Goal: Task Accomplishment & Management: Use online tool/utility

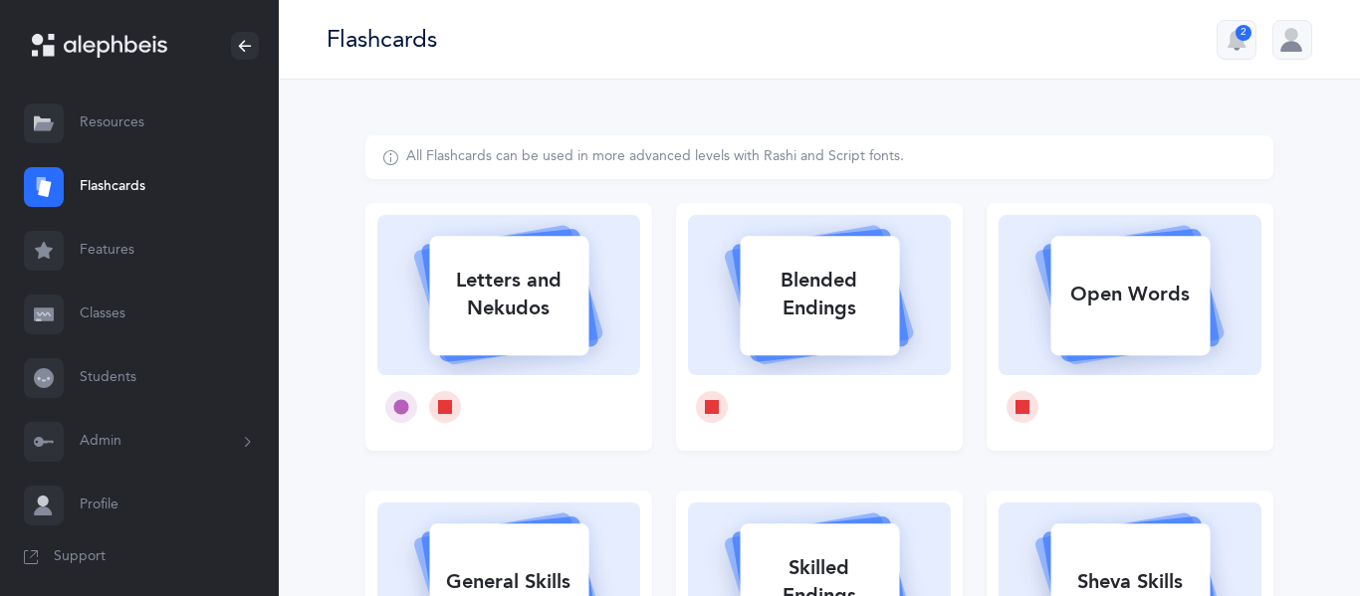
click at [495, 290] on div "Letters and Nekudos" at bounding box center [508, 295] width 159 height 80
select select
select select "single"
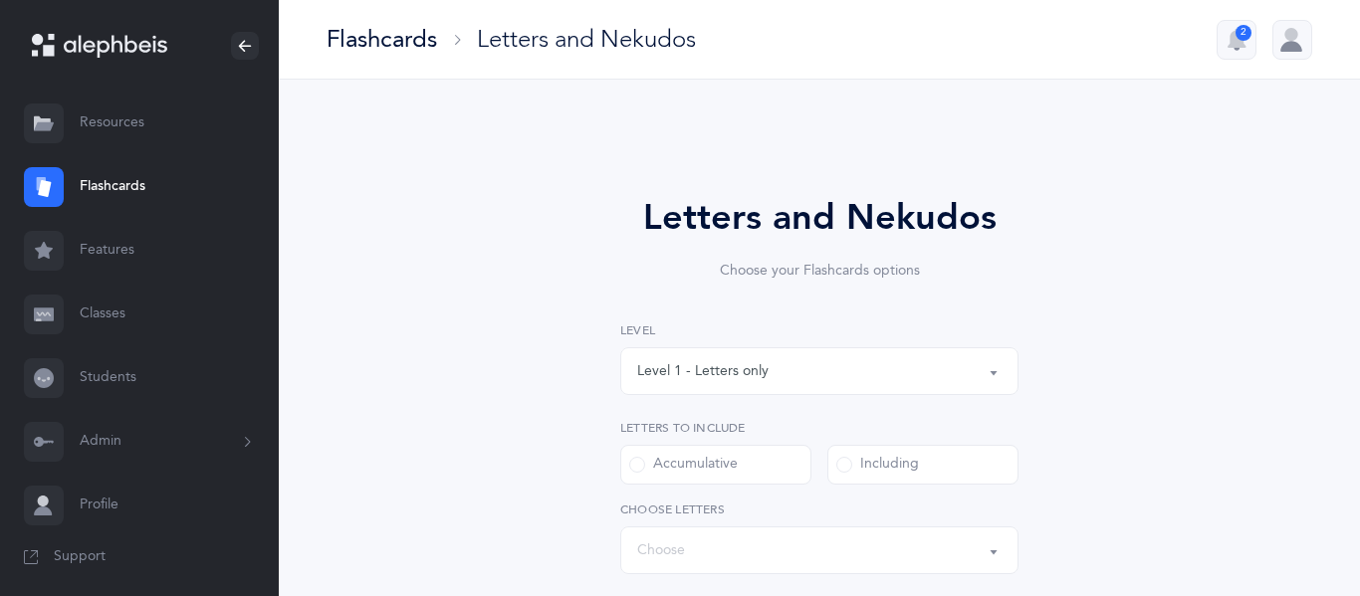
select select "27"
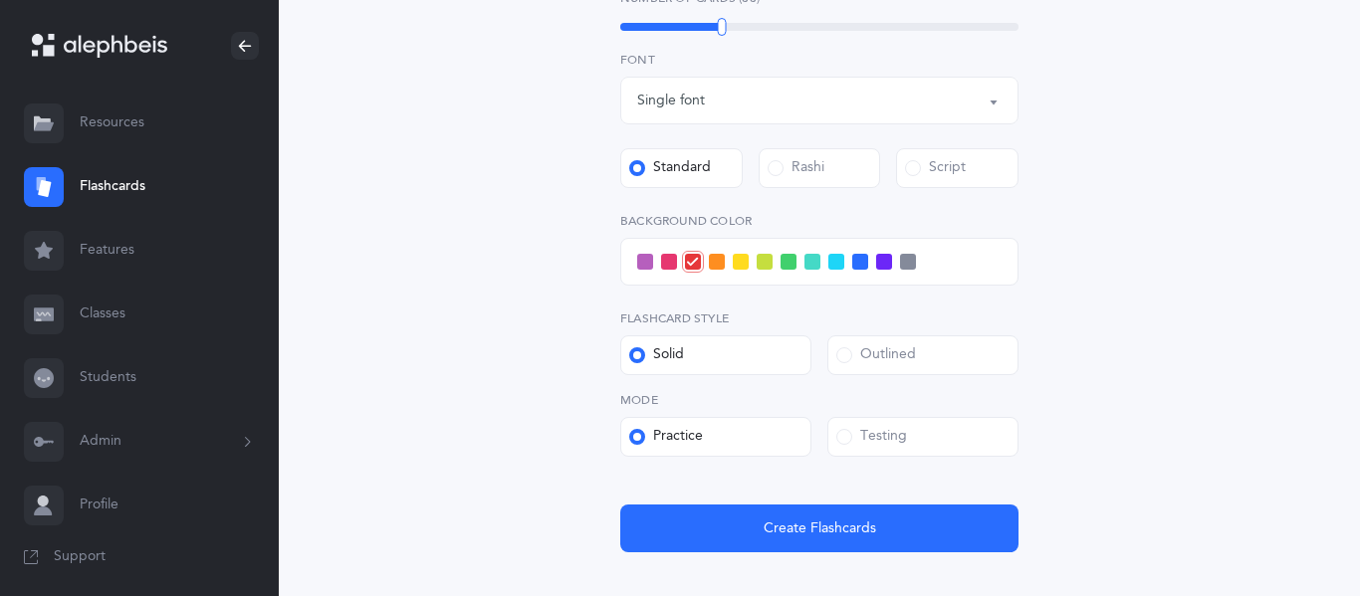
scroll to position [710, 0]
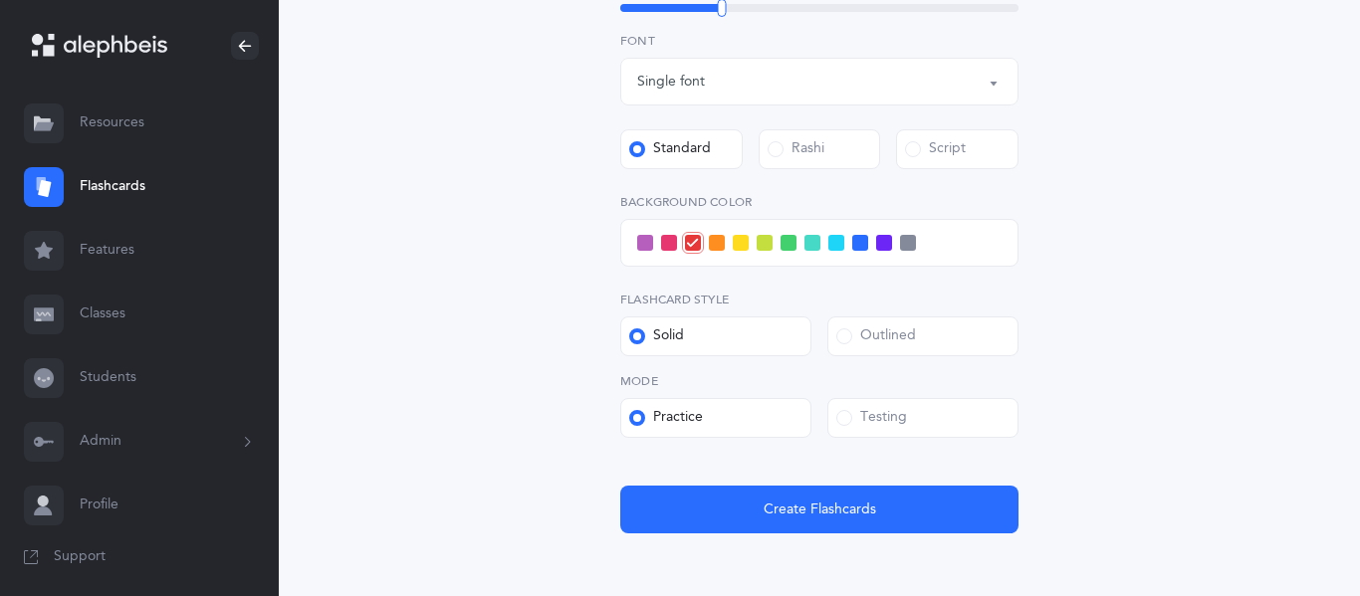
click at [846, 415] on span at bounding box center [844, 418] width 16 height 16
click at [0, 0] on input "Testing" at bounding box center [0, 0] width 0 height 0
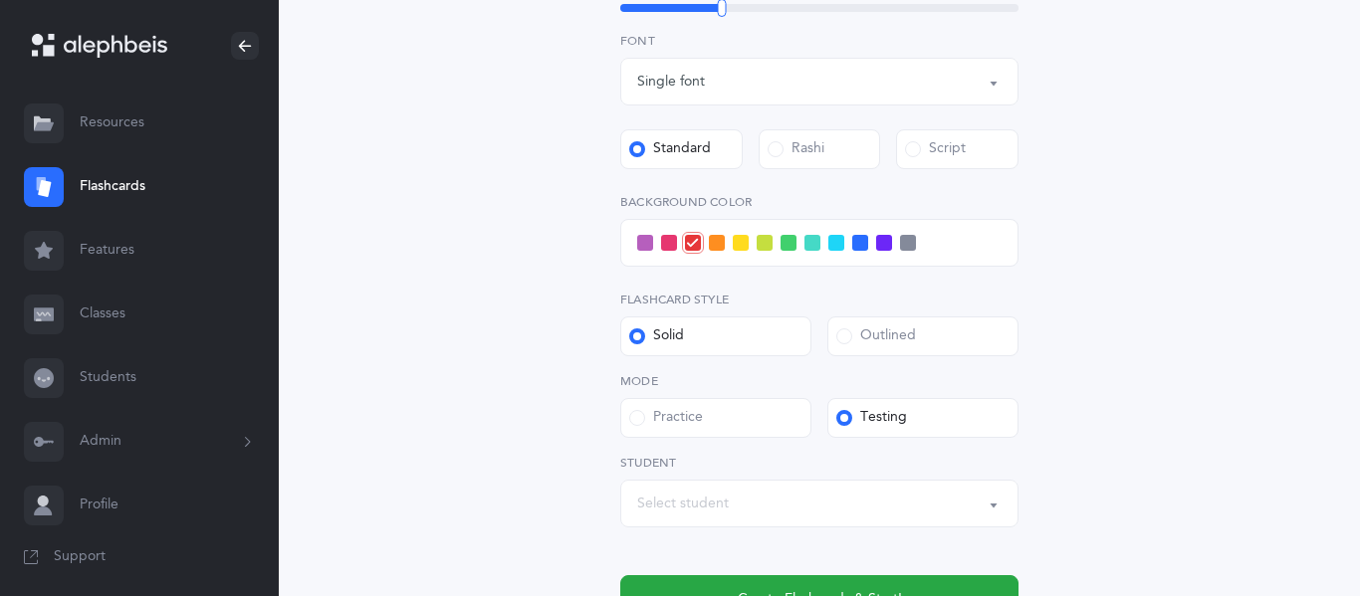
click at [688, 494] on div "Select student" at bounding box center [683, 504] width 92 height 21
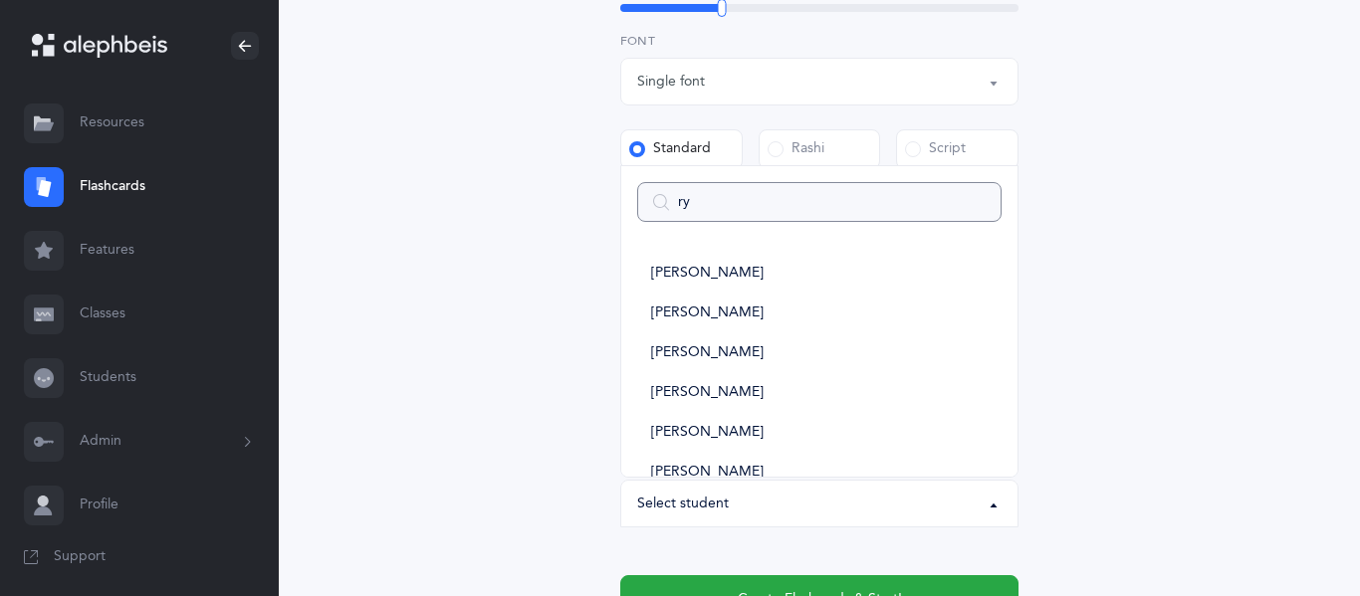
type input "rya"
select select
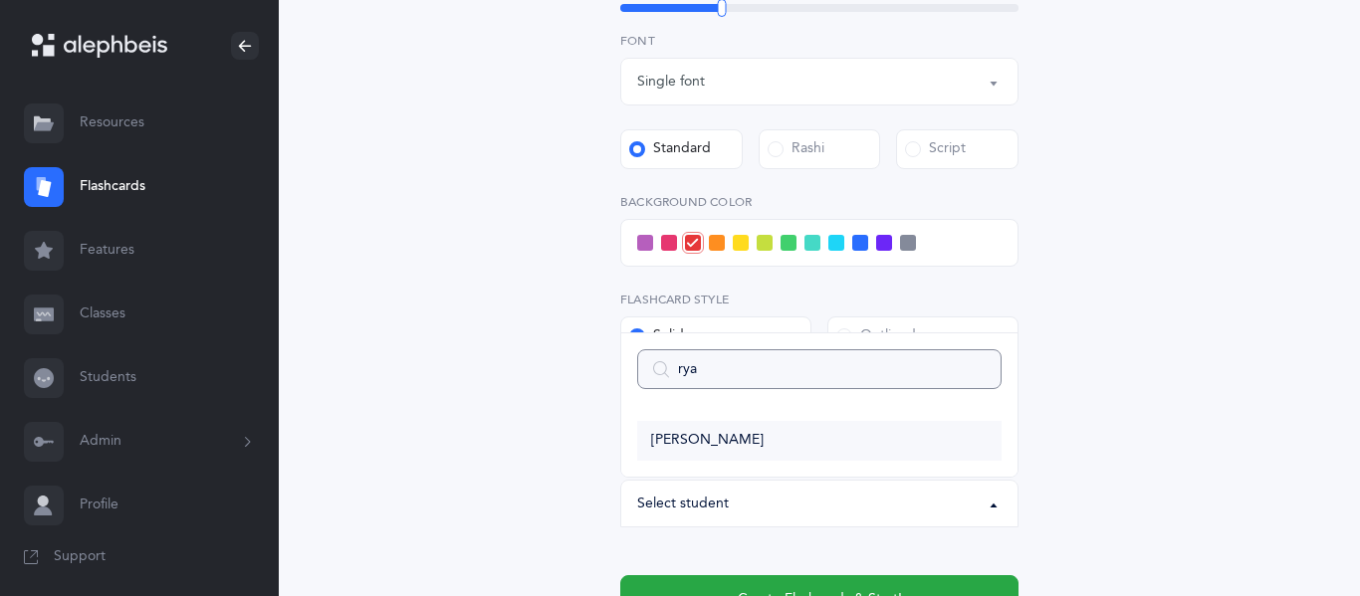
type input "rya"
click at [689, 438] on span "[PERSON_NAME]" at bounding box center [707, 441] width 112 height 18
select select "2635"
click at [666, 246] on span at bounding box center [669, 243] width 16 height 16
click at [0, 0] on input "checkbox" at bounding box center [0, 0] width 0 height 0
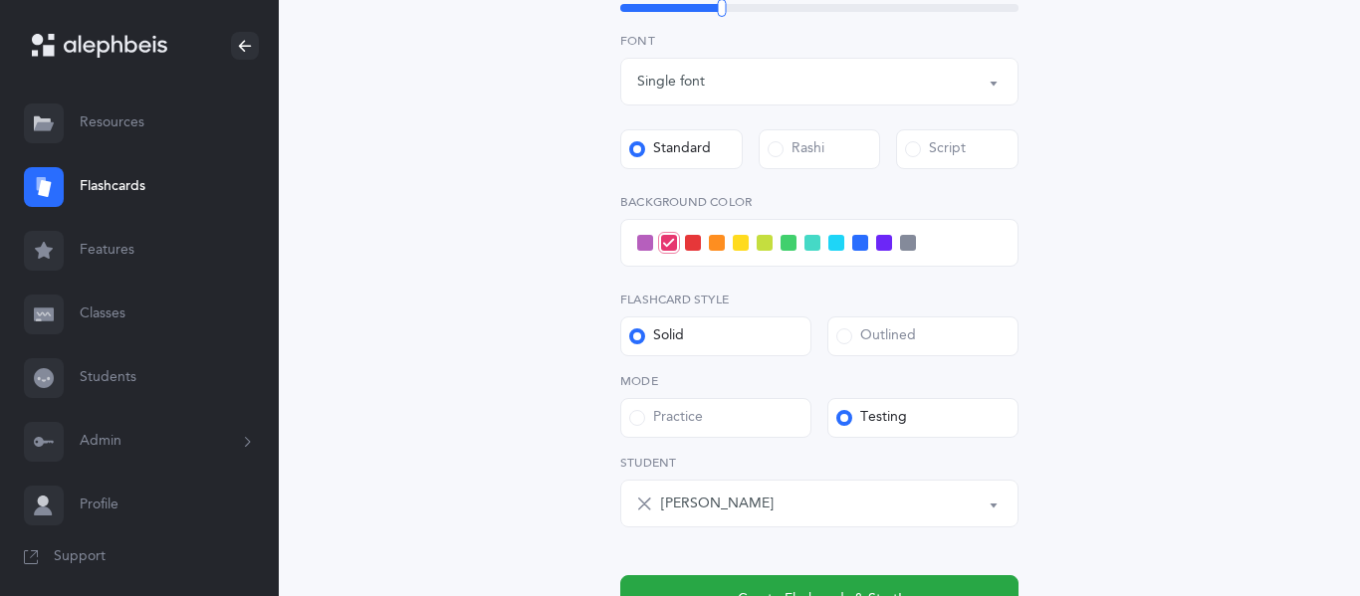
click at [640, 247] on span at bounding box center [645, 243] width 16 height 16
click at [0, 0] on input "checkbox" at bounding box center [0, 0] width 0 height 0
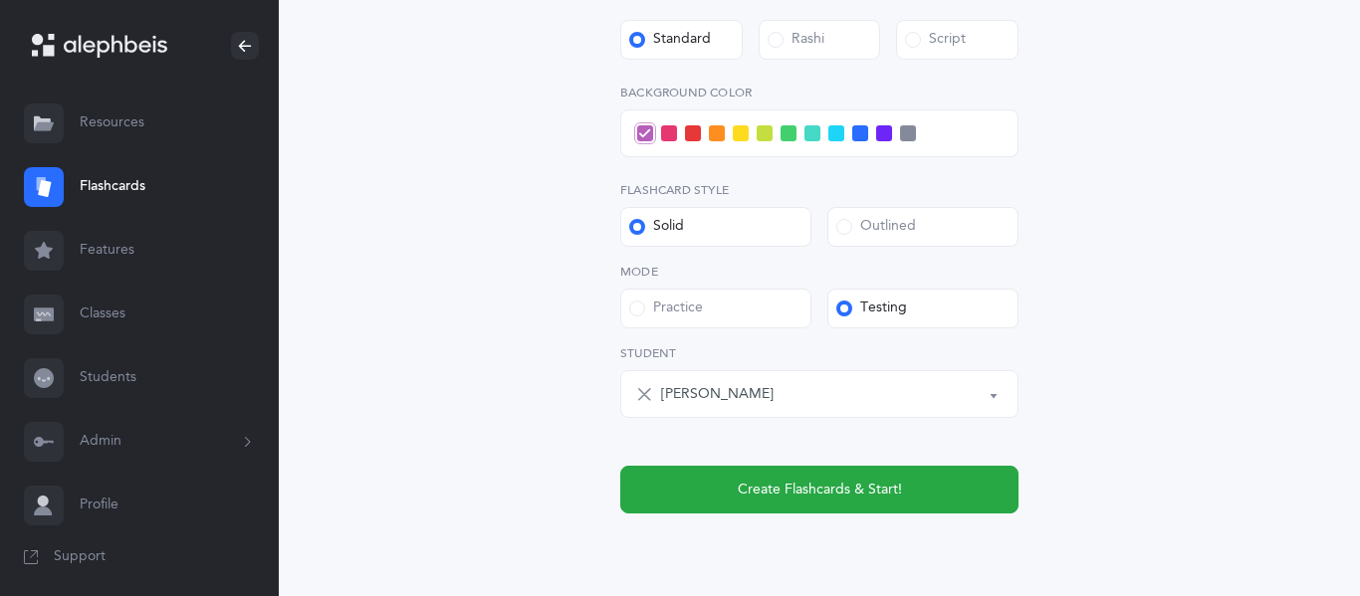
scroll to position [896, 0]
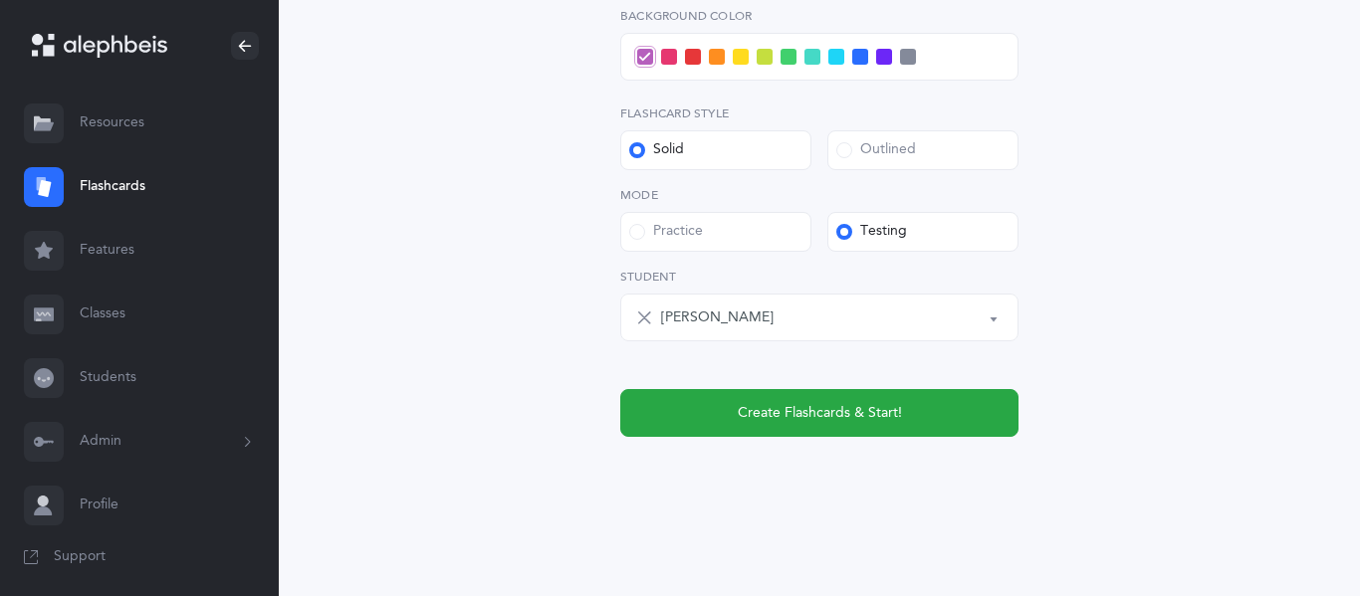
click at [670, 60] on span at bounding box center [669, 57] width 16 height 16
click at [0, 0] on input "checkbox" at bounding box center [0, 0] width 0 height 0
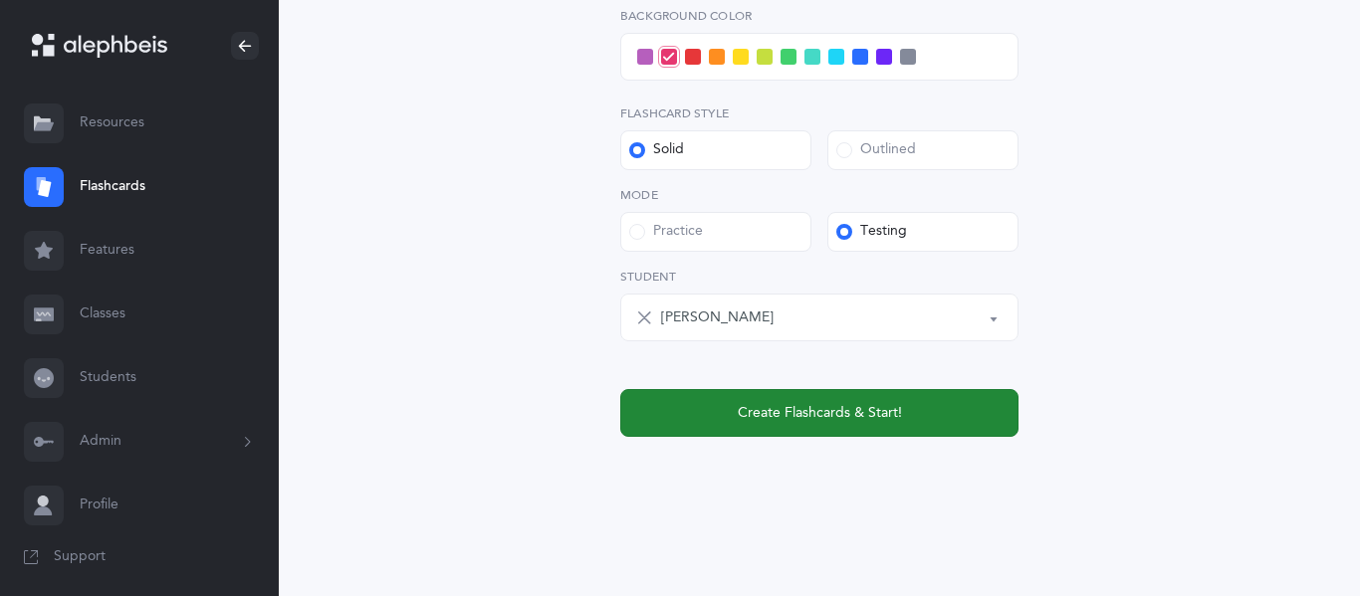
click at [761, 403] on span "Create Flashcards & Start!" at bounding box center [820, 413] width 164 height 21
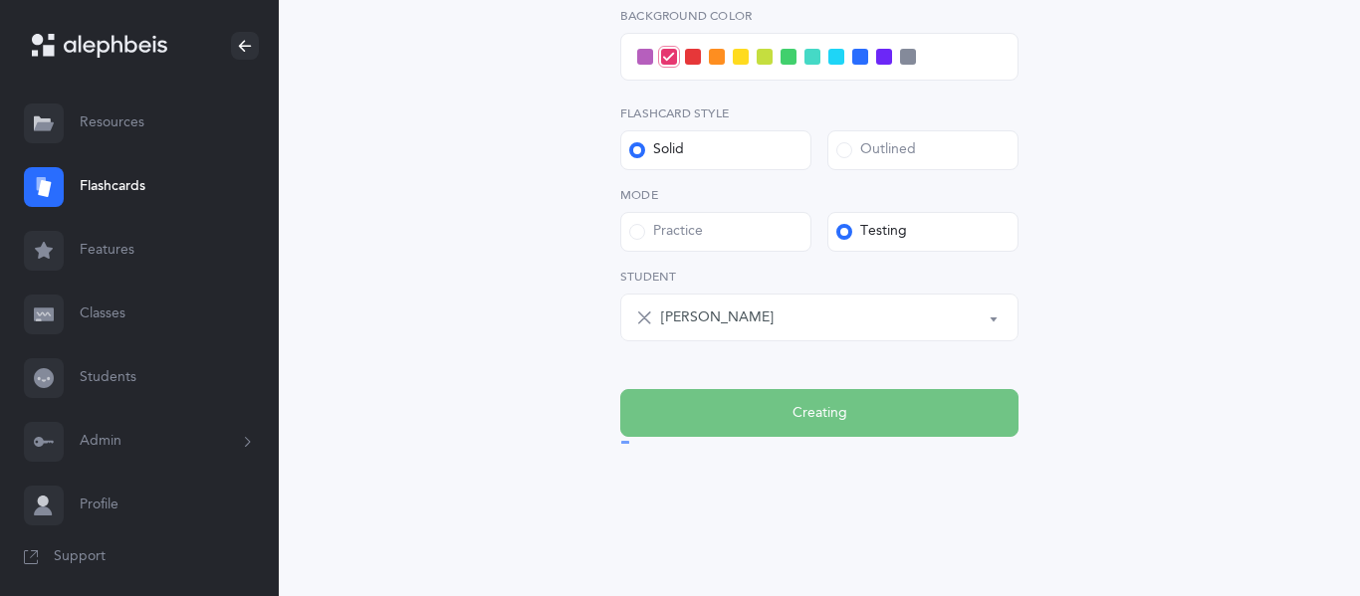
scroll to position [0, 0]
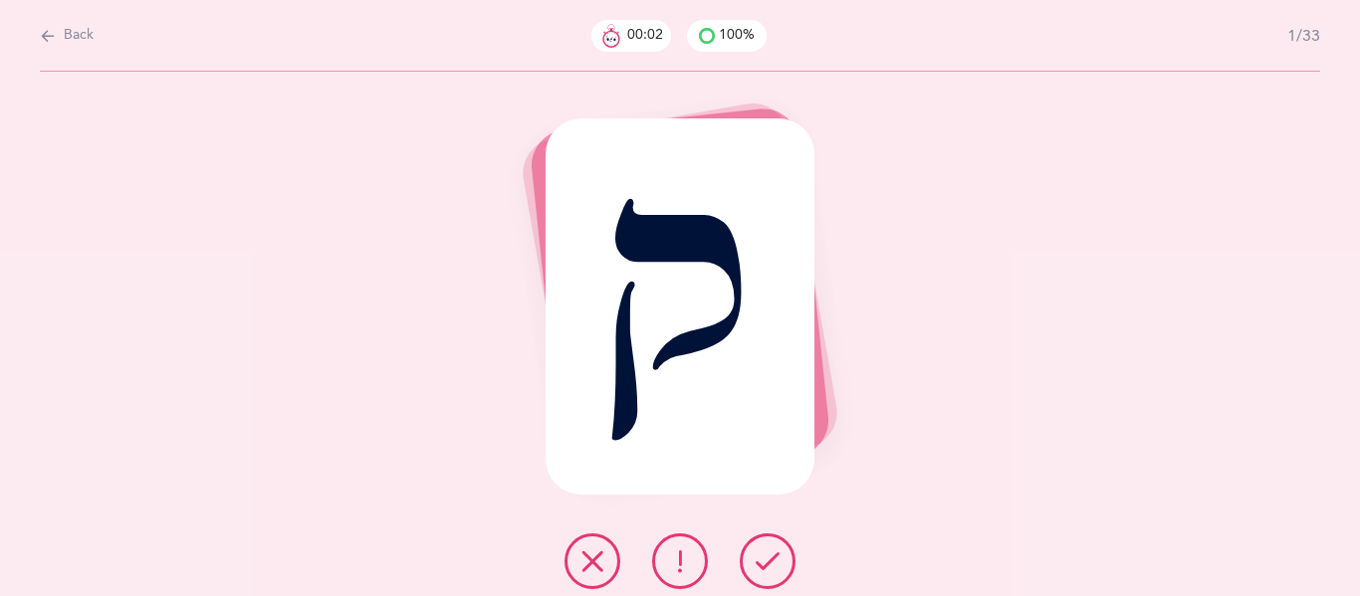
click at [750, 564] on button at bounding box center [768, 561] width 56 height 56
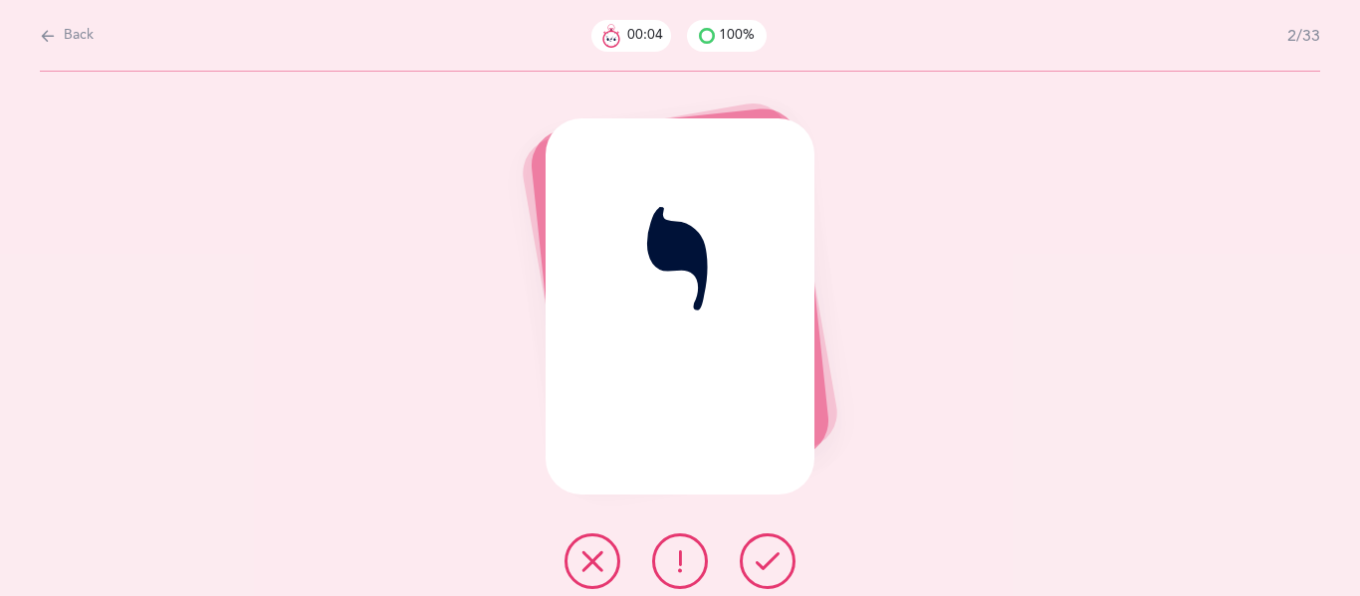
click at [750, 564] on button at bounding box center [768, 561] width 56 height 56
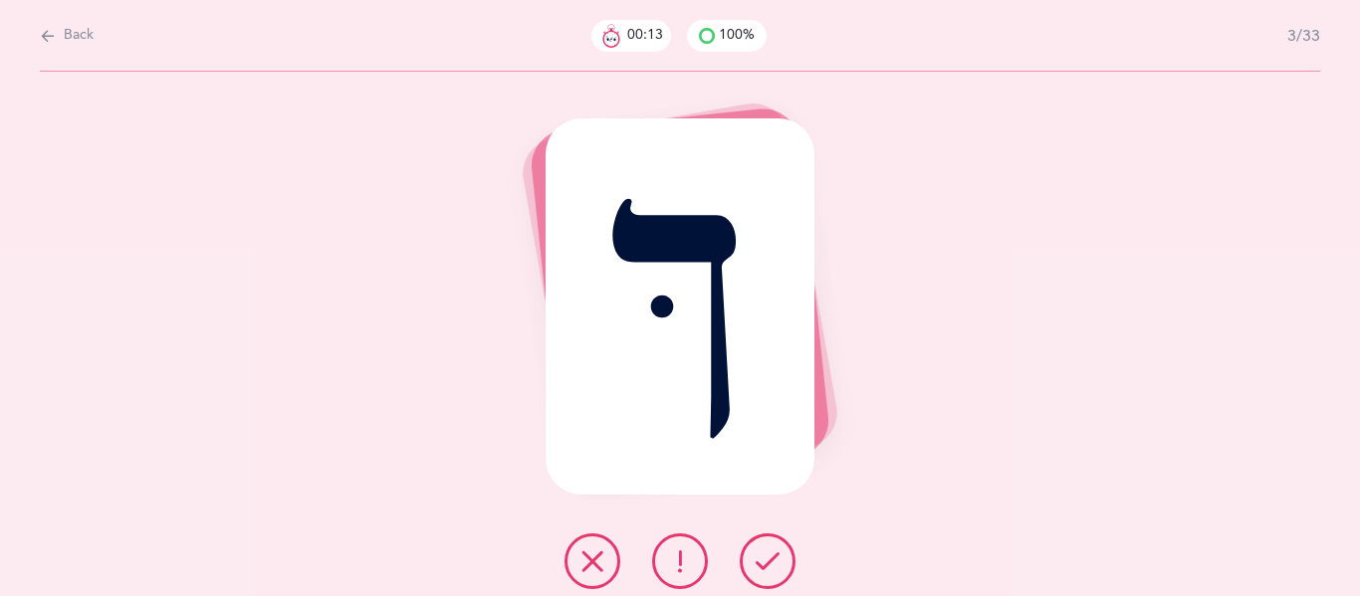
click at [750, 564] on button at bounding box center [768, 561] width 56 height 56
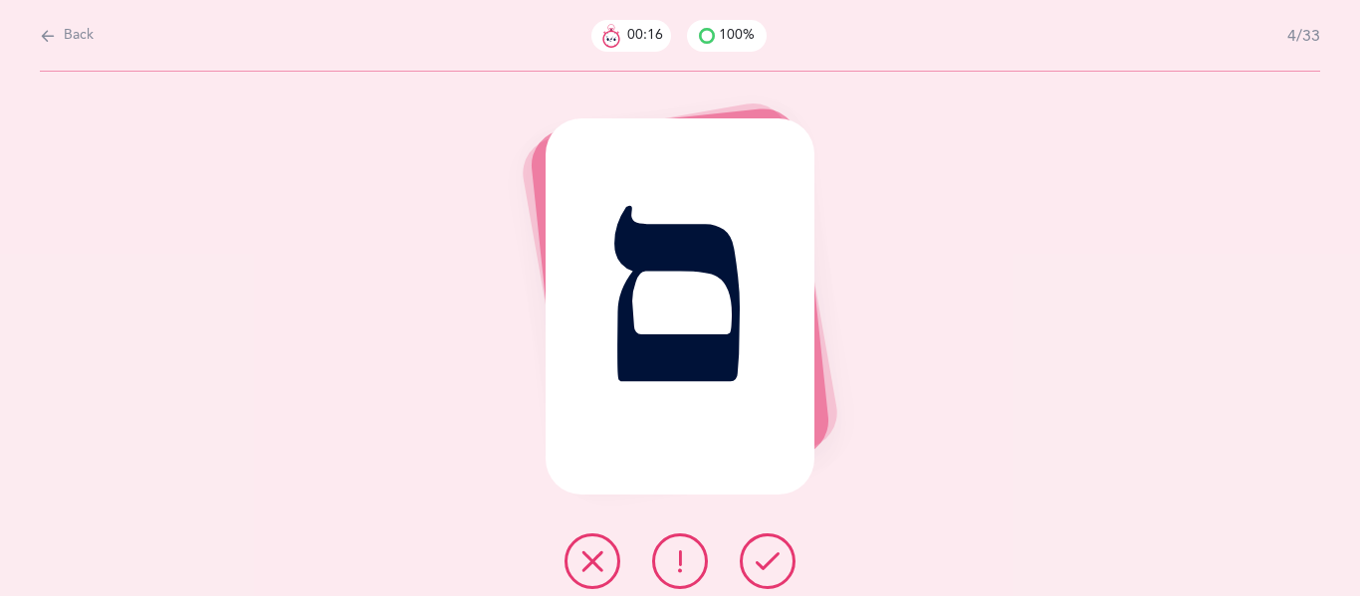
click at [750, 564] on button at bounding box center [768, 561] width 56 height 56
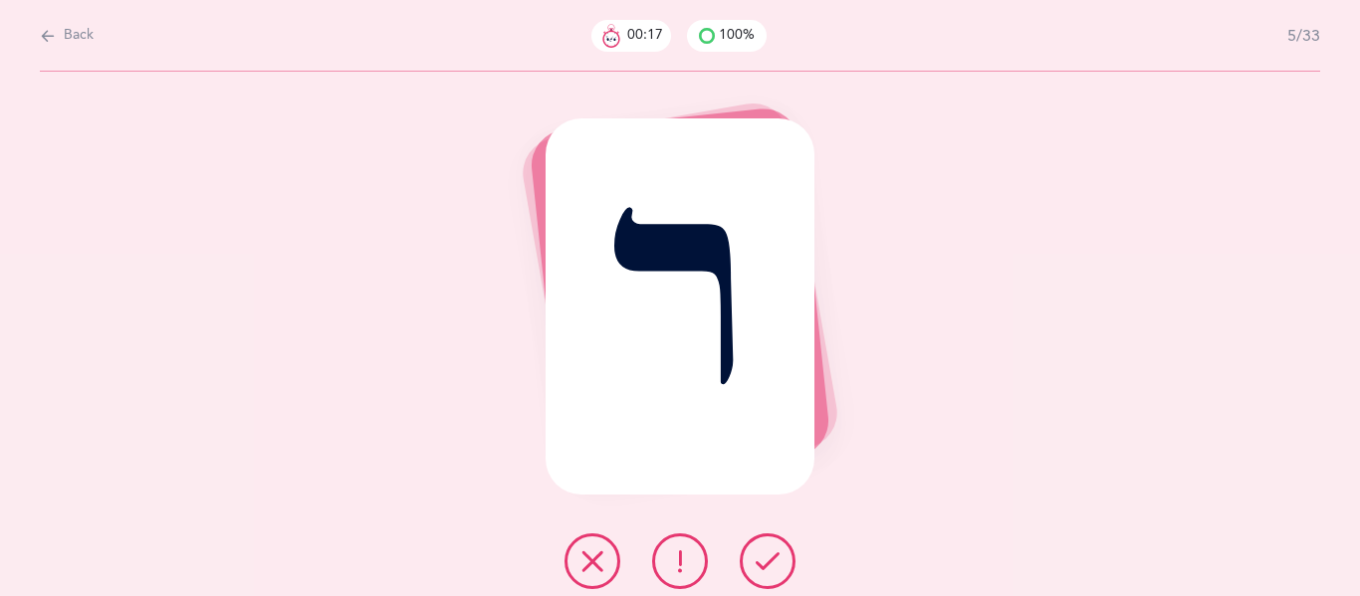
click at [750, 564] on button at bounding box center [768, 561] width 56 height 56
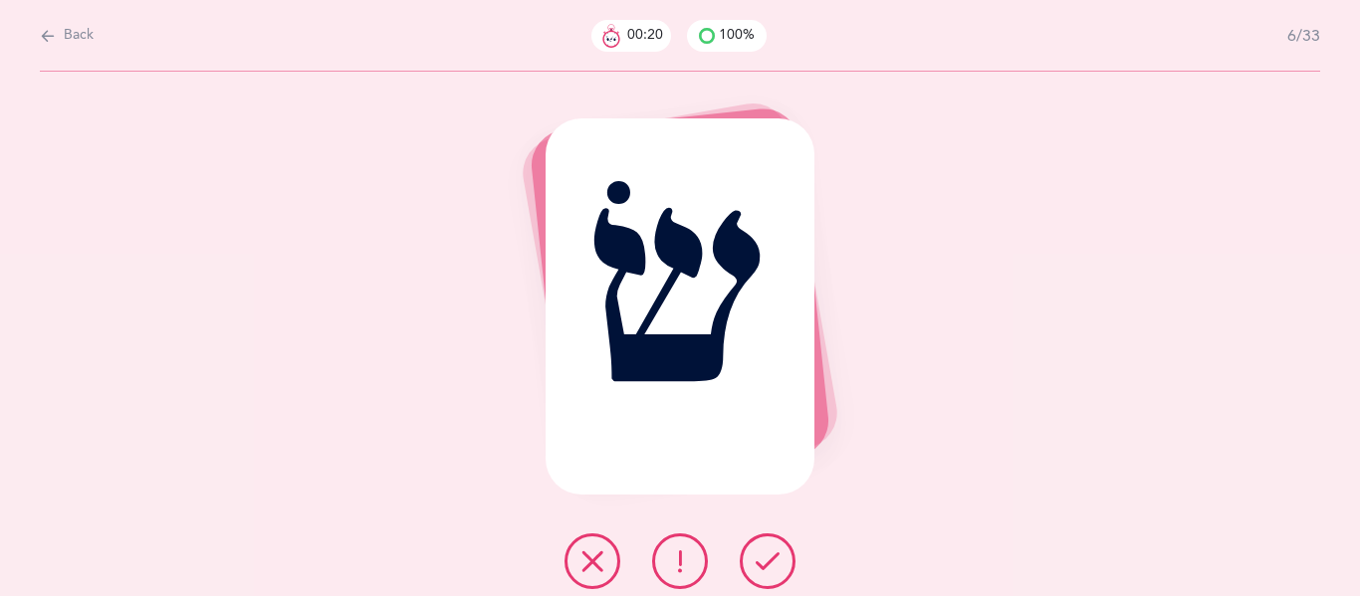
click at [750, 564] on button at bounding box center [768, 561] width 56 height 56
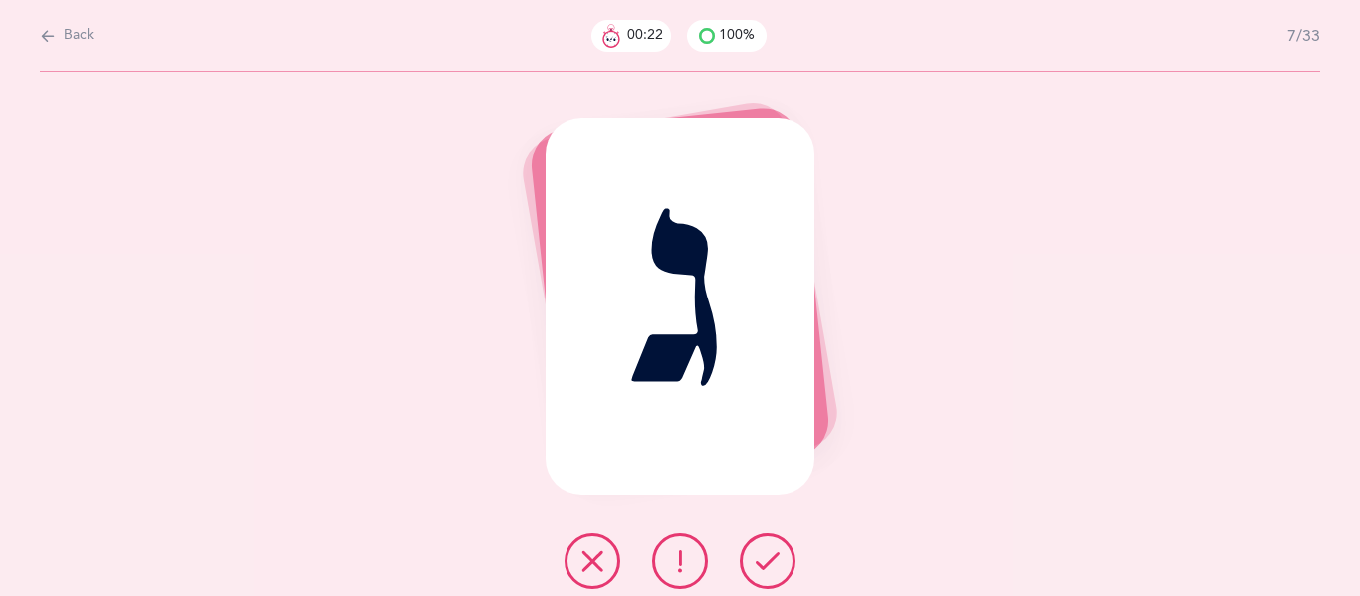
click at [750, 564] on button at bounding box center [768, 561] width 56 height 56
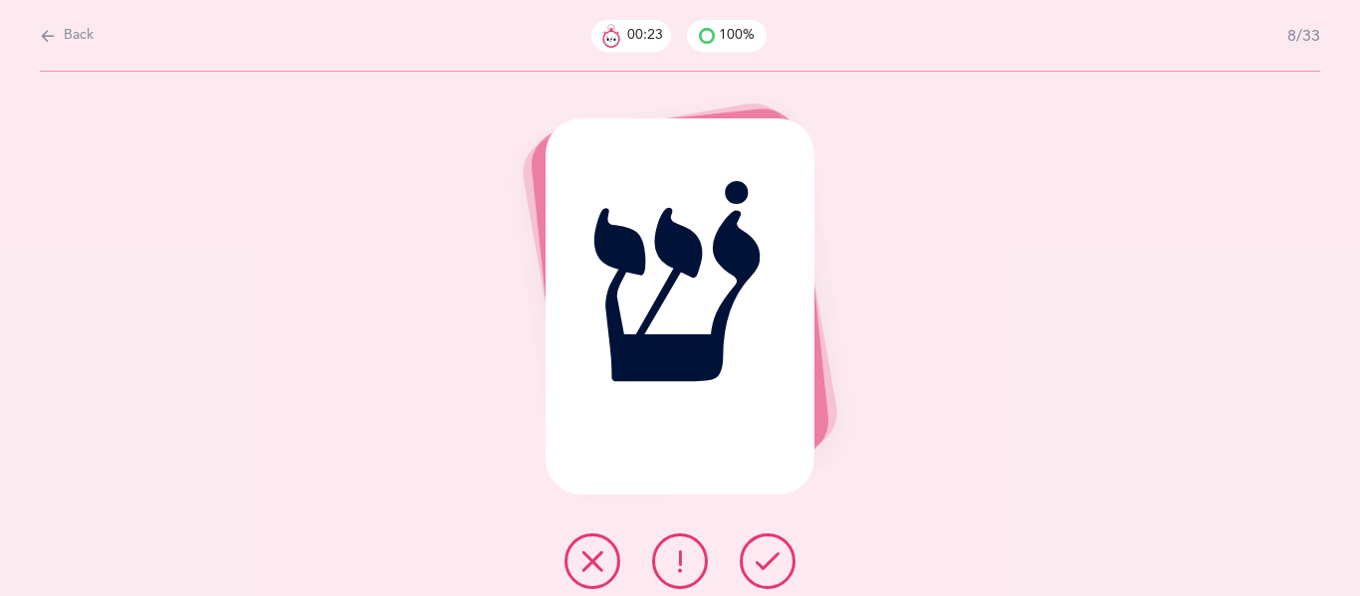
click at [750, 564] on button at bounding box center [768, 561] width 56 height 56
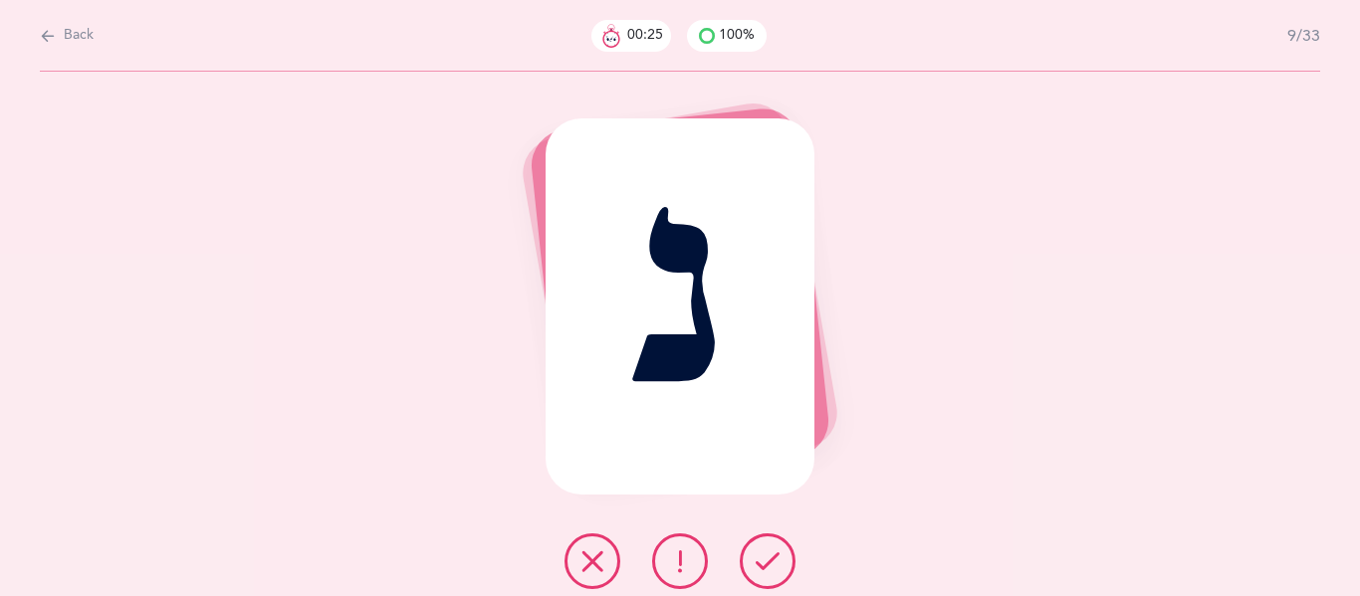
click at [750, 564] on button at bounding box center [768, 561] width 56 height 56
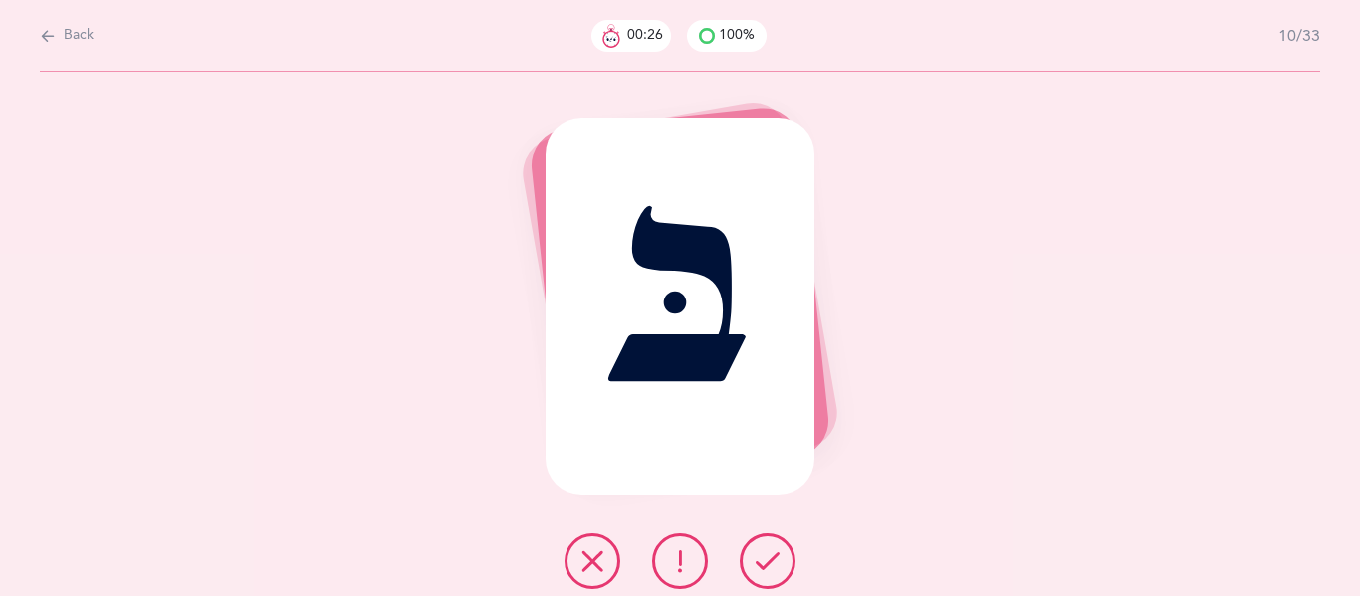
click at [750, 564] on button at bounding box center [768, 561] width 56 height 56
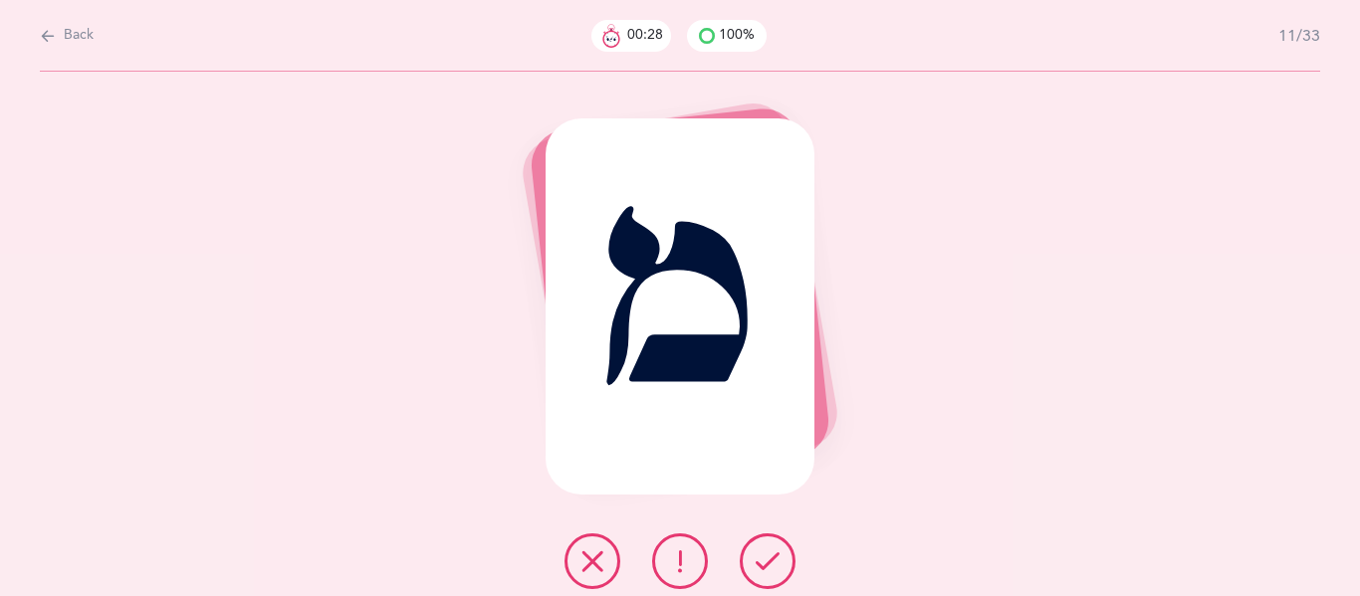
click at [750, 564] on button at bounding box center [768, 561] width 56 height 56
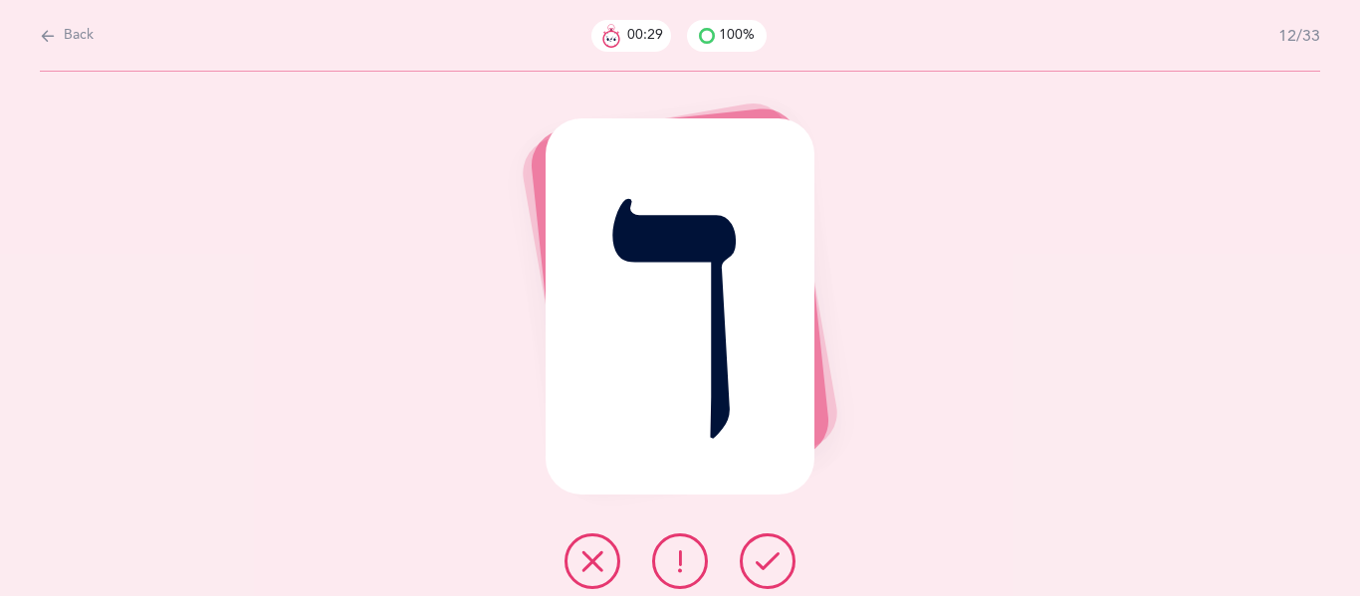
click at [750, 564] on button at bounding box center [768, 561] width 56 height 56
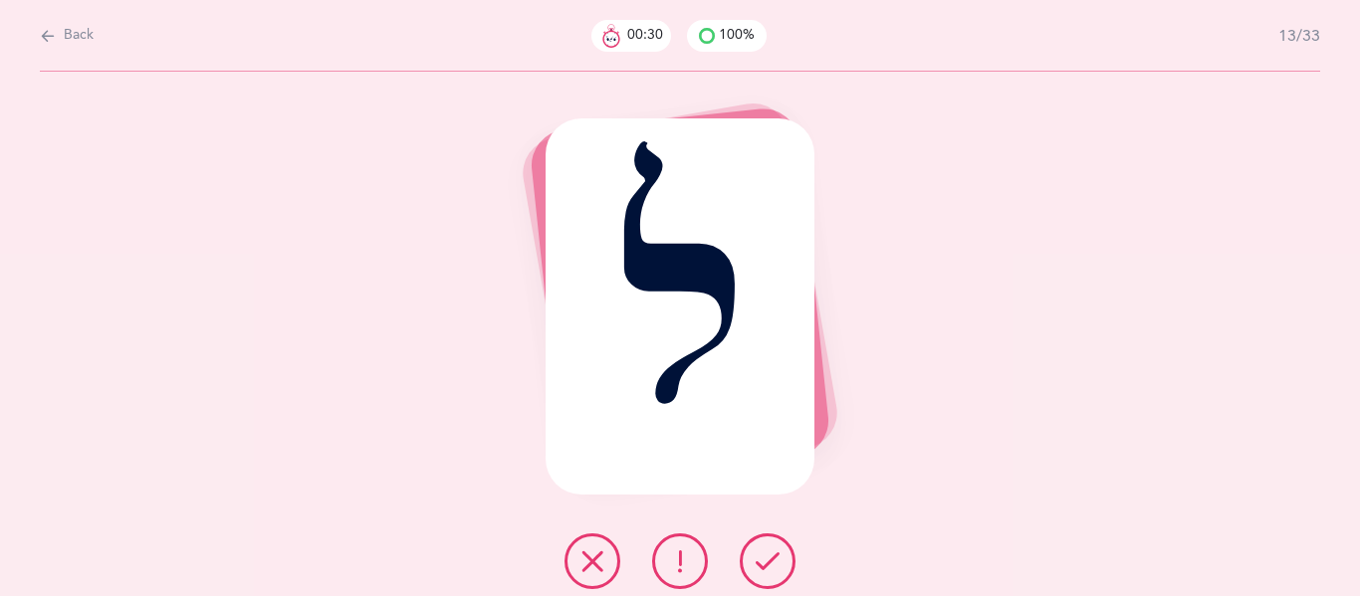
click at [750, 564] on button at bounding box center [768, 561] width 56 height 56
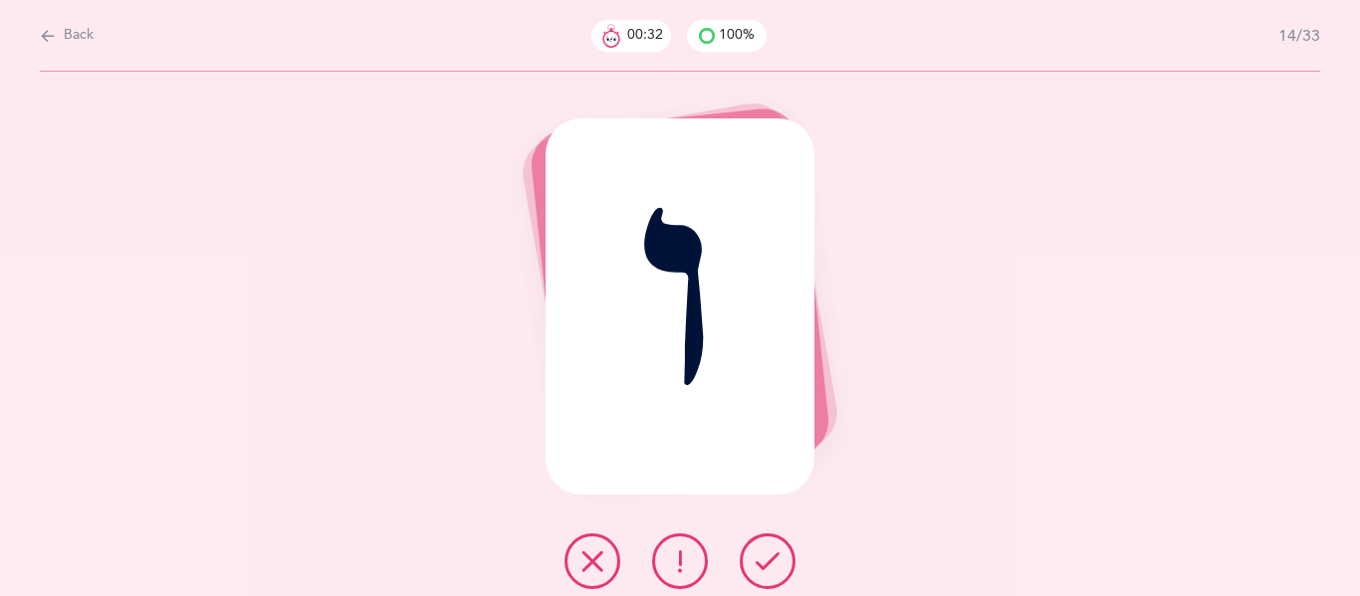
click at [750, 564] on button at bounding box center [768, 561] width 56 height 56
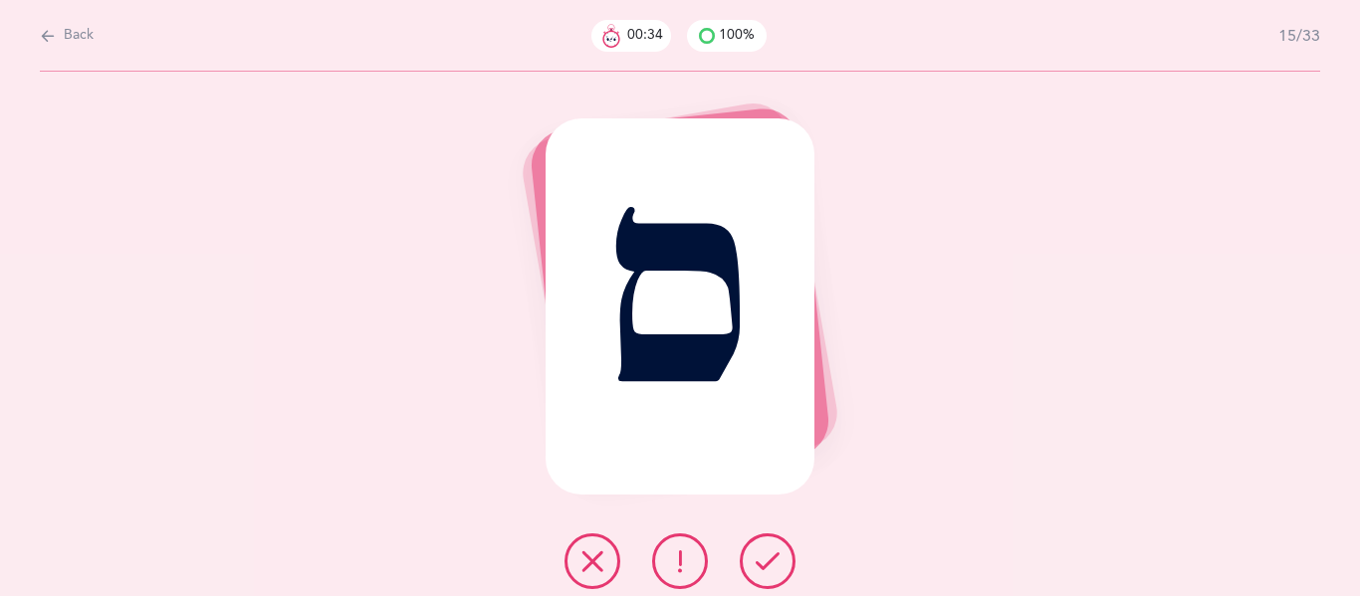
click at [750, 564] on button at bounding box center [768, 561] width 56 height 56
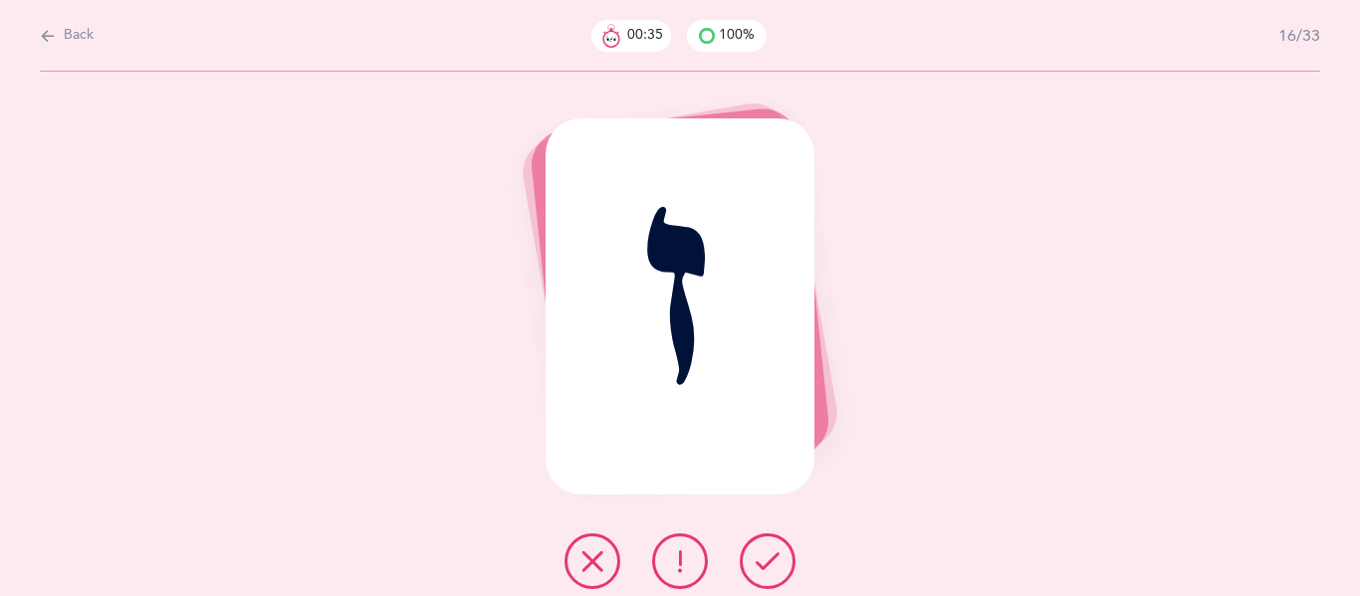
click at [750, 564] on button at bounding box center [768, 561] width 56 height 56
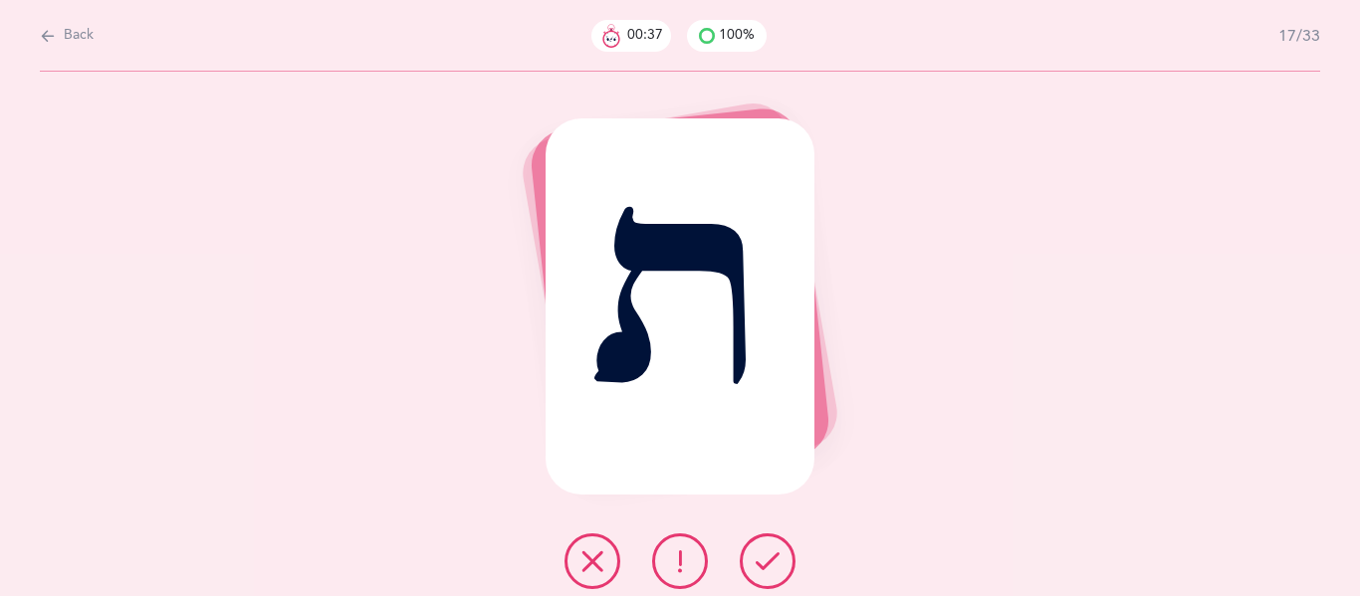
click at [750, 564] on button at bounding box center [768, 561] width 56 height 56
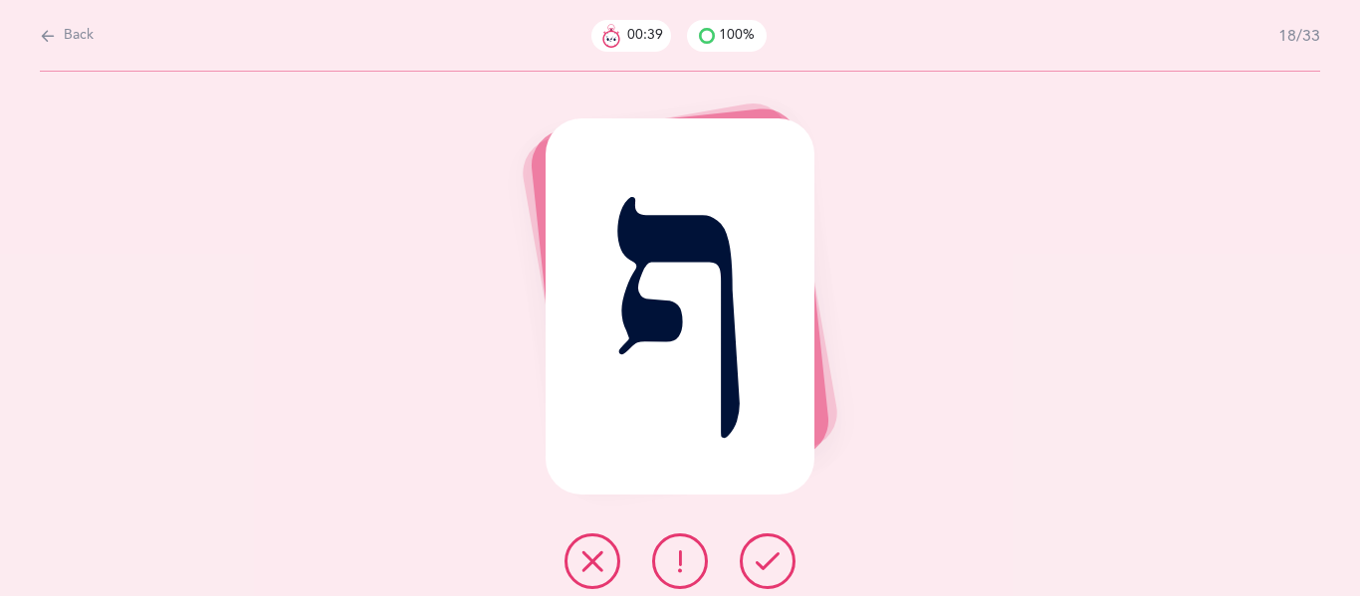
click at [750, 564] on button at bounding box center [768, 561] width 56 height 56
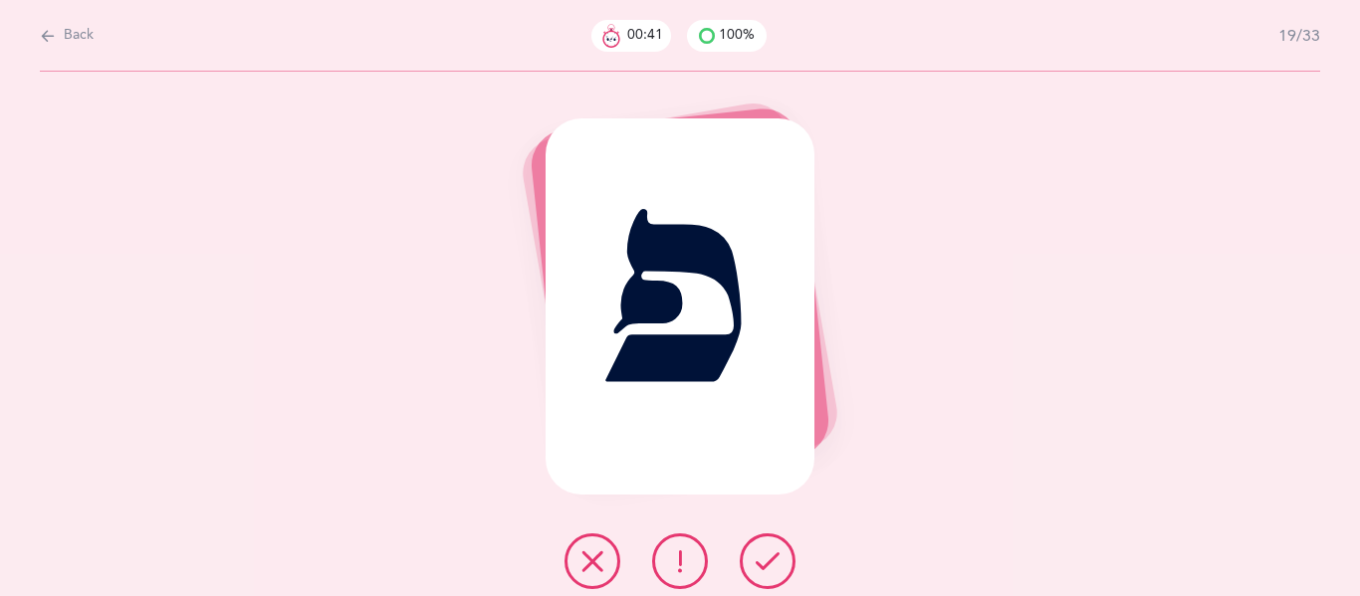
click at [750, 564] on button at bounding box center [768, 561] width 56 height 56
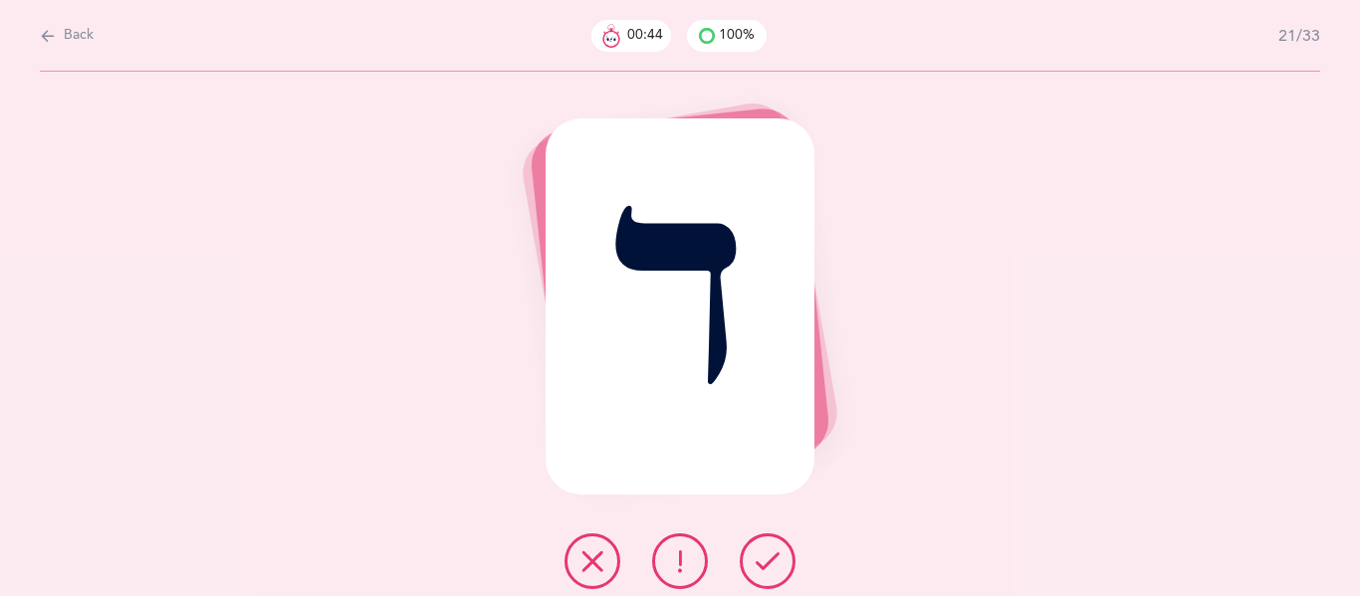
click at [750, 564] on button at bounding box center [768, 561] width 56 height 56
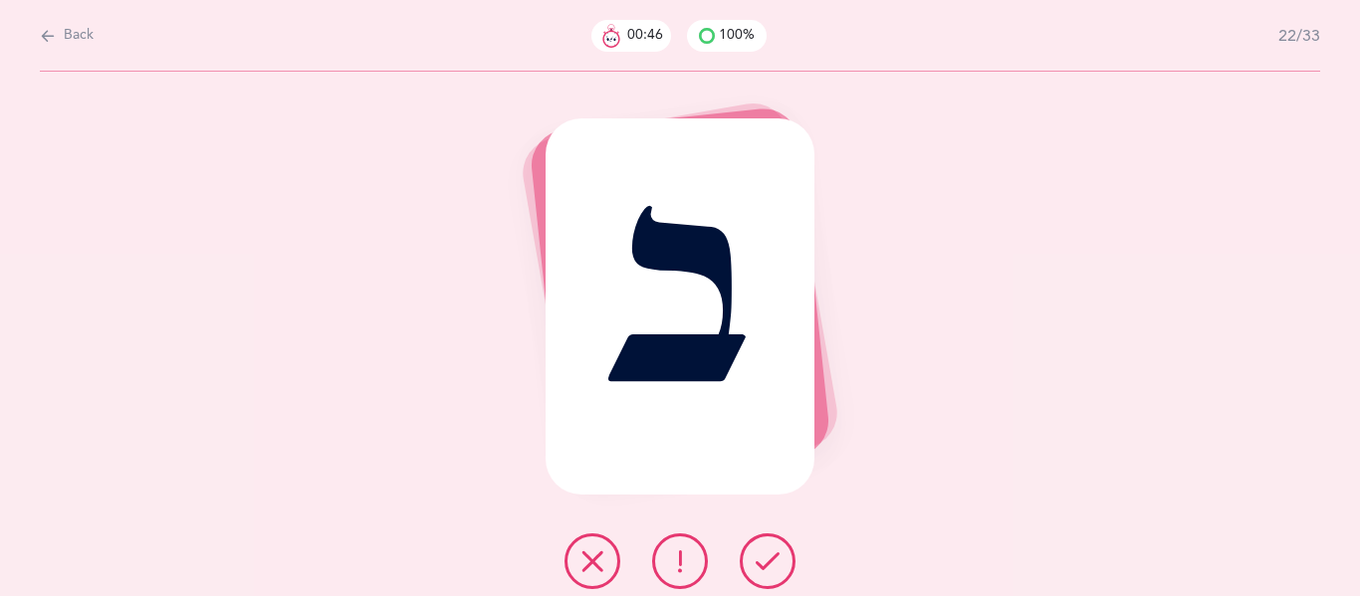
click at [750, 564] on button at bounding box center [768, 561] width 56 height 56
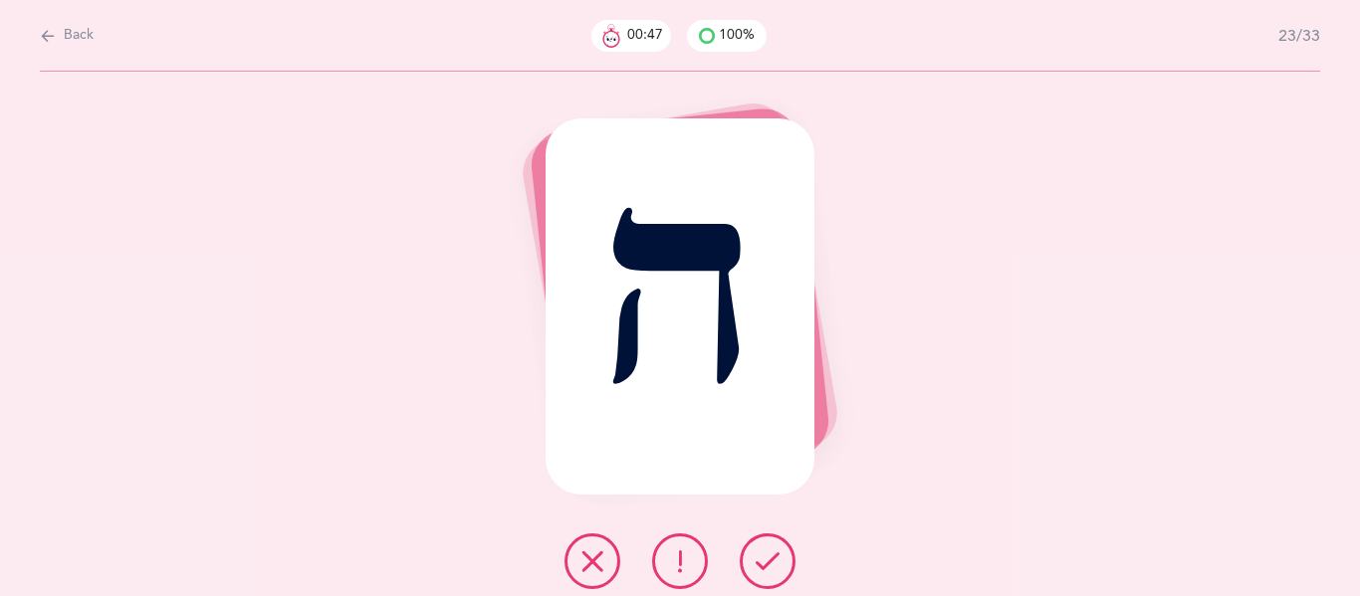
click at [750, 564] on button at bounding box center [768, 561] width 56 height 56
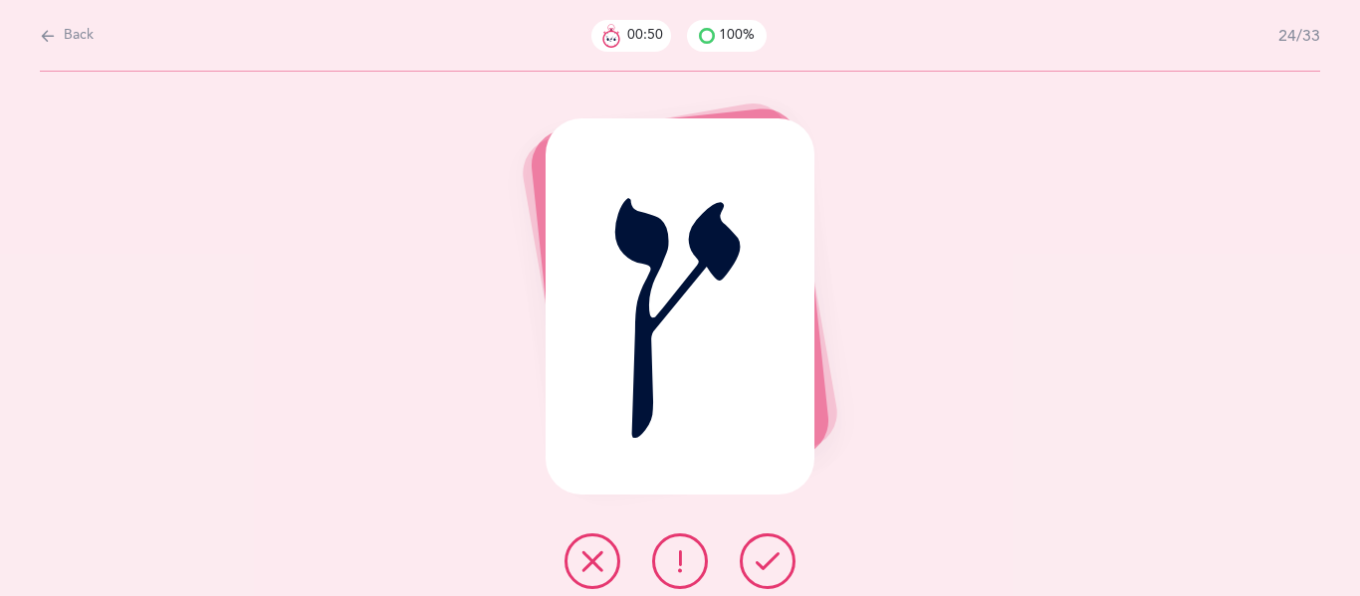
click at [750, 564] on button at bounding box center [768, 561] width 56 height 56
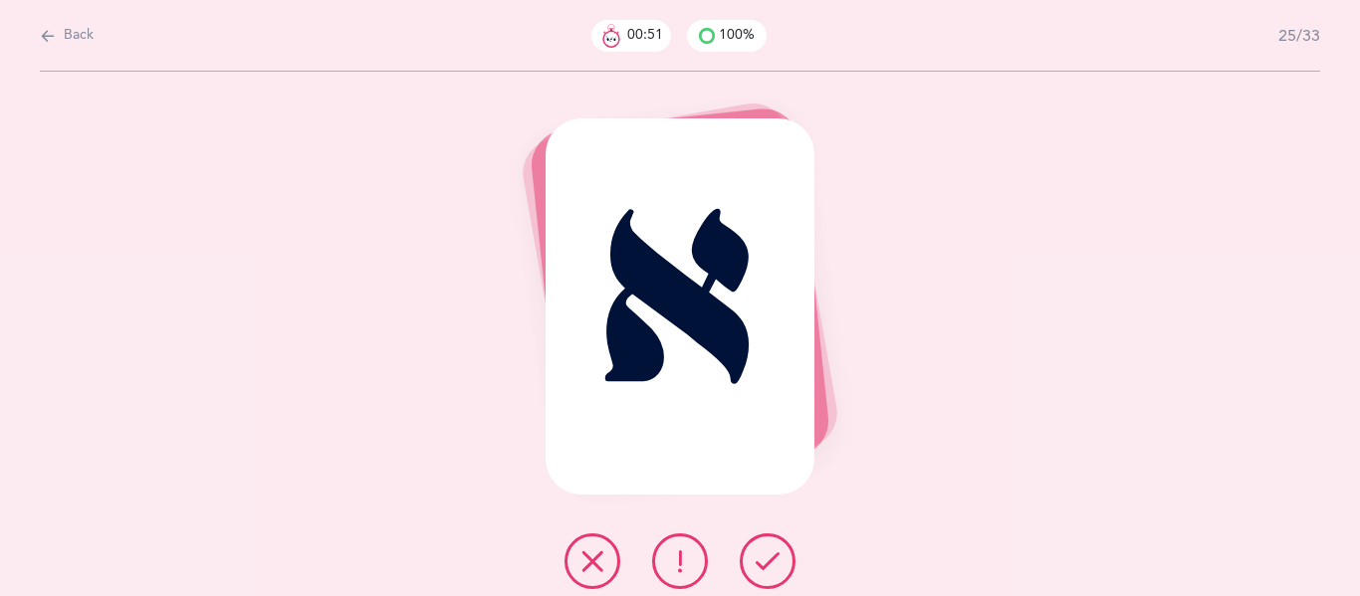
click at [750, 564] on button at bounding box center [768, 561] width 56 height 56
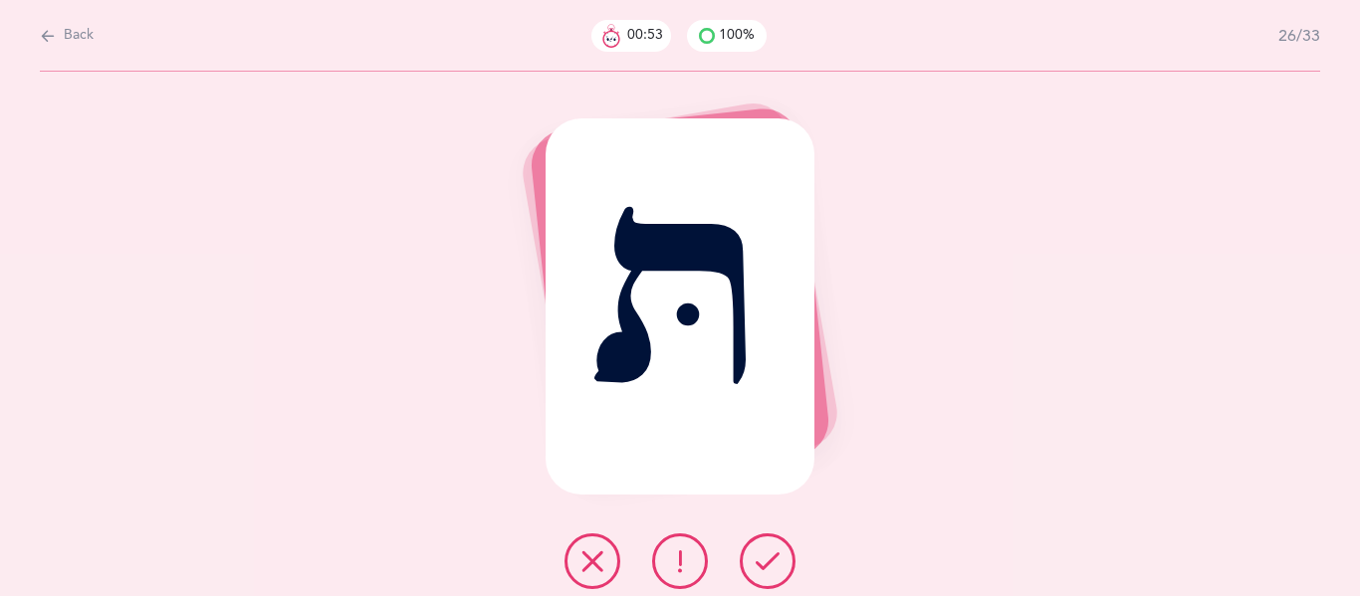
click at [750, 564] on button at bounding box center [768, 561] width 56 height 56
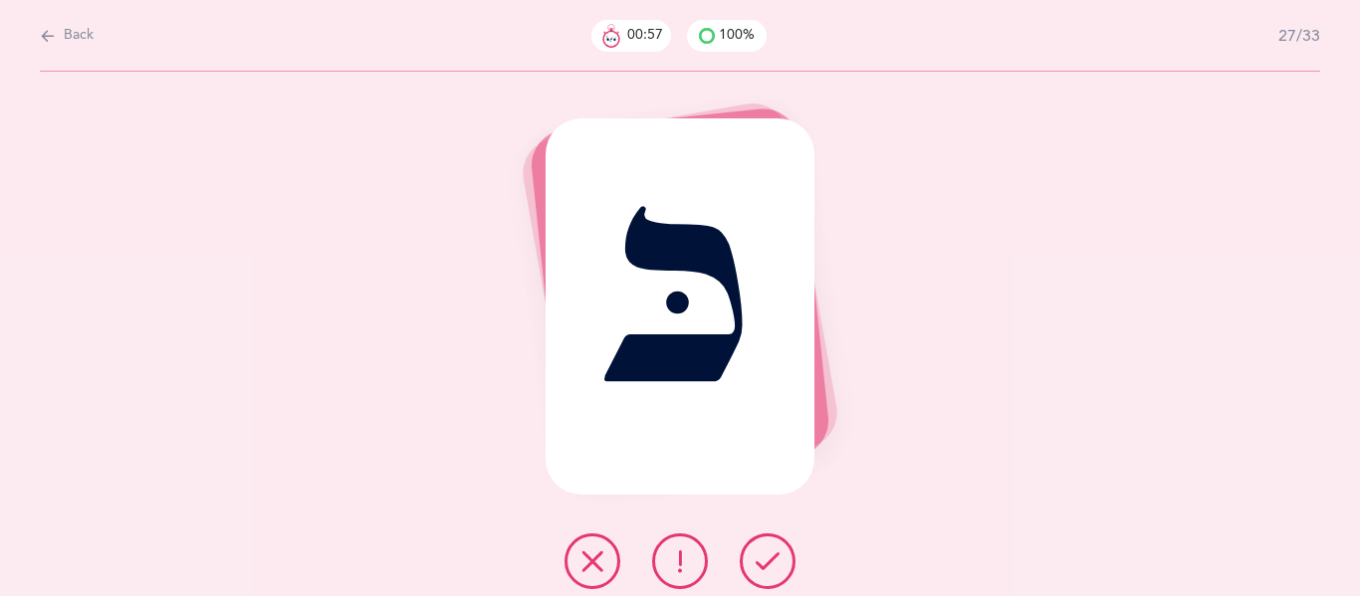
click at [686, 569] on icon at bounding box center [680, 561] width 24 height 24
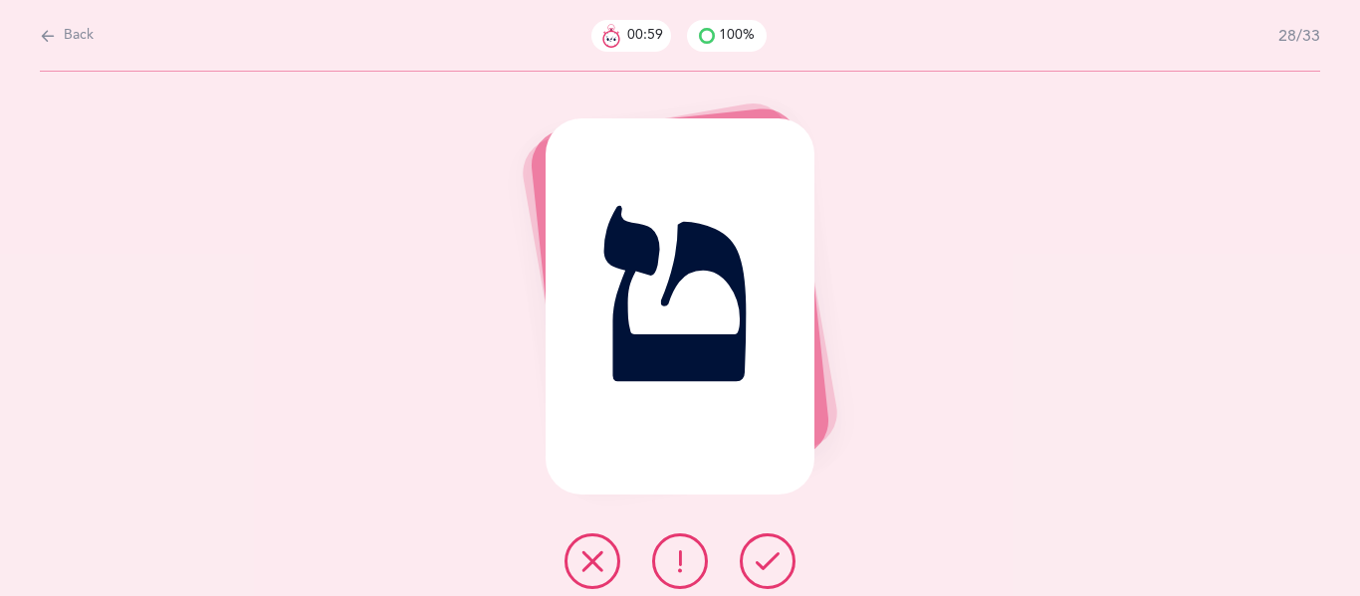
click at [775, 557] on icon at bounding box center [767, 561] width 24 height 24
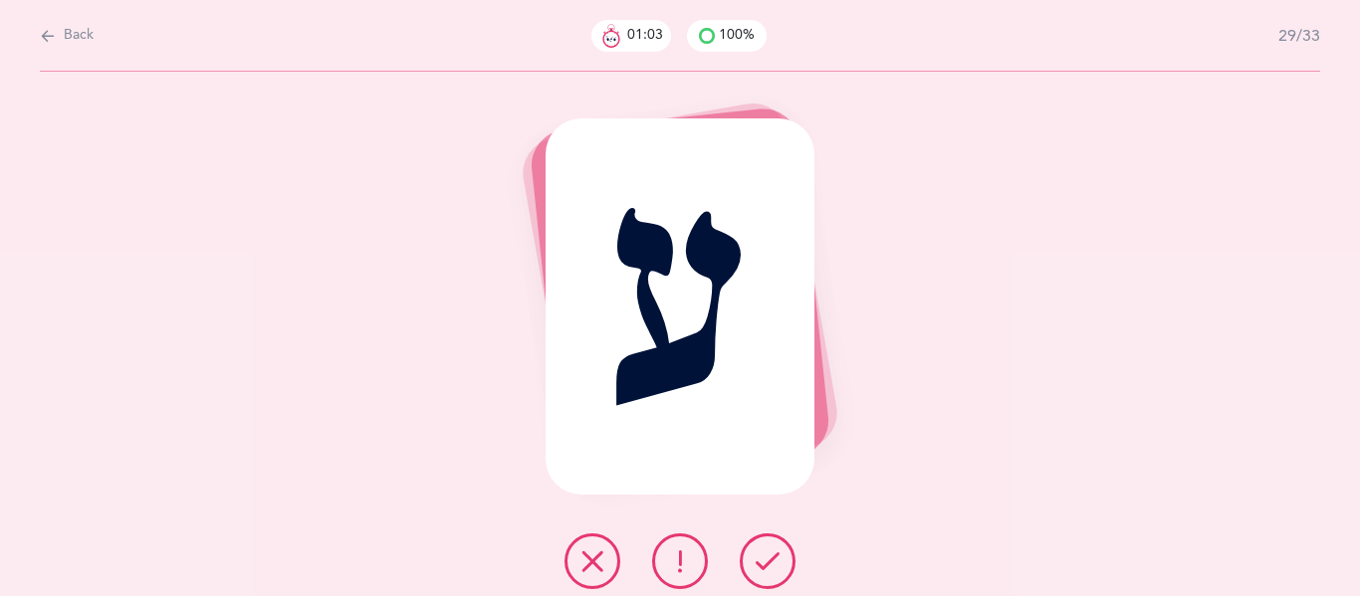
click at [775, 557] on icon at bounding box center [767, 561] width 24 height 24
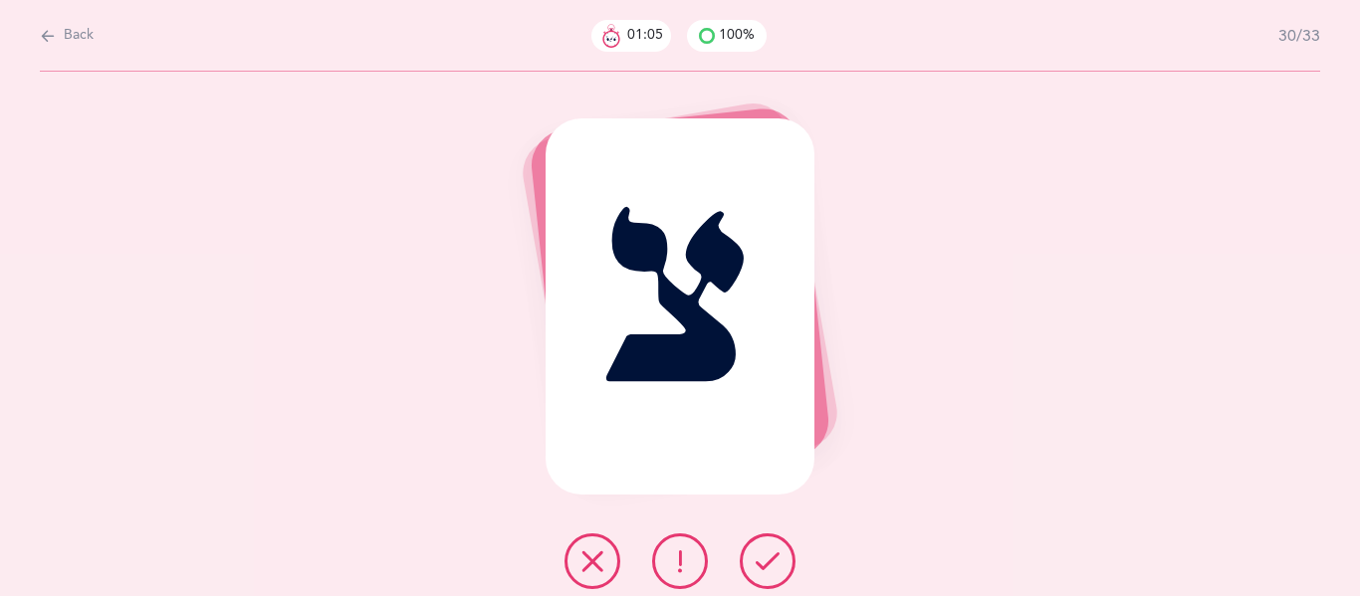
click at [775, 557] on icon at bounding box center [767, 561] width 24 height 24
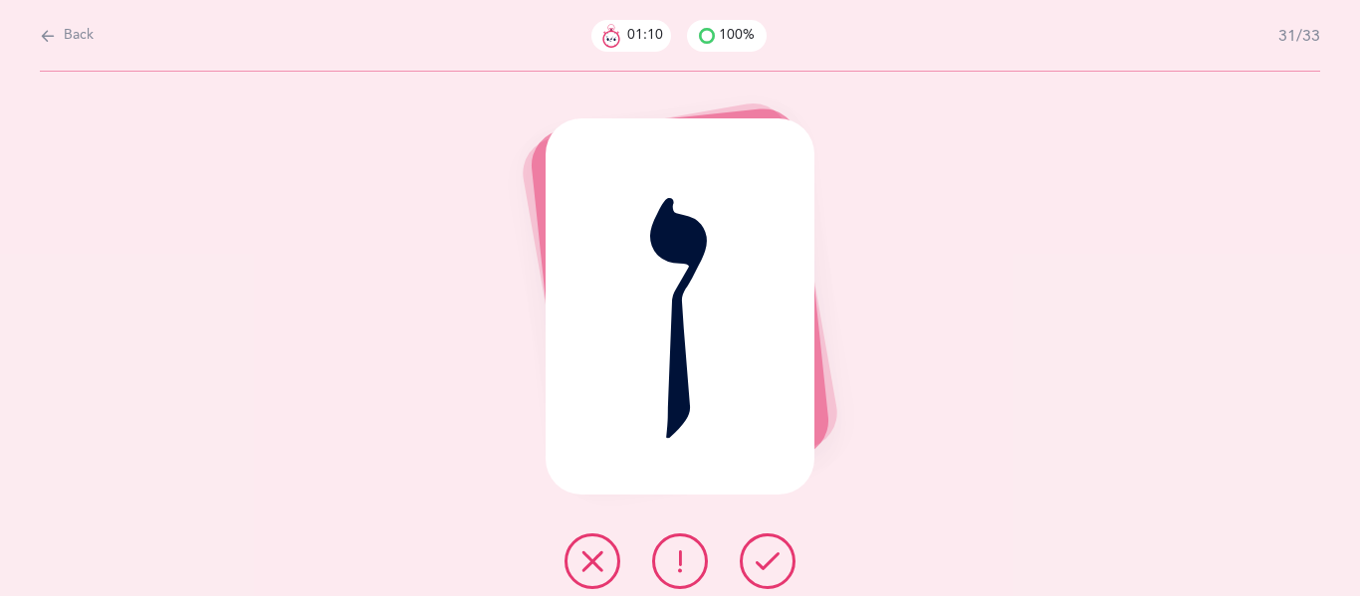
click at [775, 557] on icon at bounding box center [767, 561] width 24 height 24
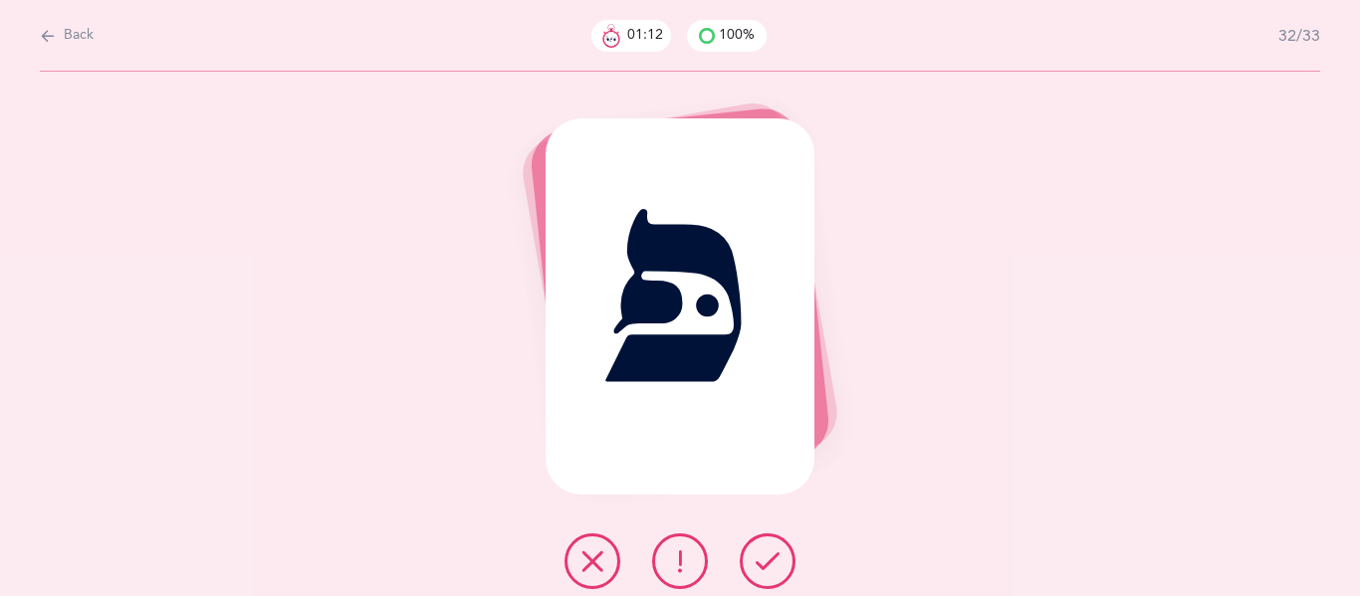
click at [775, 557] on icon at bounding box center [767, 561] width 24 height 24
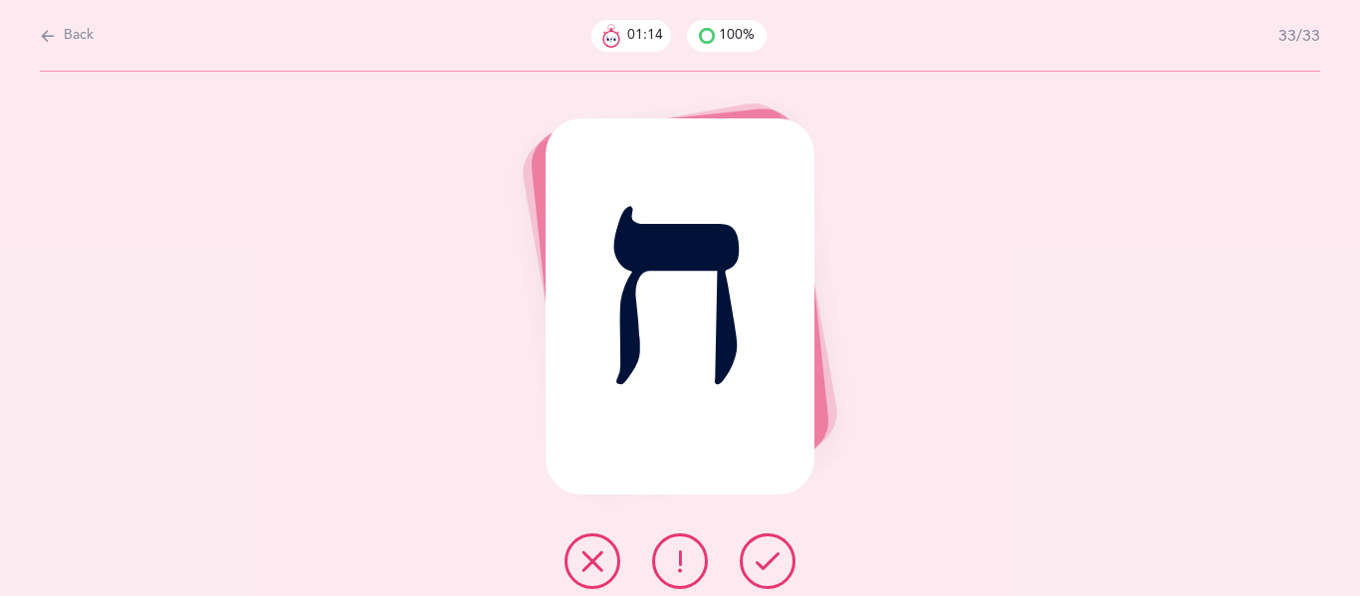
click at [775, 557] on icon at bounding box center [767, 561] width 24 height 24
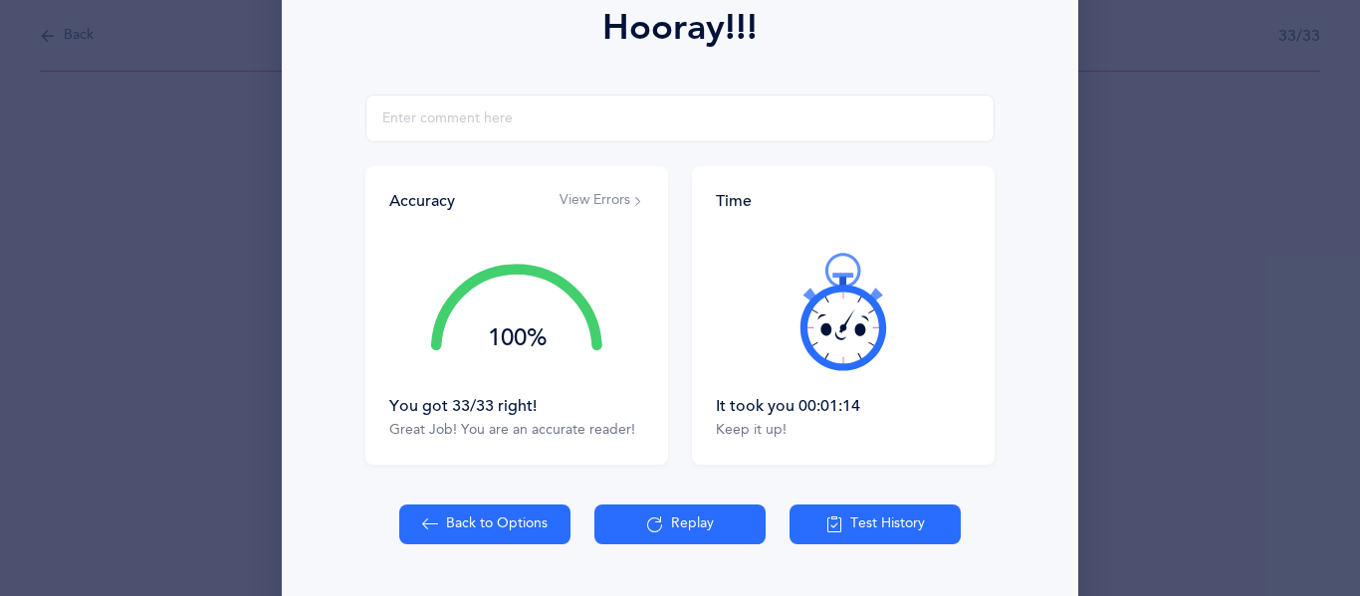
scroll to position [301, 0]
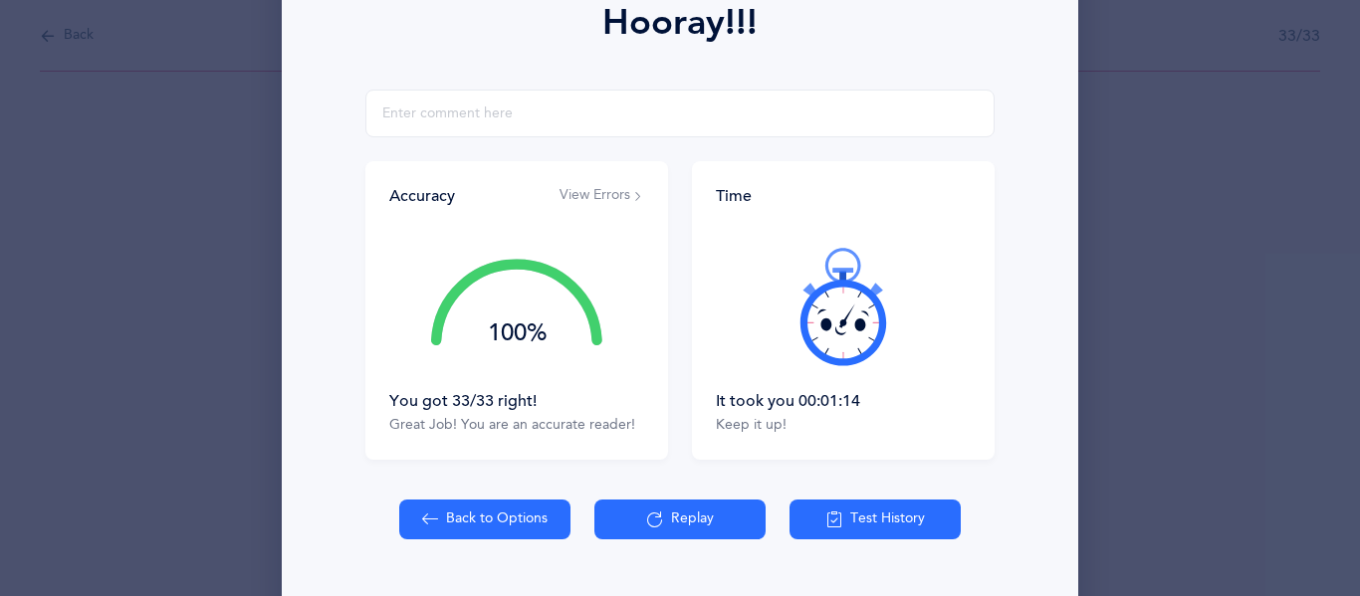
click at [863, 518] on button "Test History" at bounding box center [874, 520] width 171 height 40
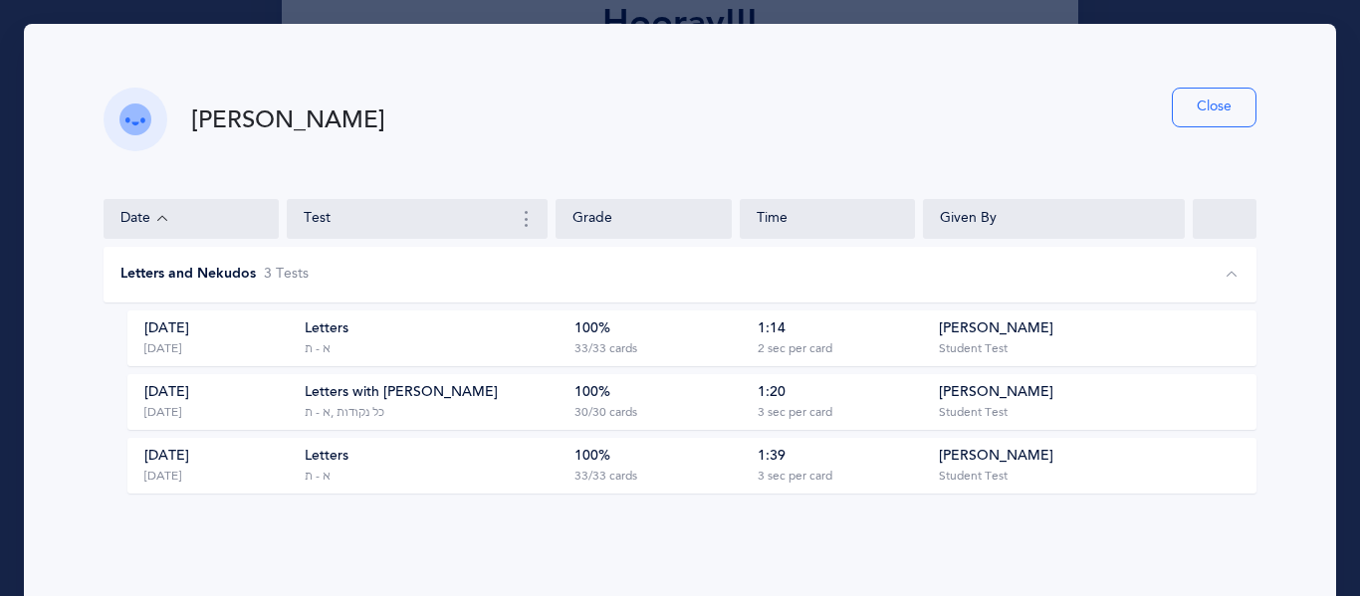
click at [1186, 117] on button "Close" at bounding box center [1214, 108] width 85 height 40
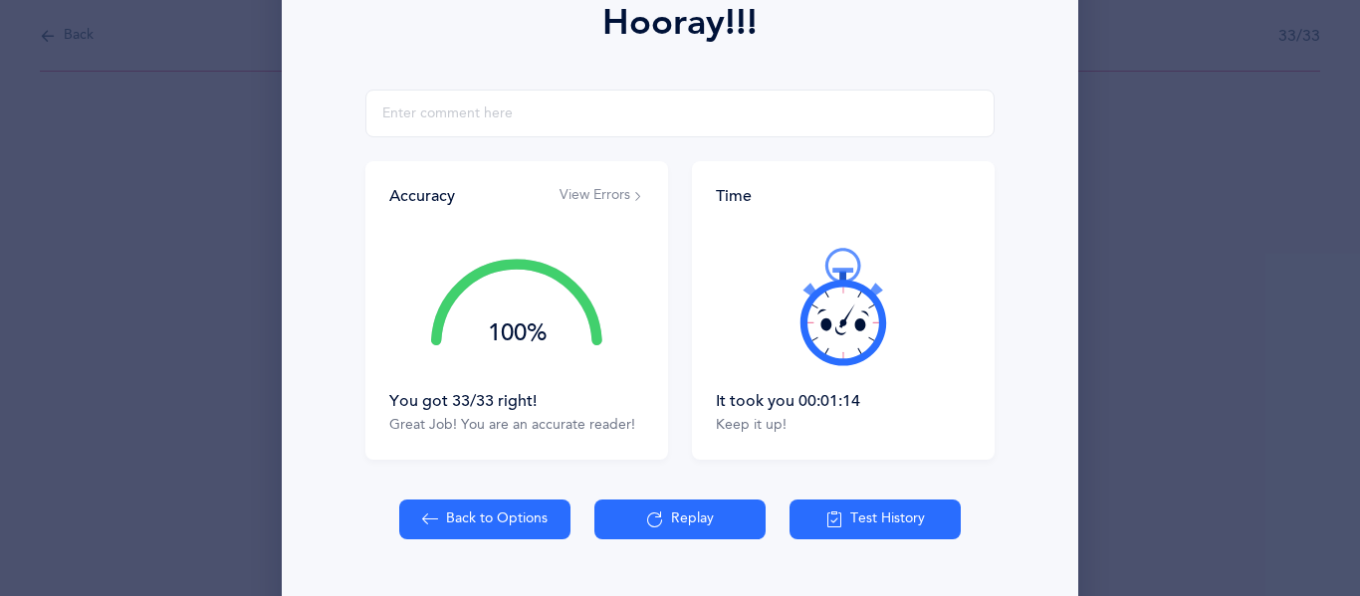
click at [448, 524] on button "Back to Options" at bounding box center [484, 520] width 171 height 40
select select "27"
select select "single"
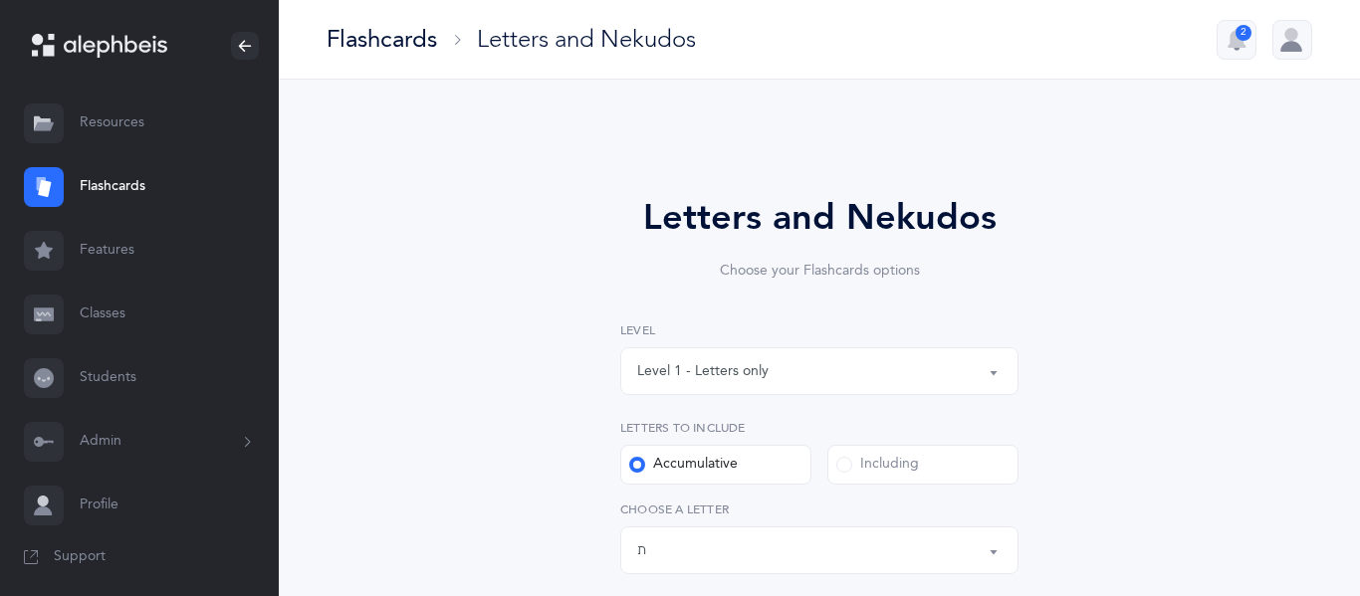
click at [998, 374] on button "Level 1 - Letters only" at bounding box center [819, 371] width 398 height 48
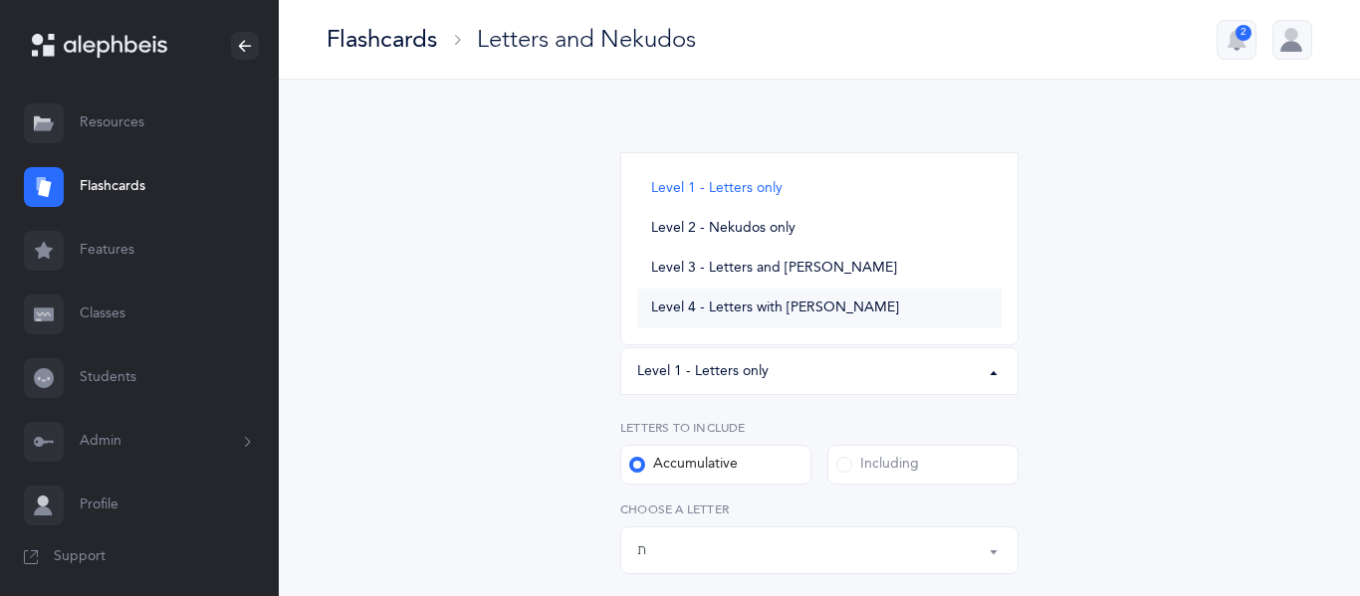
click at [806, 306] on span "Level 4 - Letters with [PERSON_NAME]" at bounding box center [775, 309] width 248 height 18
select select "4"
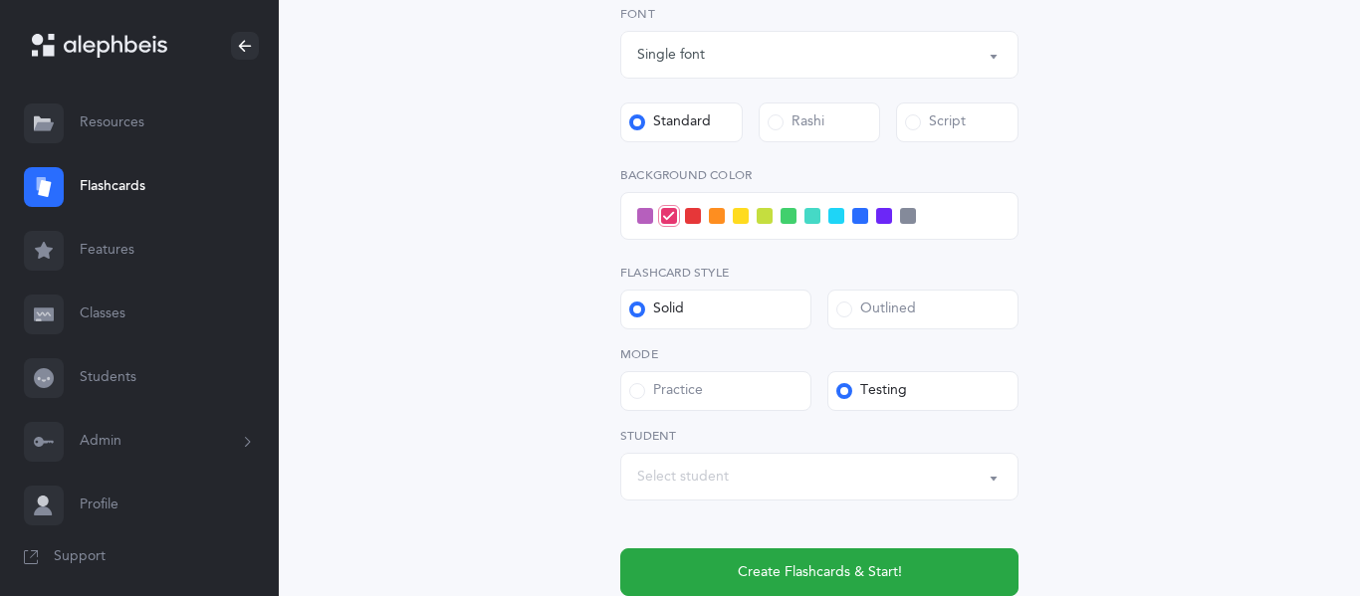
scroll to position [835, 0]
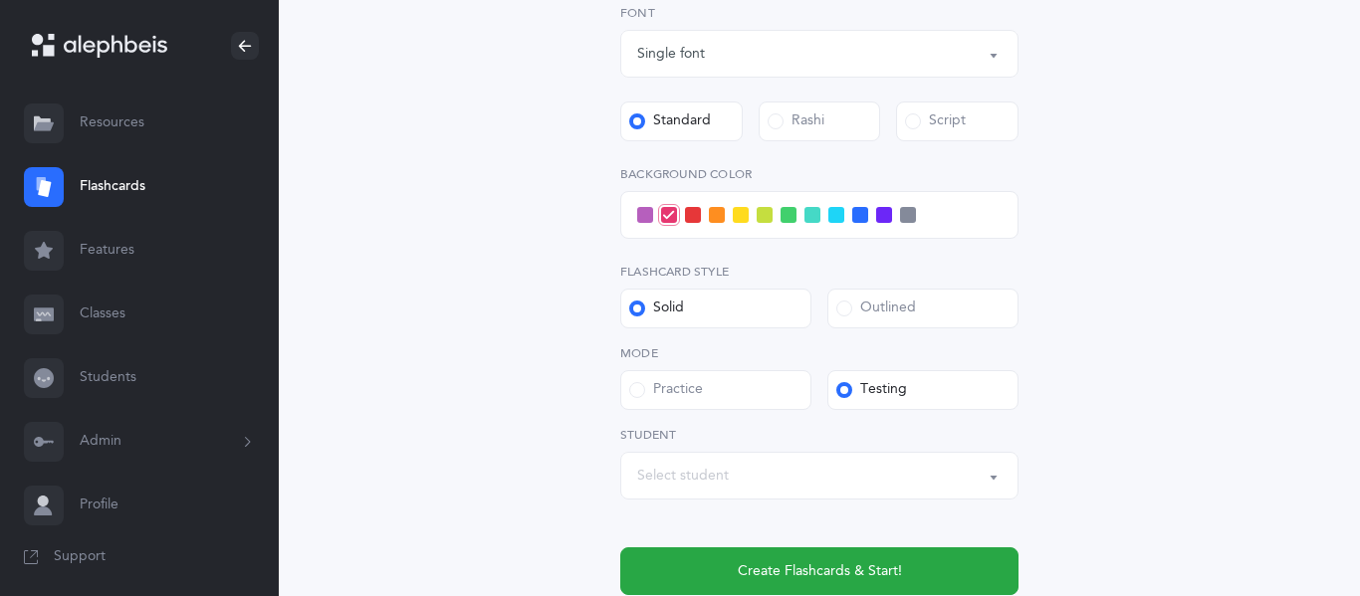
click at [704, 484] on div "Select student" at bounding box center [683, 476] width 92 height 21
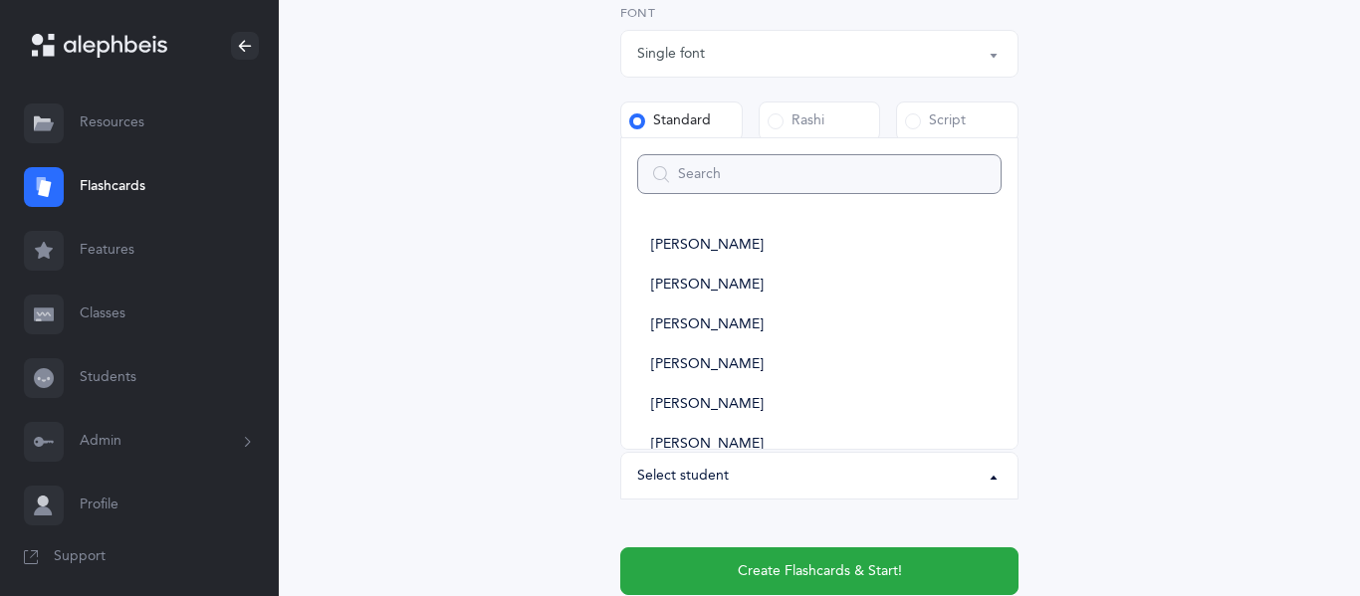
type input "r"
select select
type input "ry"
select select
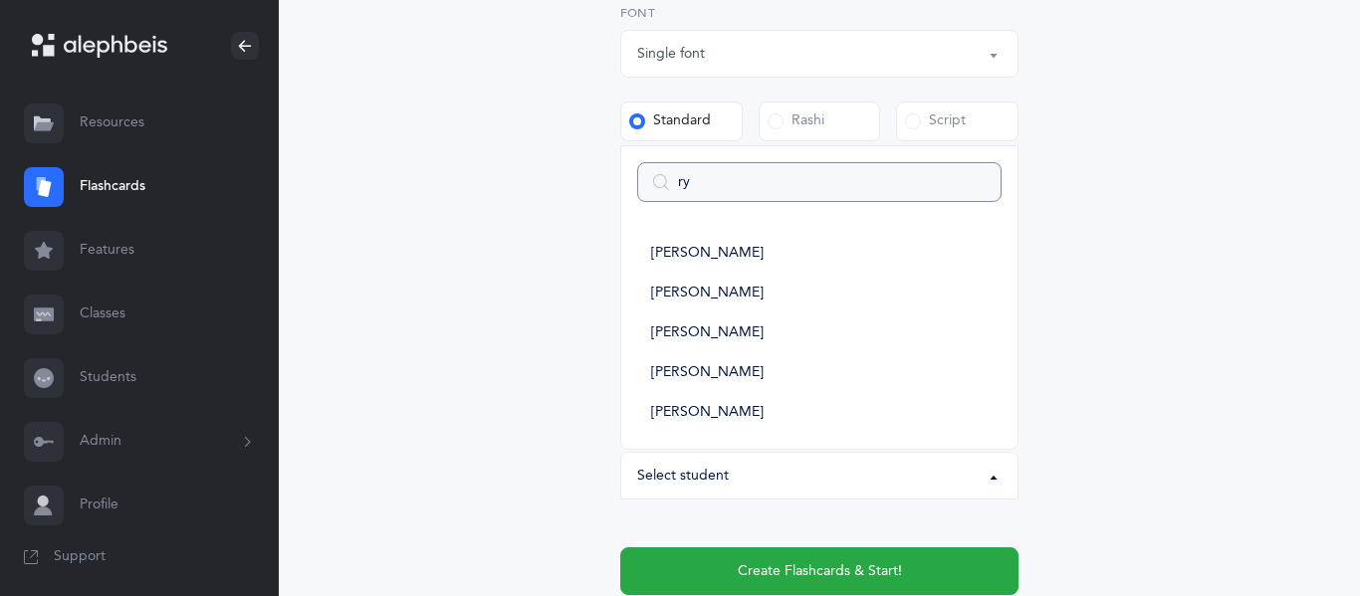
type input "rya"
select select
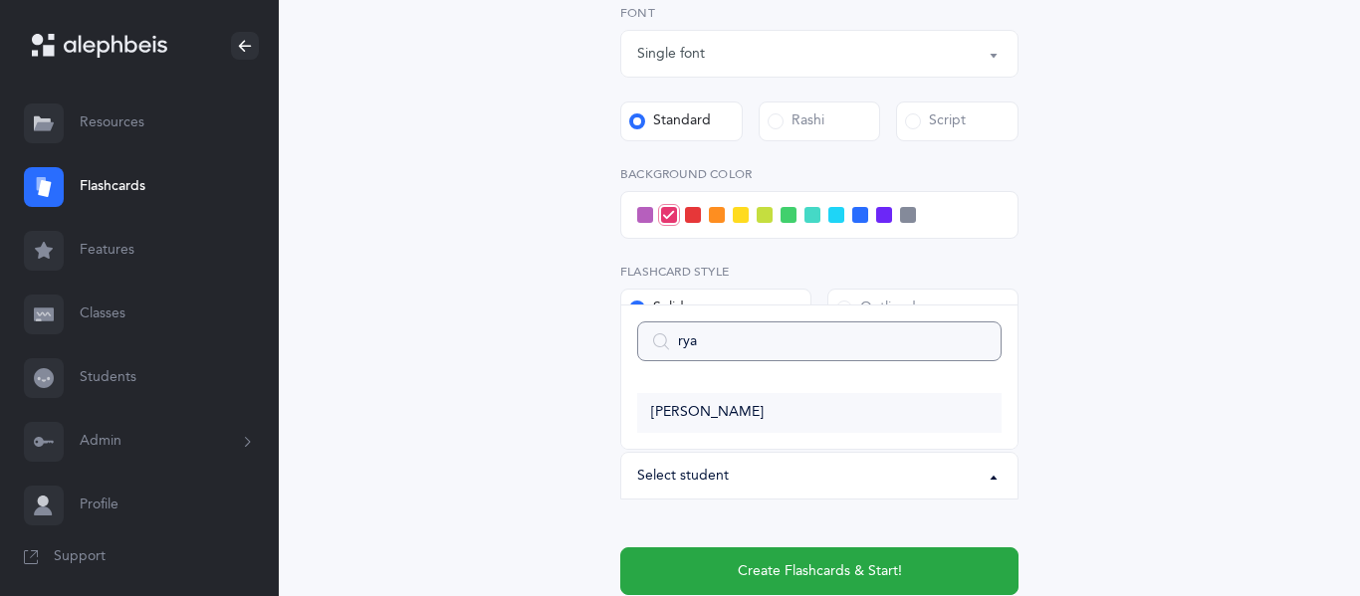
type input "rya"
click at [723, 414] on span "[PERSON_NAME]" at bounding box center [707, 413] width 112 height 18
select select "2635"
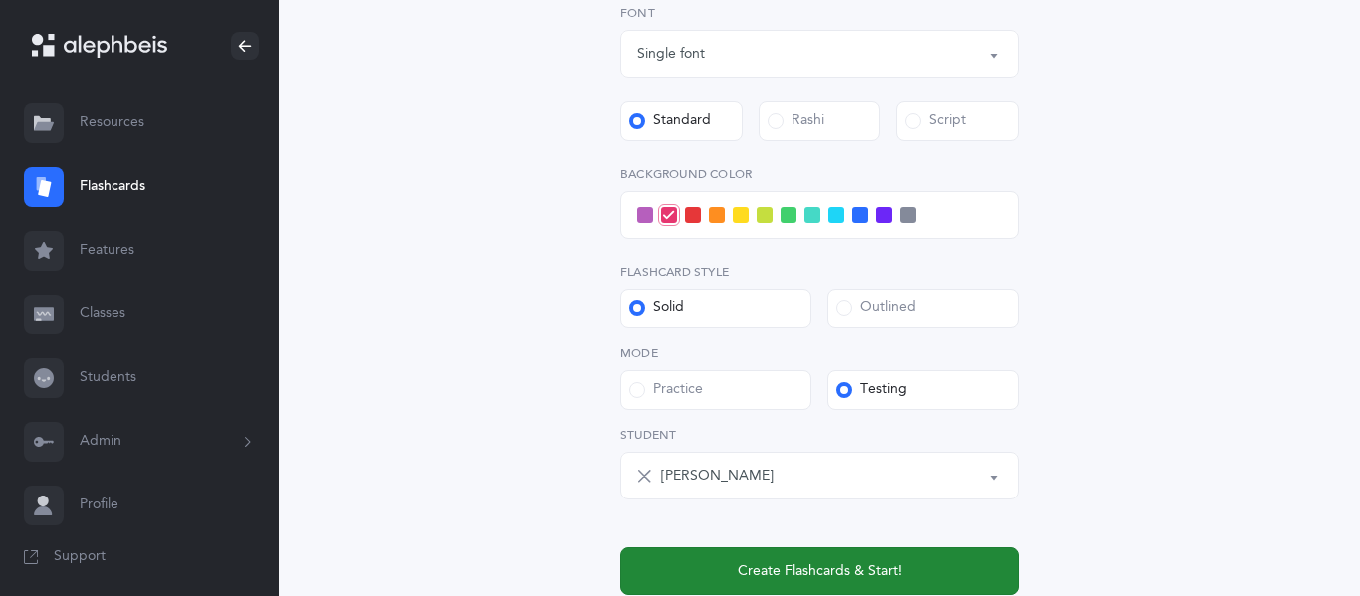
click at [792, 578] on span "Create Flashcards & Start!" at bounding box center [820, 571] width 164 height 21
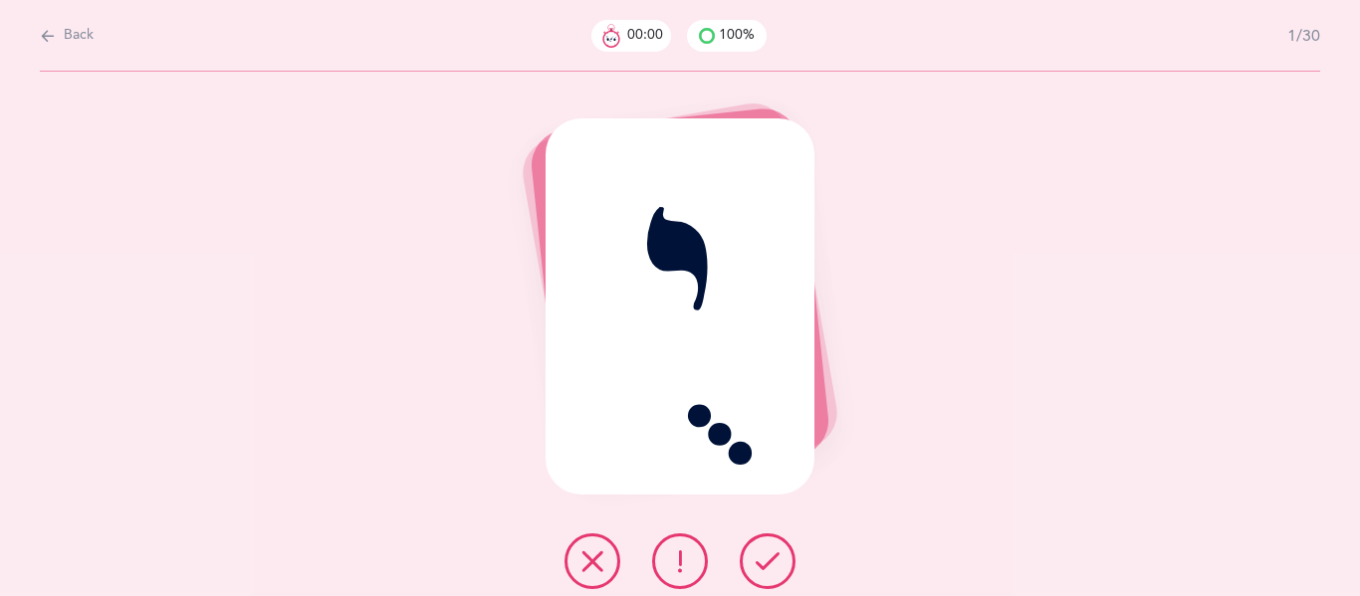
scroll to position [0, 0]
click at [764, 573] on button at bounding box center [768, 561] width 56 height 56
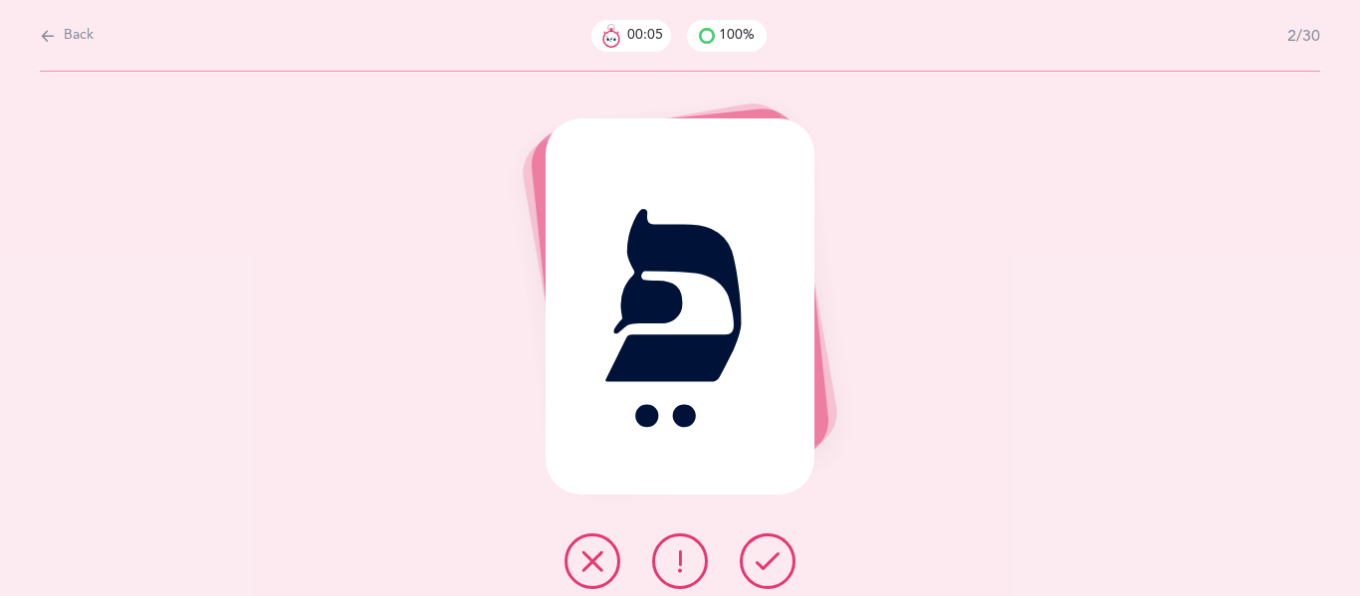
click at [764, 573] on button at bounding box center [768, 561] width 56 height 56
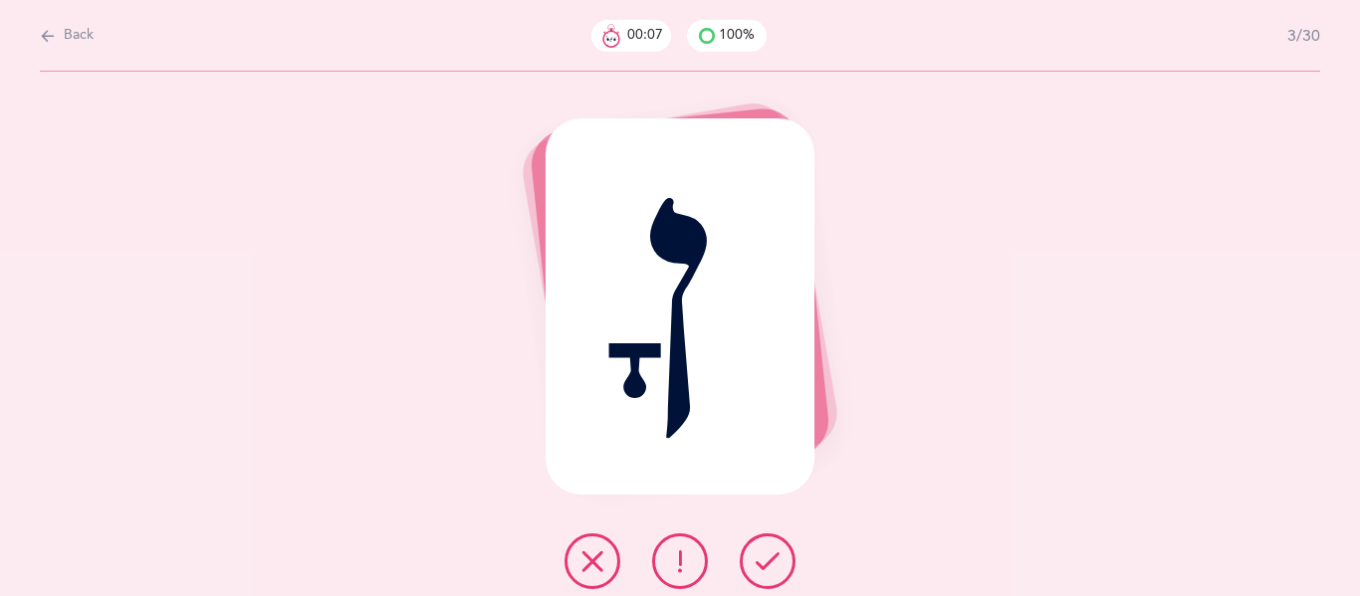
click at [764, 573] on button at bounding box center [768, 561] width 56 height 56
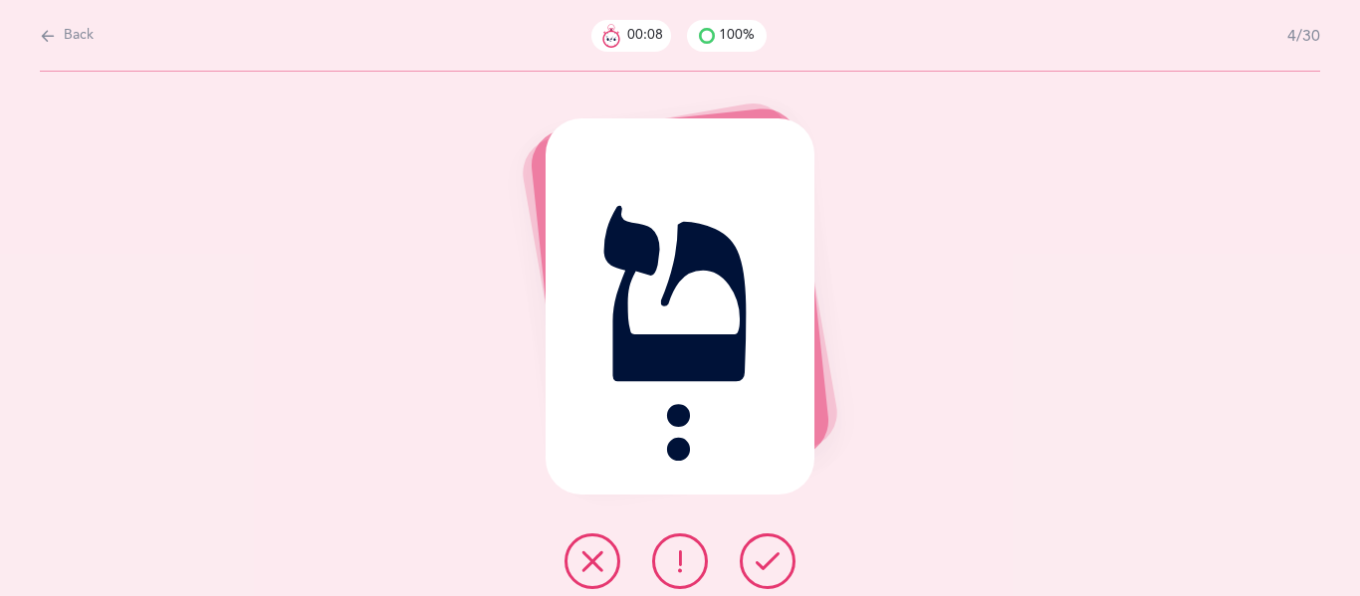
click at [764, 573] on button at bounding box center [768, 561] width 56 height 56
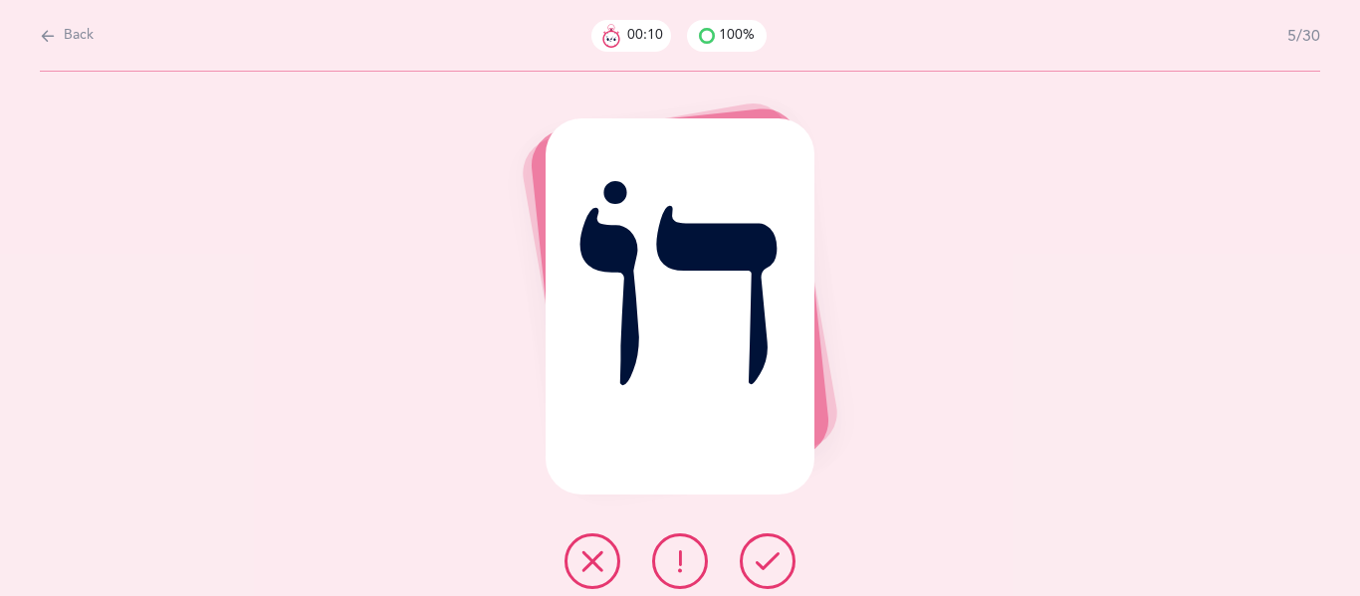
click at [764, 573] on button at bounding box center [768, 561] width 56 height 56
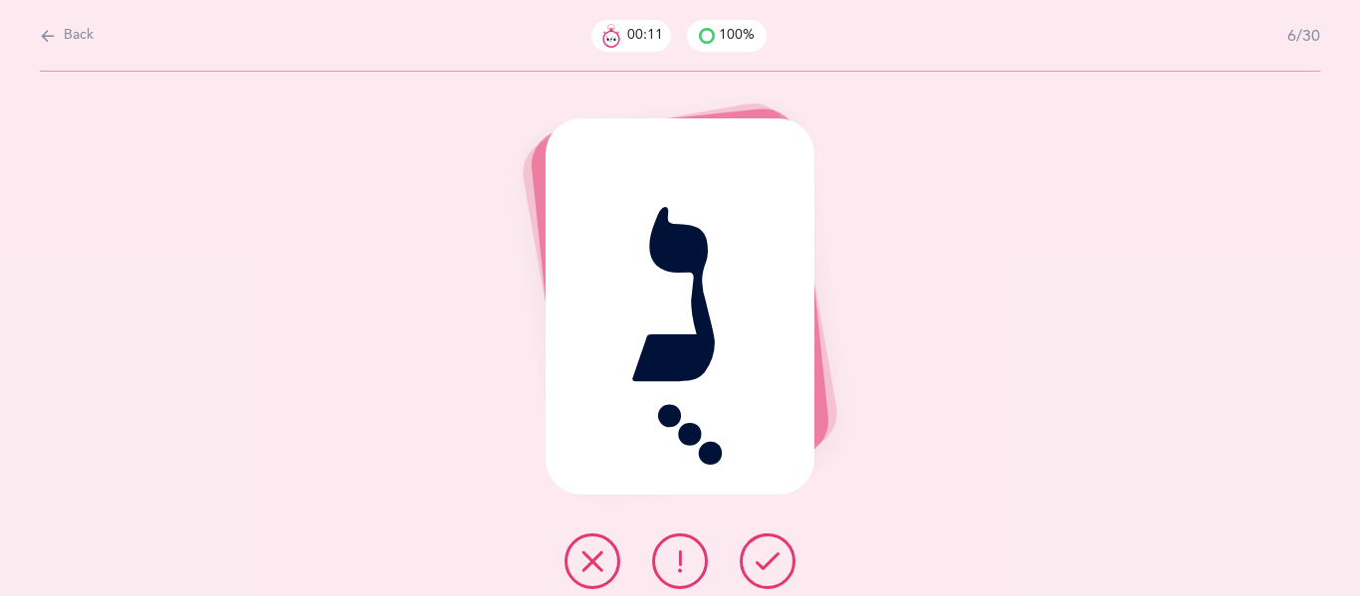
click at [764, 573] on button at bounding box center [768, 561] width 56 height 56
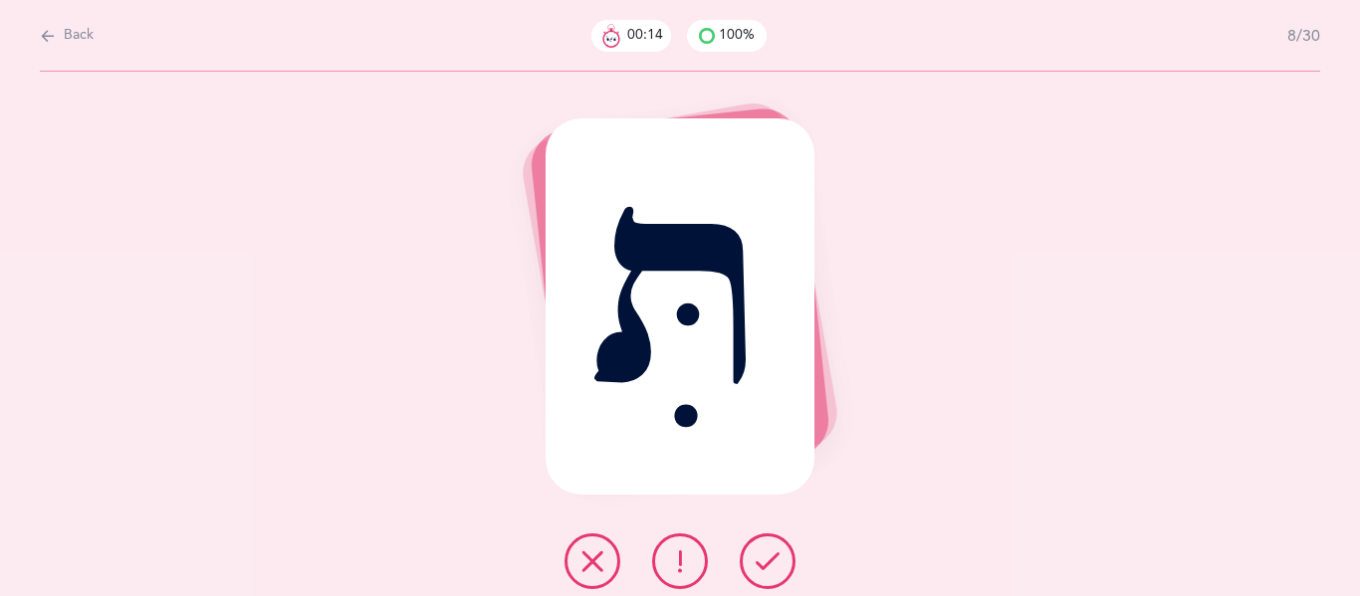
click at [764, 573] on button at bounding box center [768, 561] width 56 height 56
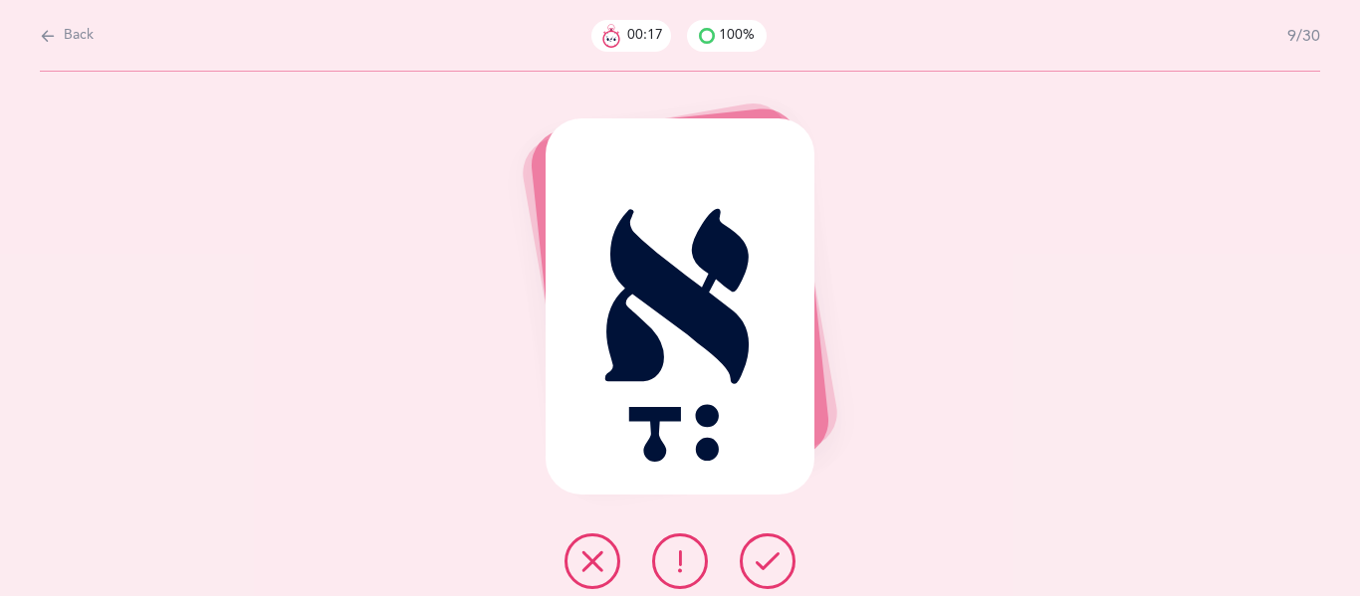
click at [683, 568] on icon at bounding box center [680, 561] width 24 height 24
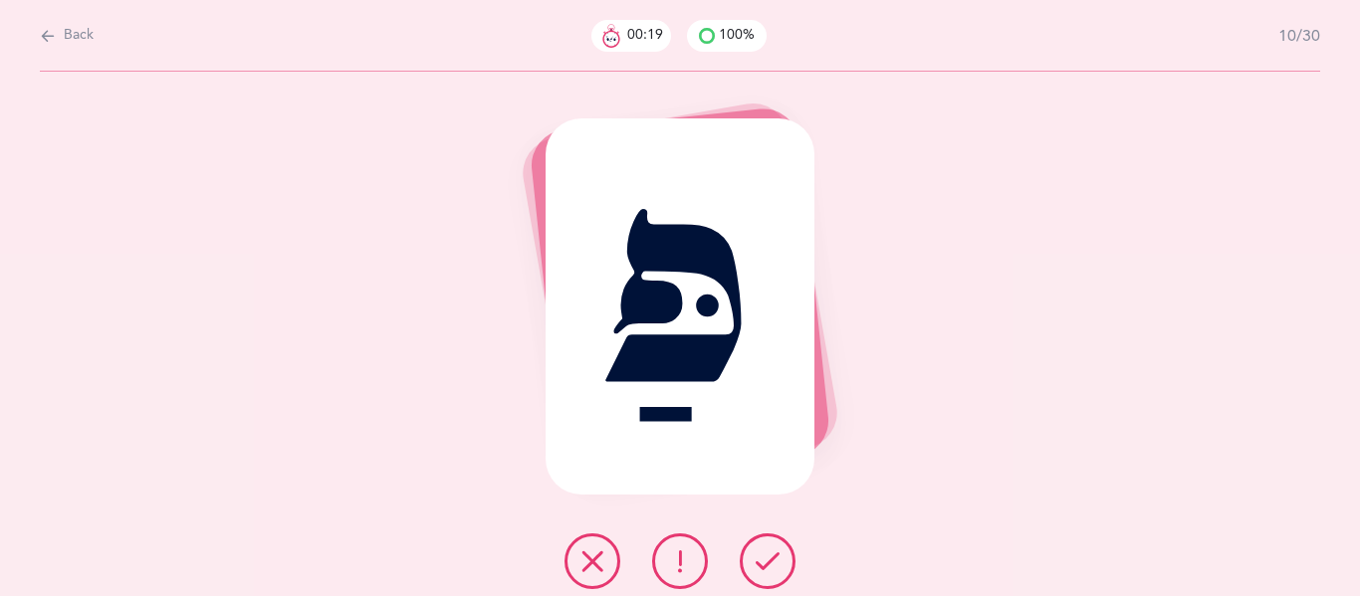
click at [769, 556] on icon at bounding box center [767, 561] width 24 height 24
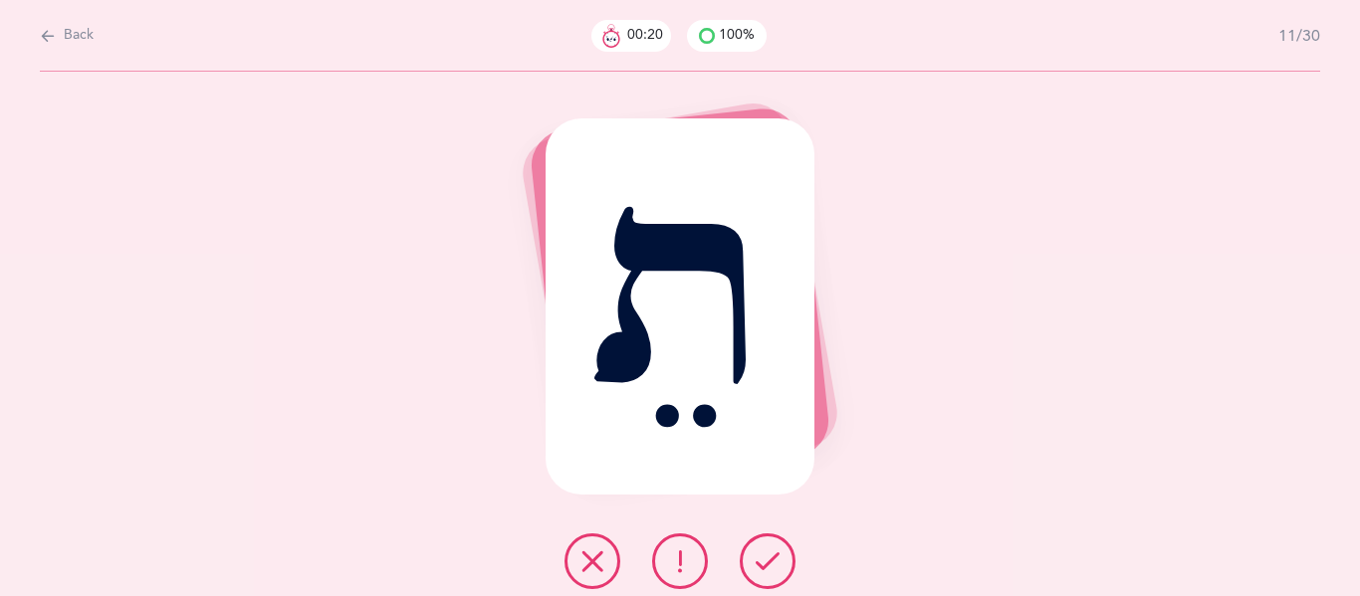
click at [769, 556] on icon at bounding box center [767, 561] width 24 height 24
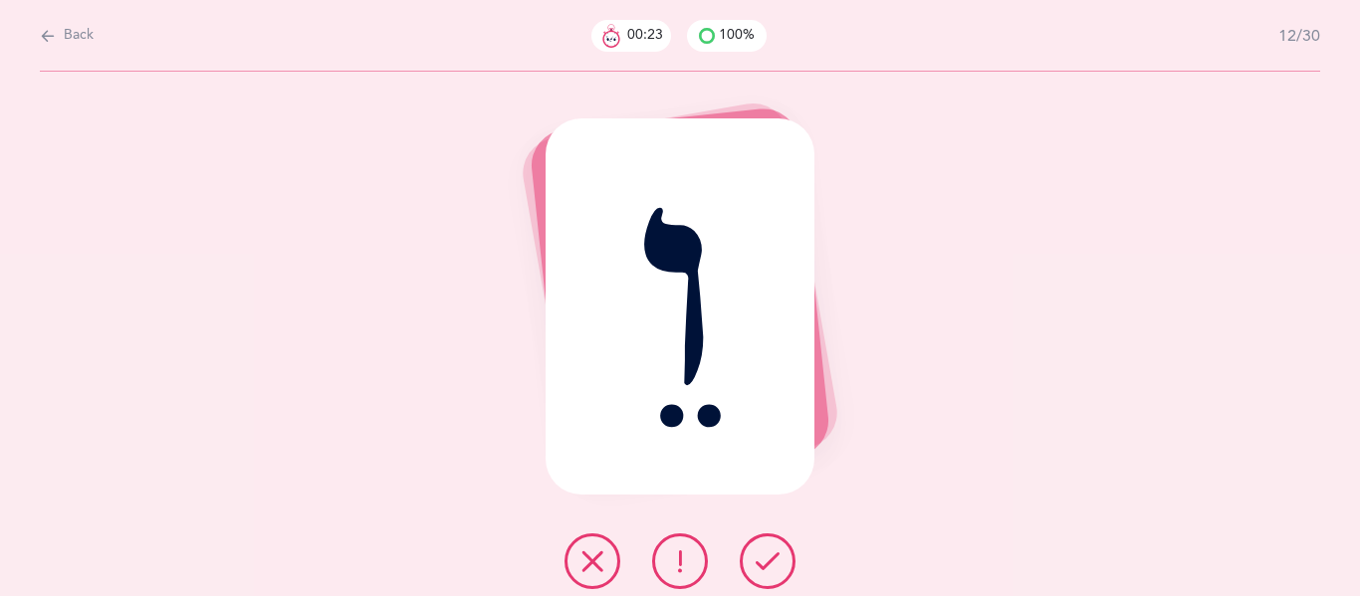
click at [769, 556] on icon at bounding box center [767, 561] width 24 height 24
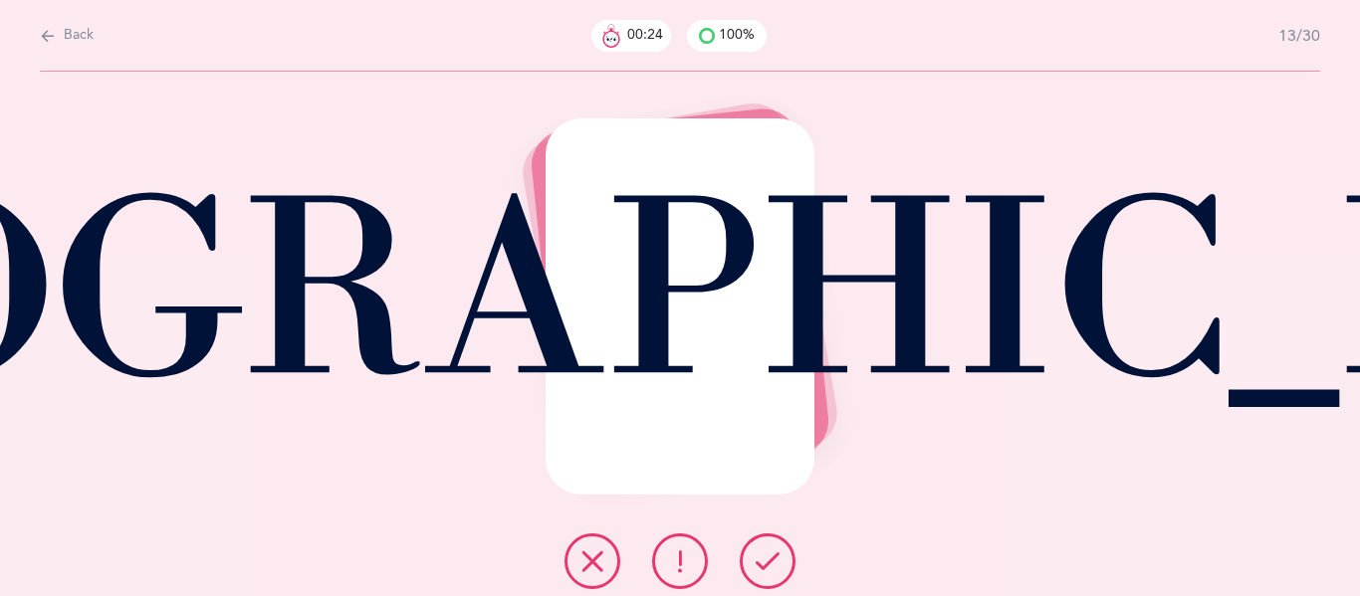
click at [769, 556] on icon at bounding box center [767, 561] width 24 height 24
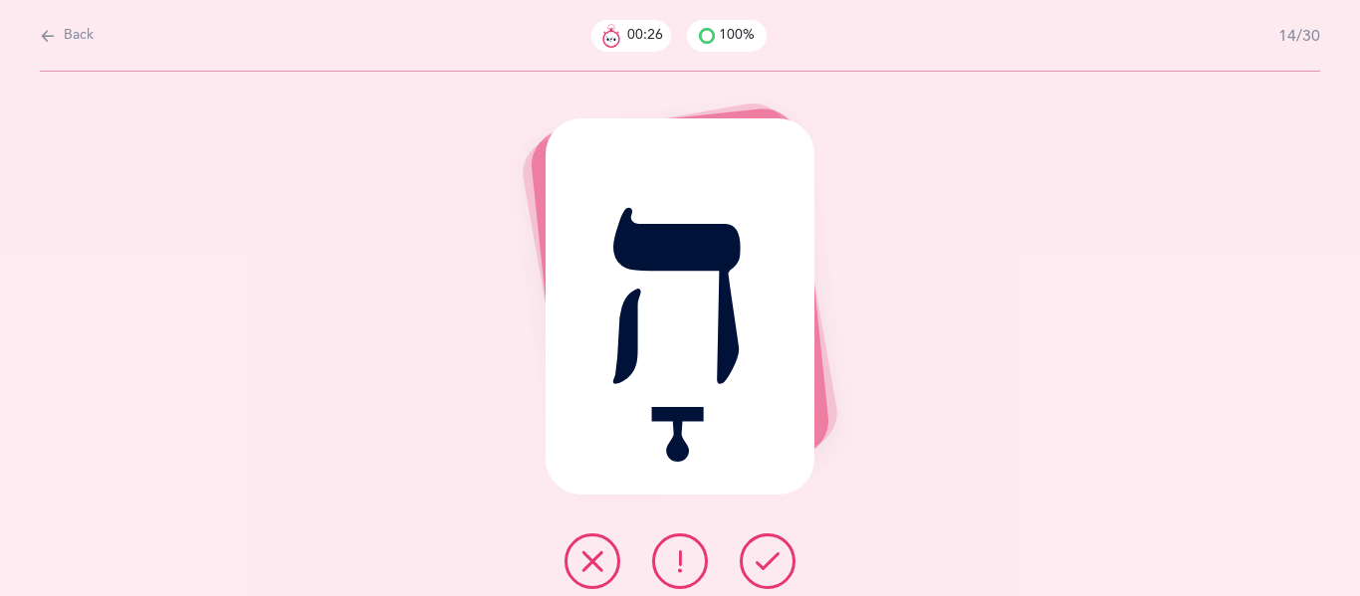
click at [769, 556] on icon at bounding box center [767, 561] width 24 height 24
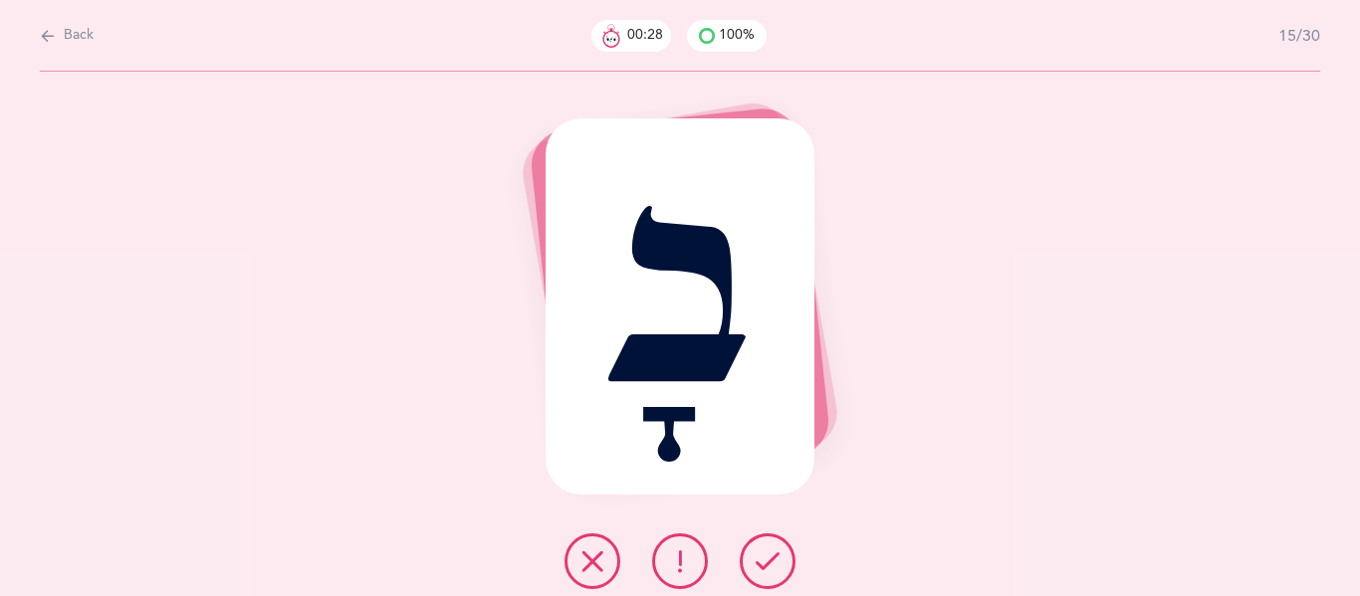
click at [769, 556] on icon at bounding box center [767, 561] width 24 height 24
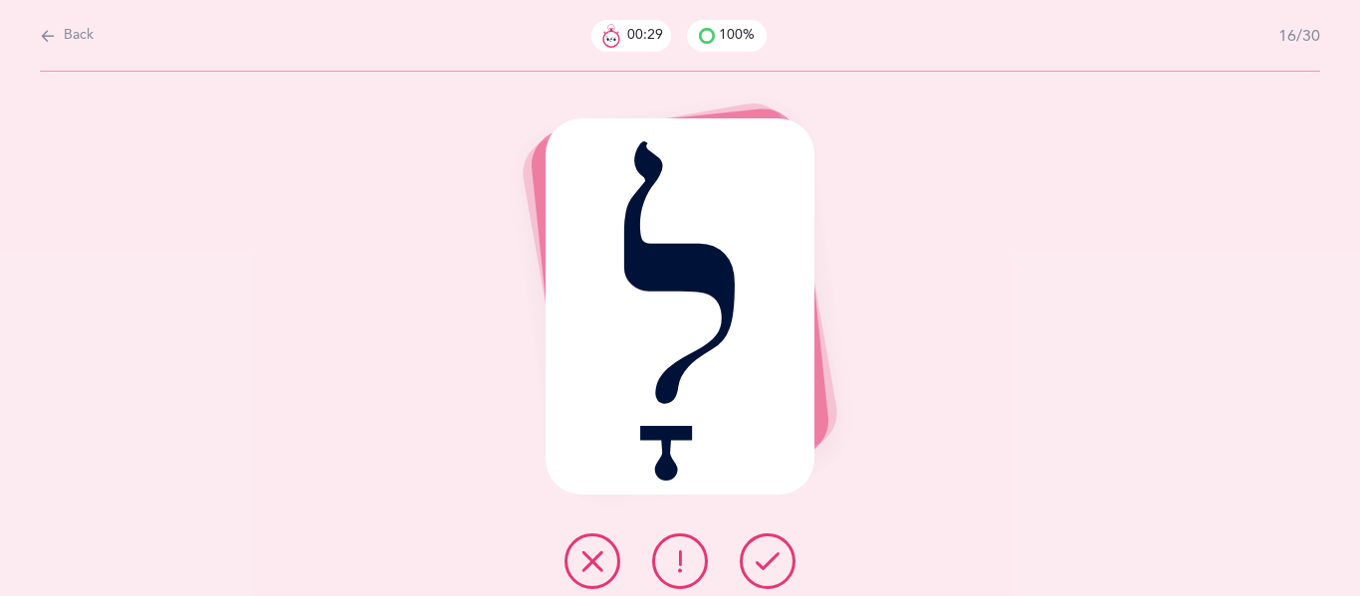
click at [769, 556] on icon at bounding box center [767, 561] width 24 height 24
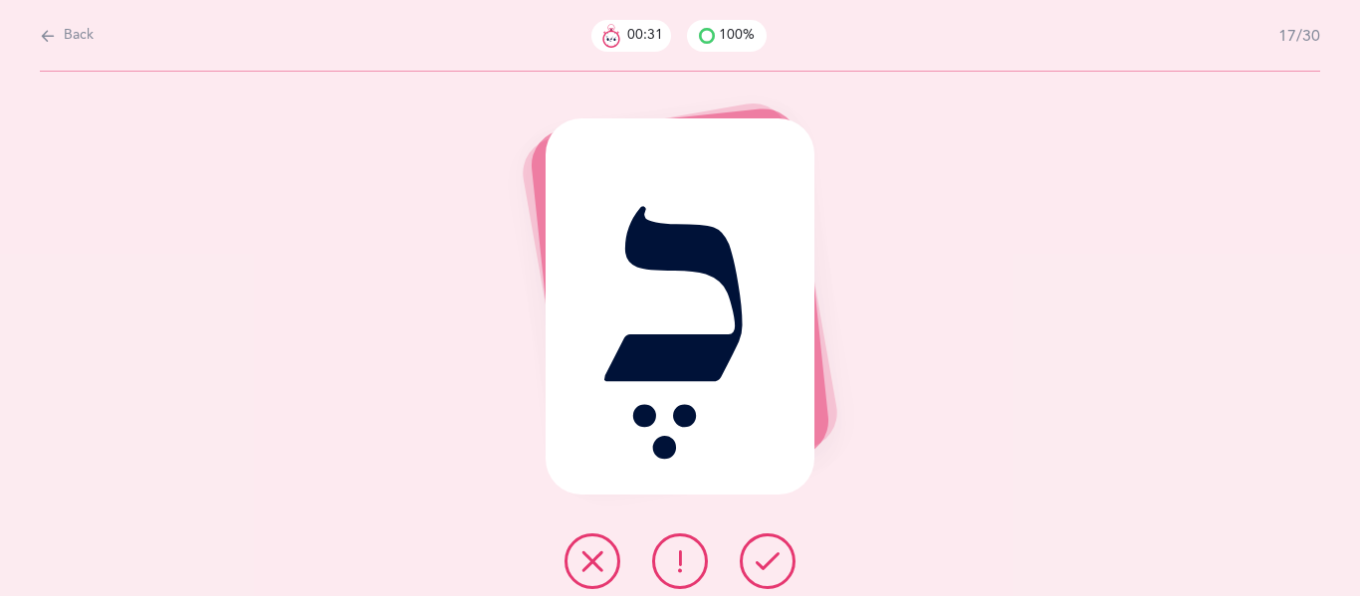
click at [769, 556] on icon at bounding box center [767, 561] width 24 height 24
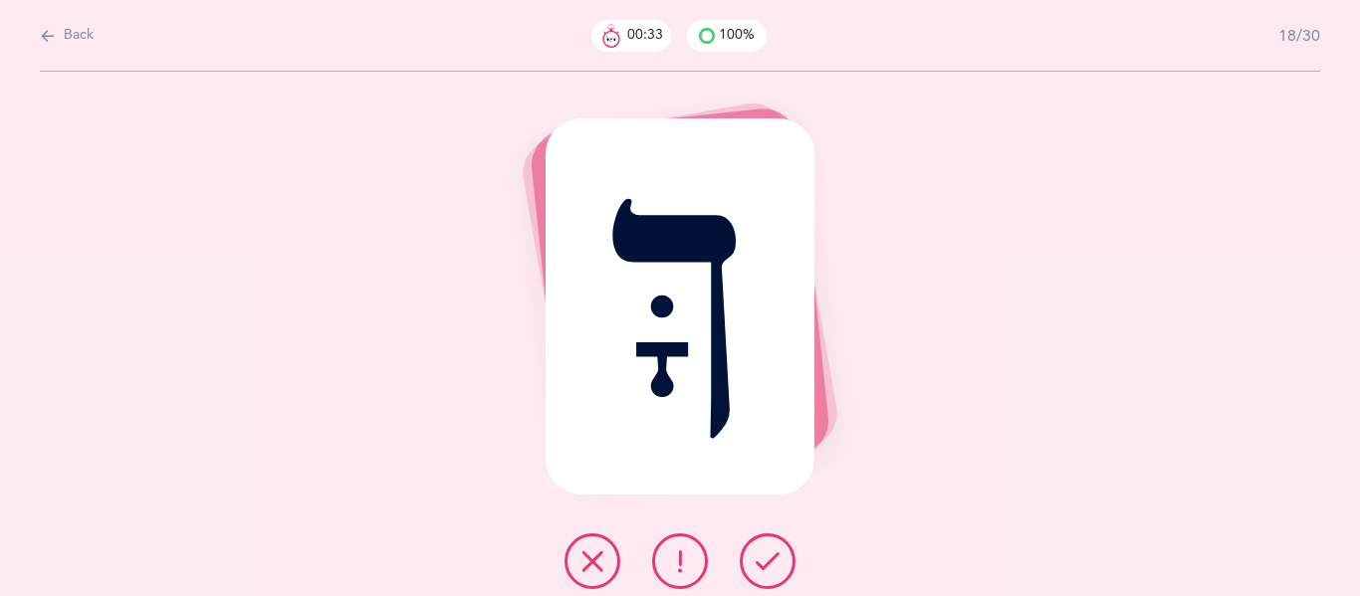
click at [769, 556] on icon at bounding box center [767, 561] width 24 height 24
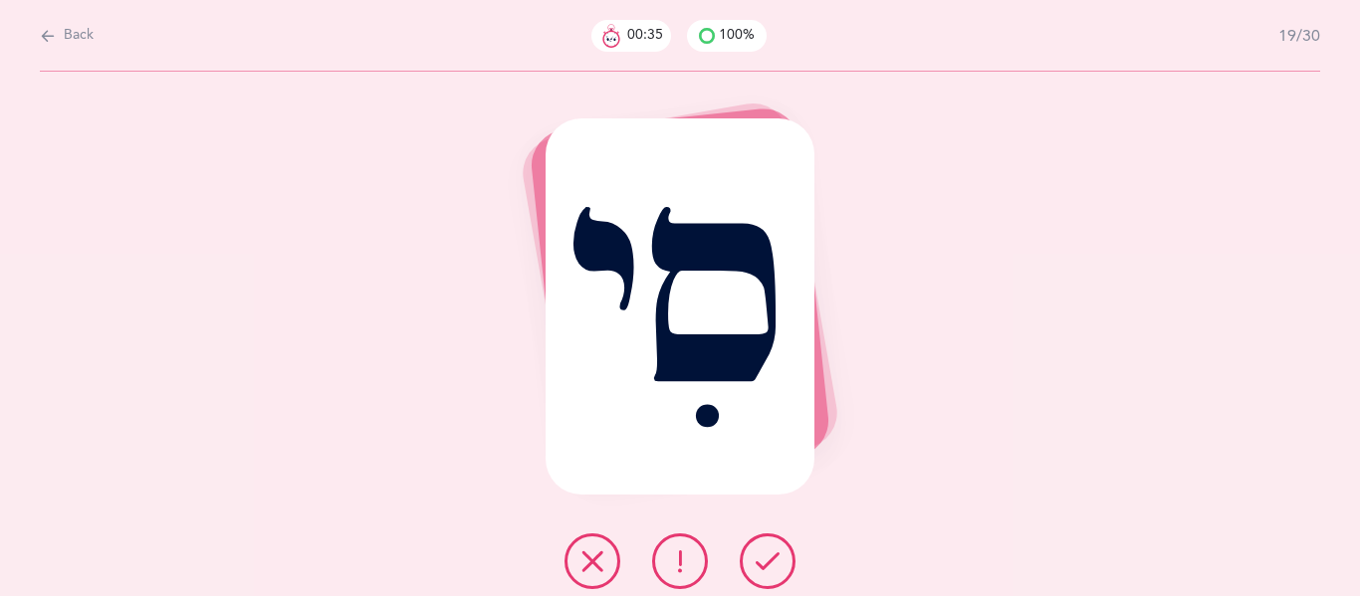
click at [769, 556] on icon at bounding box center [767, 561] width 24 height 24
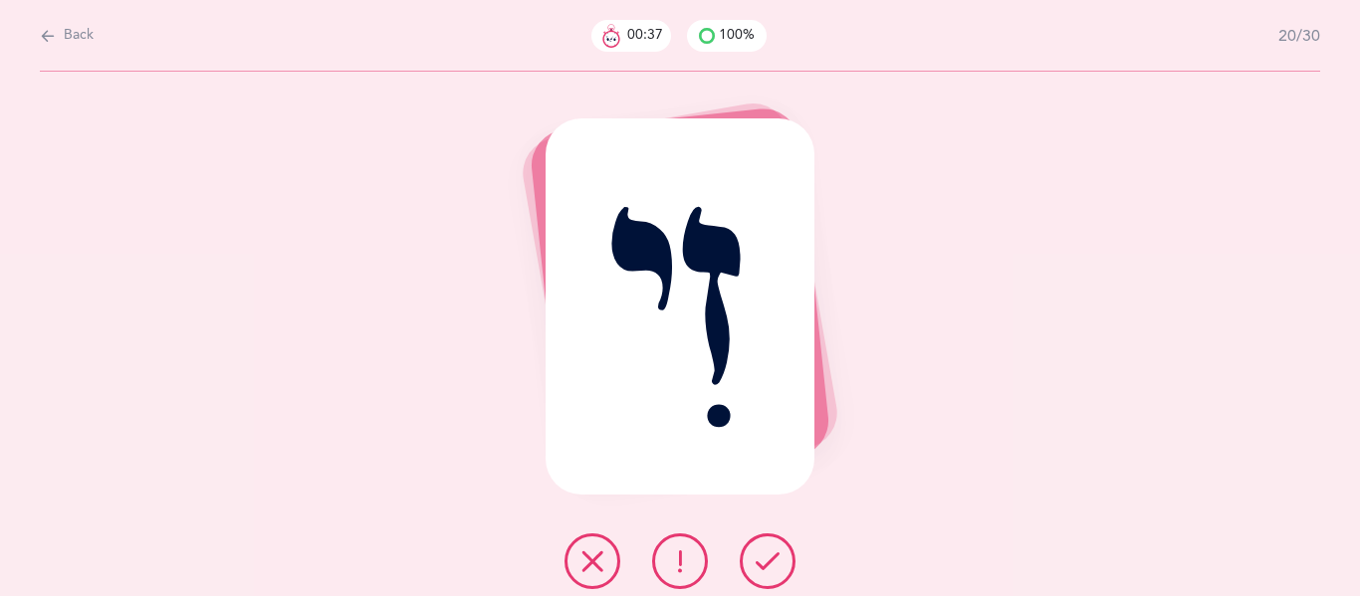
click at [769, 556] on icon at bounding box center [767, 561] width 24 height 24
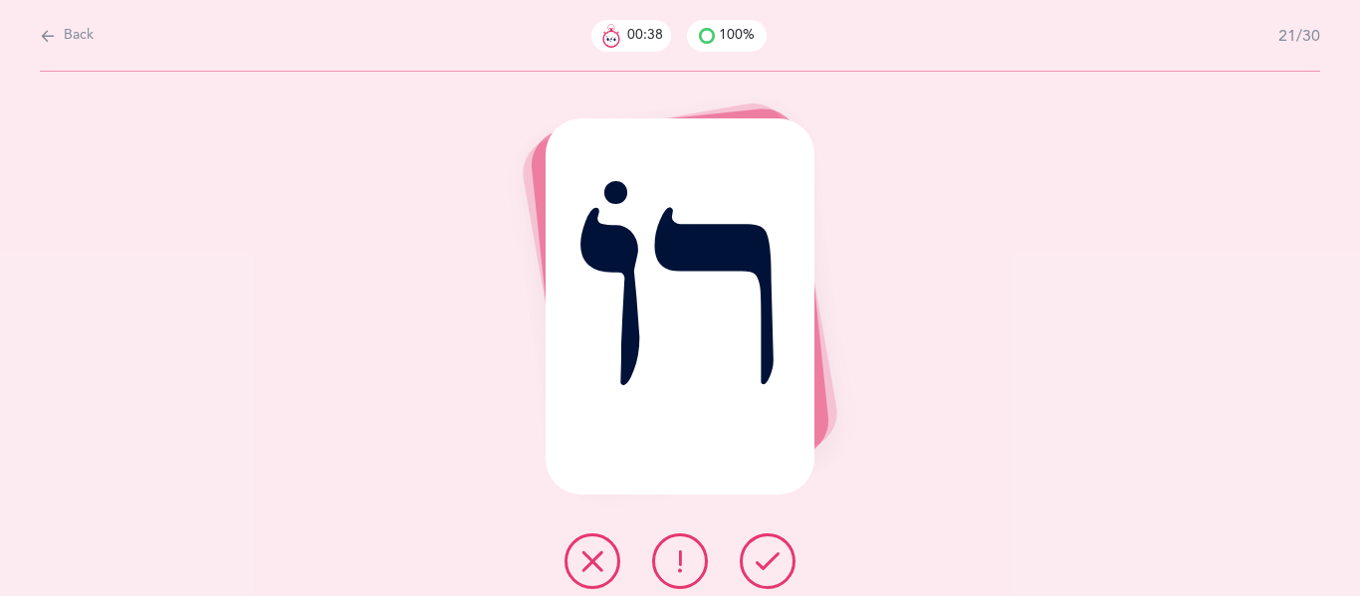
click at [769, 556] on icon at bounding box center [767, 561] width 24 height 24
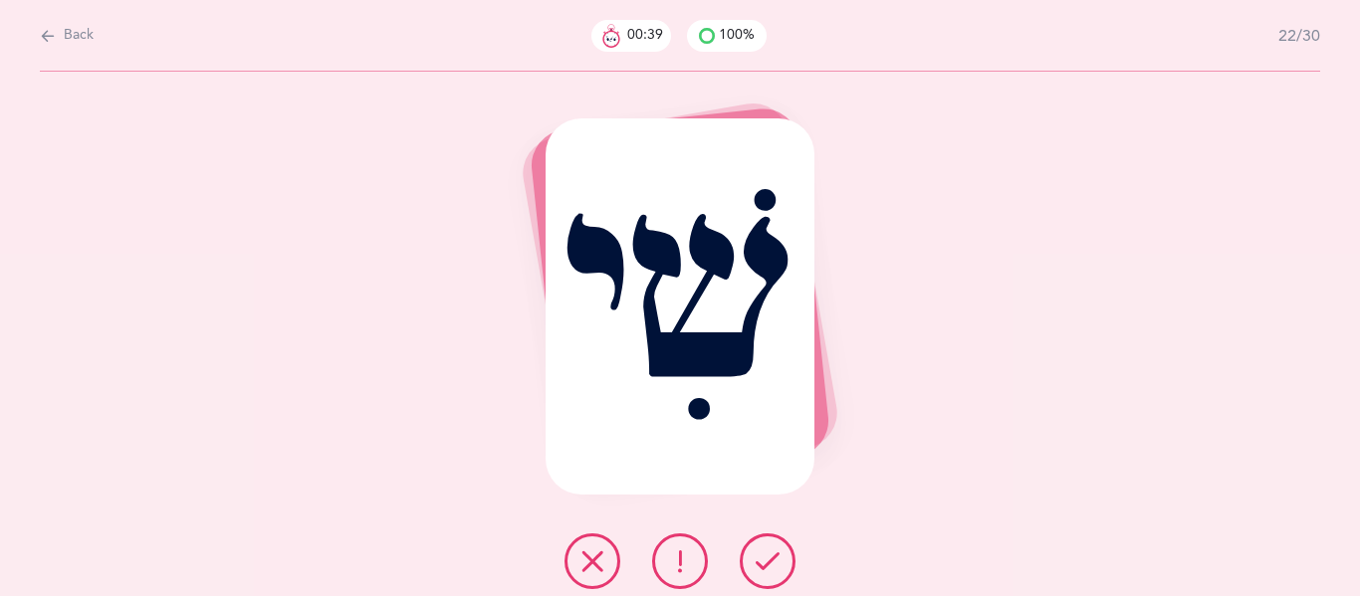
click at [769, 556] on icon at bounding box center [767, 561] width 24 height 24
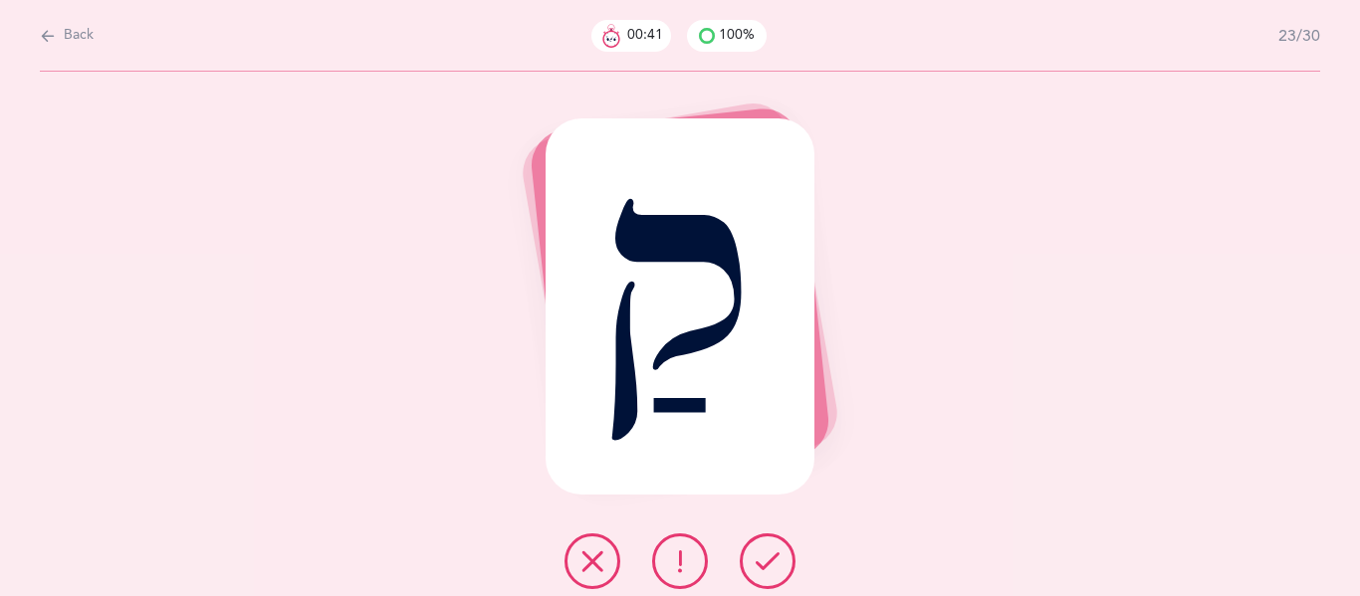
click at [769, 556] on icon at bounding box center [767, 561] width 24 height 24
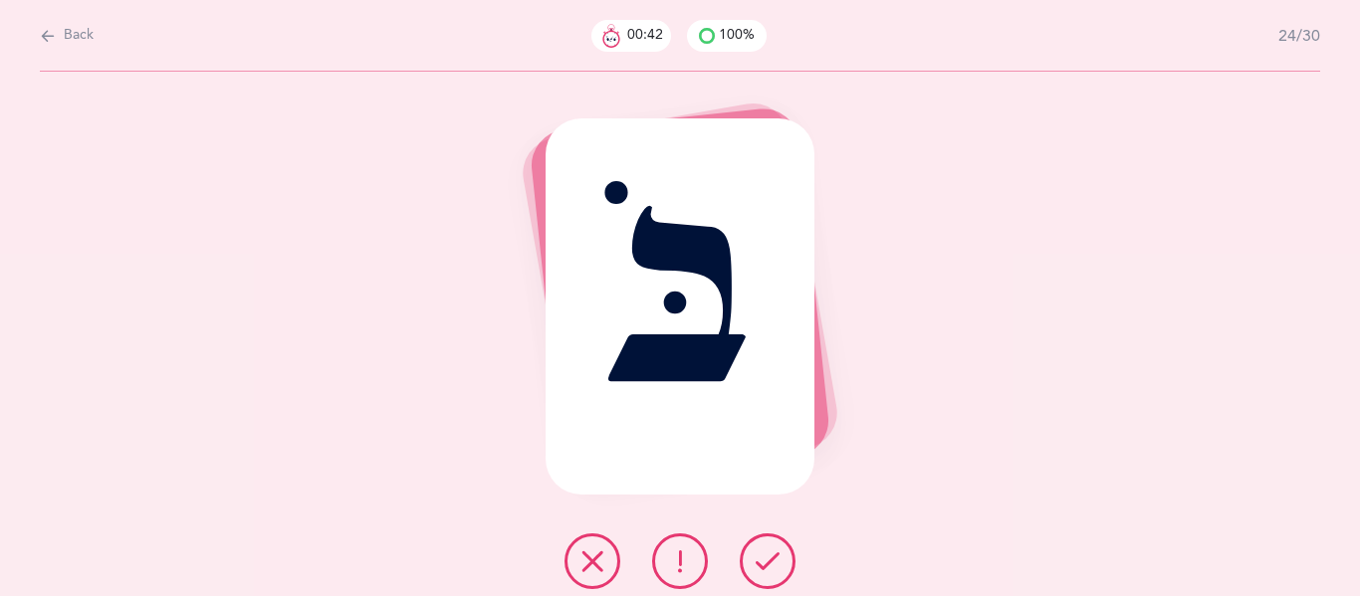
click at [769, 556] on icon at bounding box center [767, 561] width 24 height 24
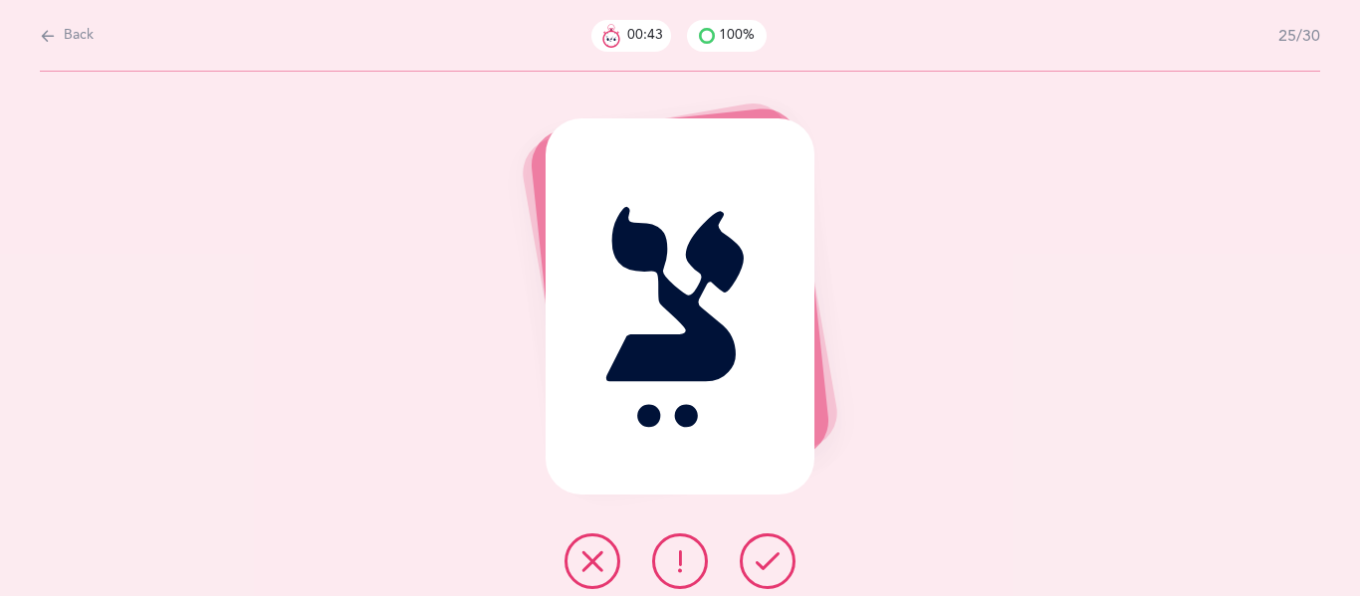
click at [769, 556] on icon at bounding box center [767, 561] width 24 height 24
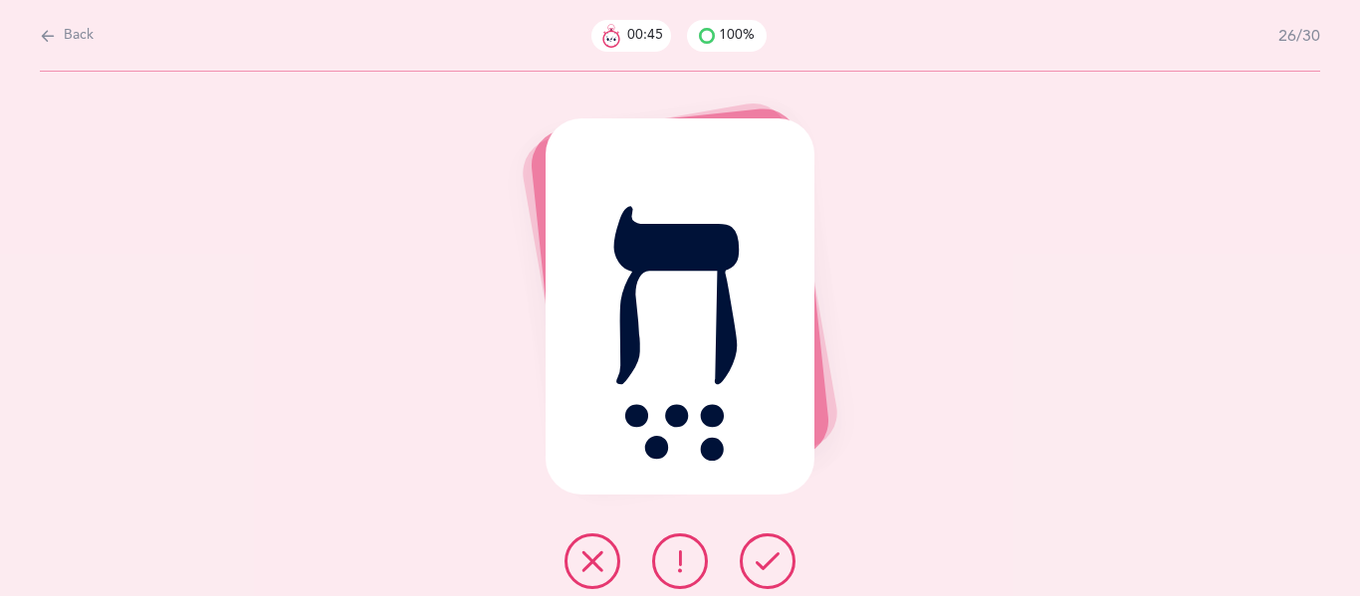
click at [769, 556] on icon at bounding box center [767, 561] width 24 height 24
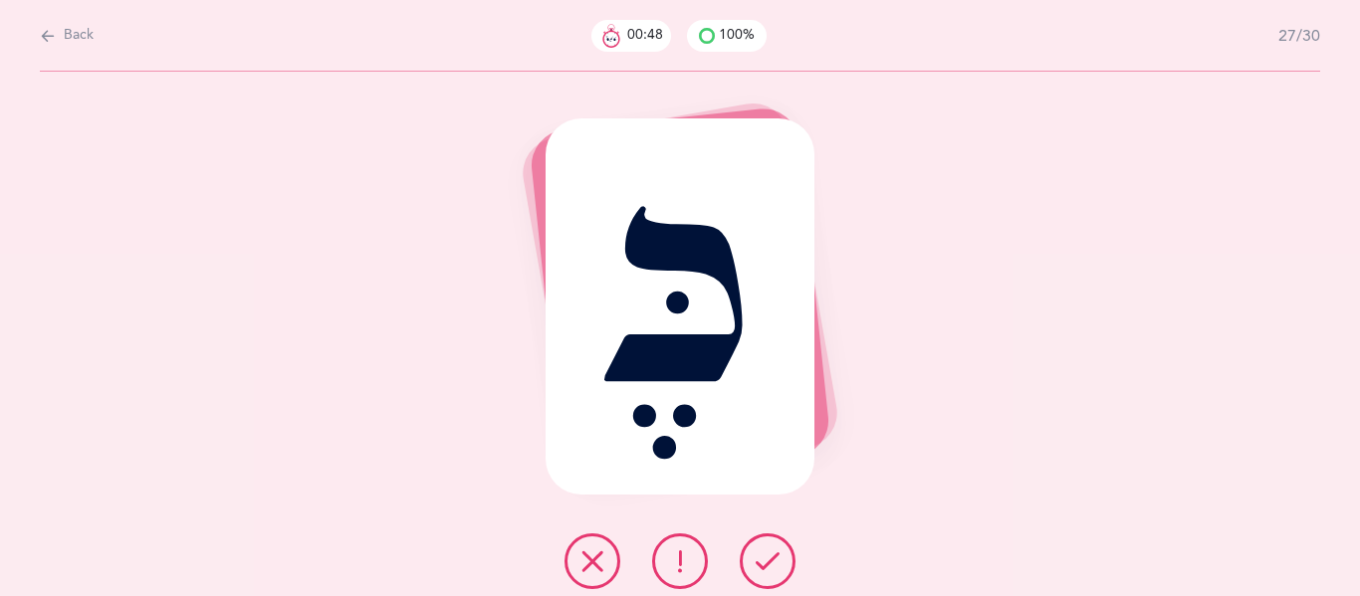
click at [769, 556] on icon at bounding box center [767, 561] width 24 height 24
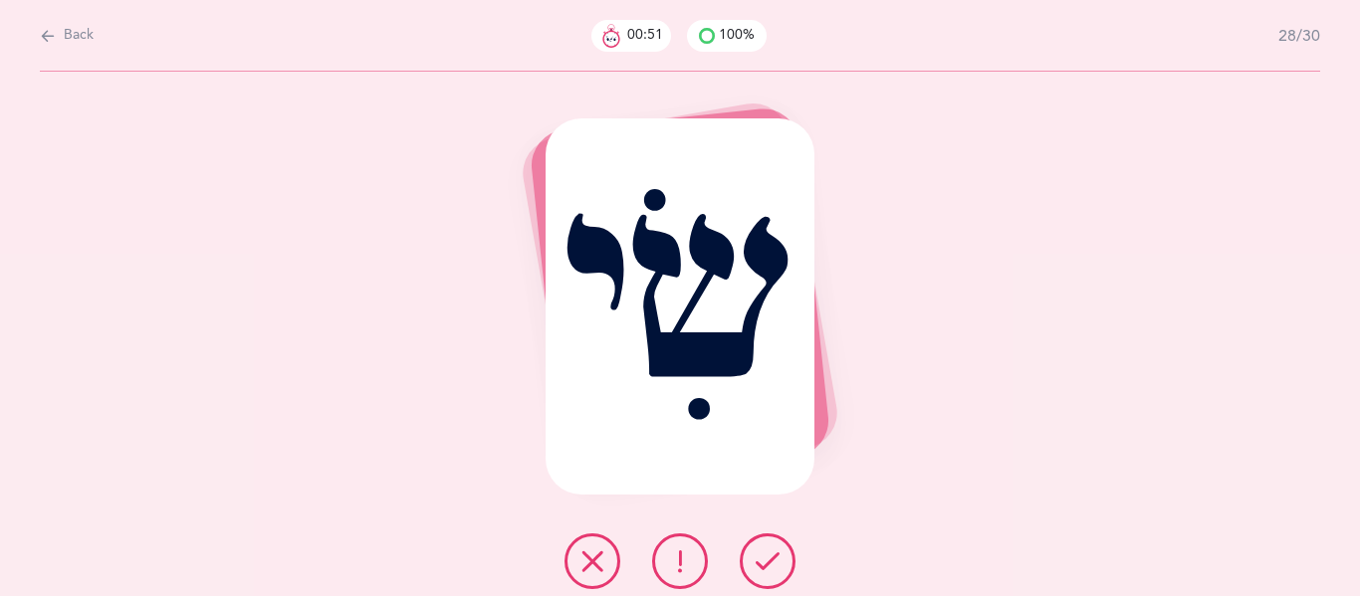
click at [769, 556] on icon at bounding box center [767, 561] width 24 height 24
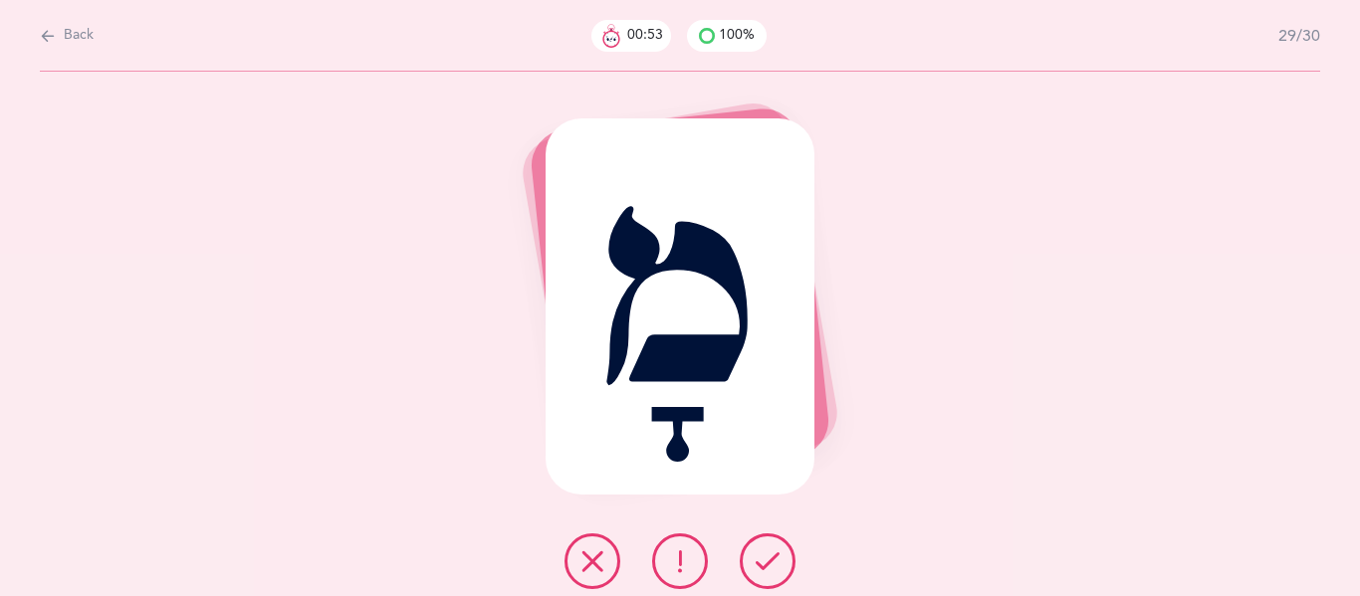
click at [769, 556] on icon at bounding box center [767, 561] width 24 height 24
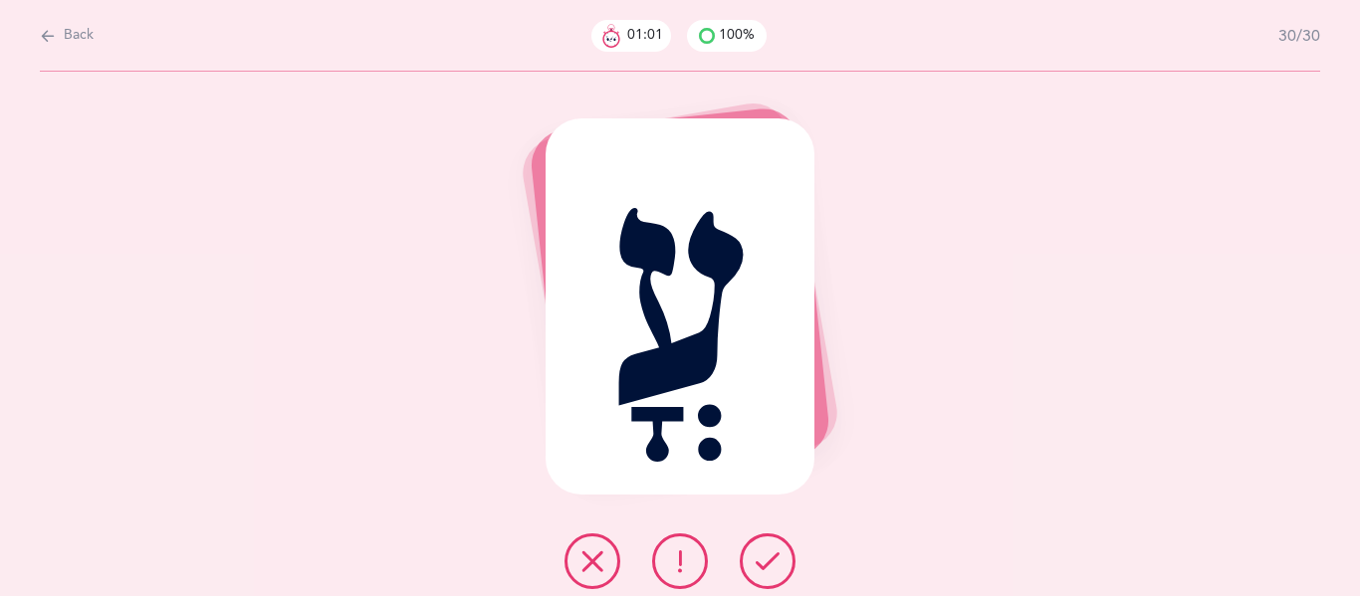
click at [684, 549] on icon at bounding box center [680, 561] width 24 height 24
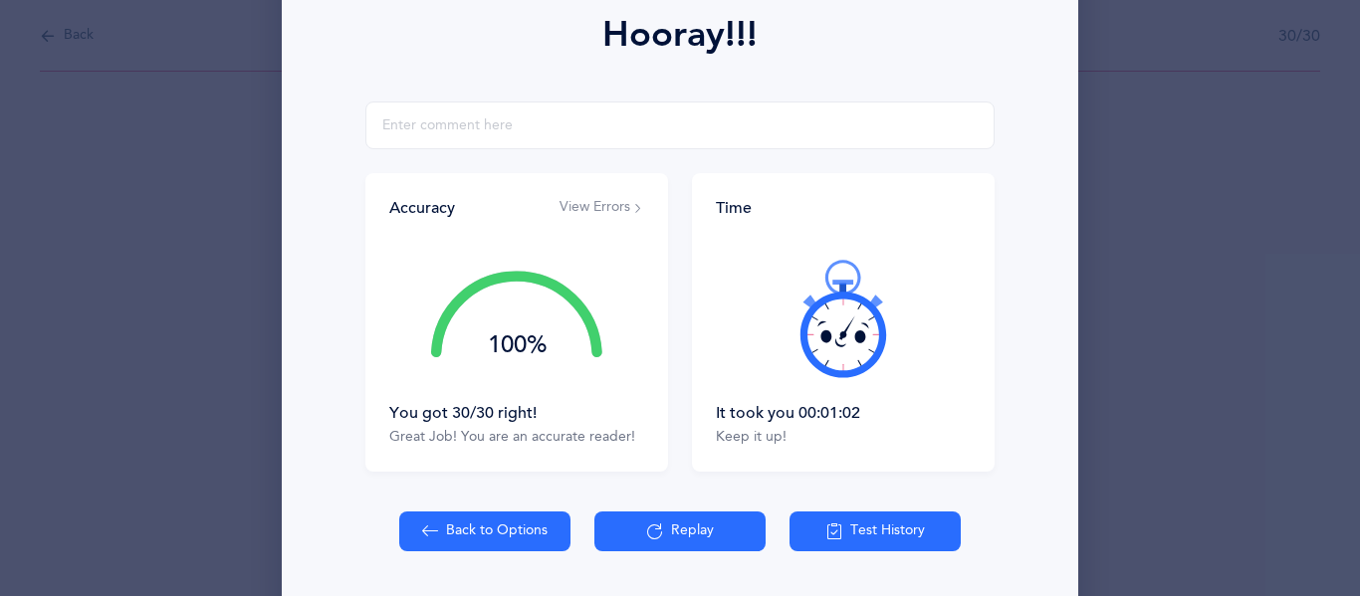
scroll to position [301, 0]
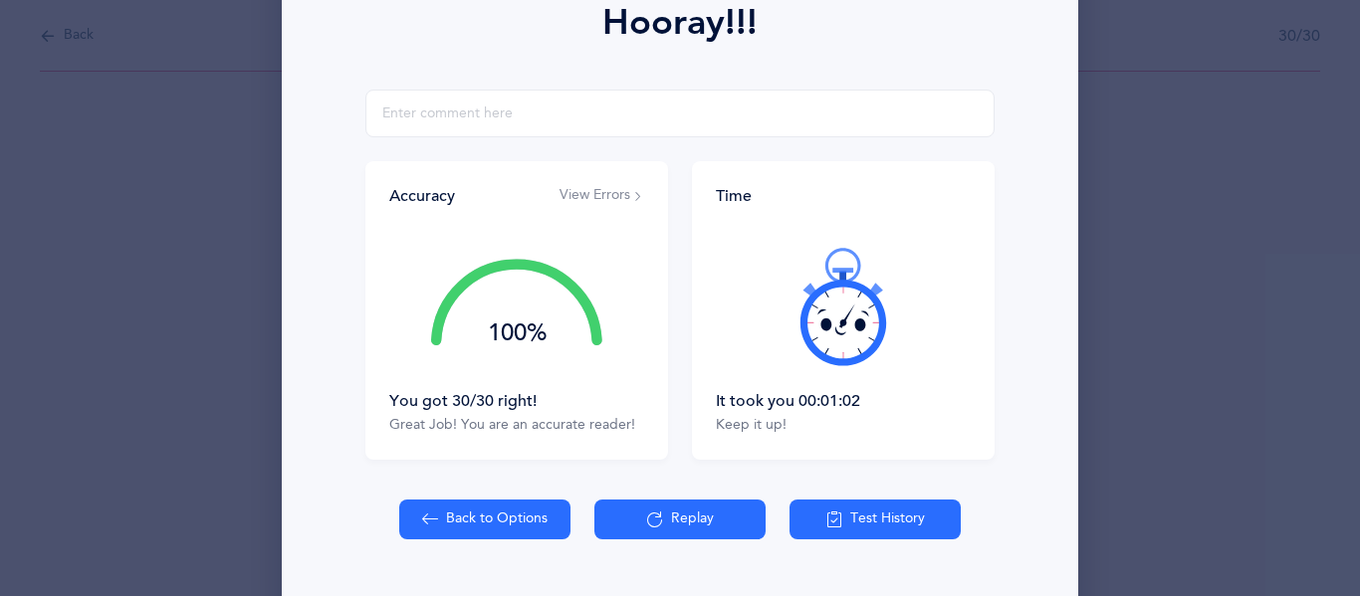
click at [862, 511] on button "Test History" at bounding box center [874, 520] width 171 height 40
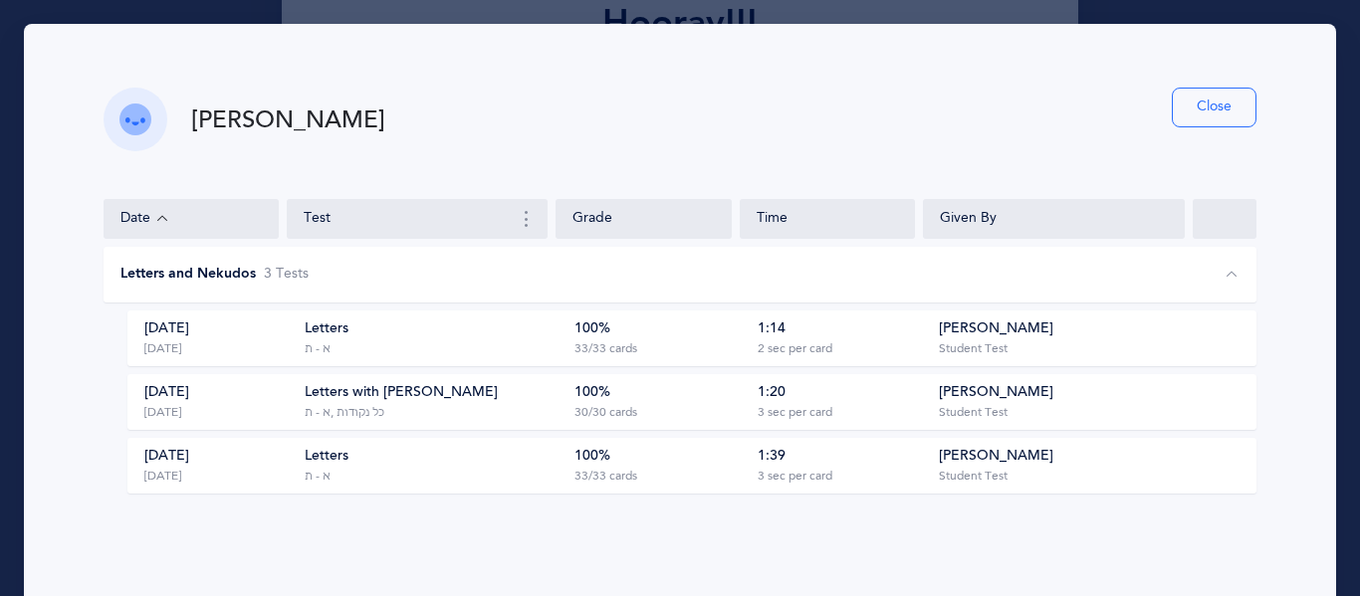
click at [1210, 104] on button "Close" at bounding box center [1214, 108] width 85 height 40
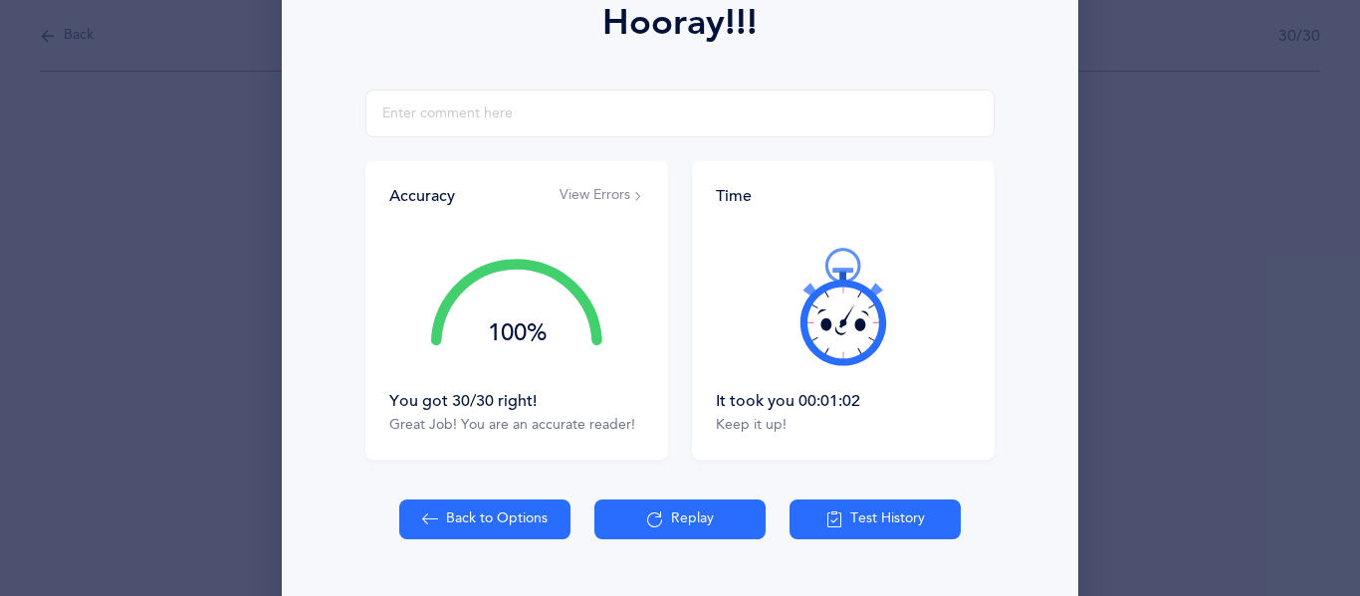
click at [445, 525] on button "Back to Options" at bounding box center [484, 520] width 171 height 40
select select "4"
select select "27"
select select "single"
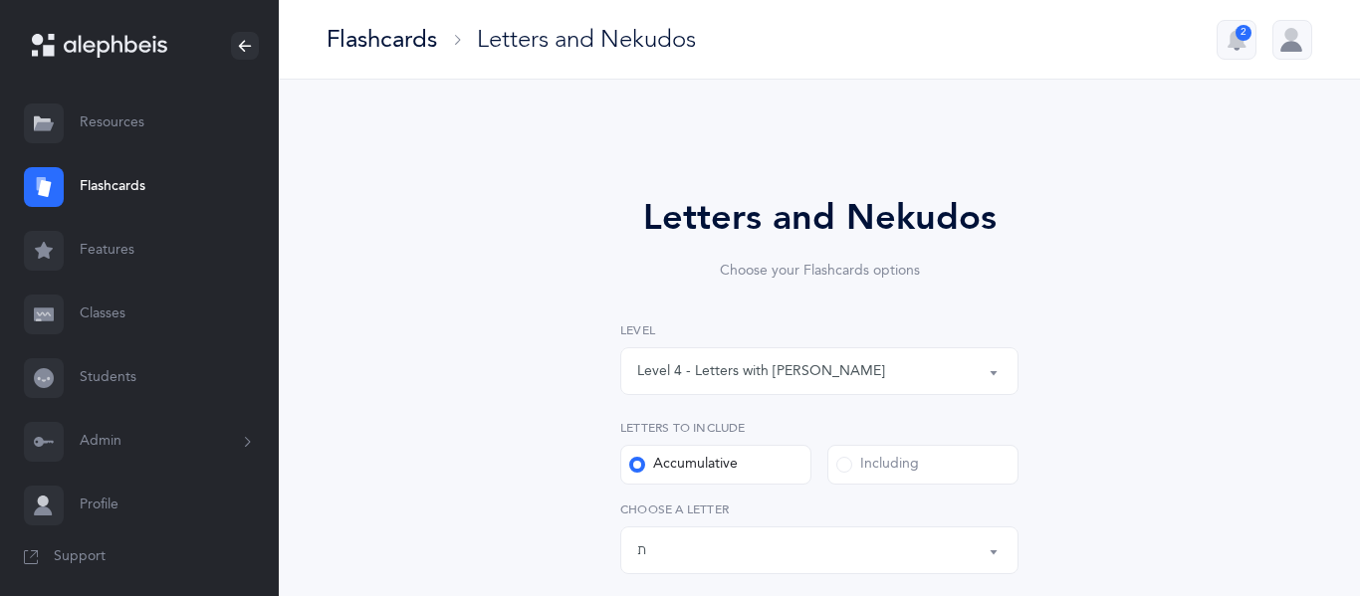
click at [996, 373] on button "Level 4 - Letters with [PERSON_NAME]" at bounding box center [819, 371] width 398 height 48
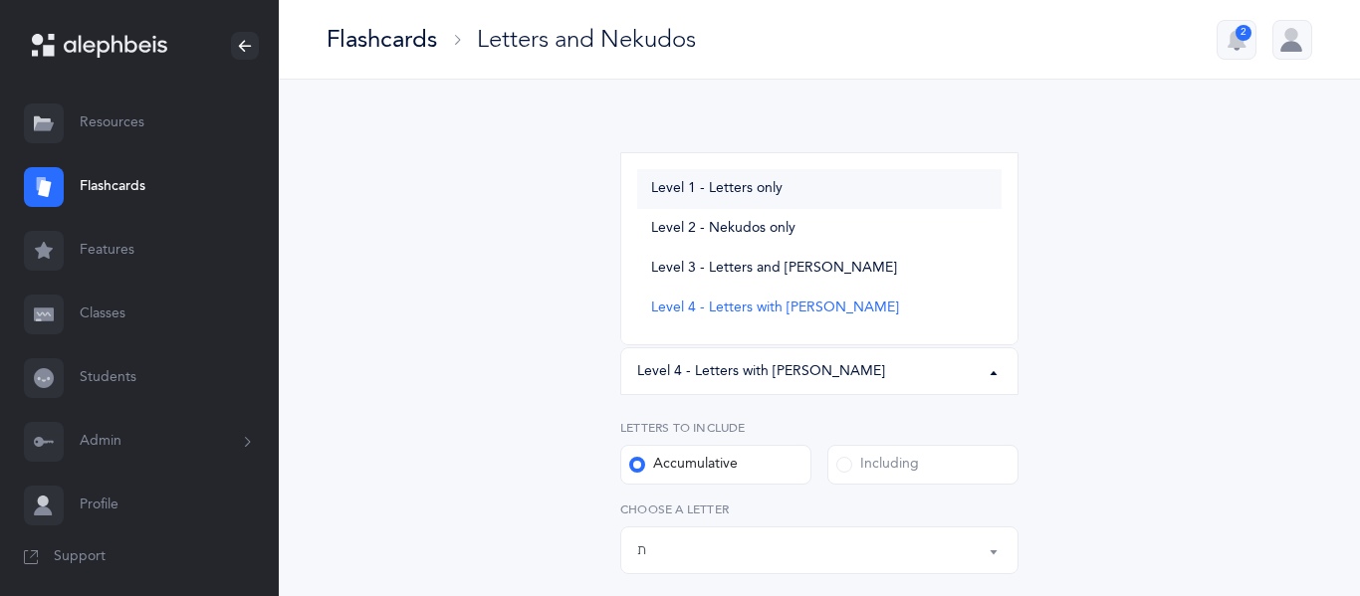
click at [712, 188] on span "Level 1 - Letters only" at bounding box center [716, 189] width 131 height 18
select select "1"
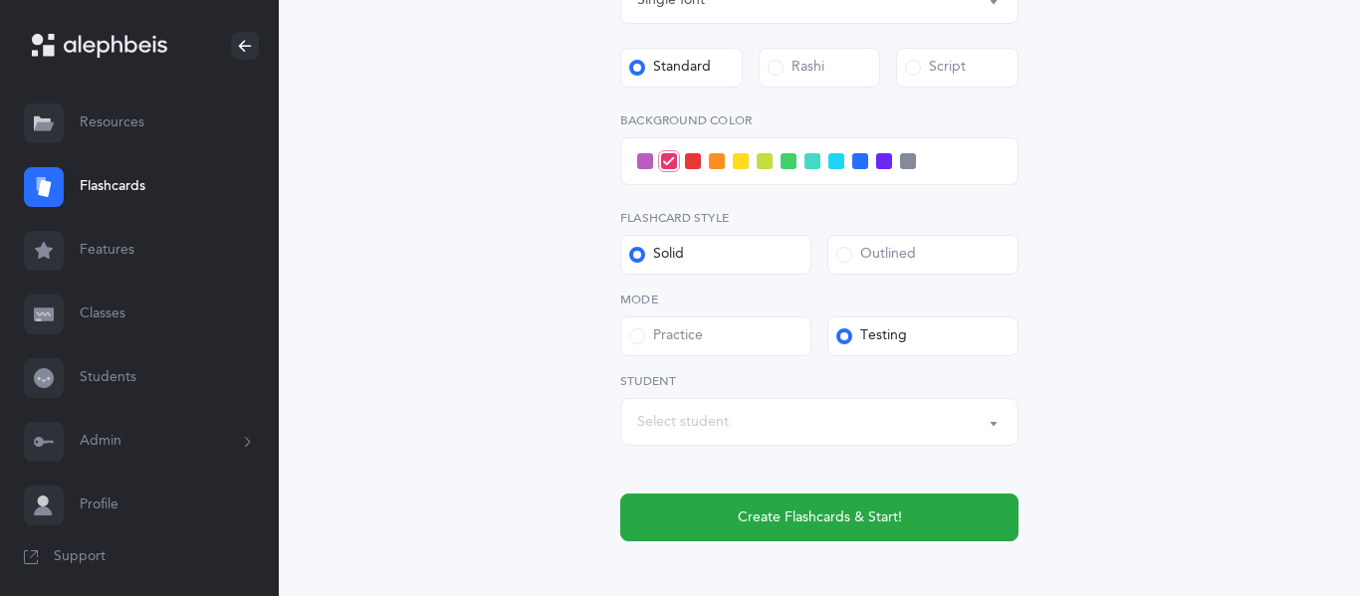
scroll to position [896, 0]
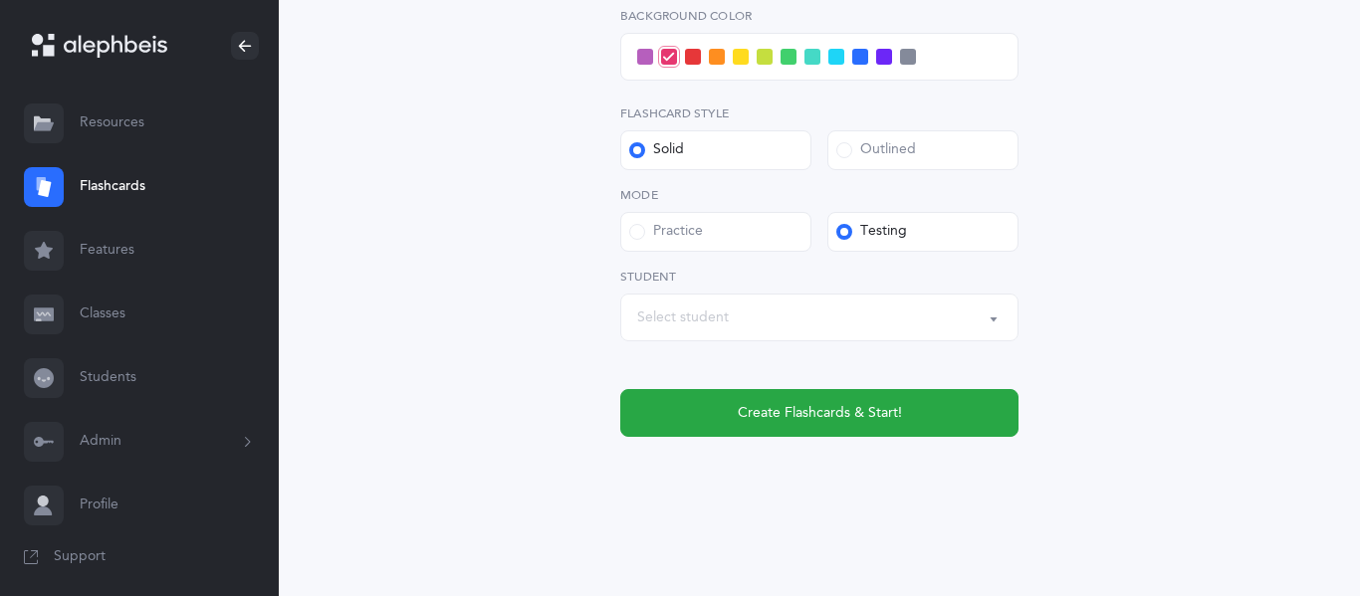
click at [654, 320] on div "Select student" at bounding box center [683, 318] width 92 height 21
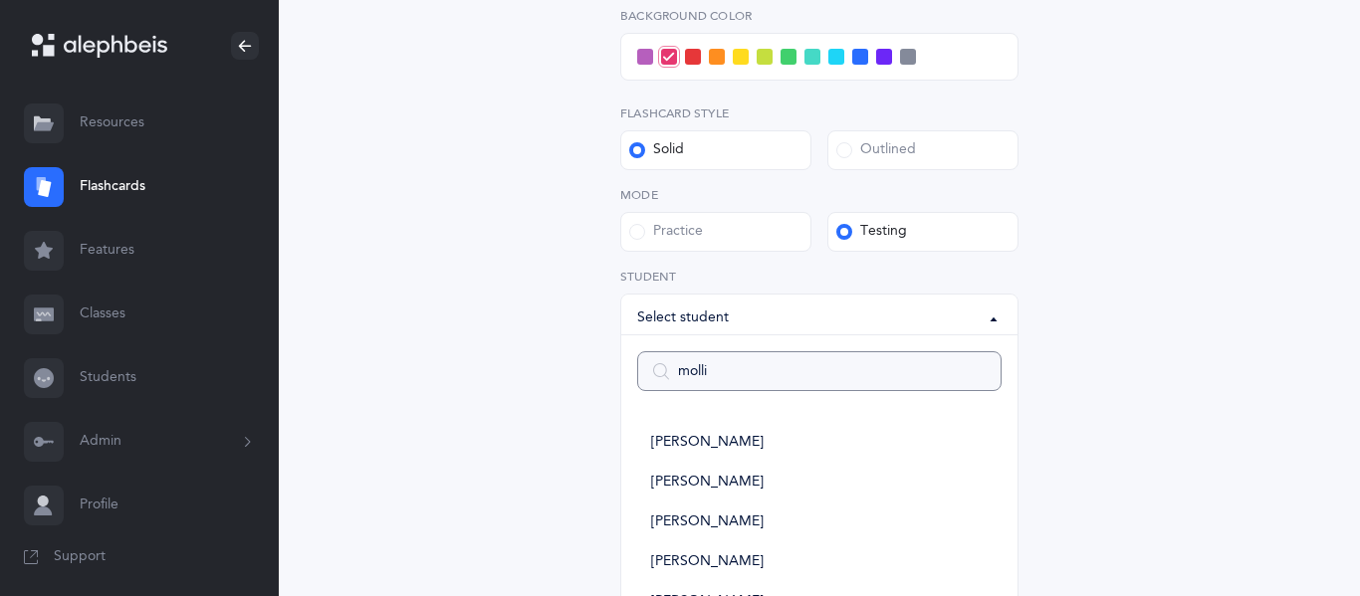
type input "mollie"
select select
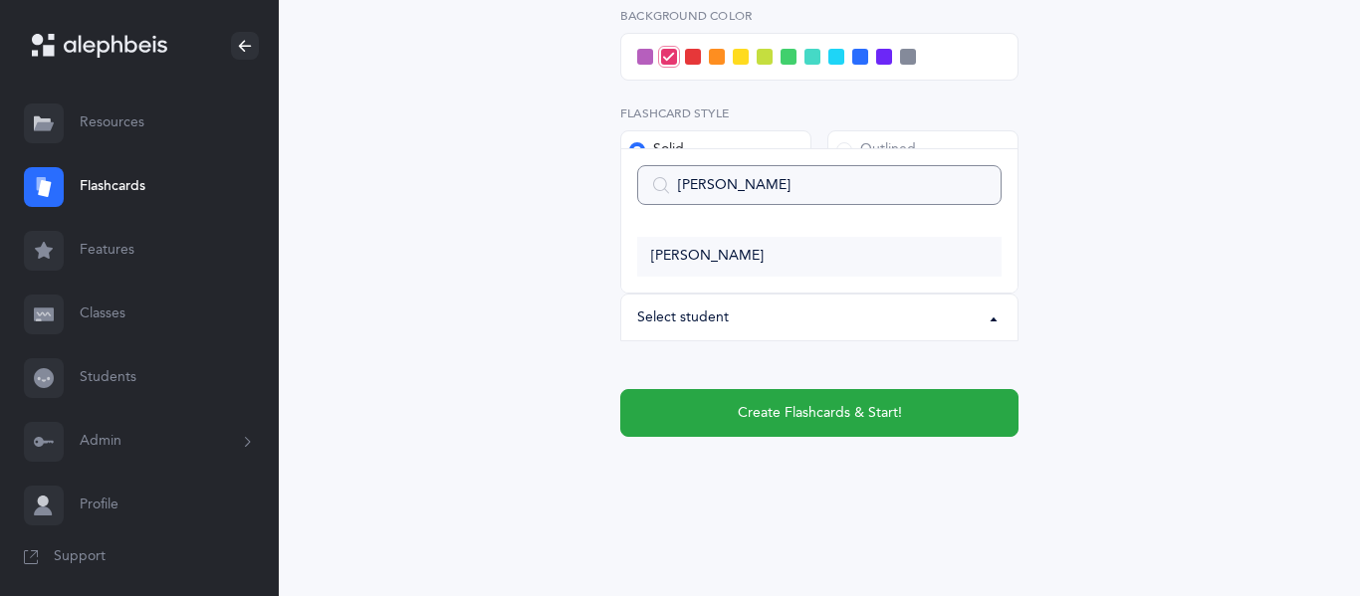
type input "mollie"
click at [716, 252] on span "[PERSON_NAME]" at bounding box center [707, 257] width 112 height 18
select select "2943"
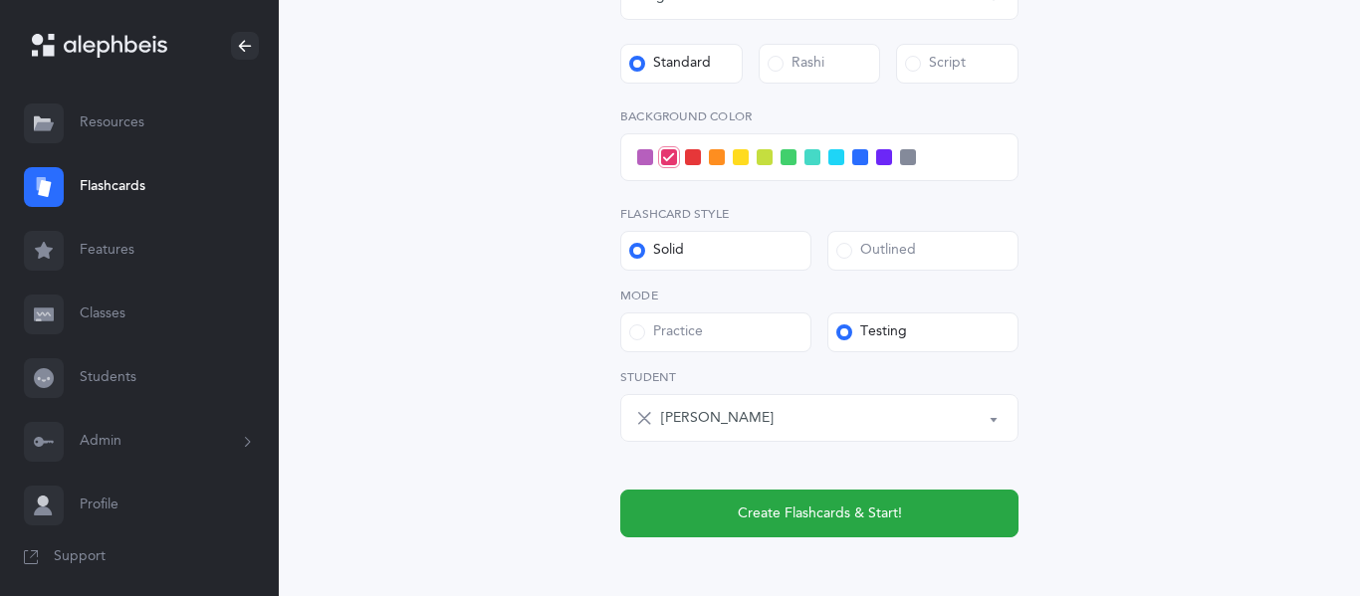
scroll to position [794, 0]
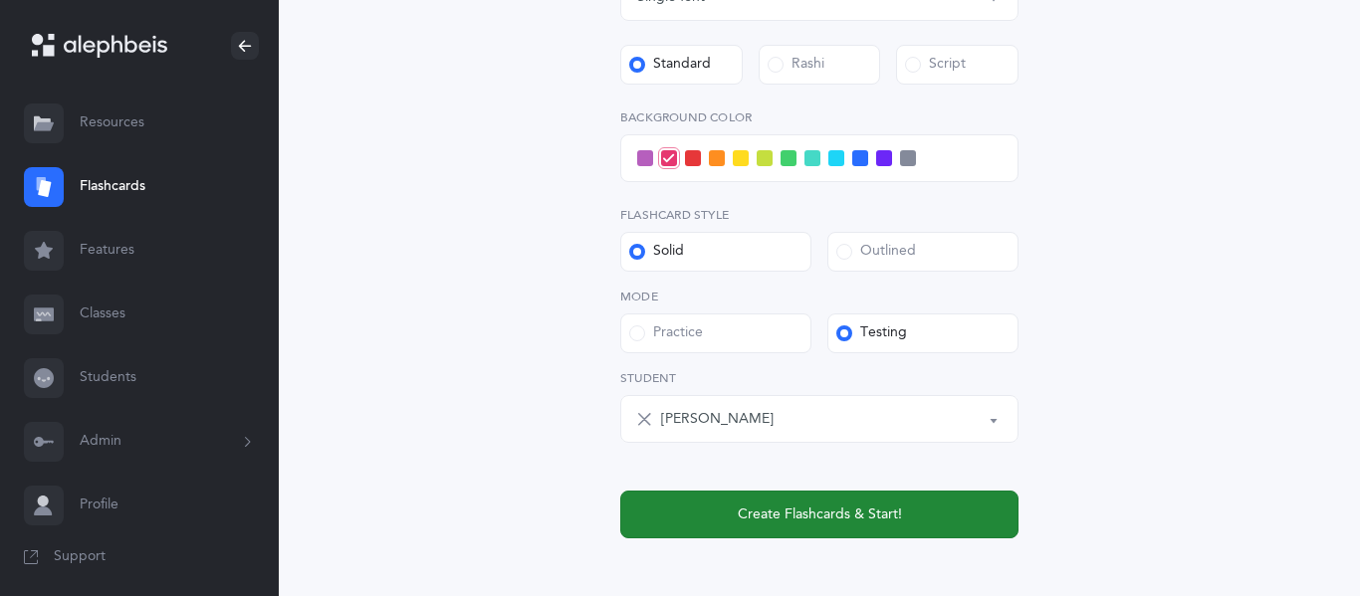
click at [839, 519] on span "Create Flashcards & Start!" at bounding box center [820, 515] width 164 height 21
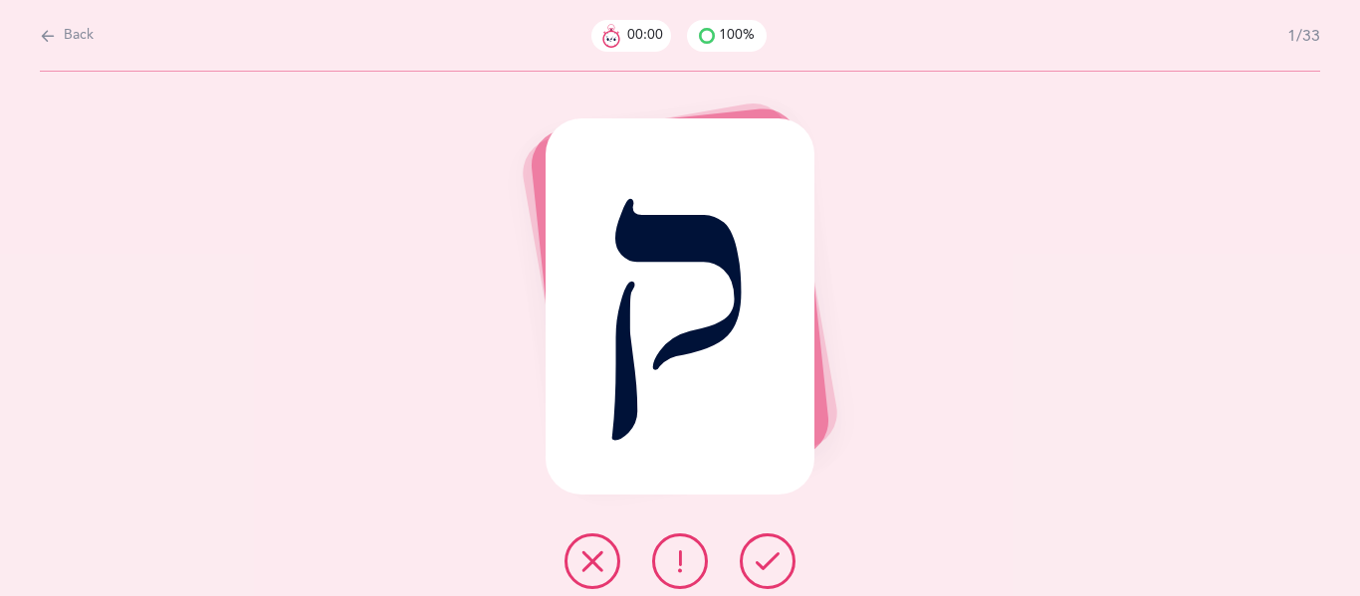
scroll to position [0, 0]
click at [768, 569] on icon at bounding box center [767, 561] width 24 height 24
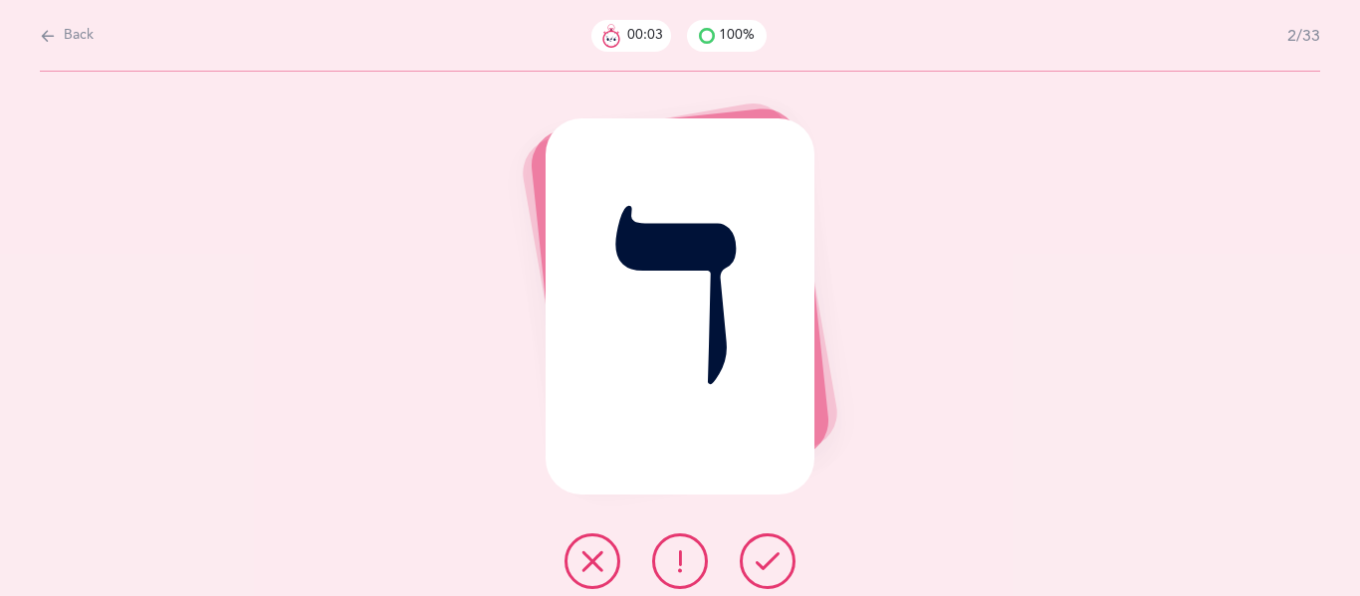
click at [768, 569] on icon at bounding box center [767, 561] width 24 height 24
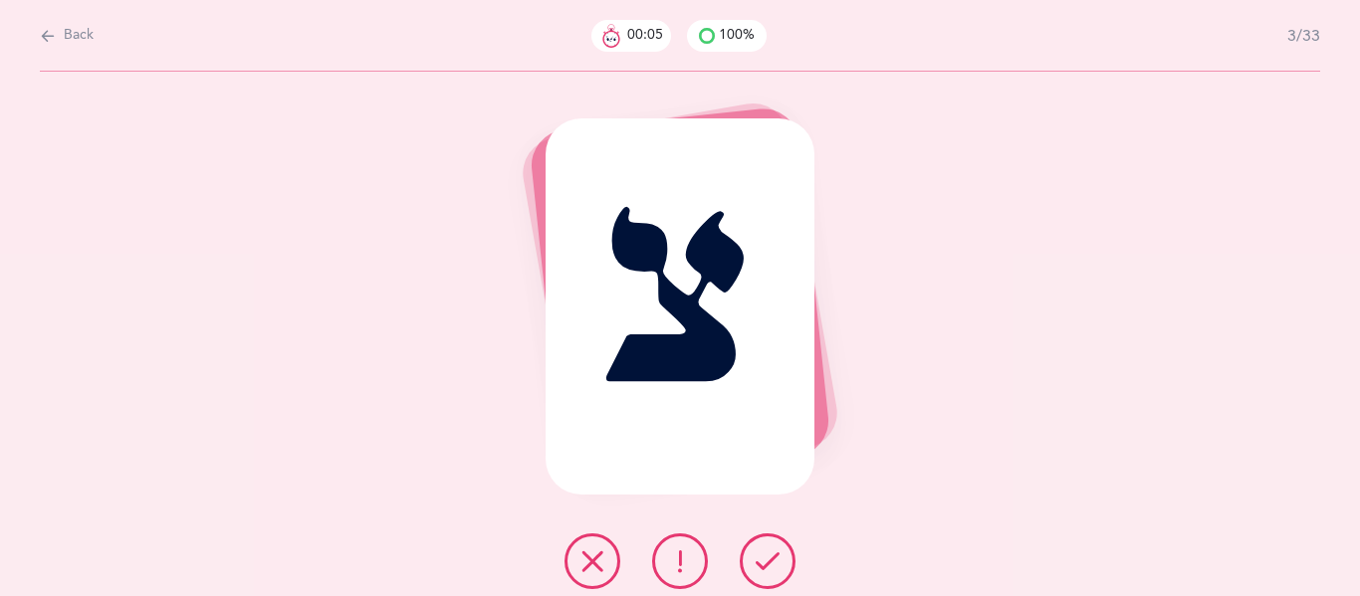
click at [768, 569] on icon at bounding box center [767, 561] width 24 height 24
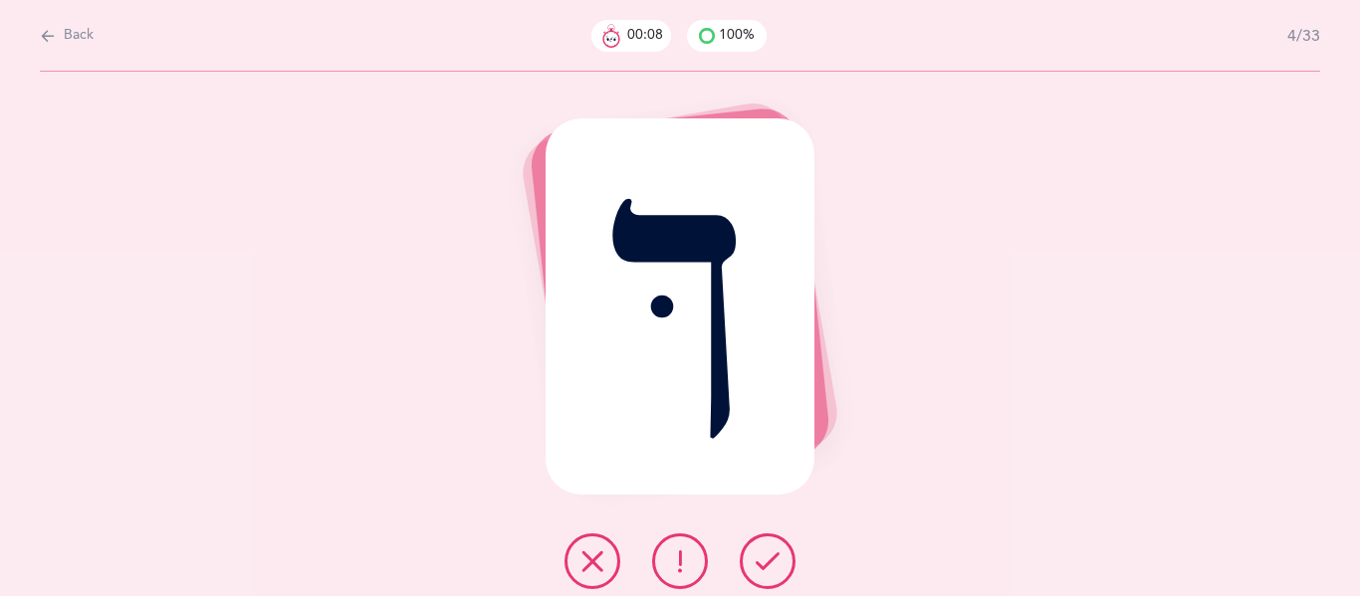
click at [768, 569] on icon at bounding box center [767, 561] width 24 height 24
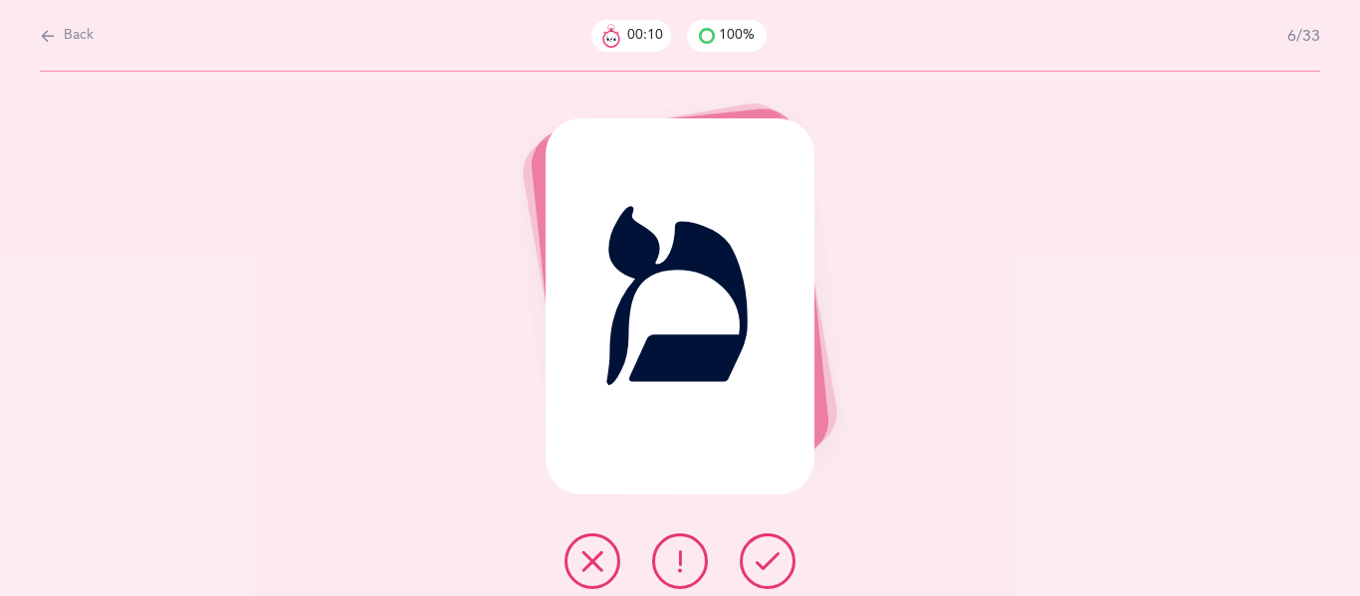
click at [768, 569] on icon at bounding box center [767, 561] width 24 height 24
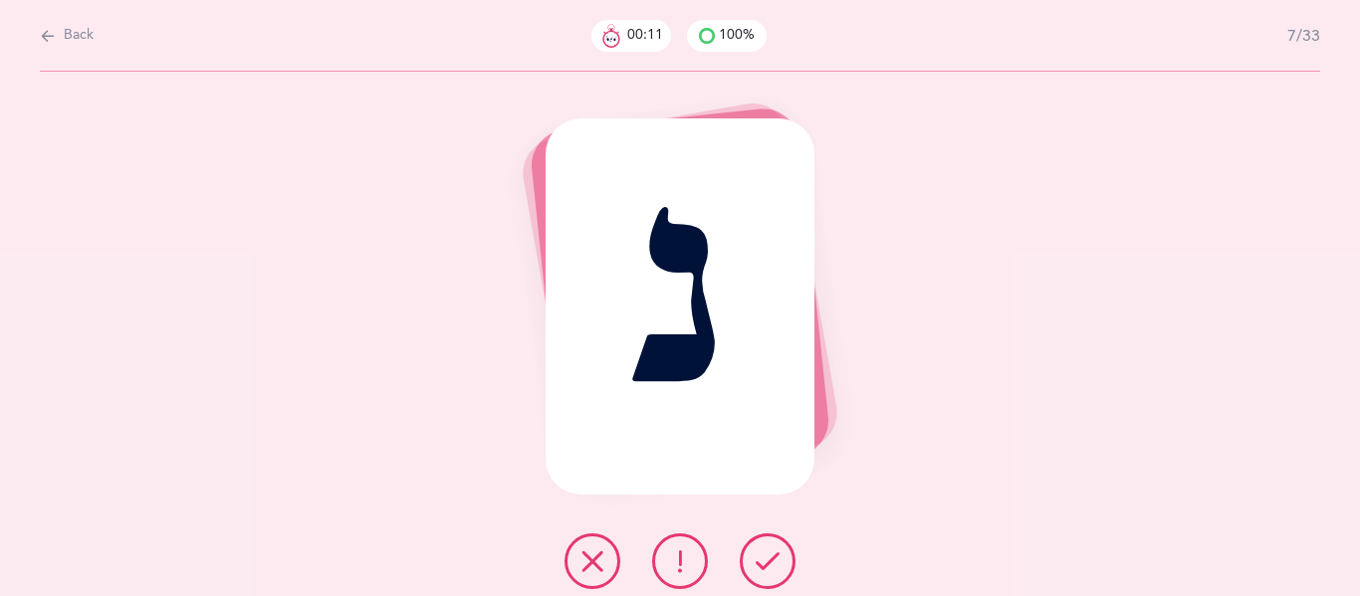
click at [768, 569] on icon at bounding box center [767, 561] width 24 height 24
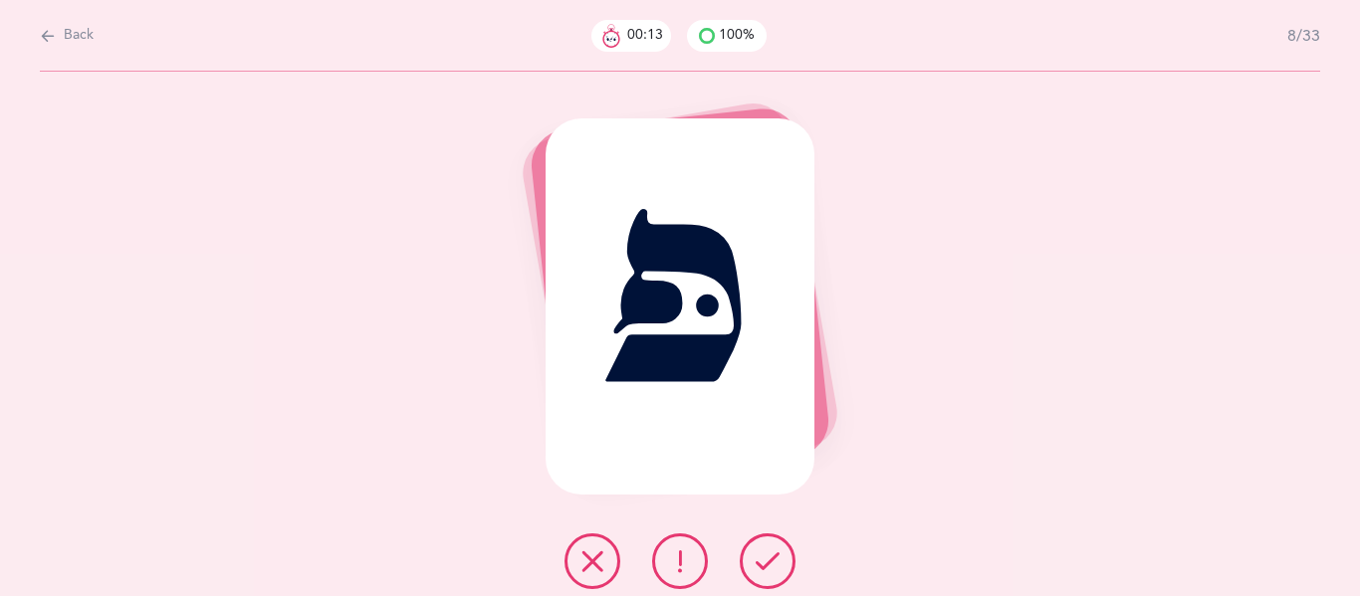
click at [768, 569] on icon at bounding box center [767, 561] width 24 height 24
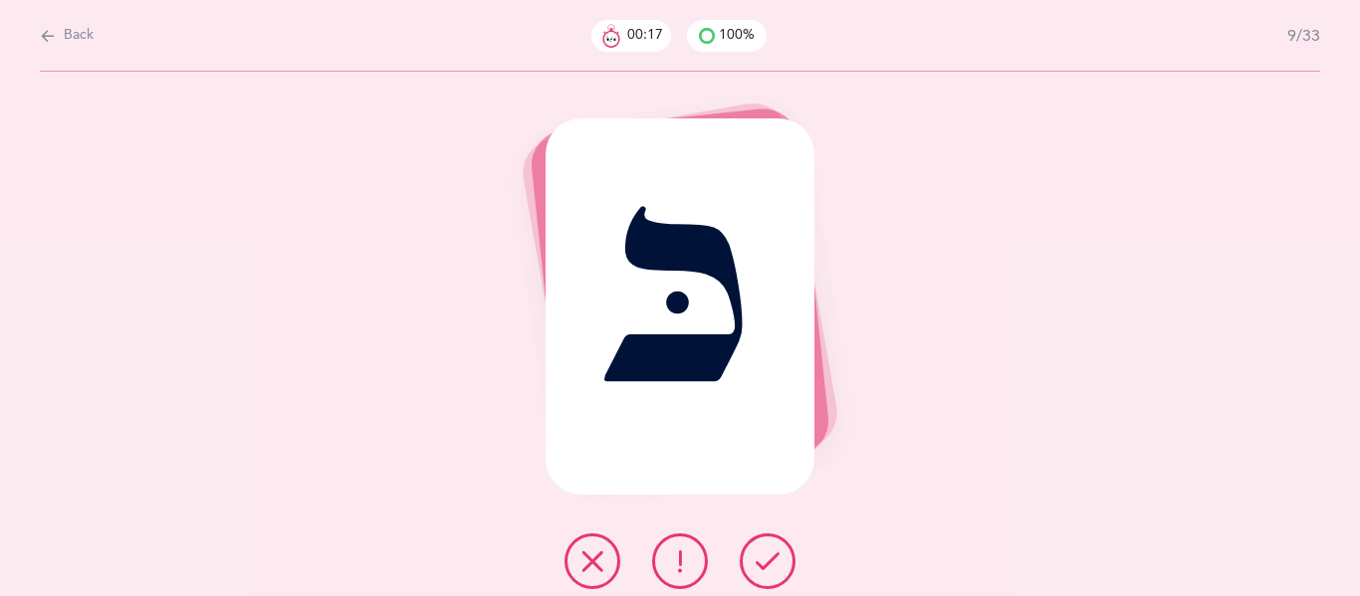
click at [768, 569] on icon at bounding box center [767, 561] width 24 height 24
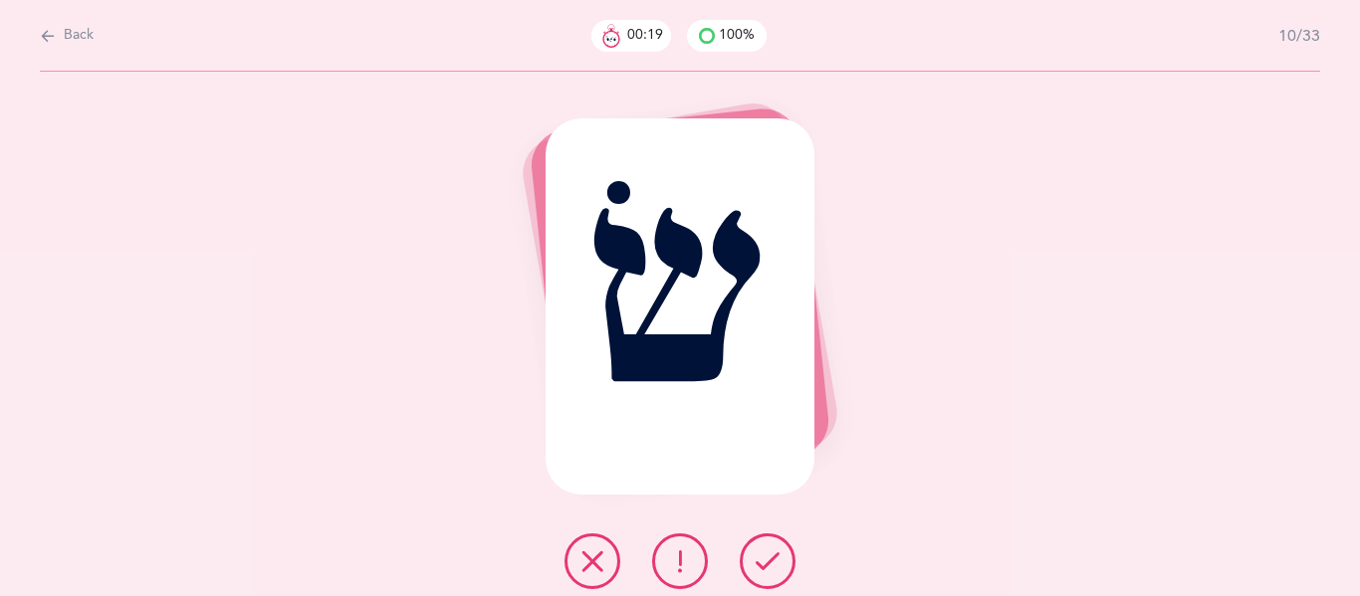
click at [768, 569] on icon at bounding box center [767, 561] width 24 height 24
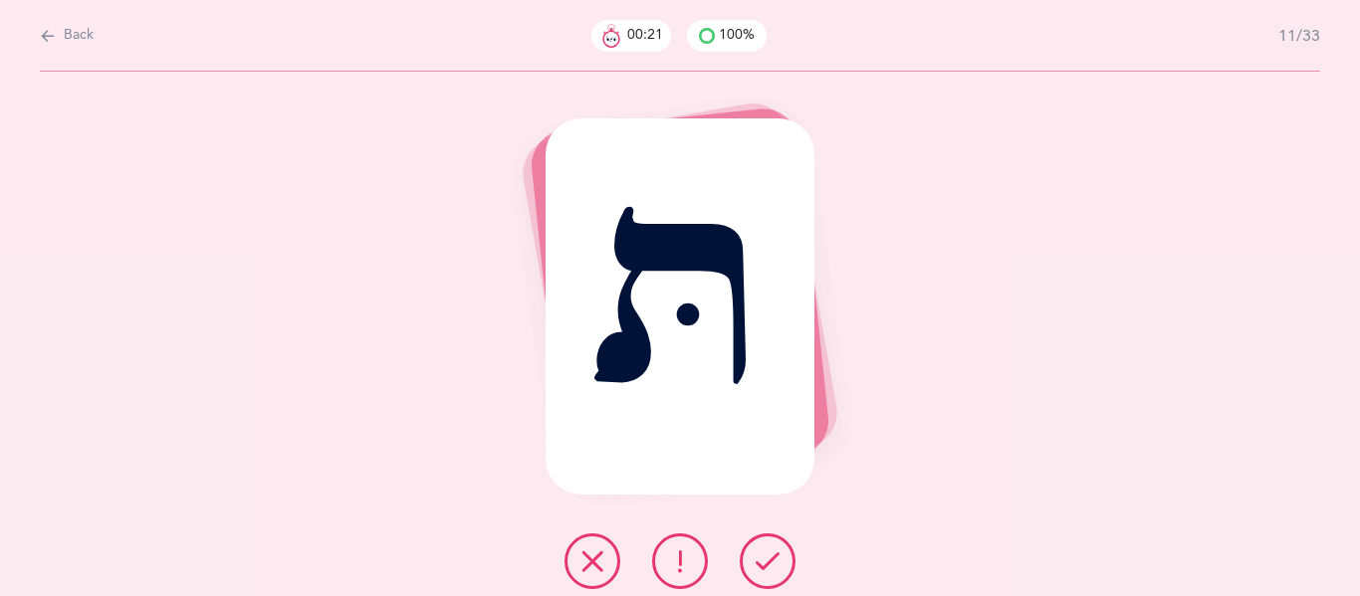
click at [768, 569] on icon at bounding box center [767, 561] width 24 height 24
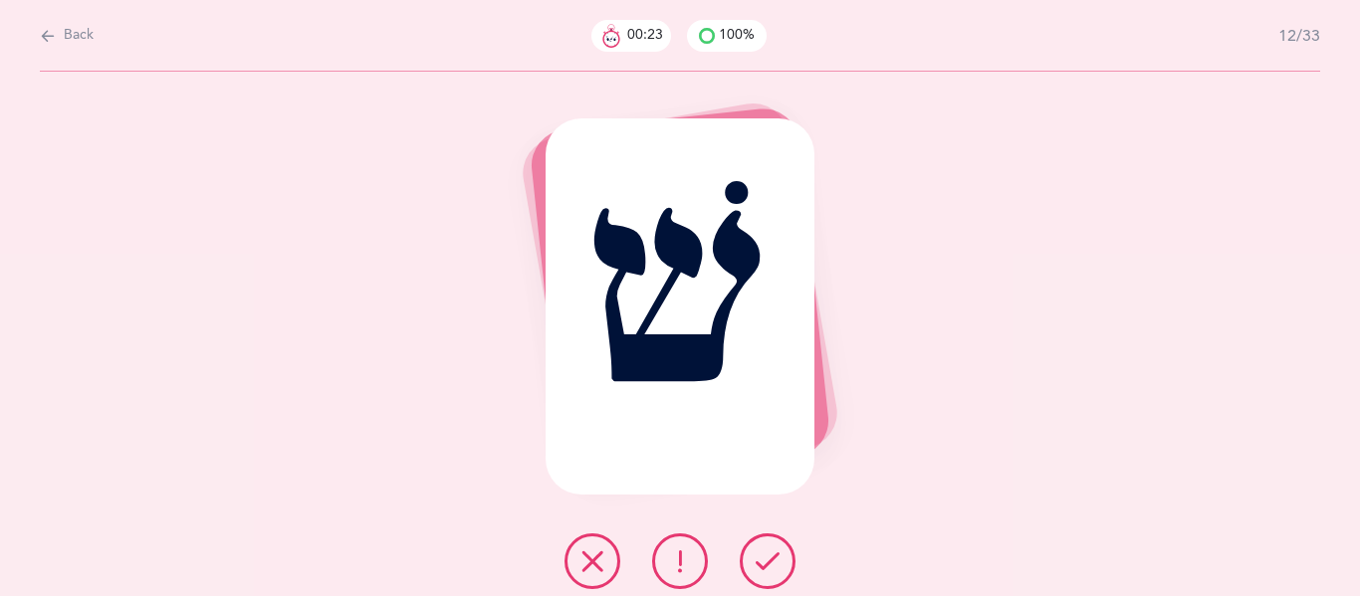
click at [768, 569] on icon at bounding box center [767, 561] width 24 height 24
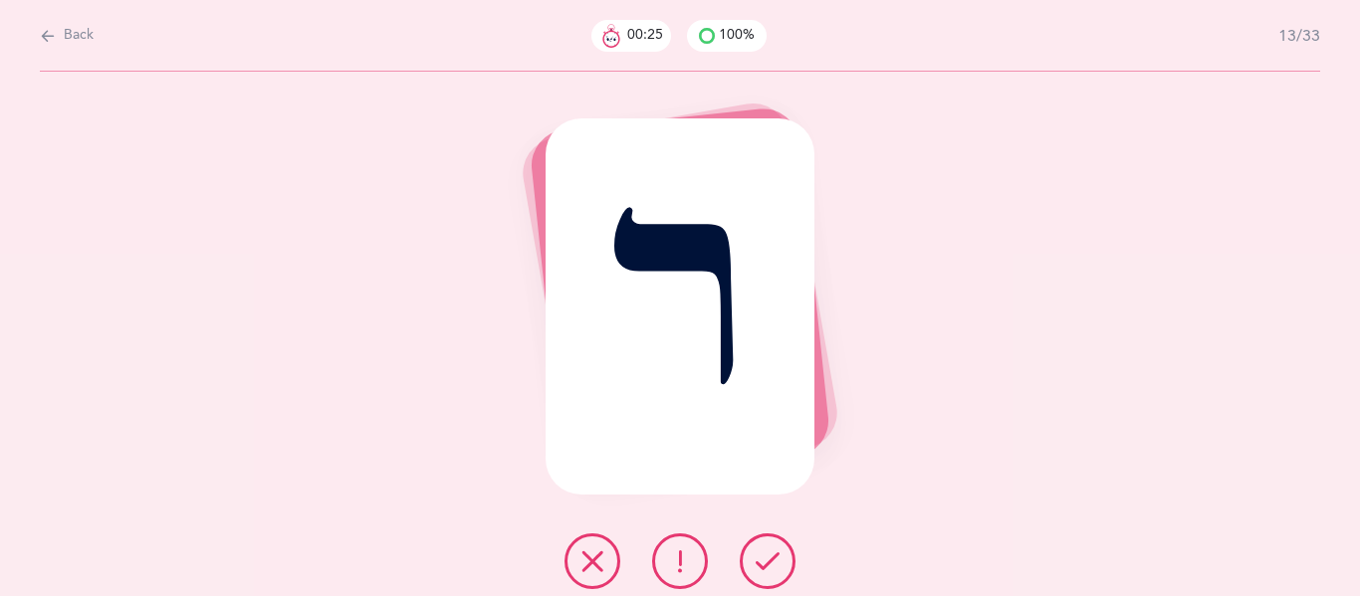
click at [768, 569] on icon at bounding box center [767, 561] width 24 height 24
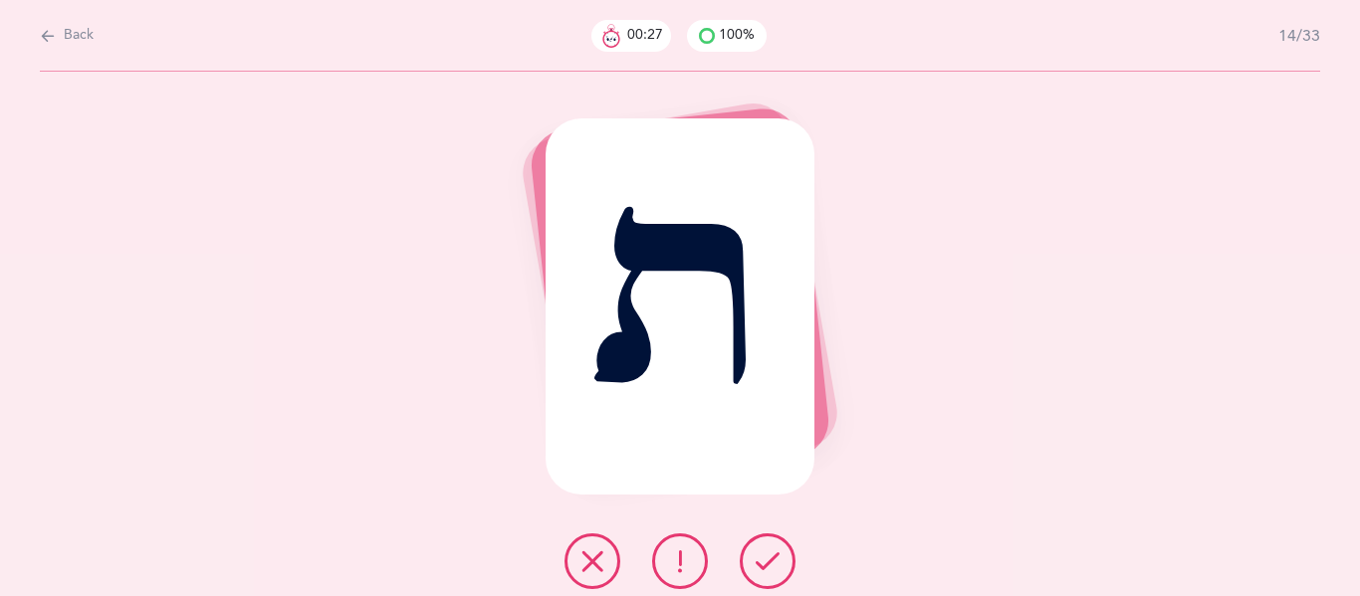
click at [768, 569] on icon at bounding box center [767, 561] width 24 height 24
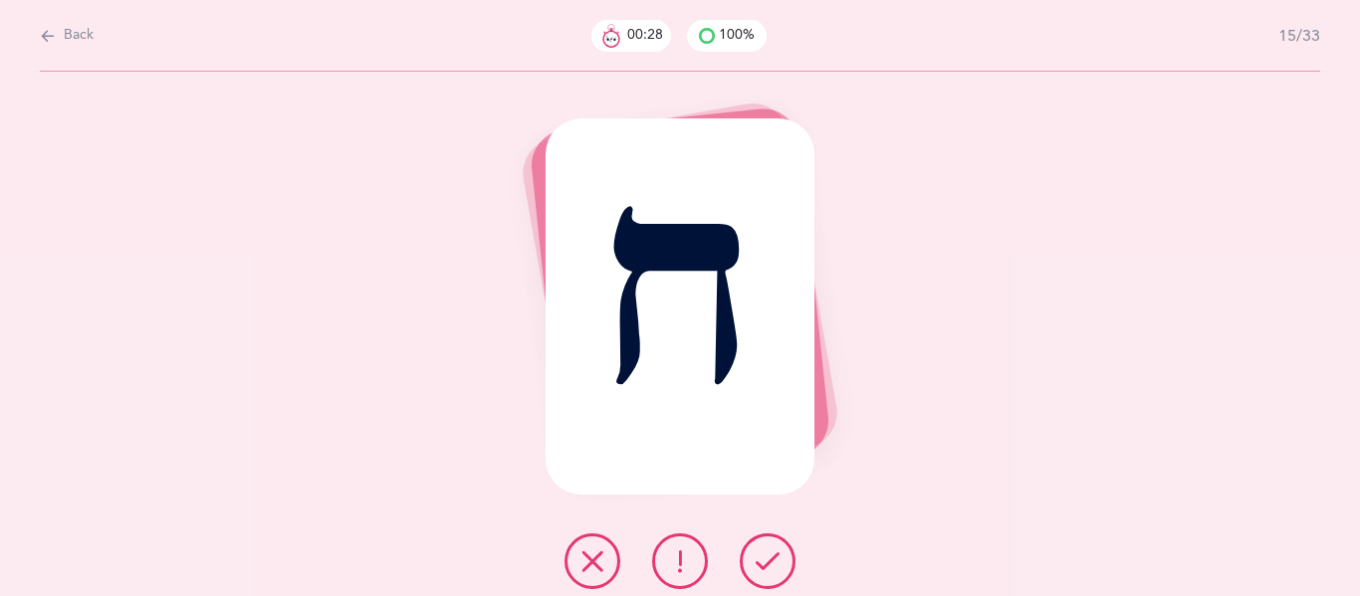
click at [768, 569] on icon at bounding box center [767, 561] width 24 height 24
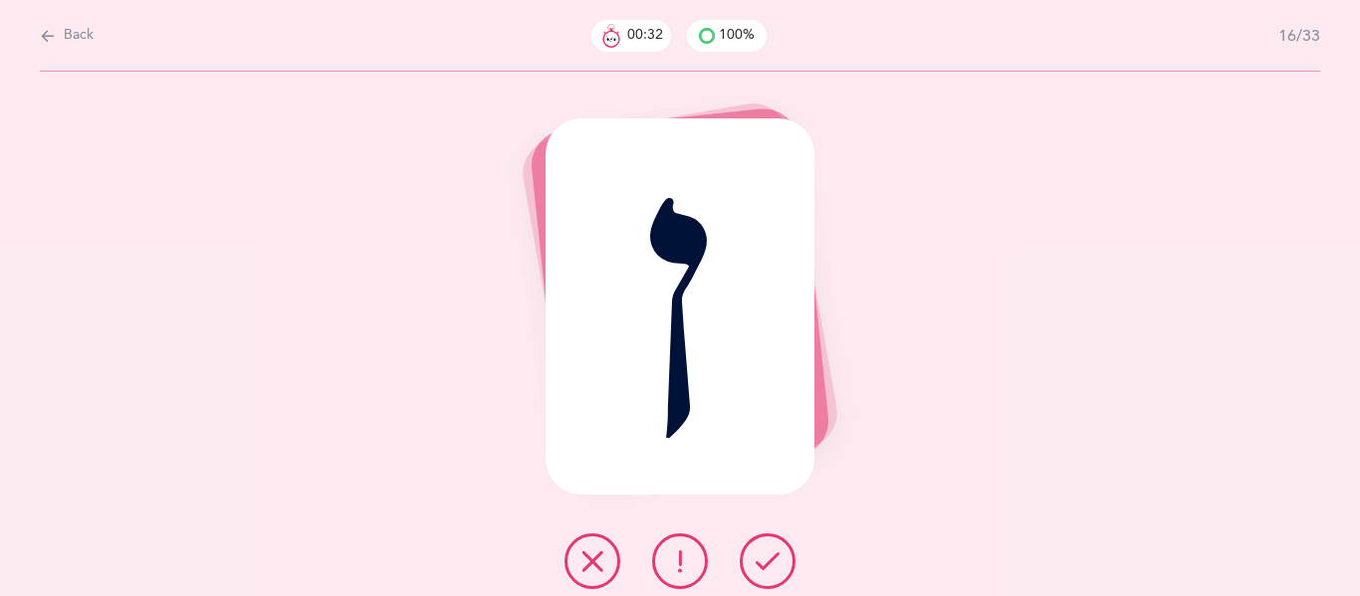
click at [768, 569] on icon at bounding box center [767, 561] width 24 height 24
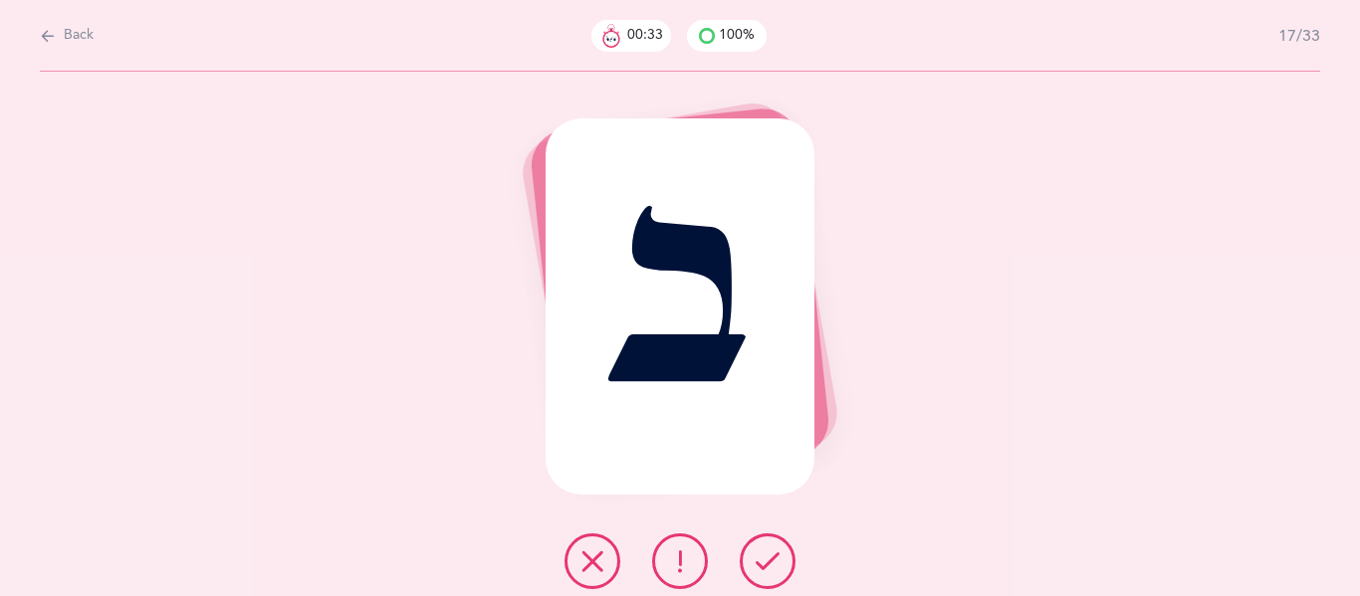
click at [768, 569] on icon at bounding box center [767, 561] width 24 height 24
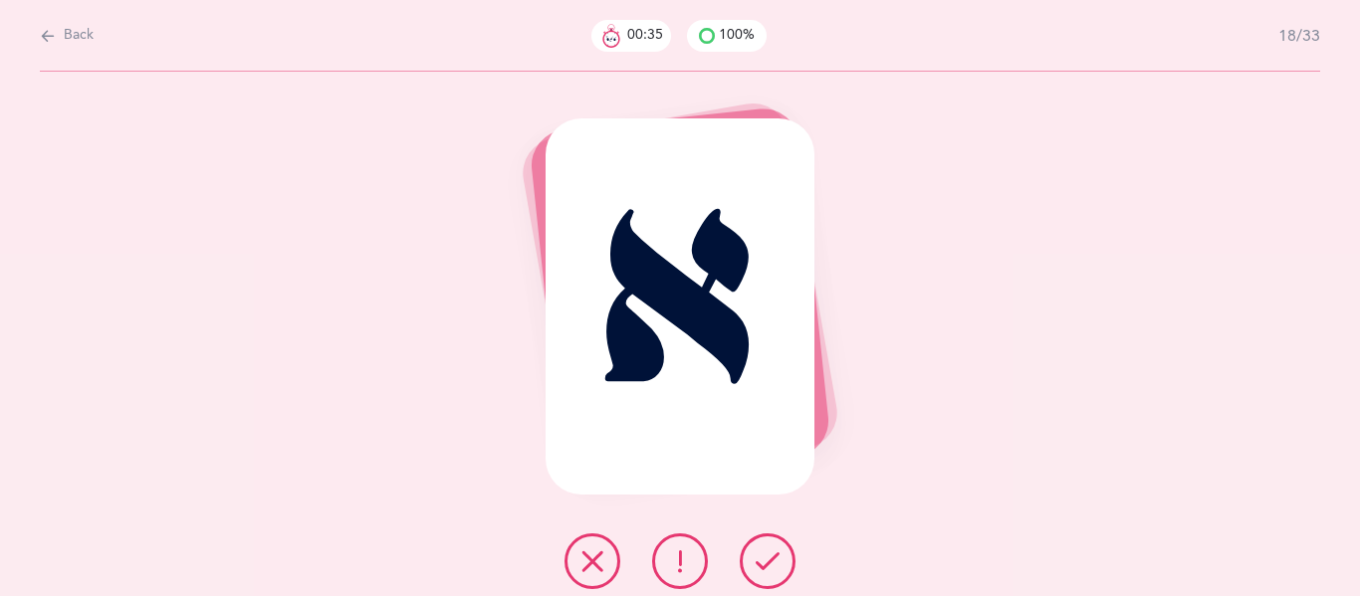
click at [768, 569] on icon at bounding box center [767, 561] width 24 height 24
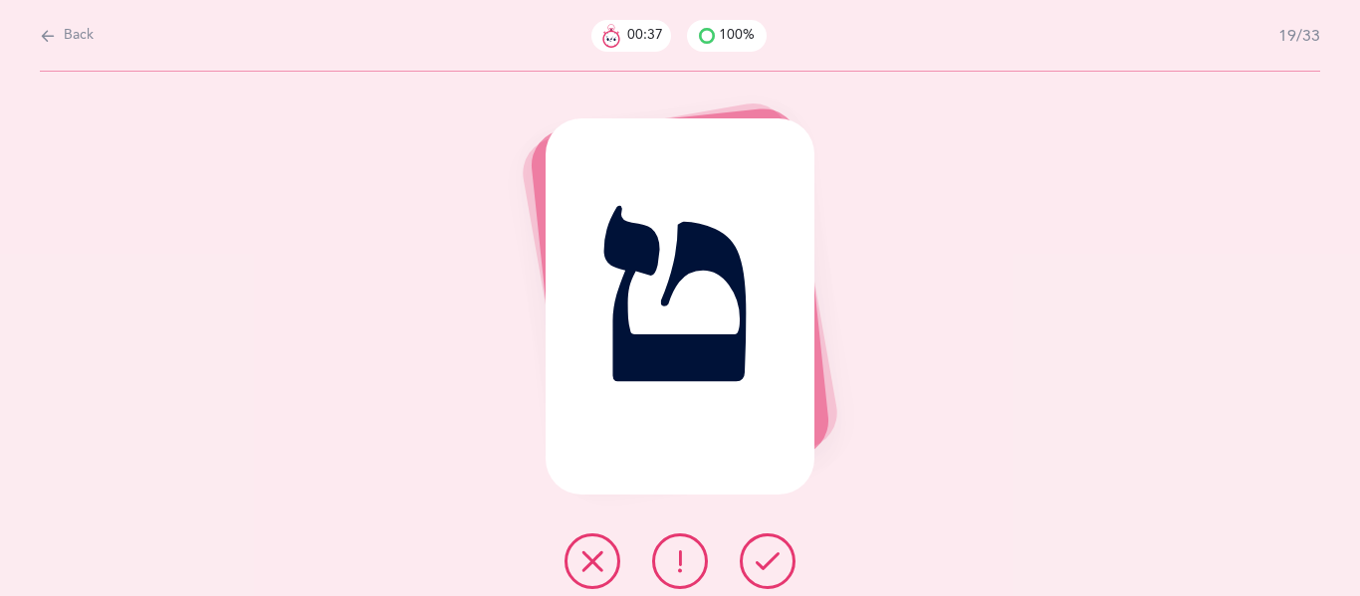
click at [768, 569] on icon at bounding box center [767, 561] width 24 height 24
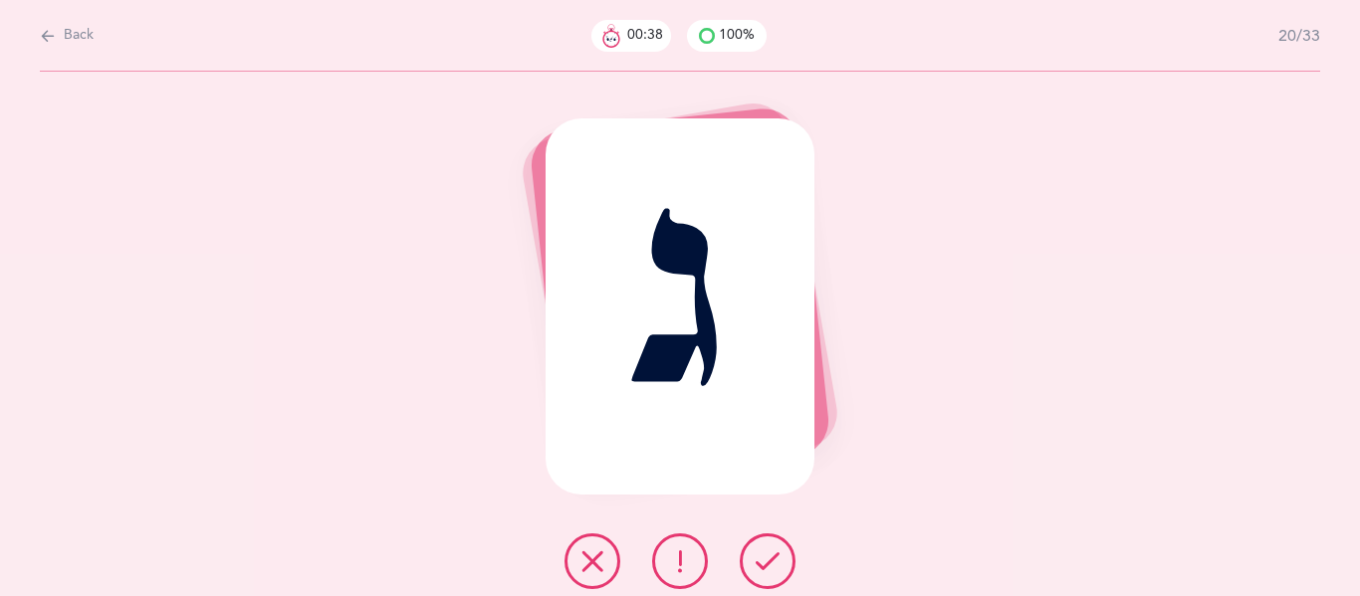
click at [768, 569] on icon at bounding box center [767, 561] width 24 height 24
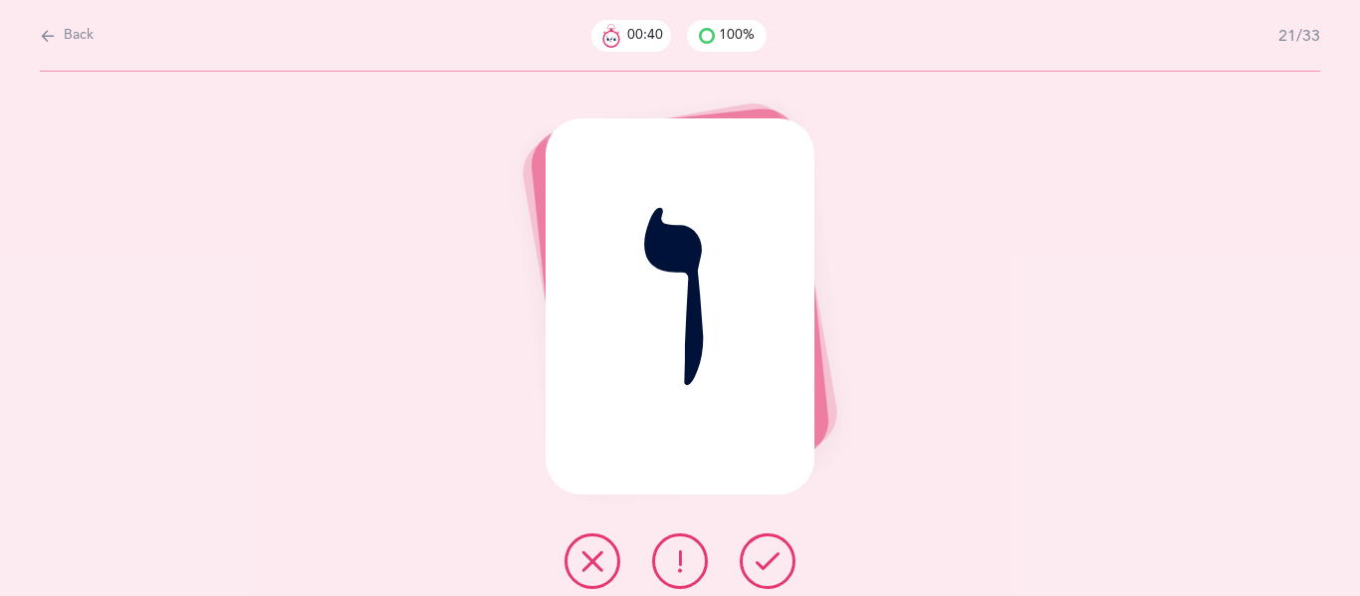
click at [768, 569] on icon at bounding box center [767, 561] width 24 height 24
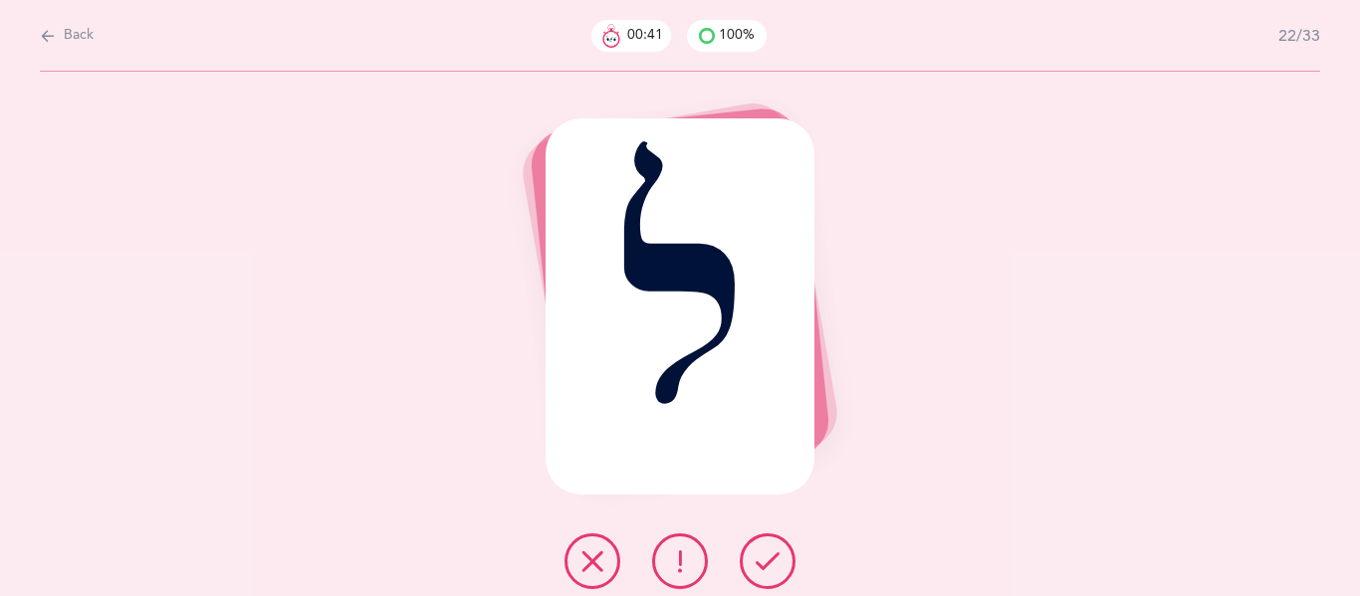
click at [768, 569] on icon at bounding box center [767, 561] width 24 height 24
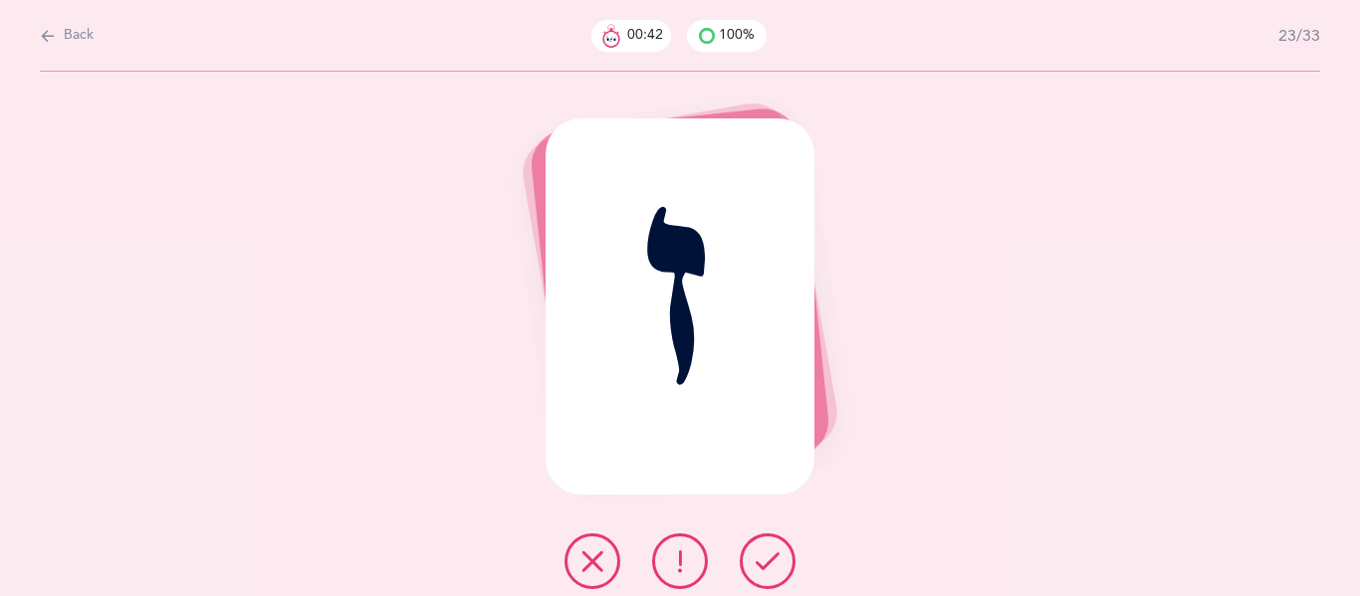
click at [768, 569] on icon at bounding box center [767, 561] width 24 height 24
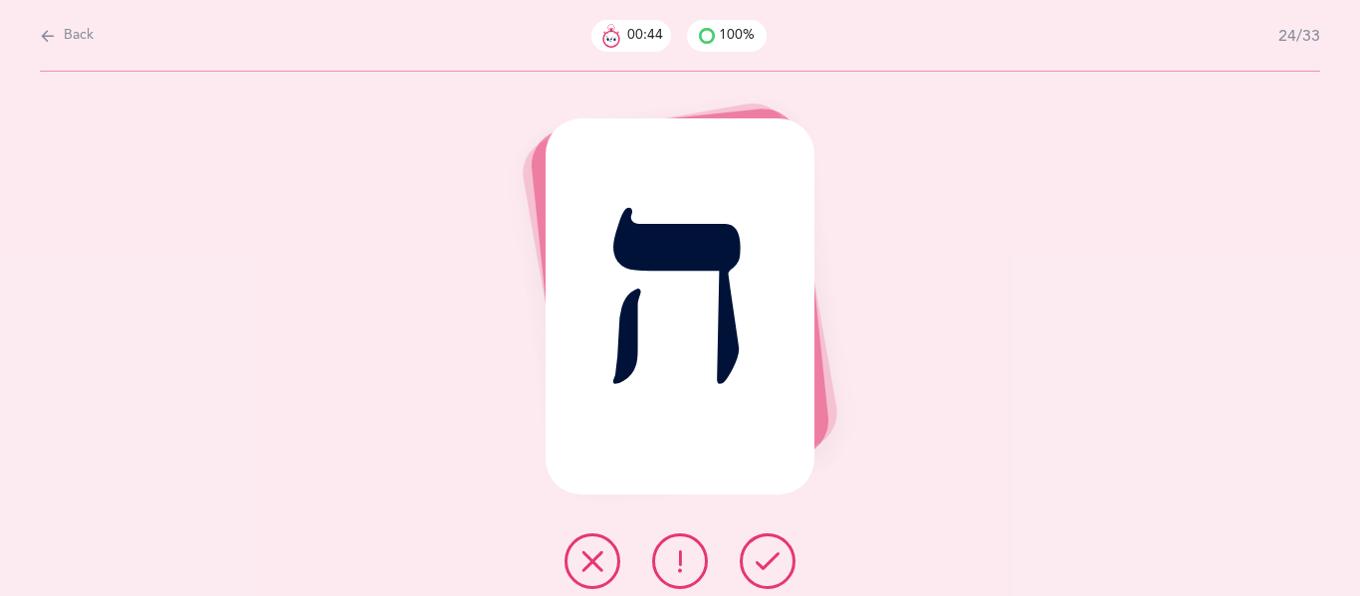
click at [768, 569] on icon at bounding box center [767, 561] width 24 height 24
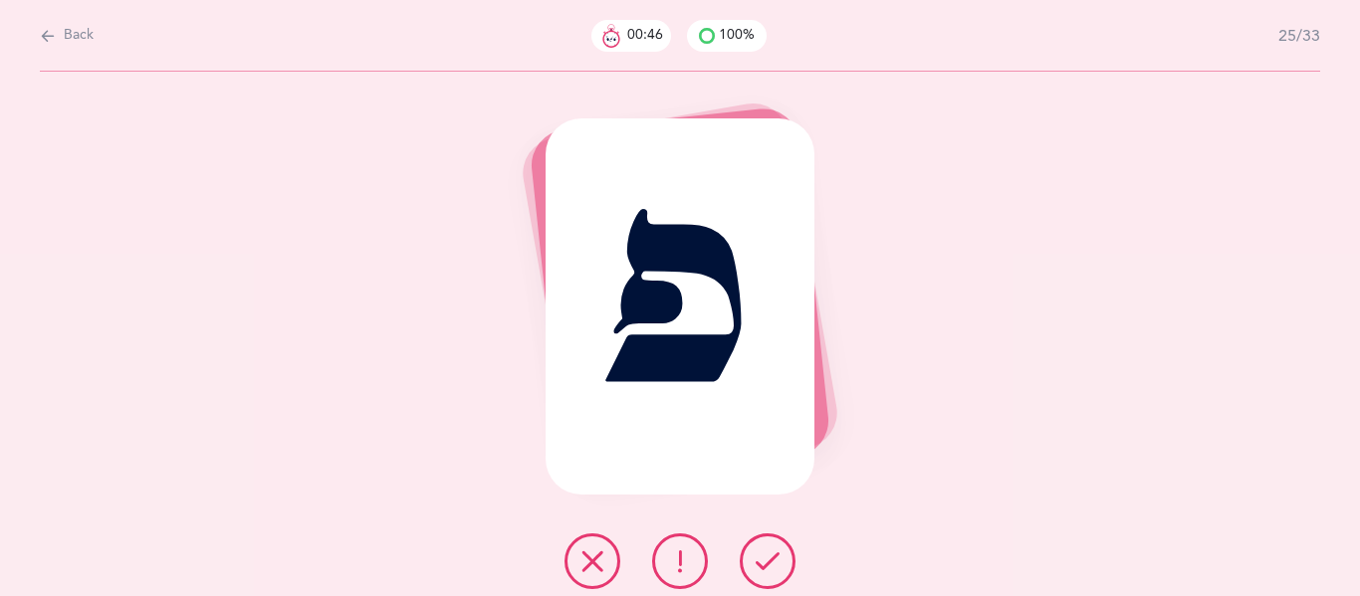
click at [768, 569] on icon at bounding box center [767, 561] width 24 height 24
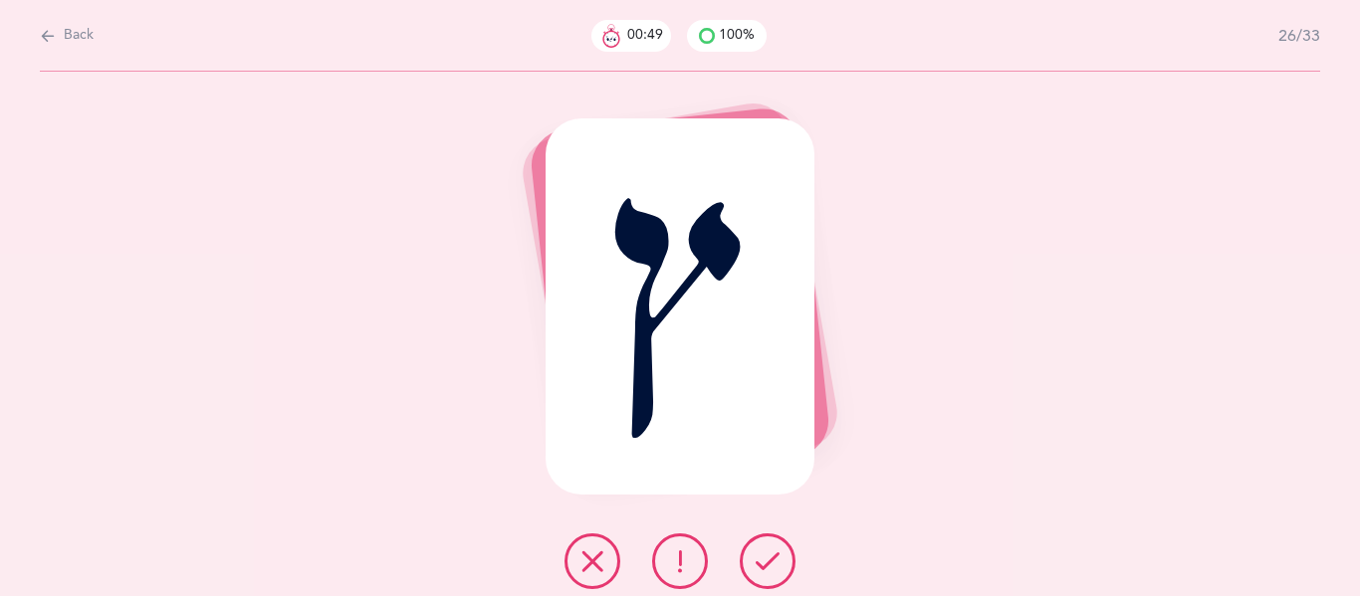
click at [768, 569] on icon at bounding box center [767, 561] width 24 height 24
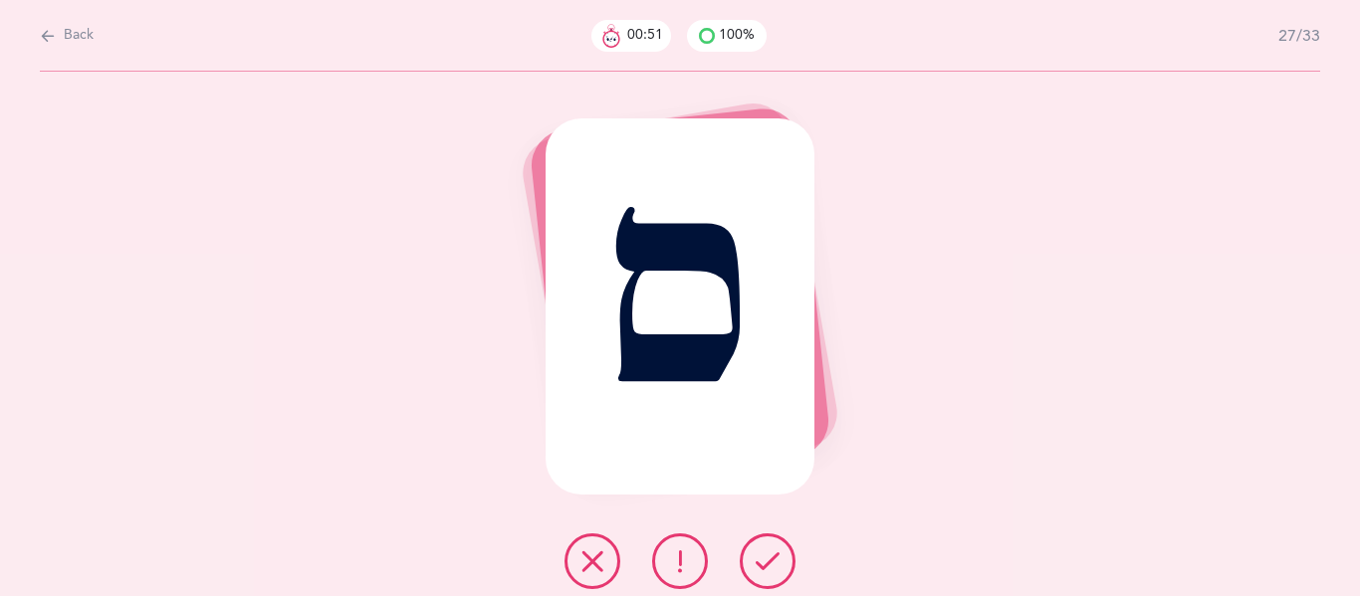
click at [768, 569] on icon at bounding box center [767, 561] width 24 height 24
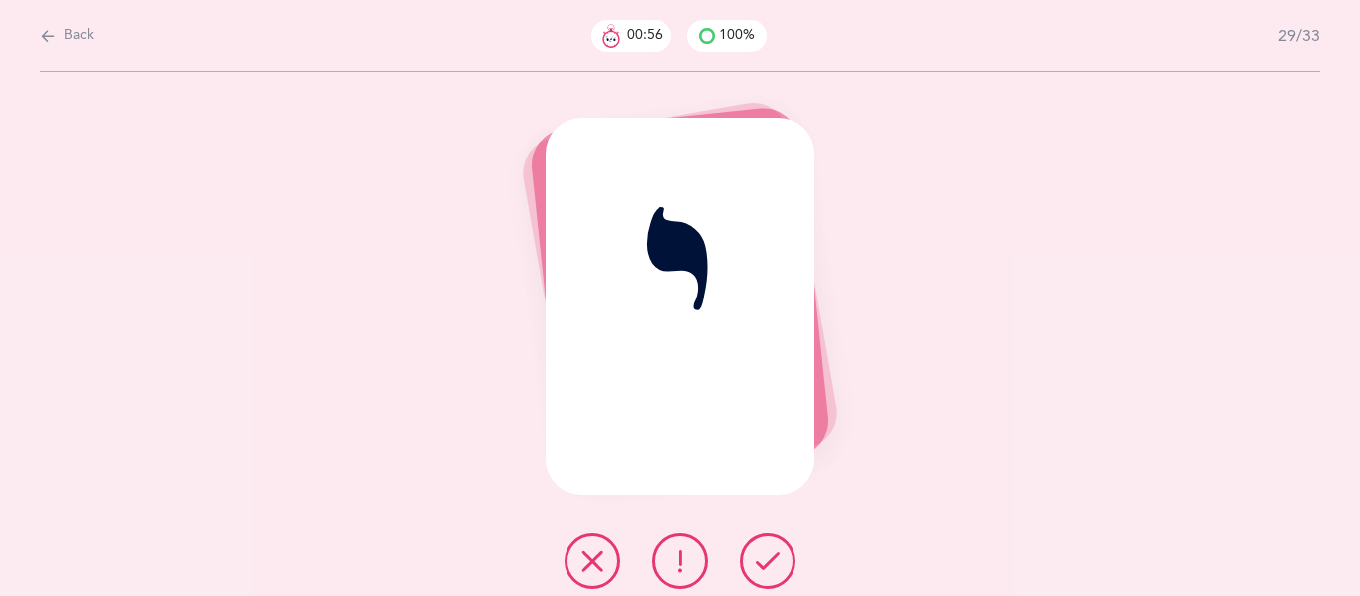
click at [768, 569] on icon at bounding box center [767, 561] width 24 height 24
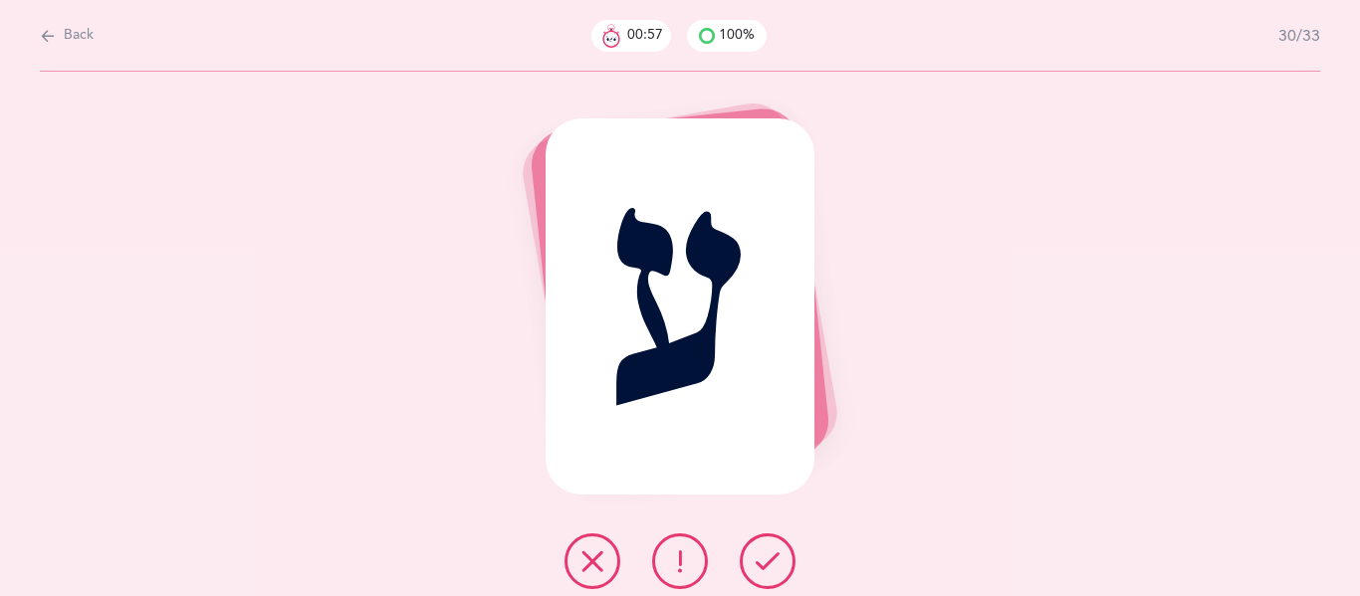
click at [768, 569] on icon at bounding box center [767, 561] width 24 height 24
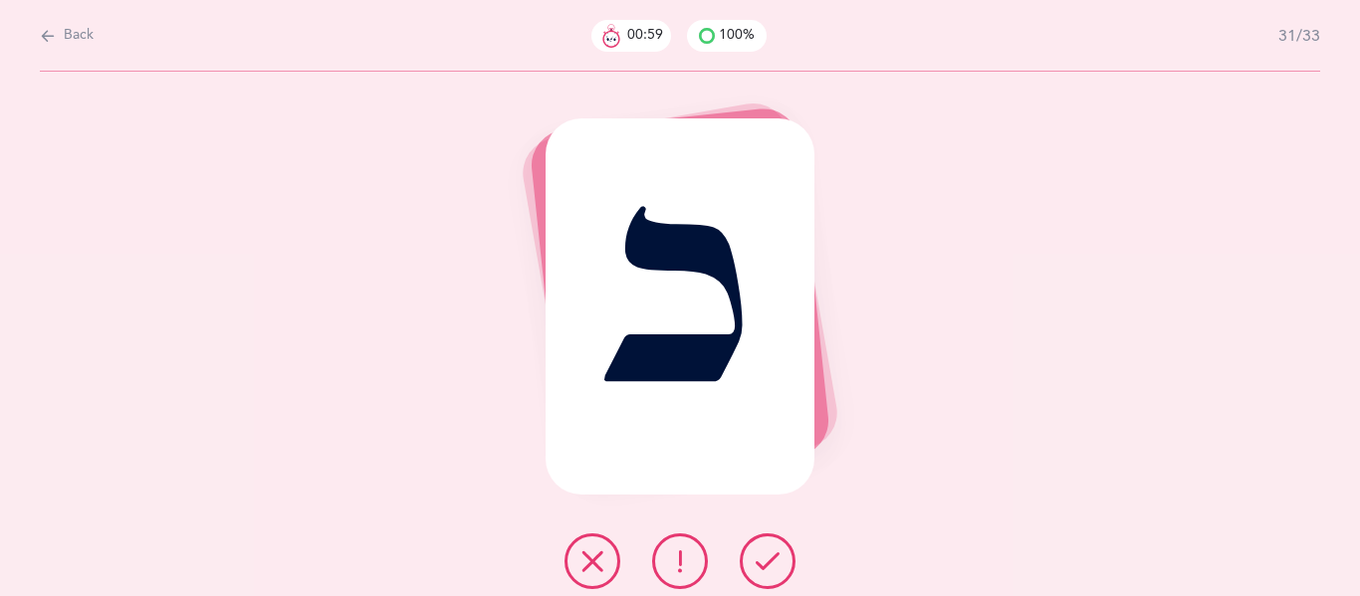
click at [768, 569] on icon at bounding box center [767, 561] width 24 height 24
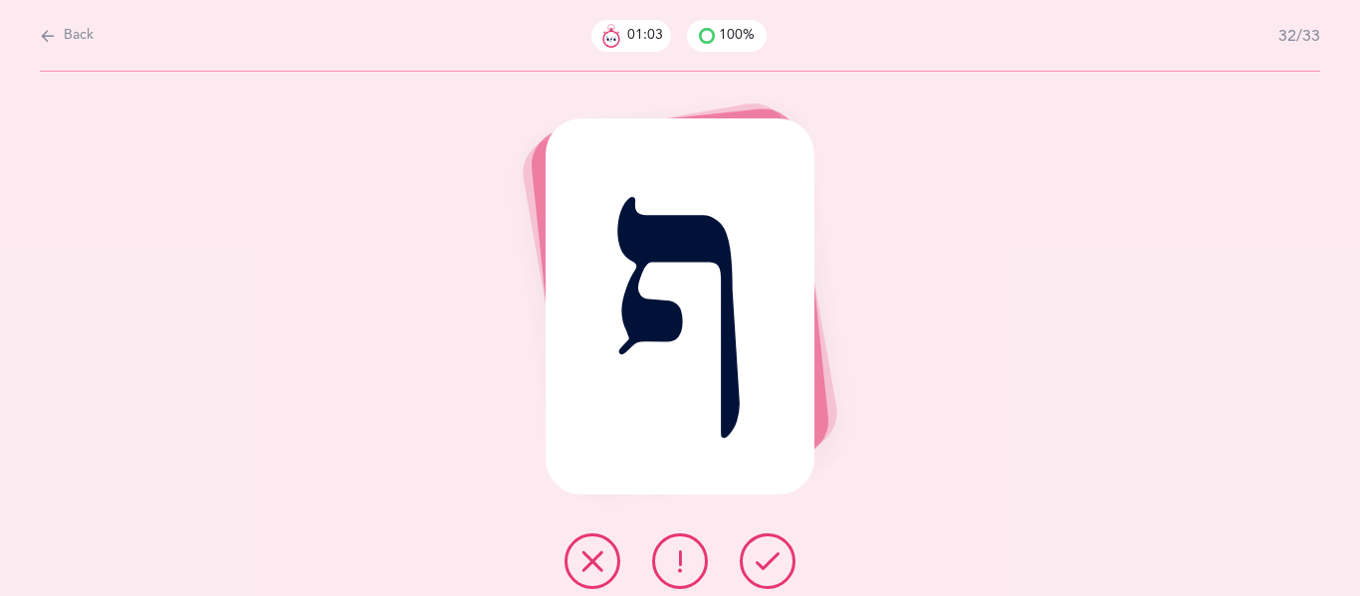
click at [768, 569] on icon at bounding box center [767, 561] width 24 height 24
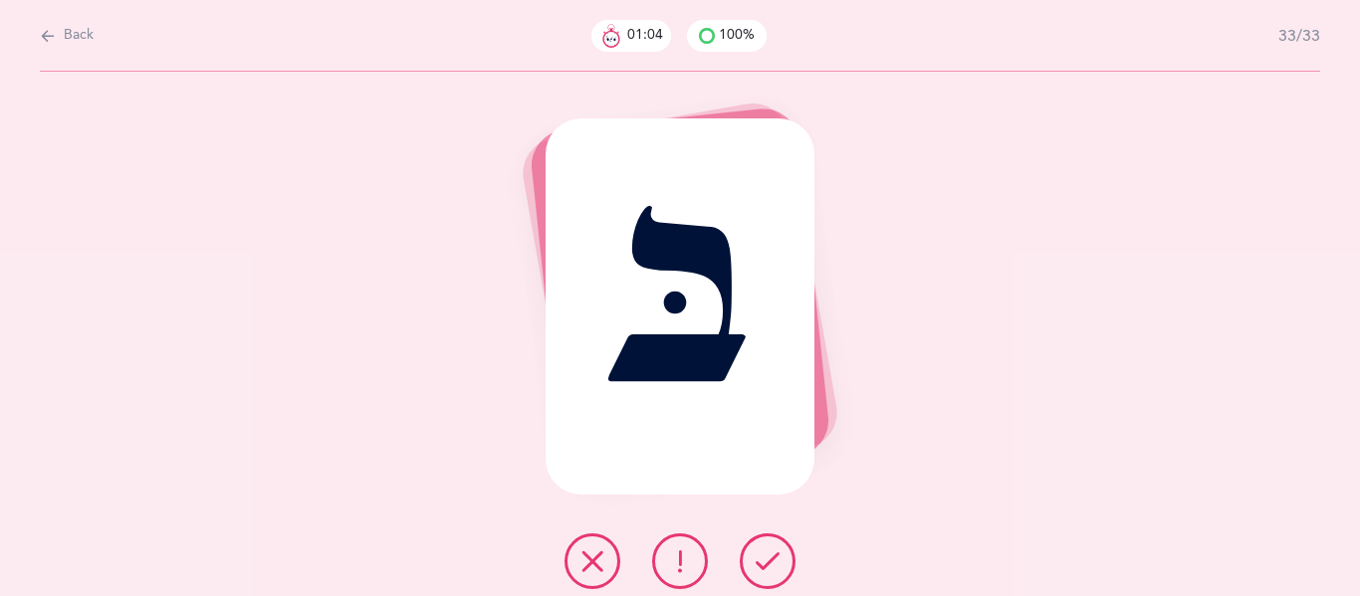
click at [768, 569] on icon at bounding box center [767, 561] width 24 height 24
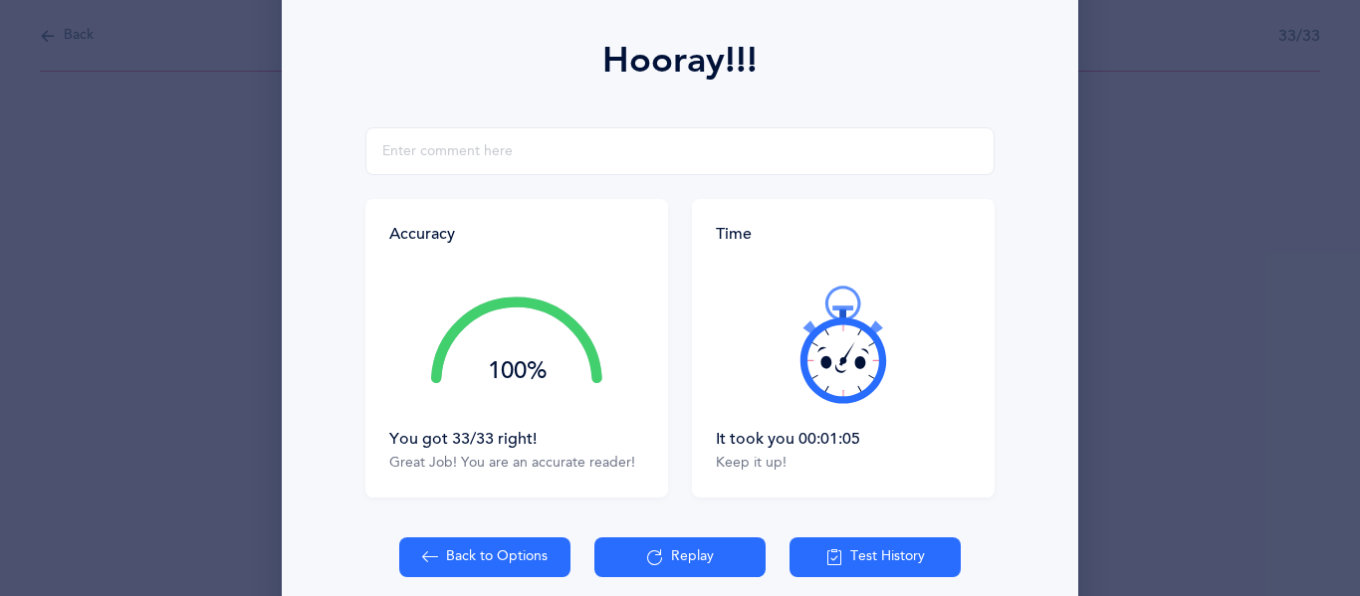
scroll to position [266, 0]
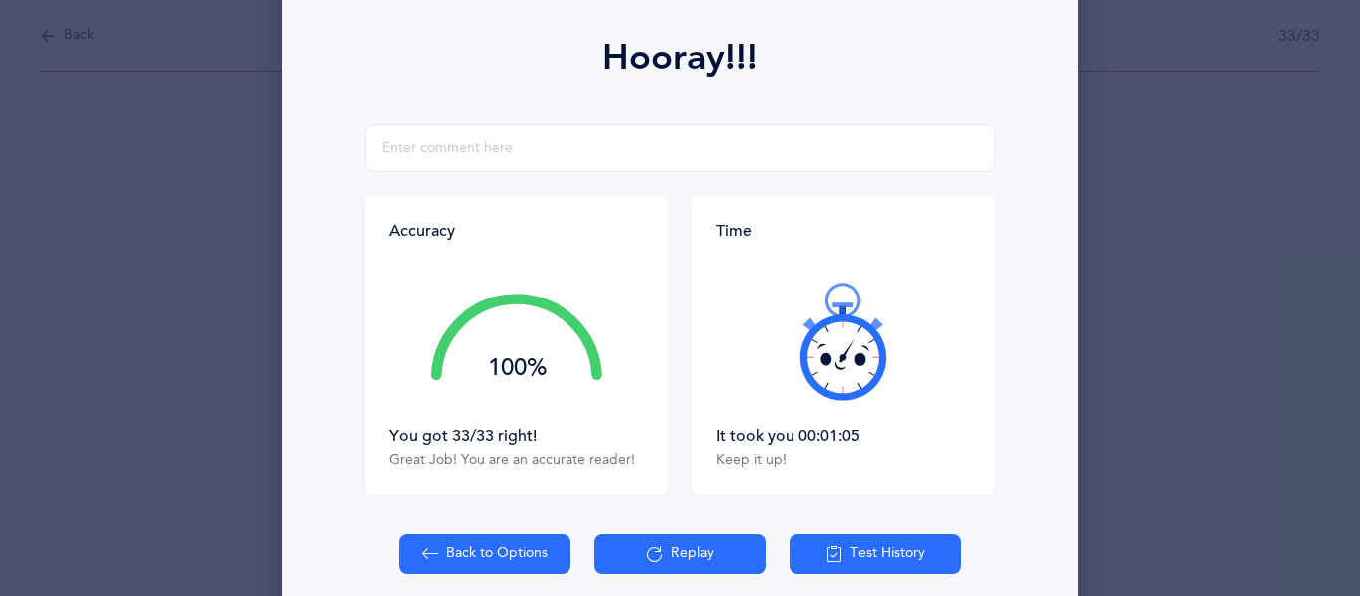
click at [912, 551] on button "Test History" at bounding box center [874, 554] width 171 height 40
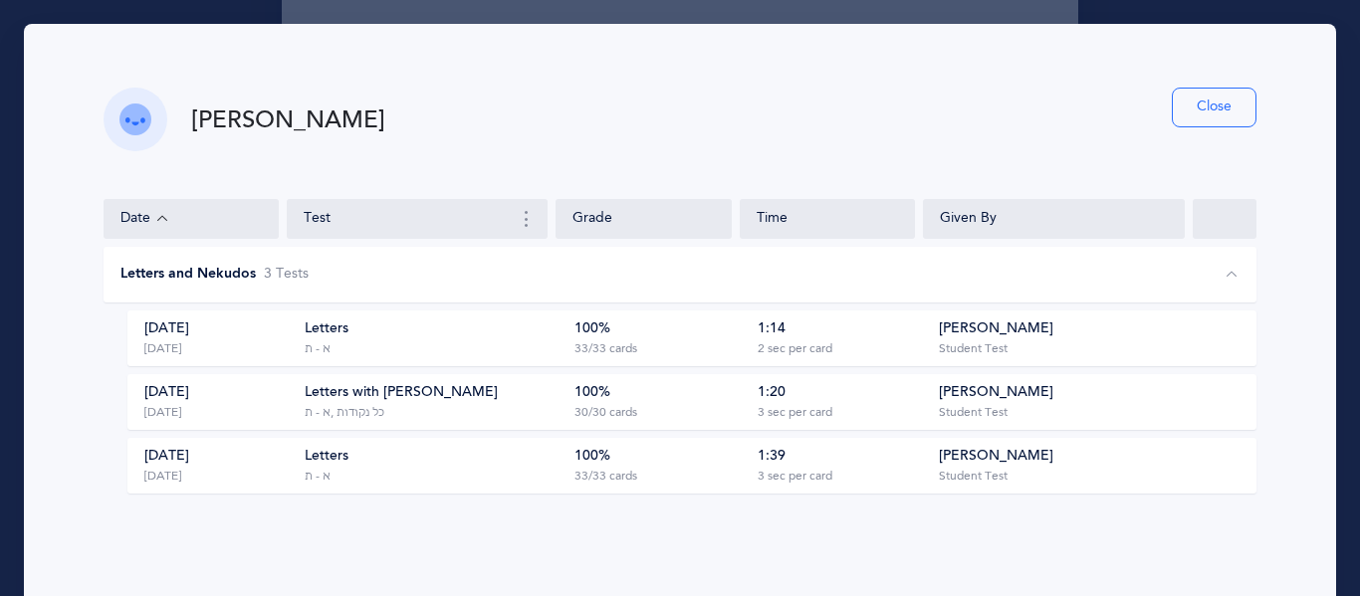
click at [1194, 112] on button "Close" at bounding box center [1214, 108] width 85 height 40
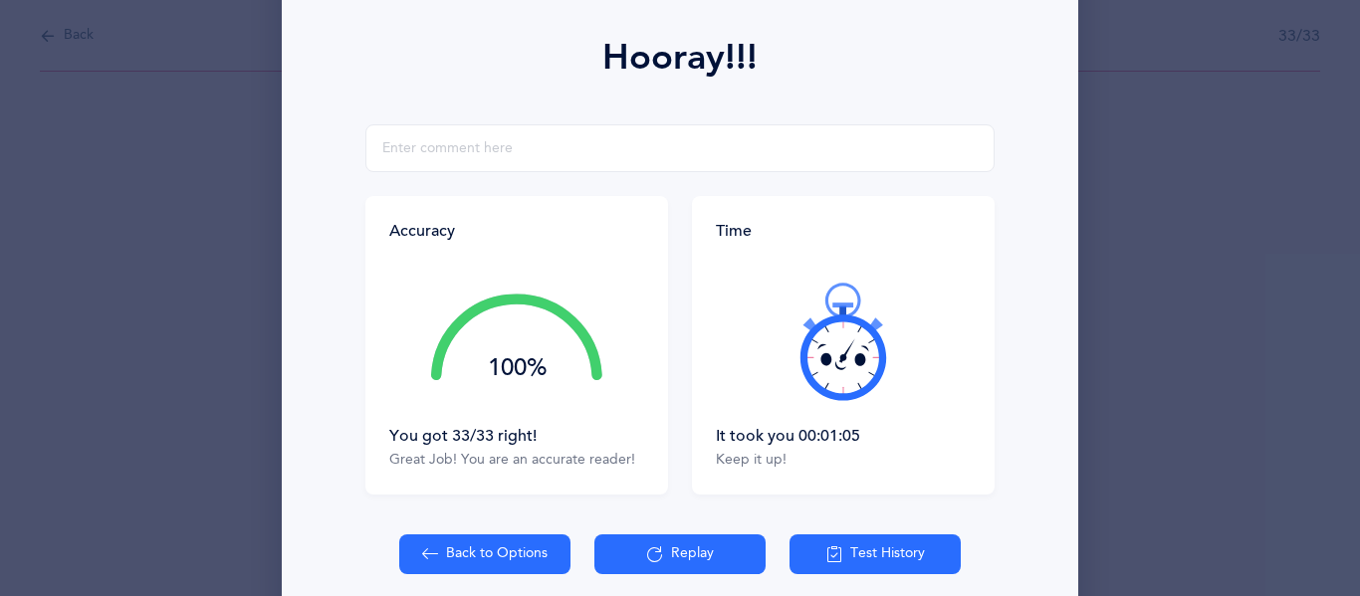
click at [488, 547] on button "Back to Options" at bounding box center [484, 554] width 171 height 40
select select "27"
select select "single"
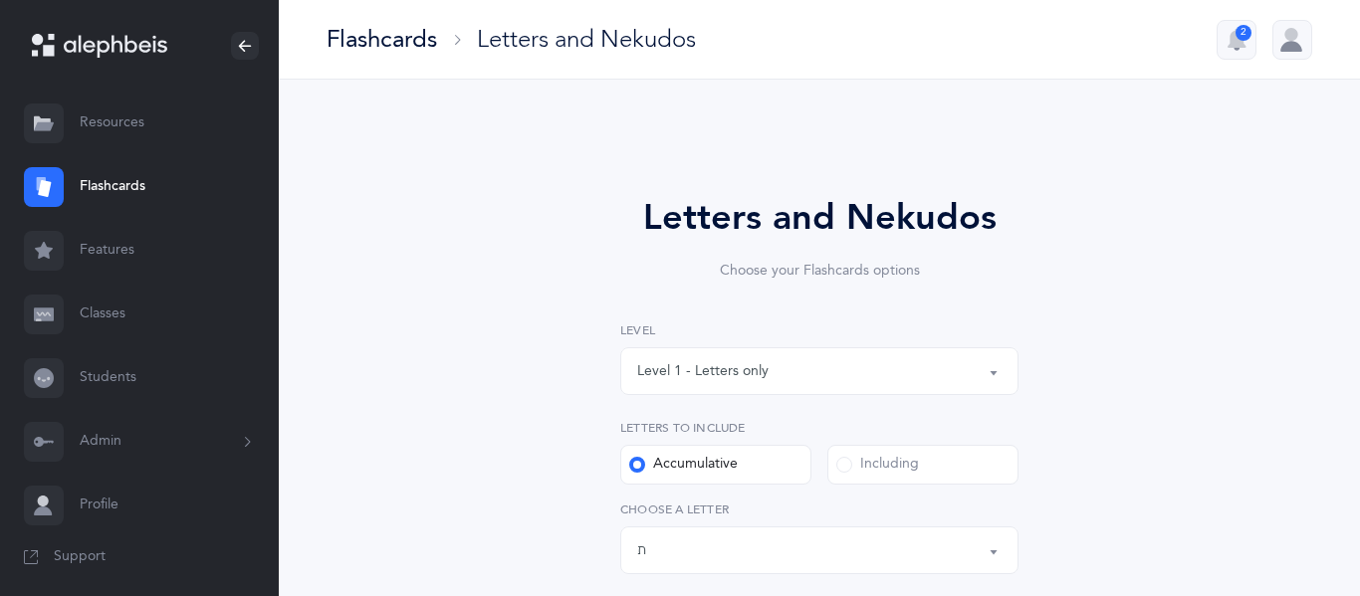
click at [989, 369] on button "Level 1 - Letters only" at bounding box center [819, 371] width 398 height 48
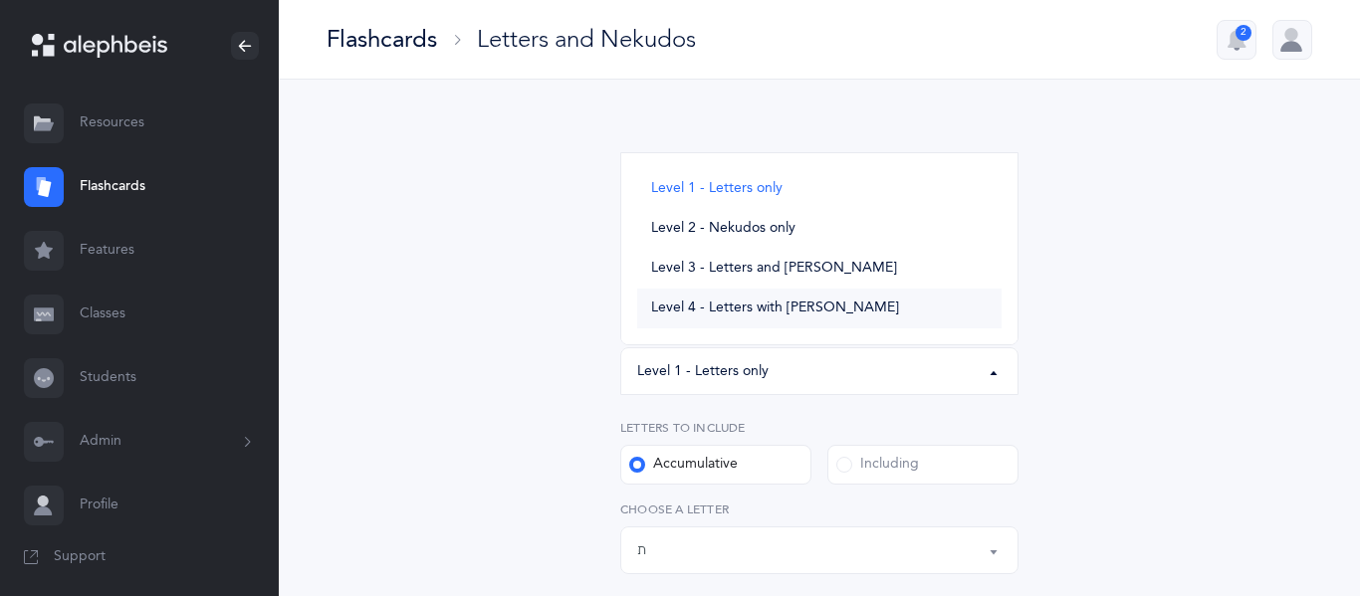
click at [713, 306] on span "Level 4 - Letters with [PERSON_NAME]" at bounding box center [775, 309] width 248 height 18
select select "4"
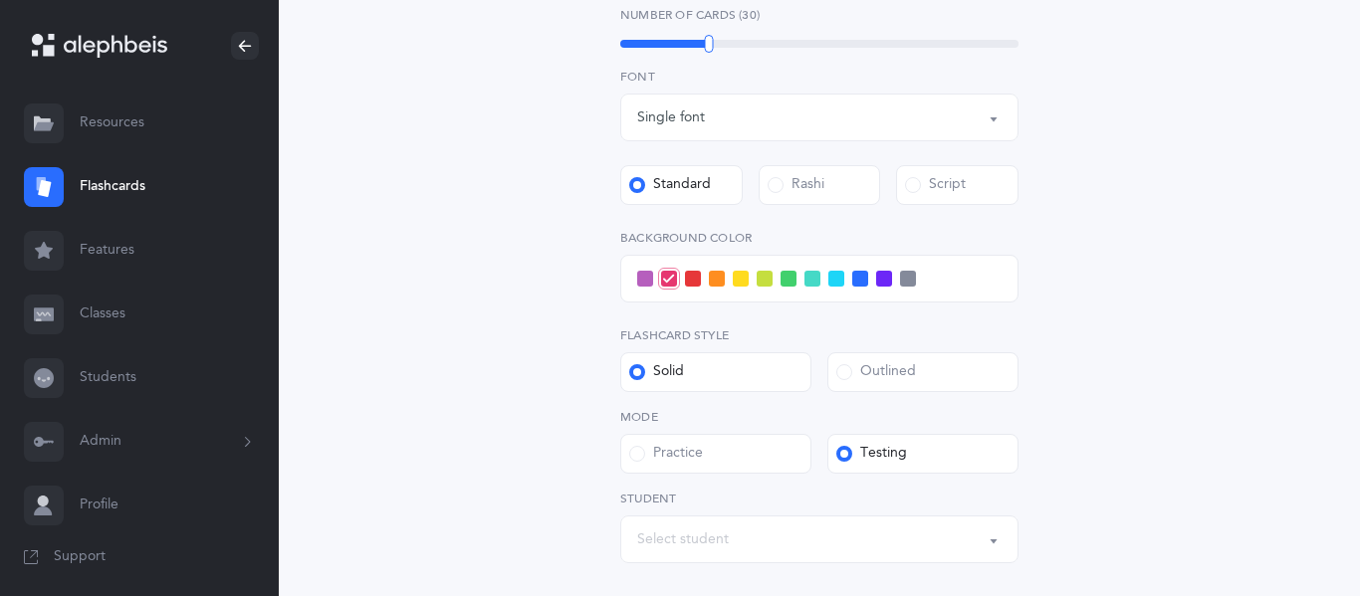
scroll to position [783, 0]
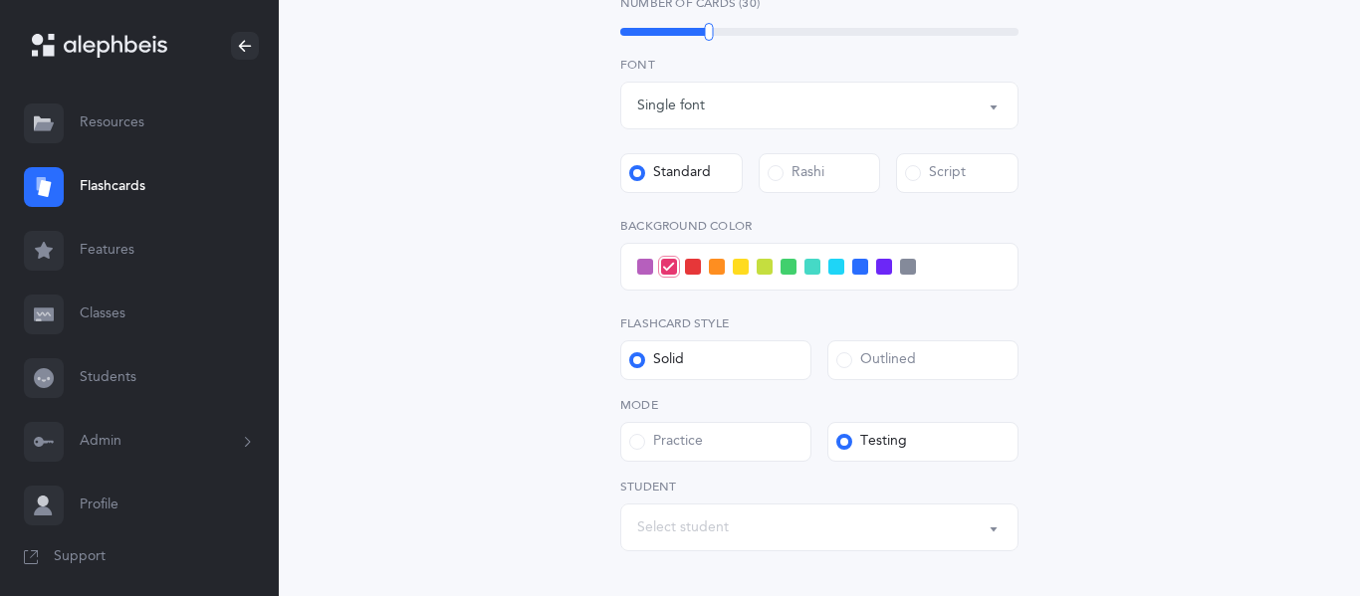
click at [658, 524] on div "Select student" at bounding box center [683, 528] width 92 height 21
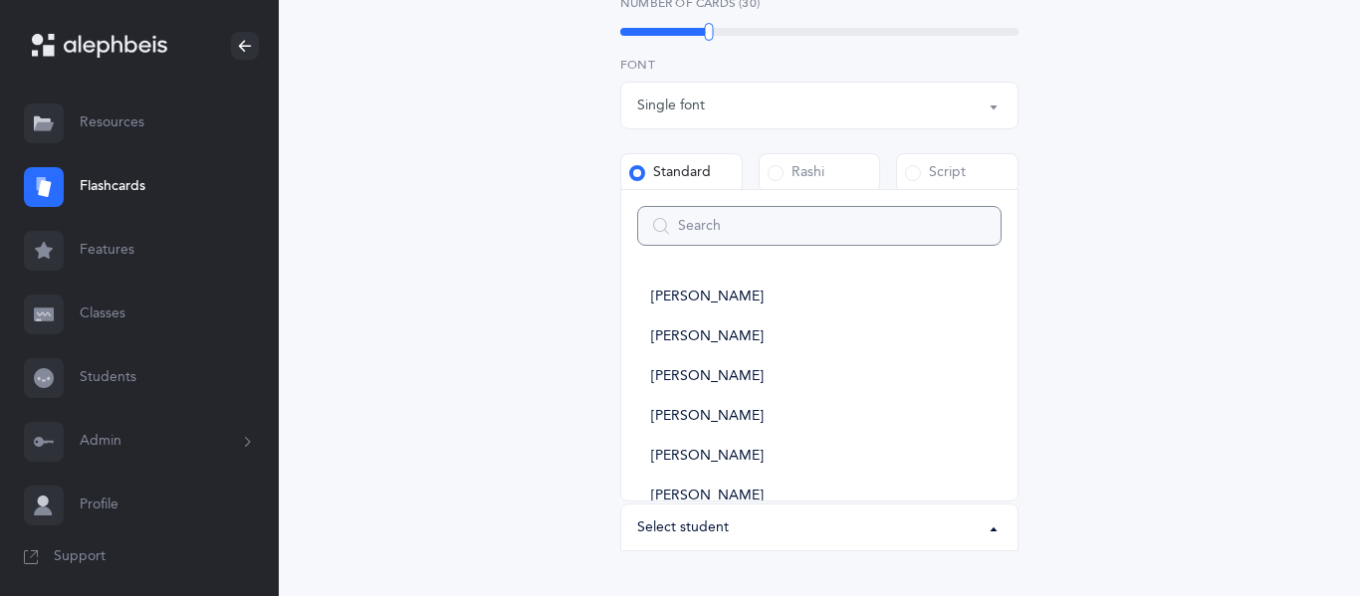
type input "m"
select select
type input "mo"
select select
type input "moll"
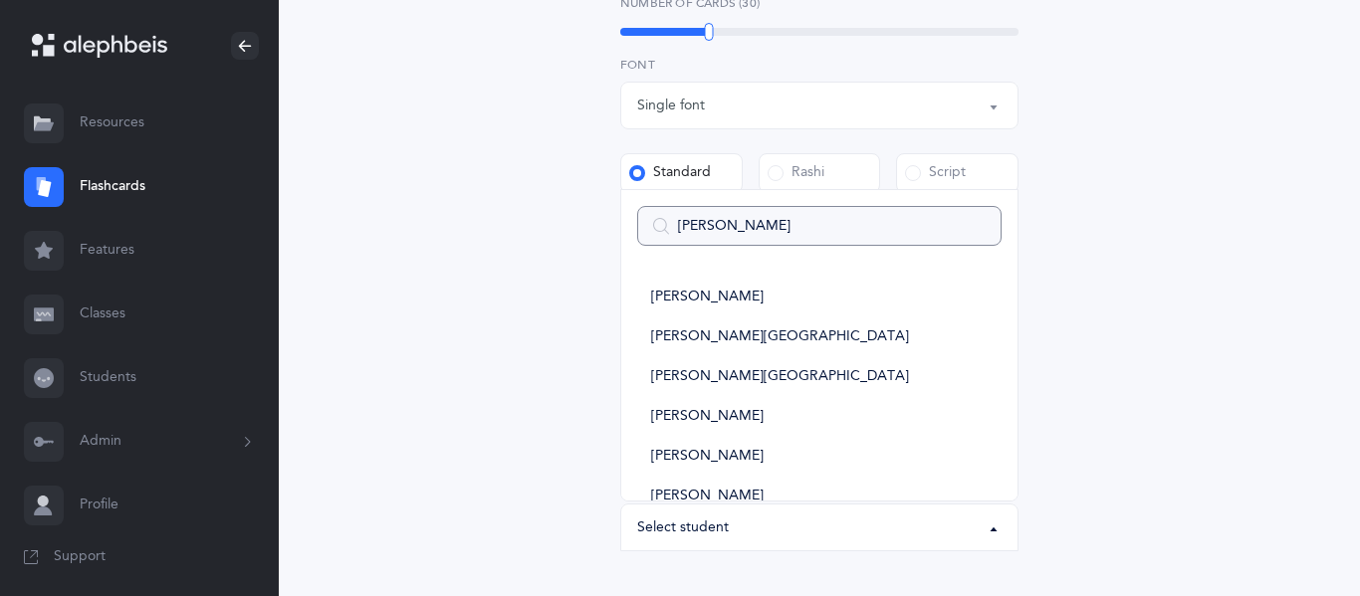
select select
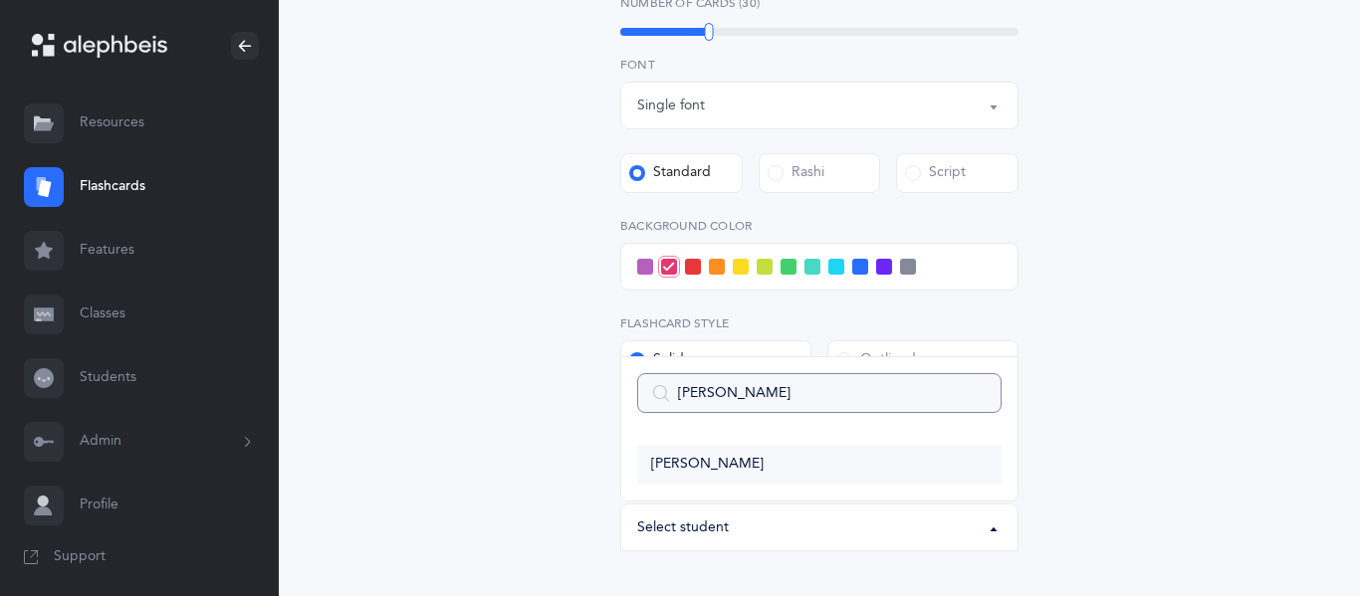
type input "moll"
click at [670, 465] on span "[PERSON_NAME]" at bounding box center [707, 465] width 112 height 18
select select "2943"
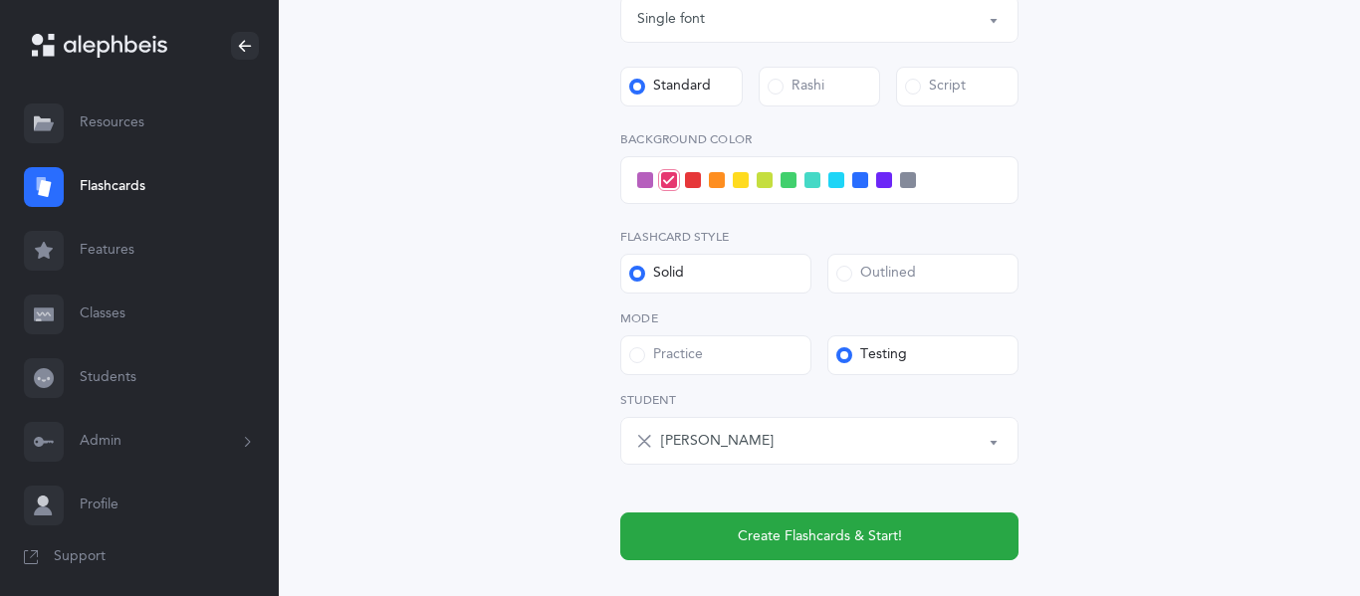
scroll to position [873, 0]
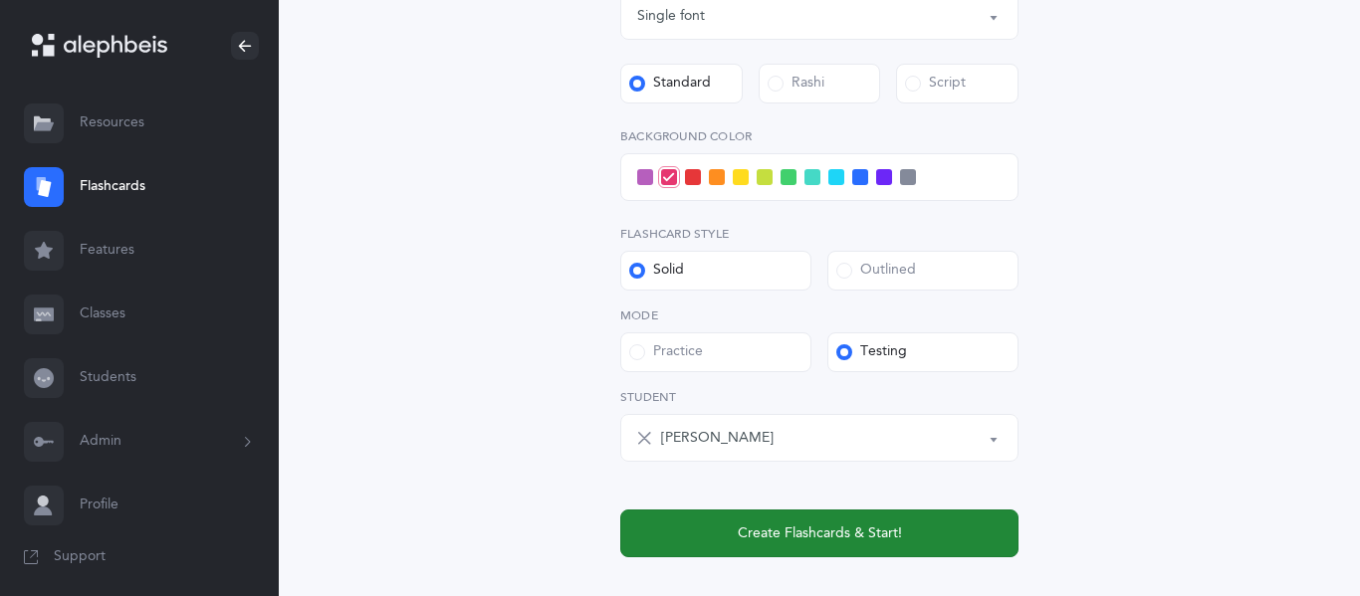
click at [838, 529] on span "Create Flashcards & Start!" at bounding box center [820, 534] width 164 height 21
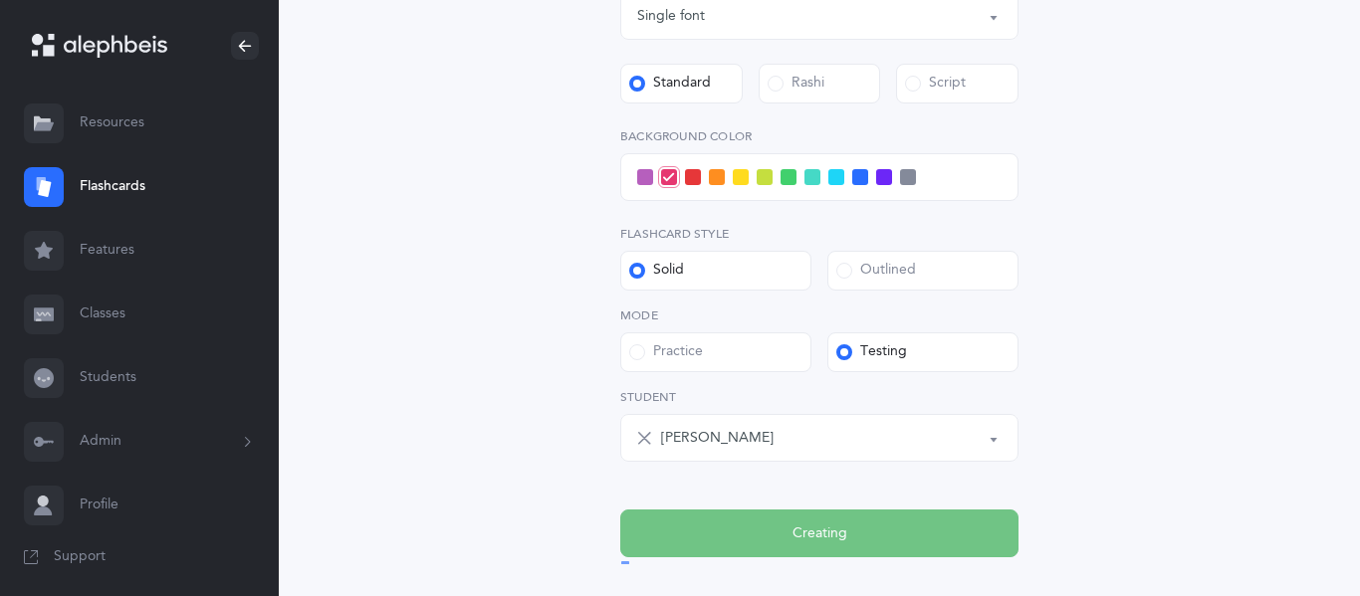
scroll to position [0, 0]
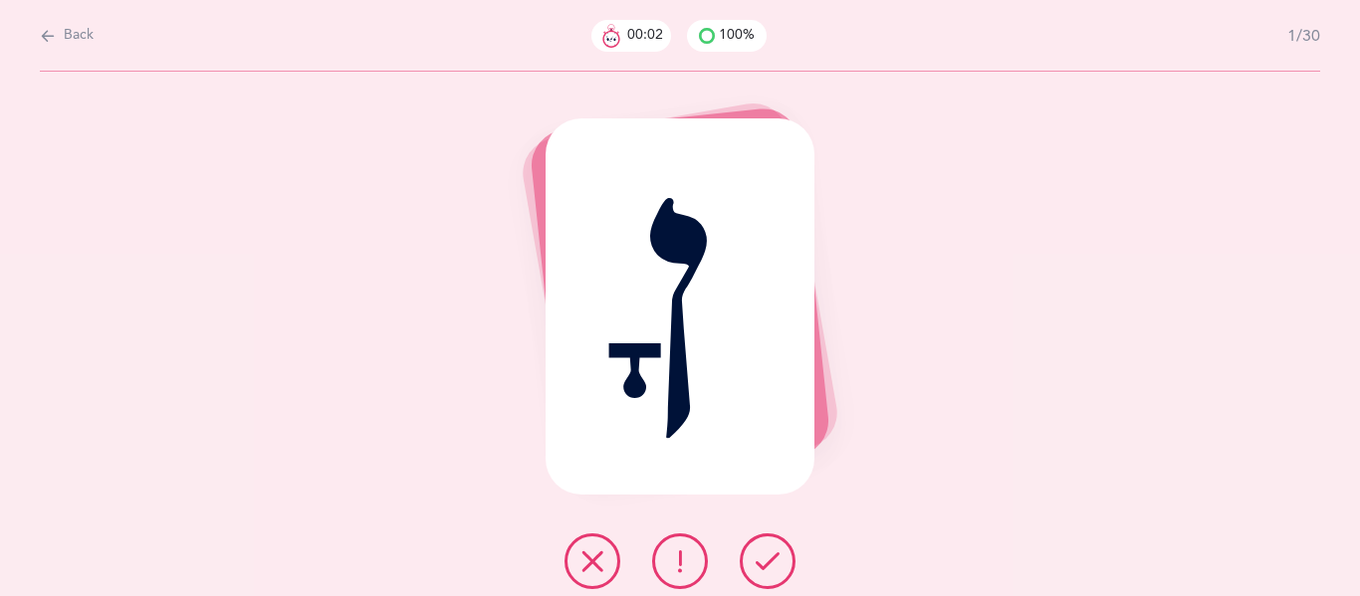
click at [766, 569] on icon at bounding box center [767, 561] width 24 height 24
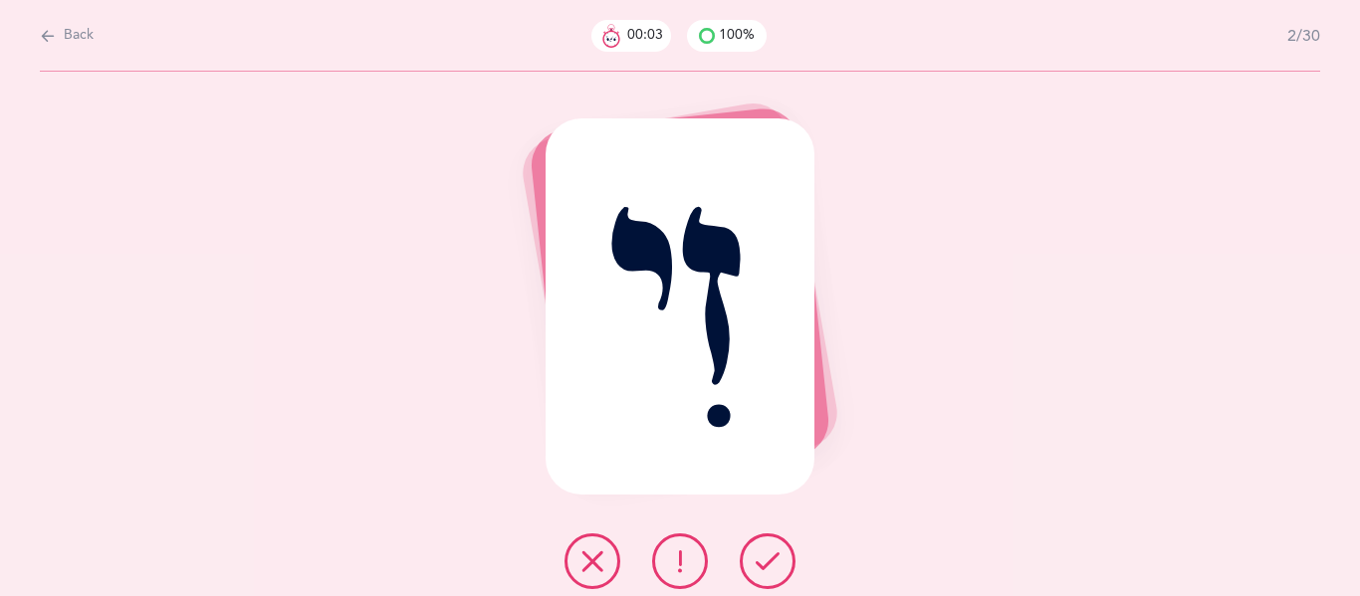
click at [766, 569] on icon at bounding box center [767, 561] width 24 height 24
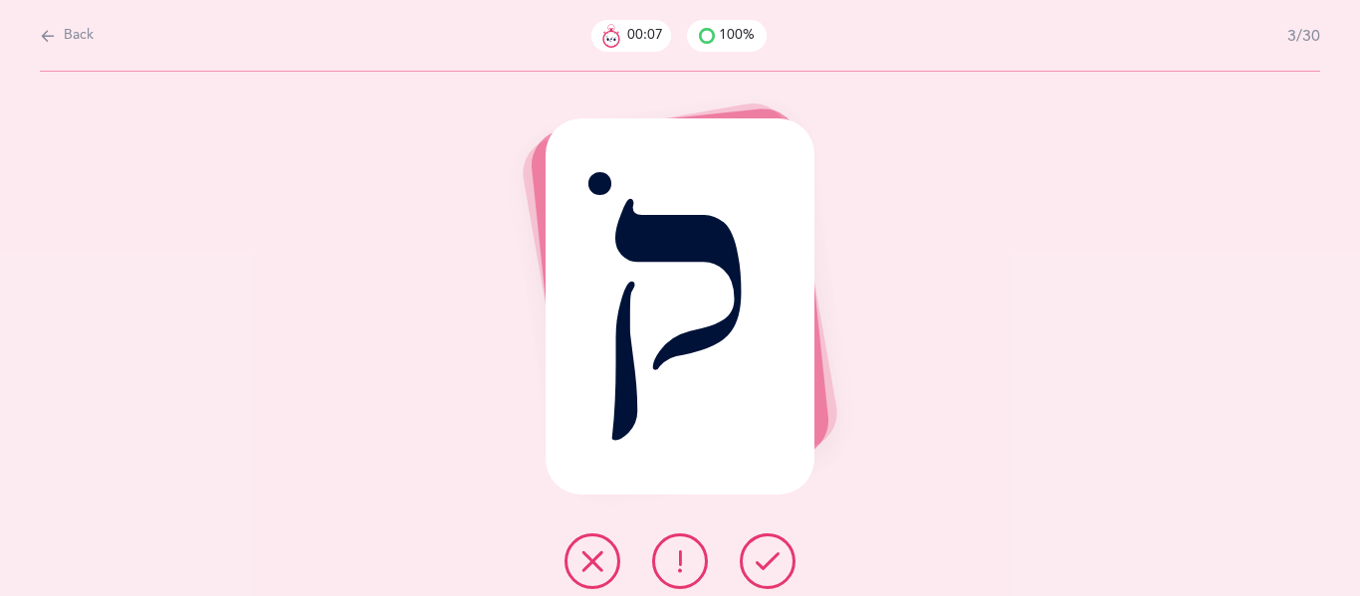
click at [691, 569] on icon at bounding box center [680, 561] width 24 height 24
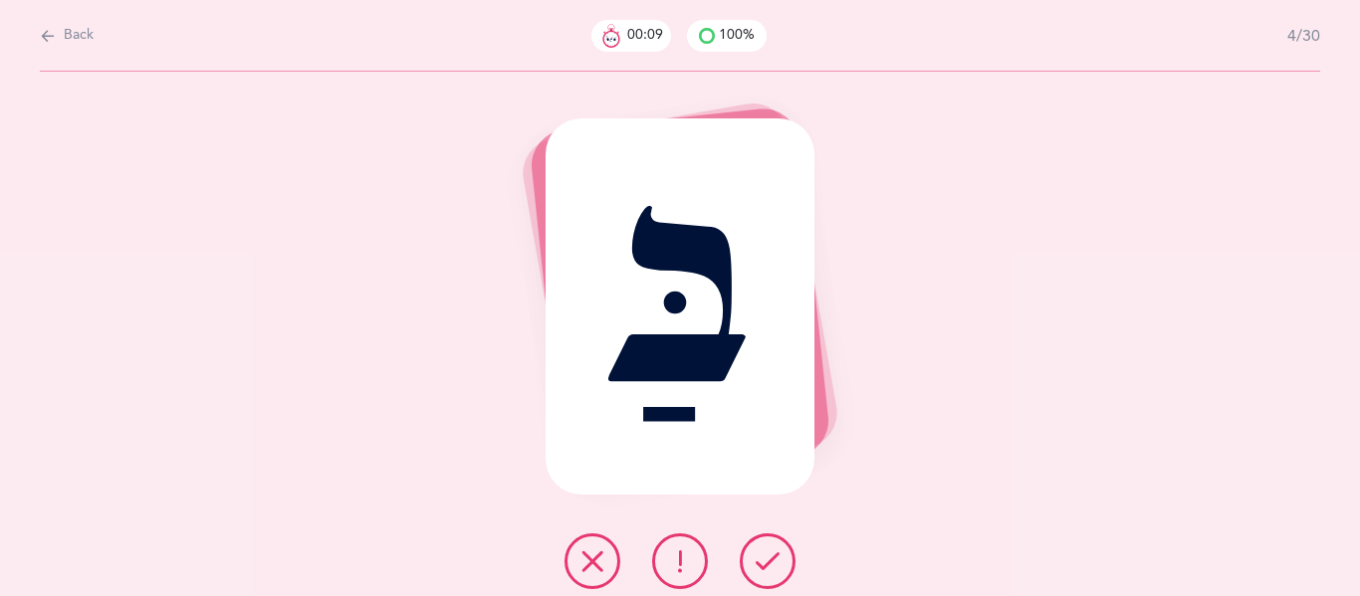
click at [745, 563] on button at bounding box center [768, 561] width 56 height 56
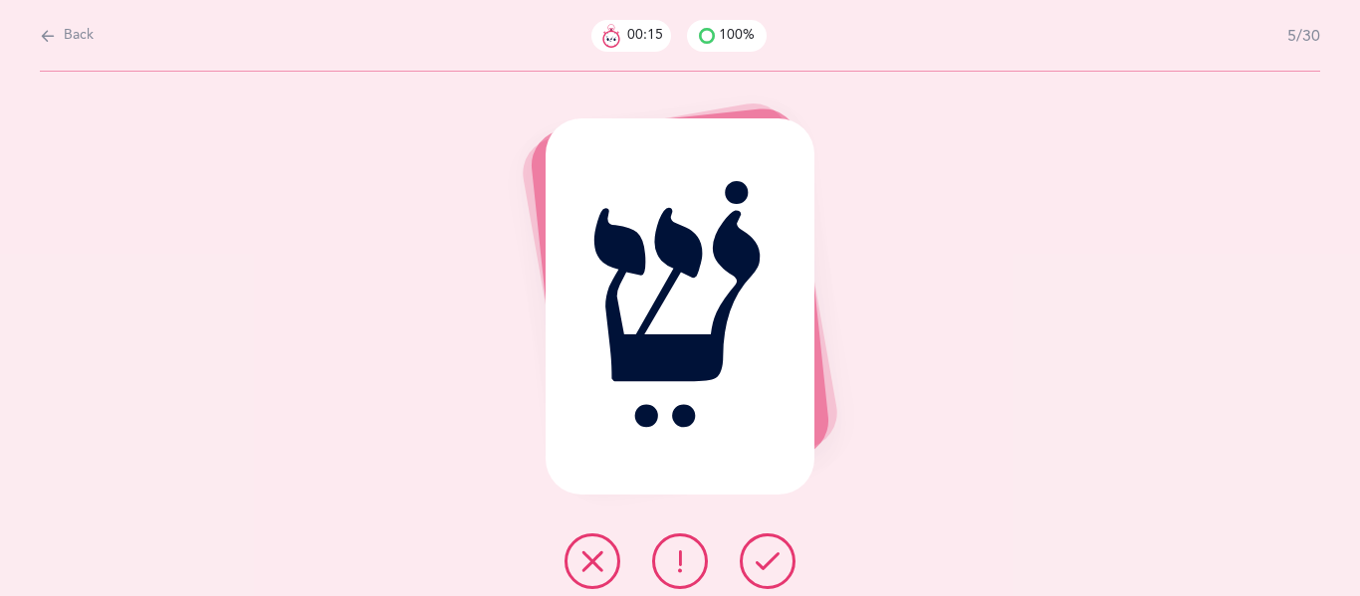
click at [687, 562] on icon at bounding box center [680, 561] width 24 height 24
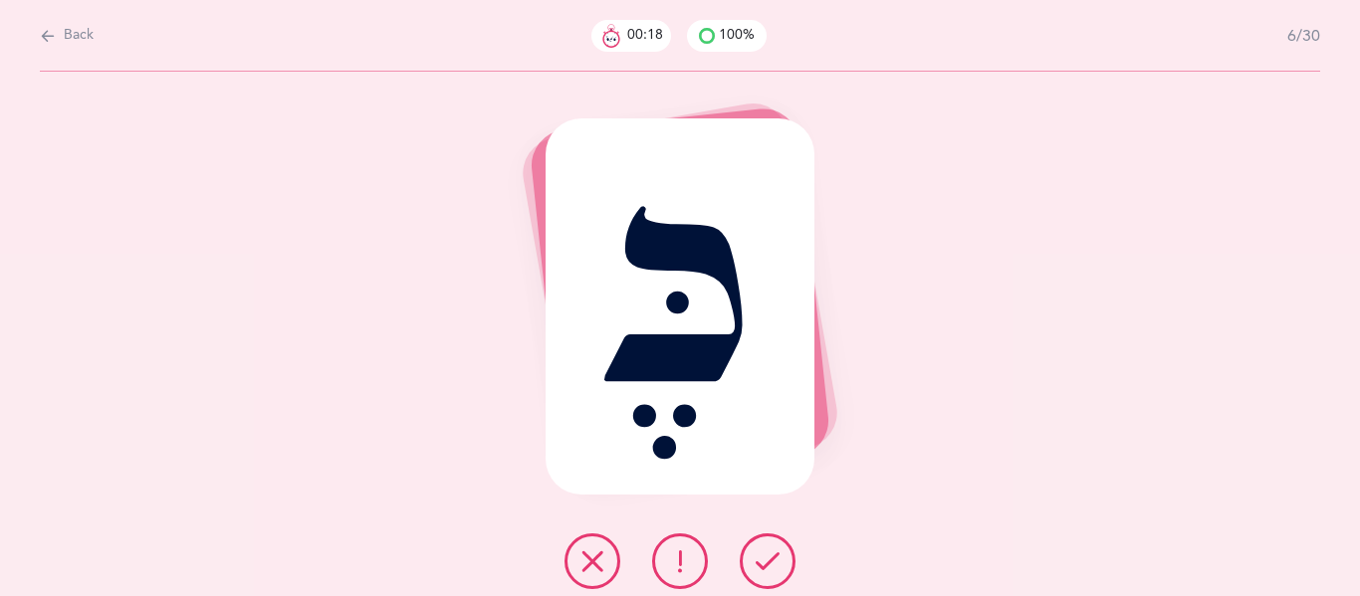
click at [758, 564] on icon at bounding box center [767, 561] width 24 height 24
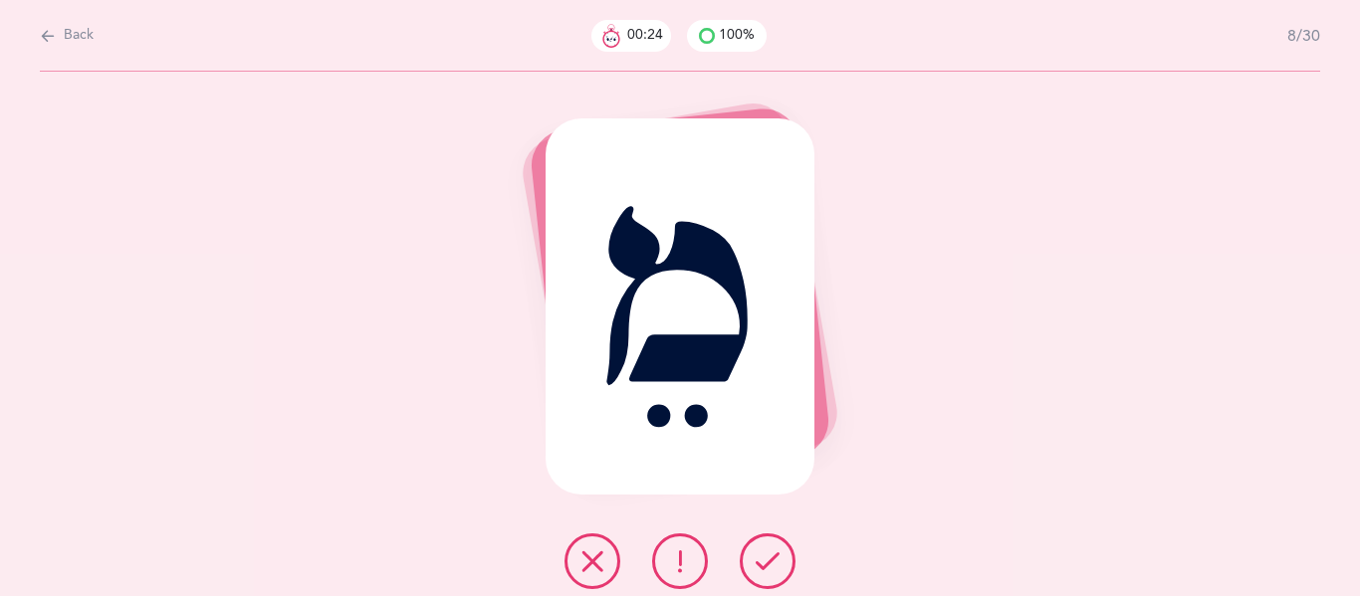
click at [758, 564] on icon at bounding box center [767, 561] width 24 height 24
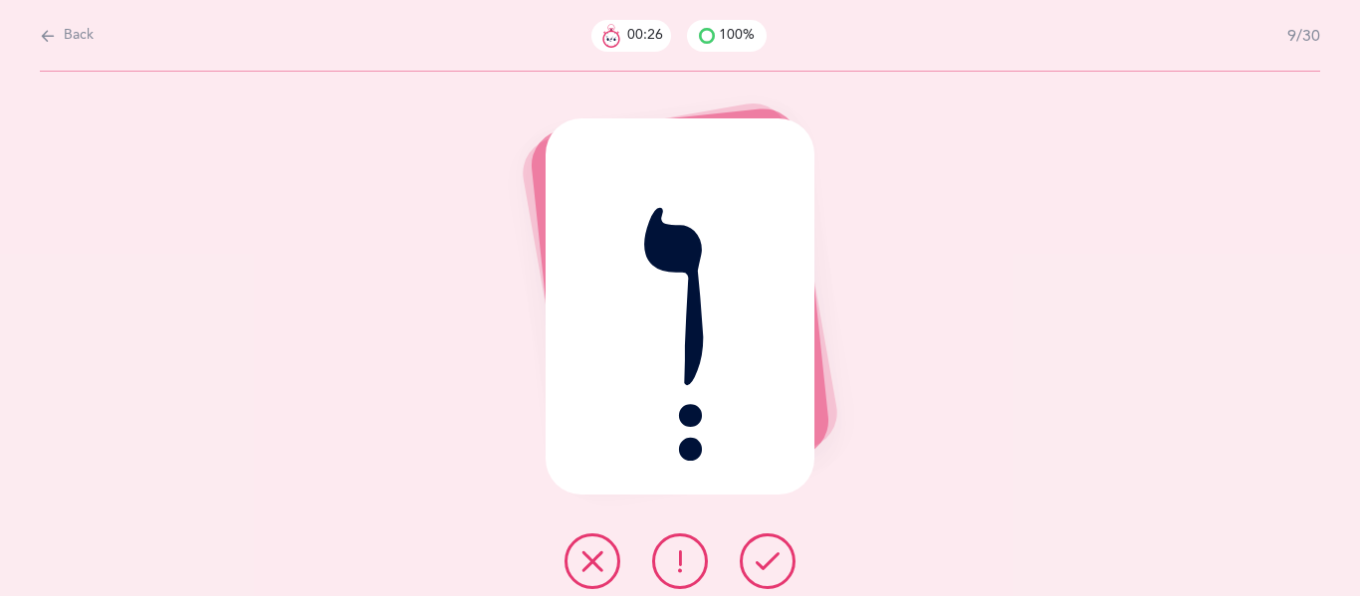
click at [758, 564] on icon at bounding box center [767, 561] width 24 height 24
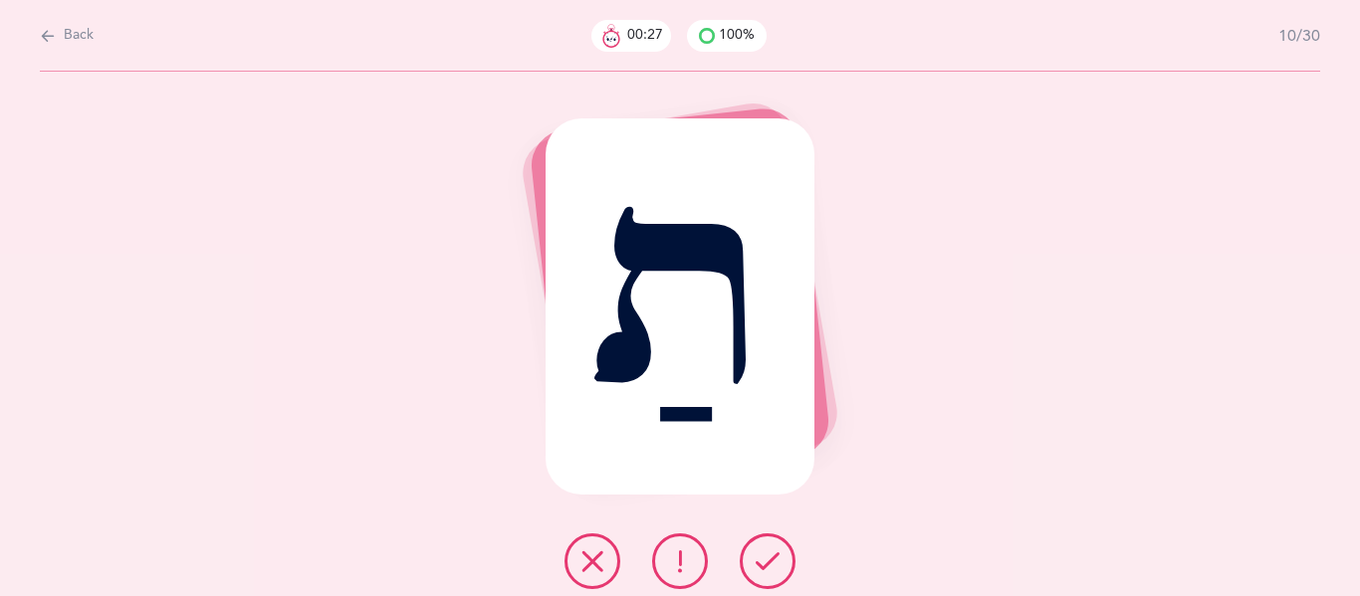
click at [758, 564] on icon at bounding box center [767, 561] width 24 height 24
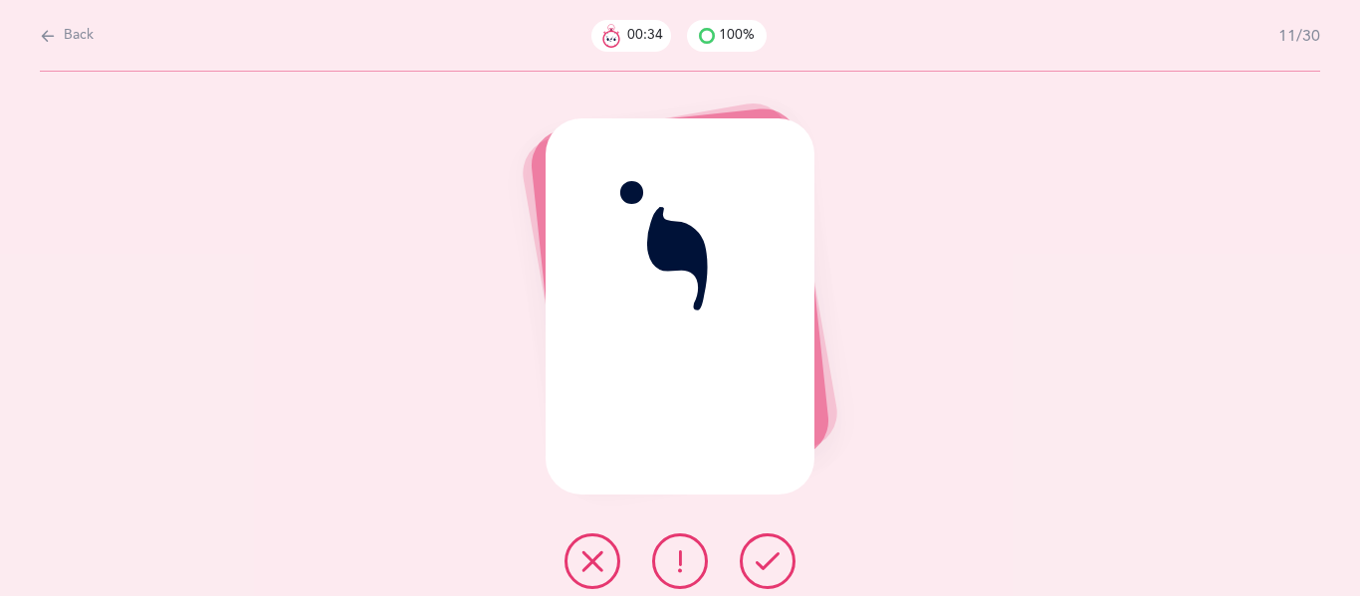
click at [594, 562] on icon at bounding box center [592, 561] width 24 height 24
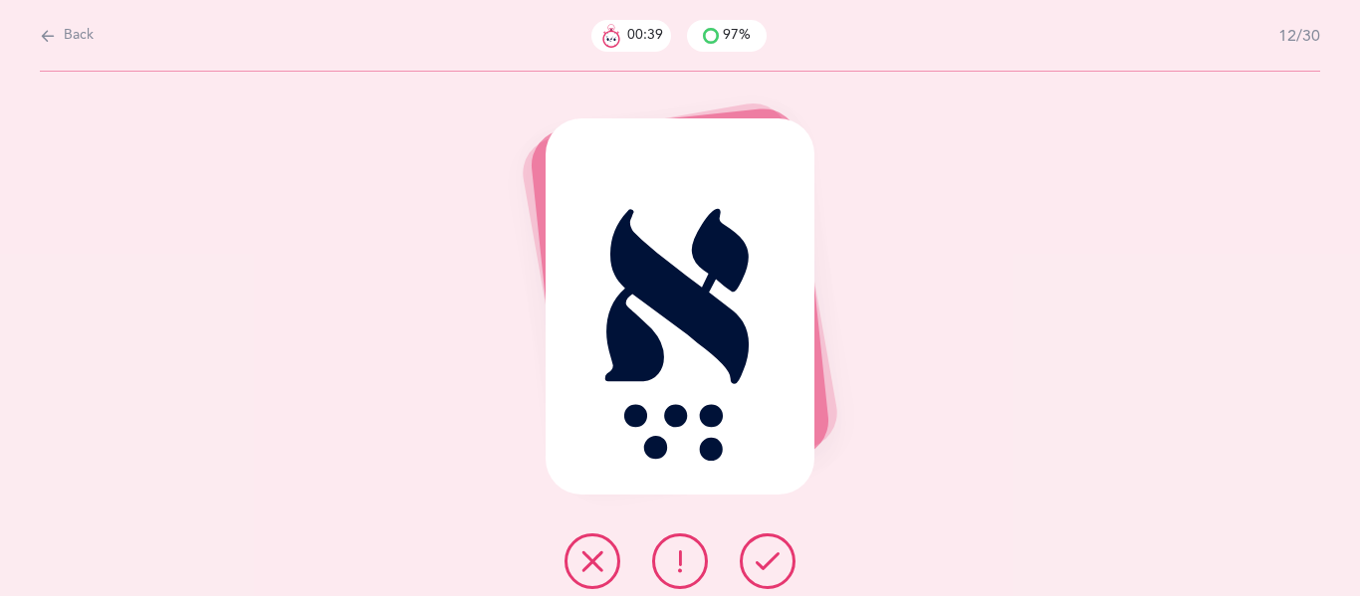
click at [756, 560] on icon at bounding box center [767, 561] width 24 height 24
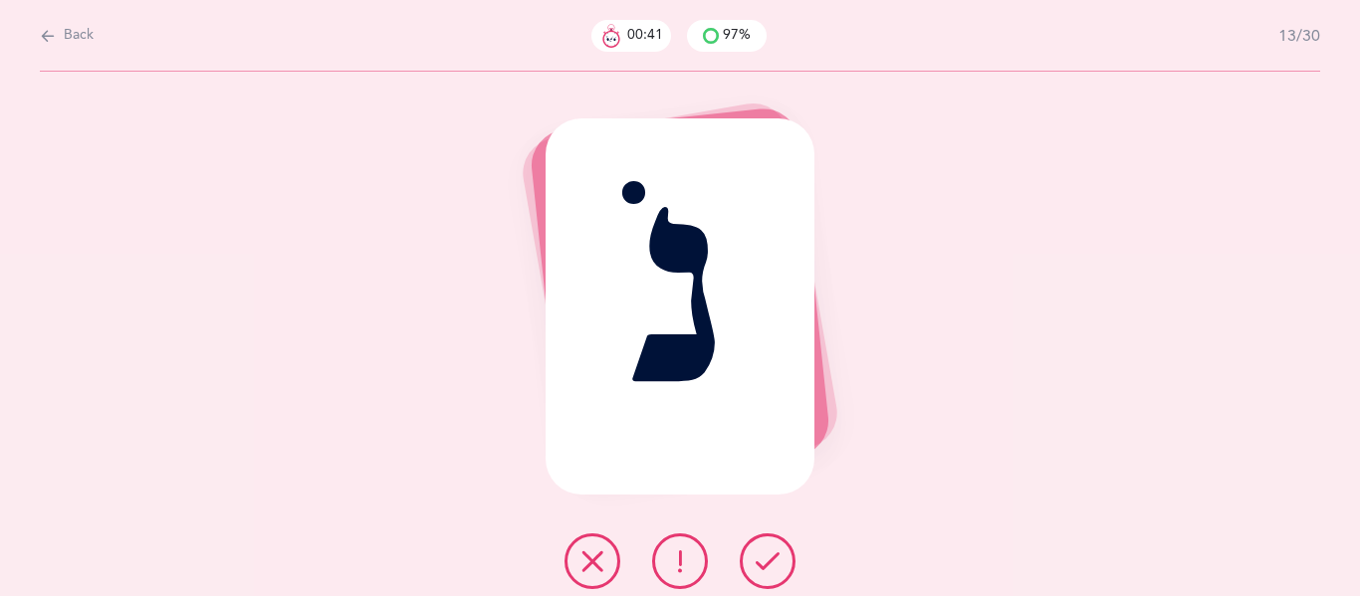
click at [756, 560] on icon at bounding box center [767, 561] width 24 height 24
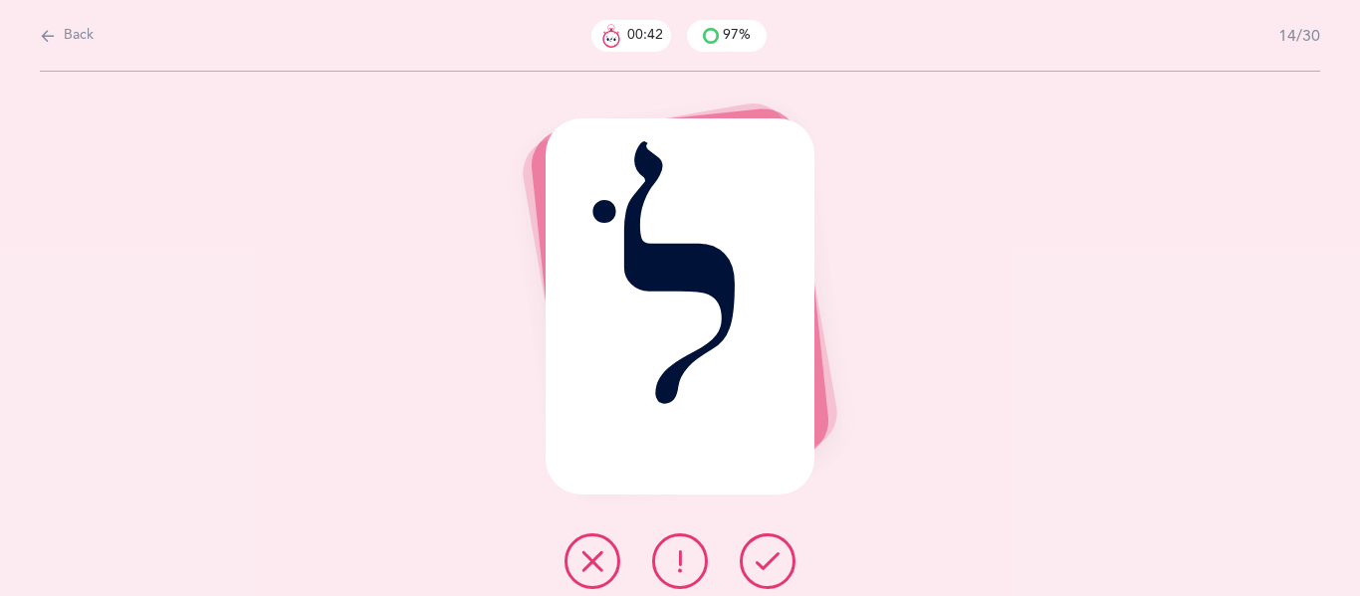
click at [756, 560] on icon at bounding box center [767, 561] width 24 height 24
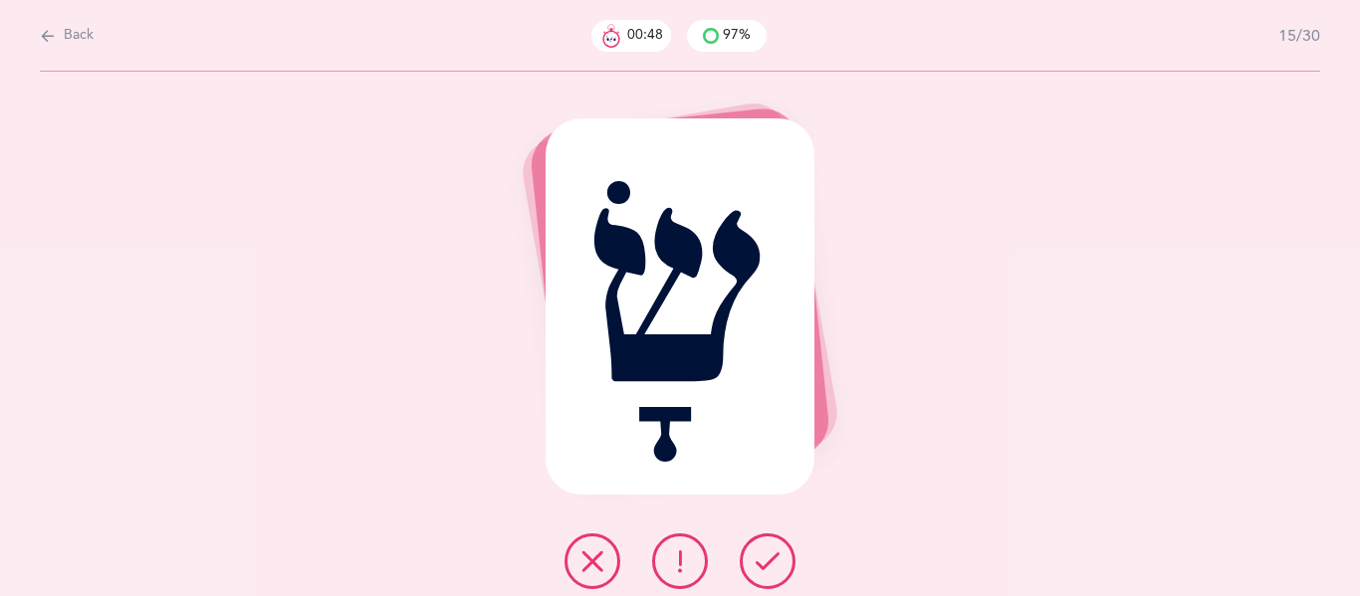
click at [756, 560] on icon at bounding box center [767, 561] width 24 height 24
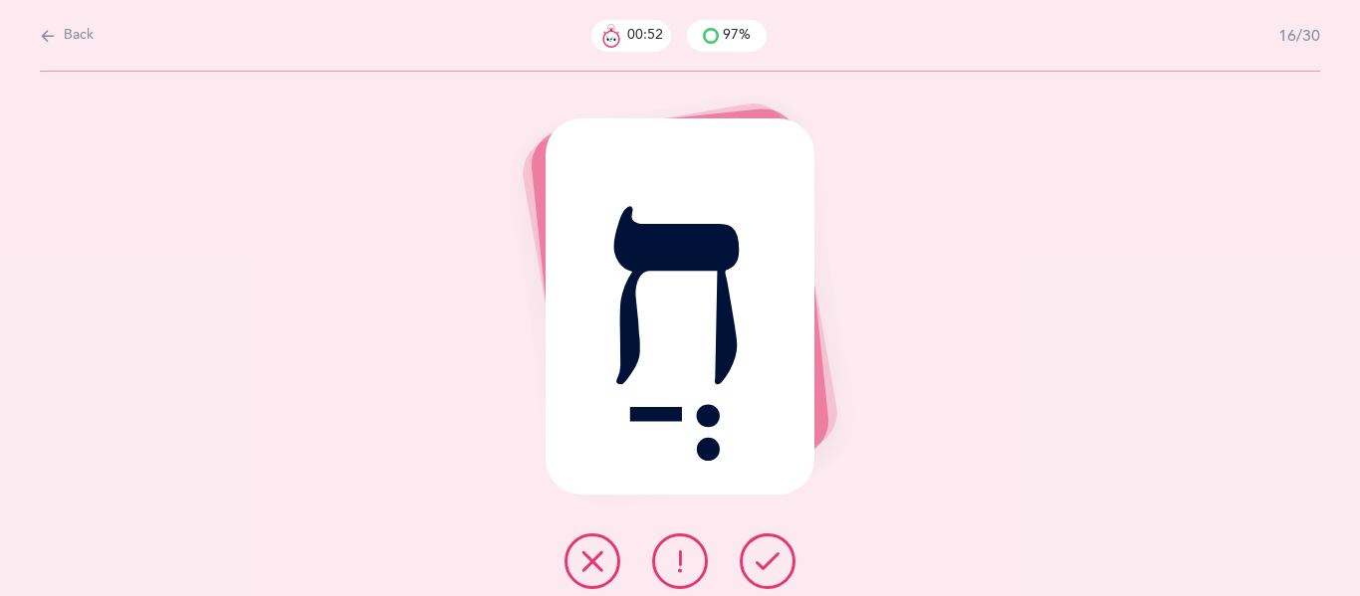
click at [756, 560] on icon at bounding box center [767, 561] width 24 height 24
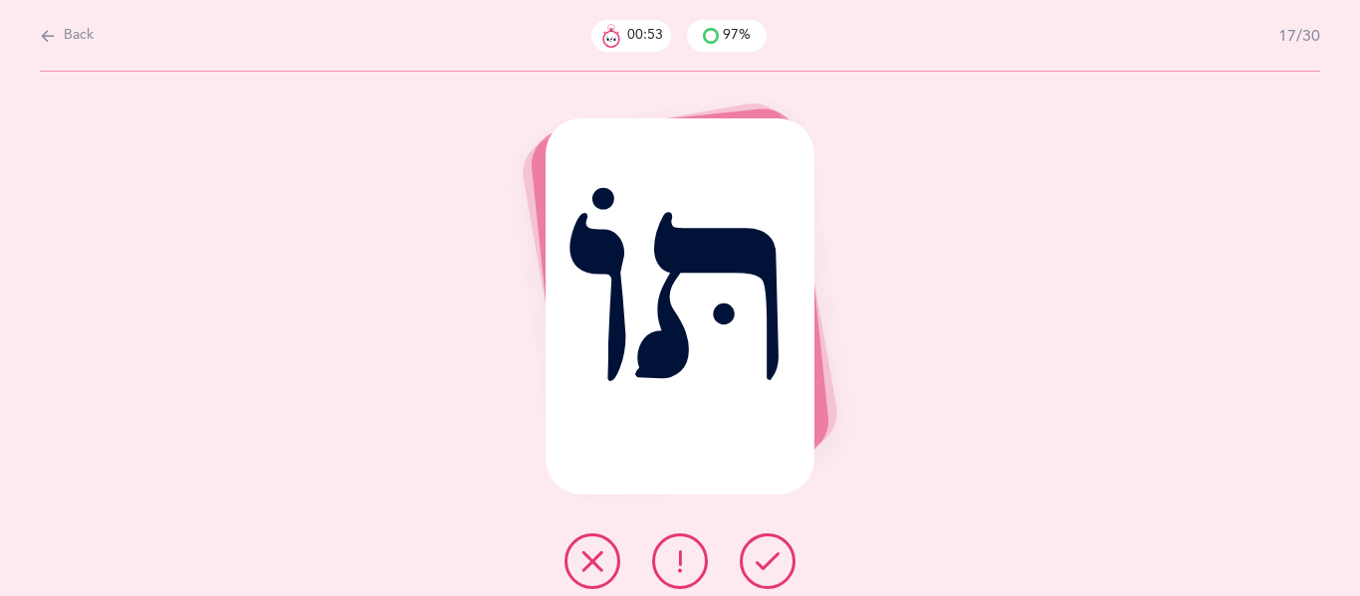
click at [756, 560] on icon at bounding box center [767, 561] width 24 height 24
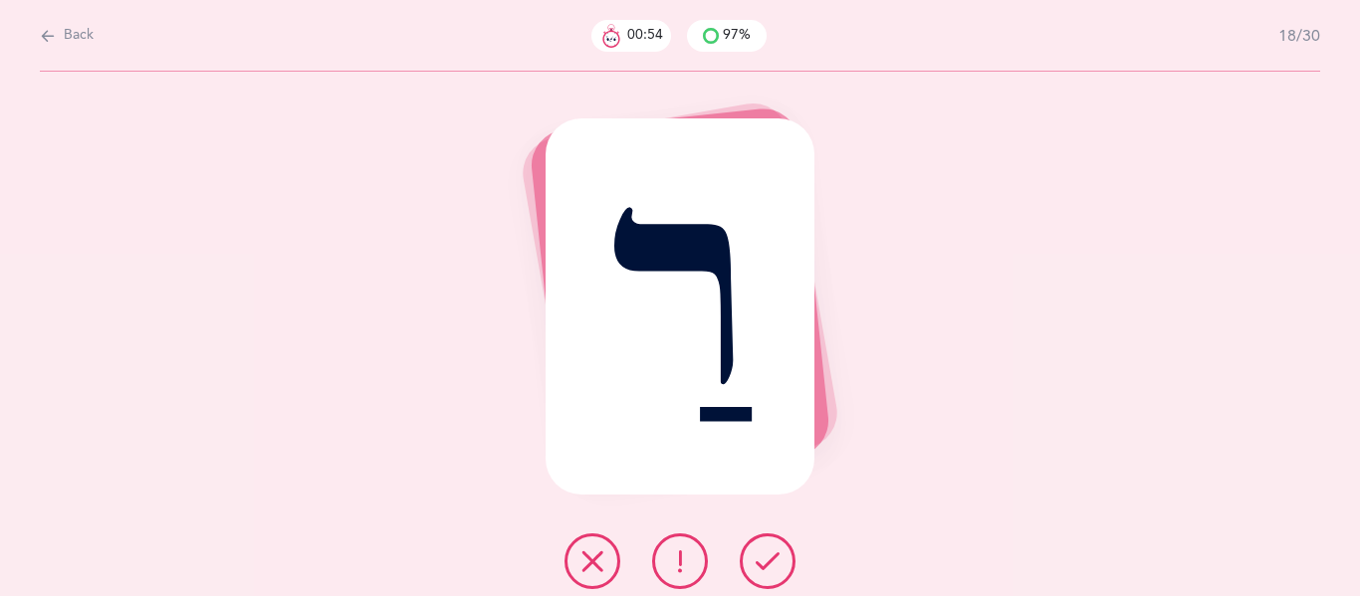
click at [756, 560] on icon at bounding box center [767, 561] width 24 height 24
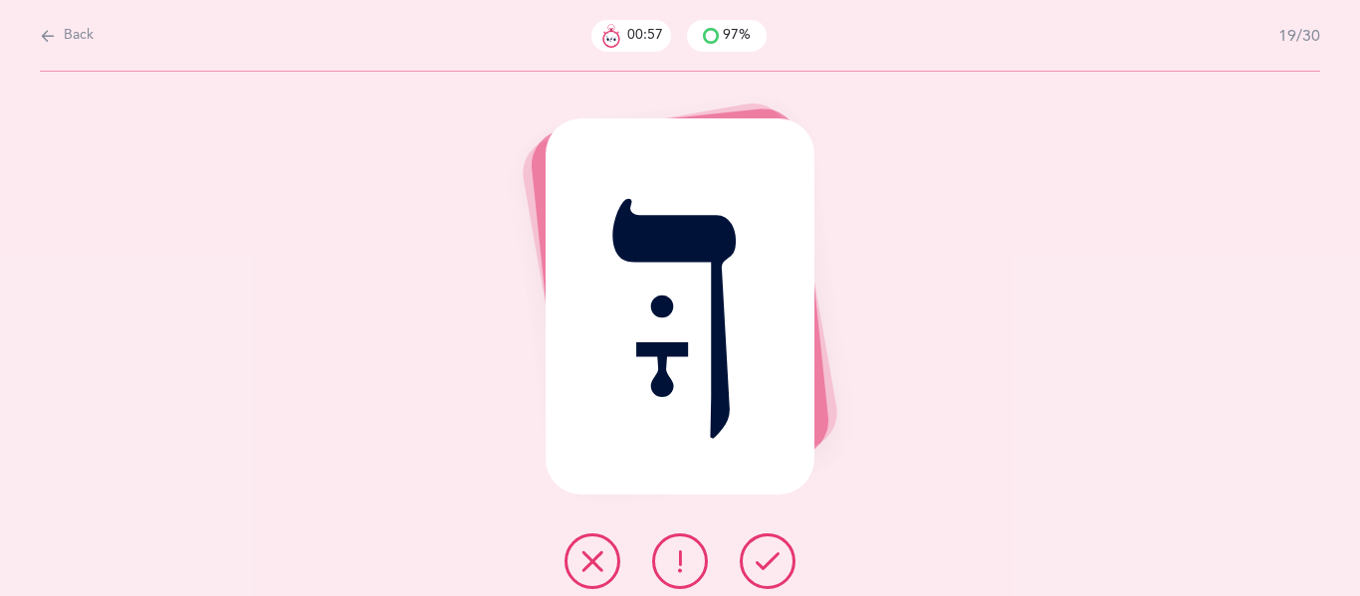
click at [756, 560] on icon at bounding box center [767, 561] width 24 height 24
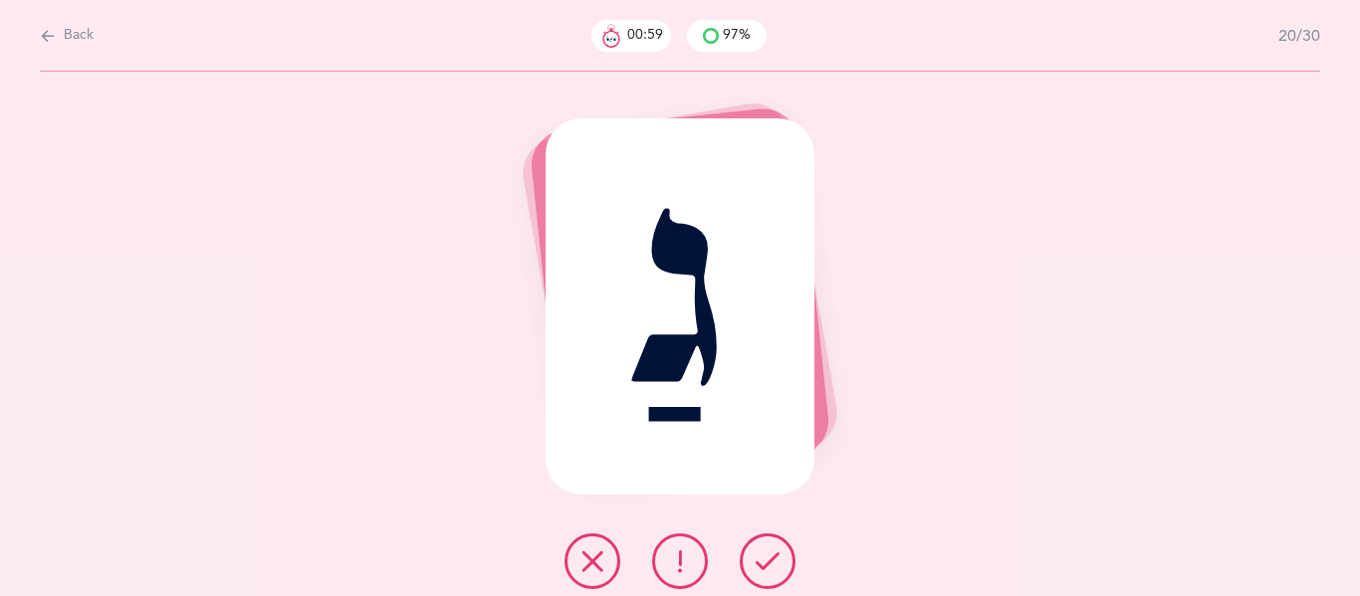
click at [756, 560] on icon at bounding box center [767, 561] width 24 height 24
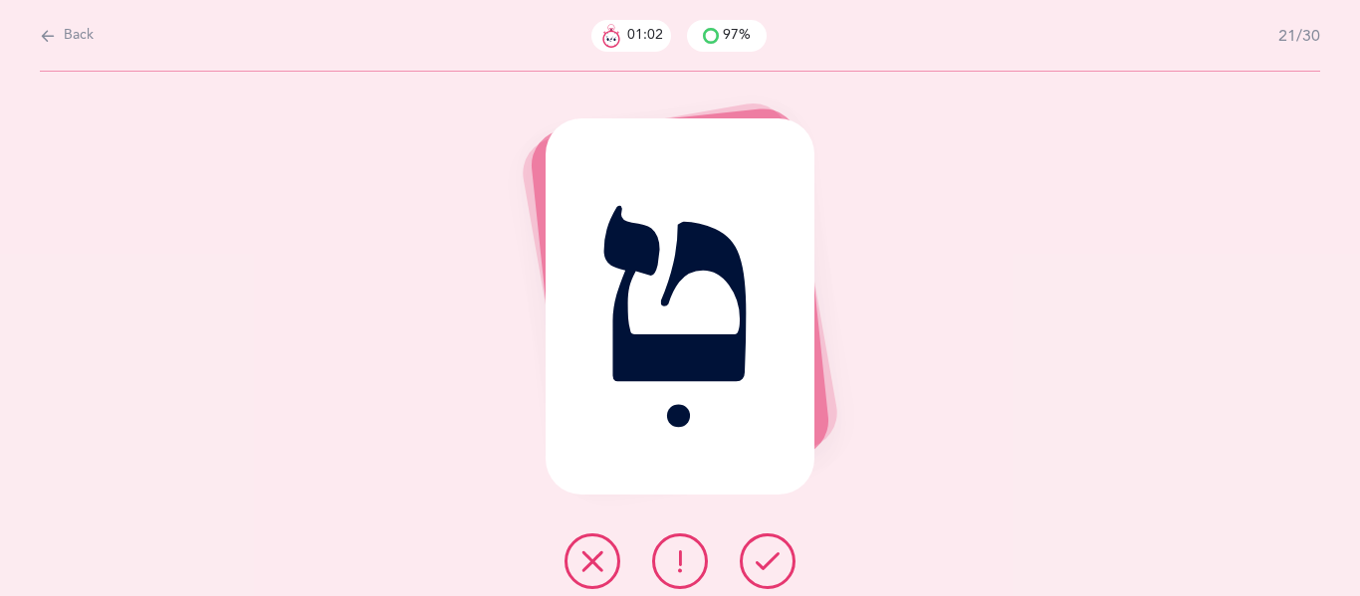
click at [756, 560] on icon at bounding box center [767, 561] width 24 height 24
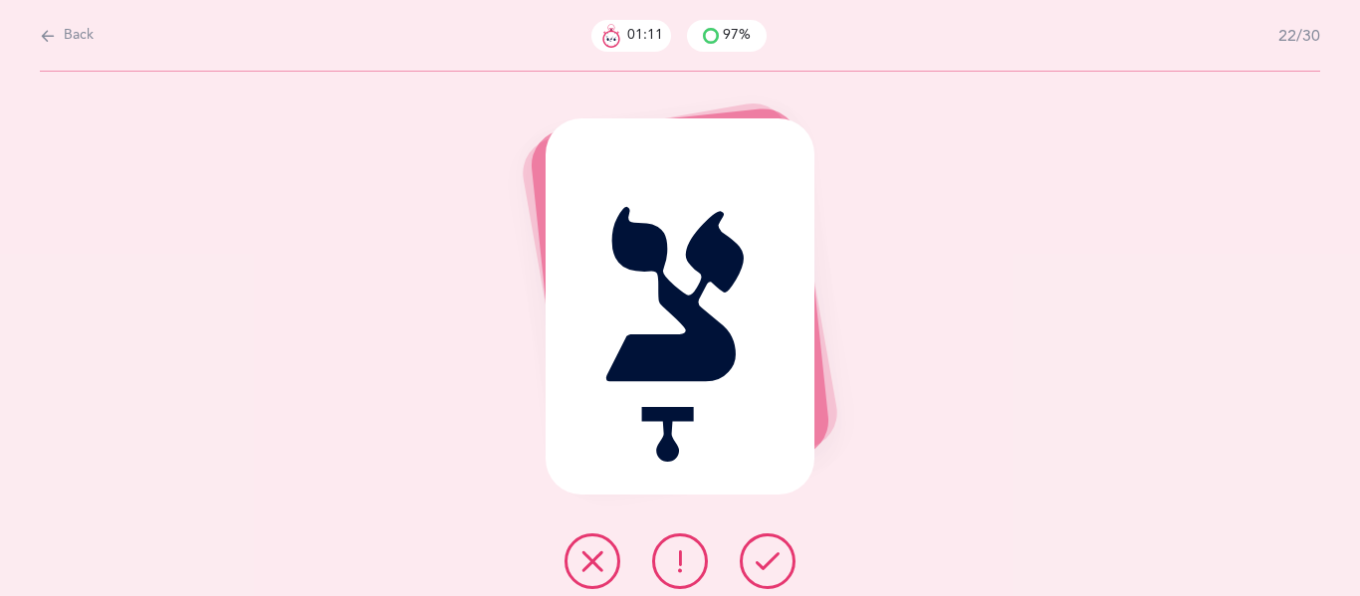
click at [756, 560] on icon at bounding box center [767, 561] width 24 height 24
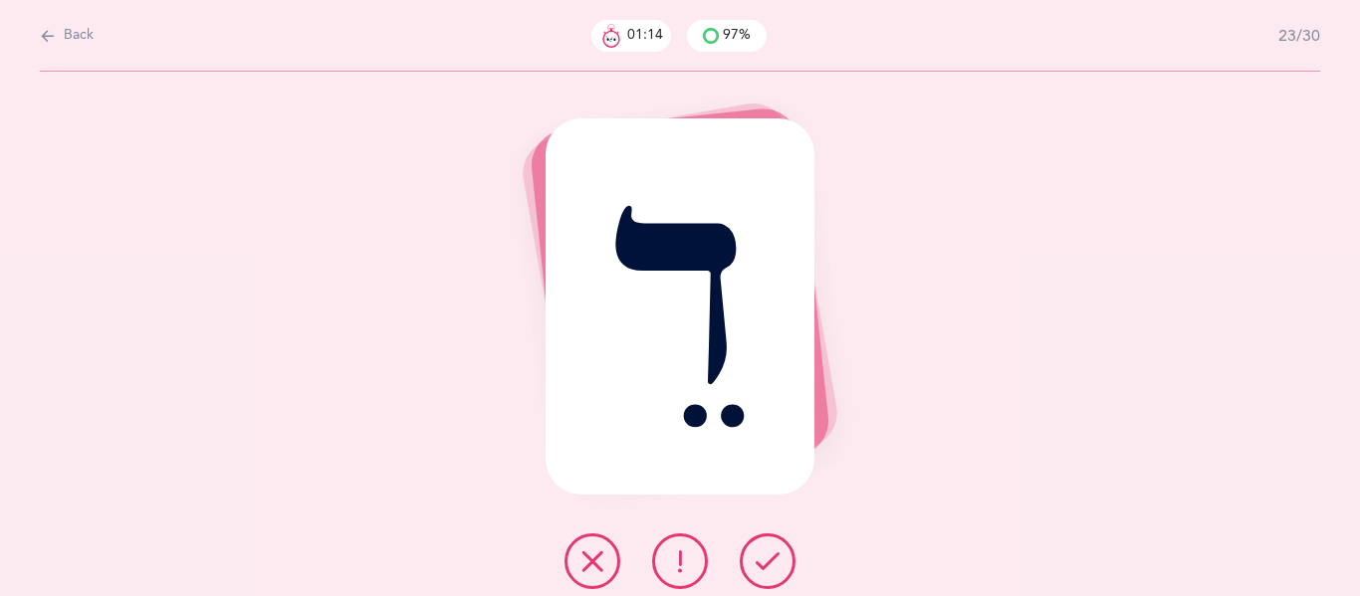
click at [756, 560] on icon at bounding box center [767, 561] width 24 height 24
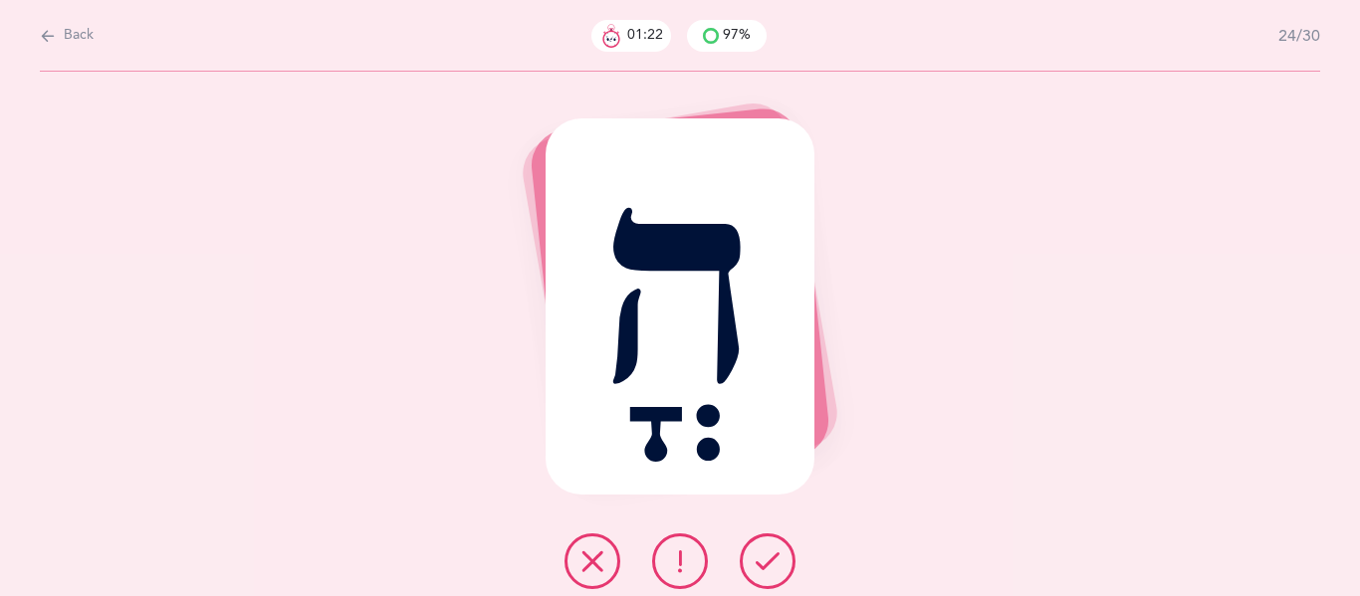
click at [747, 552] on button at bounding box center [768, 561] width 56 height 56
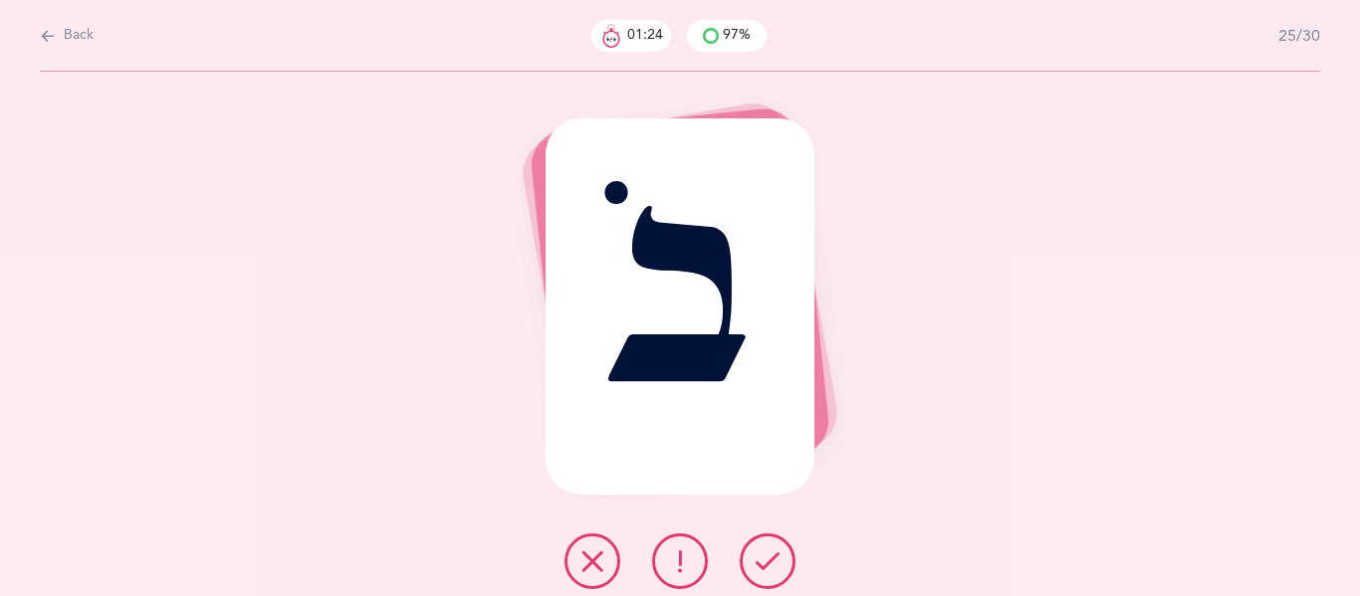
click at [747, 552] on button at bounding box center [768, 561] width 56 height 56
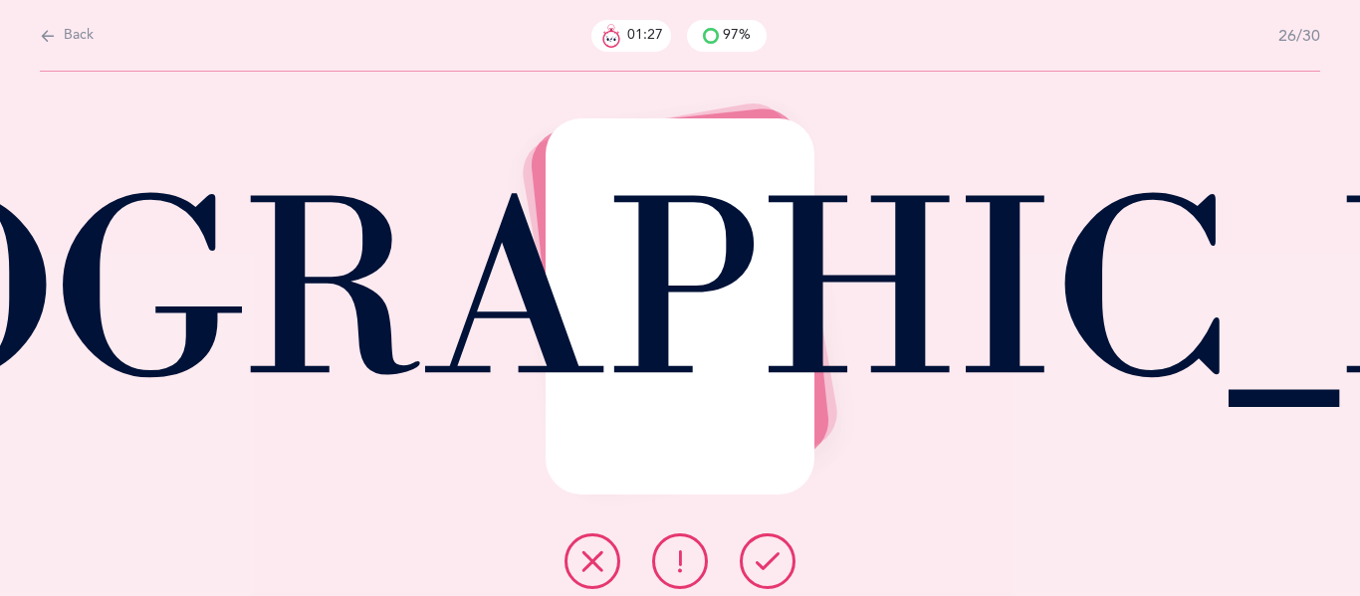
click at [747, 552] on button at bounding box center [768, 561] width 56 height 56
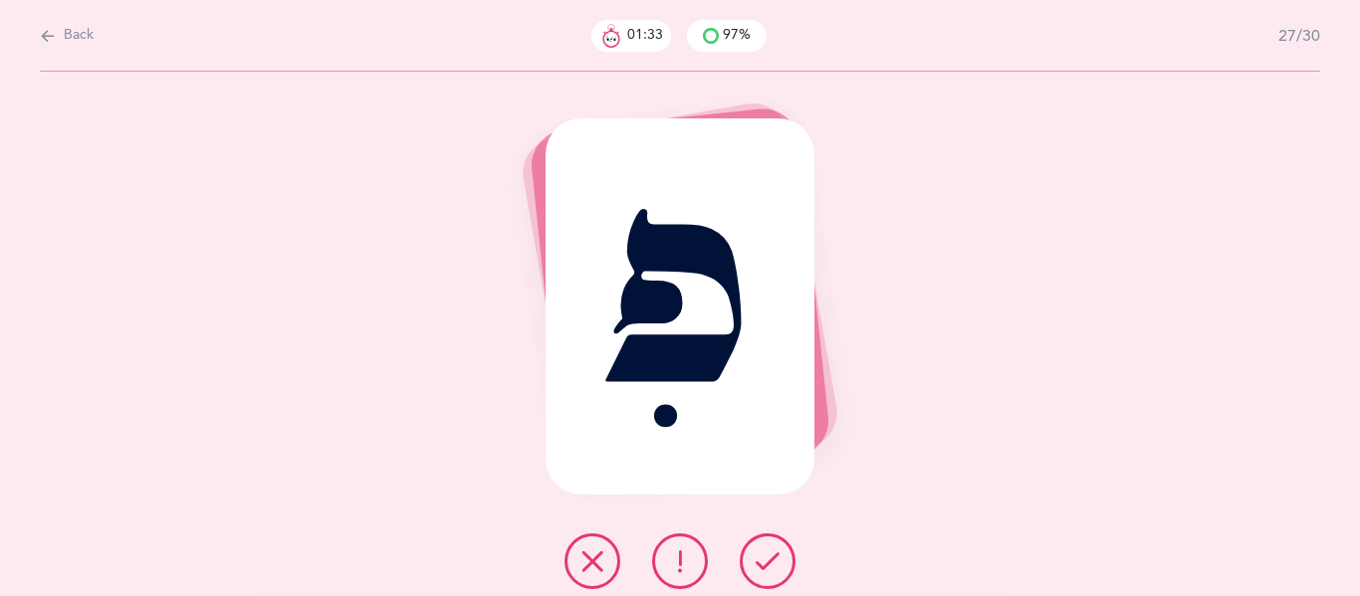
click at [747, 552] on button at bounding box center [768, 561] width 56 height 56
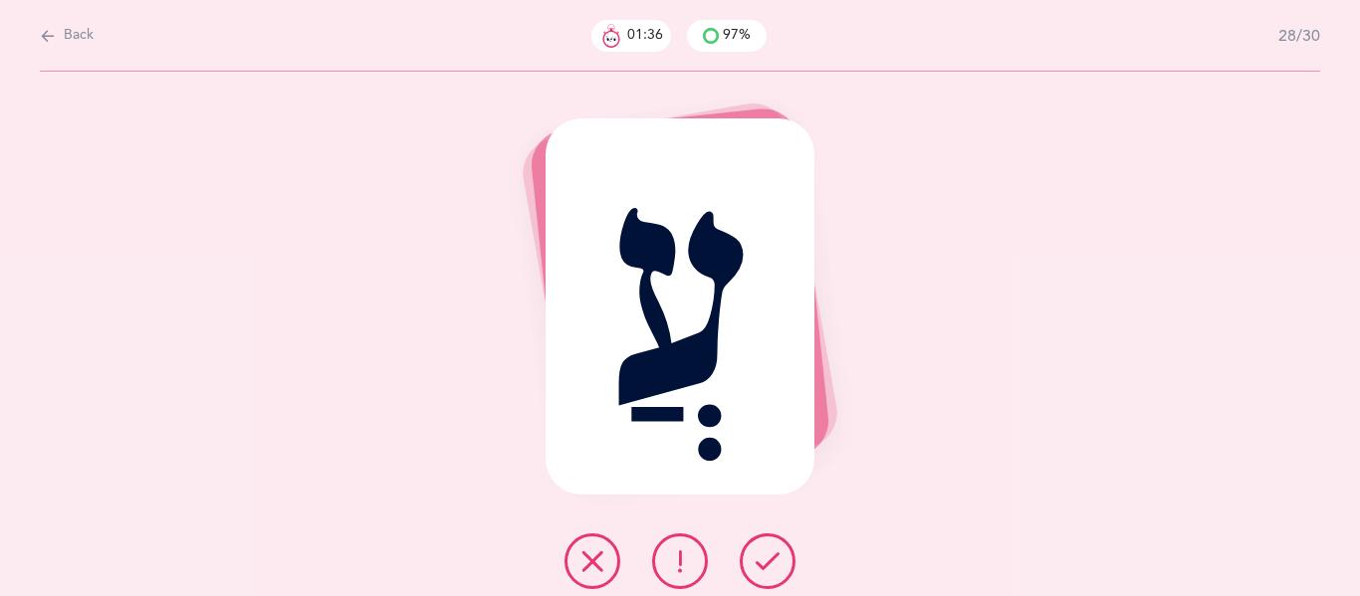
click at [747, 552] on button at bounding box center [768, 561] width 56 height 56
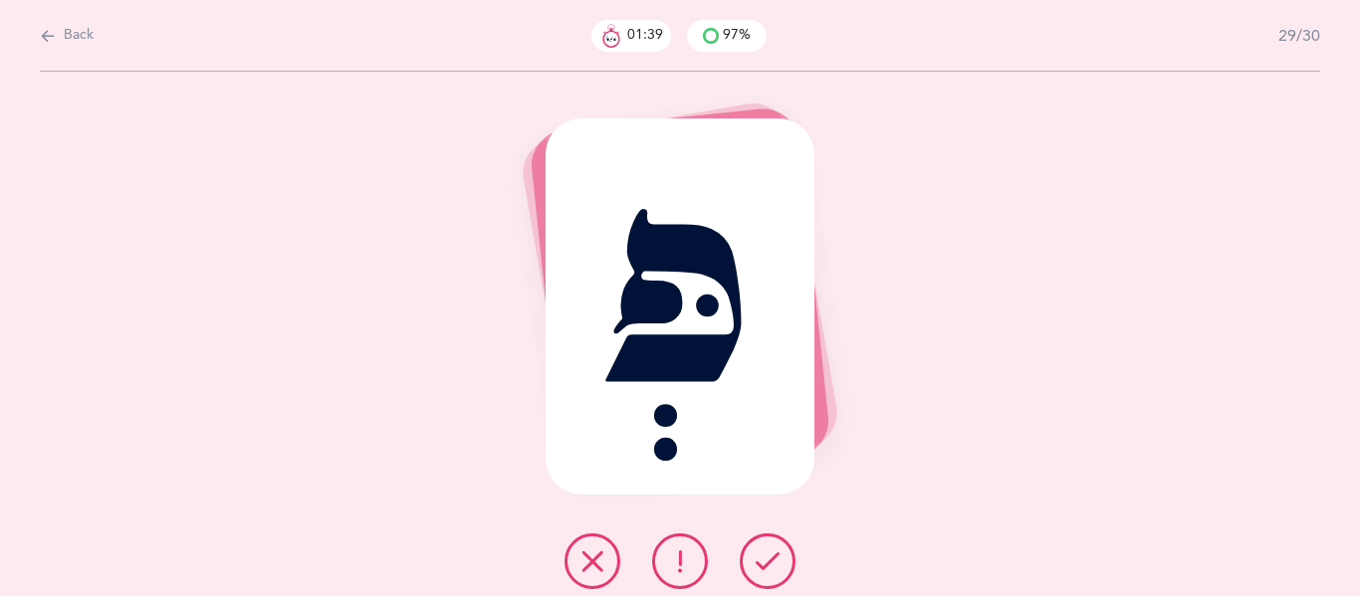
click at [747, 552] on button at bounding box center [768, 561] width 56 height 56
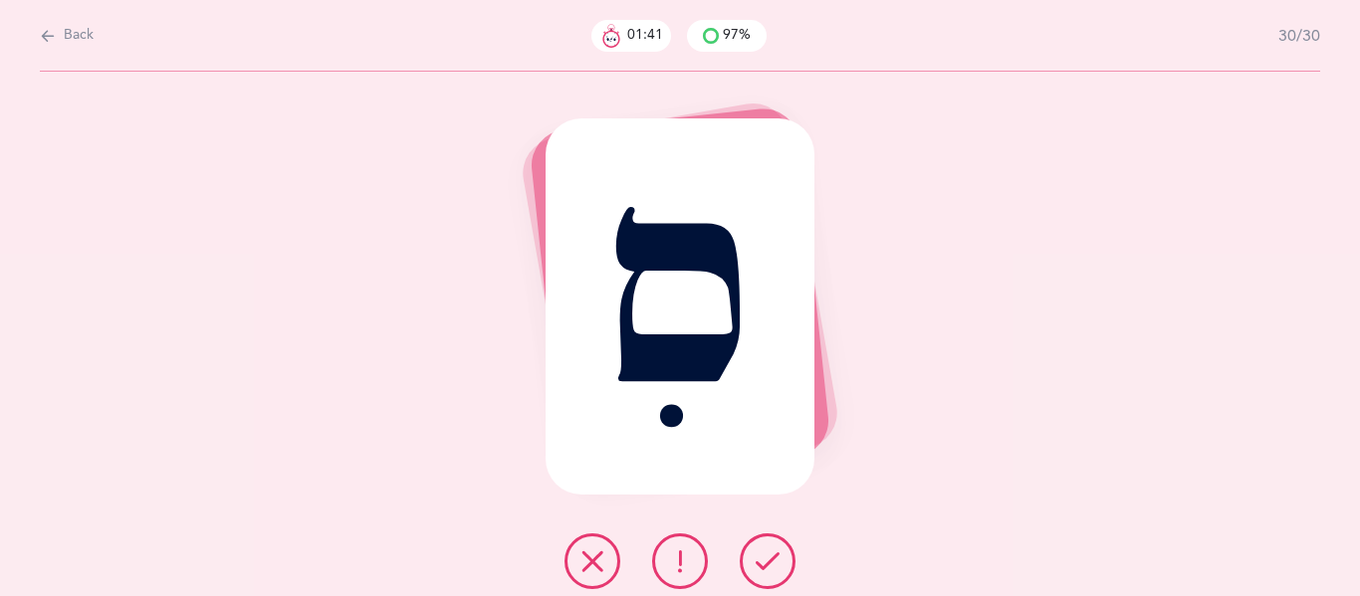
click at [747, 552] on button at bounding box center [768, 561] width 56 height 56
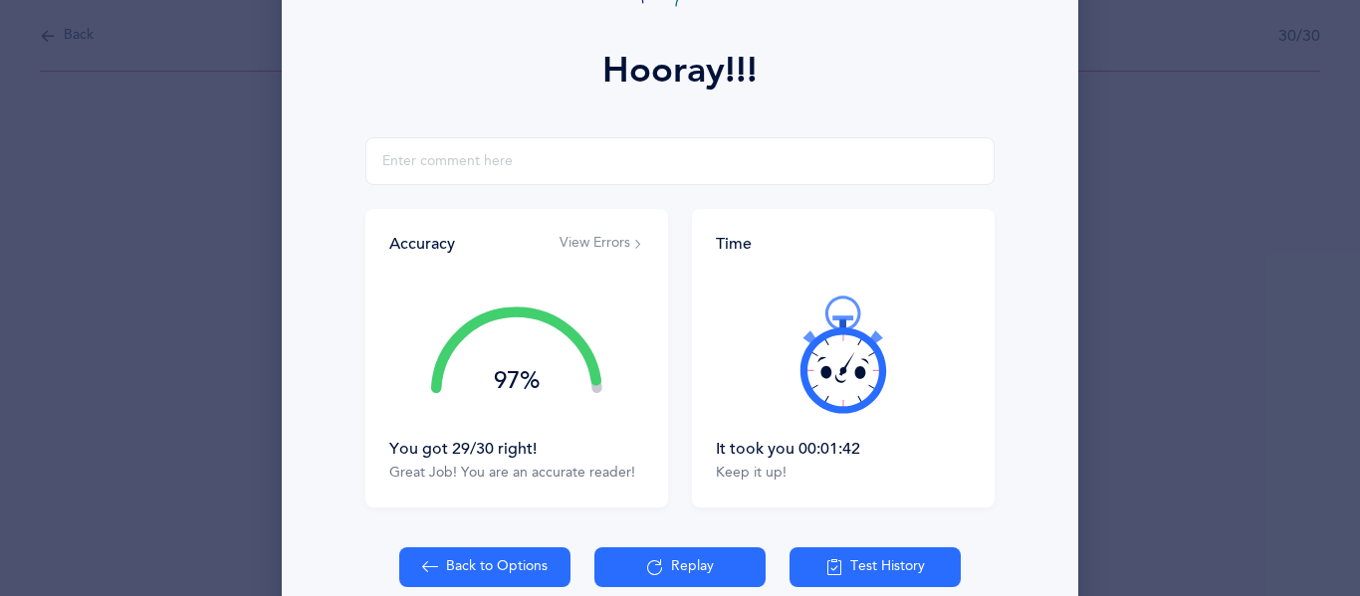
scroll to position [260, 0]
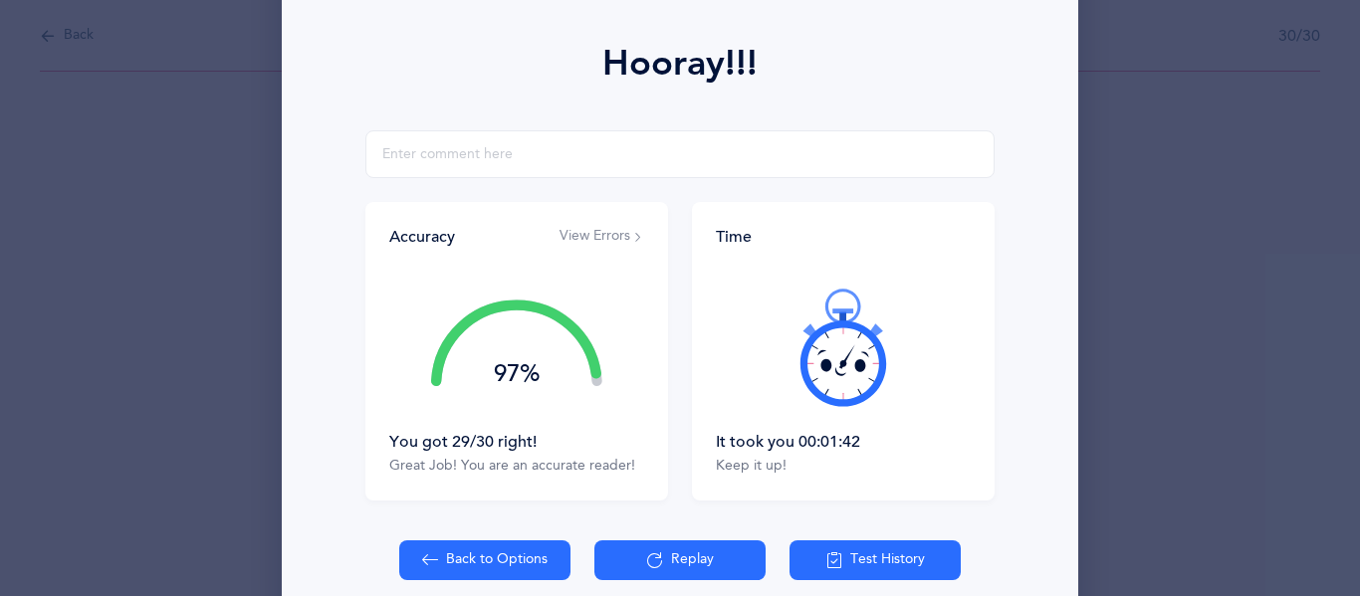
click at [835, 561] on icon at bounding box center [834, 560] width 16 height 22
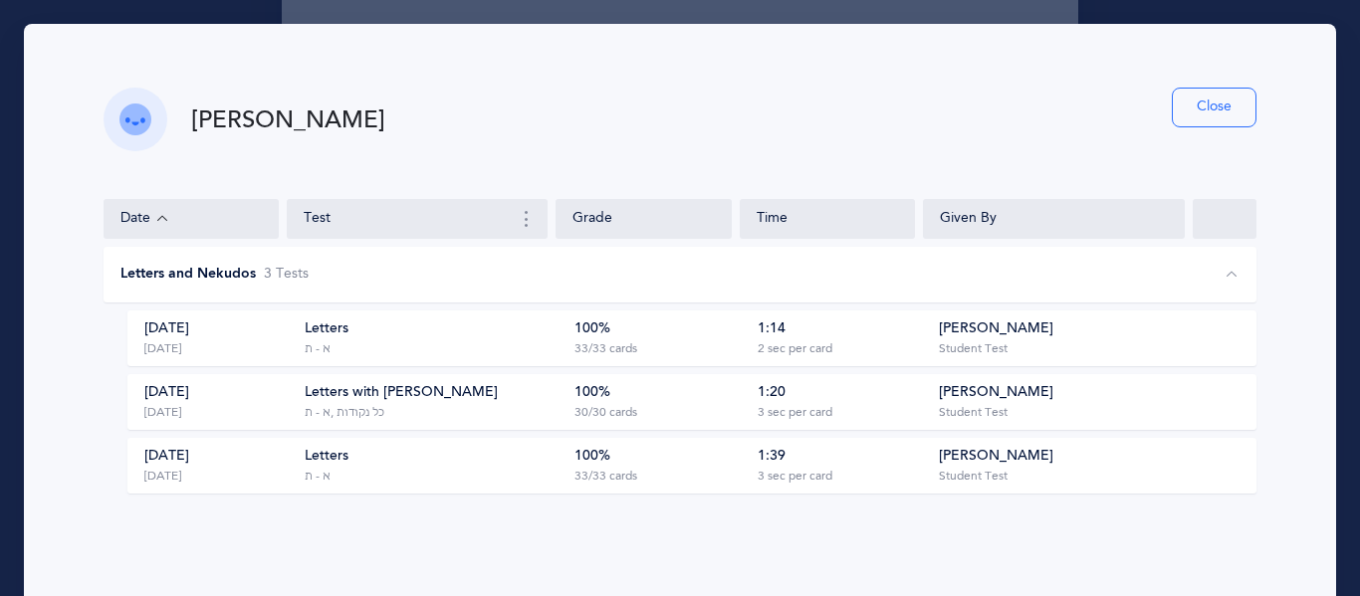
click at [1220, 114] on button "Close" at bounding box center [1214, 108] width 85 height 40
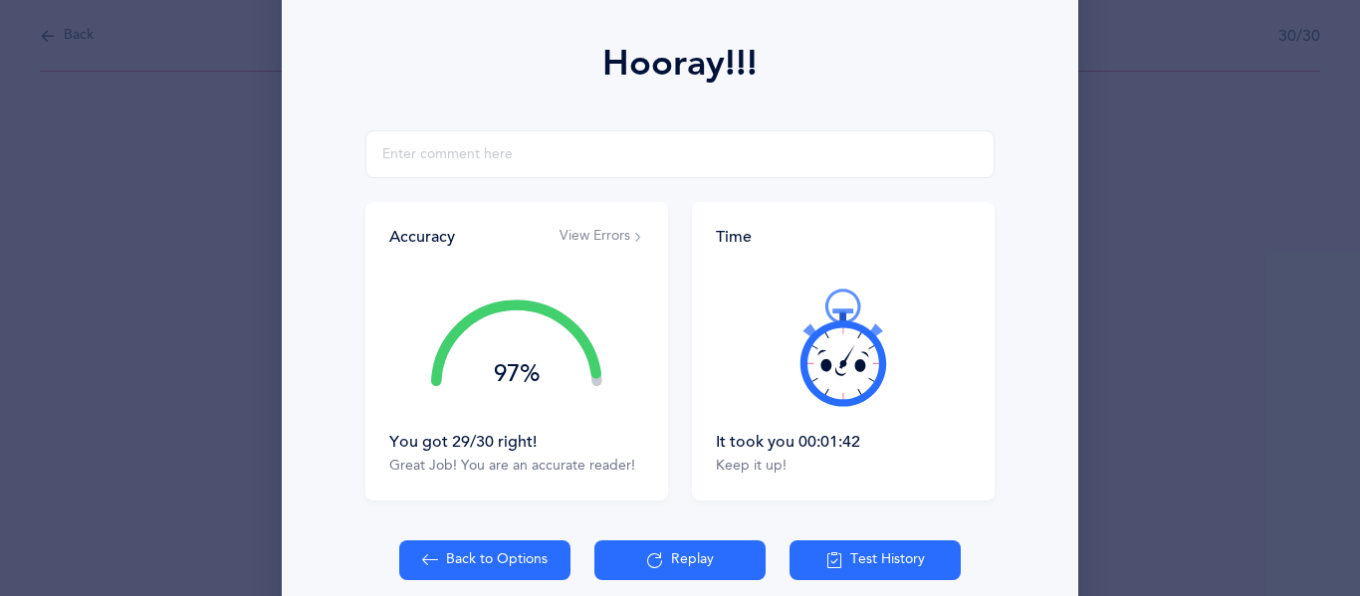
click at [474, 563] on button "Back to Options" at bounding box center [484, 560] width 171 height 40
select select "4"
select select "27"
select select "single"
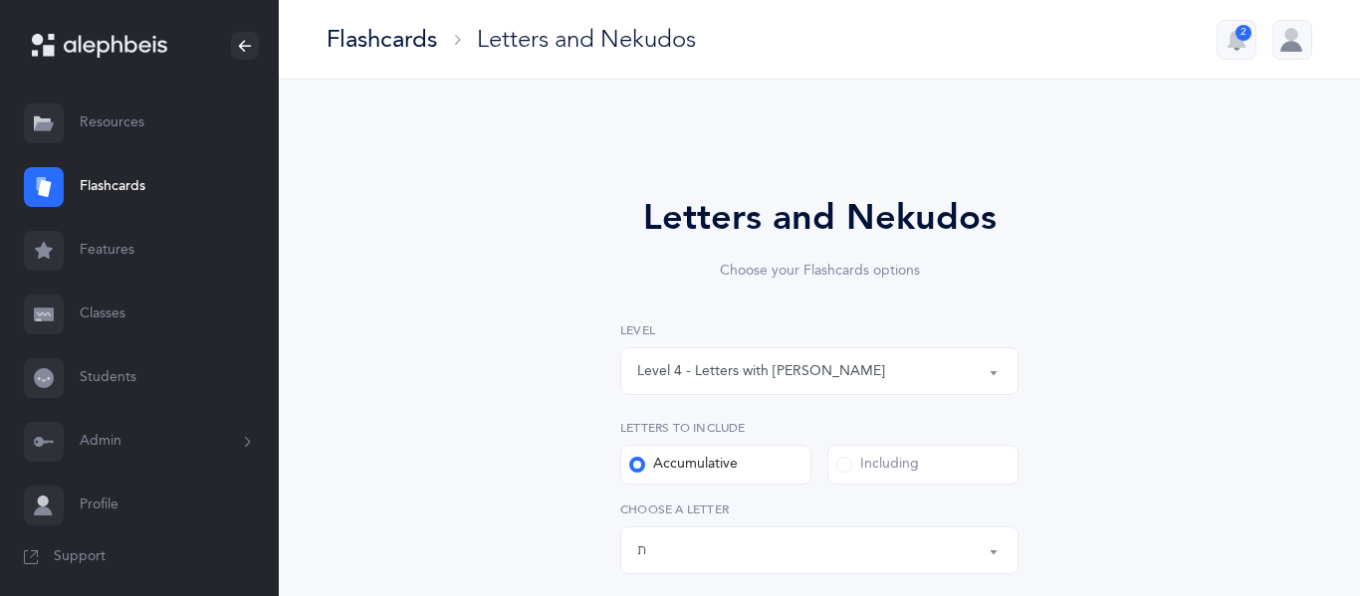
click at [990, 374] on button "Level 4 - Letters with [PERSON_NAME]" at bounding box center [819, 371] width 398 height 48
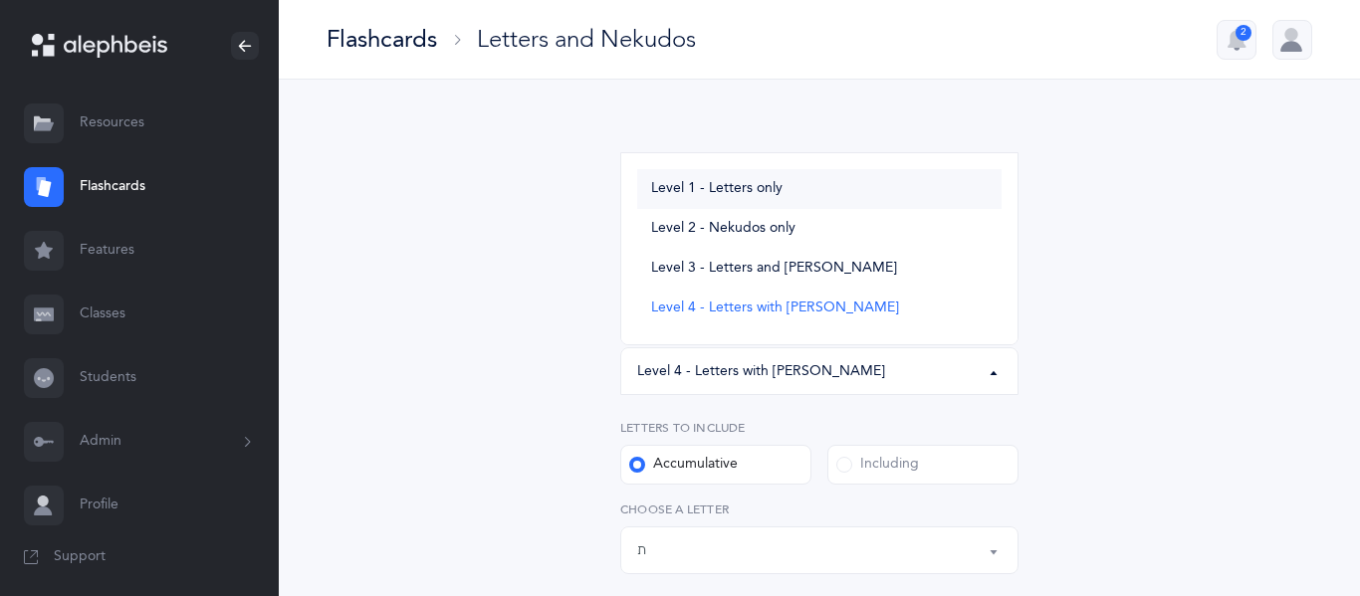
click at [747, 192] on span "Level 1 - Letters only" at bounding box center [716, 189] width 131 height 18
select select "1"
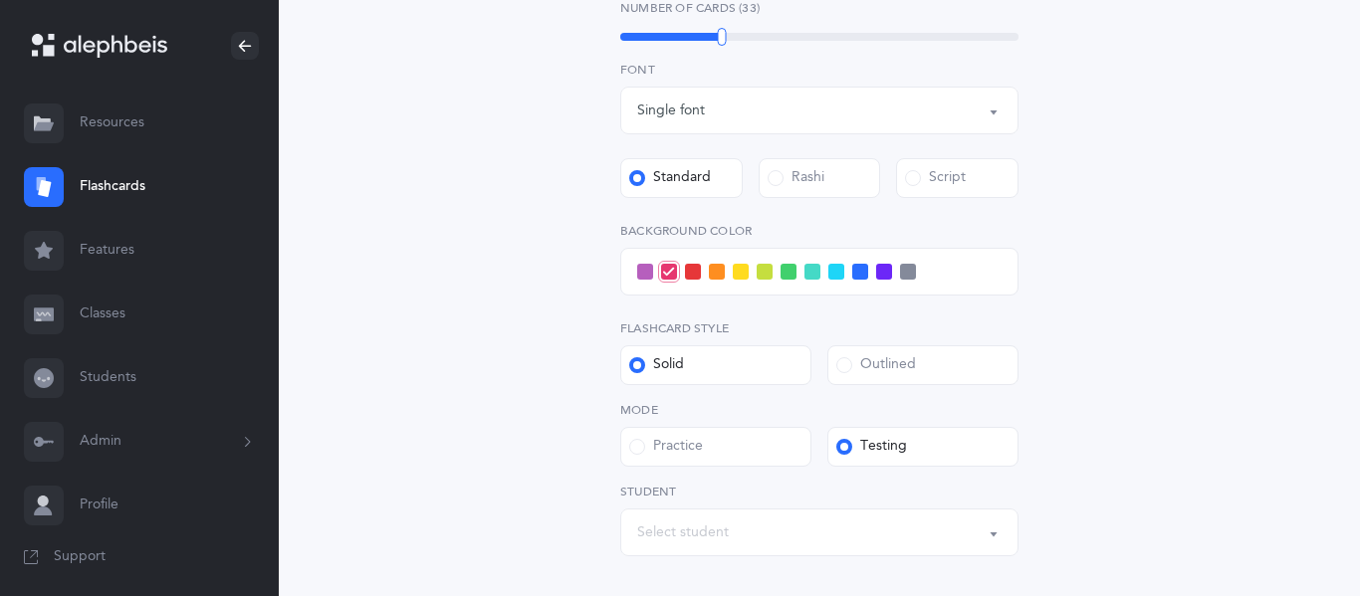
scroll to position [717, 0]
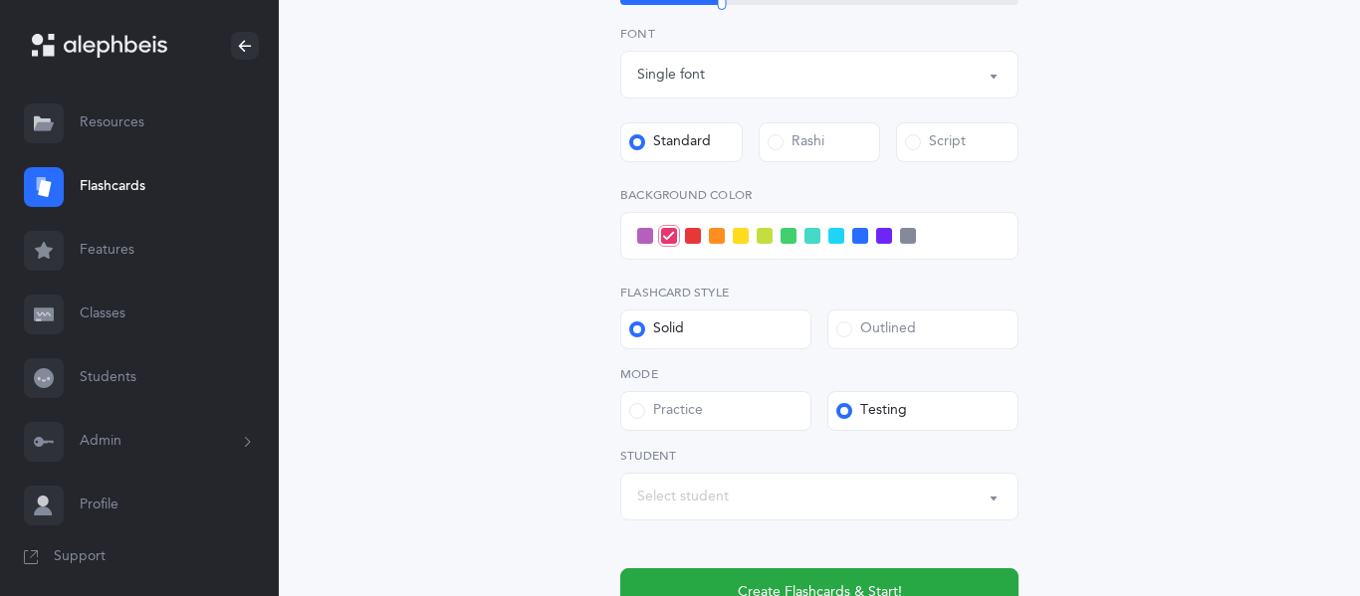
click at [749, 499] on div "Select student" at bounding box center [819, 497] width 364 height 34
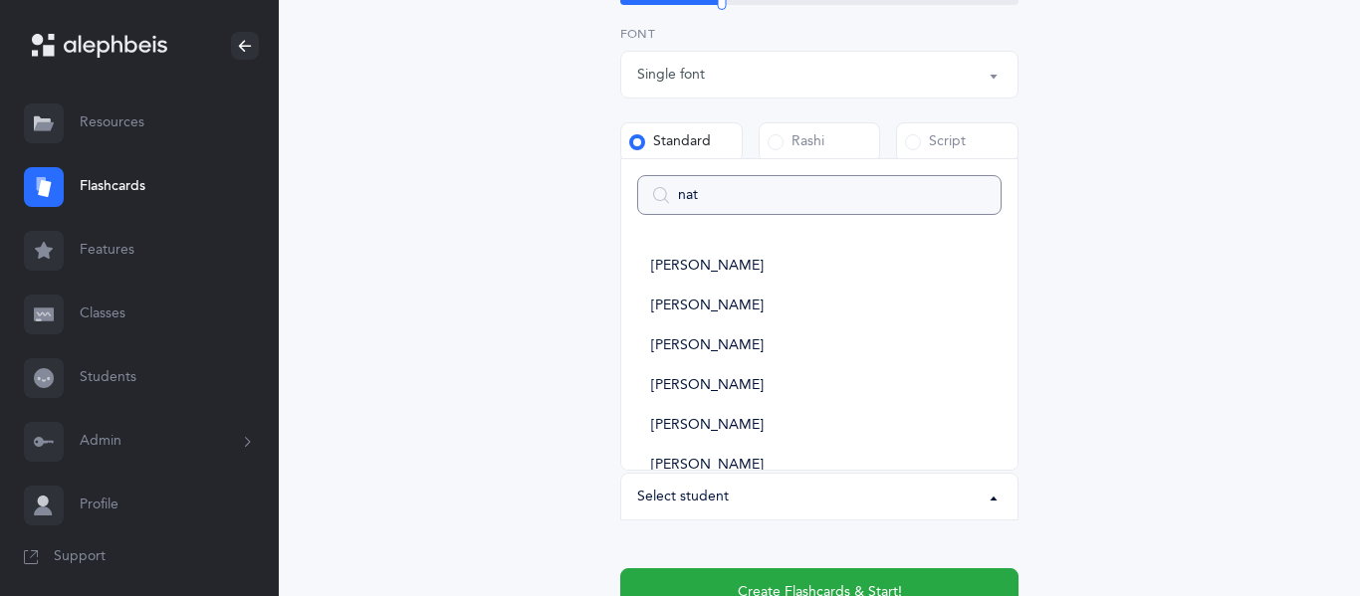
type input "nath"
select select
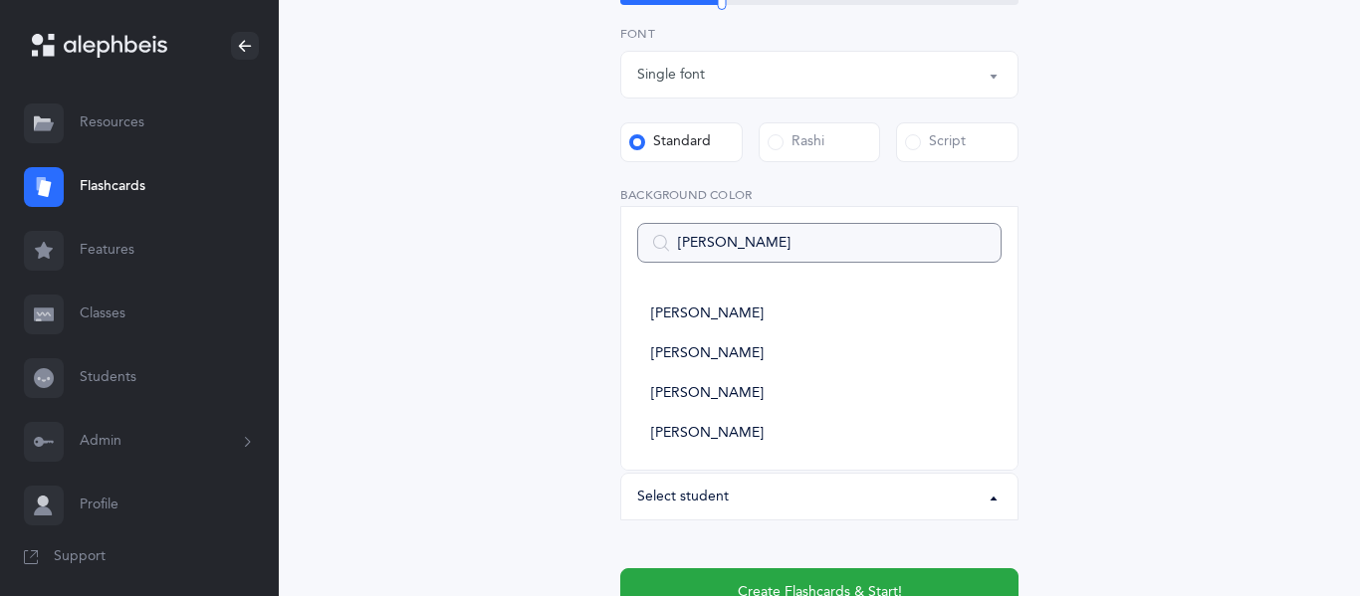
type input "nathaniel"
select select
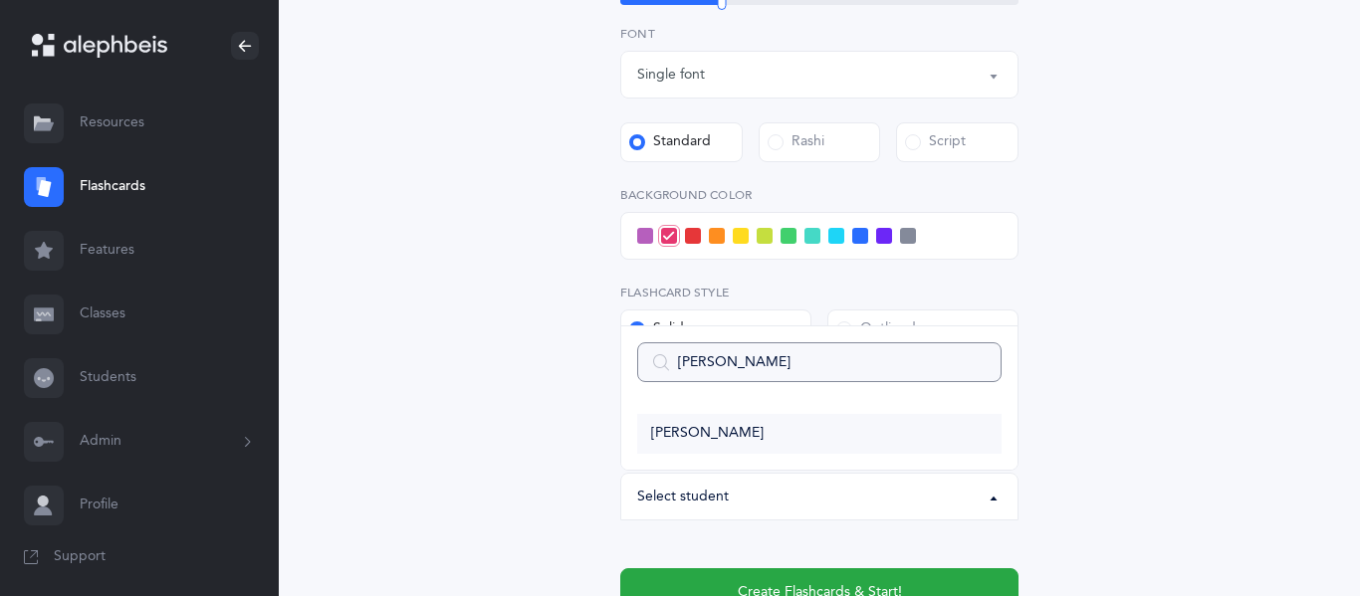
type input "nathaniel"
click at [716, 428] on span "[PERSON_NAME]" at bounding box center [707, 434] width 112 height 18
select select "2953"
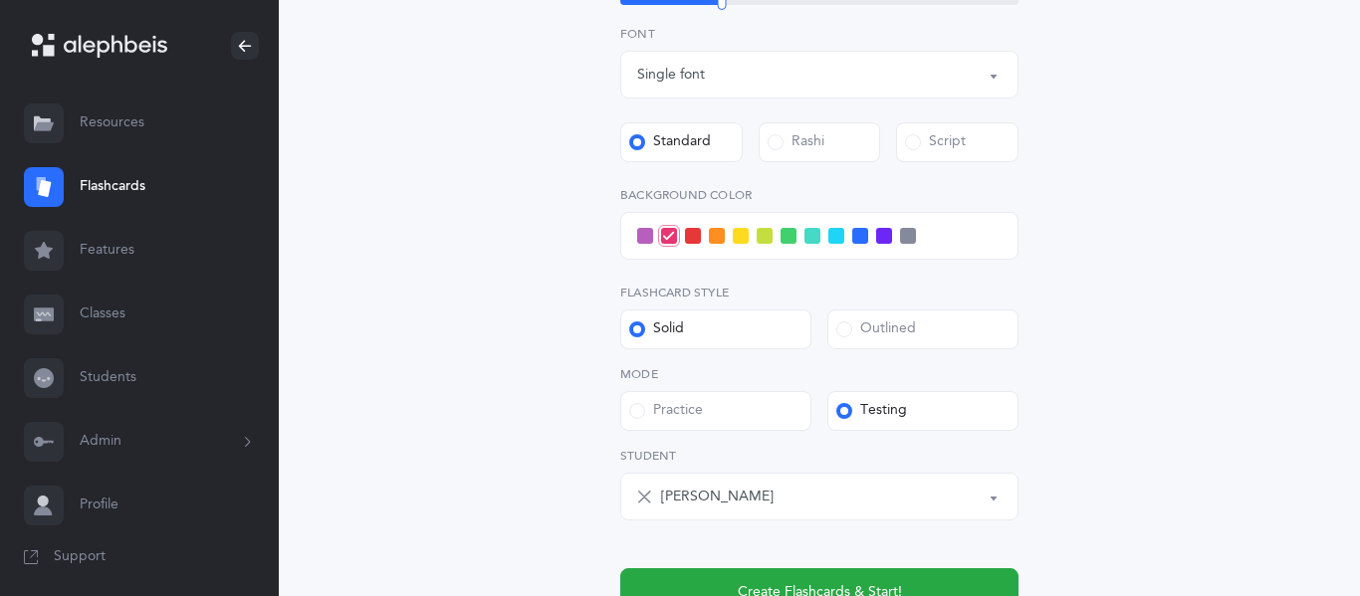
click at [790, 235] on span at bounding box center [788, 236] width 16 height 16
click at [0, 0] on input "checkbox" at bounding box center [0, 0] width 0 height 0
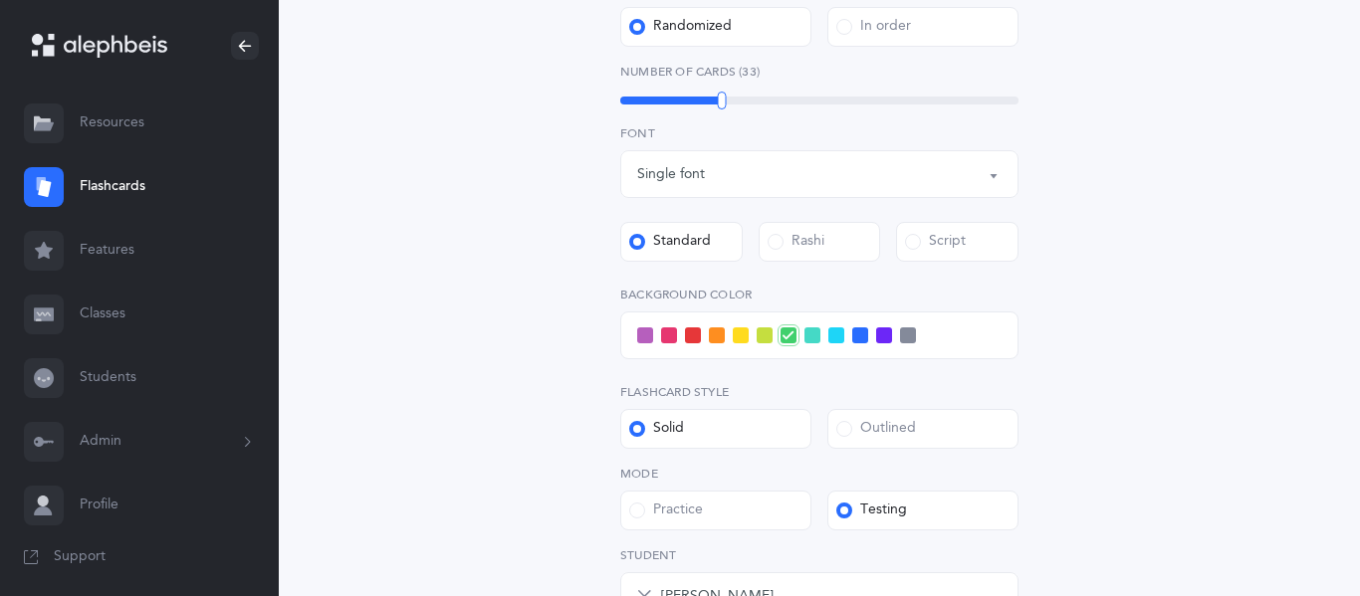
scroll to position [615, 0]
click at [790, 235] on div "Rashi" at bounding box center [795, 244] width 57 height 20
click at [0, 0] on input "Rashi" at bounding box center [0, 0] width 0 height 0
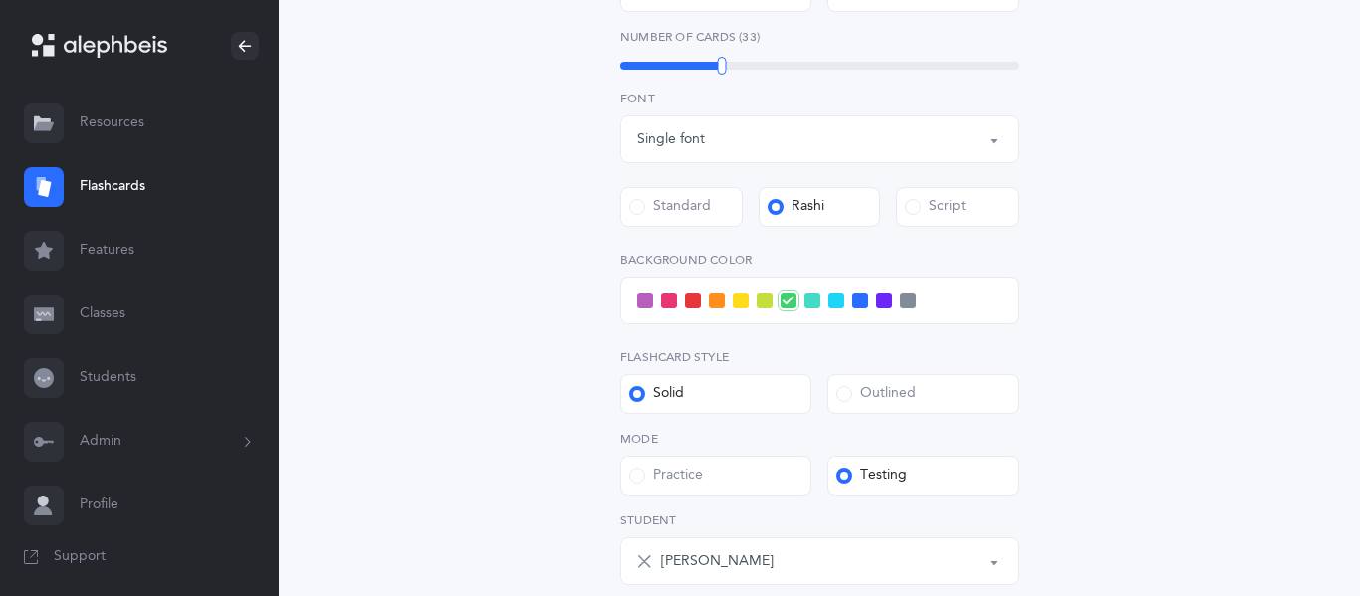
scroll to position [656, 0]
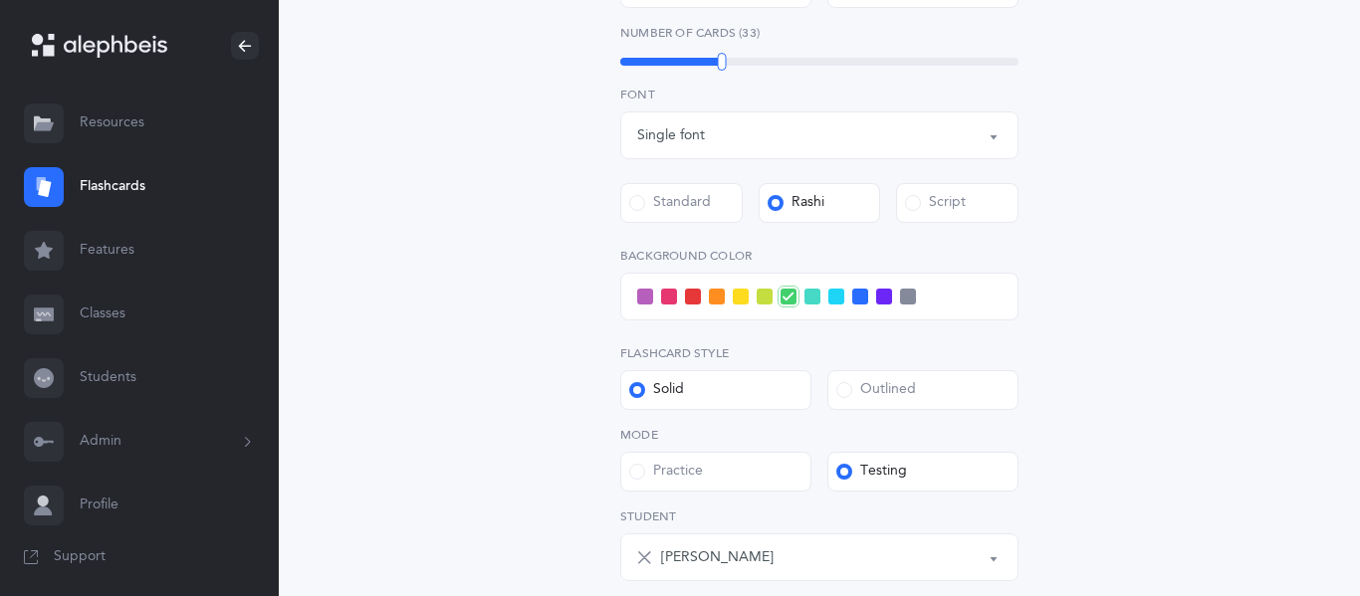
click at [835, 298] on span at bounding box center [836, 297] width 16 height 16
click at [0, 0] on input "checkbox" at bounding box center [0, 0] width 0 height 0
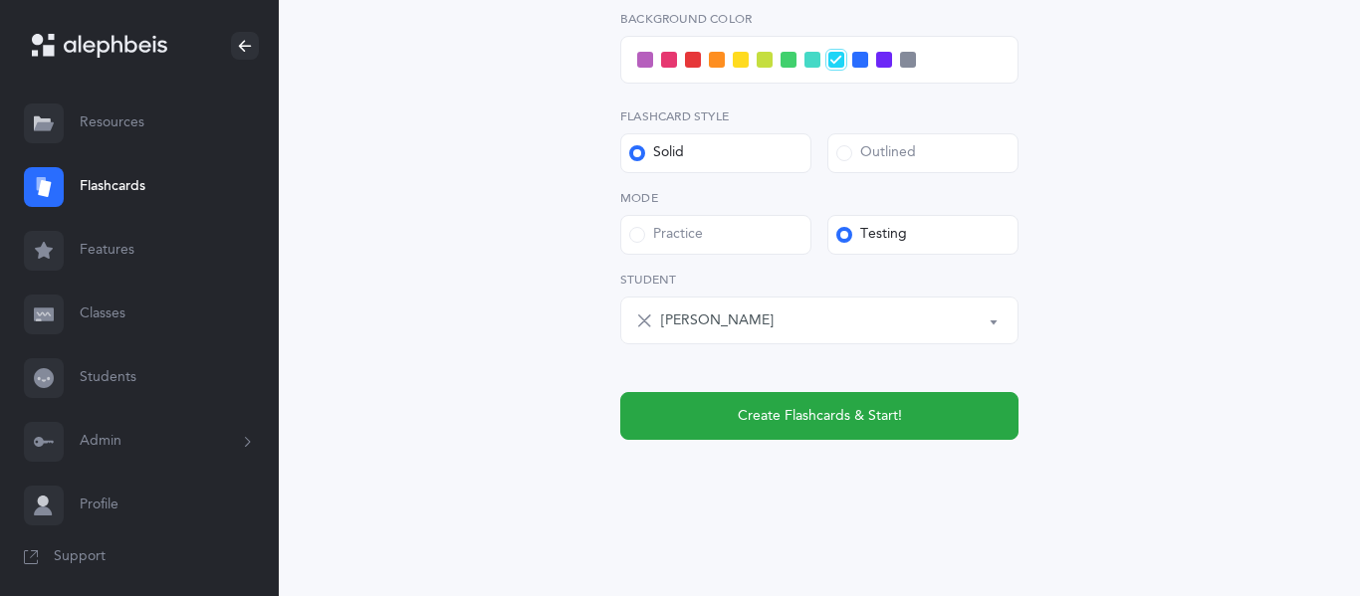
scroll to position [896, 0]
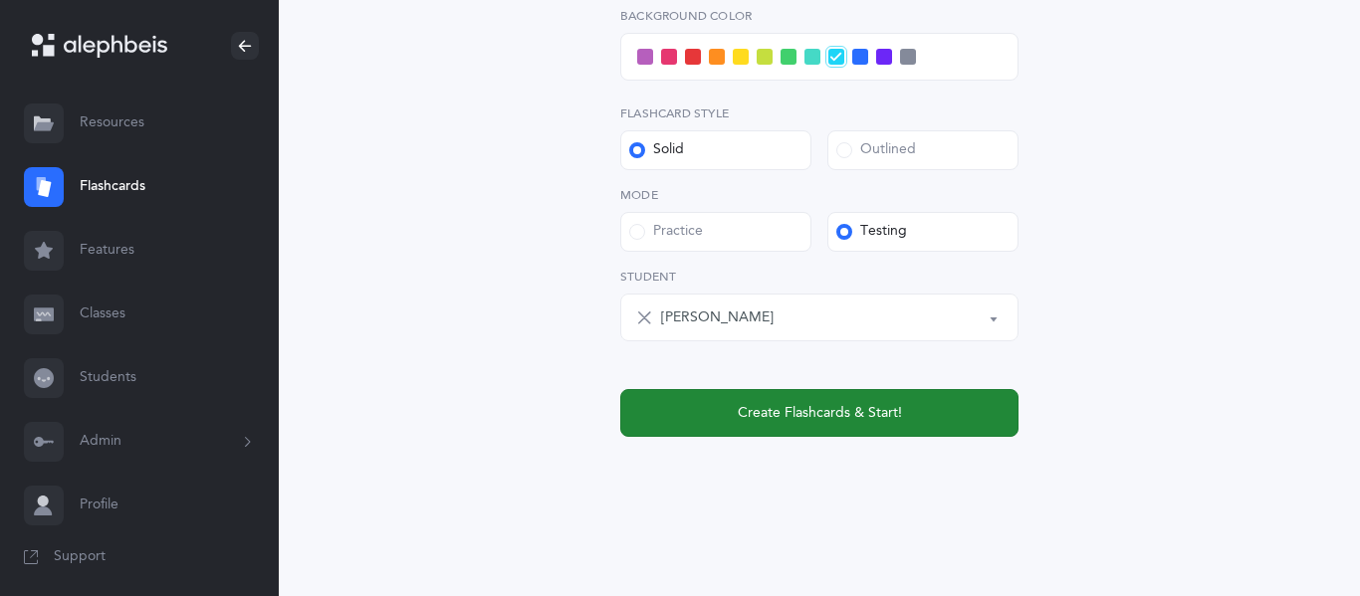
click at [806, 412] on span "Create Flashcards & Start!" at bounding box center [820, 413] width 164 height 21
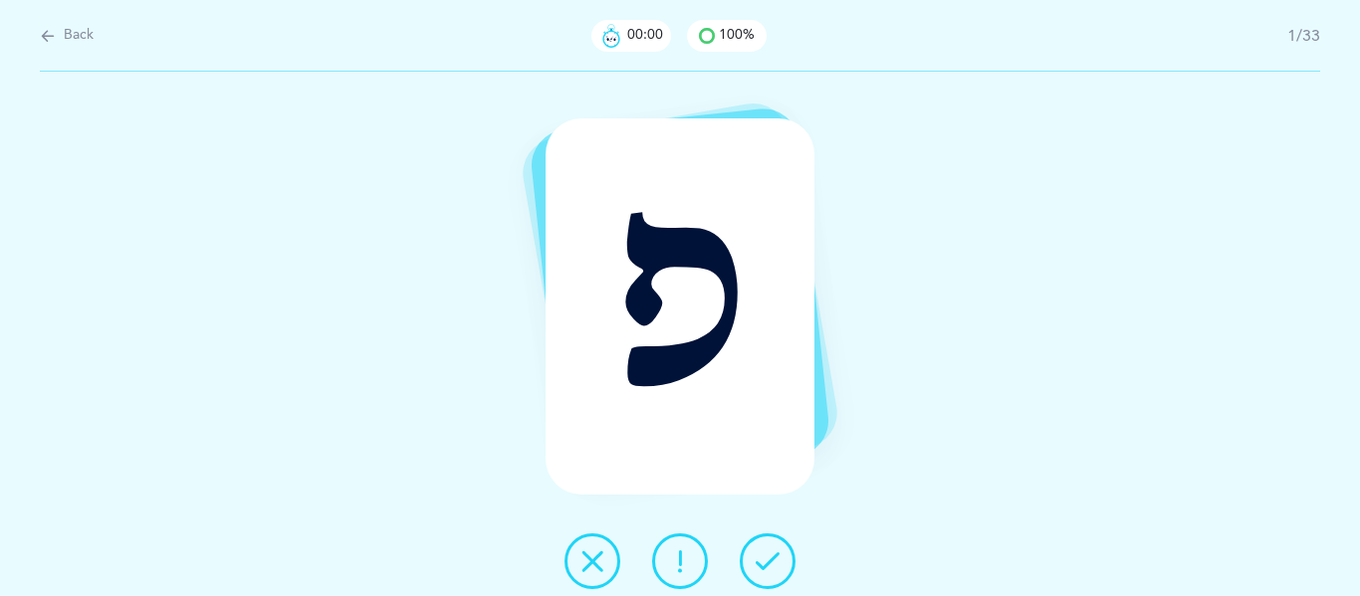
scroll to position [0, 0]
click at [589, 573] on button at bounding box center [592, 561] width 56 height 56
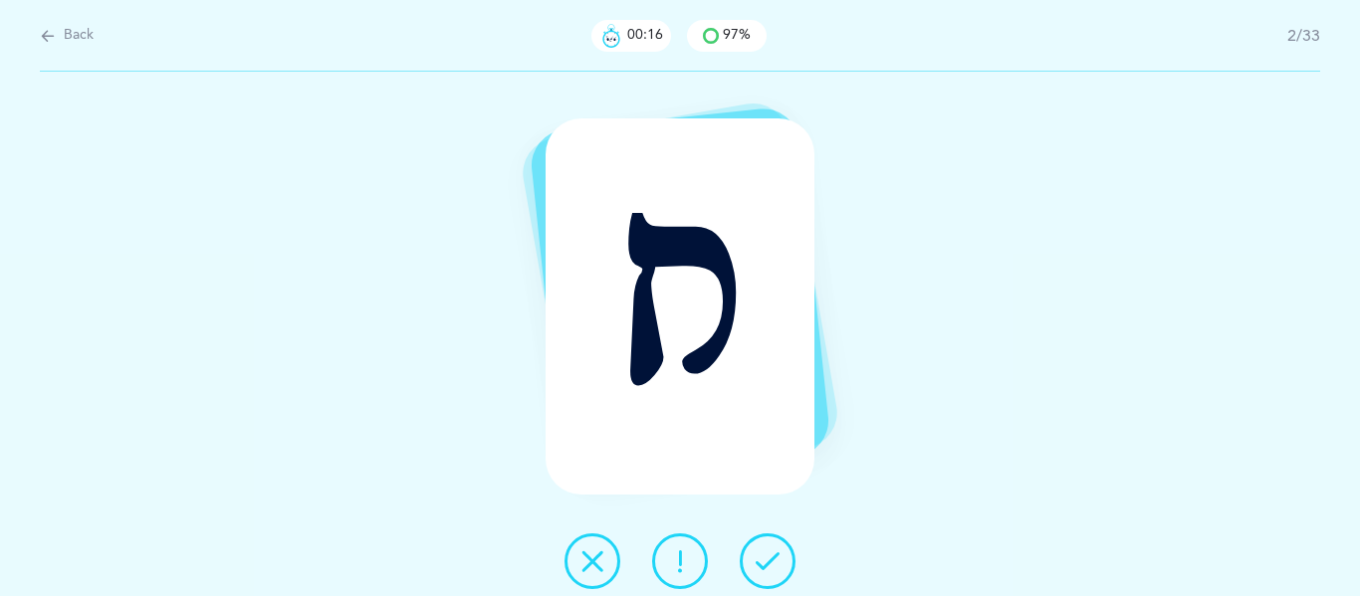
click at [592, 560] on icon at bounding box center [592, 561] width 24 height 24
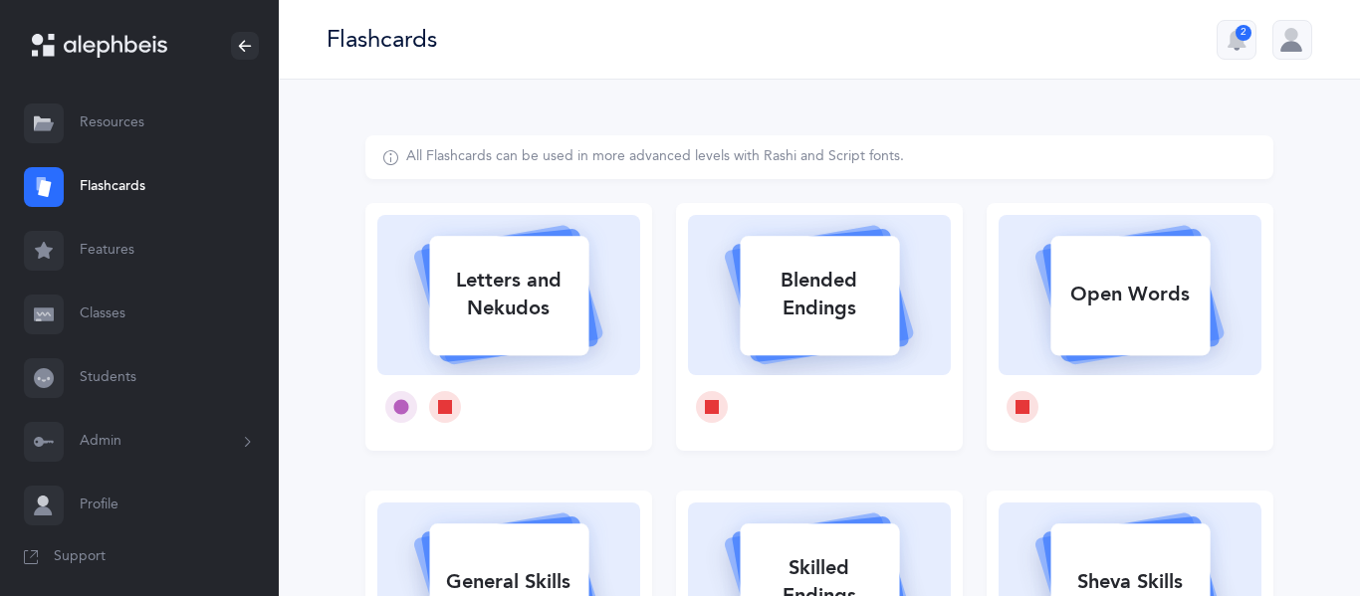
click at [490, 277] on div "Letters and Nekudos" at bounding box center [508, 295] width 159 height 80
select select
select select "single"
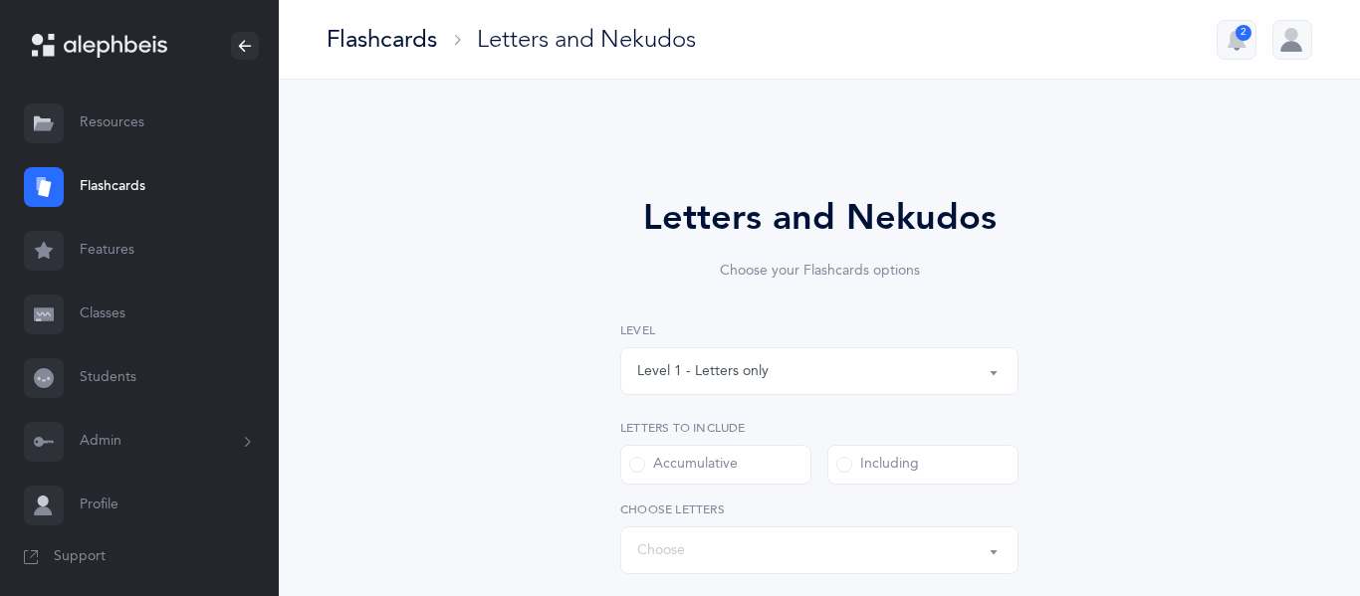
select select "27"
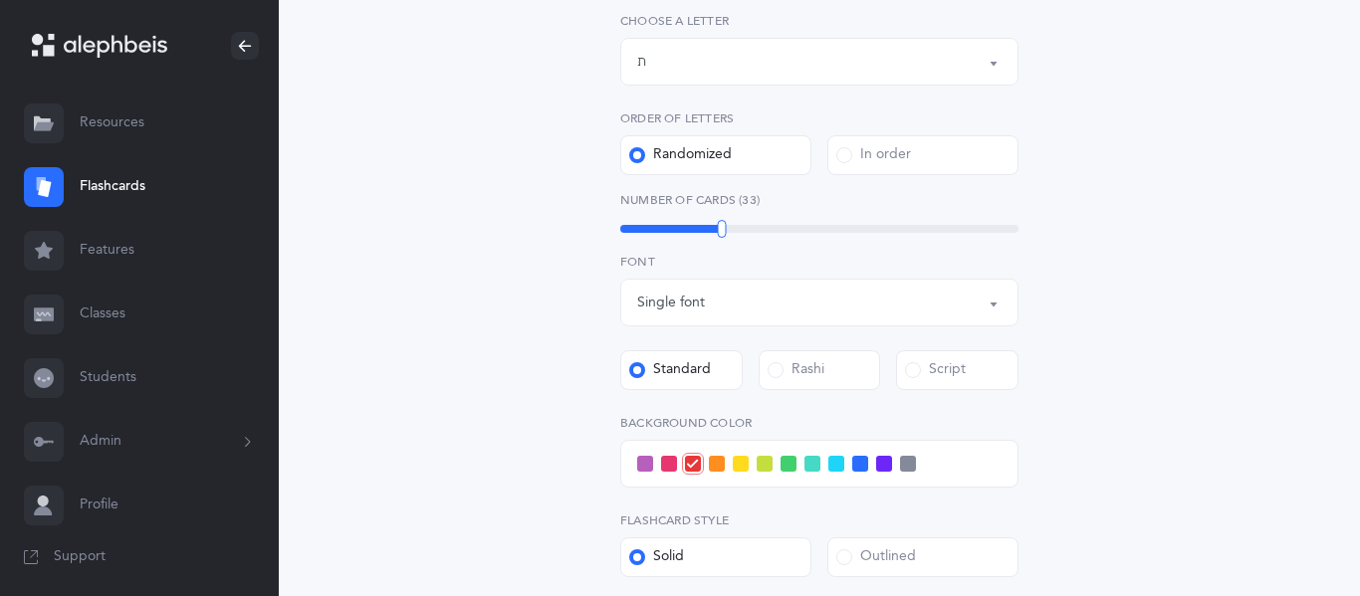
scroll to position [492, 0]
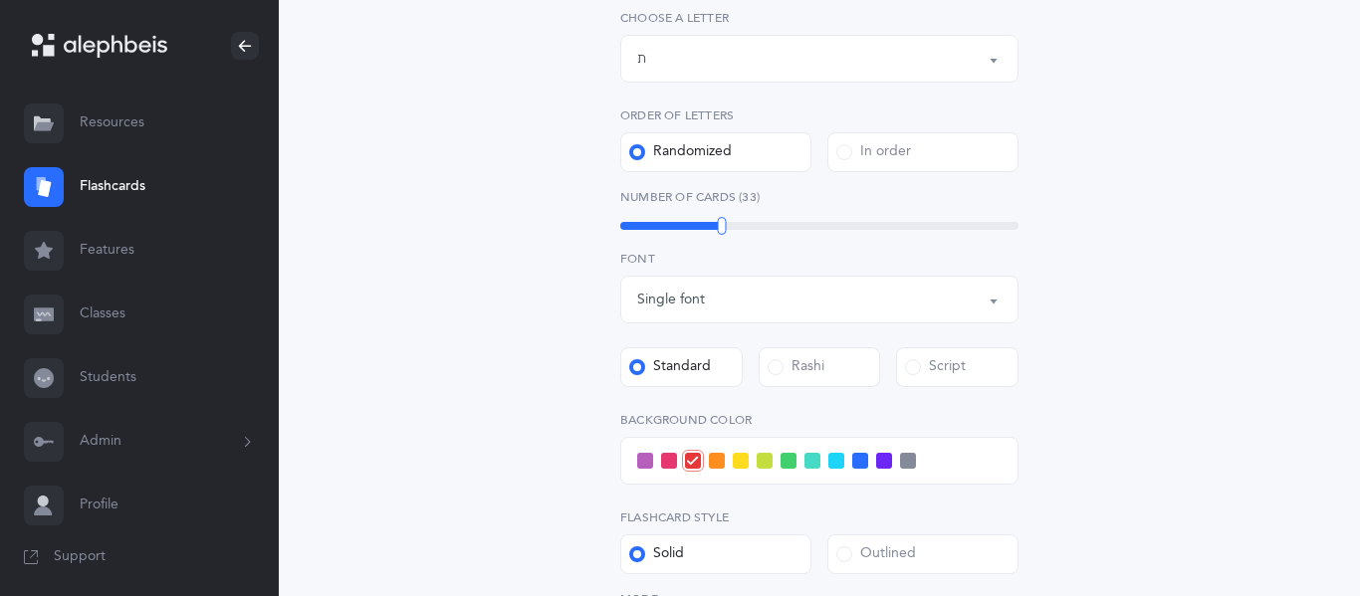
click at [992, 61] on button "Letters up until: ת" at bounding box center [819, 59] width 398 height 48
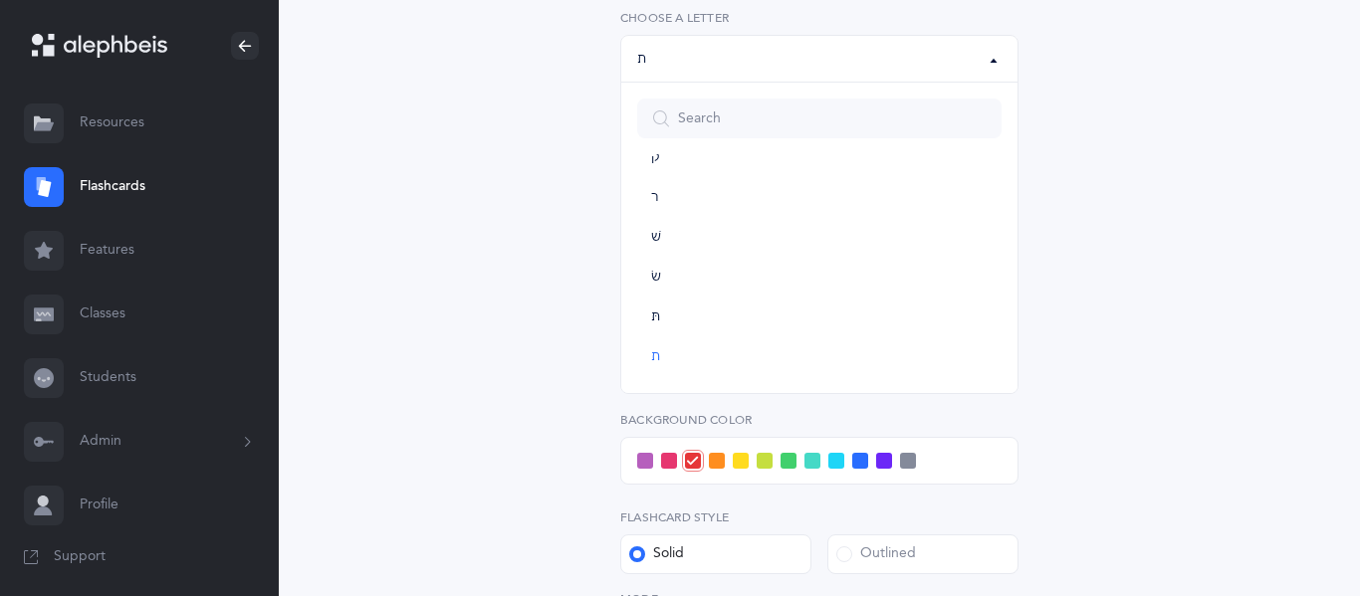
click at [992, 61] on button "Letters up until: ת" at bounding box center [819, 59] width 398 height 48
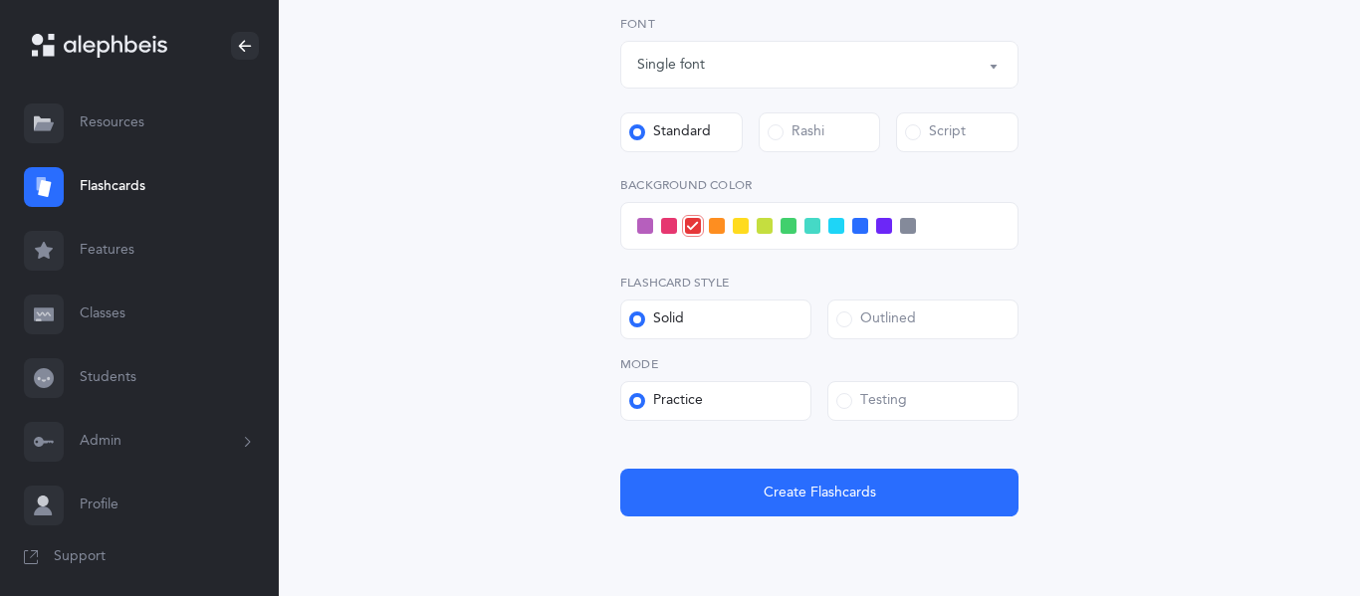
scroll to position [734, 0]
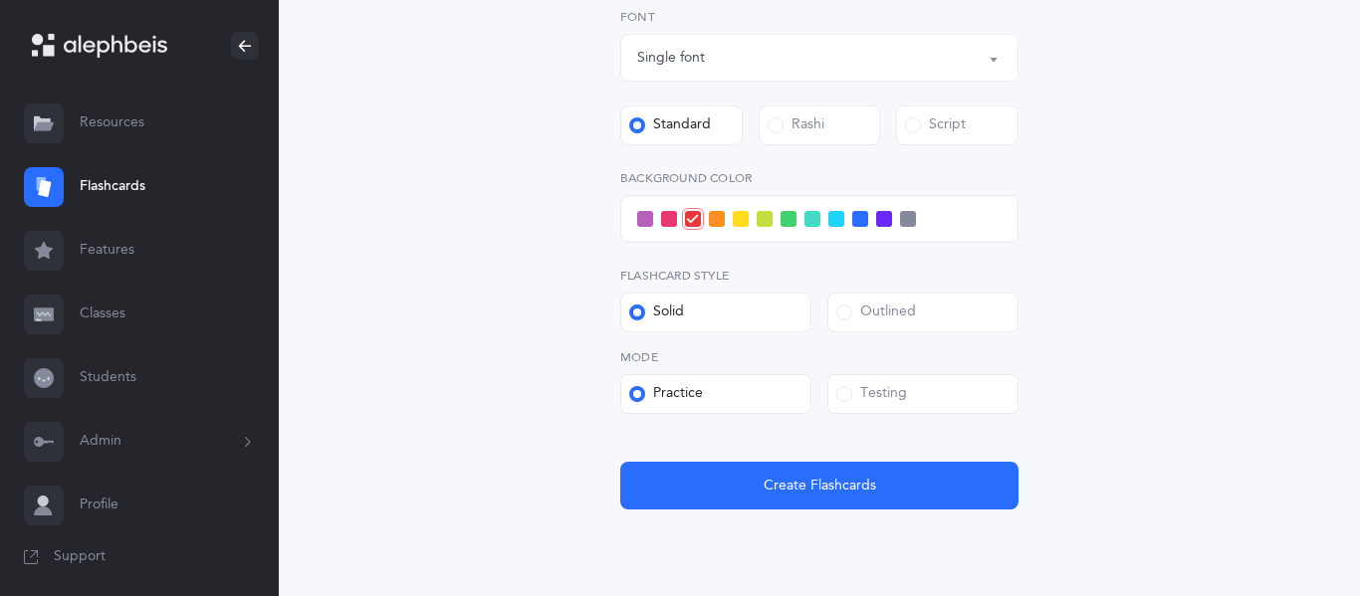
click at [841, 395] on span at bounding box center [844, 394] width 16 height 16
click at [0, 0] on input "Testing" at bounding box center [0, 0] width 0 height 0
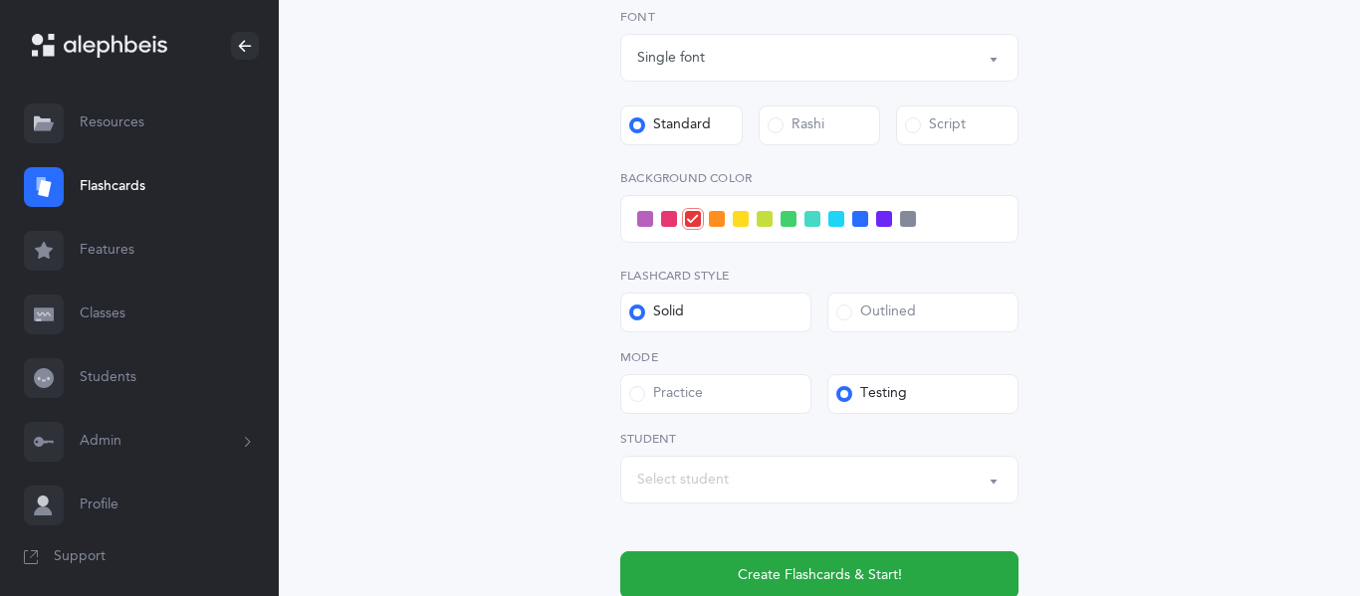
click at [716, 477] on div "Select student" at bounding box center [683, 480] width 92 height 21
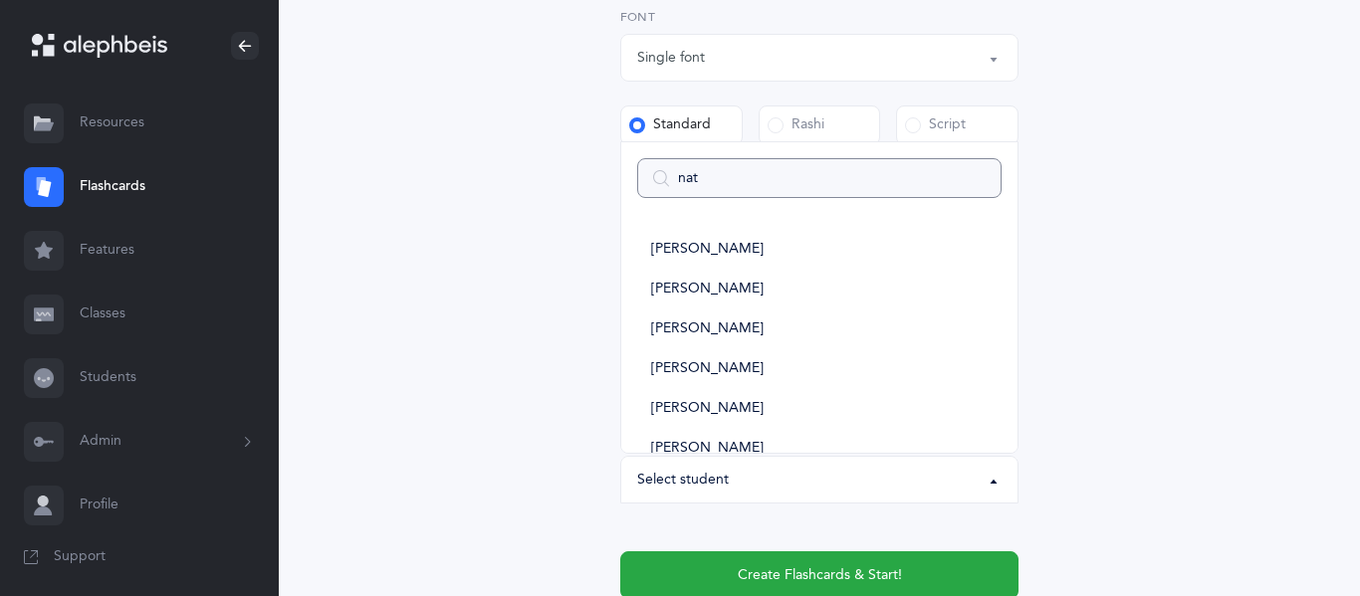
type input "nath"
select select
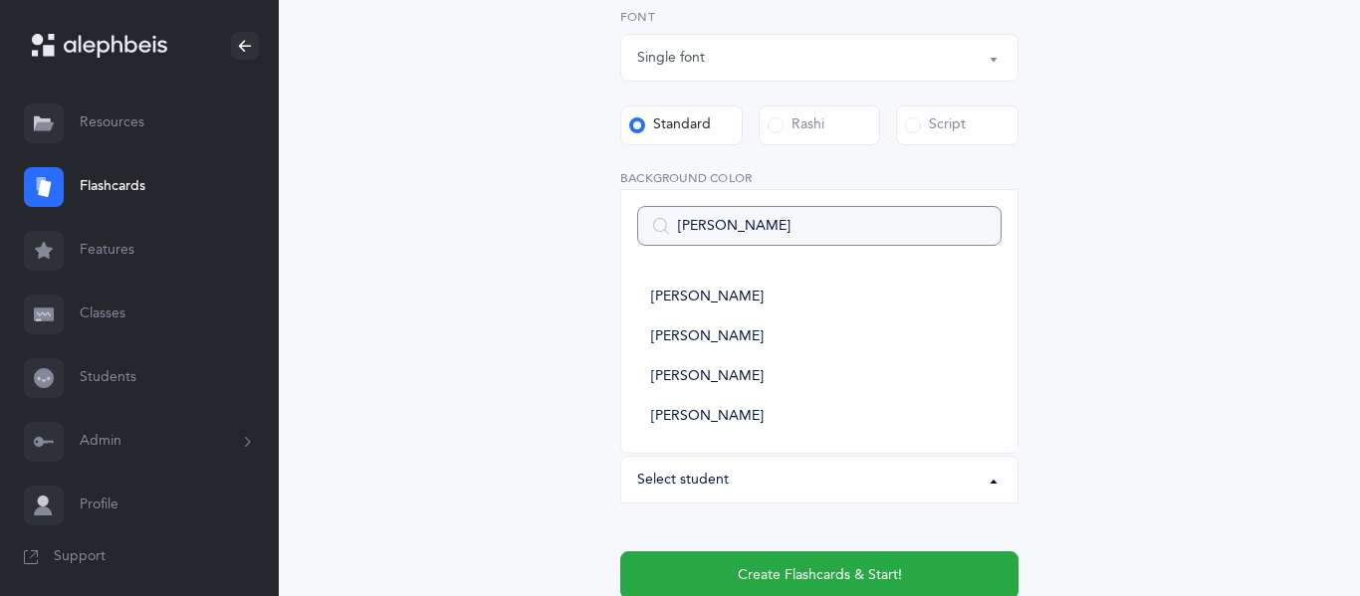
type input "[PERSON_NAME]"
select select
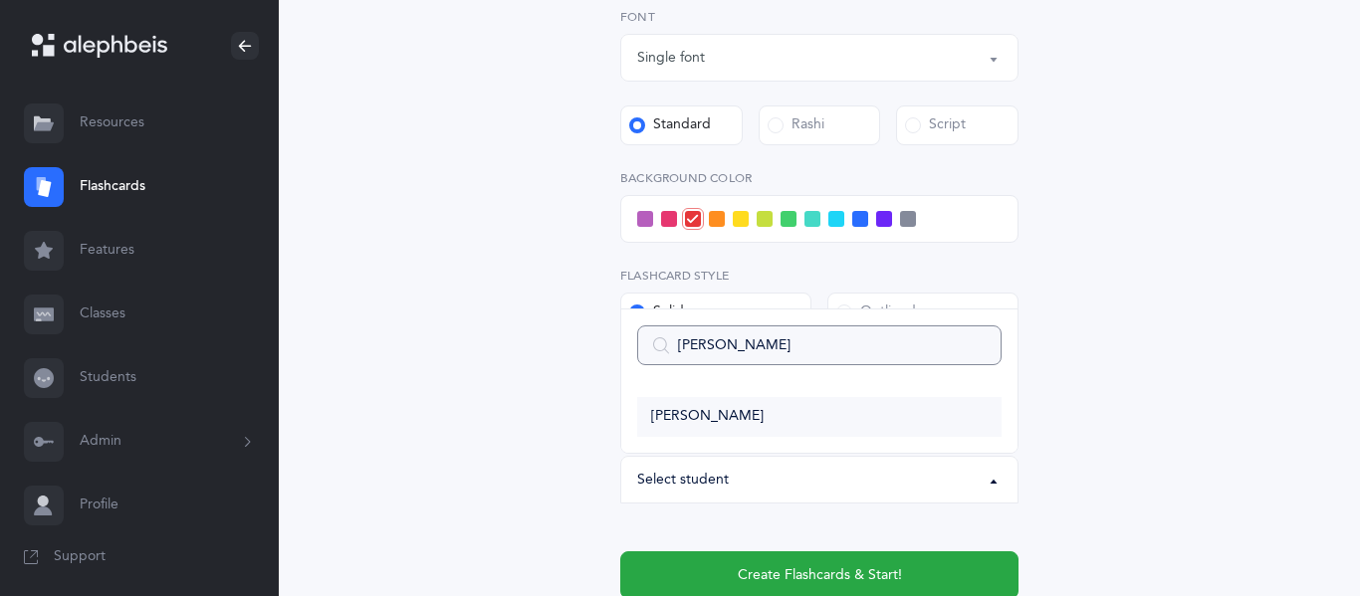
type input "[PERSON_NAME]"
click at [701, 416] on span "[PERSON_NAME]" at bounding box center [707, 417] width 112 height 18
select select "2953"
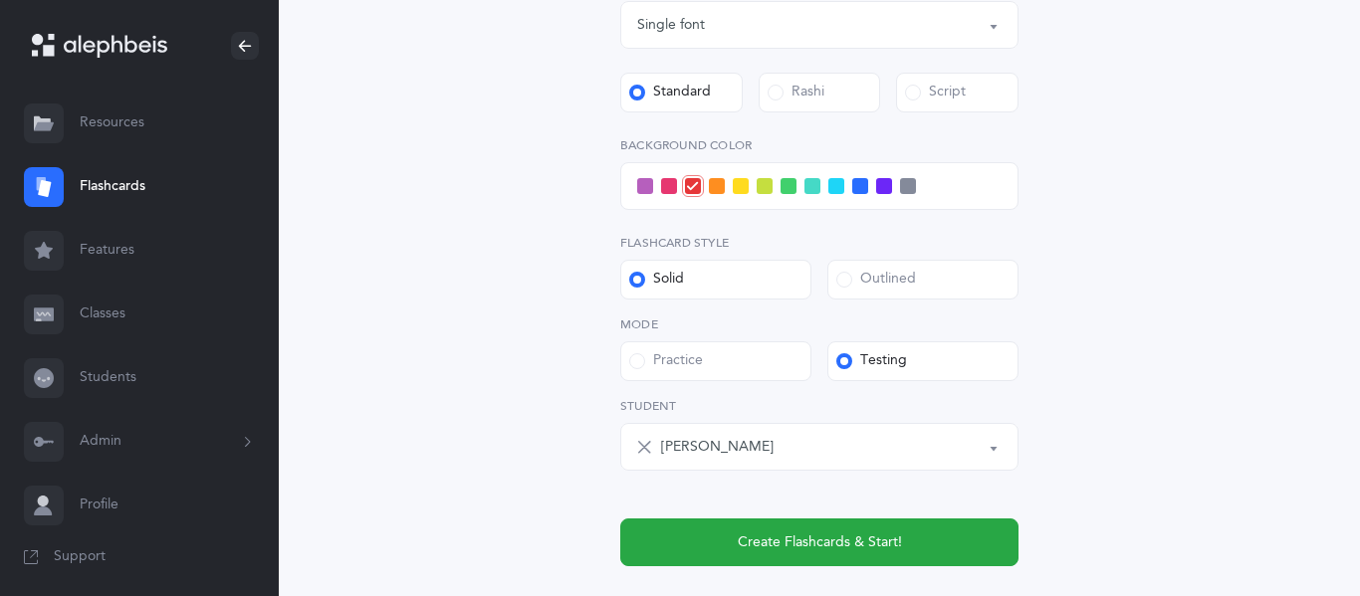
scroll to position [769, 0]
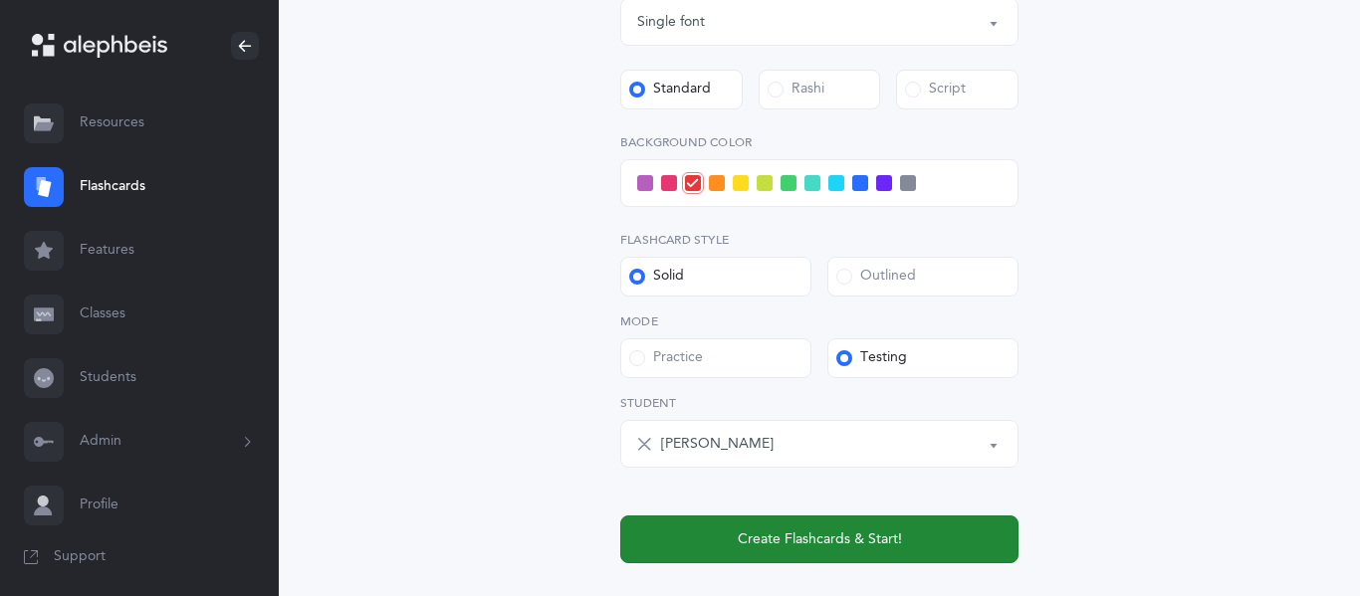
click at [746, 549] on span "Create Flashcards & Start!" at bounding box center [820, 540] width 164 height 21
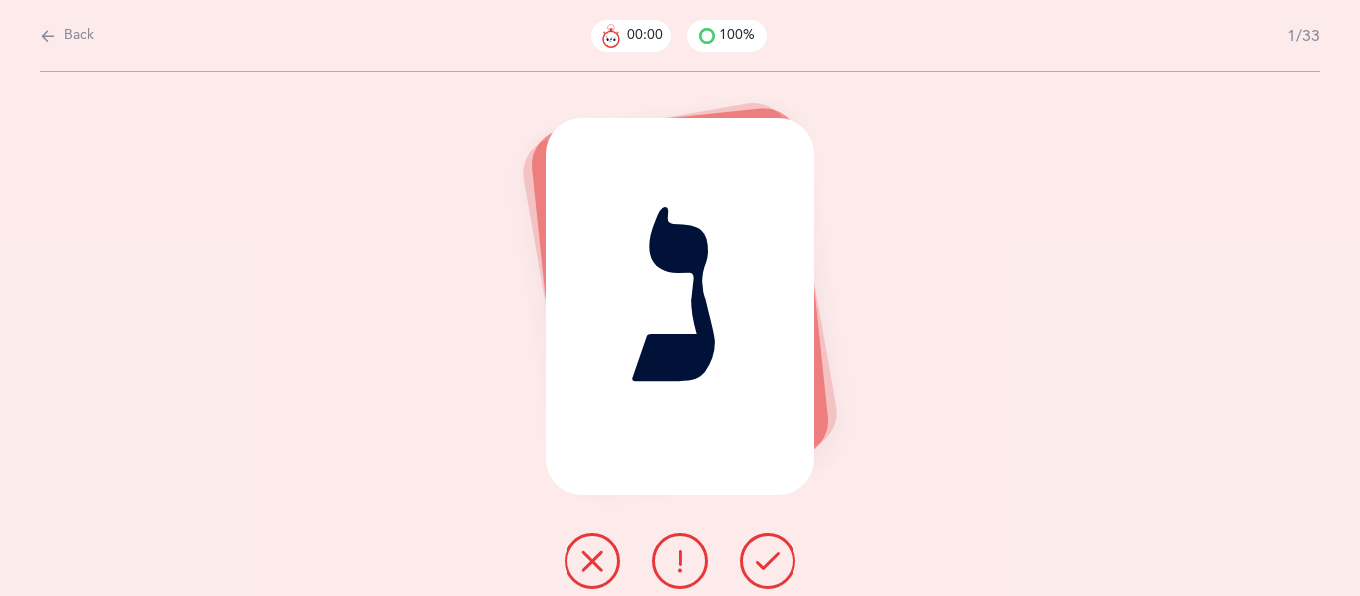
scroll to position [0, 0]
click at [768, 564] on icon at bounding box center [767, 561] width 24 height 24
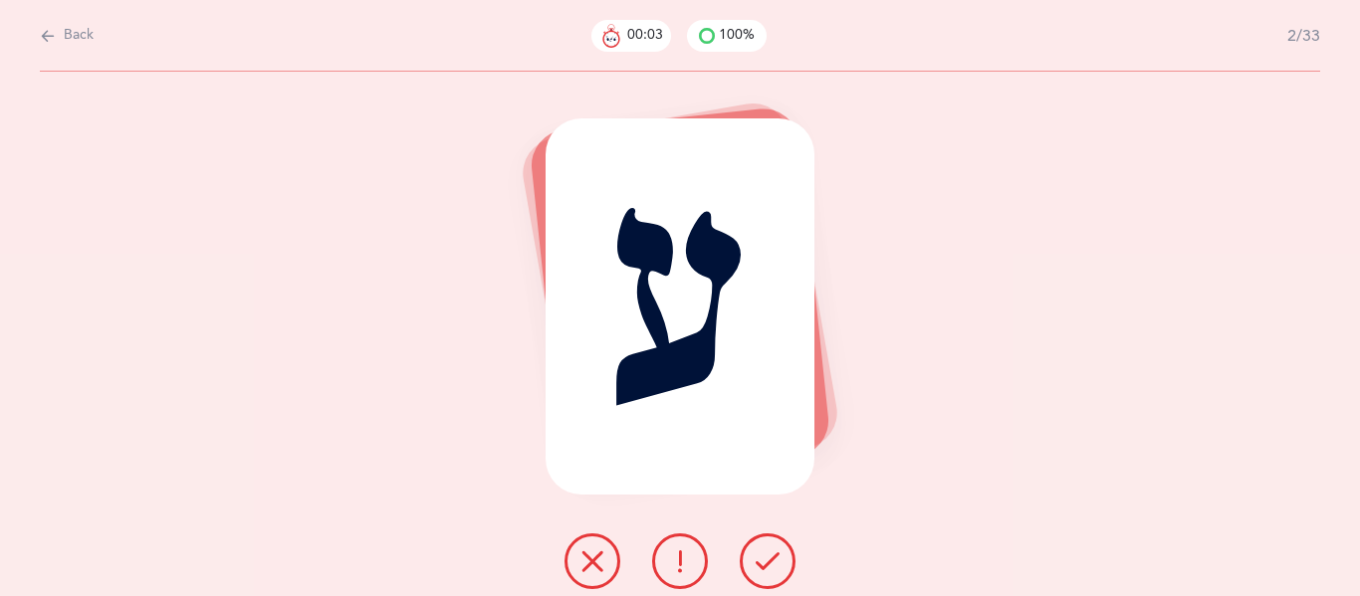
click at [768, 564] on icon at bounding box center [767, 561] width 24 height 24
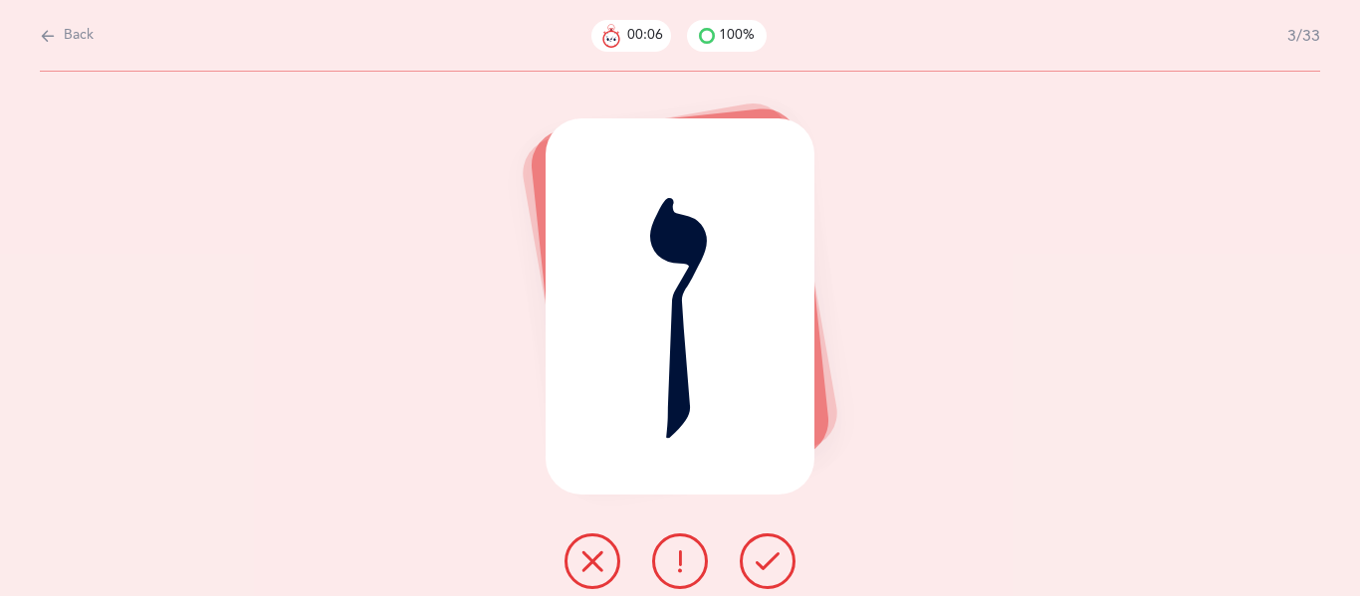
click at [768, 564] on icon at bounding box center [767, 561] width 24 height 24
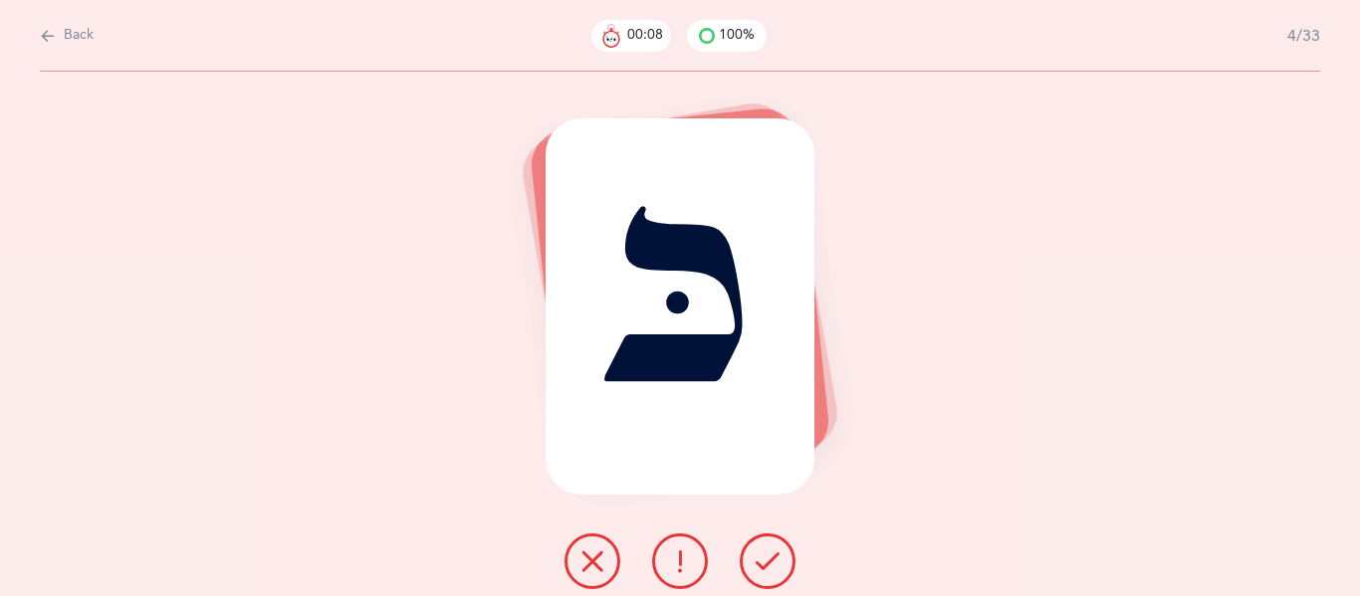
click at [768, 564] on icon at bounding box center [767, 561] width 24 height 24
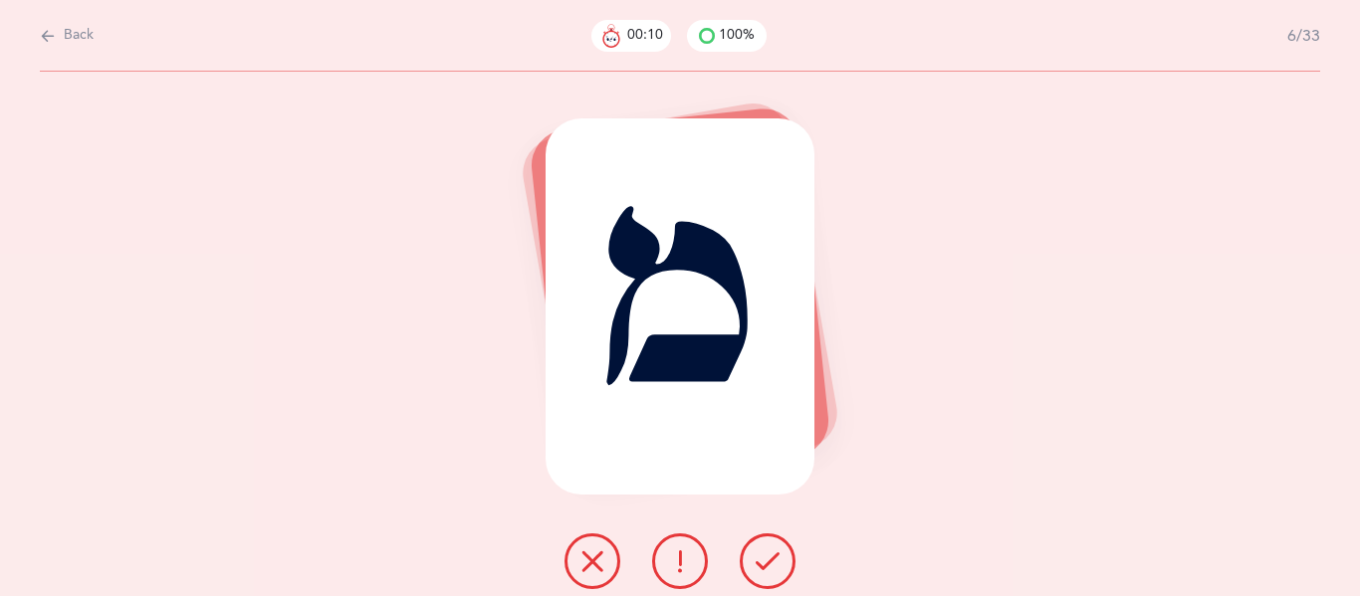
click at [768, 564] on icon at bounding box center [767, 561] width 24 height 24
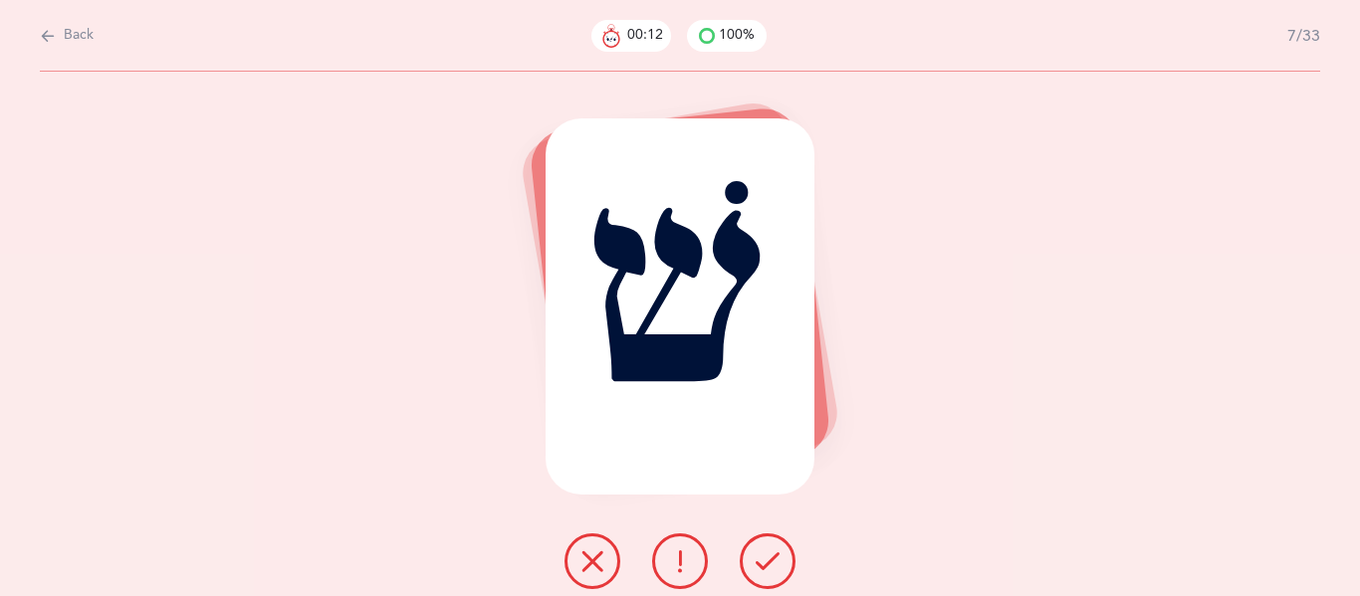
click at [768, 564] on icon at bounding box center [767, 561] width 24 height 24
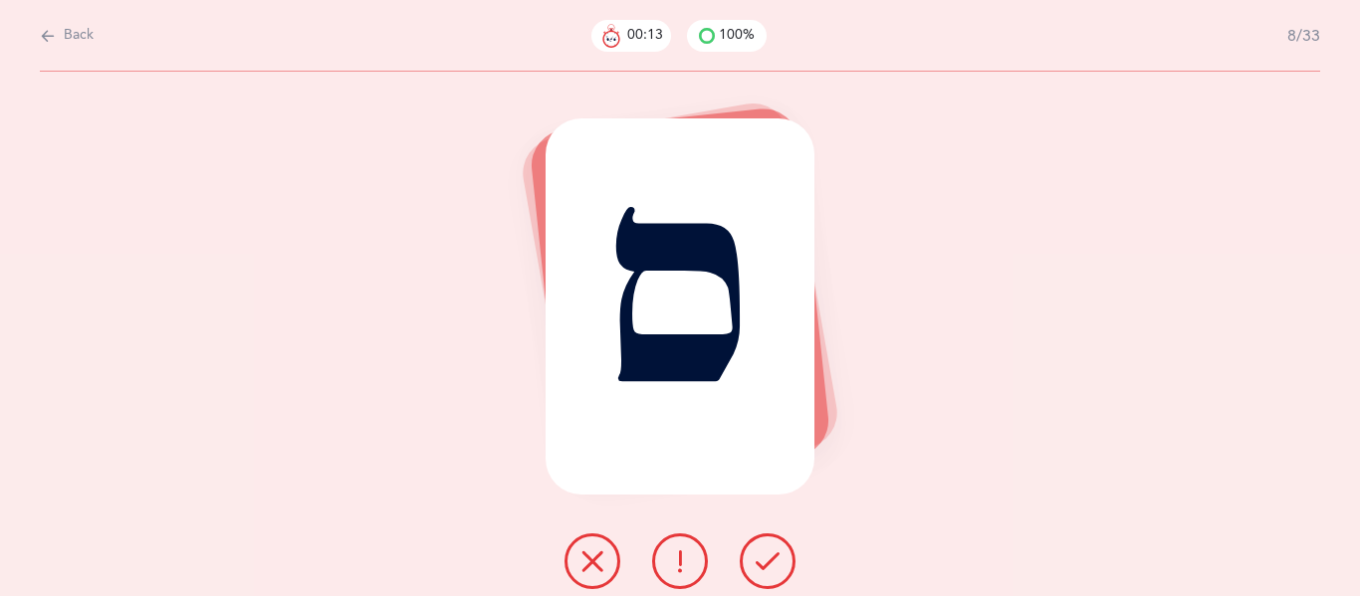
click at [768, 564] on icon at bounding box center [767, 561] width 24 height 24
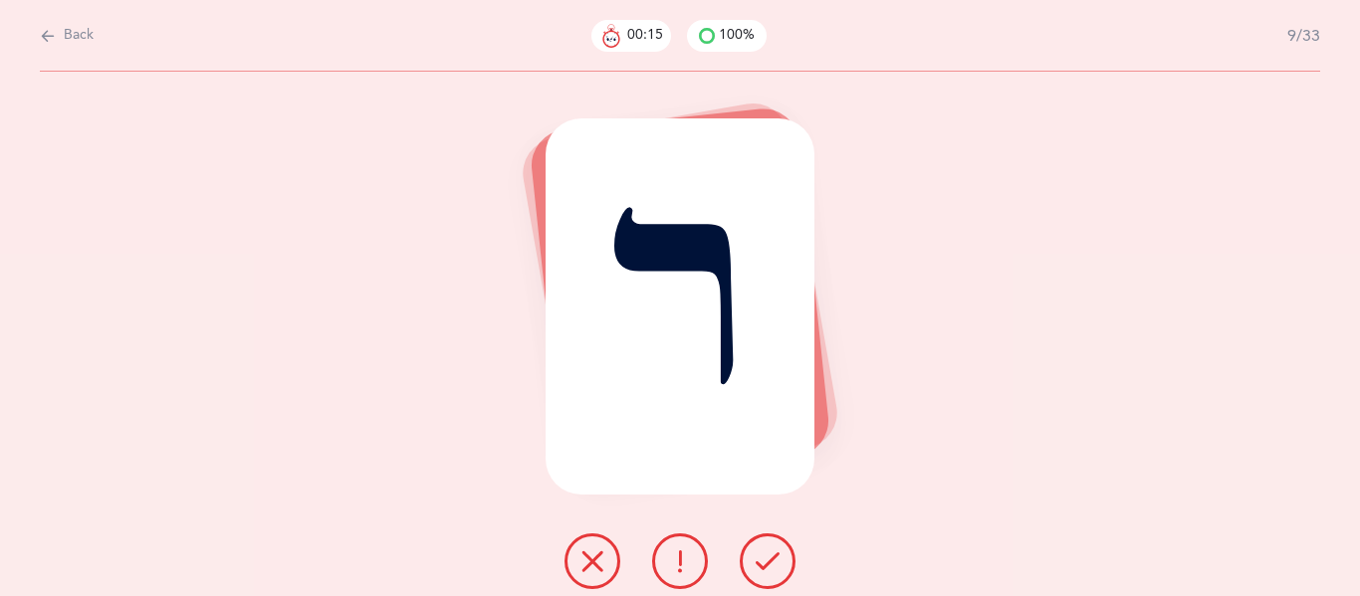
click at [768, 564] on icon at bounding box center [767, 561] width 24 height 24
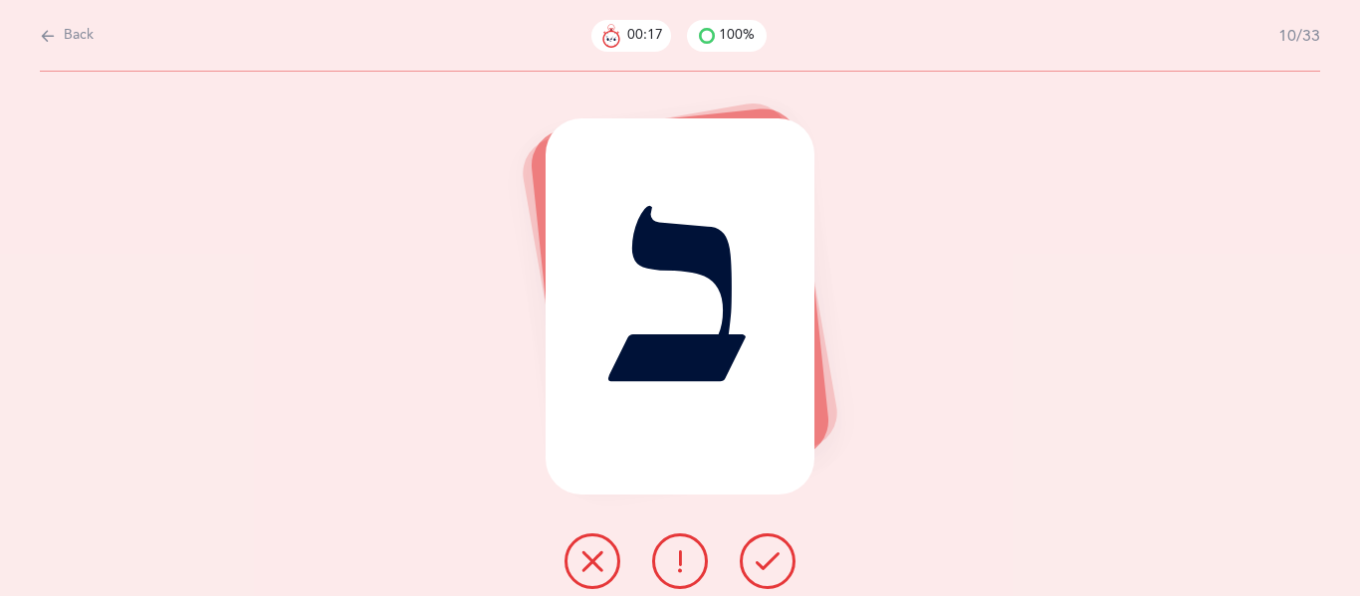
click at [768, 564] on icon at bounding box center [767, 561] width 24 height 24
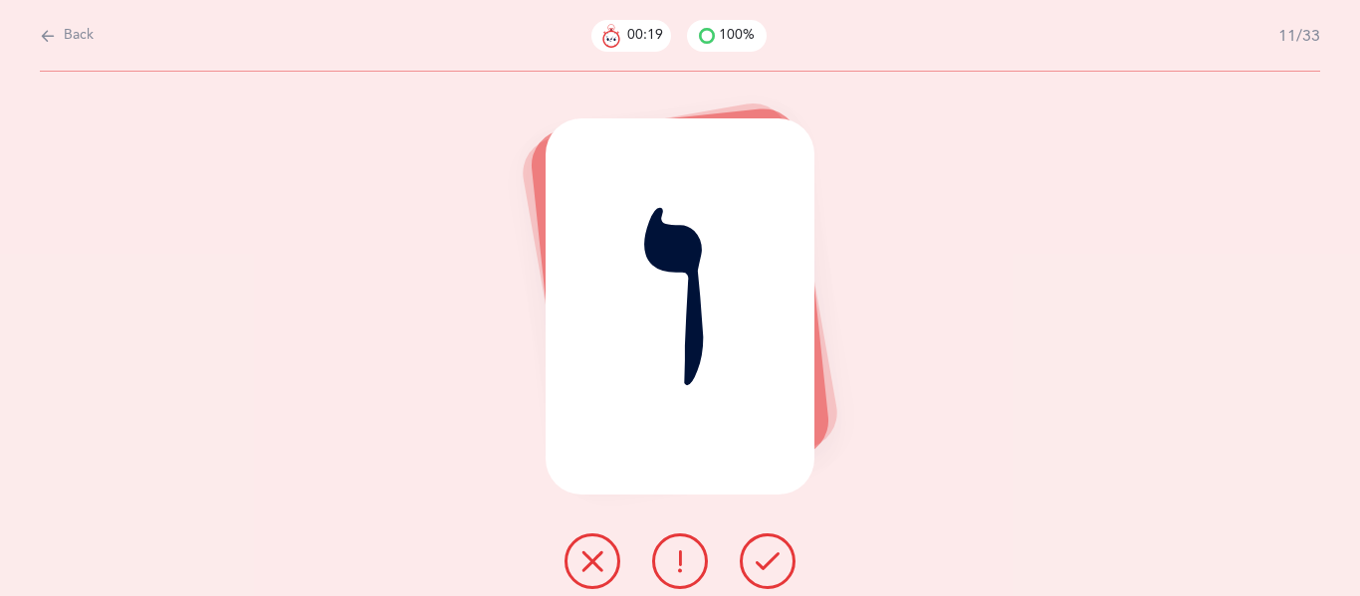
click at [768, 564] on icon at bounding box center [767, 561] width 24 height 24
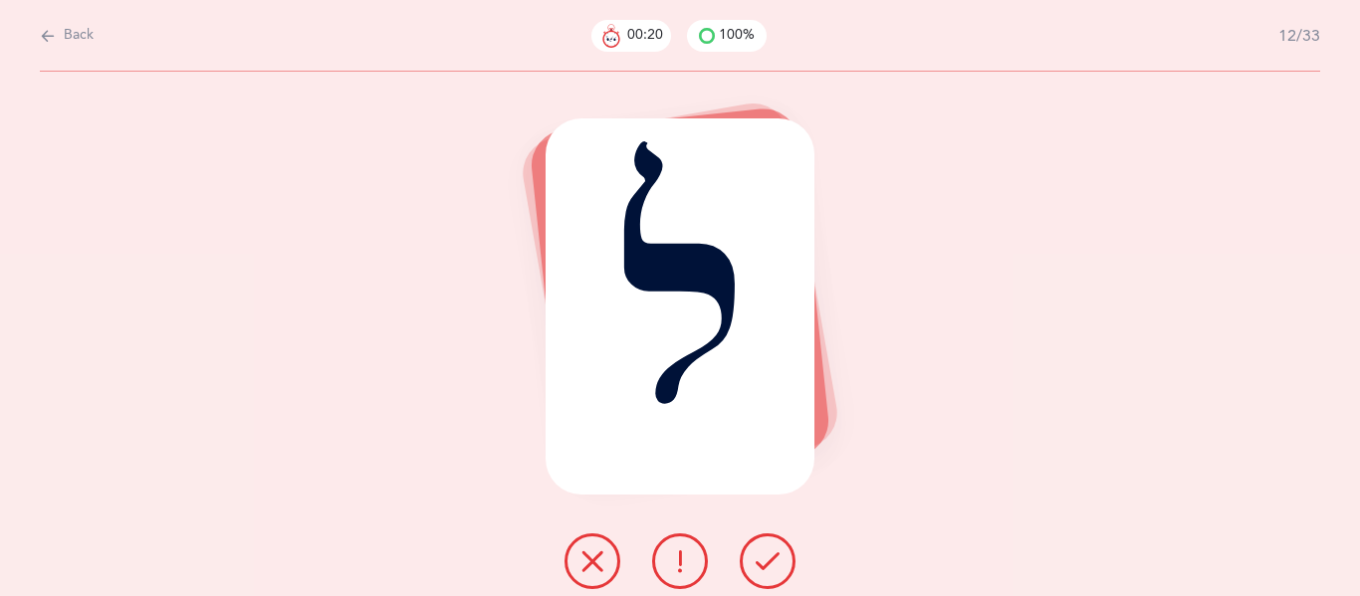
click at [768, 564] on icon at bounding box center [767, 561] width 24 height 24
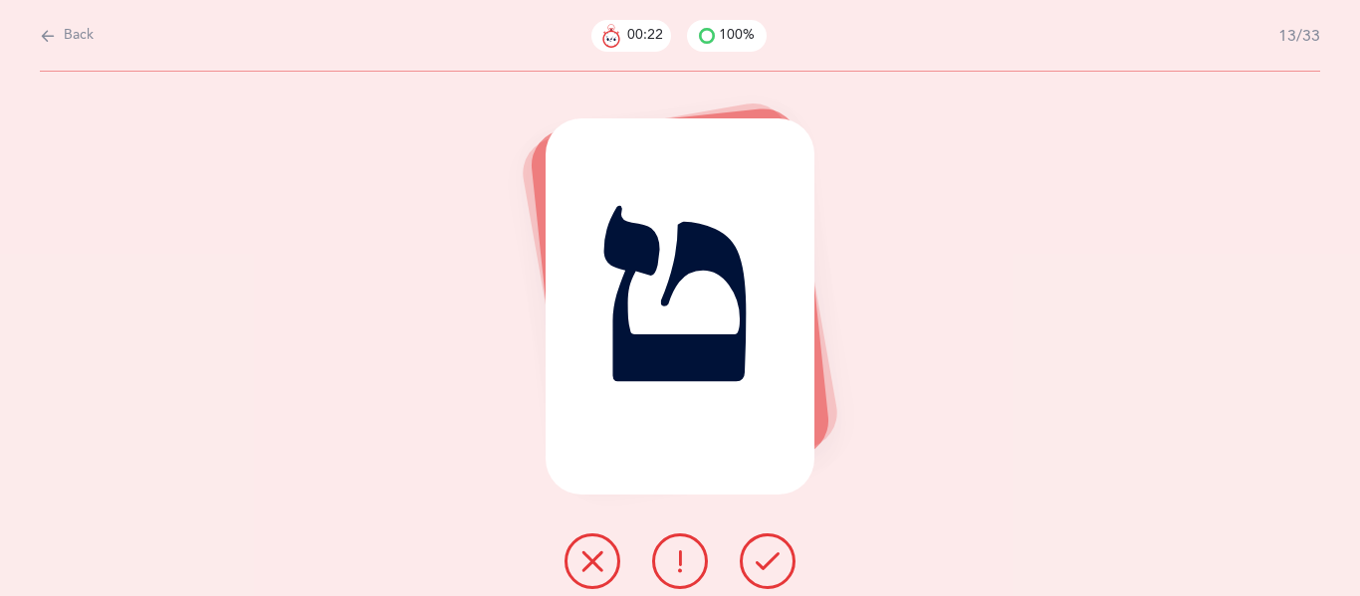
click at [768, 564] on icon at bounding box center [767, 561] width 24 height 24
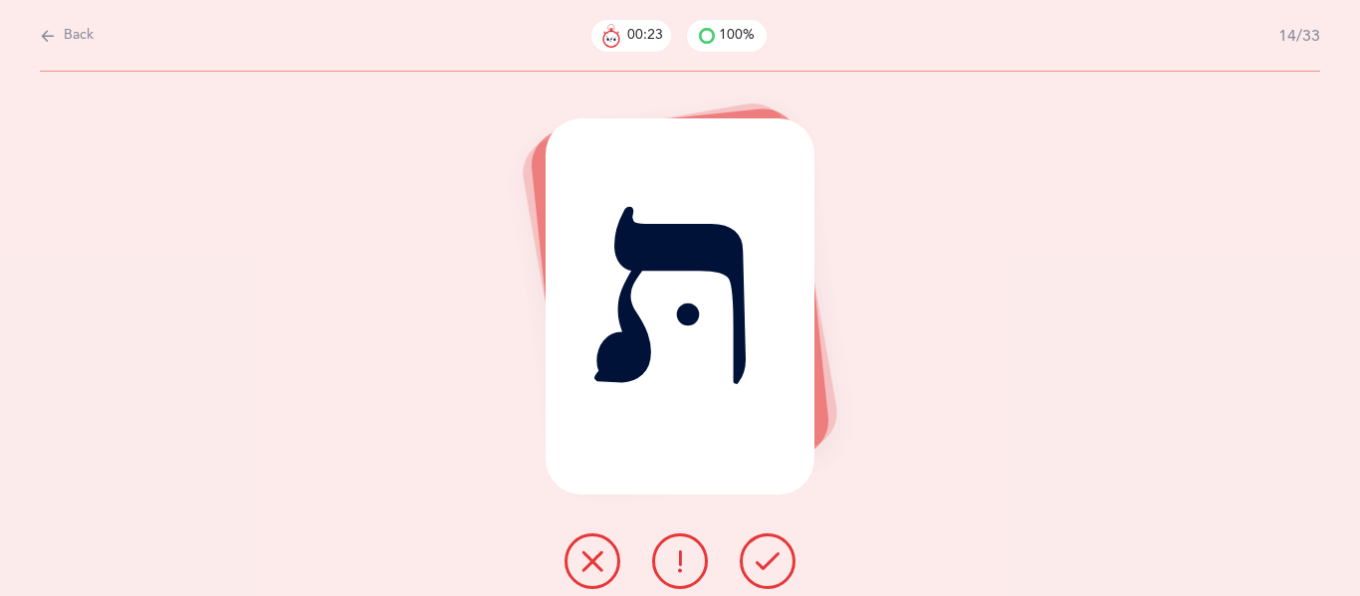
click at [768, 564] on icon at bounding box center [767, 561] width 24 height 24
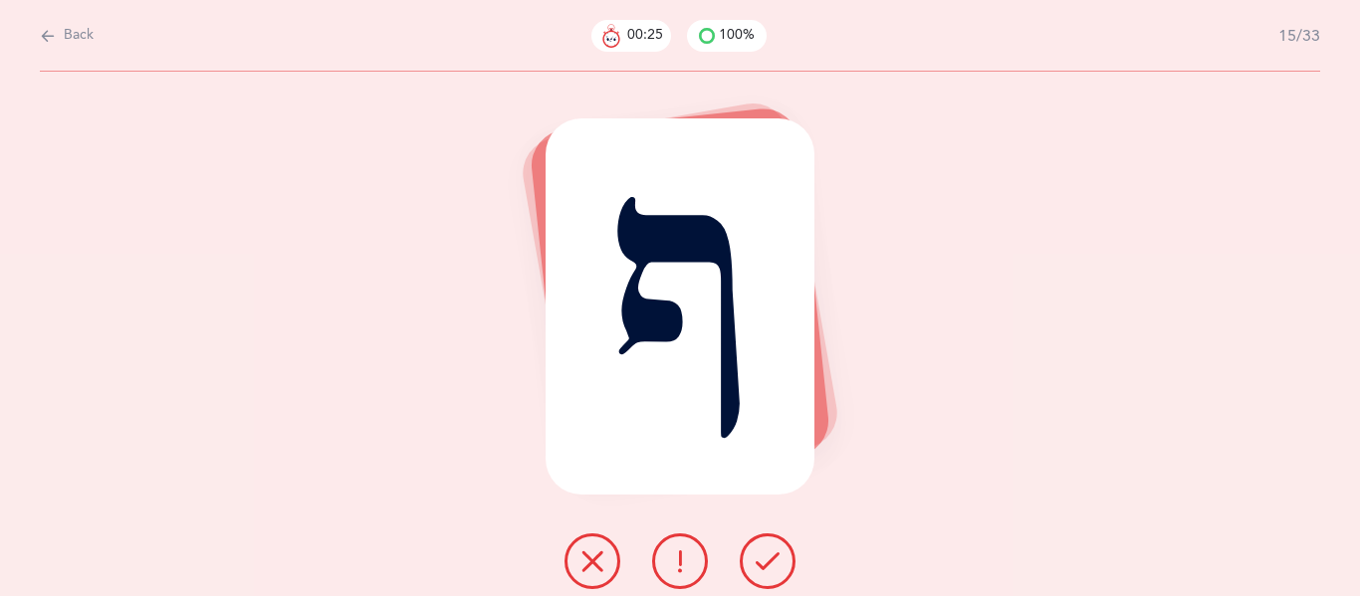
click at [768, 564] on icon at bounding box center [767, 561] width 24 height 24
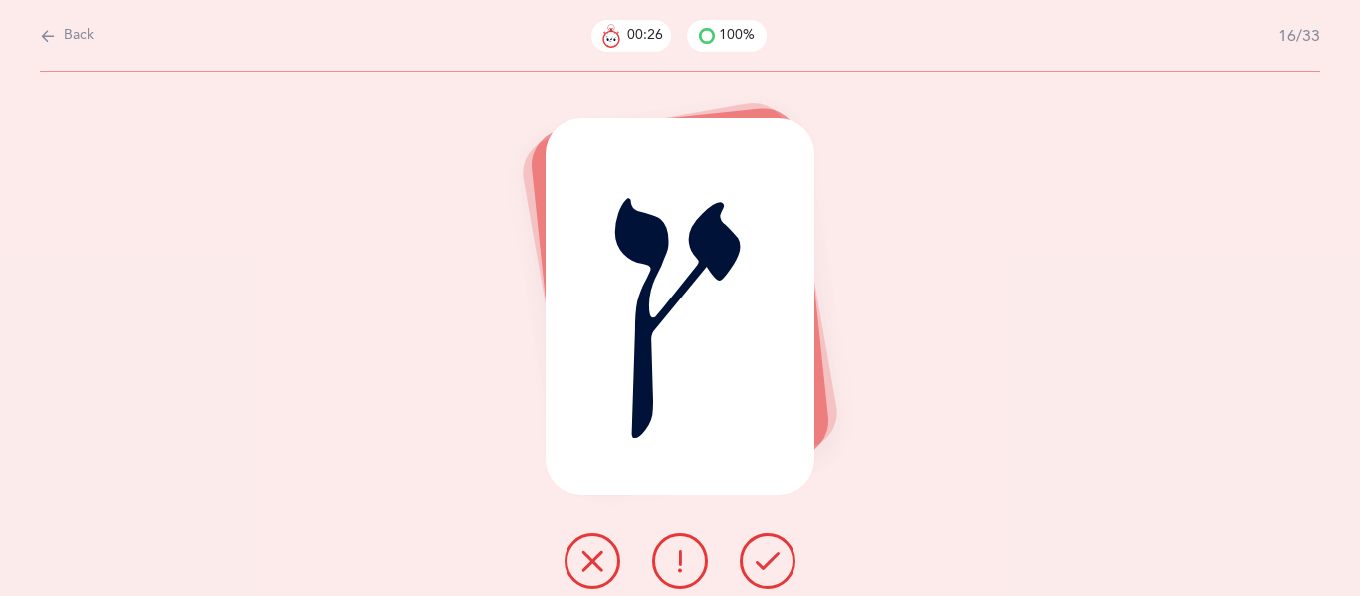
click at [768, 564] on icon at bounding box center [767, 561] width 24 height 24
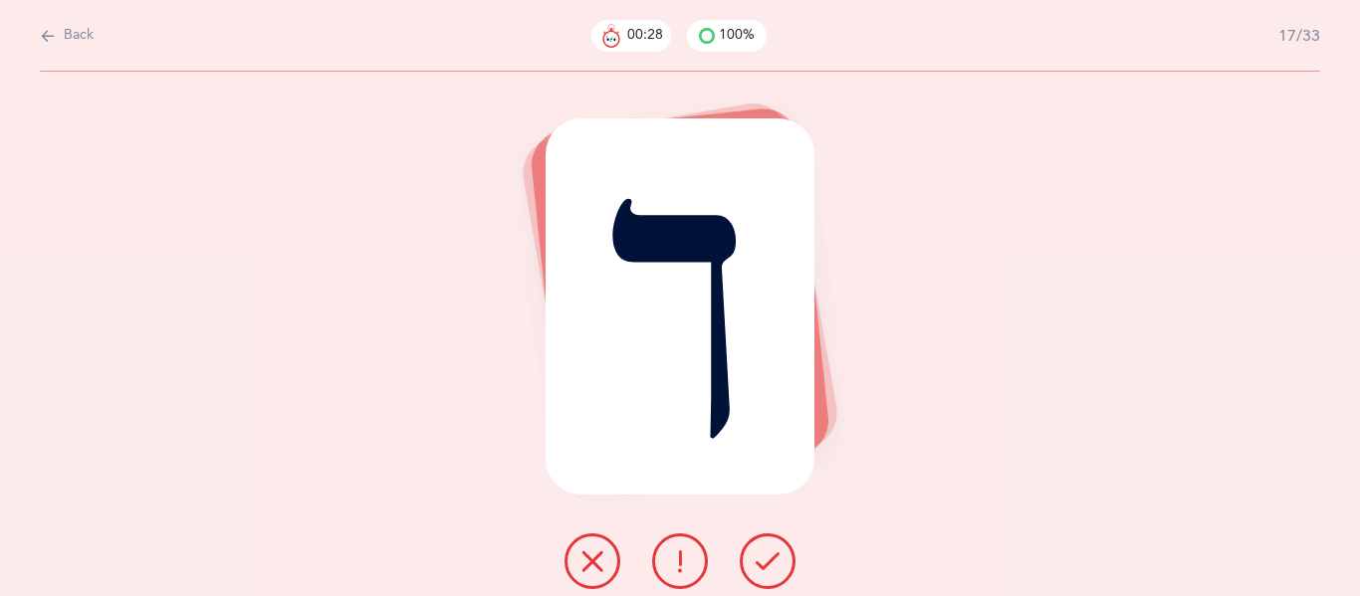
click at [768, 564] on icon at bounding box center [767, 561] width 24 height 24
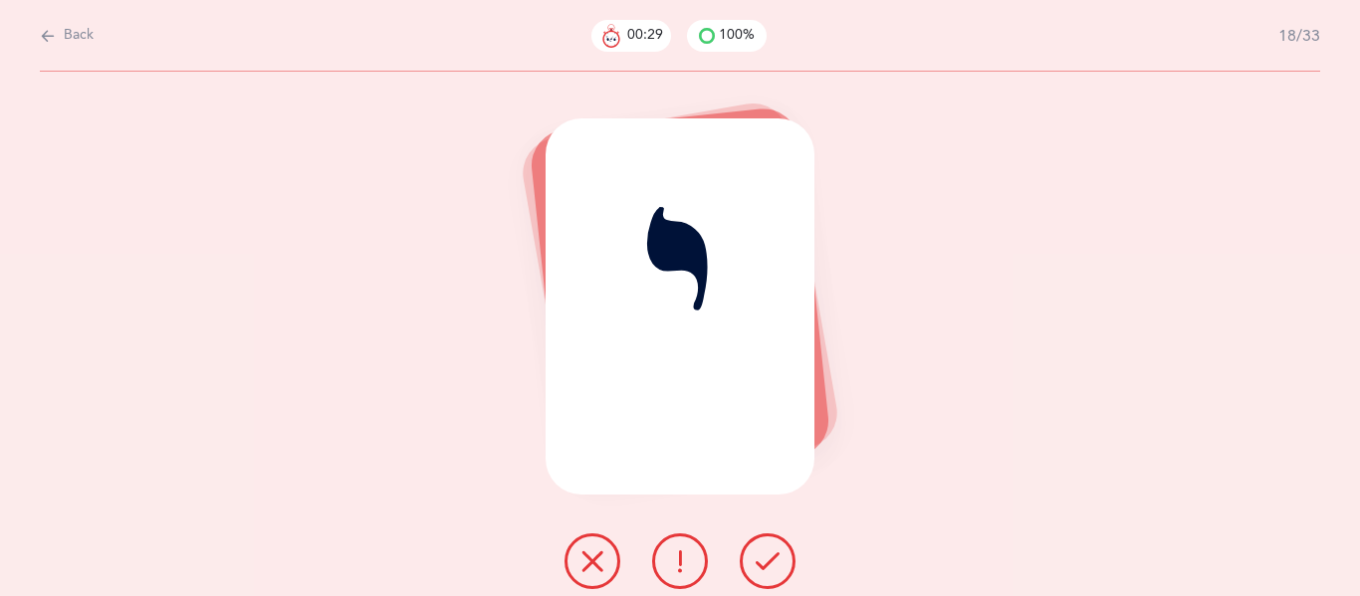
click at [768, 564] on icon at bounding box center [767, 561] width 24 height 24
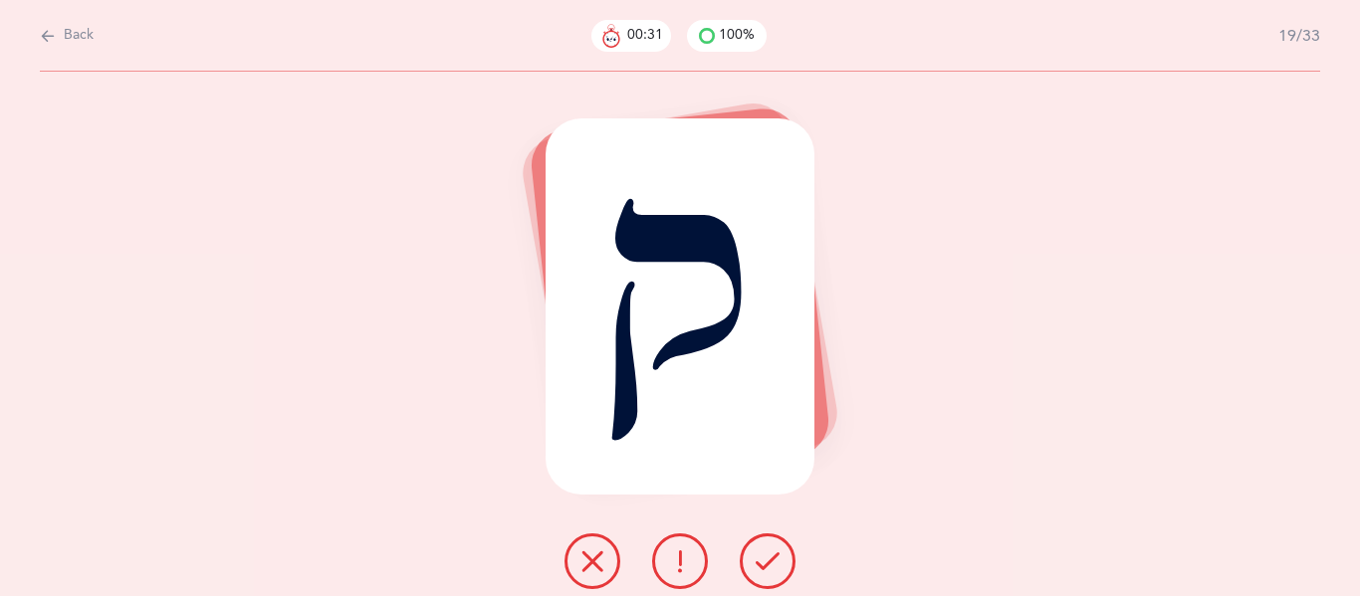
click at [768, 564] on icon at bounding box center [767, 561] width 24 height 24
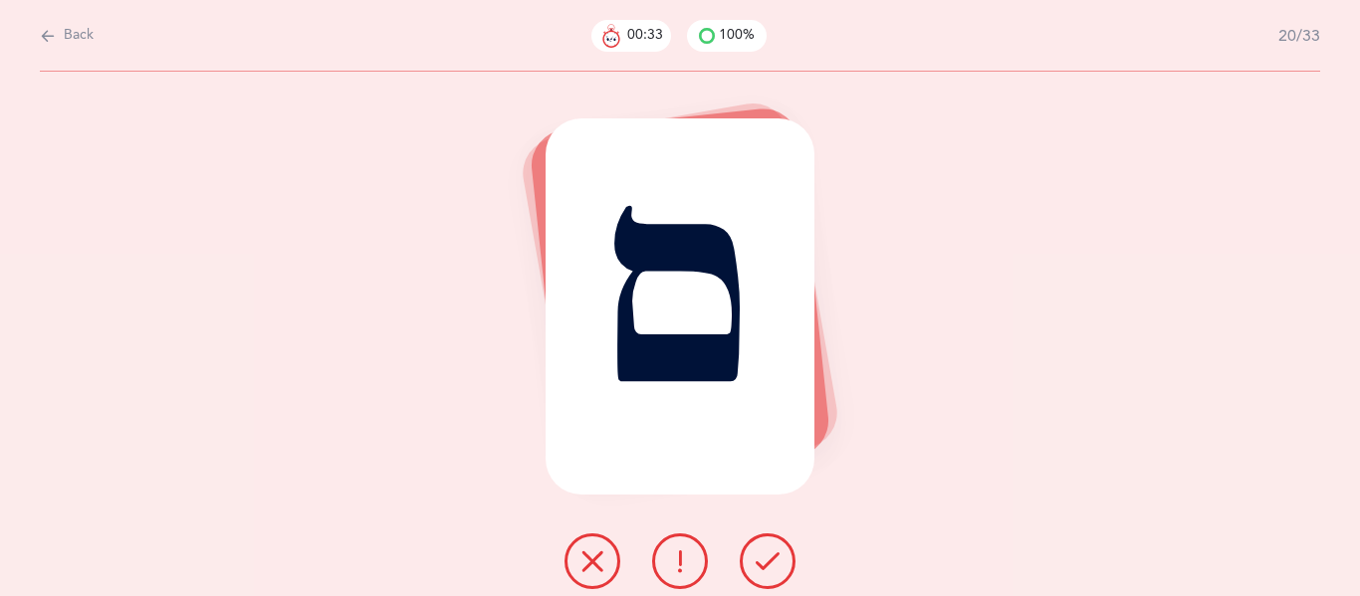
click at [768, 564] on icon at bounding box center [767, 561] width 24 height 24
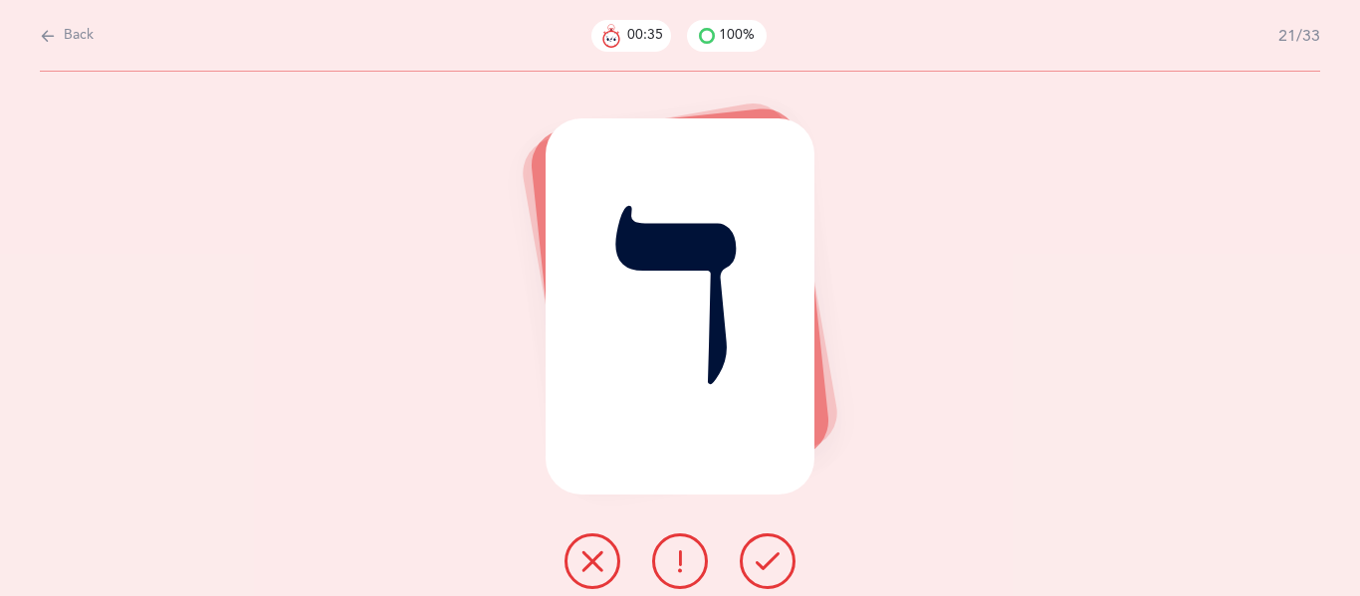
click at [768, 564] on icon at bounding box center [767, 561] width 24 height 24
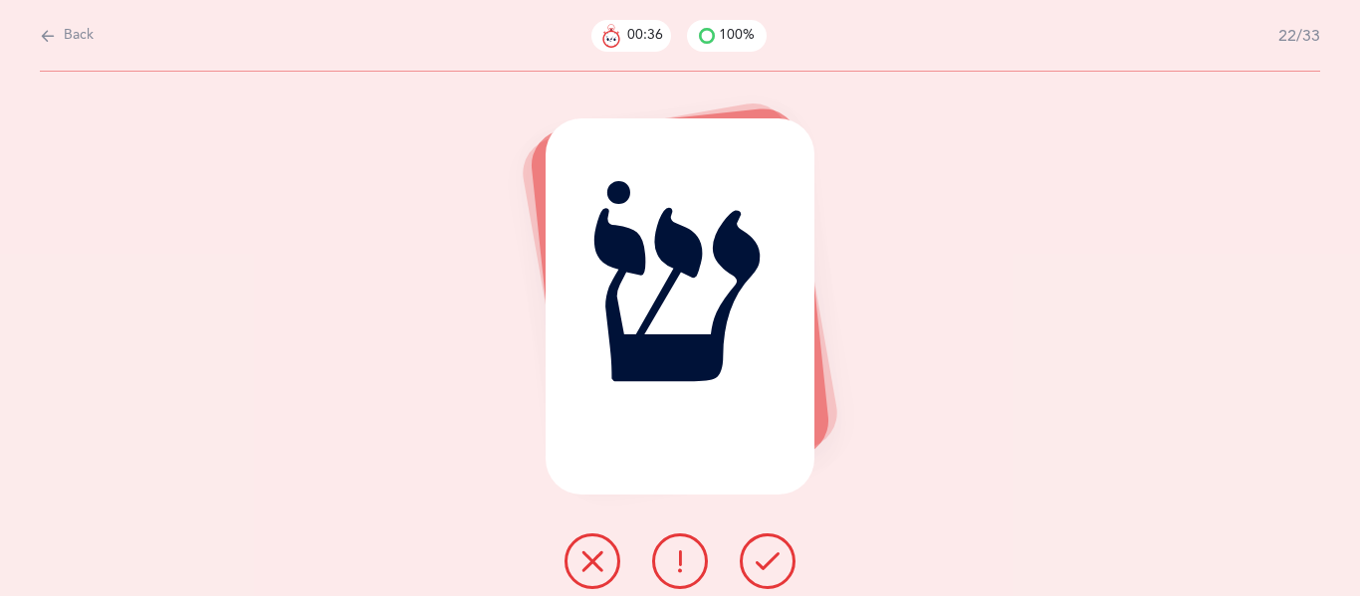
click at [768, 564] on icon at bounding box center [767, 561] width 24 height 24
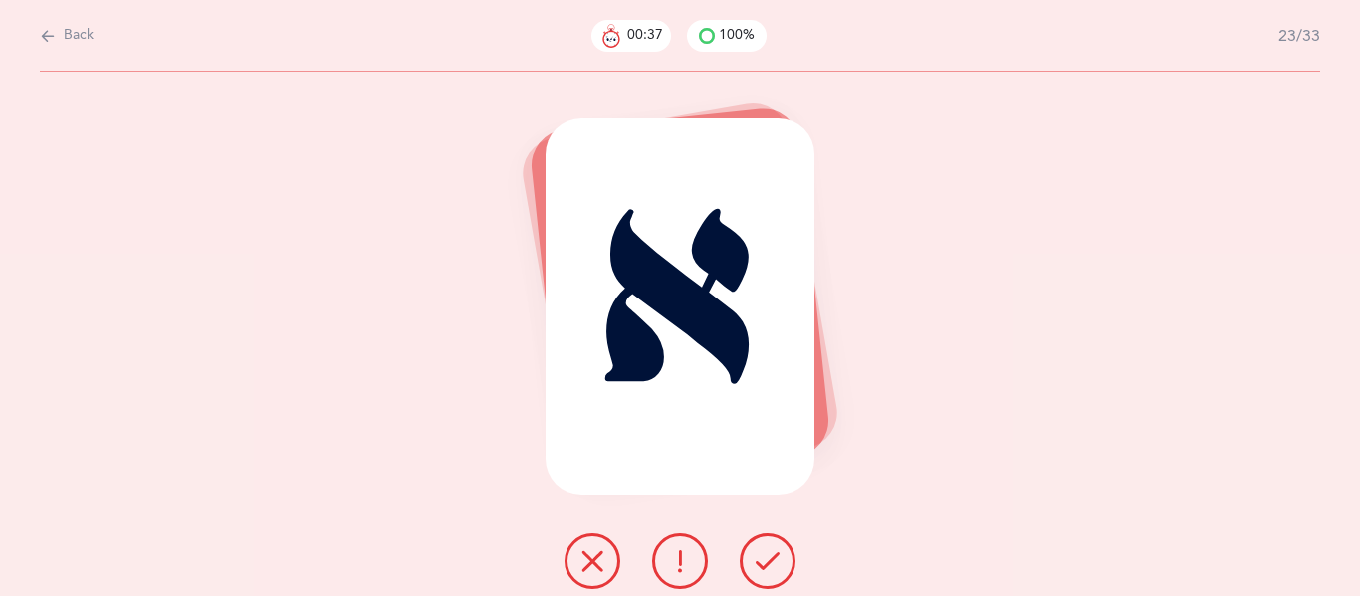
click at [768, 564] on icon at bounding box center [767, 561] width 24 height 24
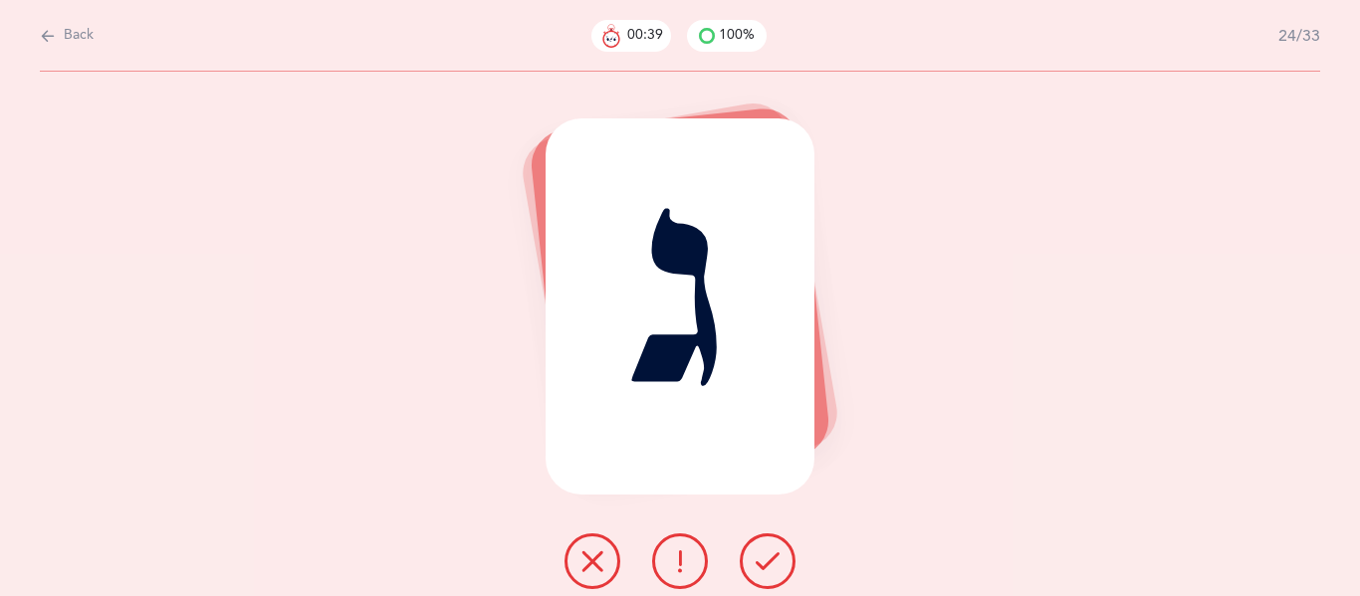
click at [768, 564] on icon at bounding box center [767, 561] width 24 height 24
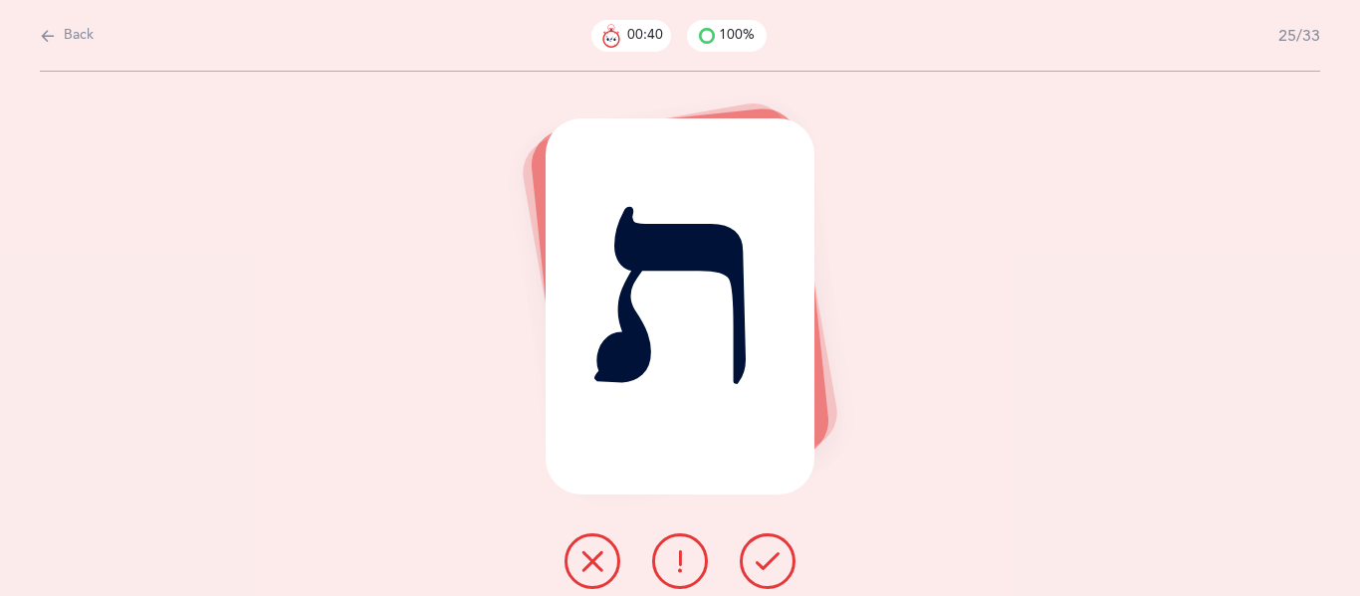
click at [768, 564] on icon at bounding box center [767, 561] width 24 height 24
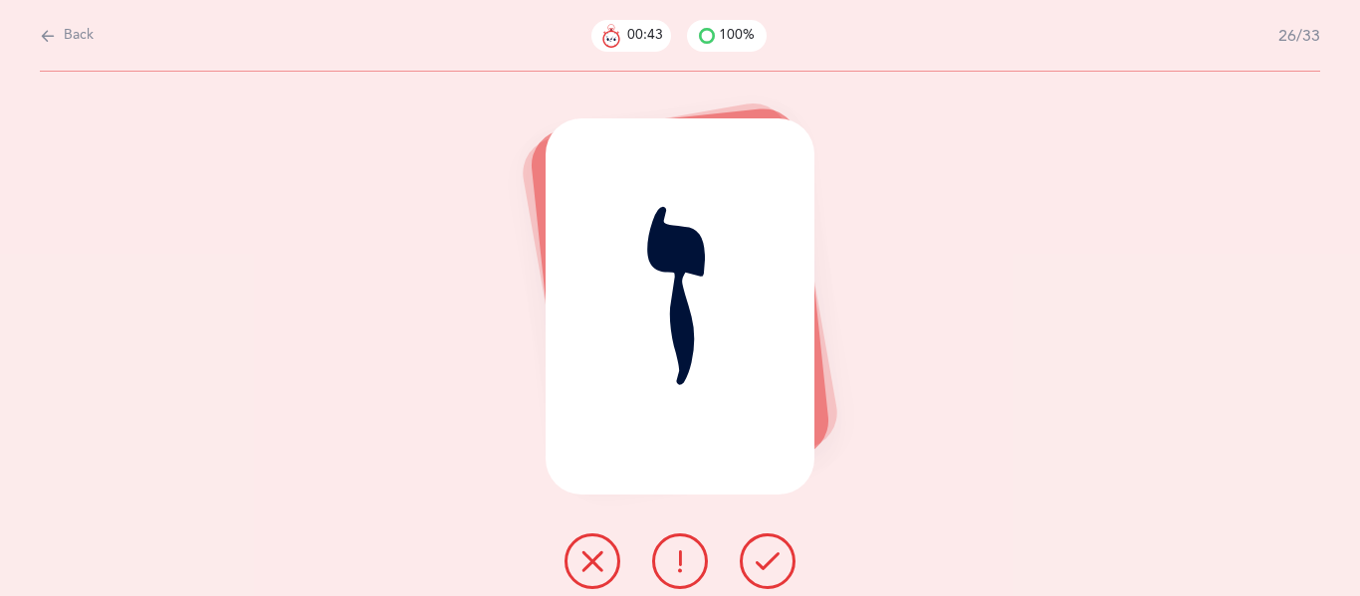
click at [768, 564] on icon at bounding box center [767, 561] width 24 height 24
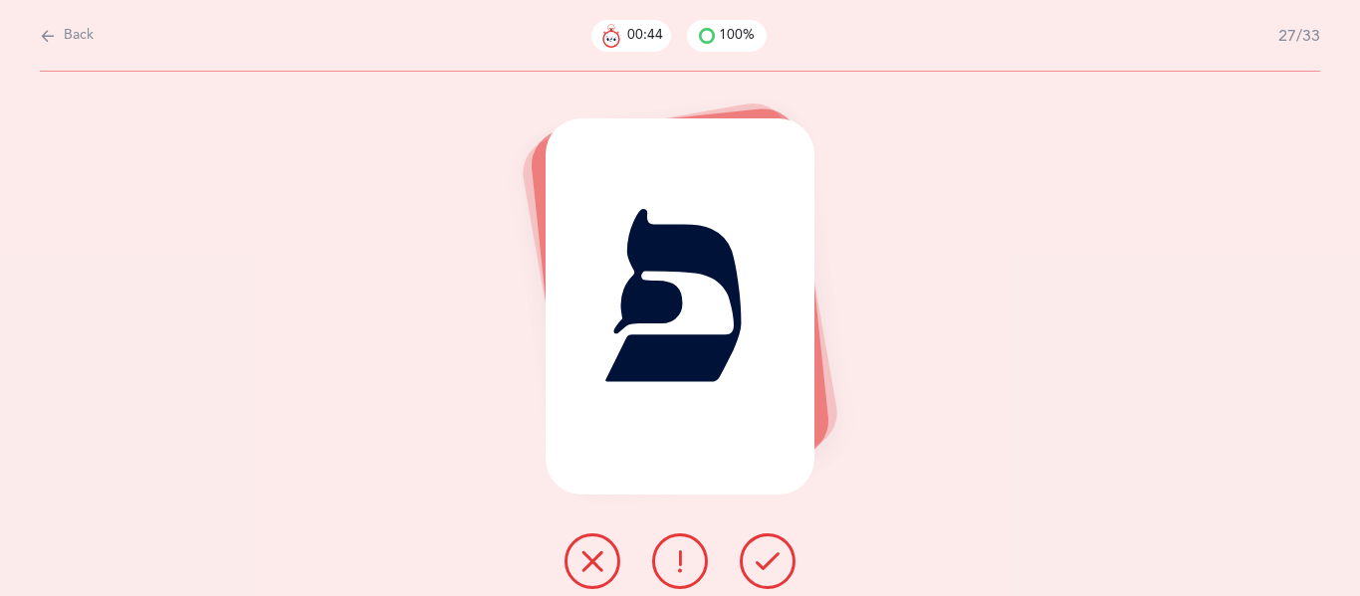
click at [768, 564] on icon at bounding box center [767, 561] width 24 height 24
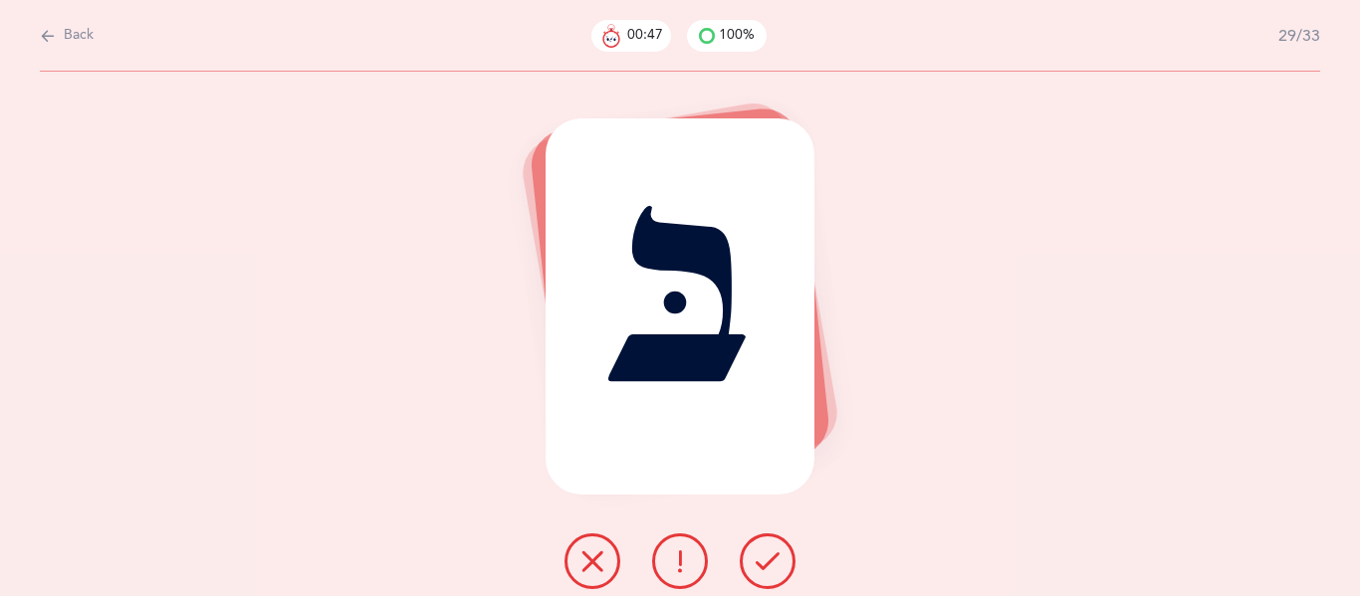
click at [768, 564] on icon at bounding box center [767, 561] width 24 height 24
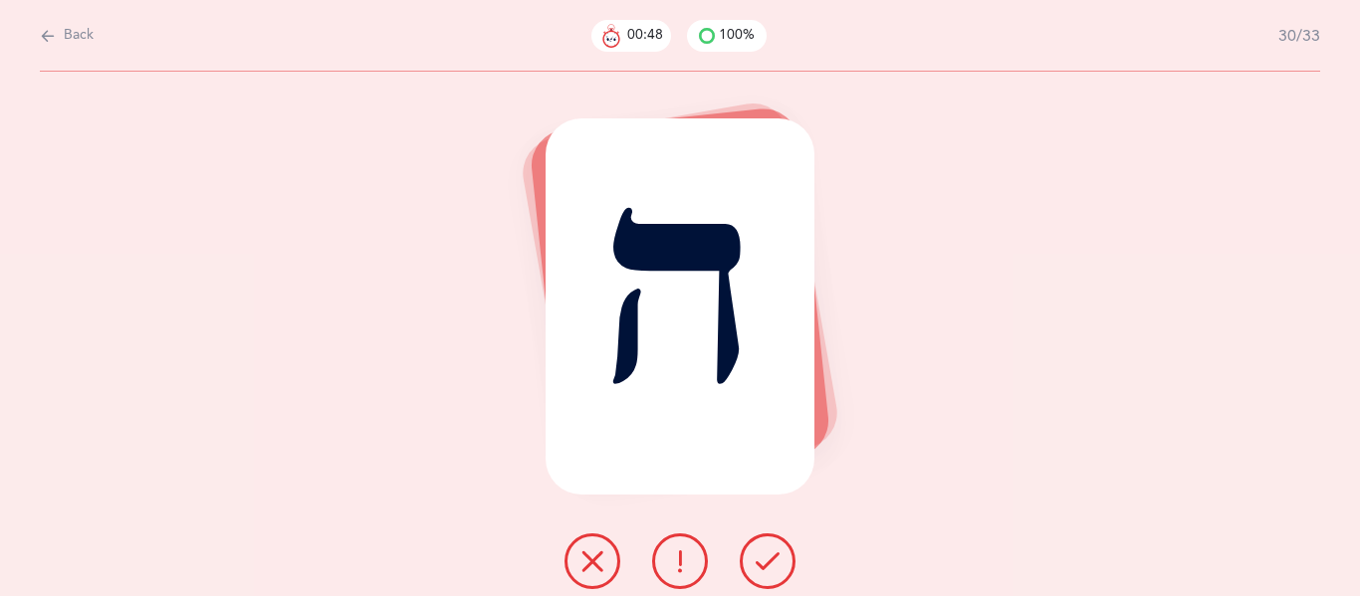
click at [768, 564] on icon at bounding box center [767, 561] width 24 height 24
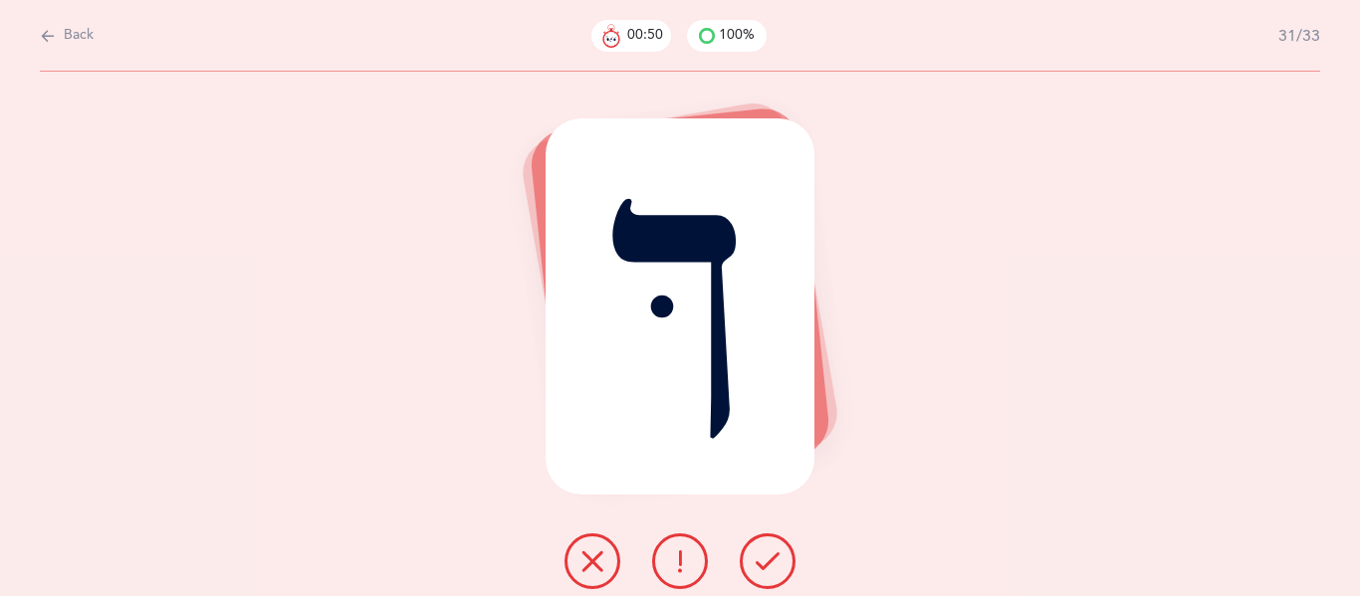
click at [768, 564] on icon at bounding box center [767, 561] width 24 height 24
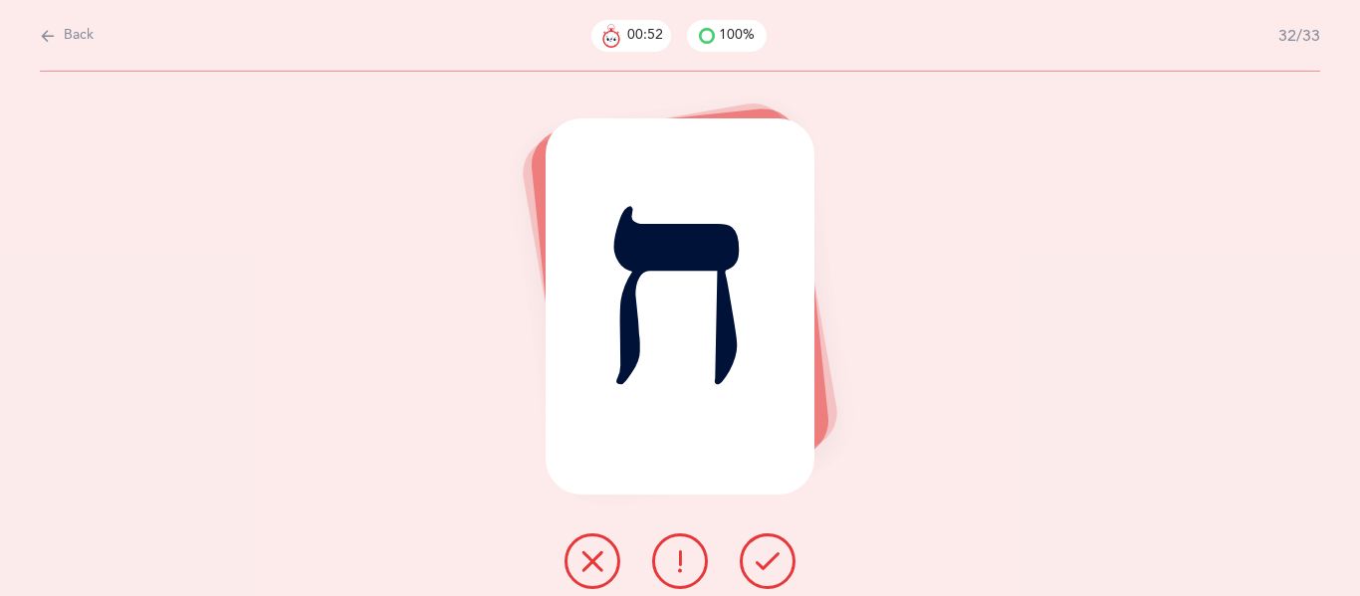
click at [768, 564] on icon at bounding box center [767, 561] width 24 height 24
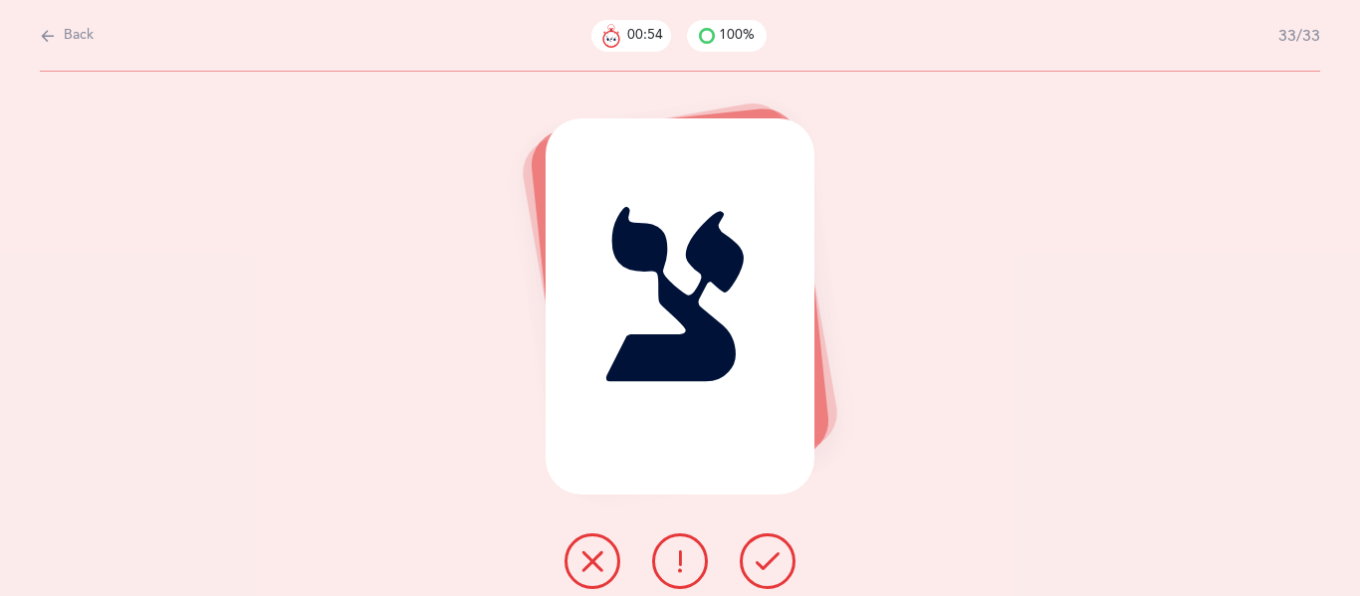
click at [768, 564] on icon at bounding box center [767, 561] width 24 height 24
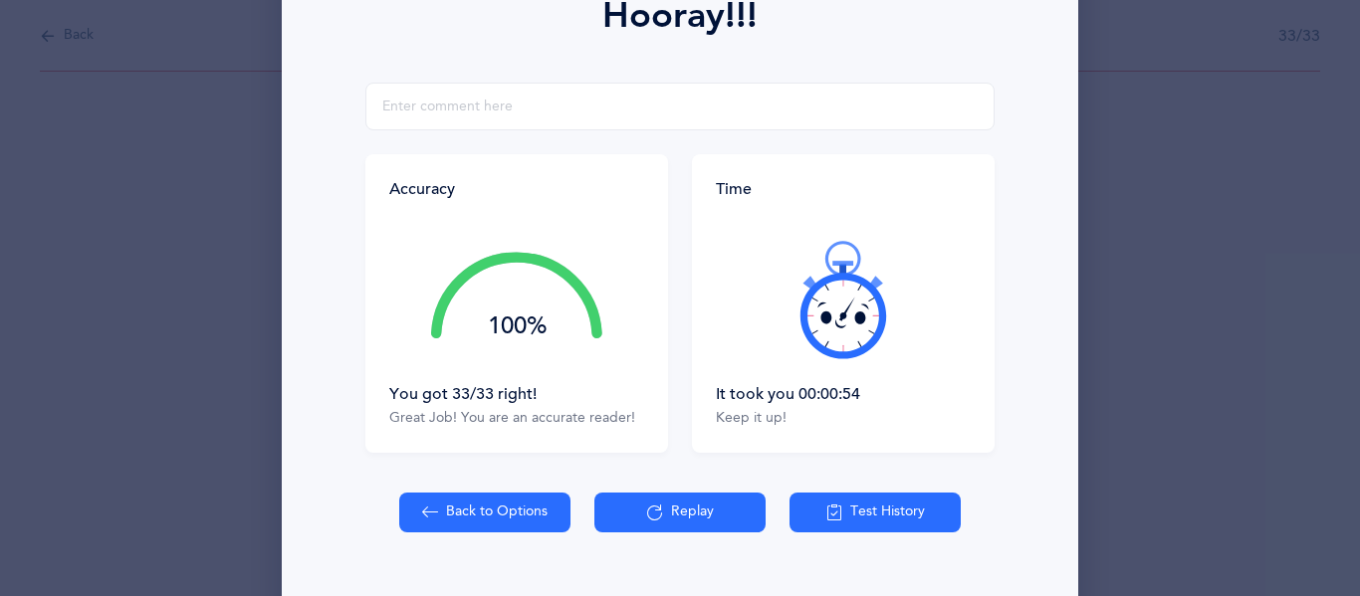
scroll to position [315, 0]
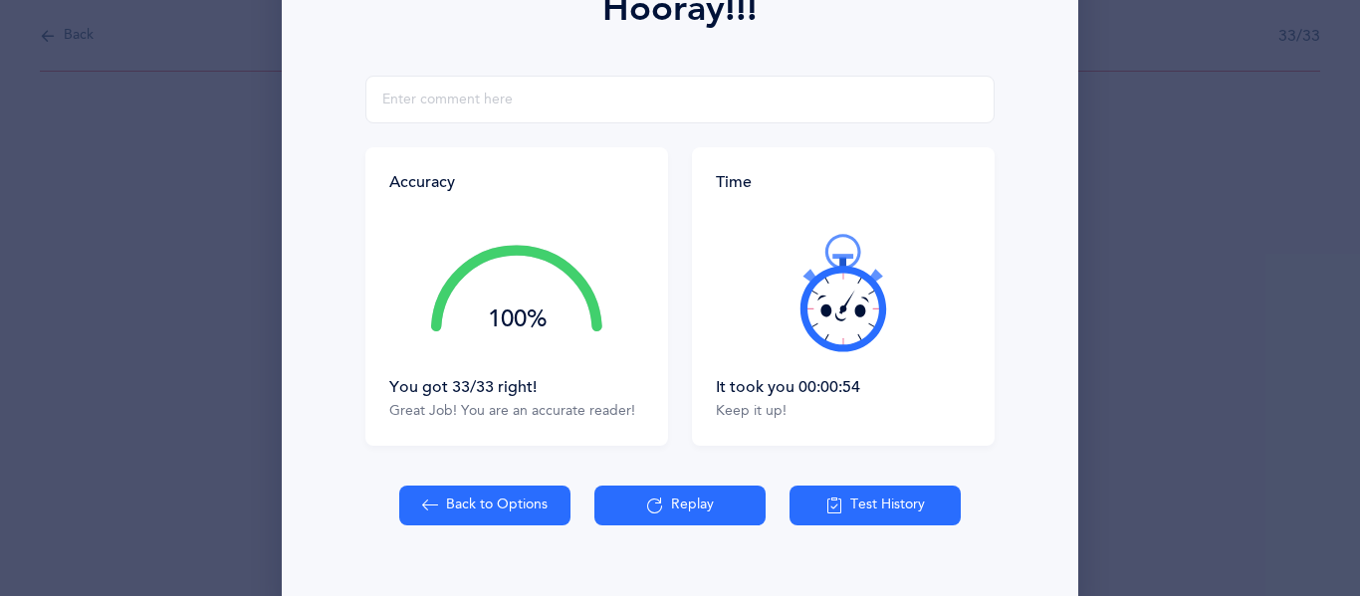
click at [864, 507] on button "Test History" at bounding box center [874, 506] width 171 height 40
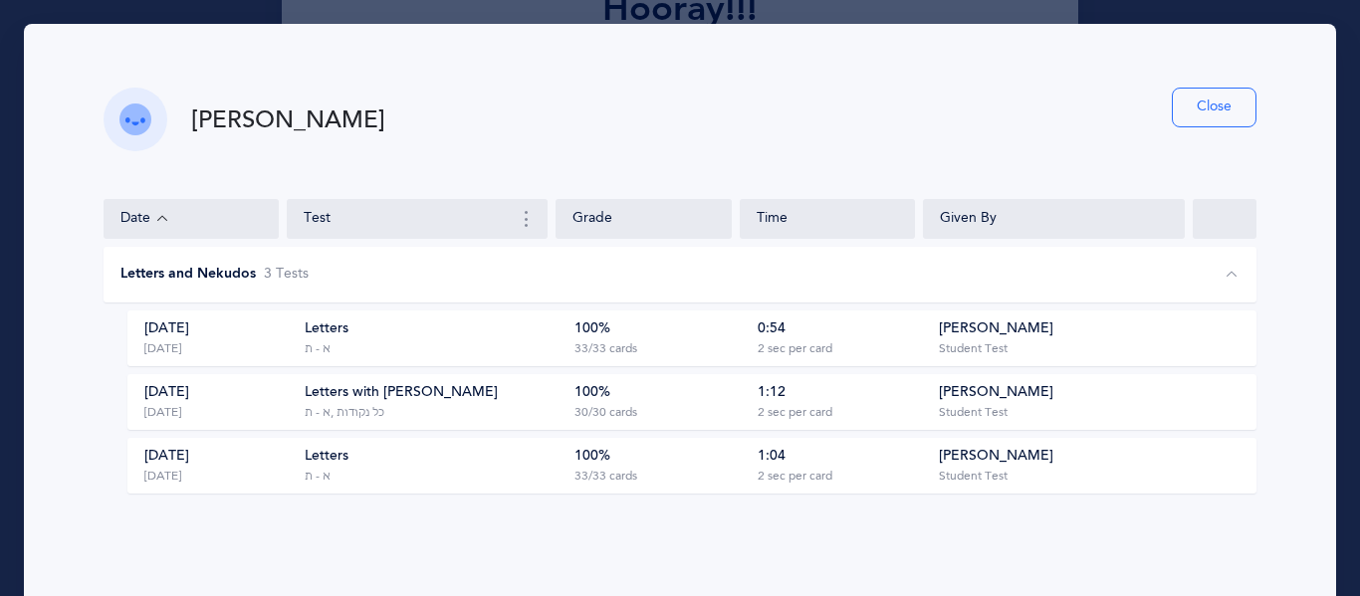
click at [1196, 100] on button "Close" at bounding box center [1214, 108] width 85 height 40
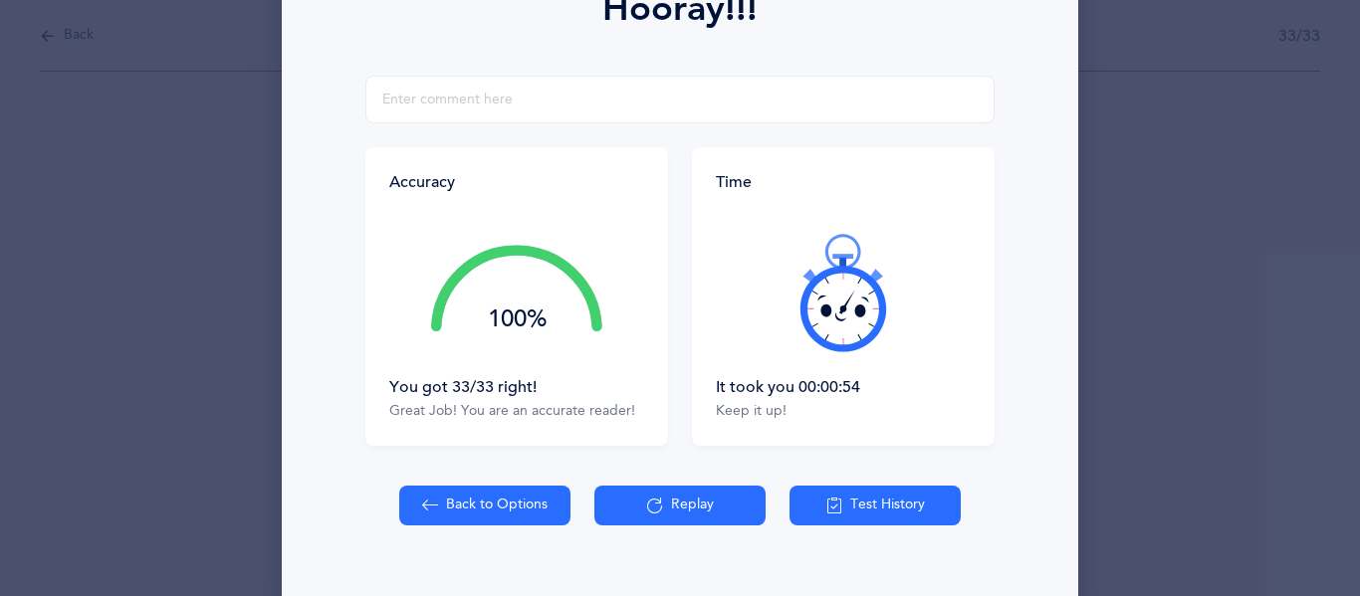
click at [505, 511] on button "Back to Options" at bounding box center [484, 506] width 171 height 40
select select "27"
select select "single"
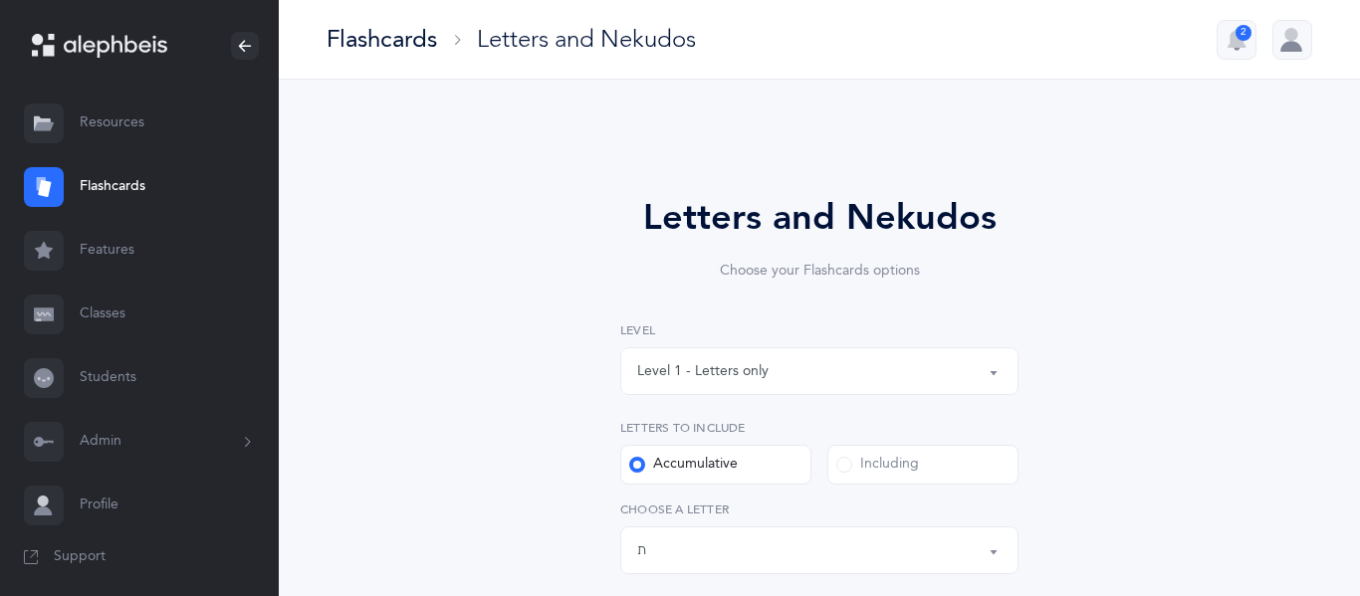
click at [989, 375] on button "Level 1 - Letters only" at bounding box center [819, 371] width 398 height 48
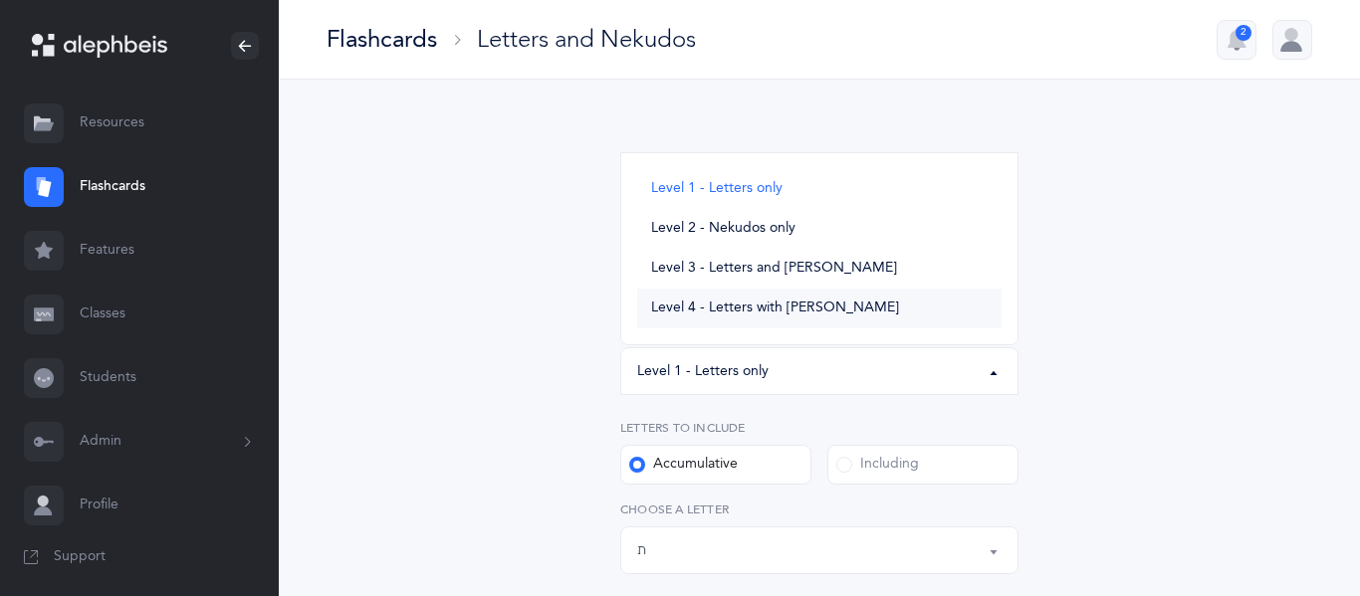
click at [691, 309] on span "Level 4 - Letters with [PERSON_NAME]" at bounding box center [775, 309] width 248 height 18
select select "4"
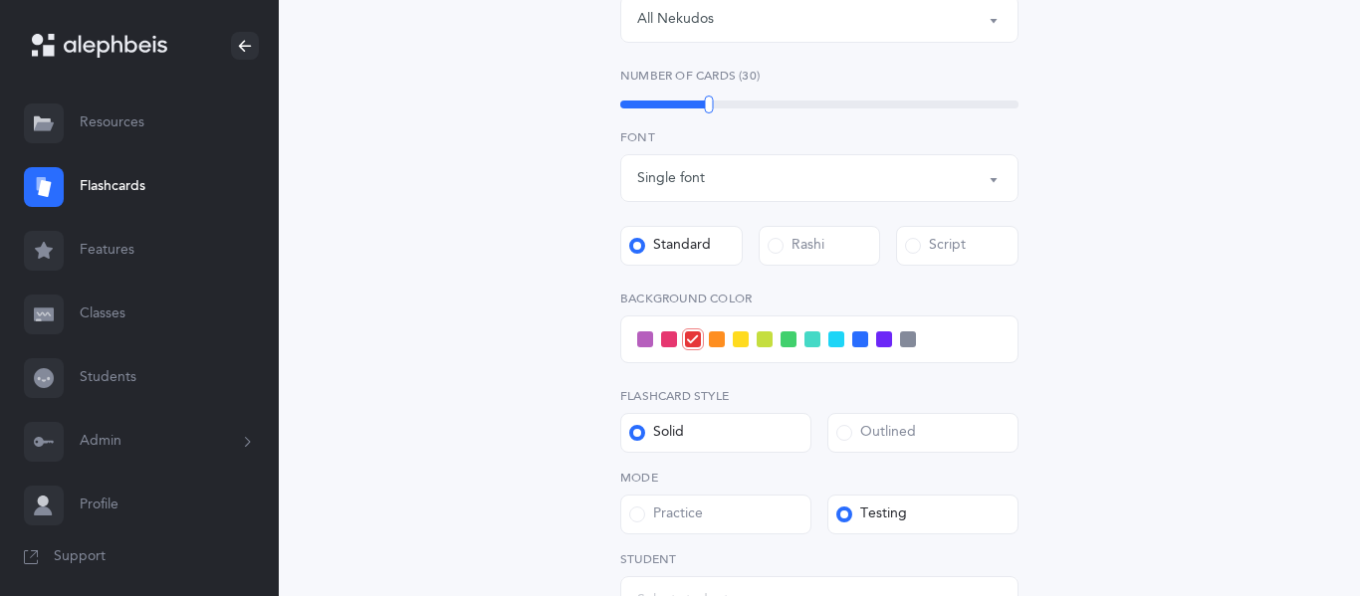
scroll to position [712, 0]
click at [834, 341] on span at bounding box center [836, 338] width 16 height 16
click at [0, 0] on input "checkbox" at bounding box center [0, 0] width 0 height 0
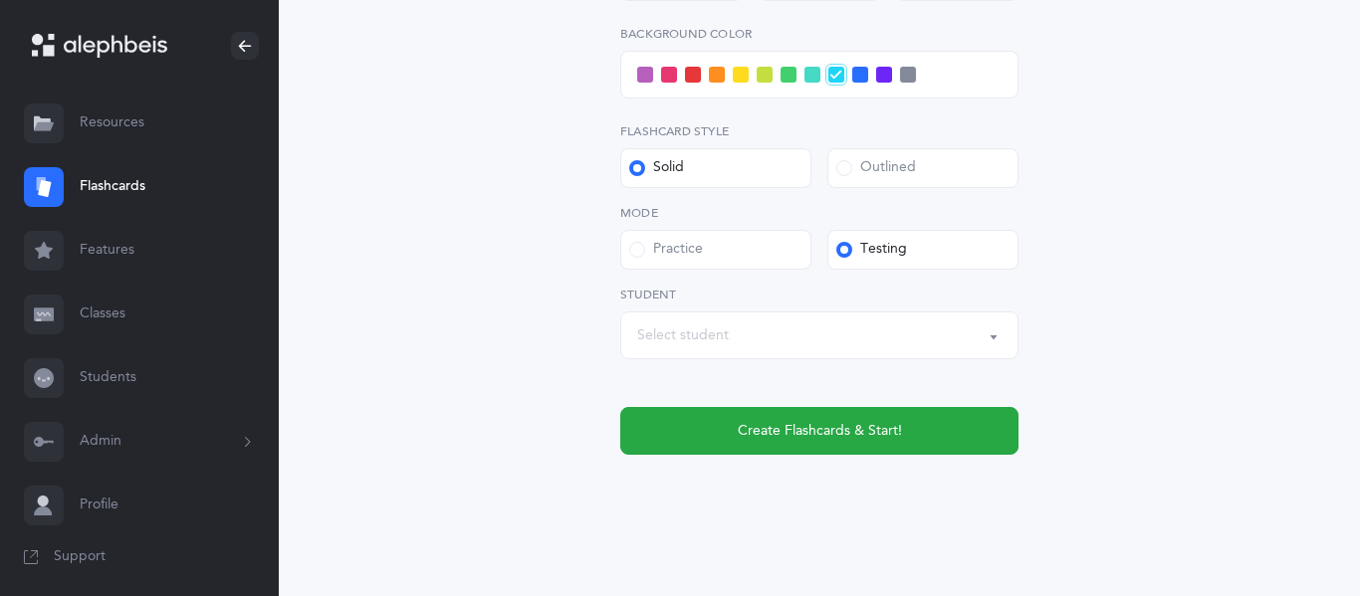
scroll to position [985, 0]
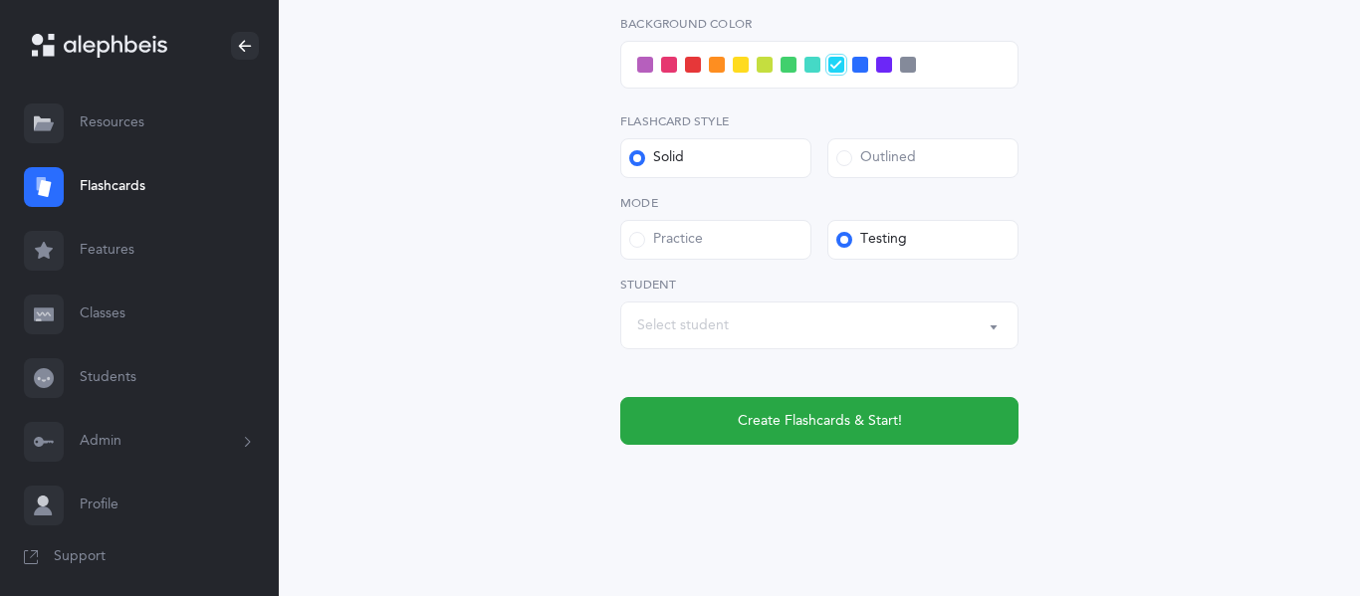
click at [793, 329] on div "Select student" at bounding box center [819, 326] width 364 height 34
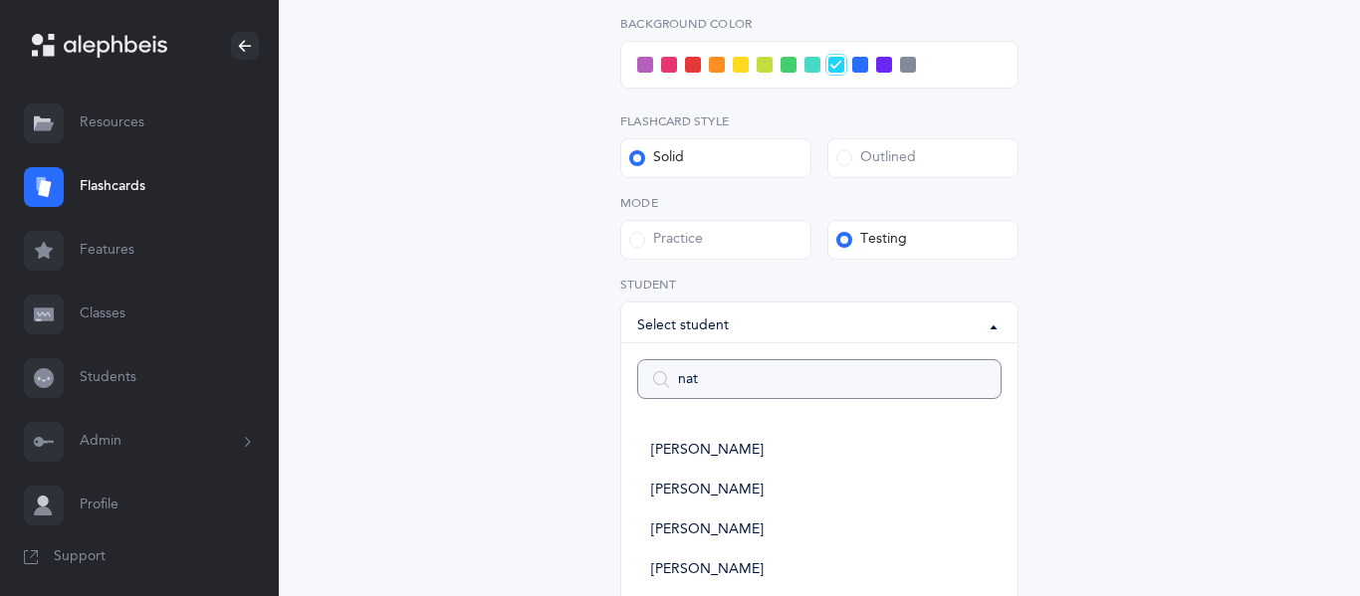
type input "nath"
select select
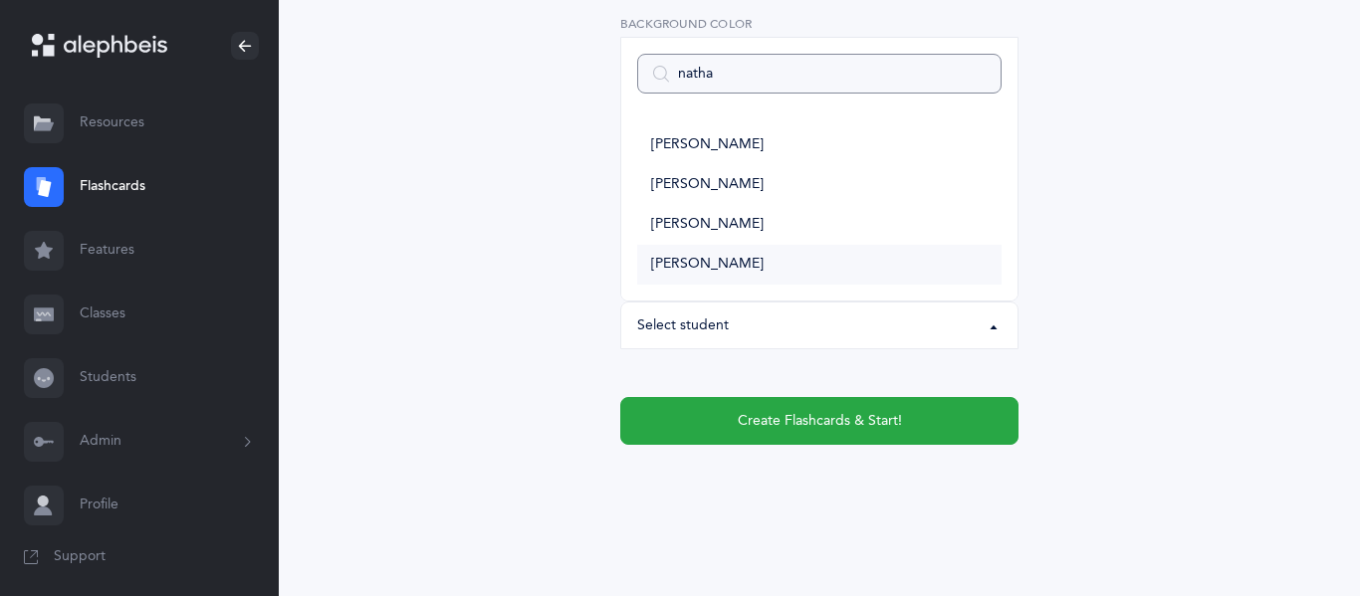
type input "natha"
click at [712, 264] on span "[PERSON_NAME]" at bounding box center [707, 265] width 112 height 18
select select "2953"
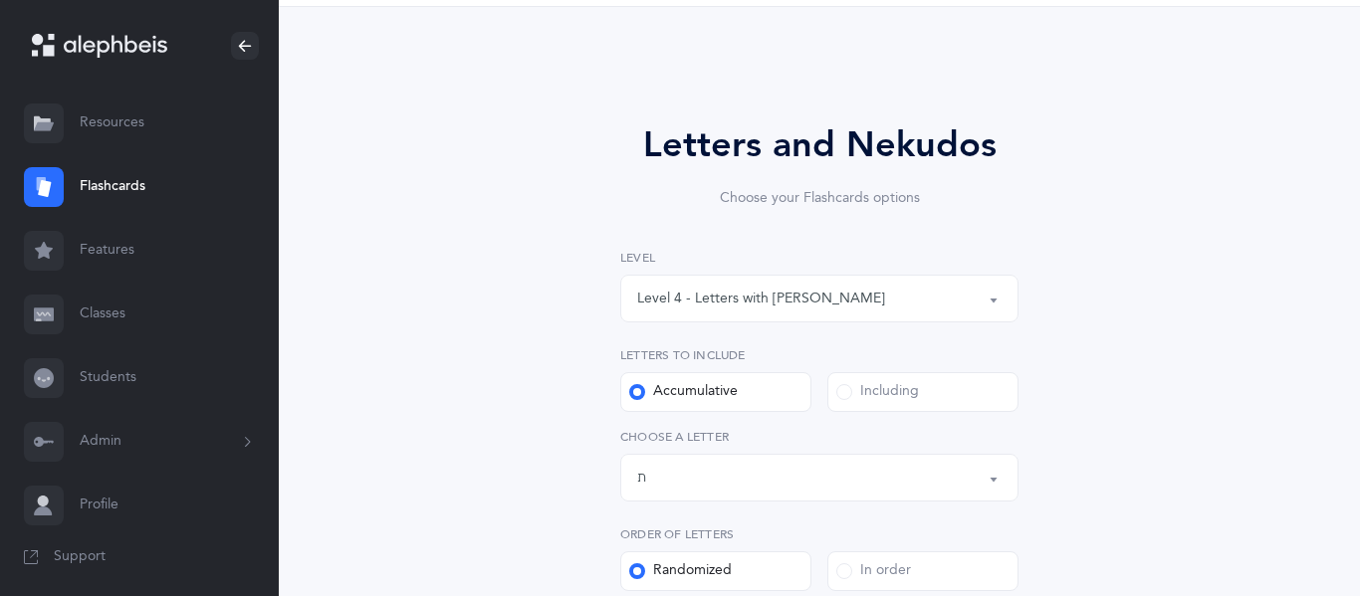
scroll to position [993, 0]
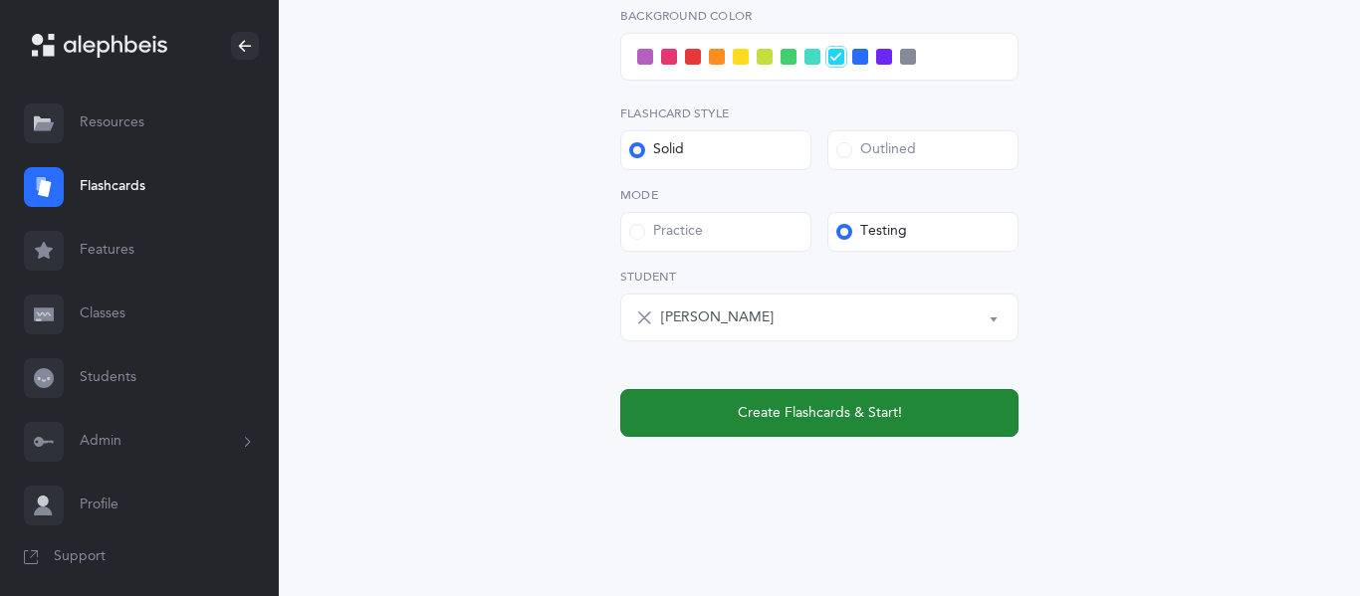
click at [872, 412] on span "Create Flashcards & Start!" at bounding box center [820, 413] width 164 height 21
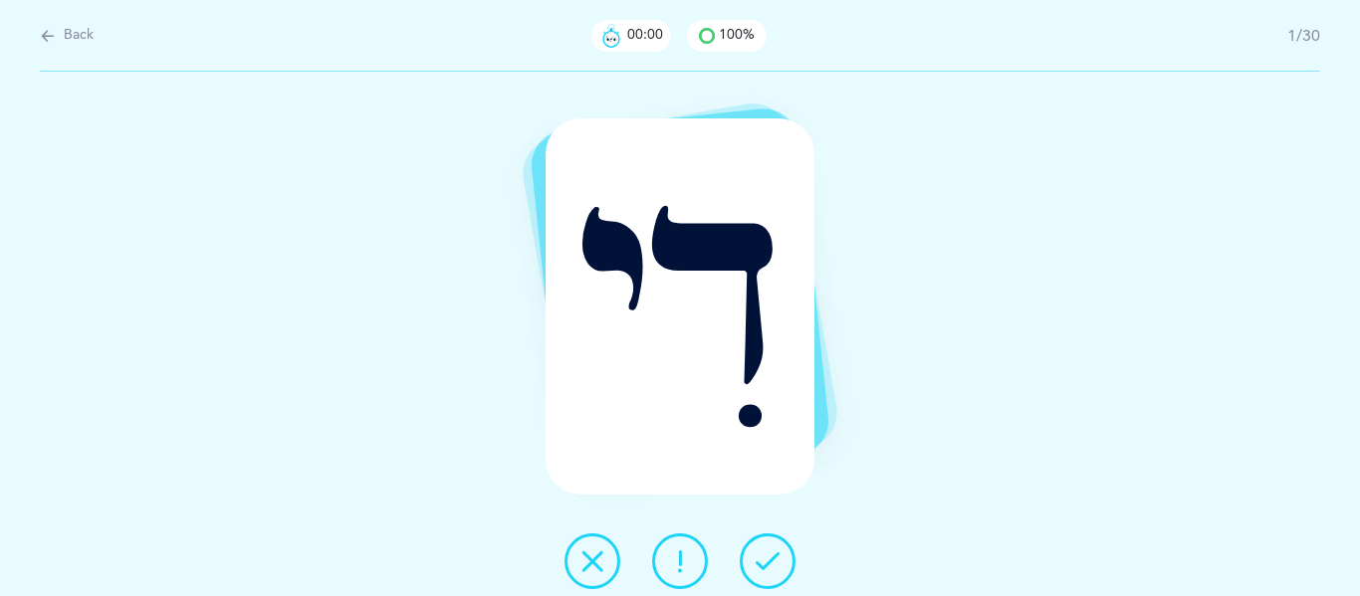
scroll to position [0, 0]
click at [769, 561] on icon at bounding box center [767, 561] width 24 height 24
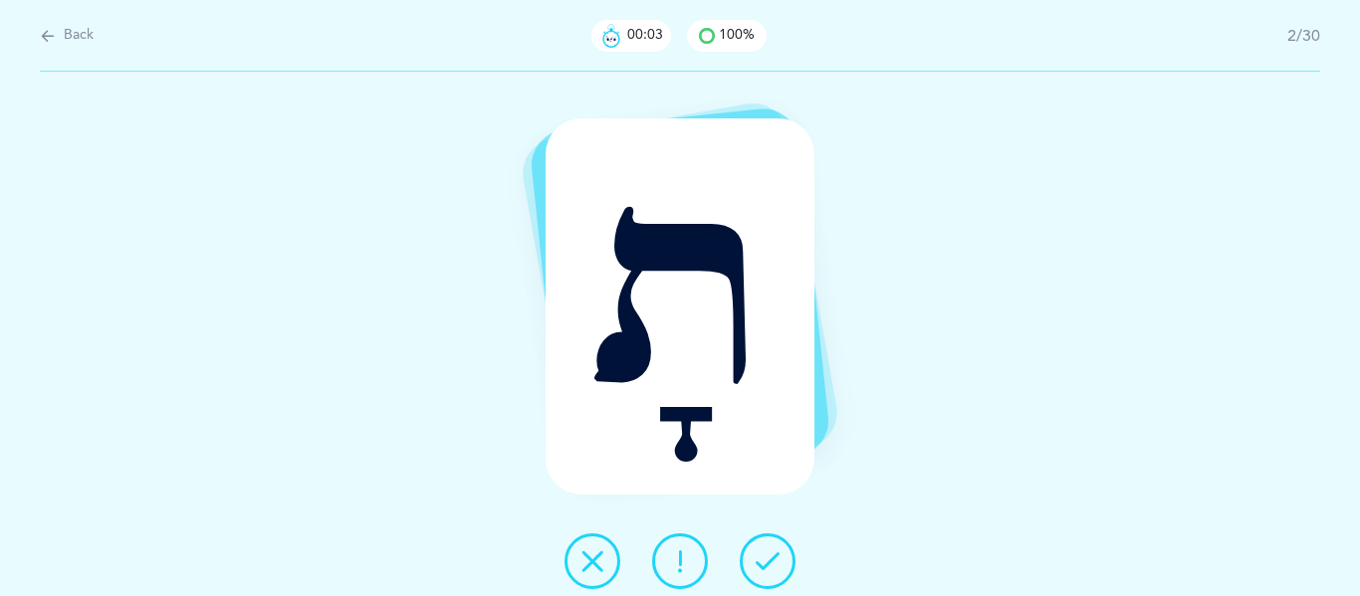
click at [769, 561] on icon at bounding box center [767, 561] width 24 height 24
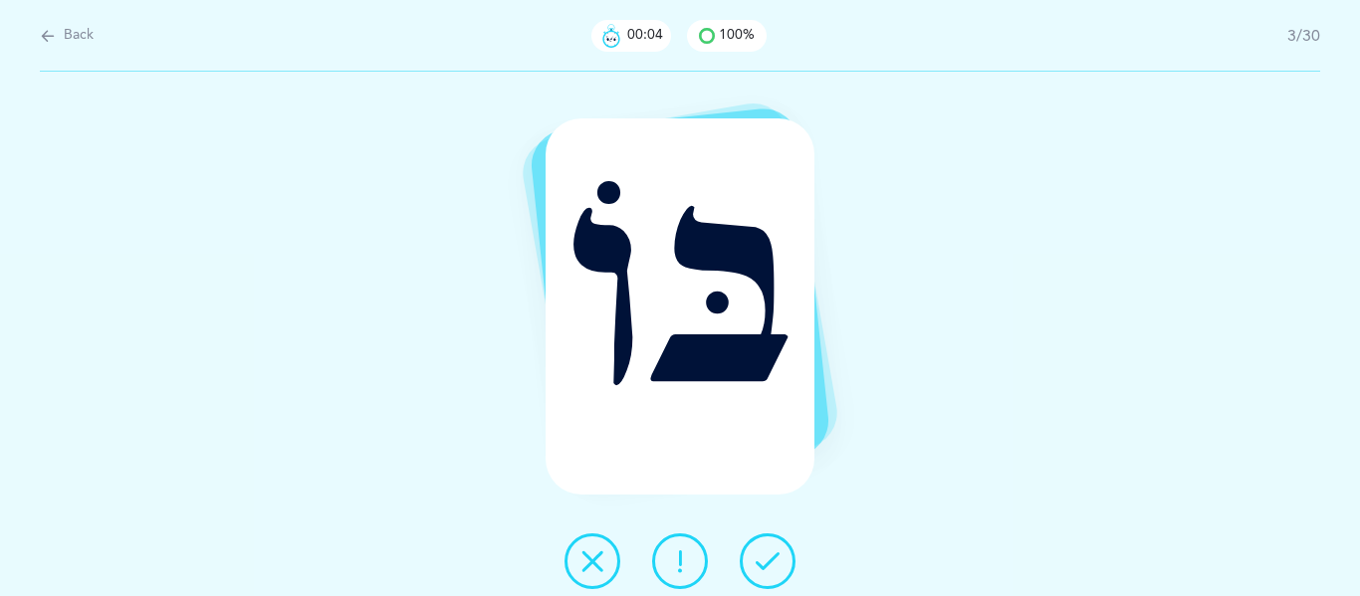
click at [769, 561] on icon at bounding box center [767, 561] width 24 height 24
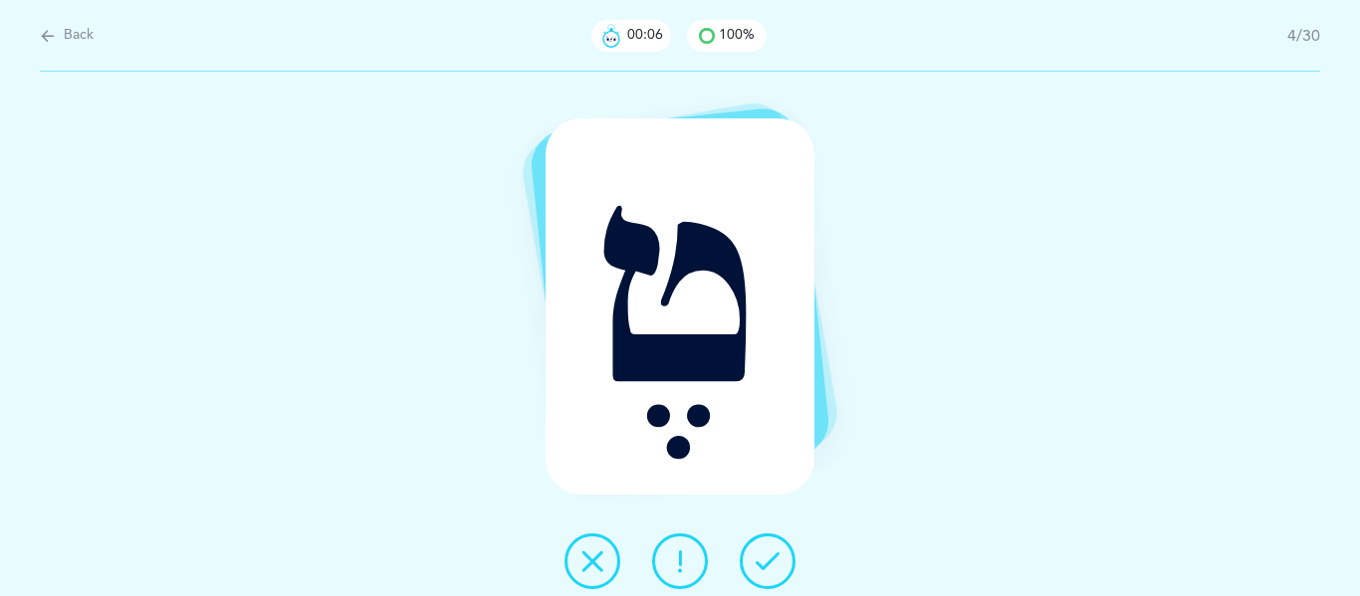
click at [769, 561] on icon at bounding box center [767, 561] width 24 height 24
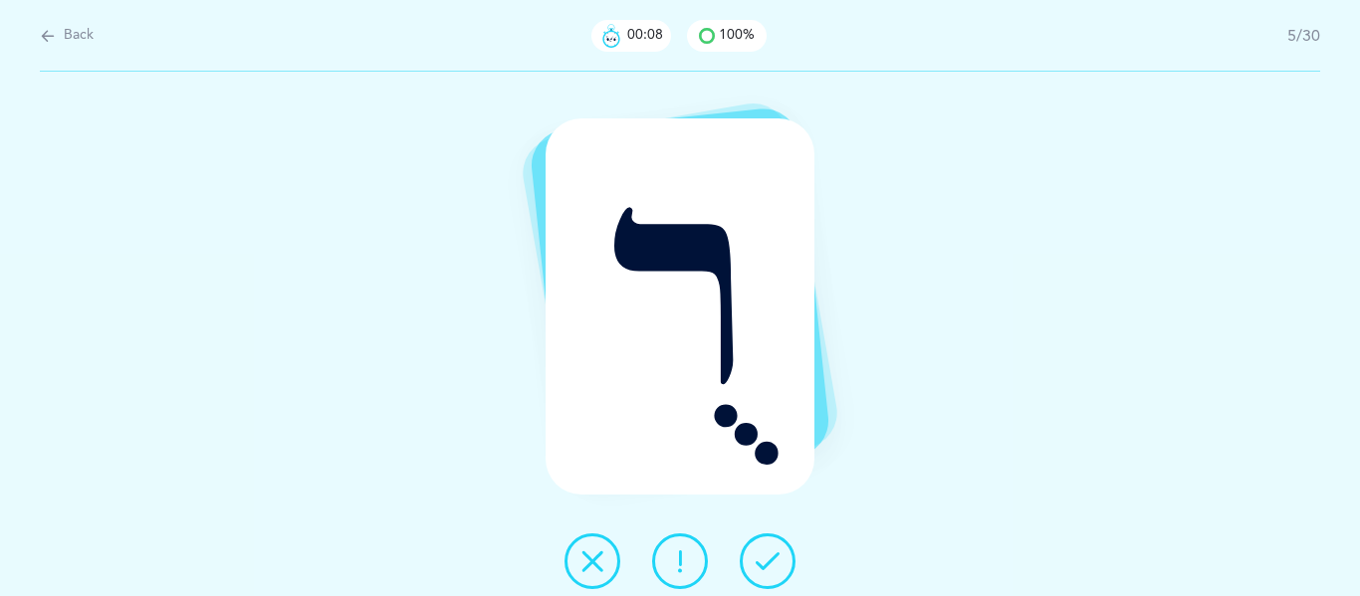
click at [769, 561] on icon at bounding box center [767, 561] width 24 height 24
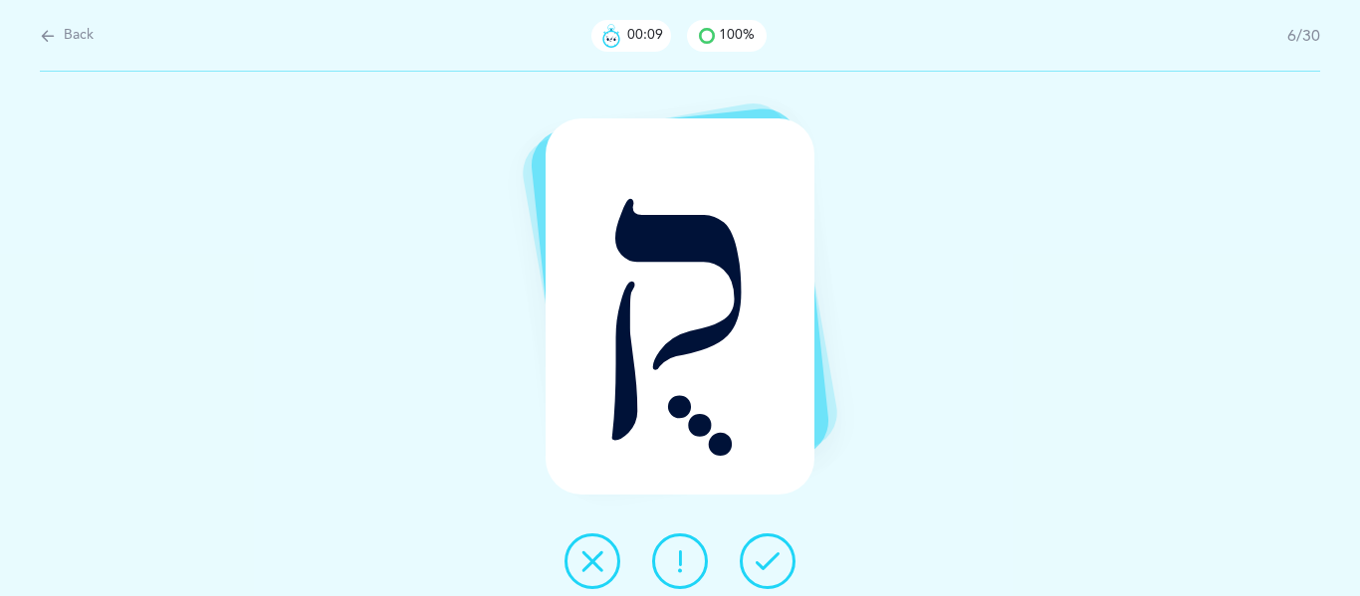
click at [769, 561] on icon at bounding box center [767, 561] width 24 height 24
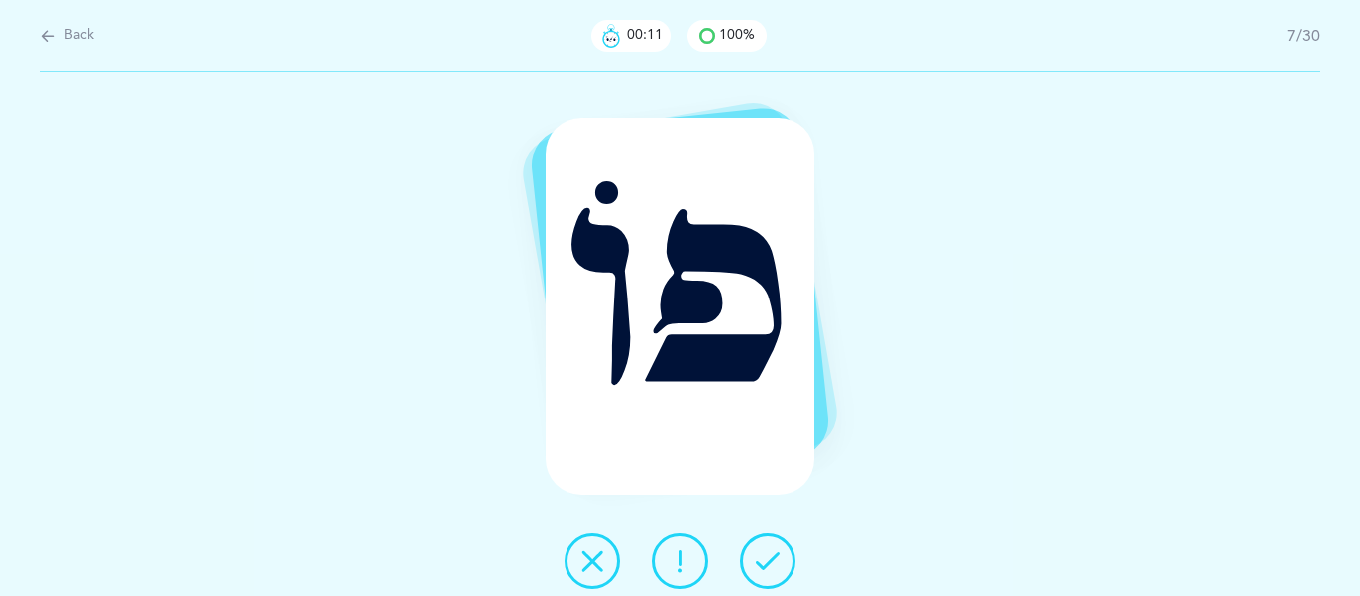
click at [769, 561] on icon at bounding box center [767, 561] width 24 height 24
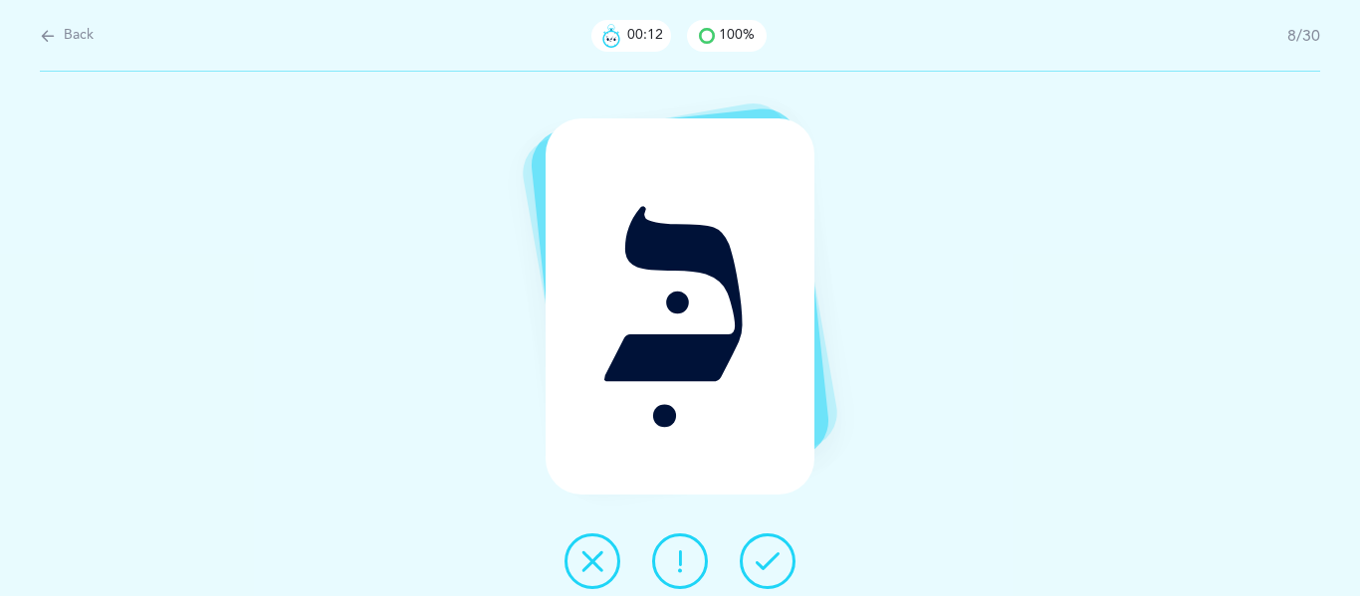
click at [769, 561] on icon at bounding box center [767, 561] width 24 height 24
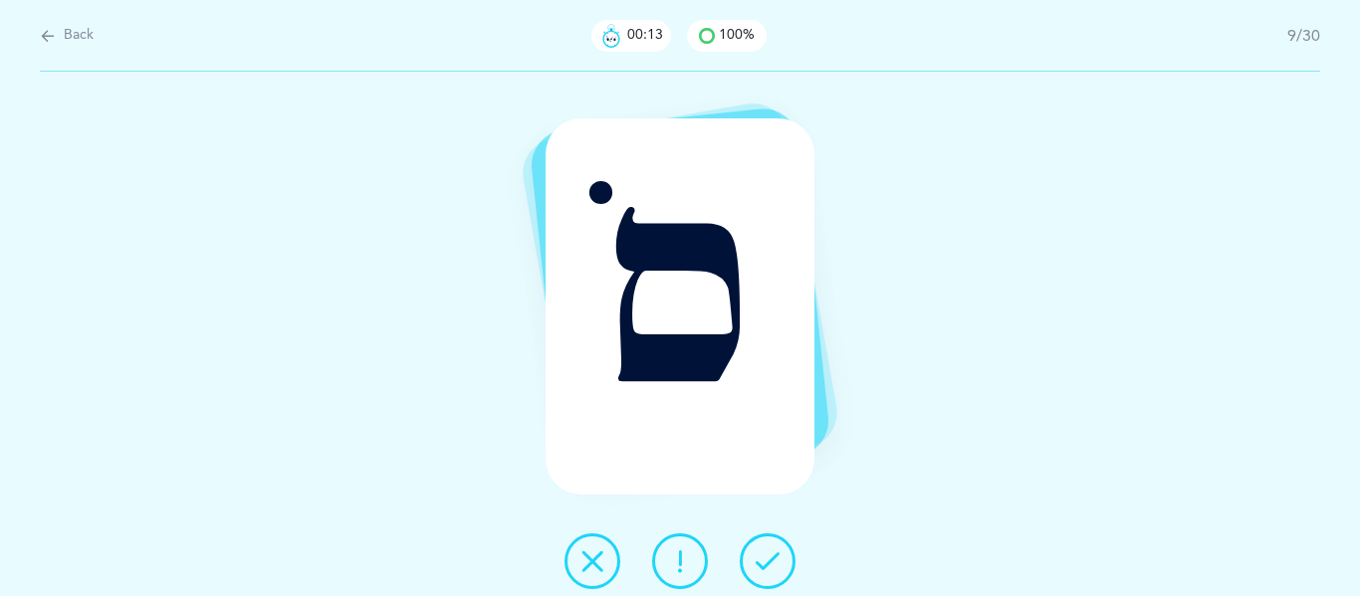
click at [769, 561] on icon at bounding box center [767, 561] width 24 height 24
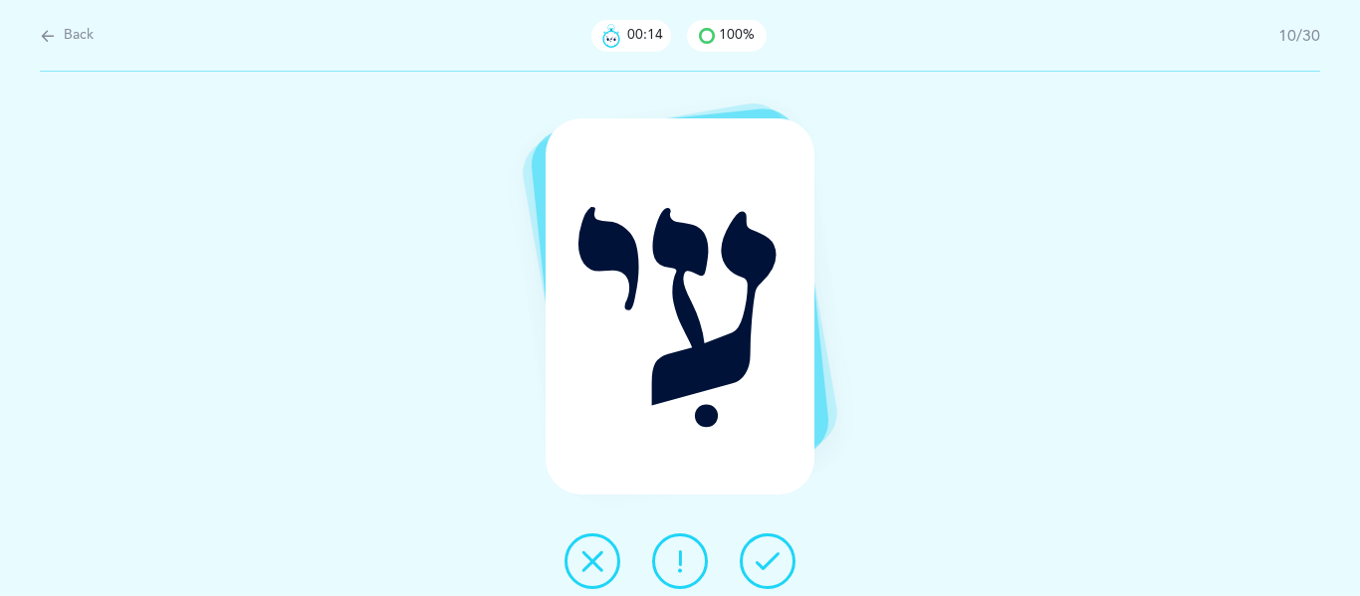
click at [769, 561] on icon at bounding box center [767, 561] width 24 height 24
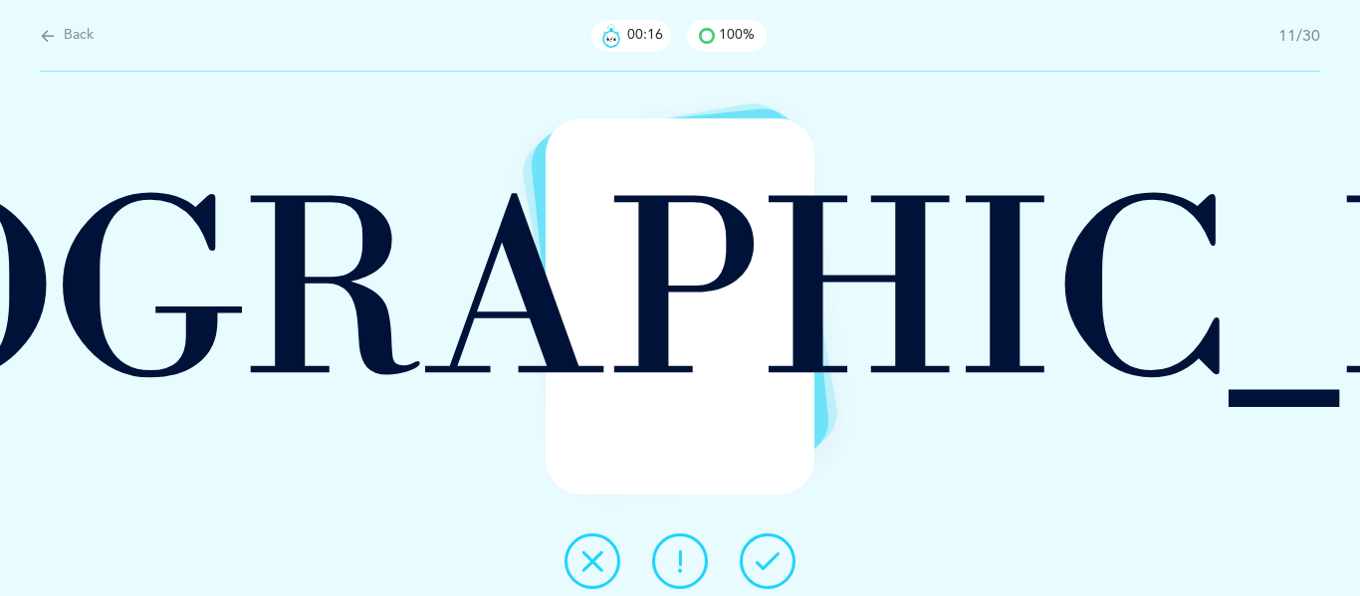
click at [769, 561] on icon at bounding box center [767, 561] width 24 height 24
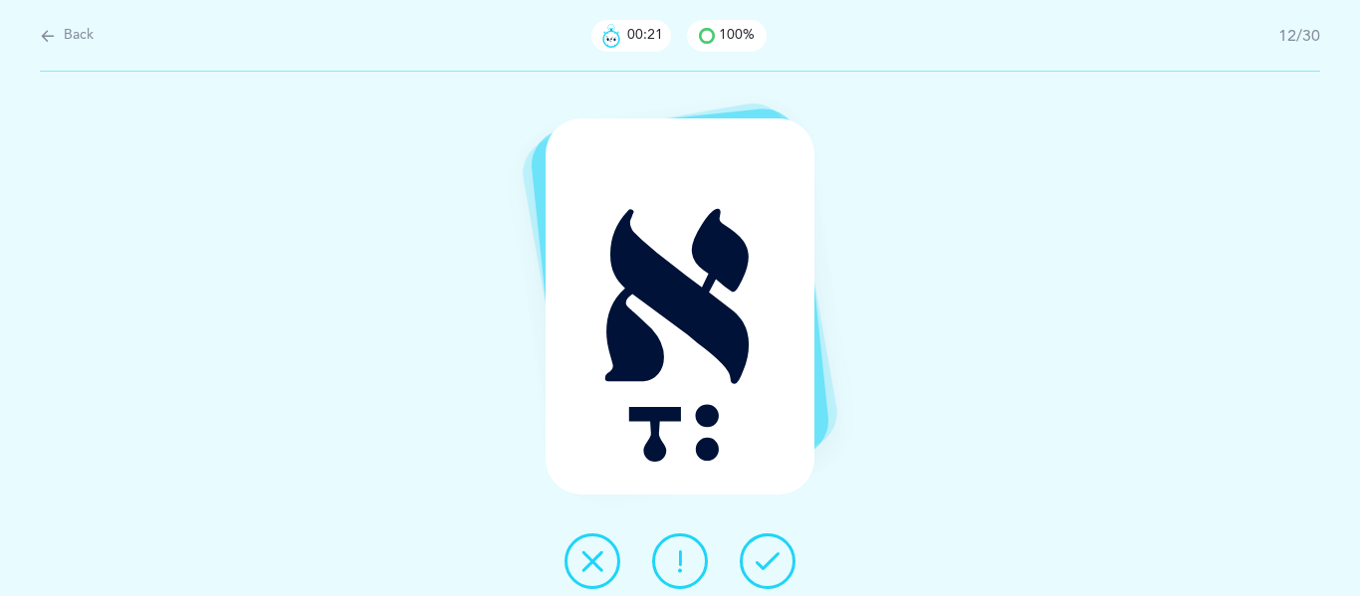
click at [769, 561] on icon at bounding box center [767, 561] width 24 height 24
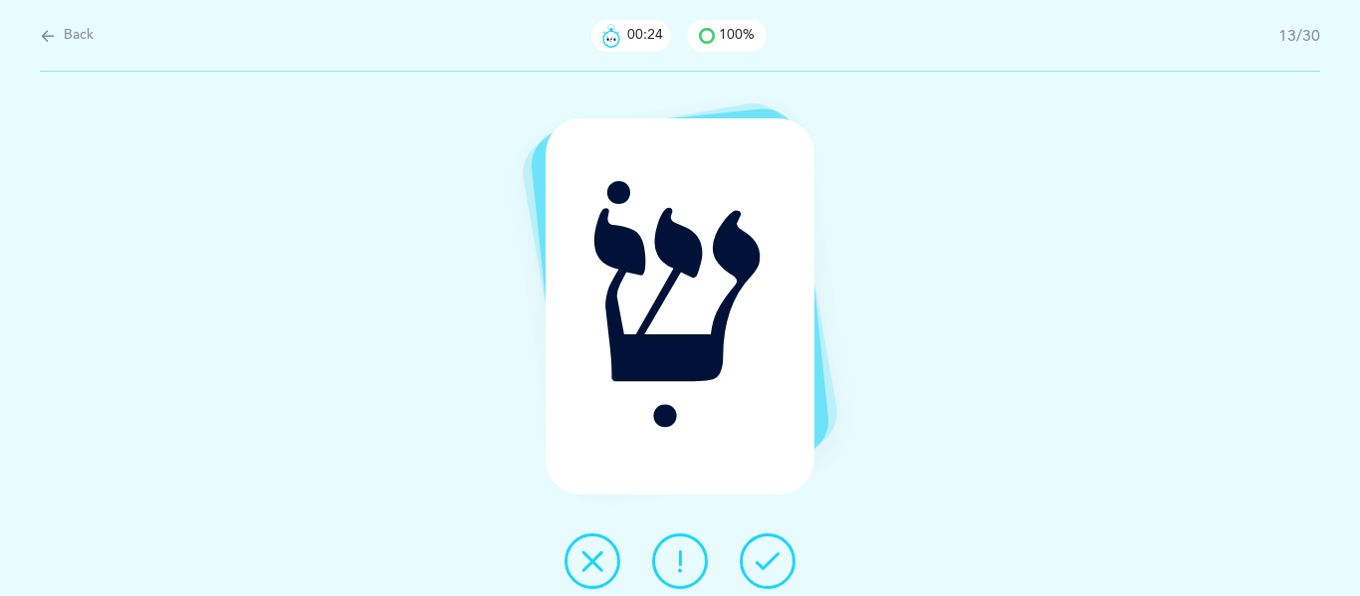
click at [769, 561] on icon at bounding box center [767, 561] width 24 height 24
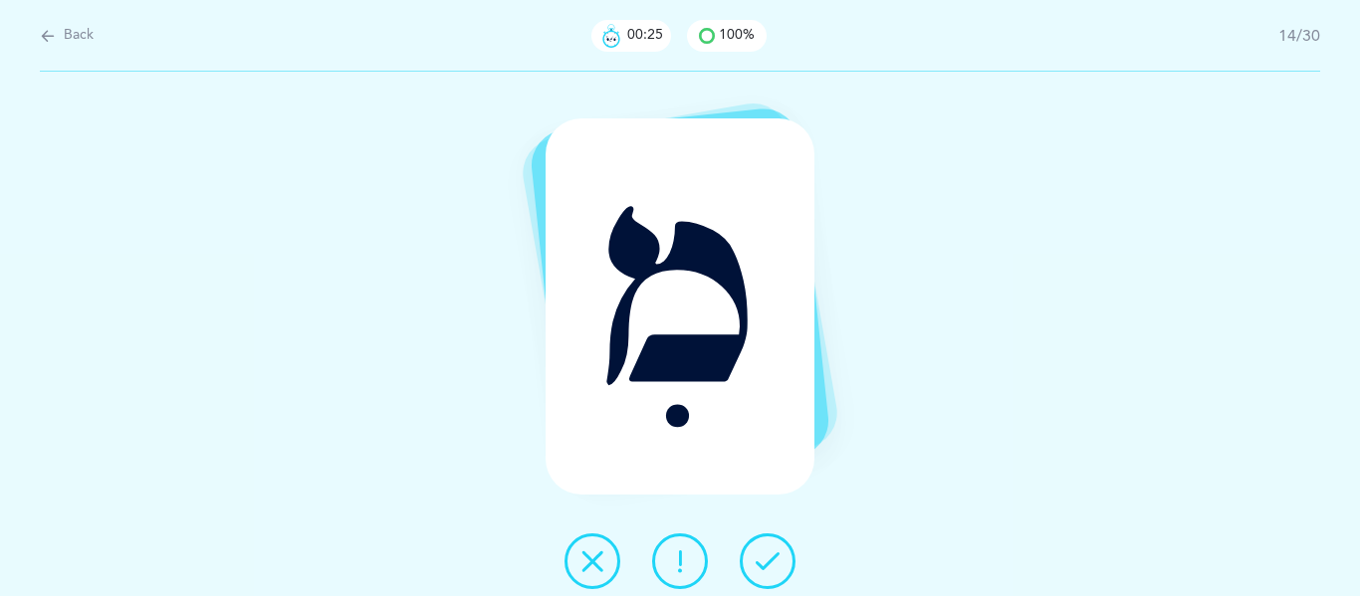
click at [769, 561] on icon at bounding box center [767, 561] width 24 height 24
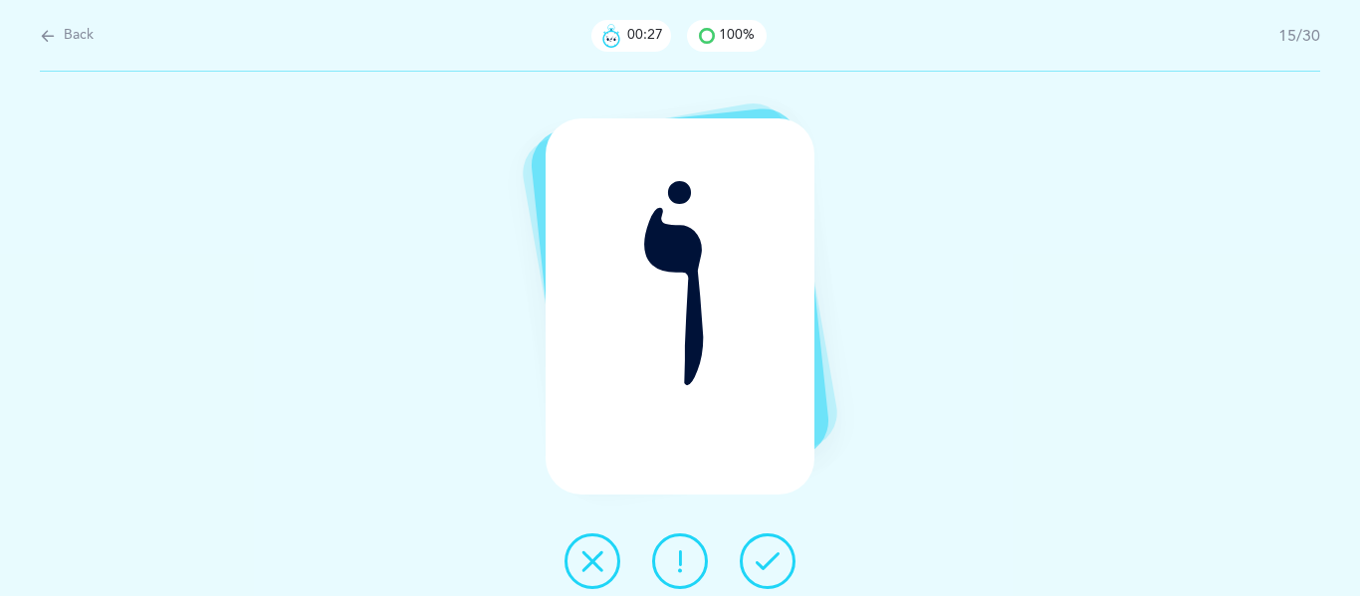
click at [769, 561] on icon at bounding box center [767, 561] width 24 height 24
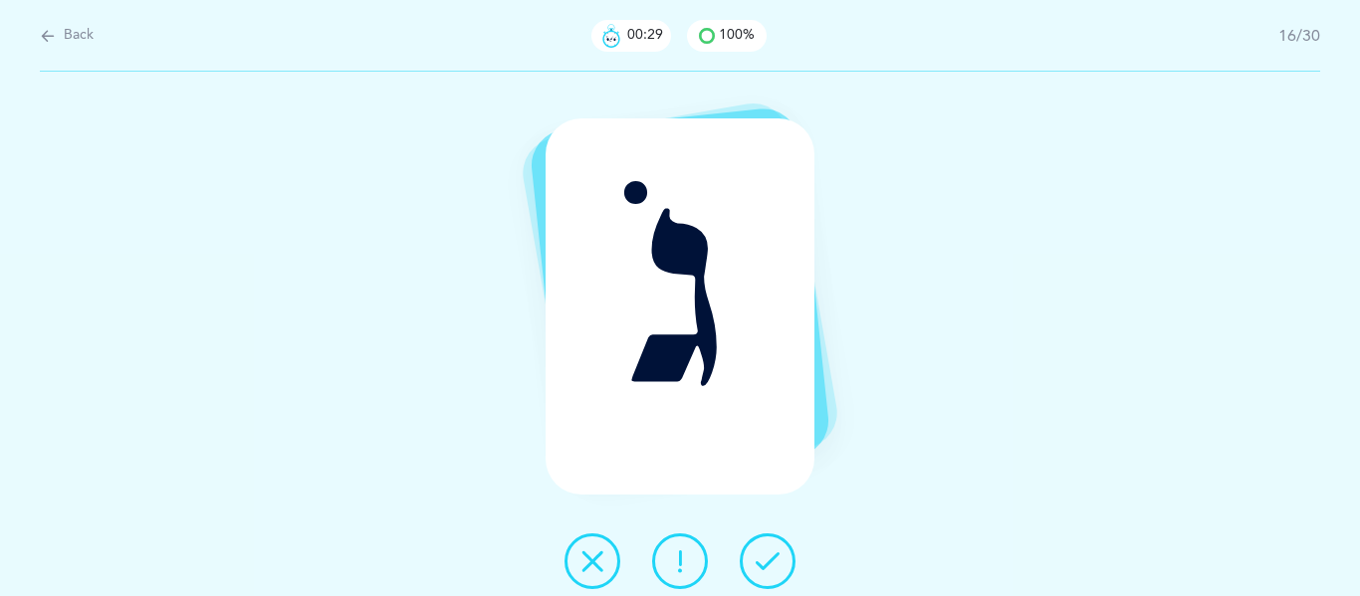
click at [769, 561] on icon at bounding box center [767, 561] width 24 height 24
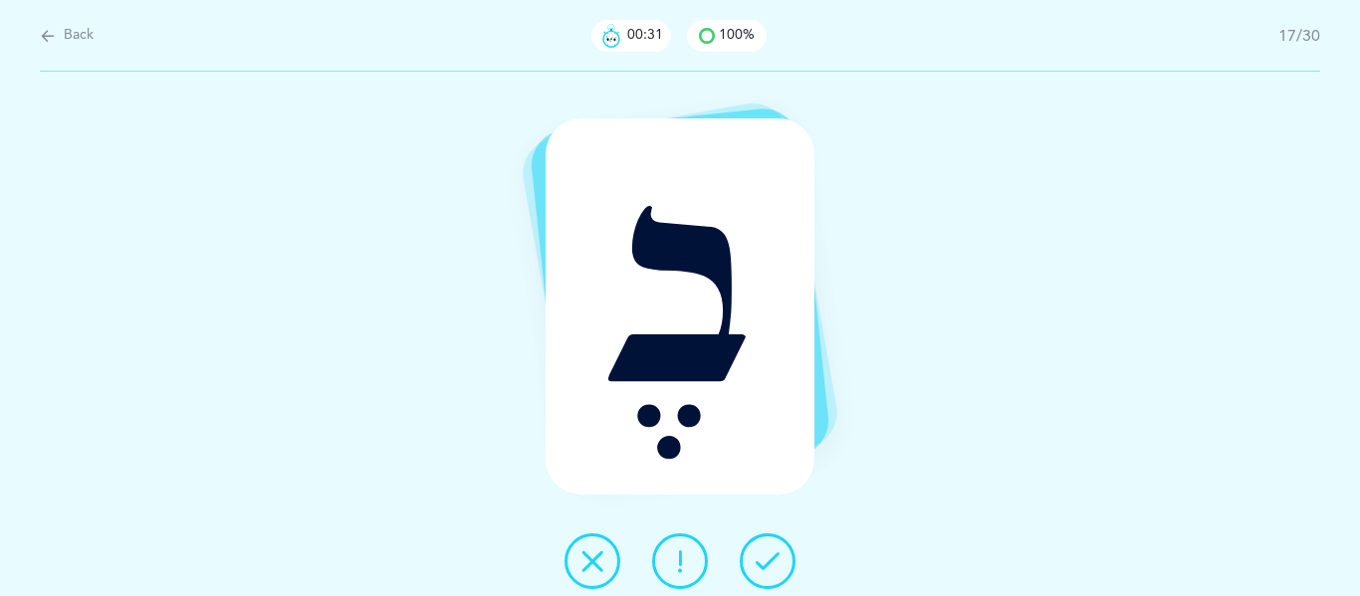
click at [769, 561] on icon at bounding box center [767, 561] width 24 height 24
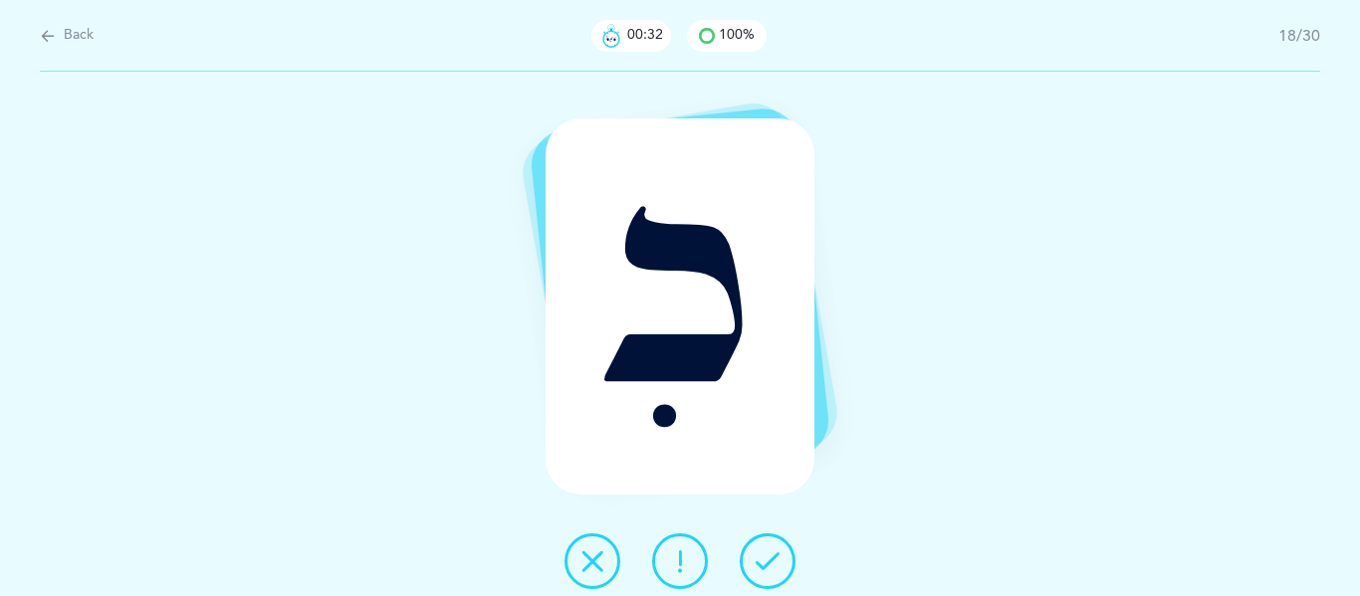
click at [769, 561] on icon at bounding box center [767, 561] width 24 height 24
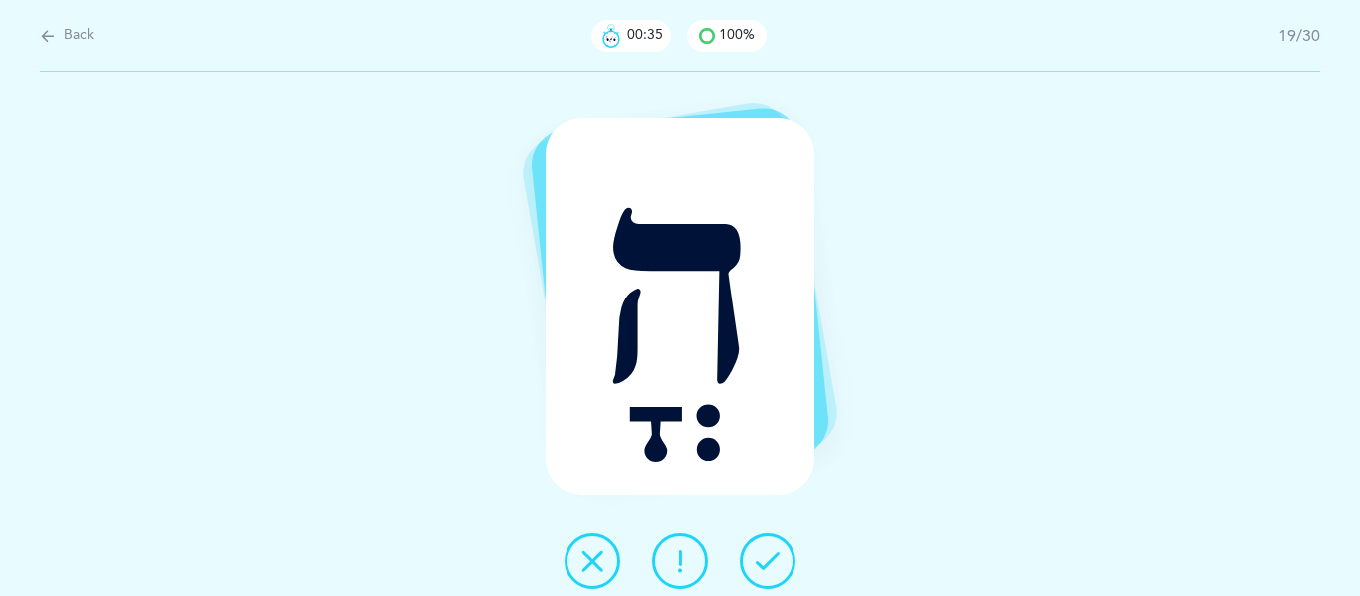
click at [769, 561] on icon at bounding box center [767, 561] width 24 height 24
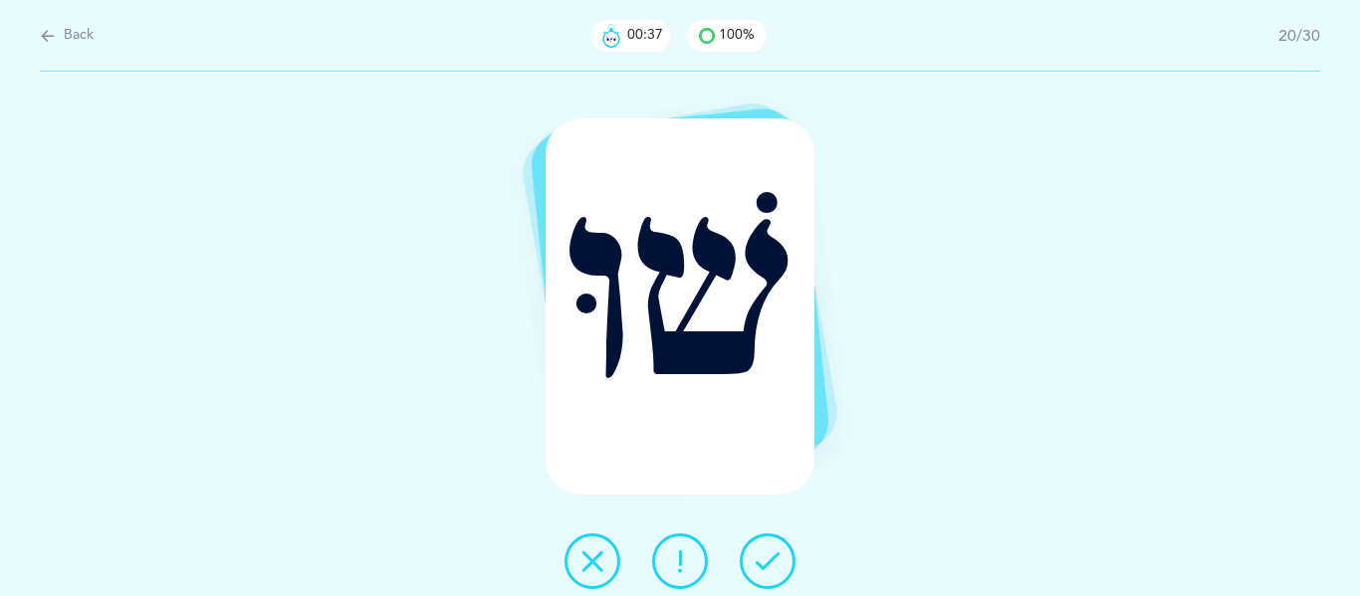
click at [769, 561] on icon at bounding box center [767, 561] width 24 height 24
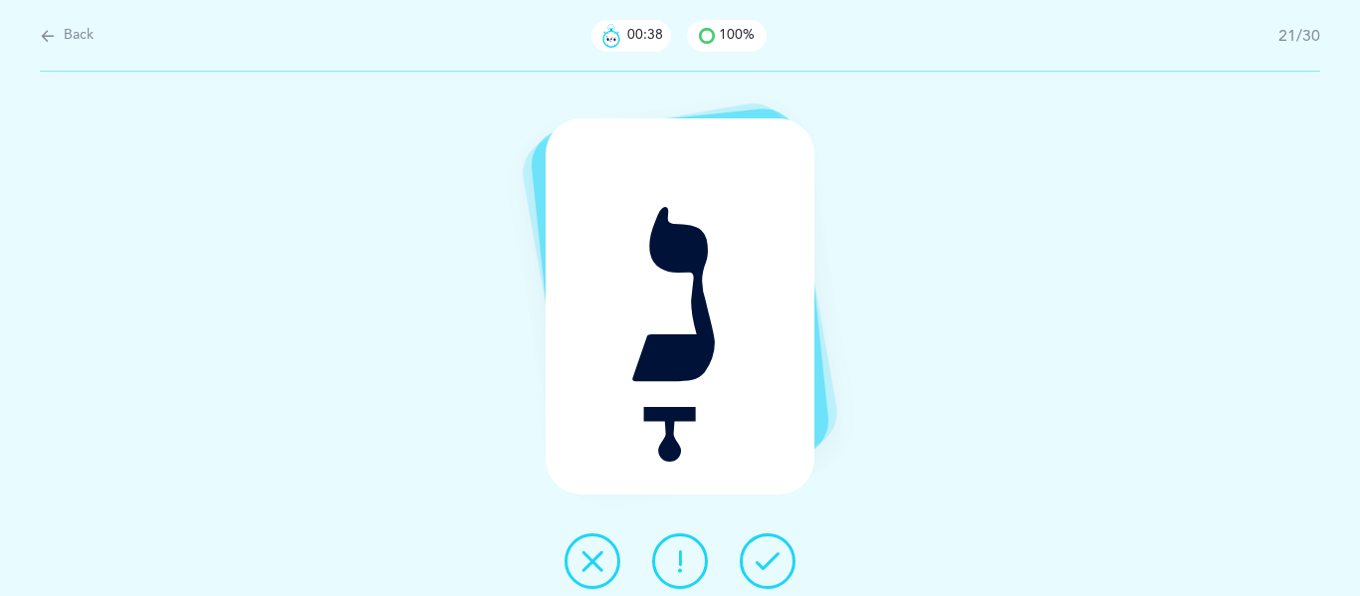
click at [769, 561] on icon at bounding box center [767, 561] width 24 height 24
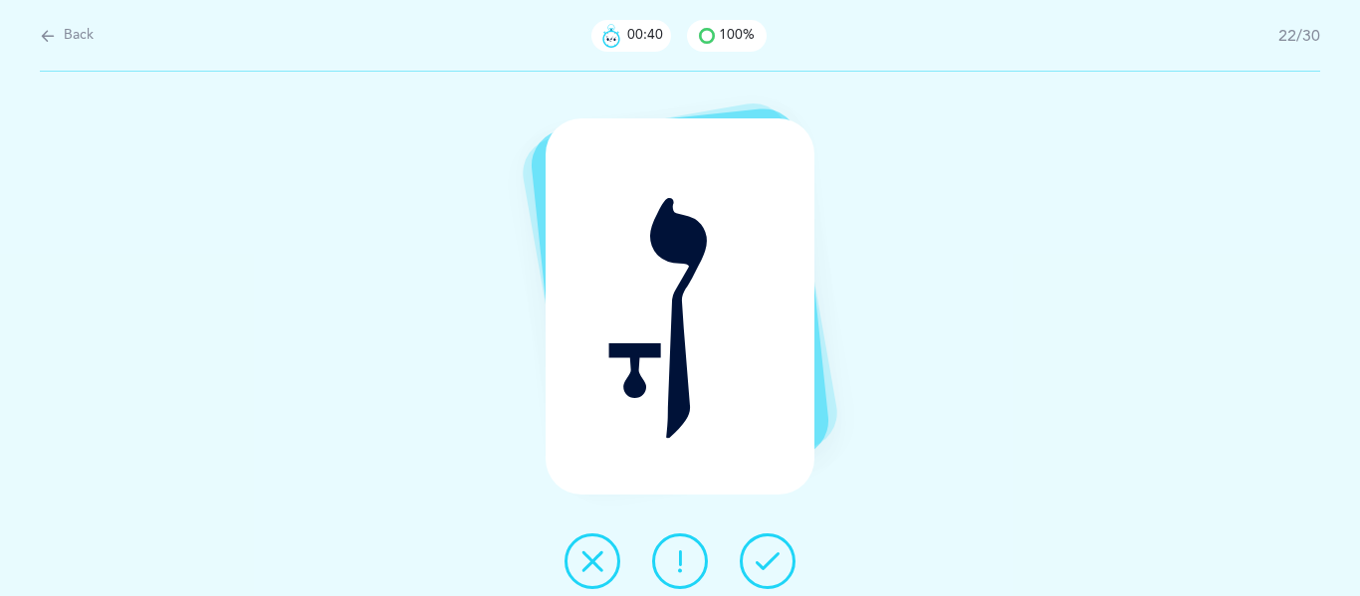
click at [769, 561] on icon at bounding box center [767, 561] width 24 height 24
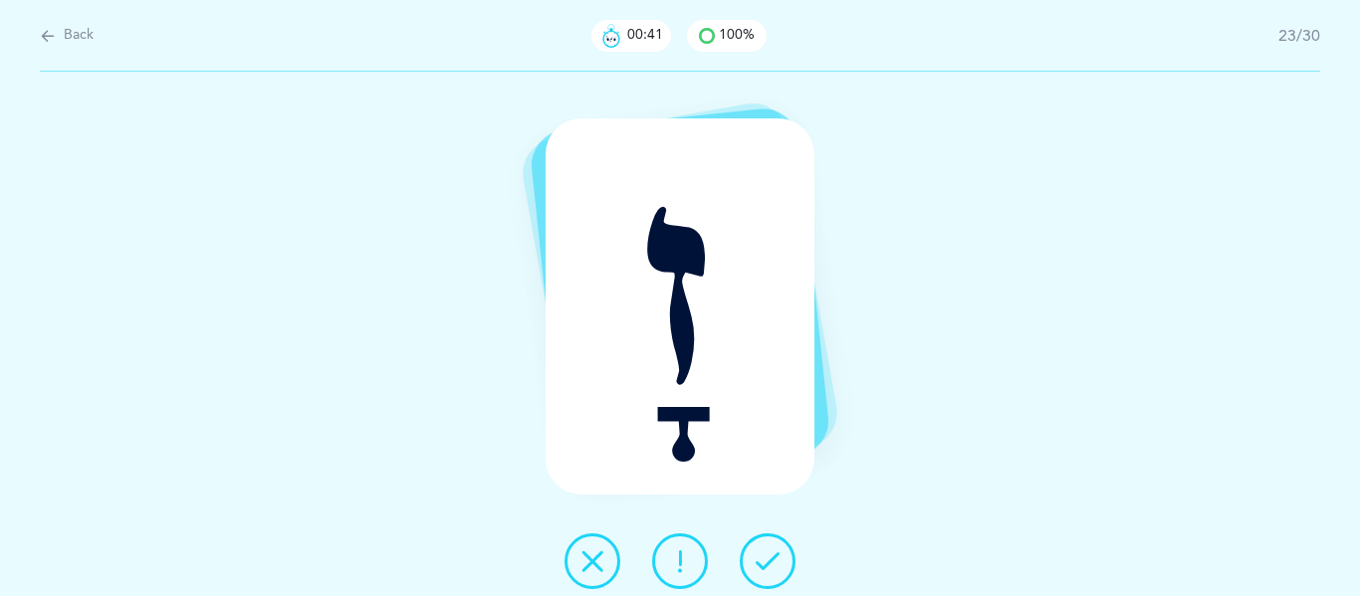
click at [769, 561] on icon at bounding box center [767, 561] width 24 height 24
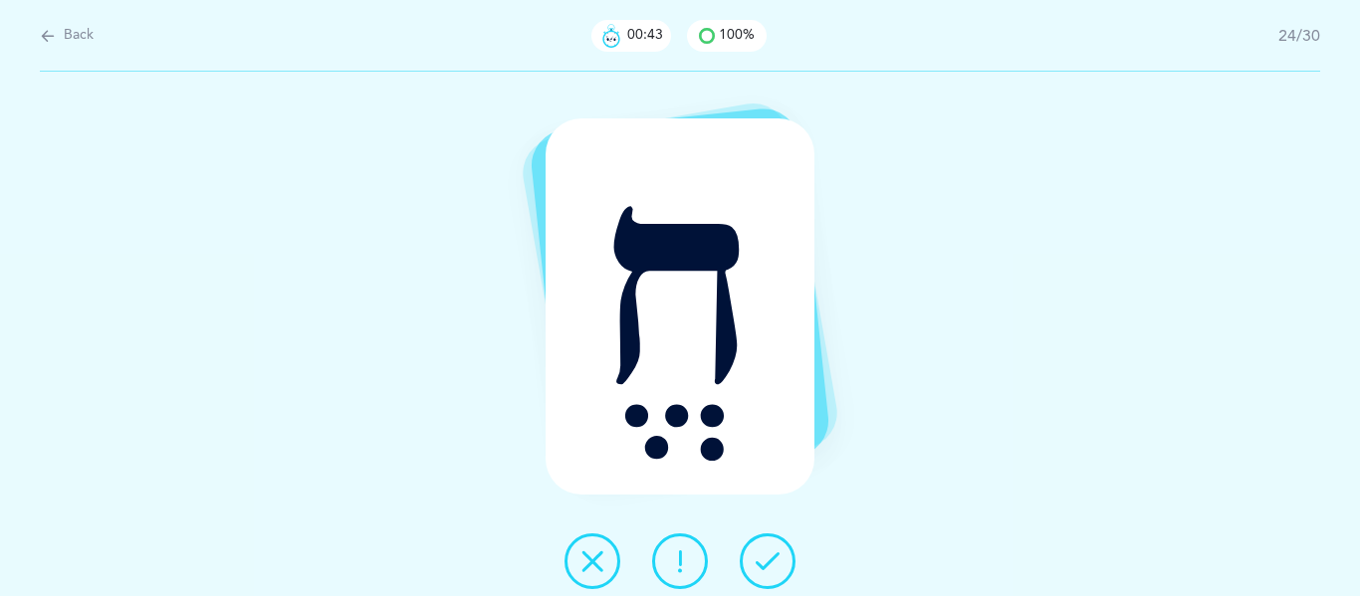
click at [769, 561] on icon at bounding box center [767, 561] width 24 height 24
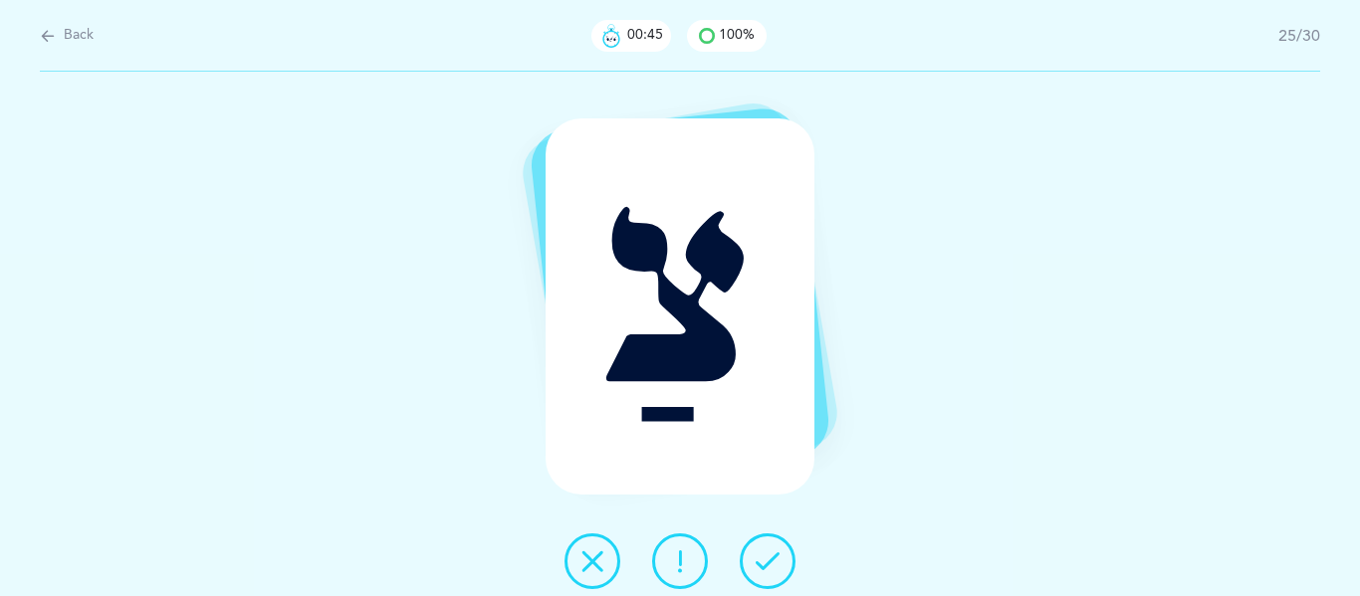
click at [769, 561] on icon at bounding box center [767, 561] width 24 height 24
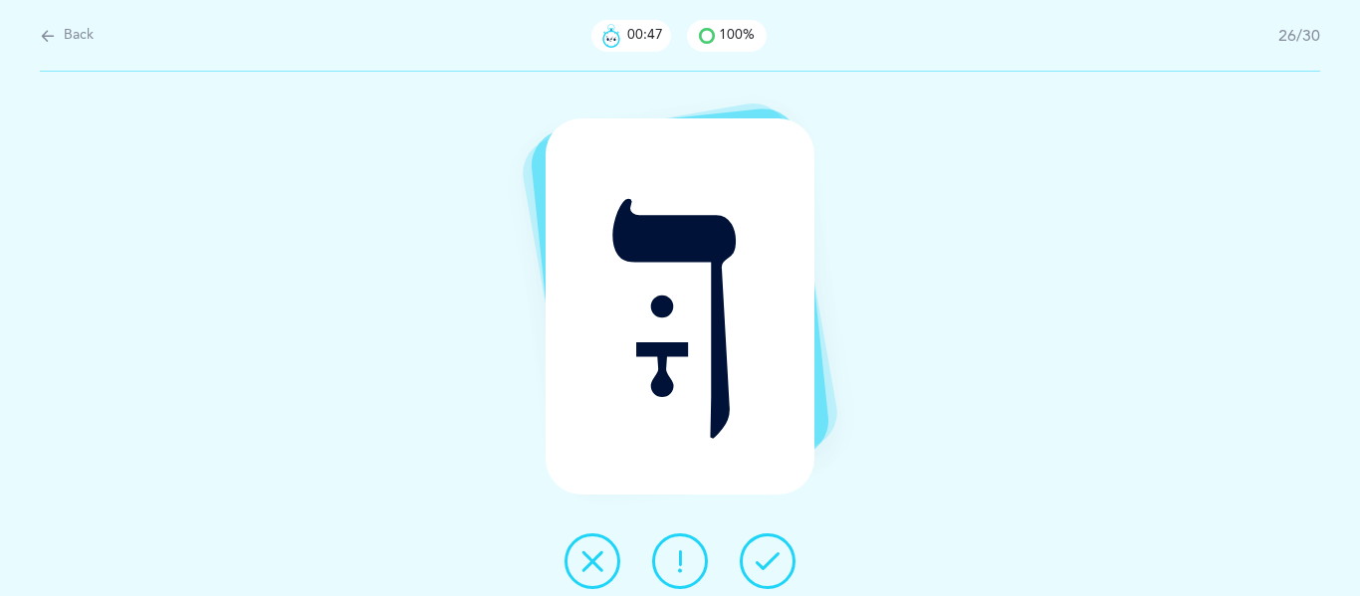
click at [769, 561] on icon at bounding box center [767, 561] width 24 height 24
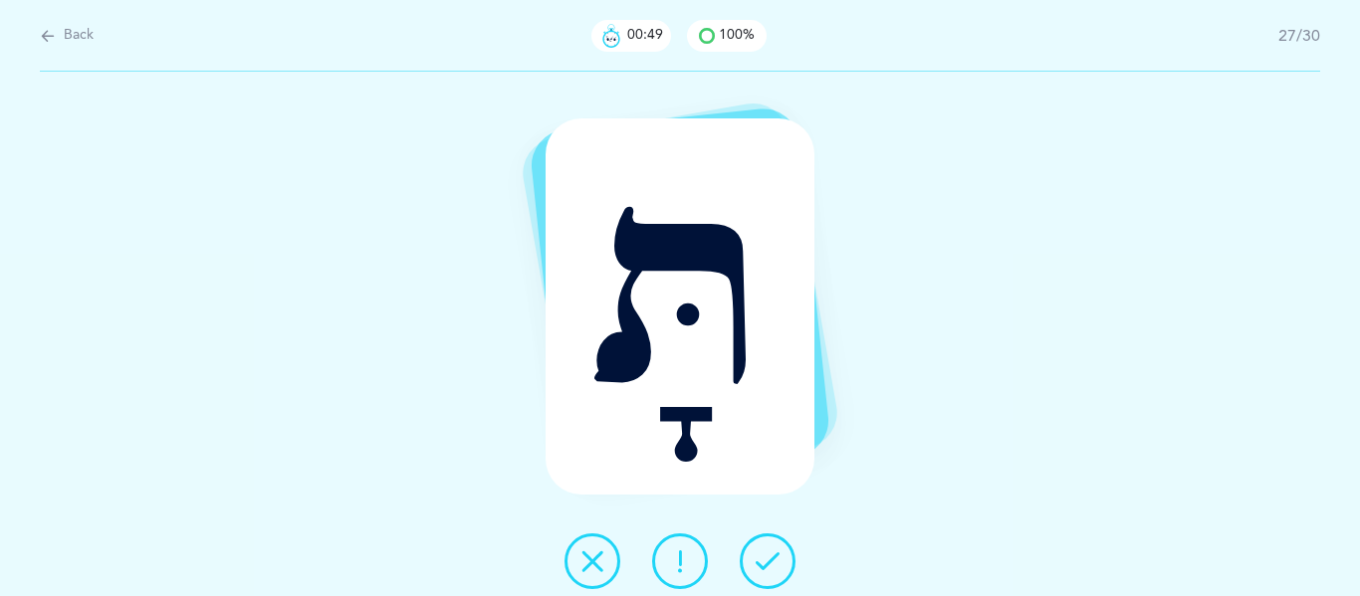
click at [769, 561] on icon at bounding box center [767, 561] width 24 height 24
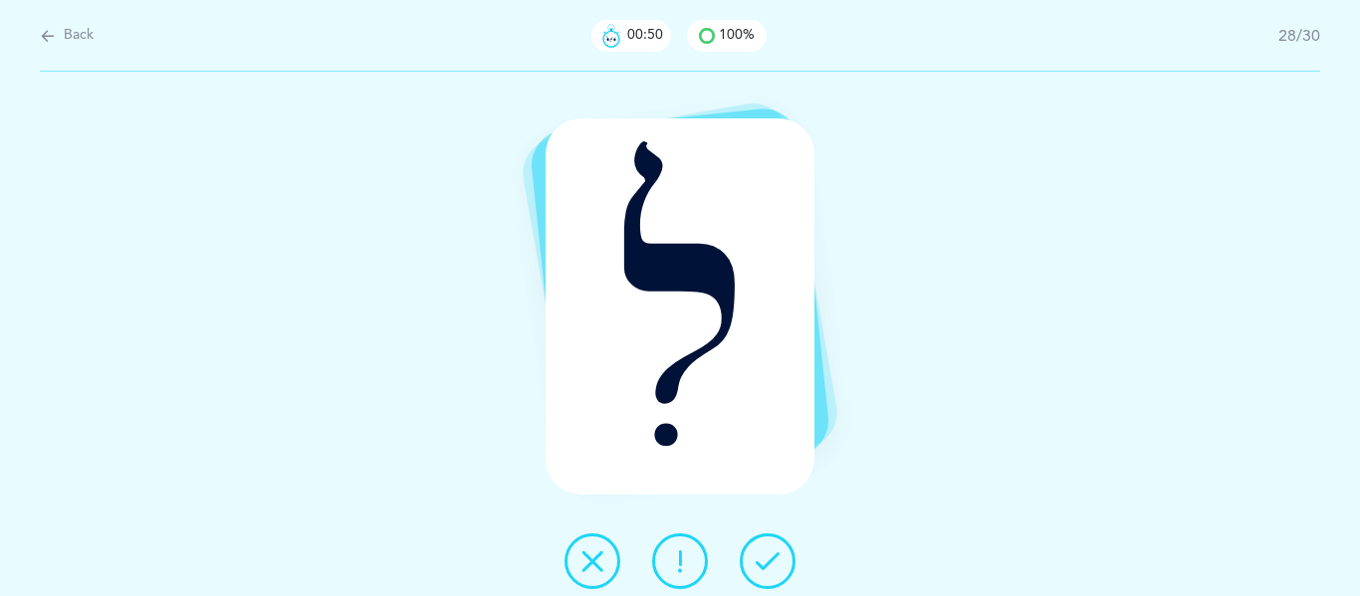
click at [769, 561] on icon at bounding box center [767, 561] width 24 height 24
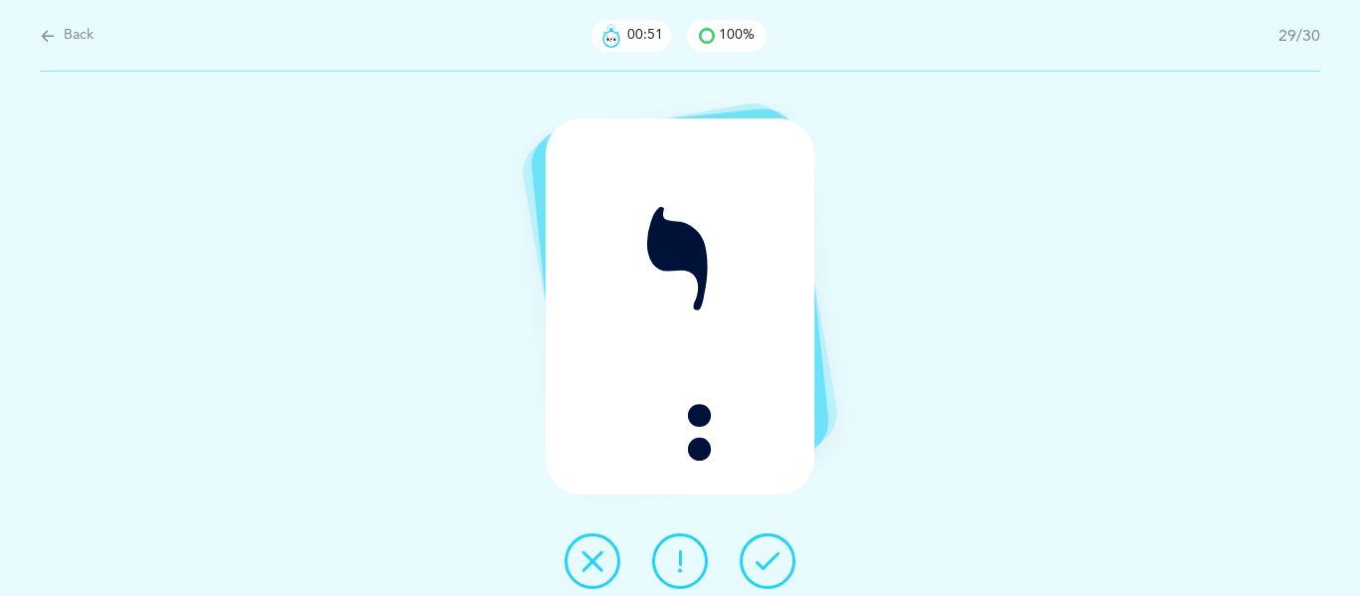
click at [769, 561] on icon at bounding box center [767, 561] width 24 height 24
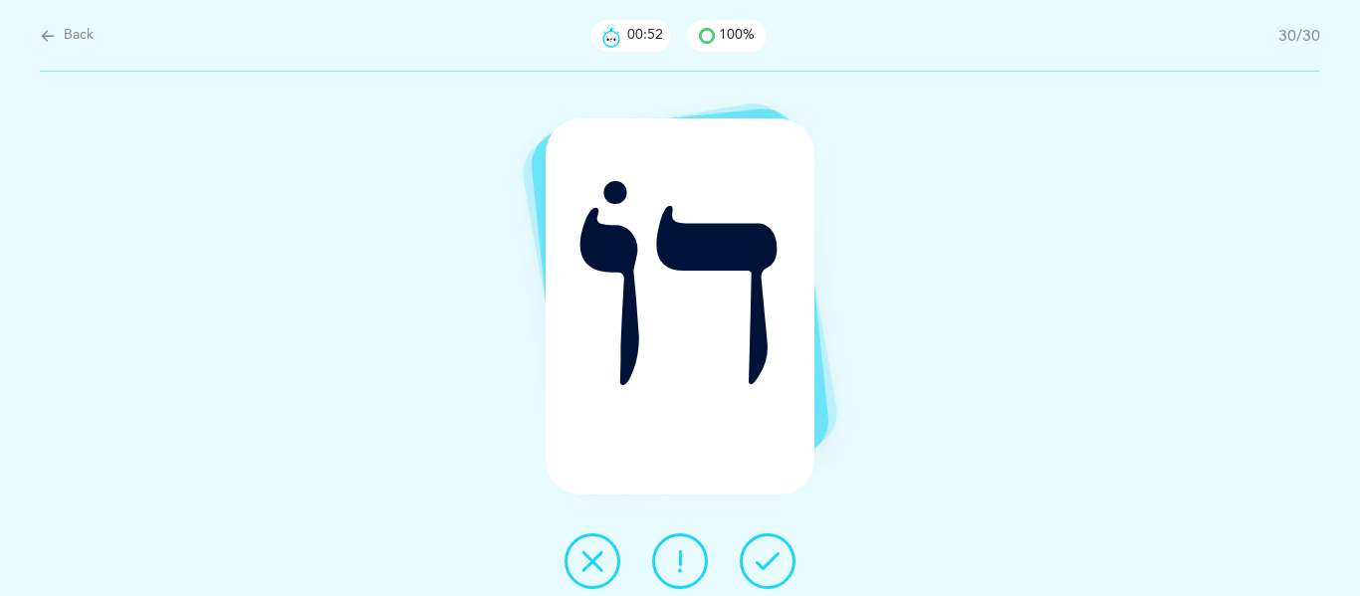
click at [769, 561] on icon at bounding box center [767, 561] width 24 height 24
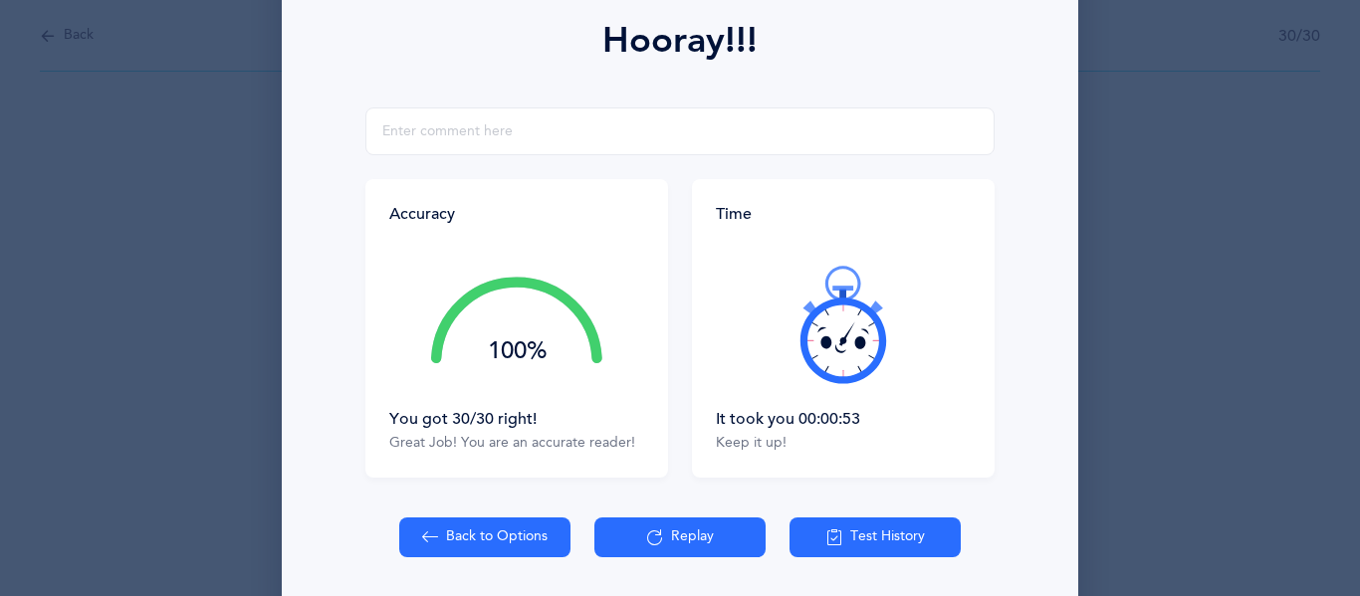
scroll to position [285, 0]
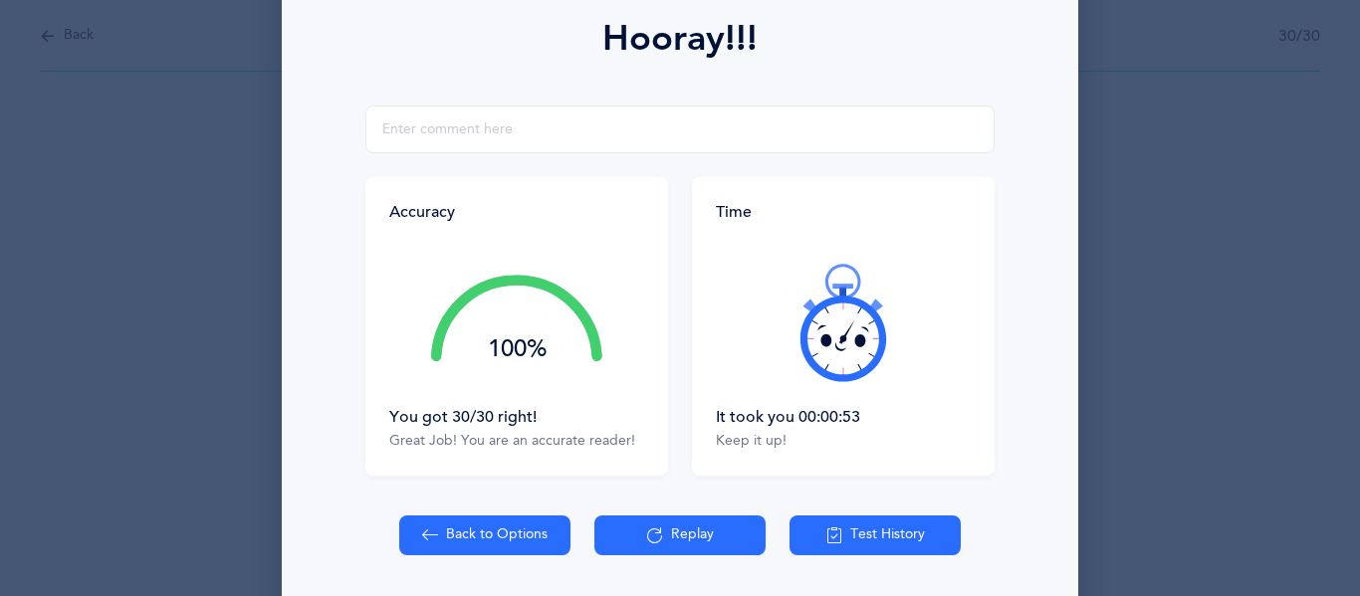
click at [856, 542] on button "Test History" at bounding box center [874, 536] width 171 height 40
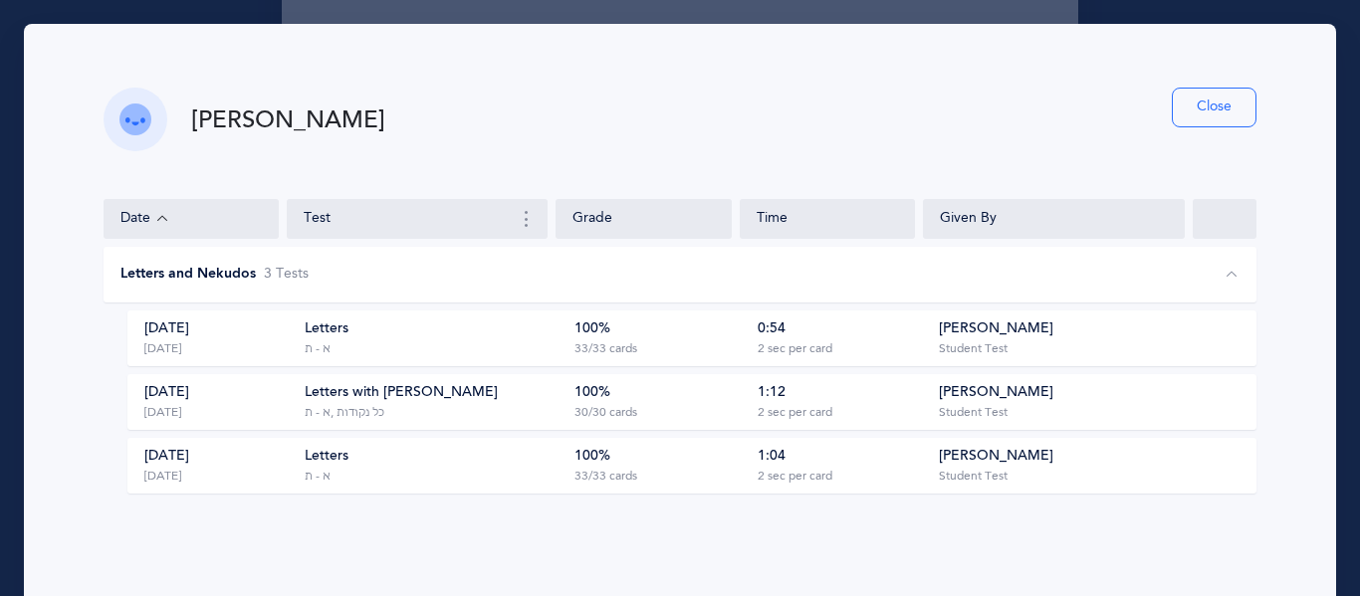
click at [1213, 104] on button "Close" at bounding box center [1214, 108] width 85 height 40
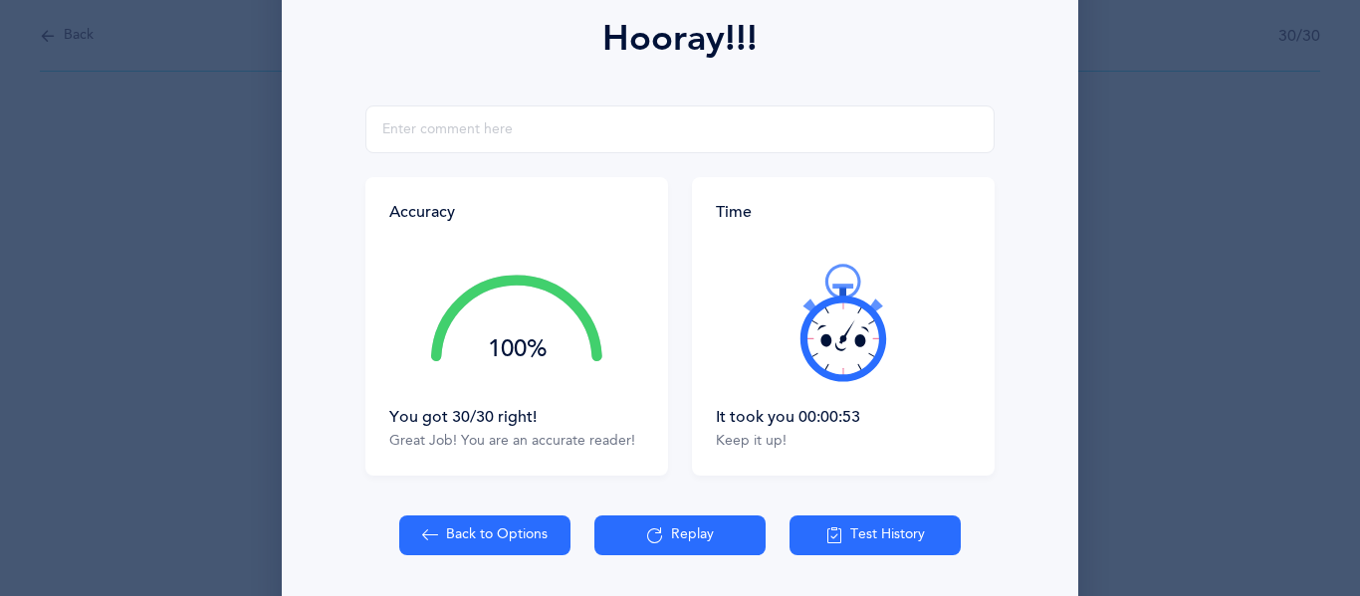
click at [437, 531] on icon at bounding box center [430, 536] width 16 height 22
select select "4"
select select "27"
select select "single"
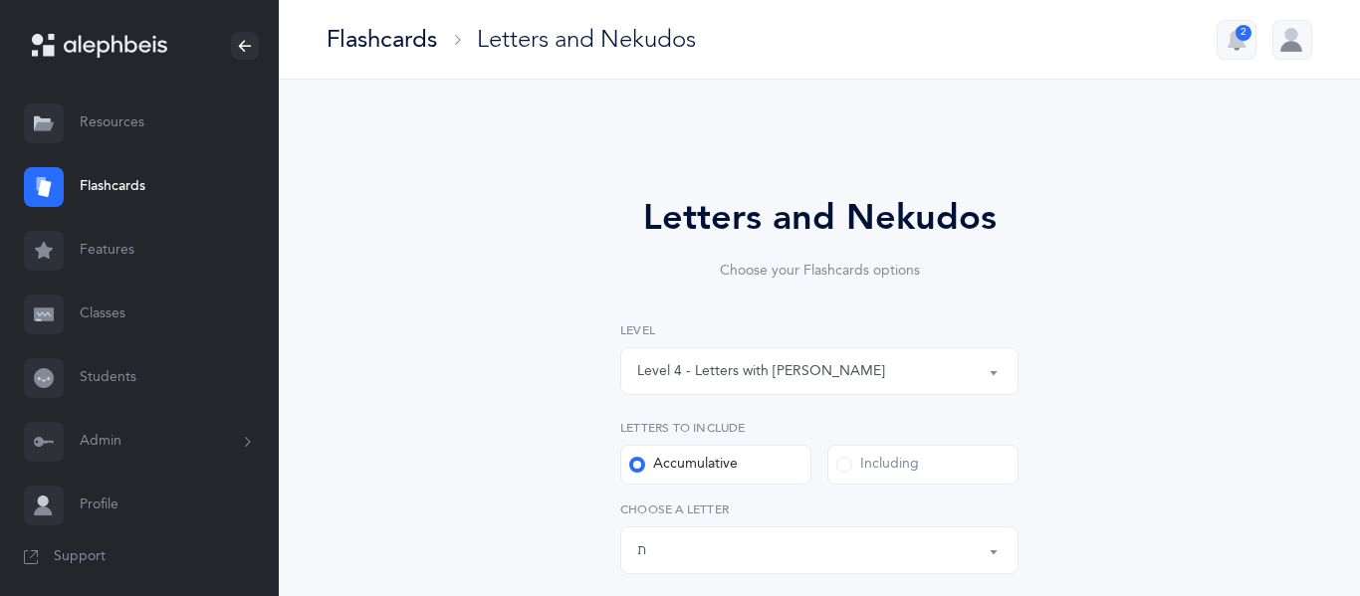
click at [998, 377] on button "Level 4 - Letters with [PERSON_NAME]" at bounding box center [819, 371] width 398 height 48
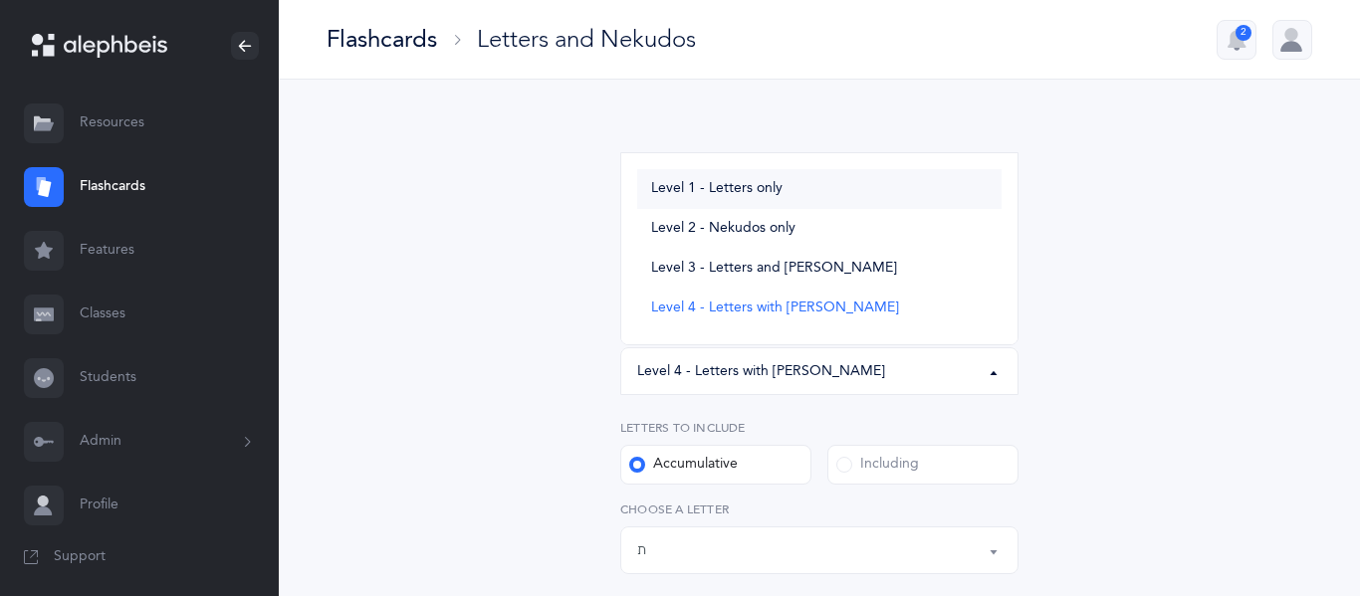
click at [752, 190] on span "Level 1 - Letters only" at bounding box center [716, 189] width 131 height 18
select select "1"
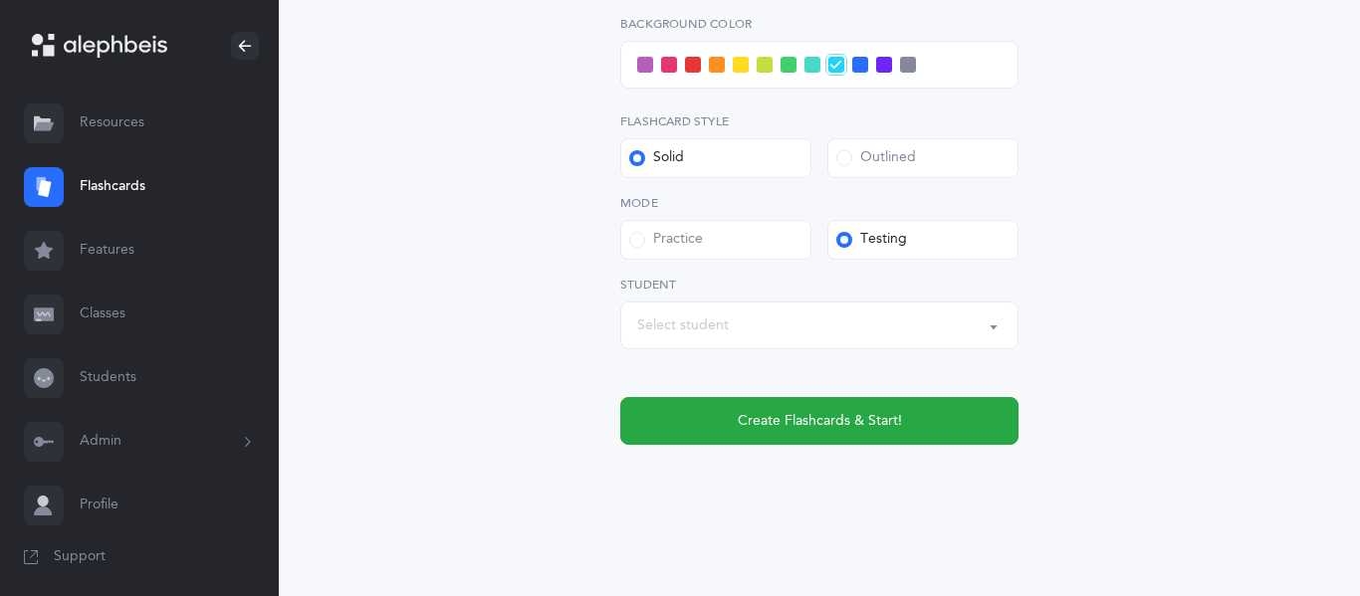
scroll to position [896, 0]
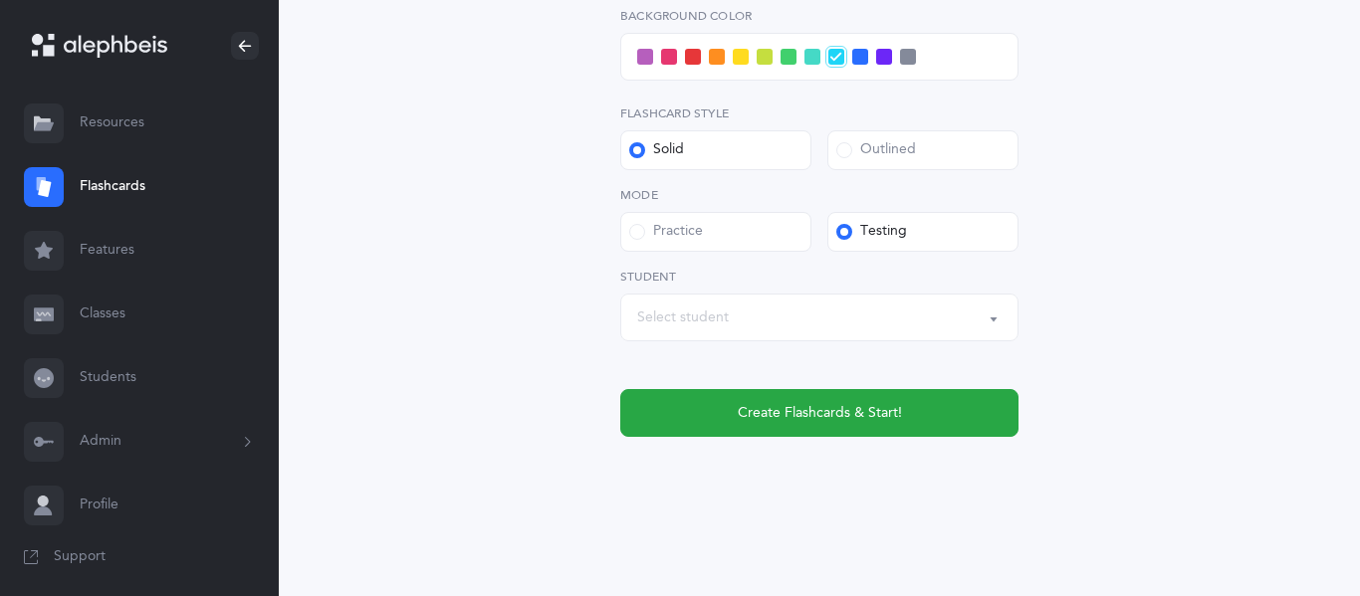
click at [705, 314] on div "Select student" at bounding box center [683, 318] width 92 height 21
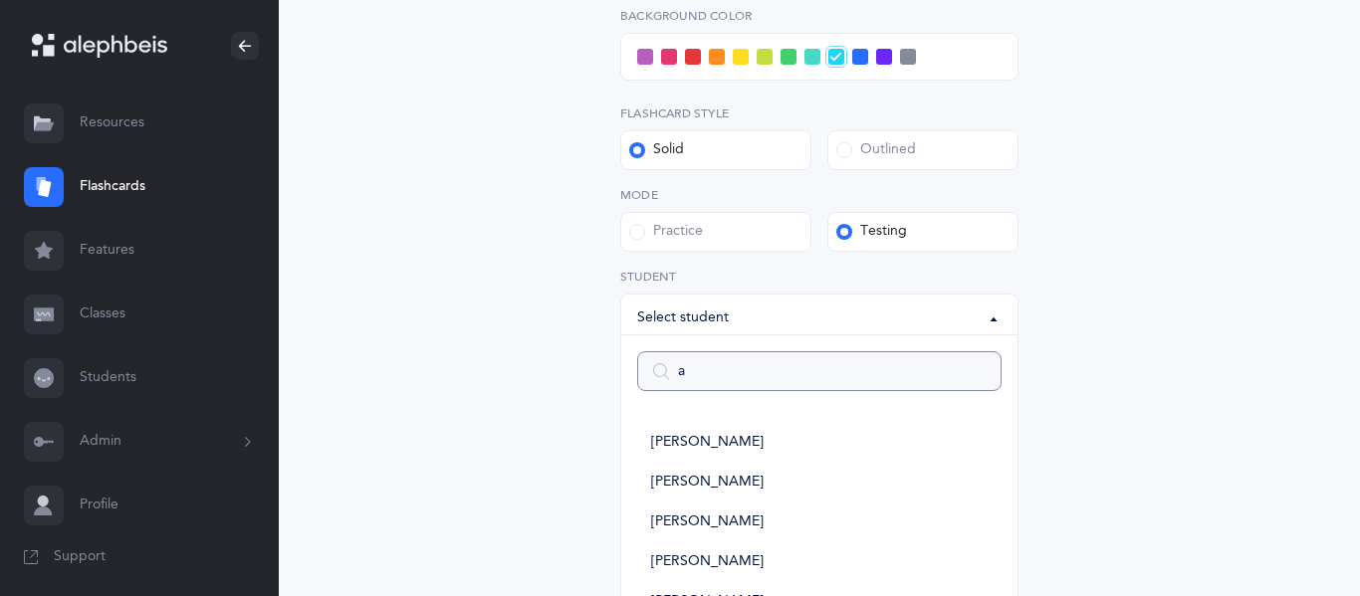
type input "az"
select select
type input "azi"
select select
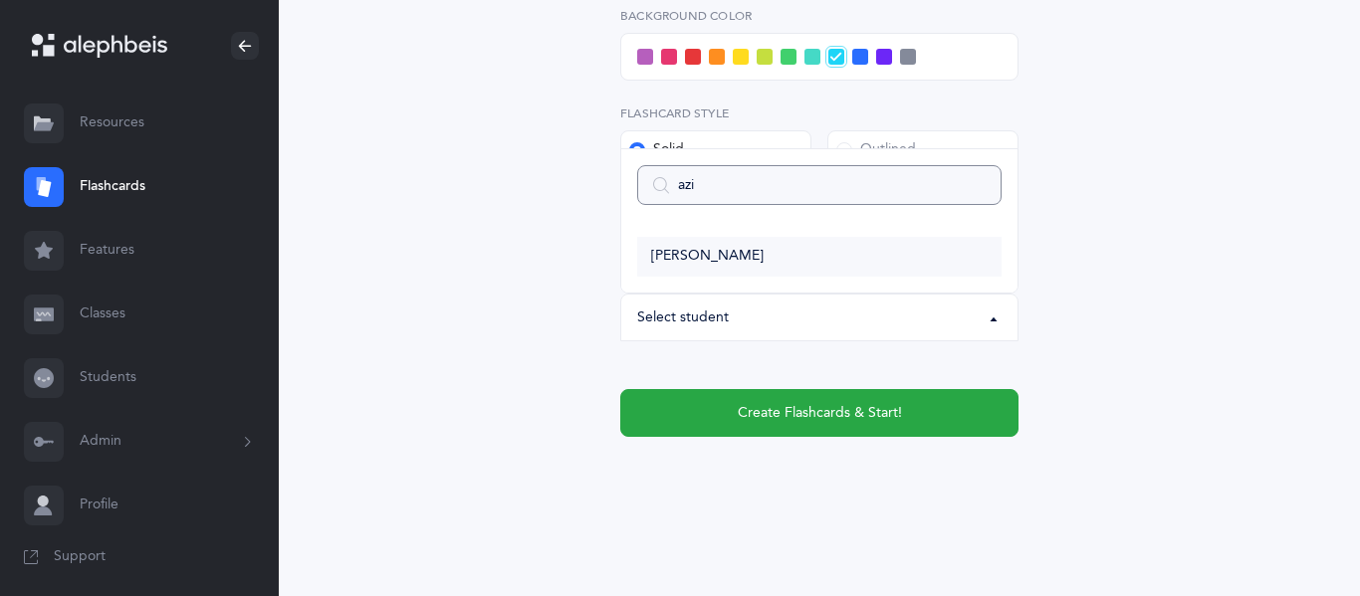
type input "az"
select select
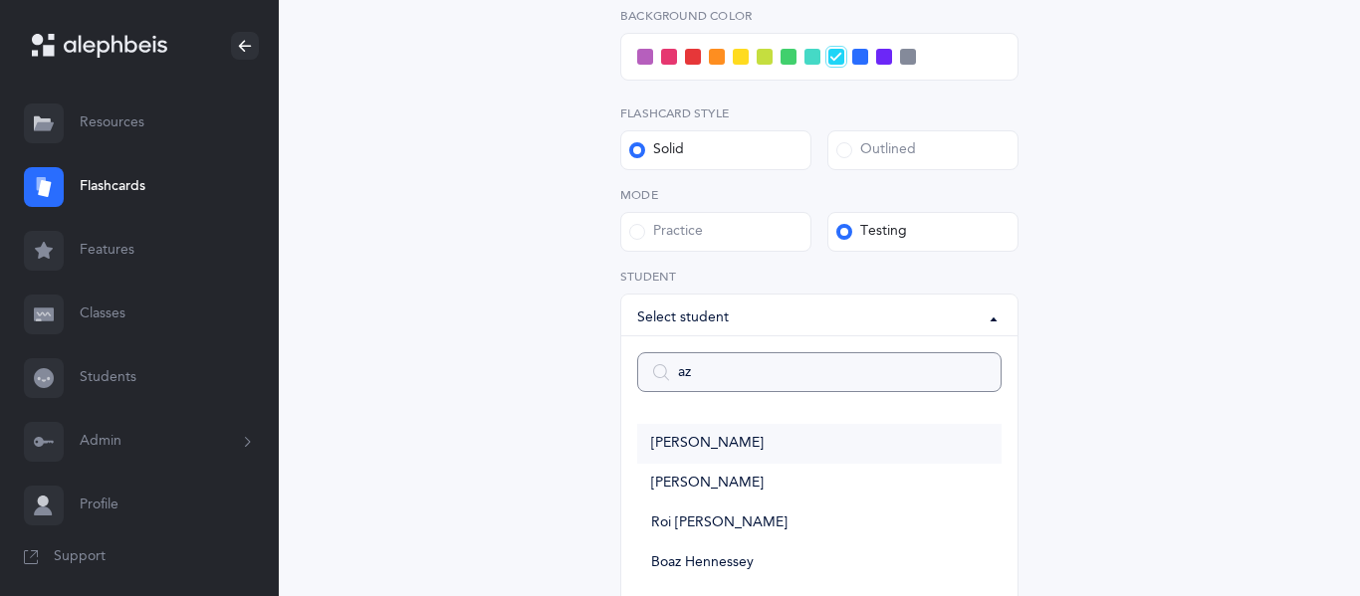
type input "az"
click at [700, 440] on span "[PERSON_NAME]" at bounding box center [707, 444] width 112 height 18
select select "11822"
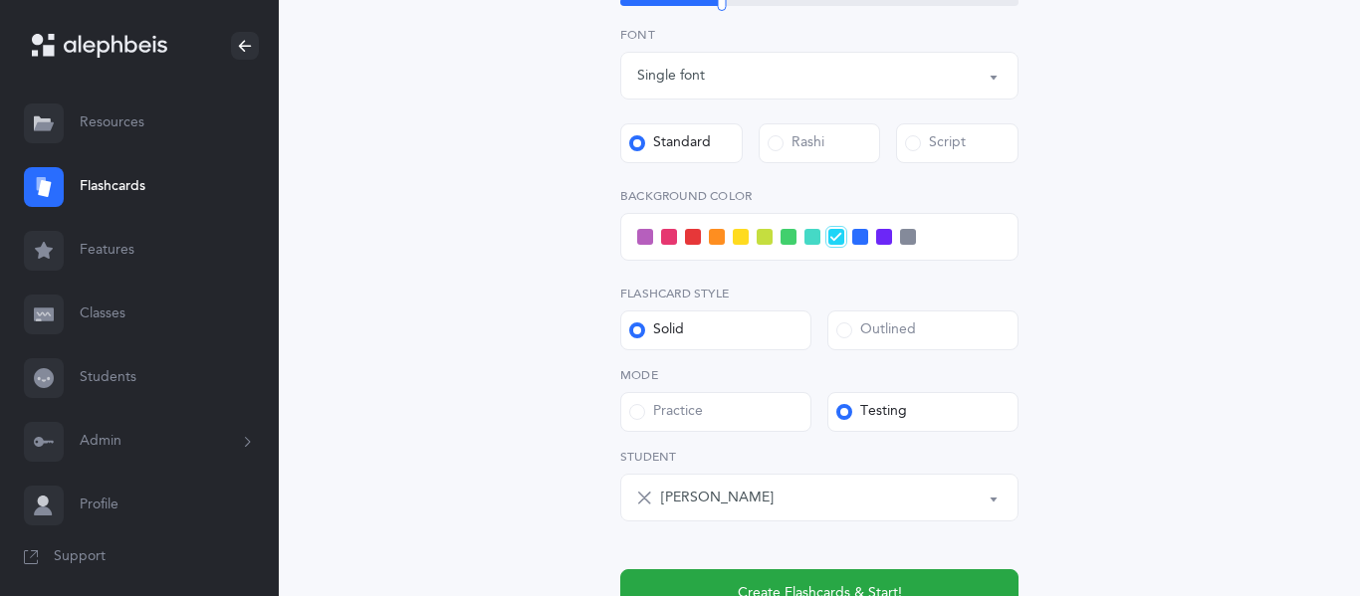
scroll to position [719, 0]
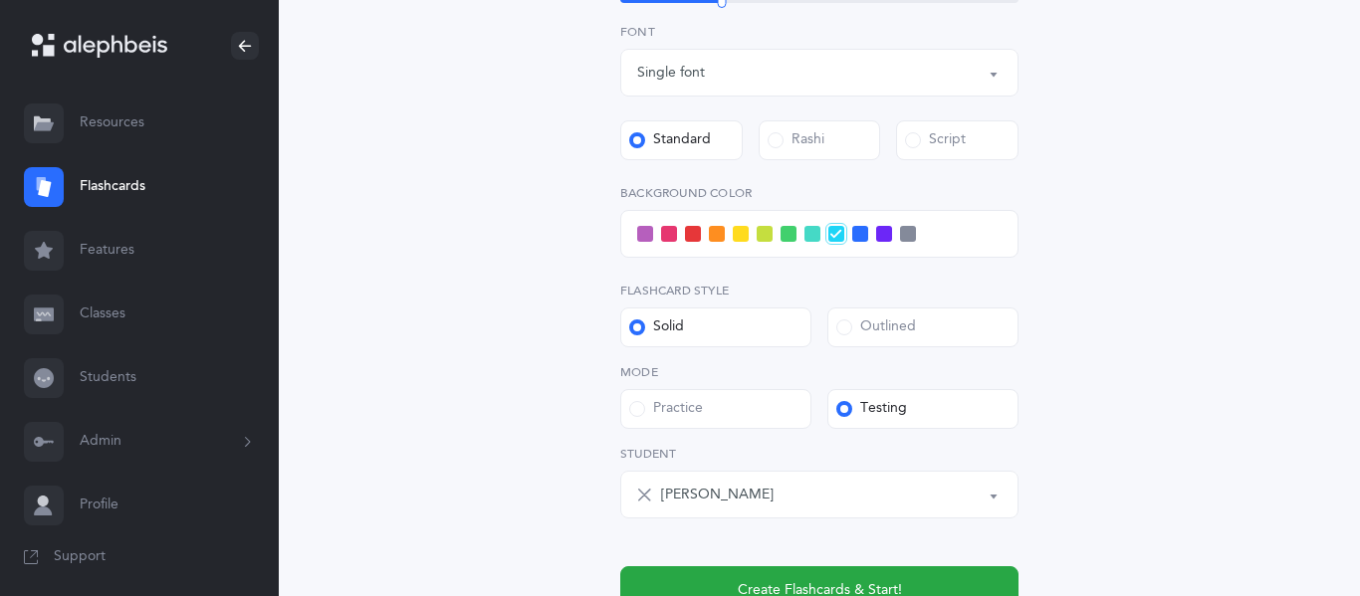
click at [694, 235] on span at bounding box center [693, 234] width 16 height 16
click at [0, 0] on input "checkbox" at bounding box center [0, 0] width 0 height 0
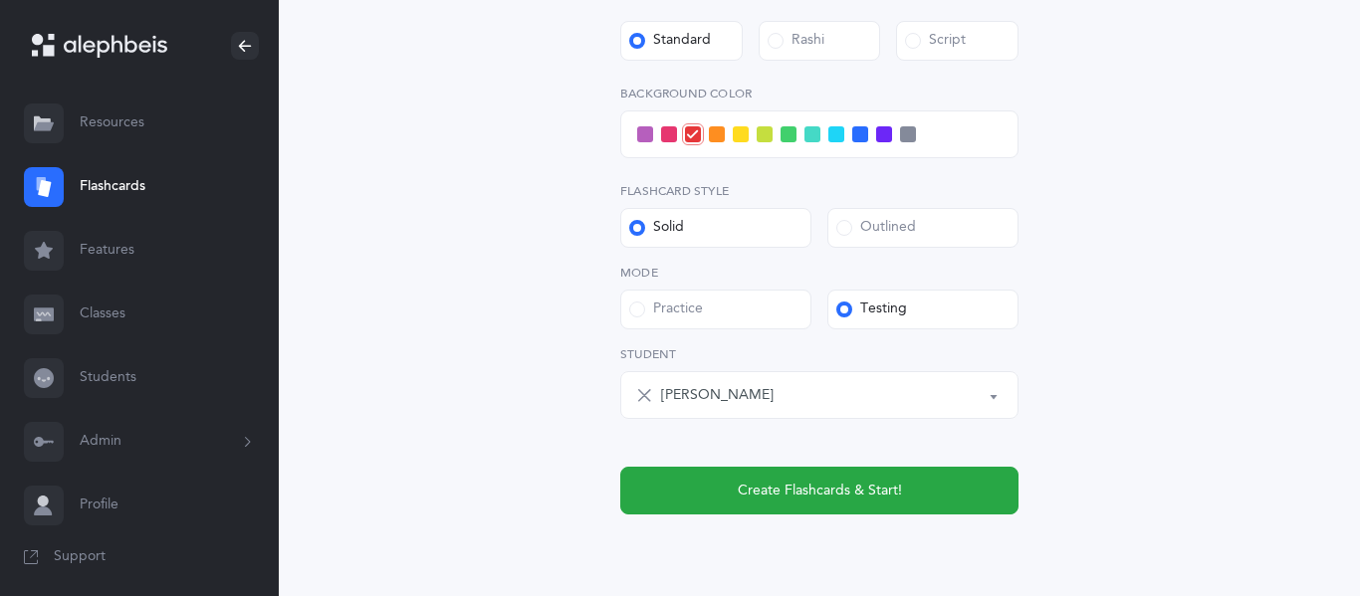
scroll to position [827, 0]
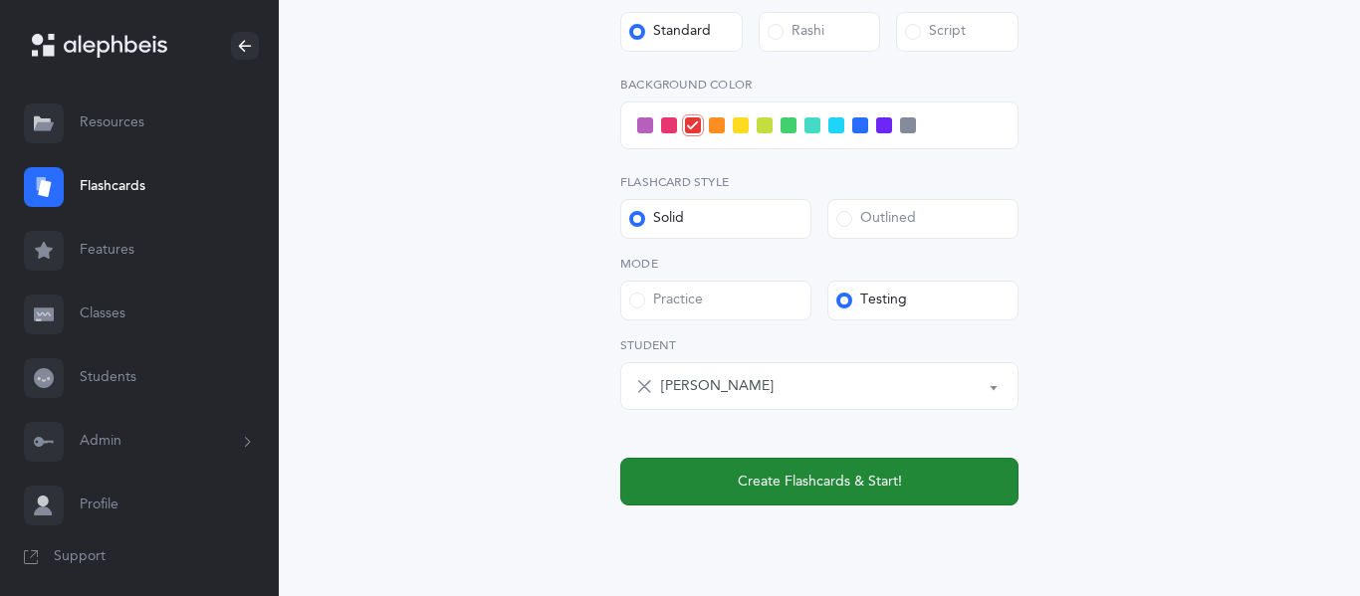
click at [819, 489] on span "Create Flashcards & Start!" at bounding box center [820, 482] width 164 height 21
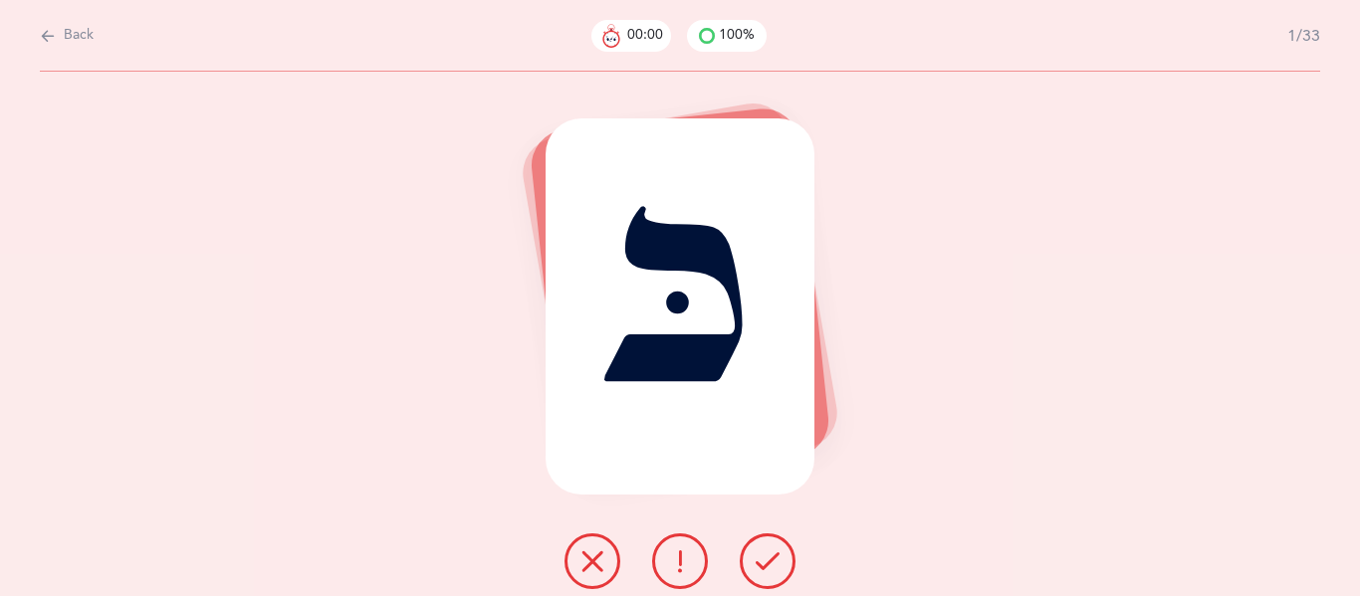
scroll to position [0, 0]
click at [764, 559] on icon at bounding box center [767, 561] width 24 height 24
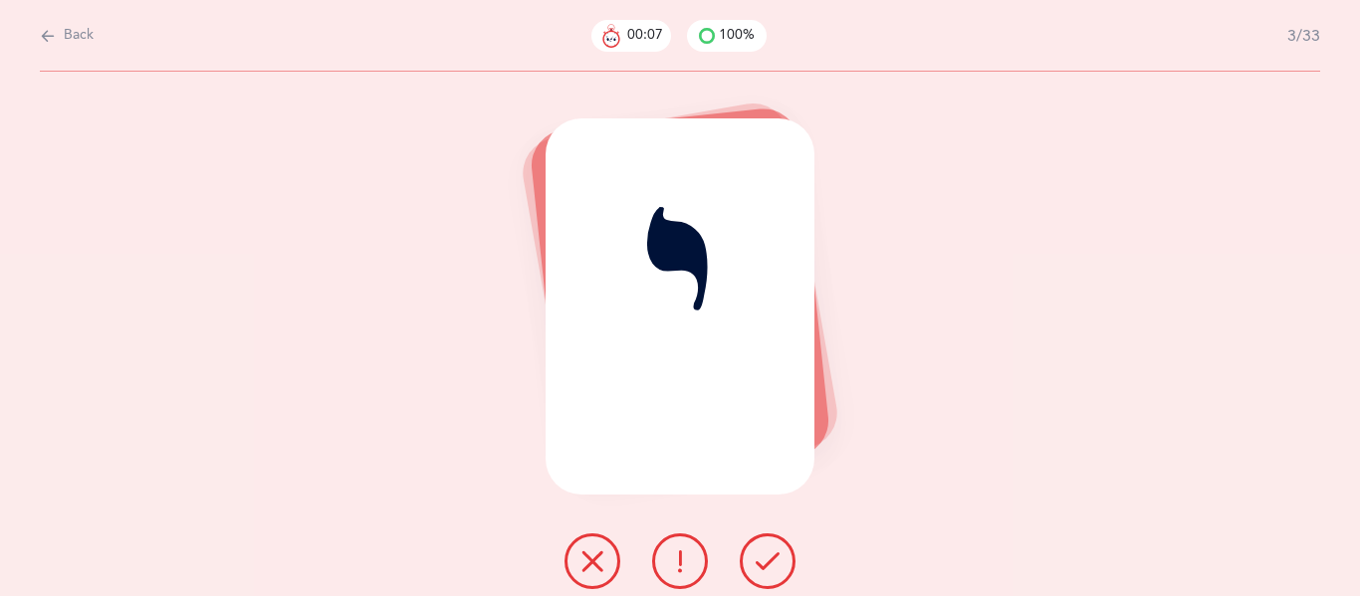
click at [764, 559] on icon at bounding box center [767, 561] width 24 height 24
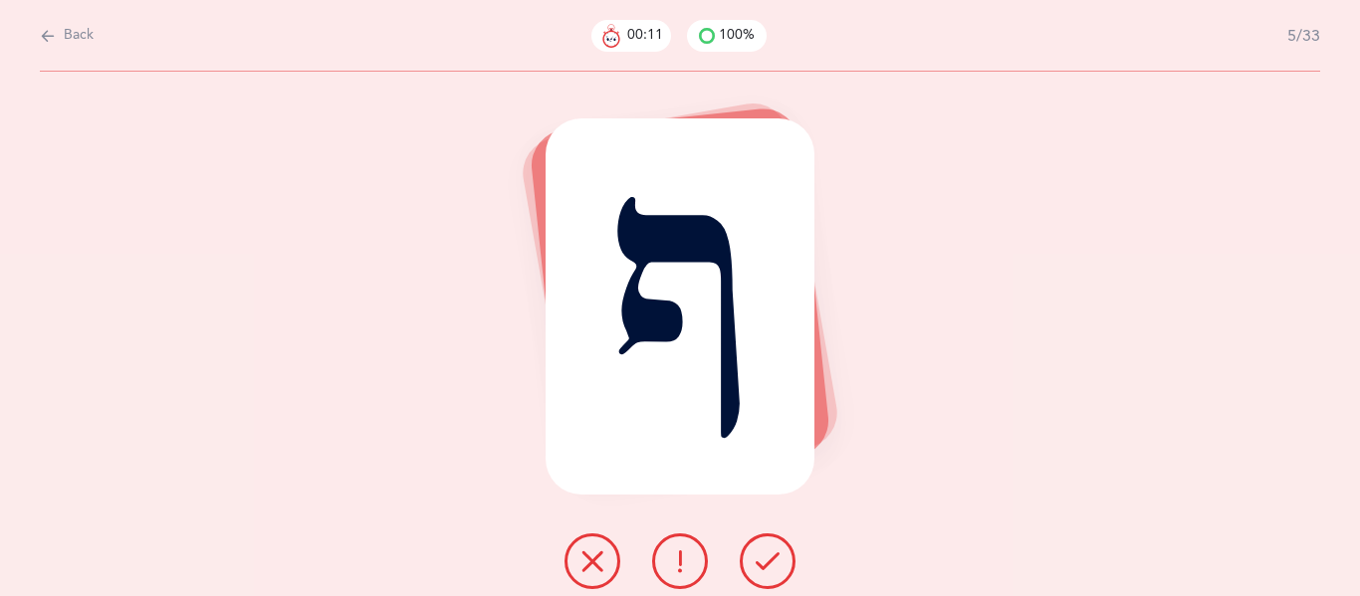
click at [764, 559] on icon at bounding box center [767, 561] width 24 height 24
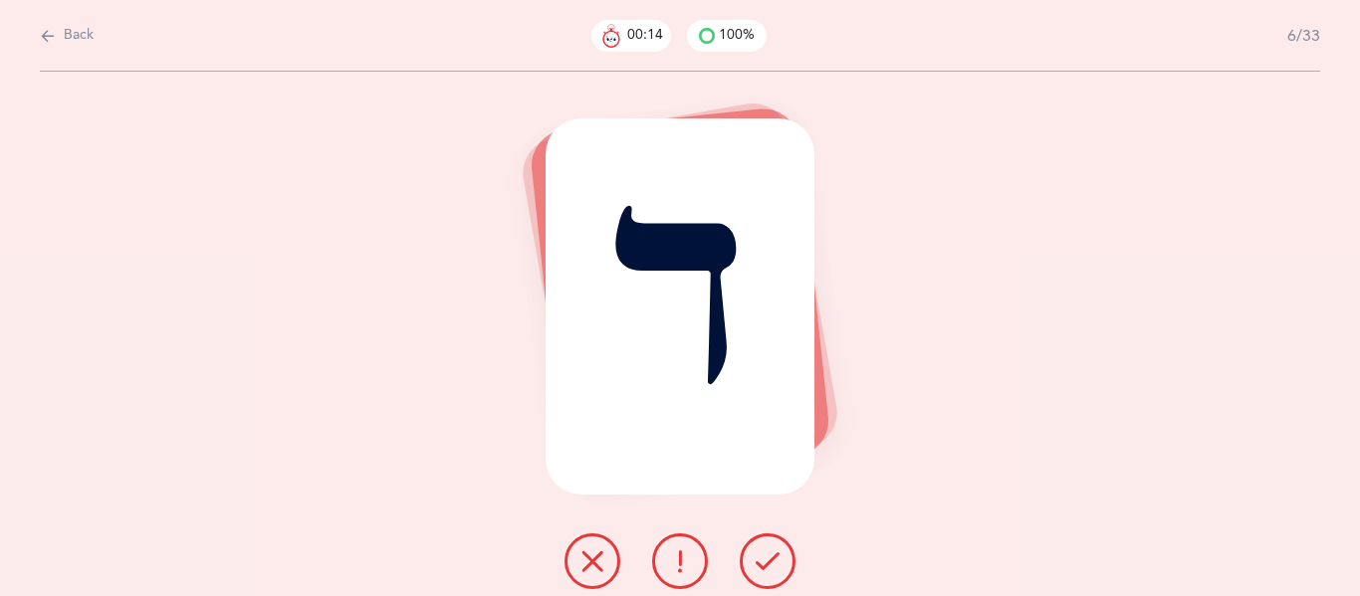
click at [764, 559] on icon at bounding box center [767, 561] width 24 height 24
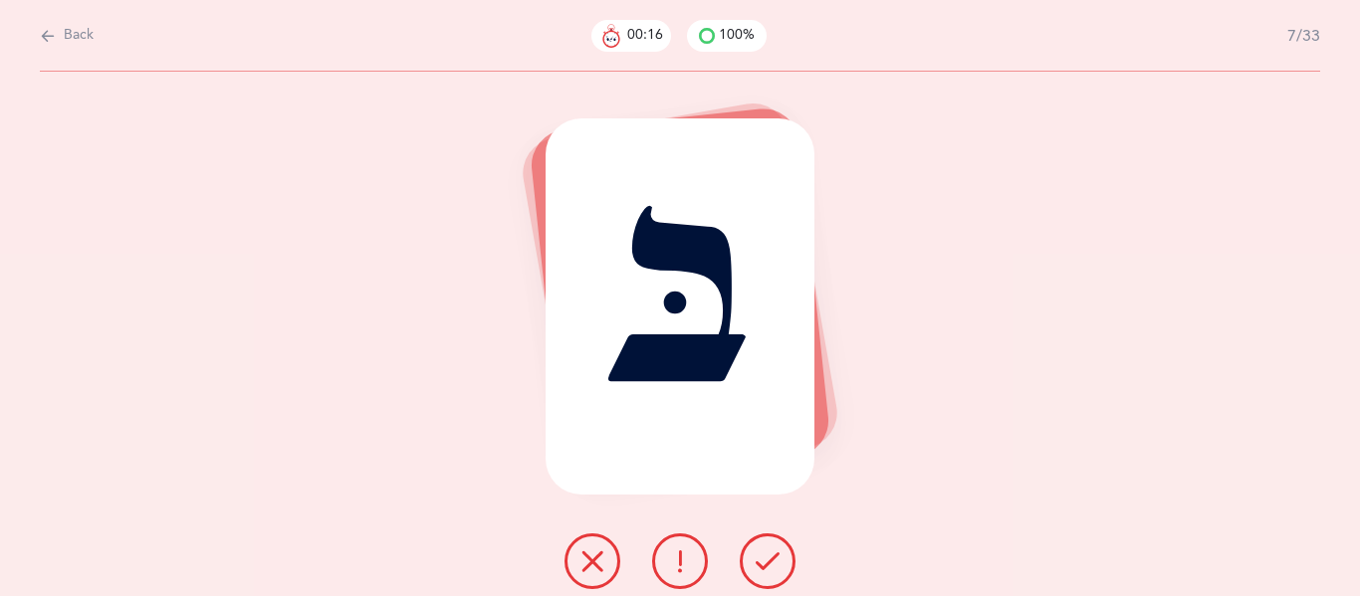
click at [764, 559] on icon at bounding box center [767, 561] width 24 height 24
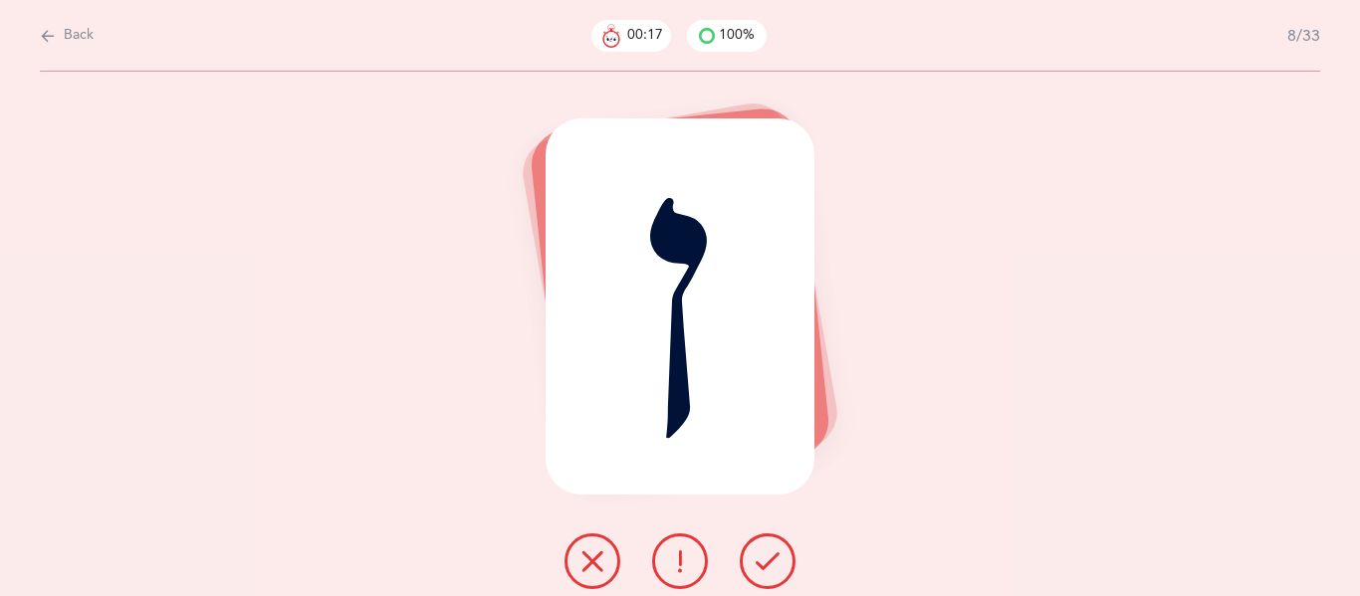
click at [764, 559] on icon at bounding box center [767, 561] width 24 height 24
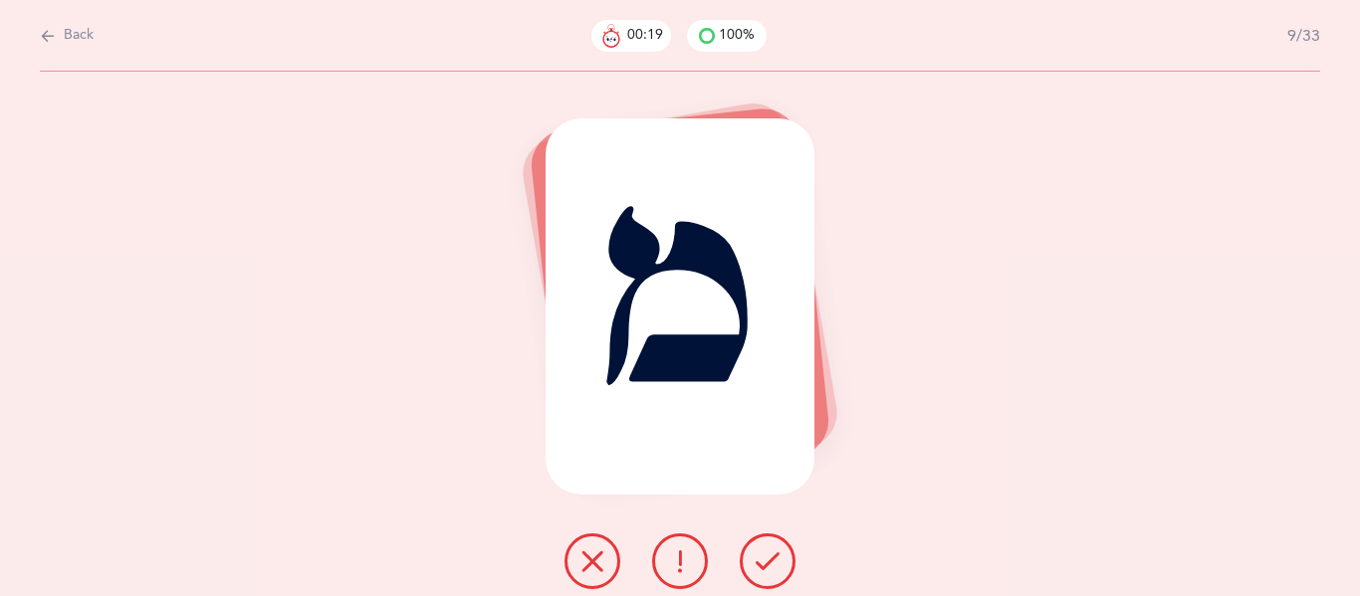
click at [764, 559] on icon at bounding box center [767, 561] width 24 height 24
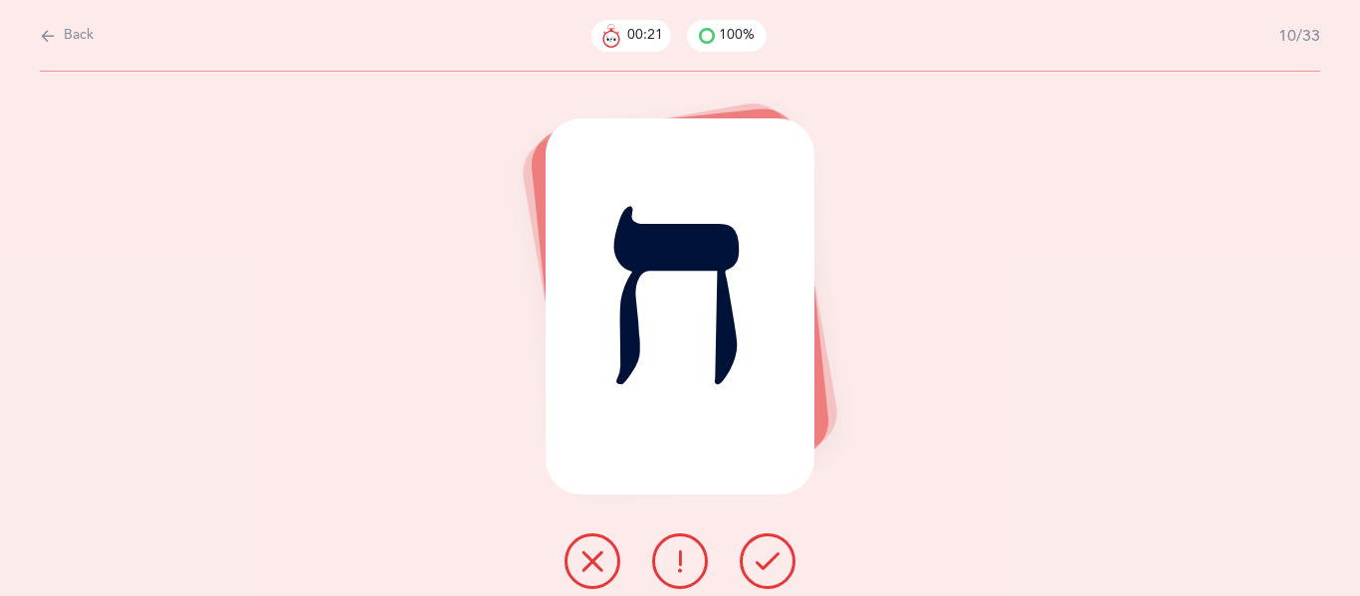
click at [764, 559] on icon at bounding box center [767, 561] width 24 height 24
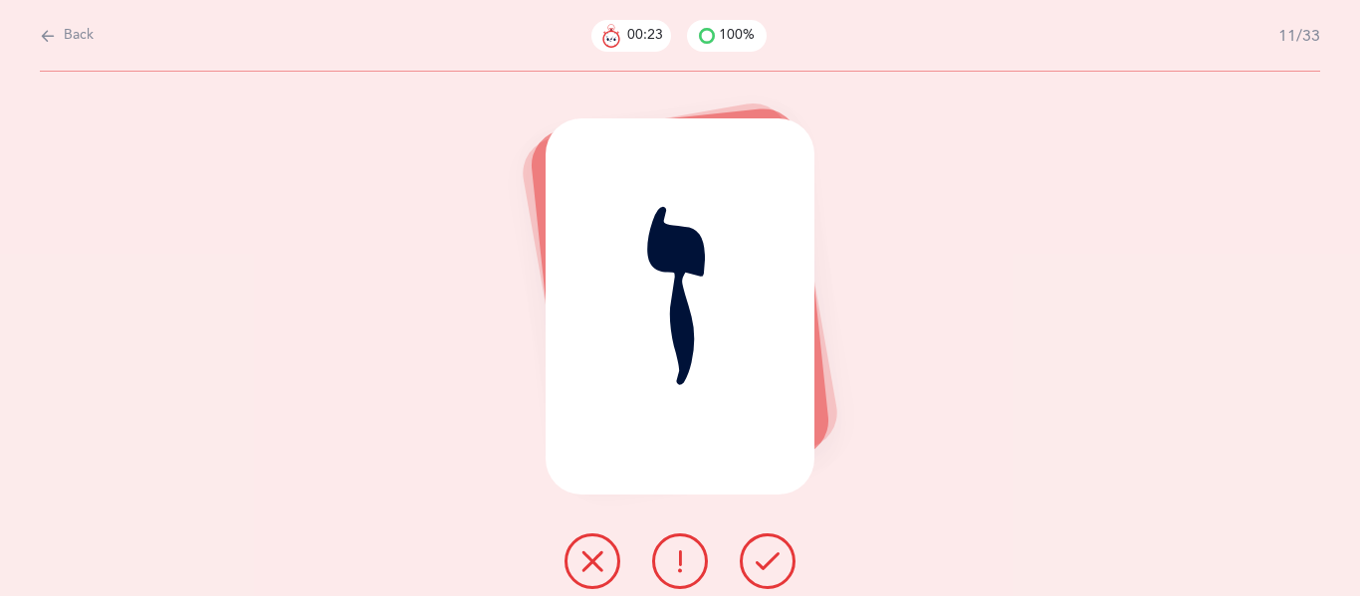
click at [764, 559] on icon at bounding box center [767, 561] width 24 height 24
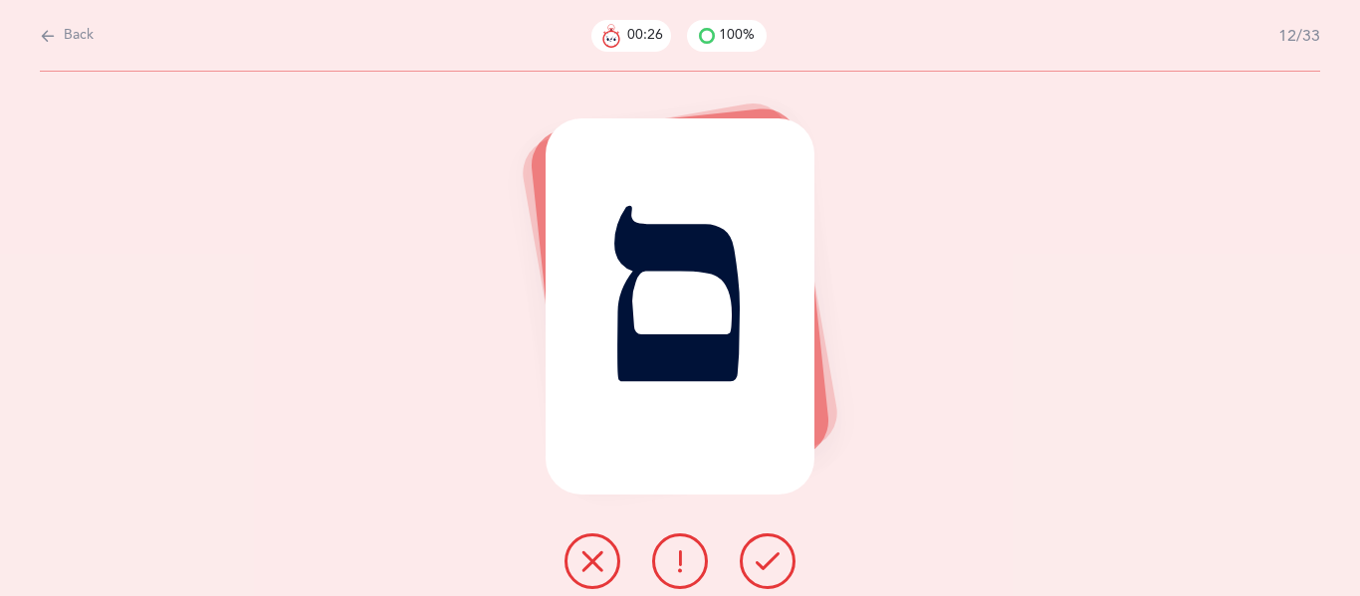
click at [764, 559] on icon at bounding box center [767, 561] width 24 height 24
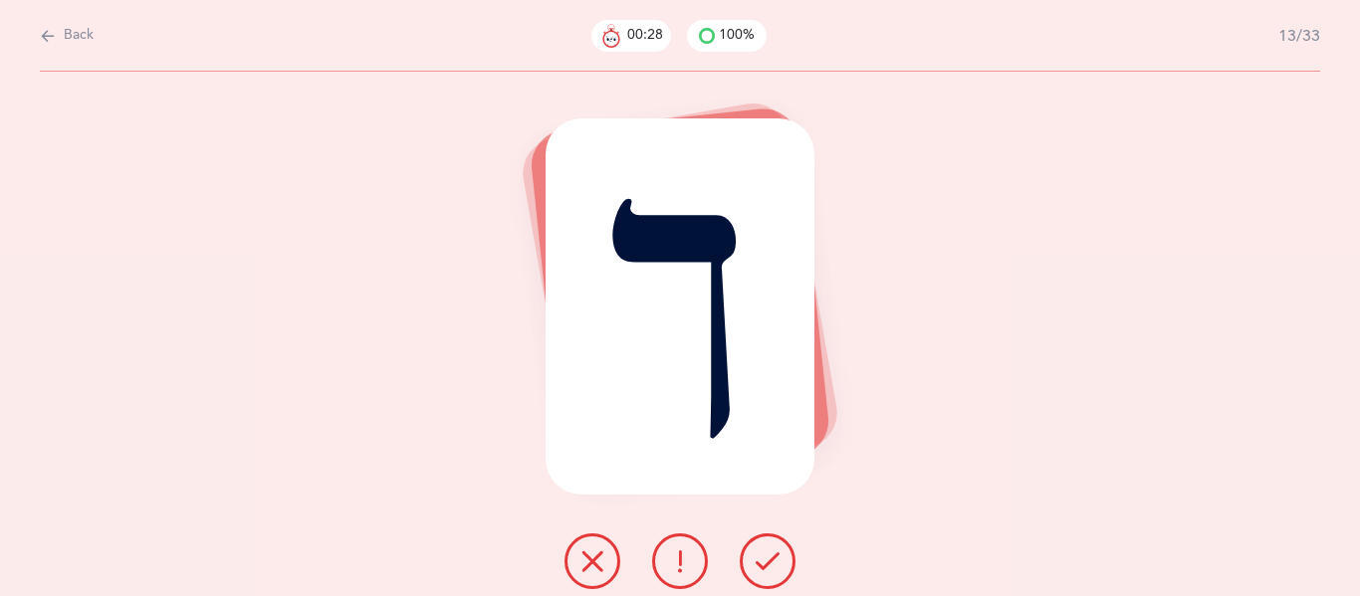
click at [764, 559] on icon at bounding box center [767, 561] width 24 height 24
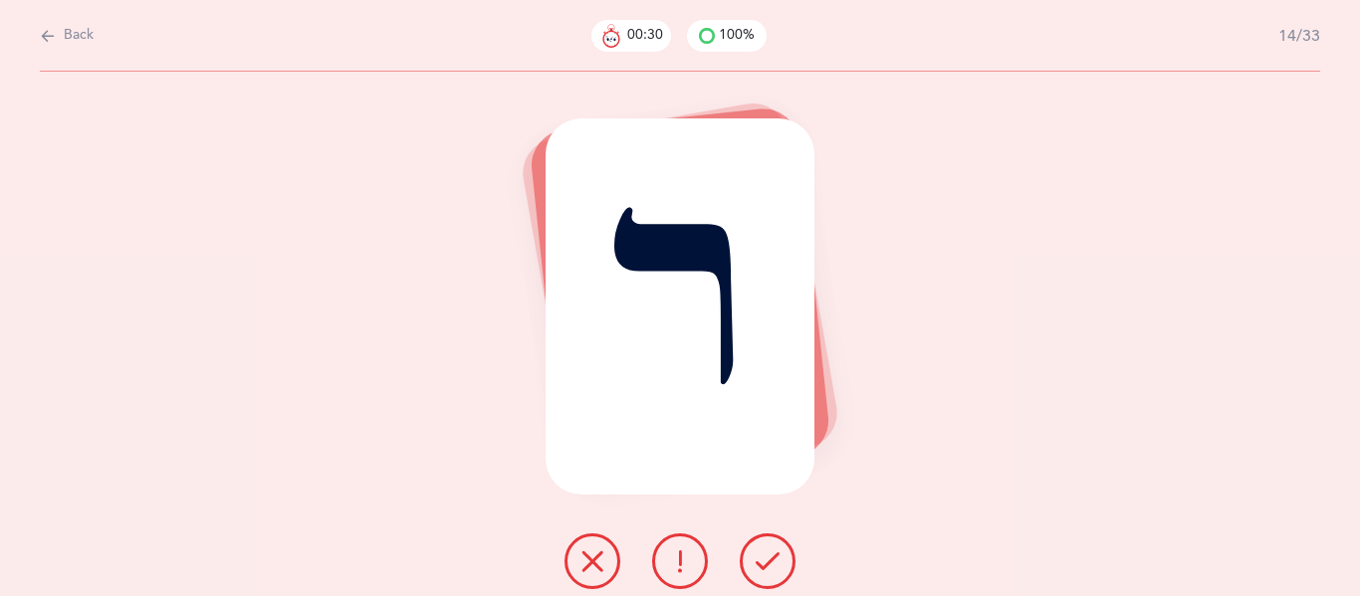
click at [764, 559] on icon at bounding box center [767, 561] width 24 height 24
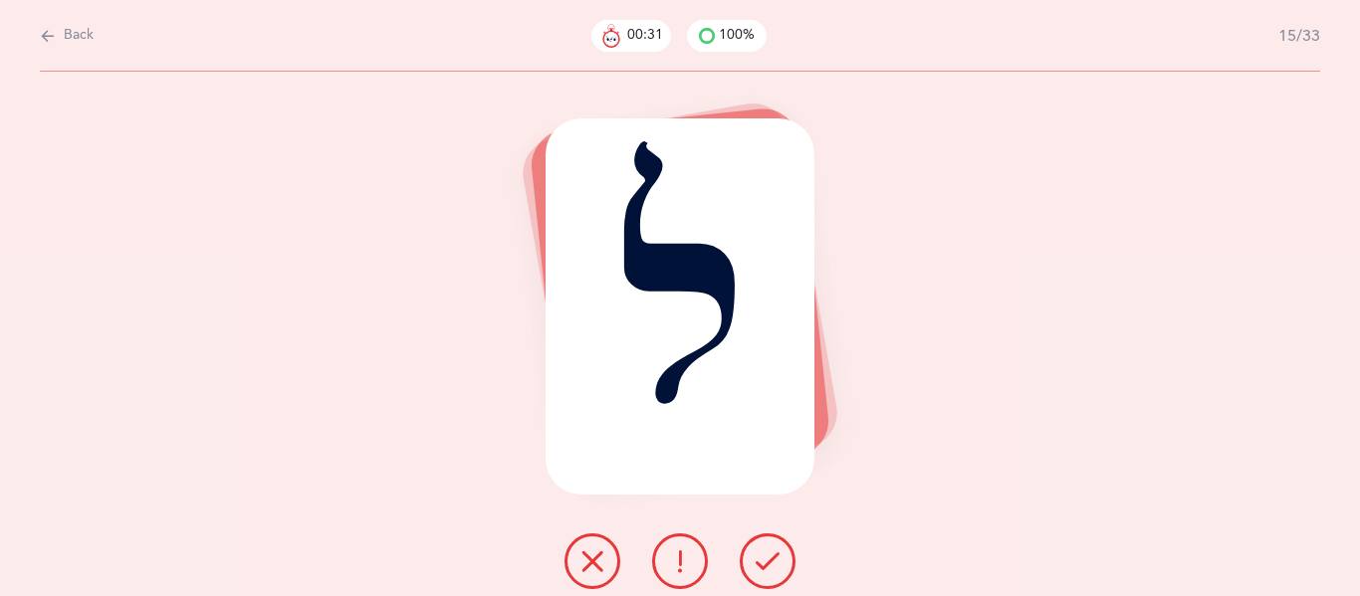
click at [764, 559] on icon at bounding box center [767, 561] width 24 height 24
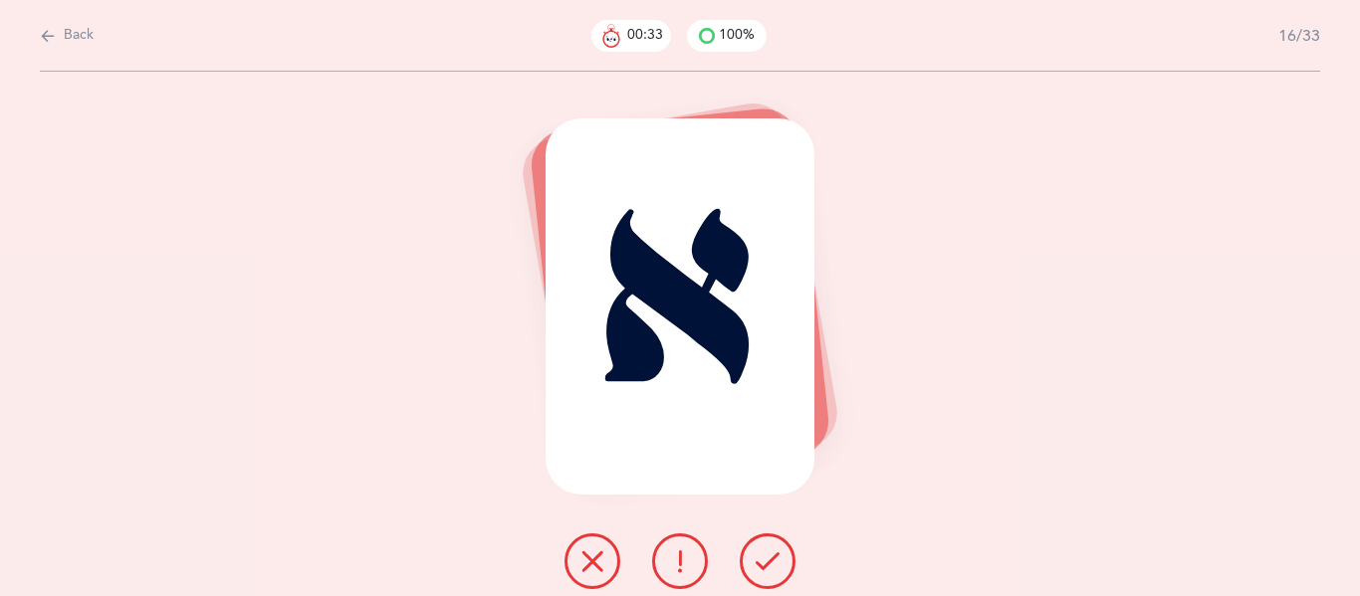
click at [764, 559] on icon at bounding box center [767, 561] width 24 height 24
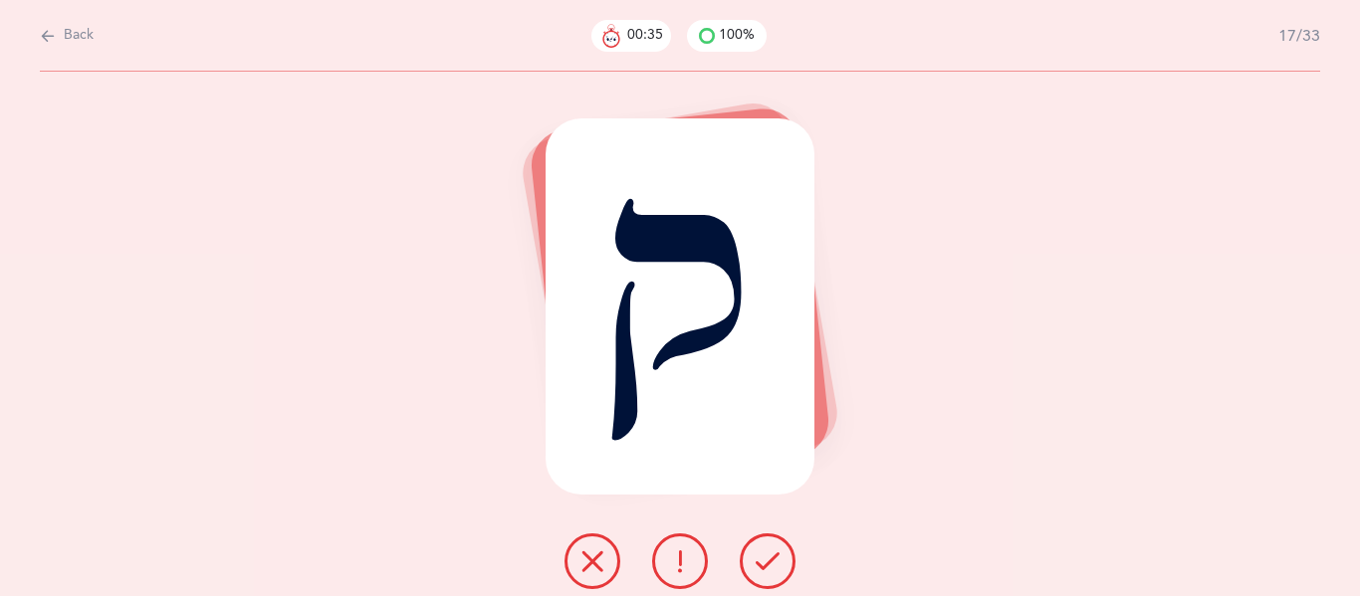
click at [764, 559] on icon at bounding box center [767, 561] width 24 height 24
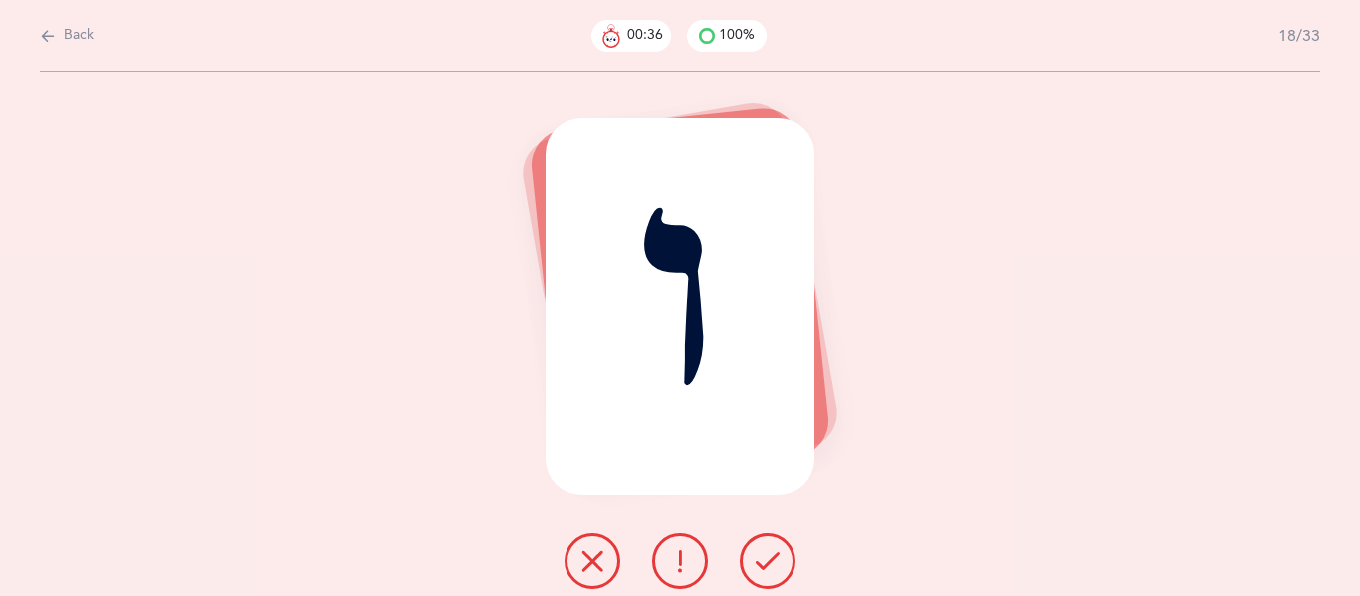
click at [764, 559] on icon at bounding box center [767, 561] width 24 height 24
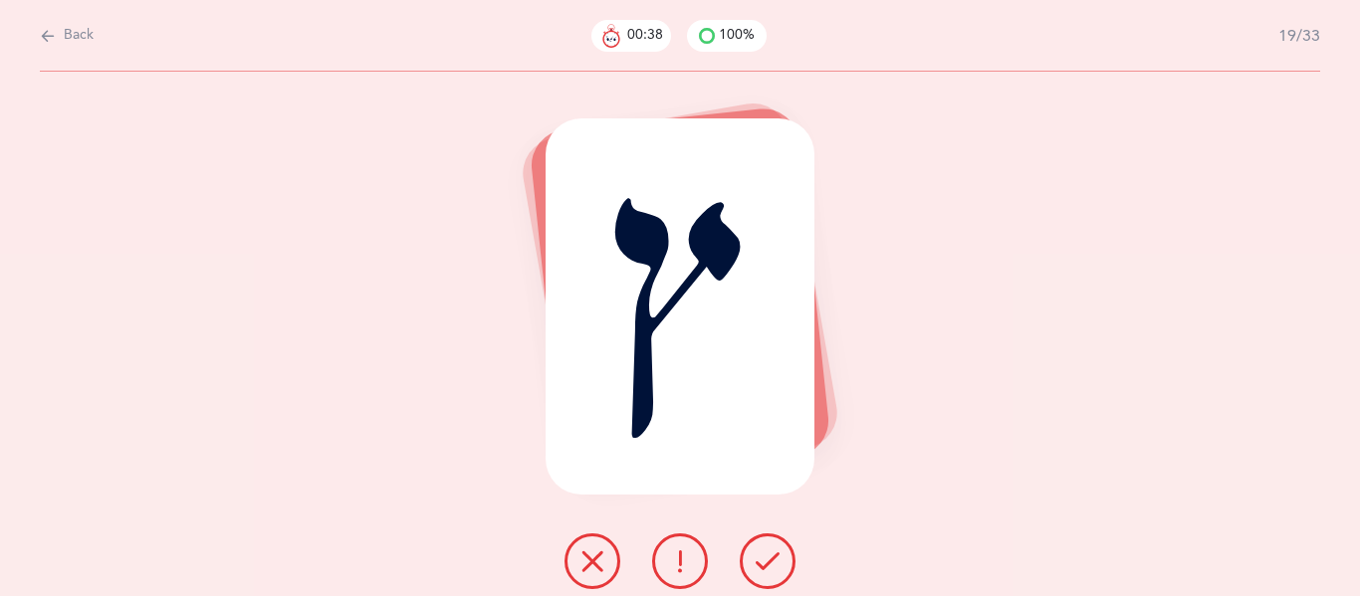
click at [764, 559] on icon at bounding box center [767, 561] width 24 height 24
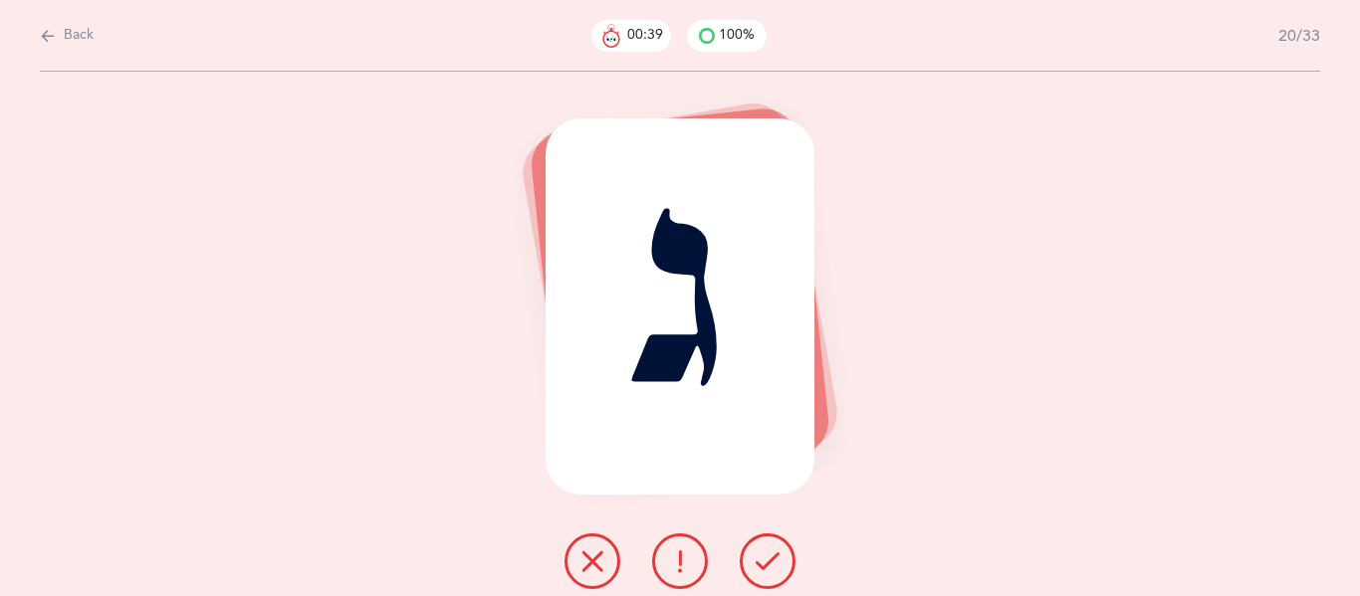
click at [764, 559] on icon at bounding box center [767, 561] width 24 height 24
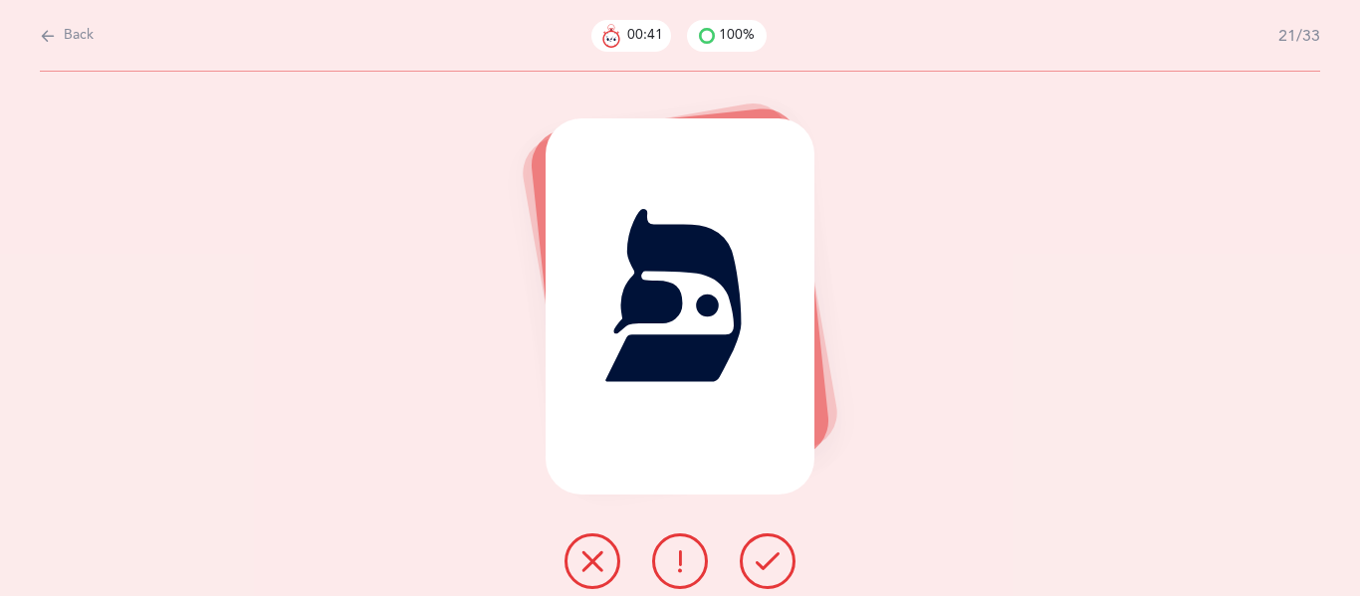
click at [764, 559] on icon at bounding box center [767, 561] width 24 height 24
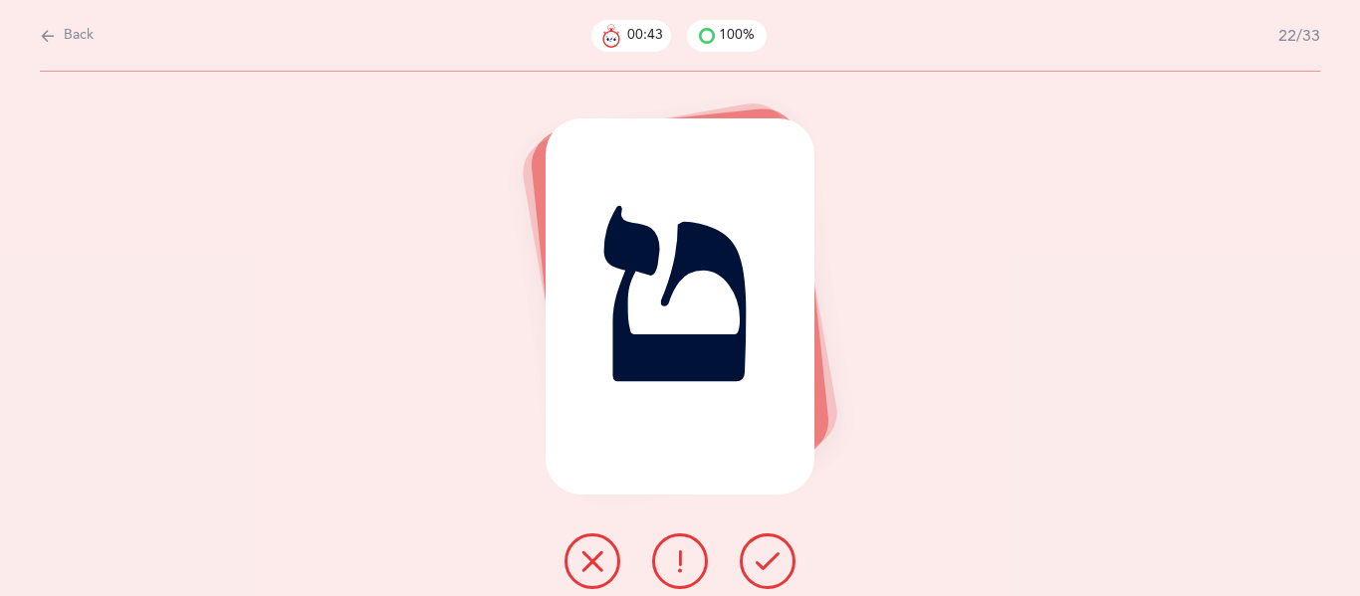
click at [764, 559] on icon at bounding box center [767, 561] width 24 height 24
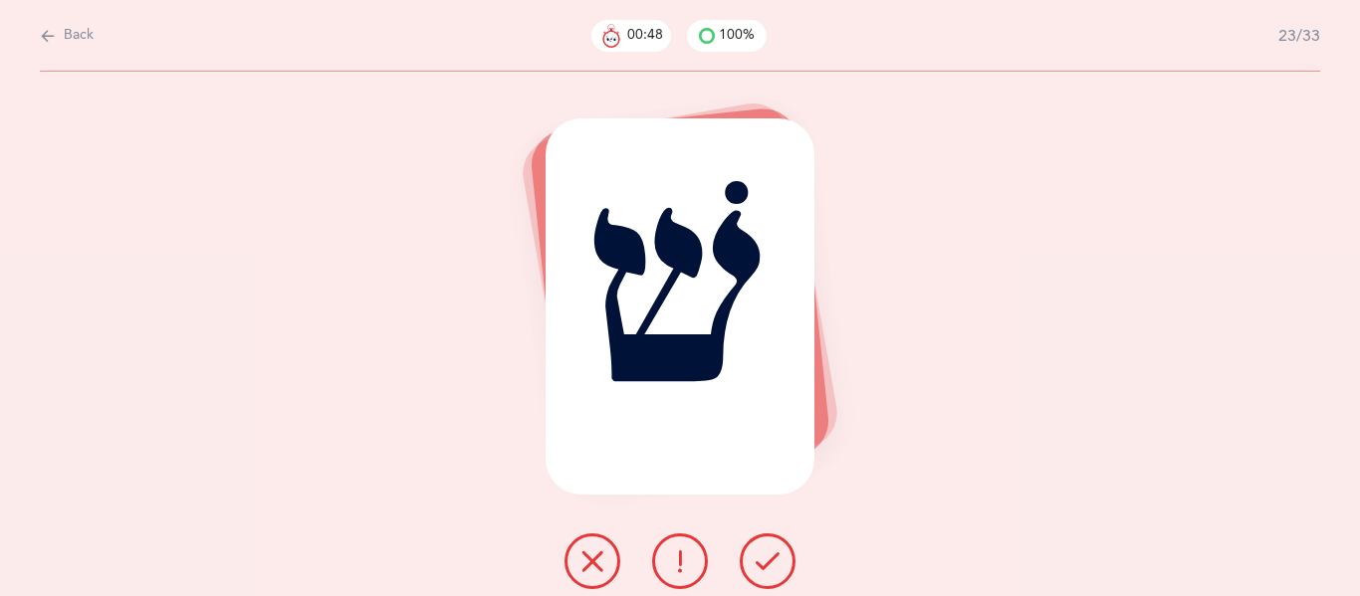
click at [764, 559] on icon at bounding box center [767, 561] width 24 height 24
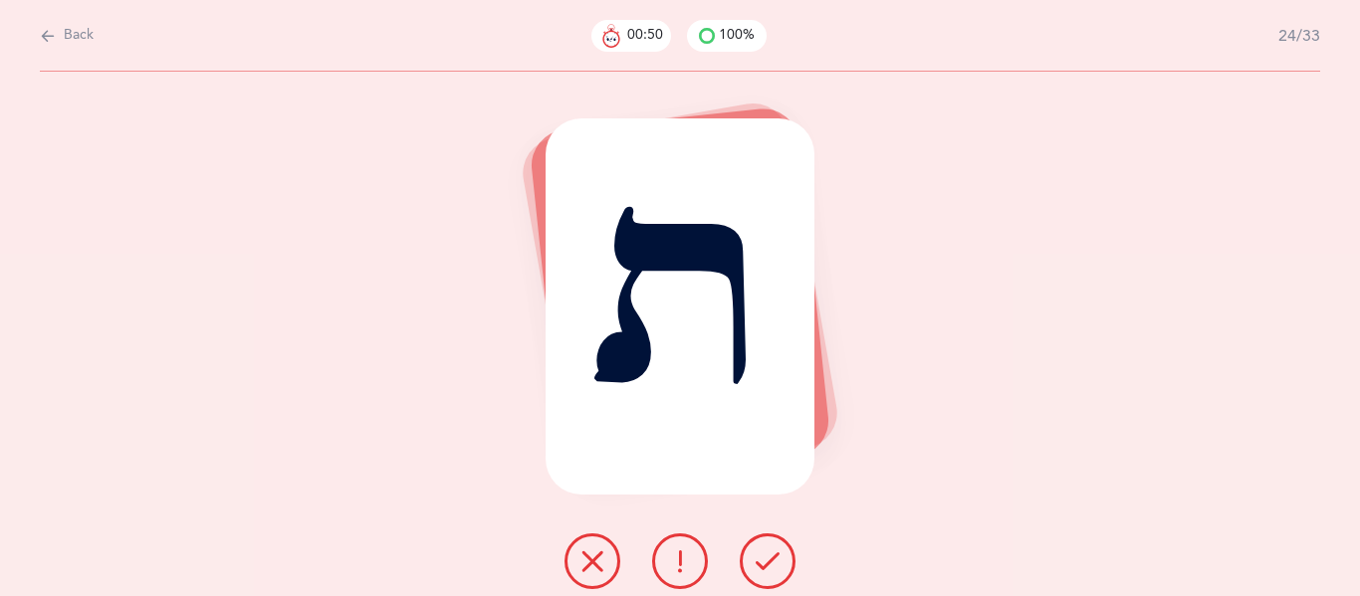
click at [764, 559] on icon at bounding box center [767, 561] width 24 height 24
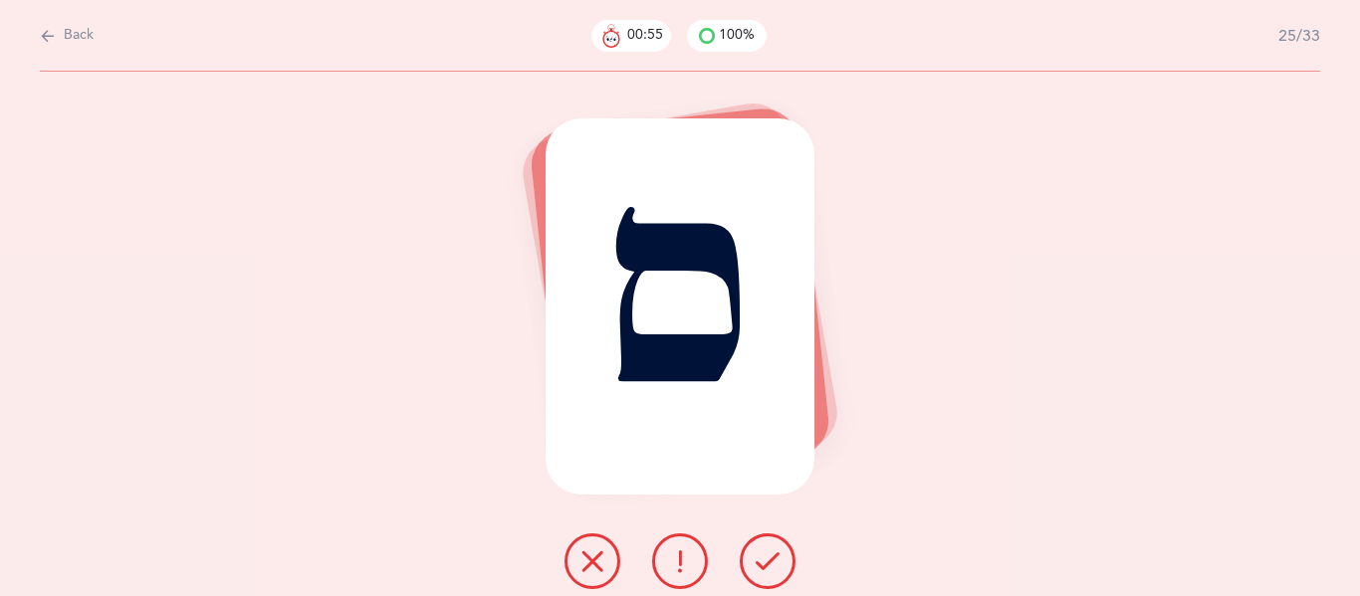
click at [764, 559] on icon at bounding box center [767, 561] width 24 height 24
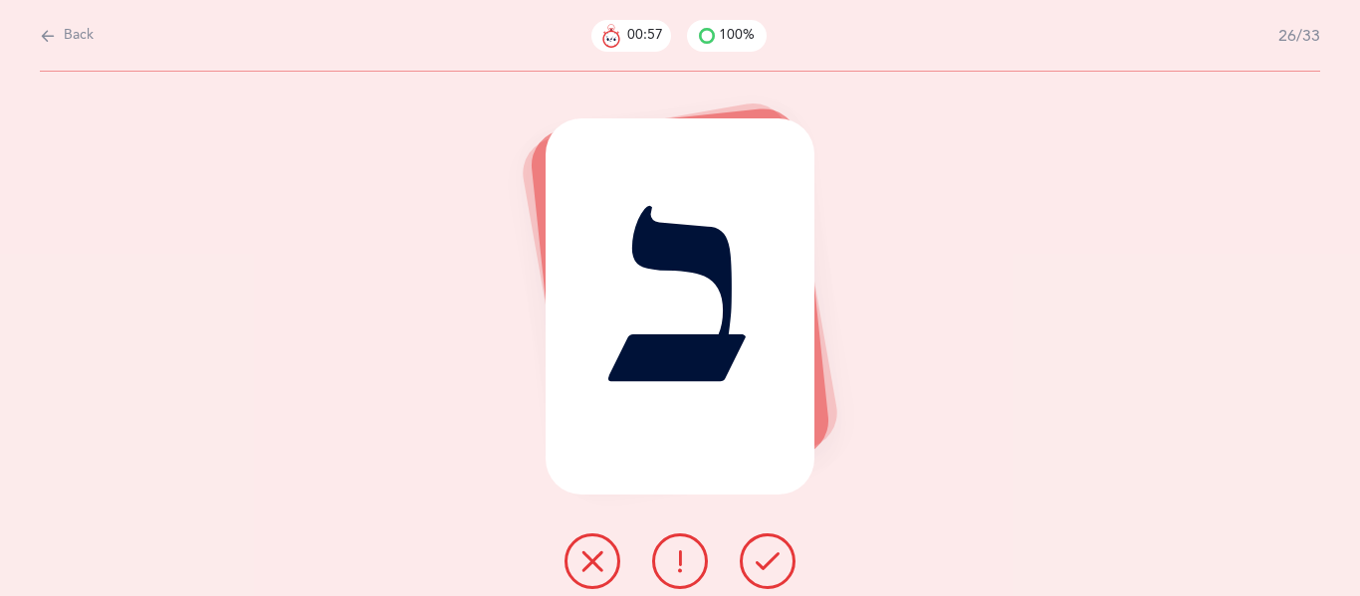
click at [764, 559] on icon at bounding box center [767, 561] width 24 height 24
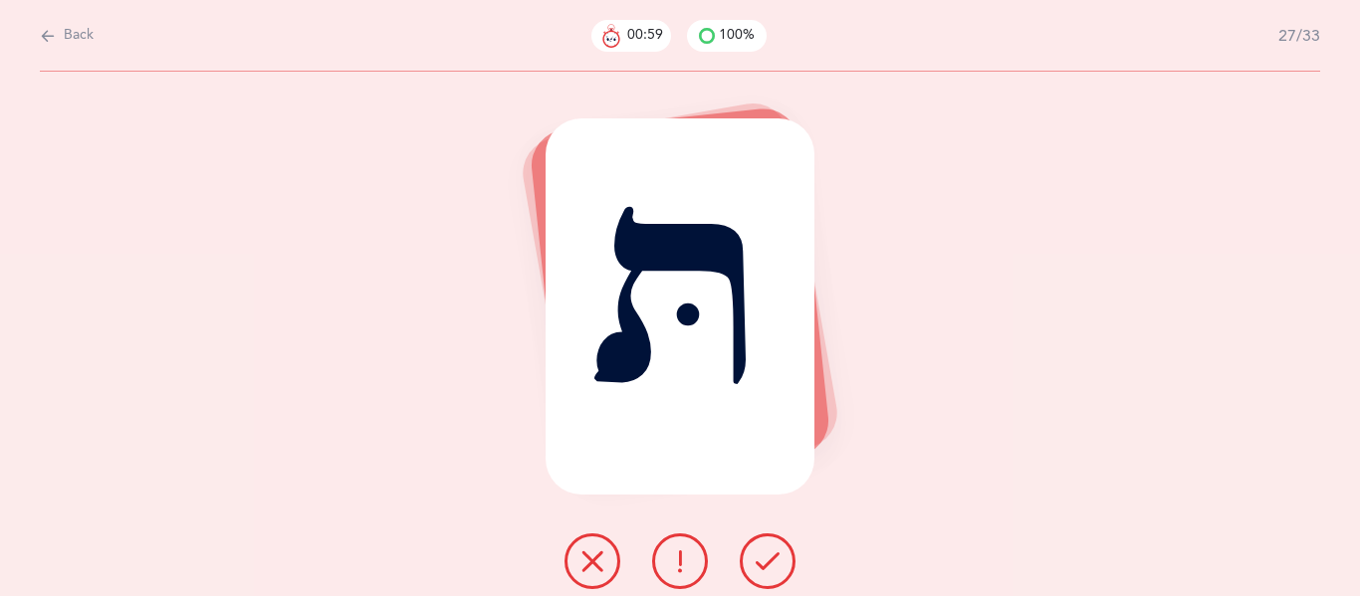
click at [764, 559] on icon at bounding box center [767, 561] width 24 height 24
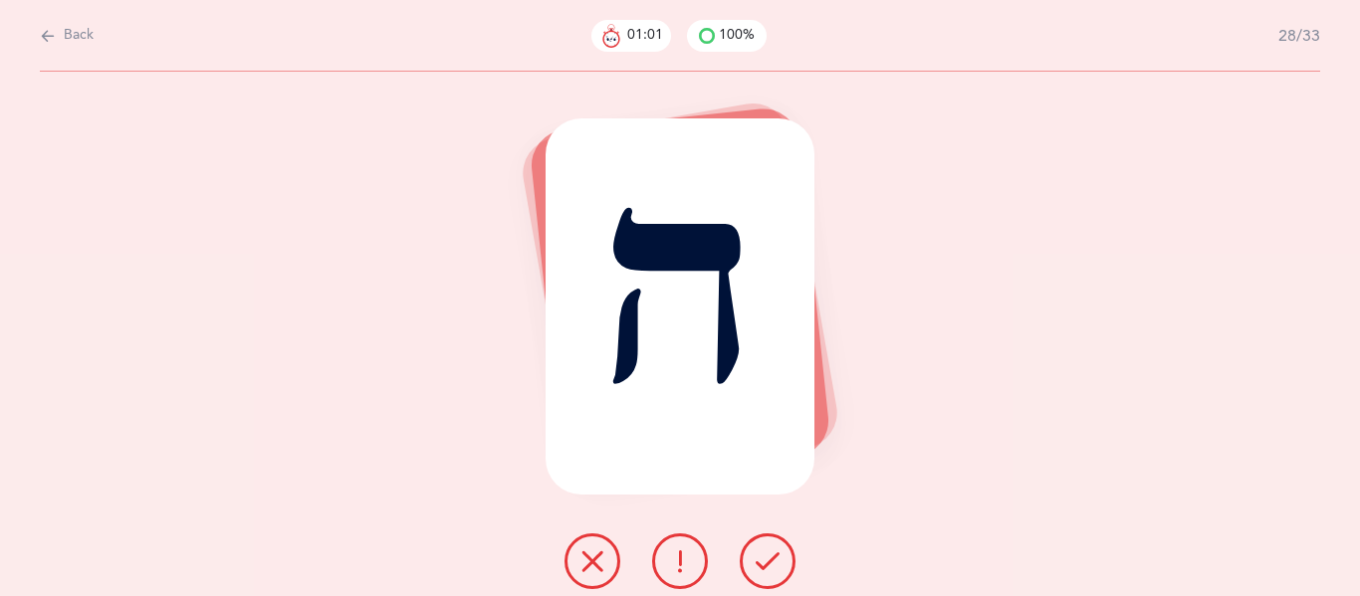
click at [764, 559] on icon at bounding box center [767, 561] width 24 height 24
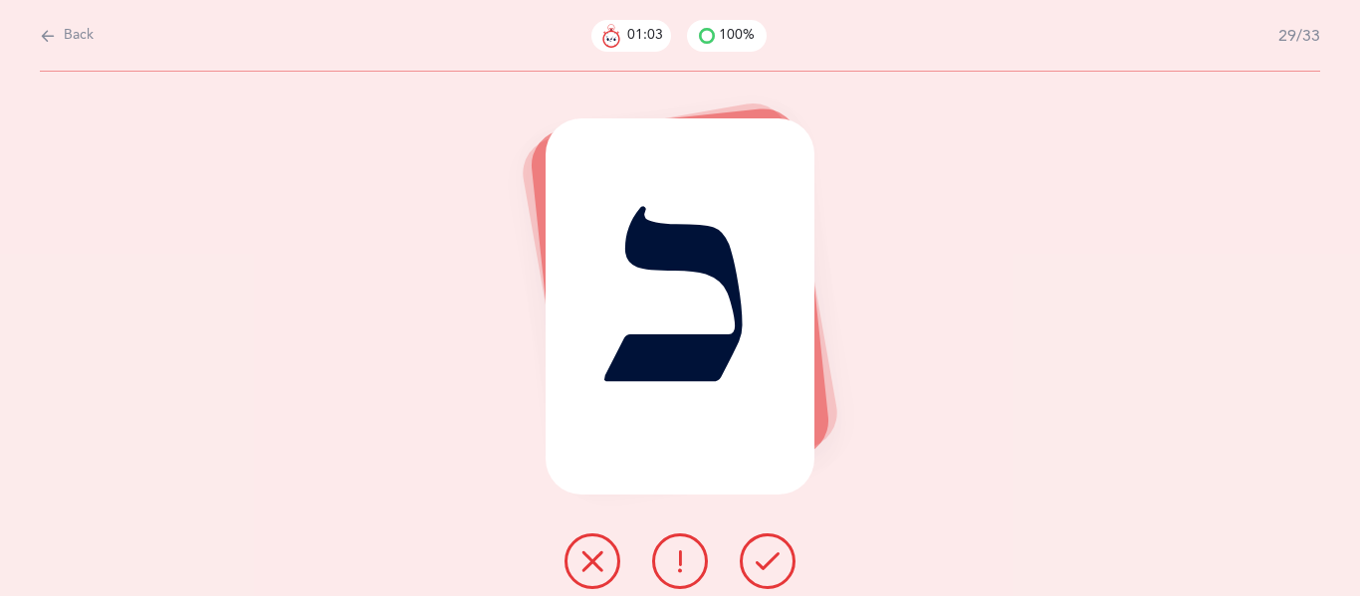
click at [764, 559] on icon at bounding box center [767, 561] width 24 height 24
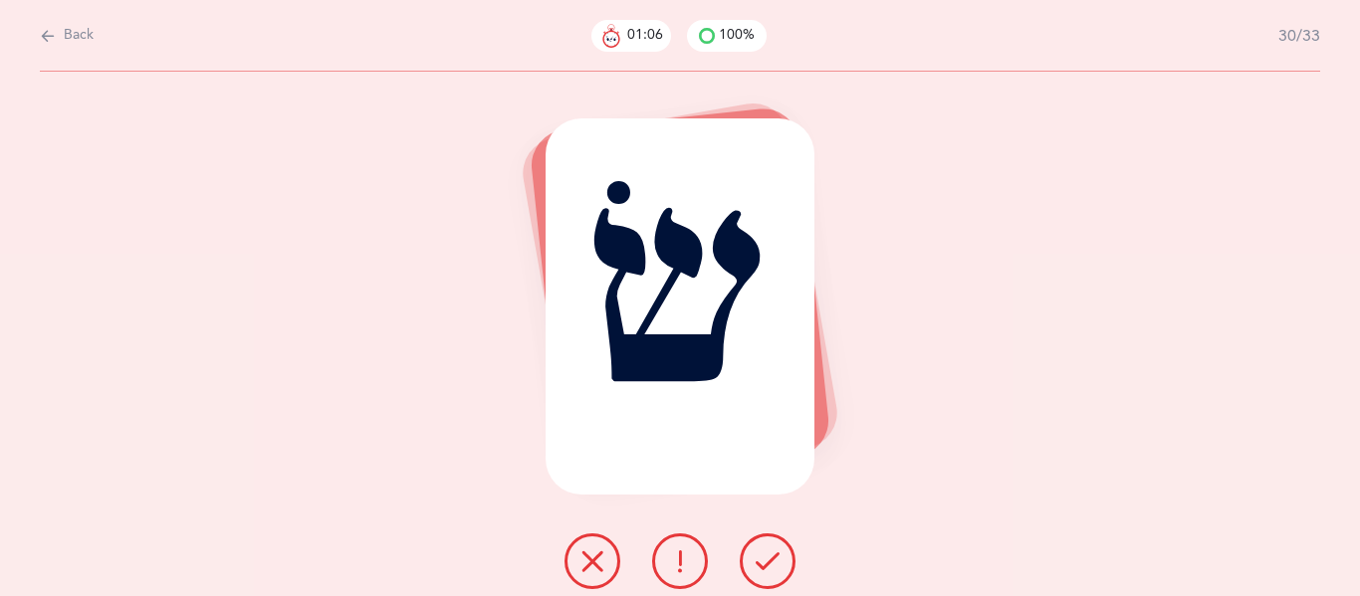
click at [764, 559] on icon at bounding box center [767, 561] width 24 height 24
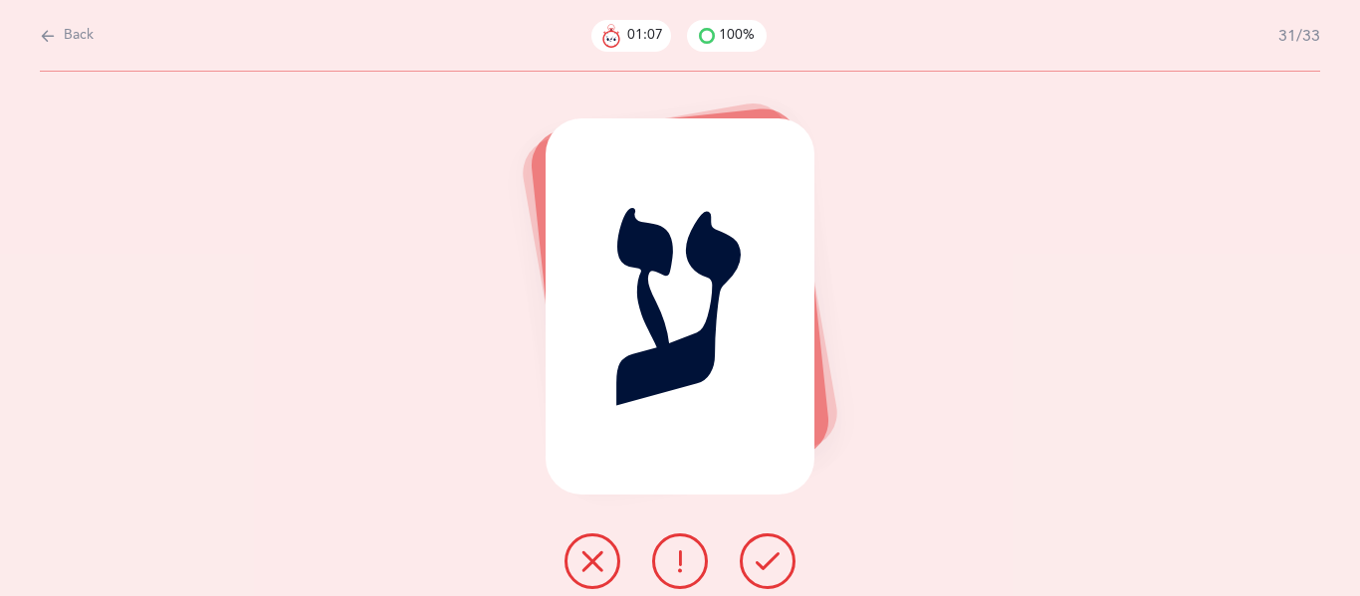
click at [764, 559] on icon at bounding box center [767, 561] width 24 height 24
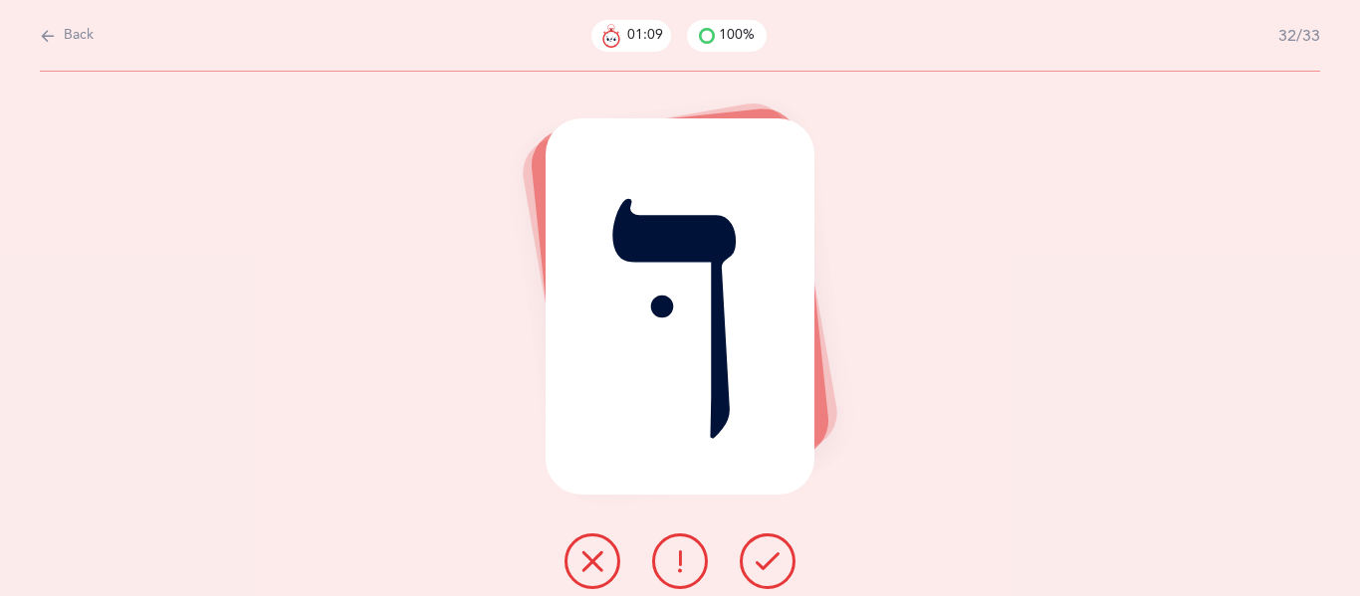
click at [764, 559] on icon at bounding box center [767, 561] width 24 height 24
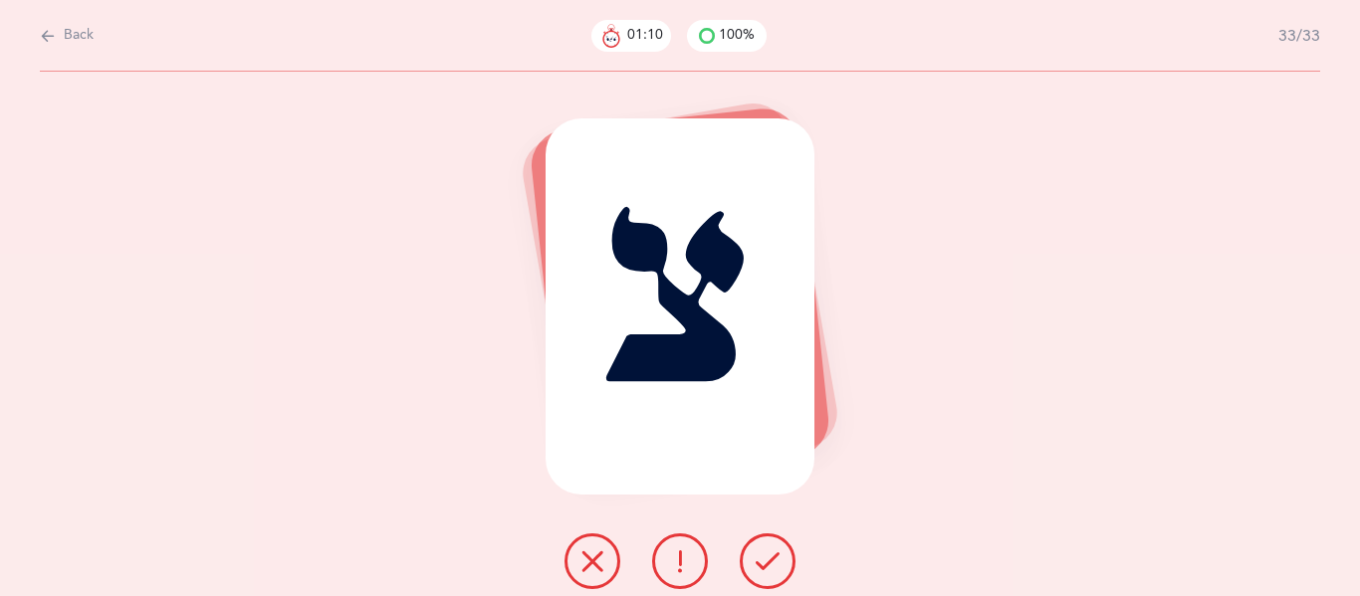
click at [764, 559] on icon at bounding box center [767, 561] width 24 height 24
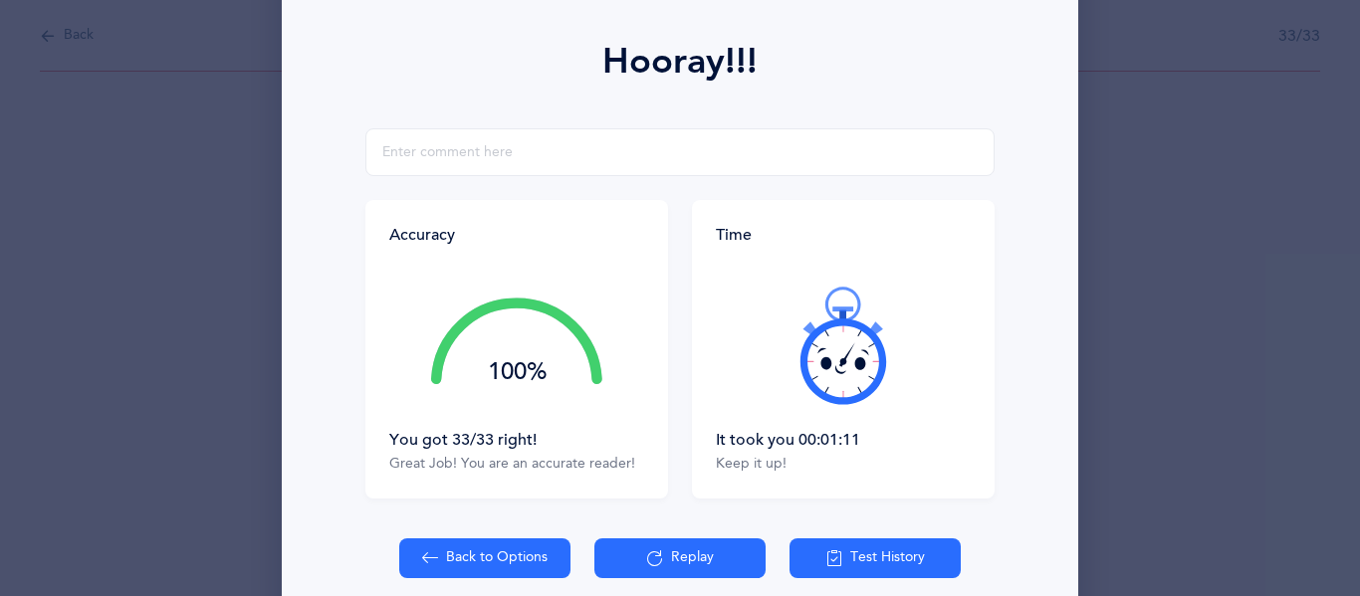
scroll to position [269, 0]
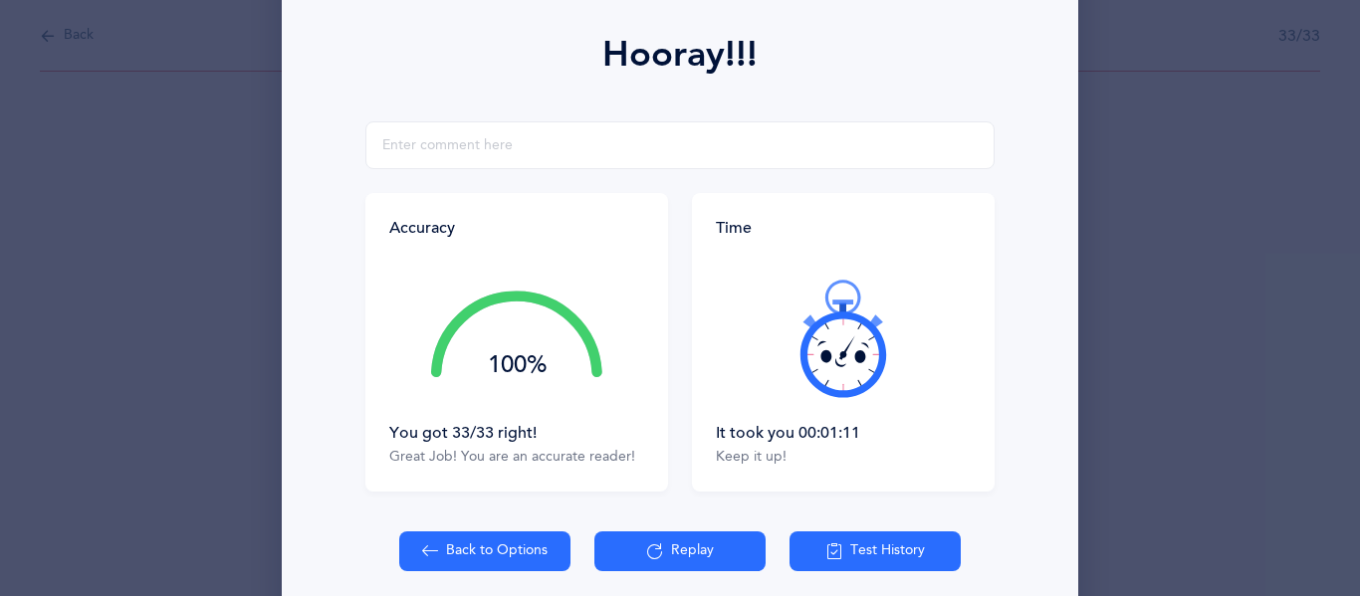
click at [507, 550] on button "Back to Options" at bounding box center [484, 552] width 171 height 40
select select "27"
select select "single"
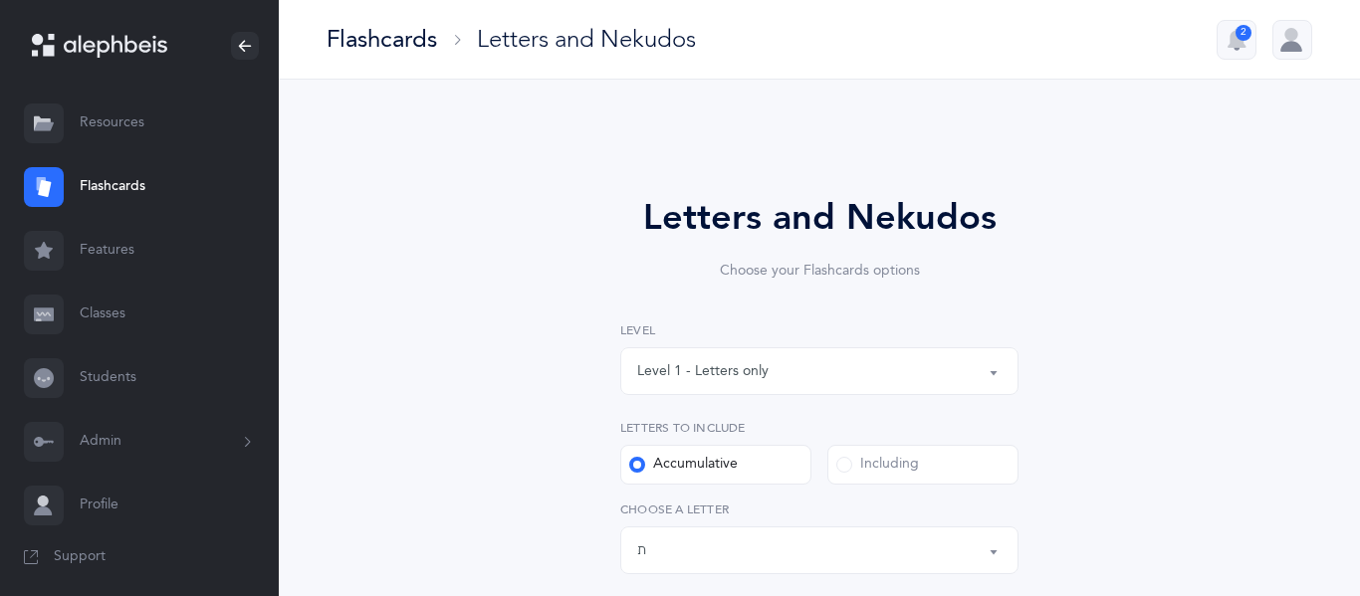
click at [997, 376] on button "Level 1 - Letters only" at bounding box center [819, 371] width 398 height 48
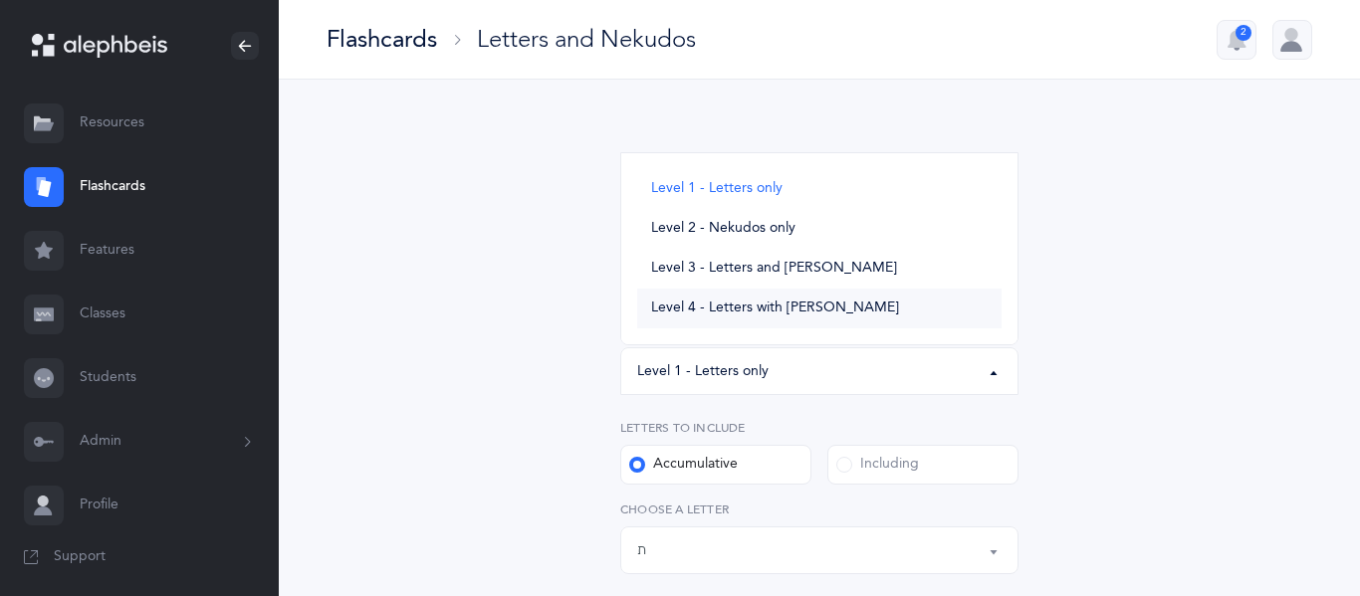
click at [815, 305] on span "Level 4 - Letters with [PERSON_NAME]" at bounding box center [775, 309] width 248 height 18
select select "4"
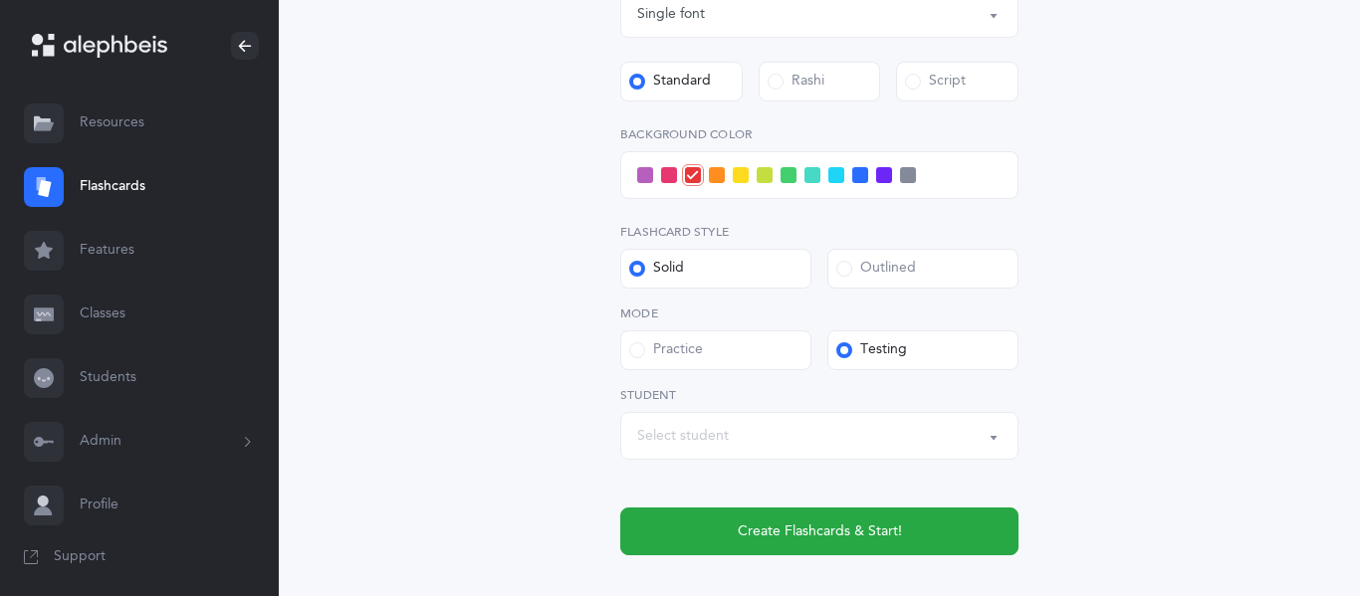
scroll to position [886, 0]
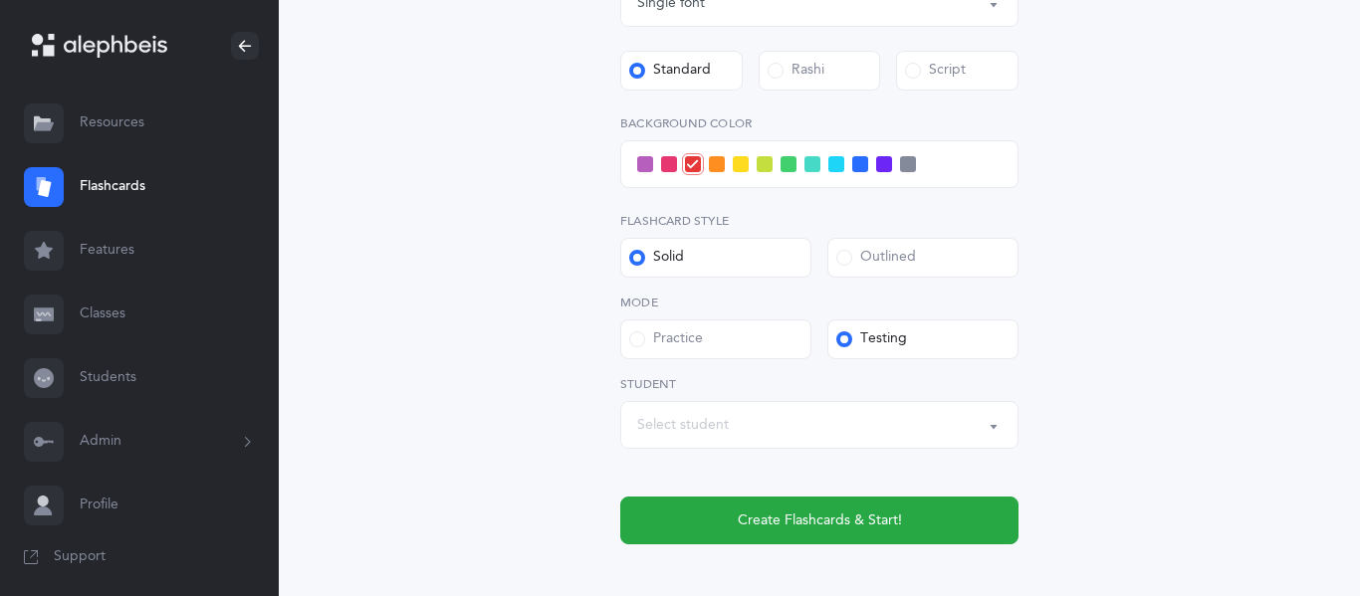
click at [759, 418] on div "Select student" at bounding box center [819, 425] width 364 height 34
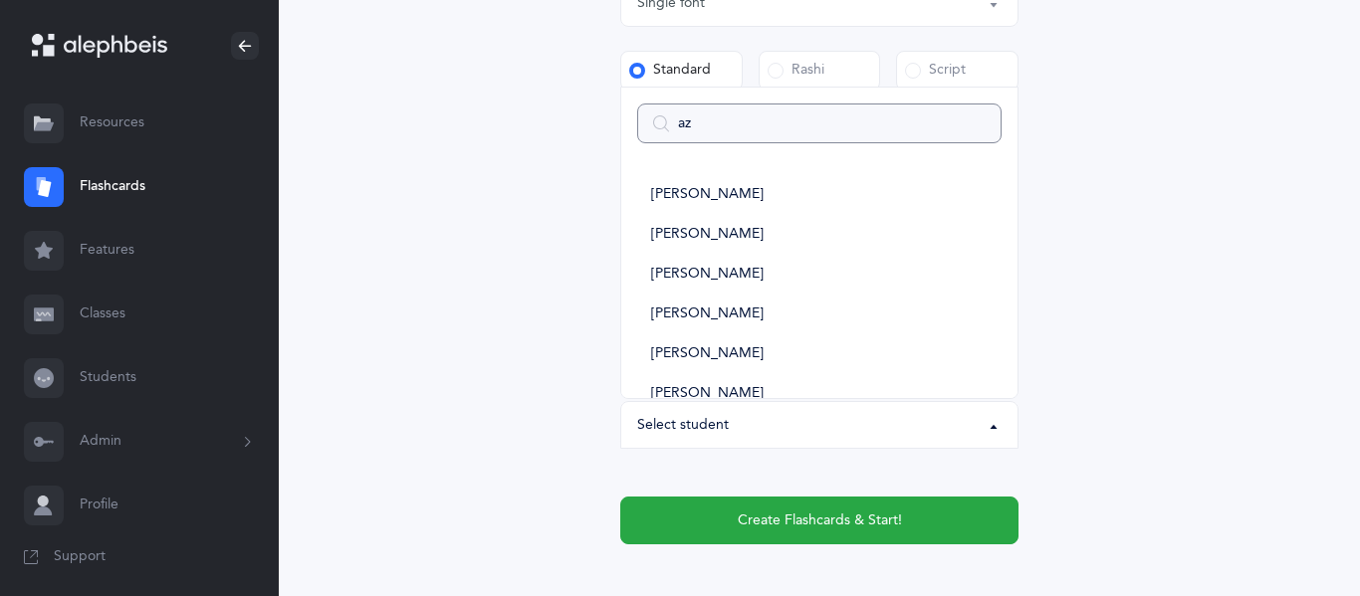
type input "azr"
select select
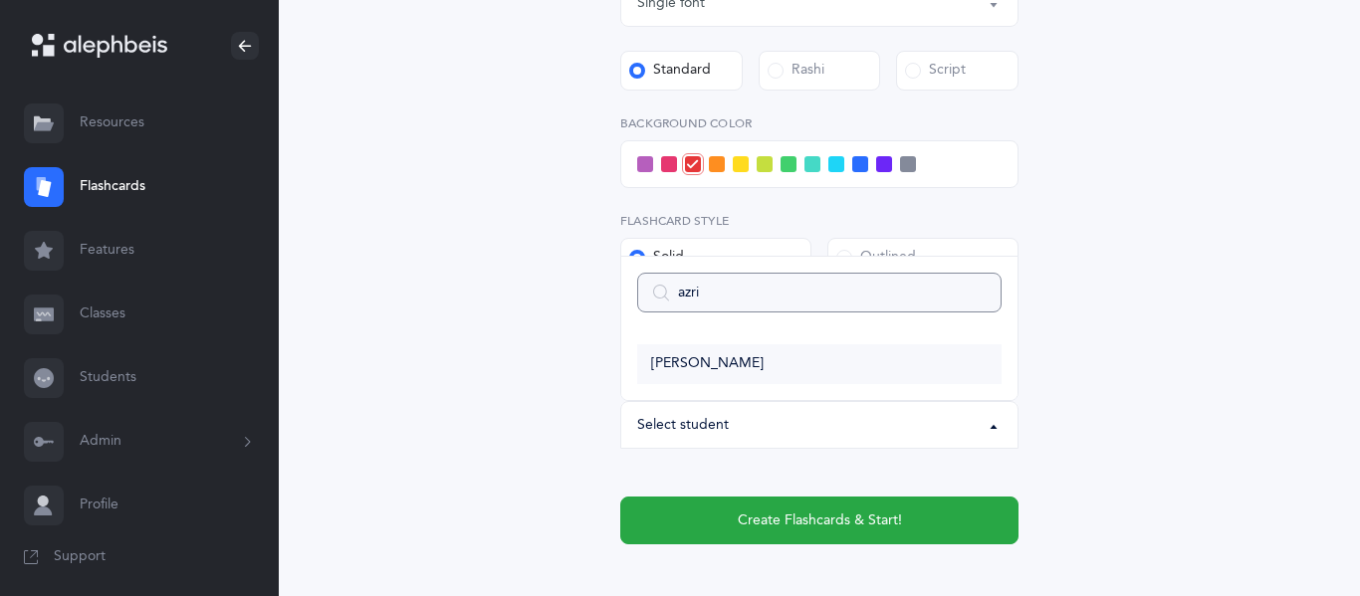
type input "azri"
click at [707, 359] on span "[PERSON_NAME]" at bounding box center [707, 364] width 112 height 18
select select "11822"
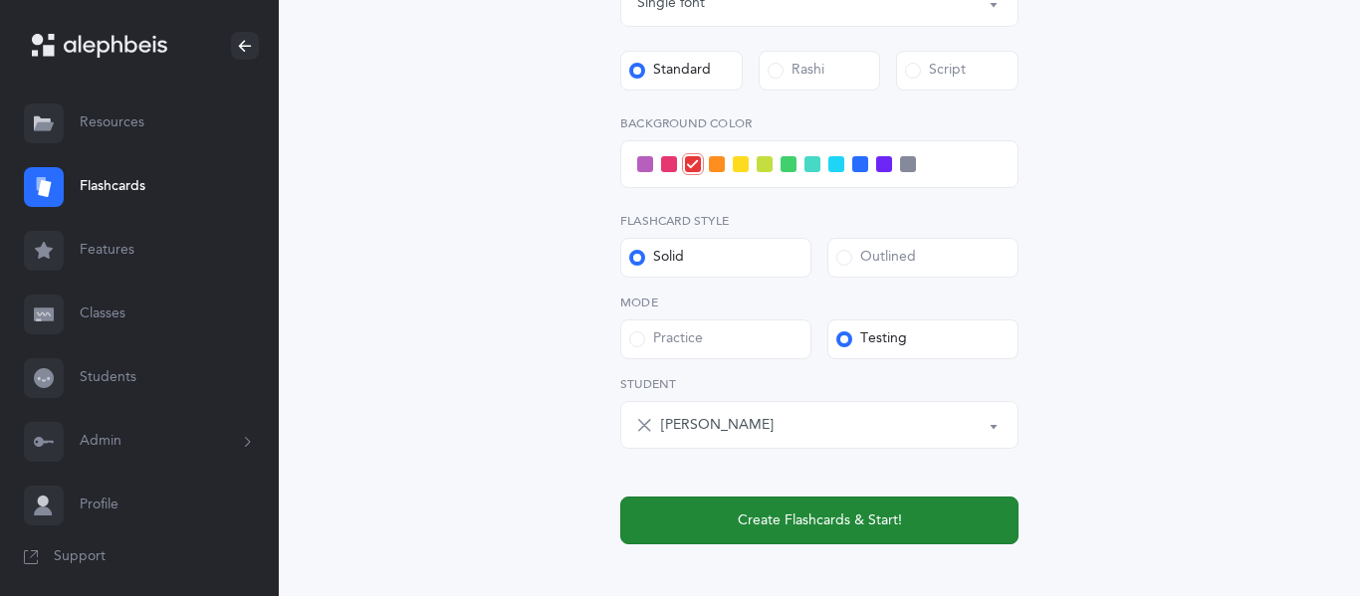
click at [769, 519] on span "Create Flashcards & Start!" at bounding box center [820, 521] width 164 height 21
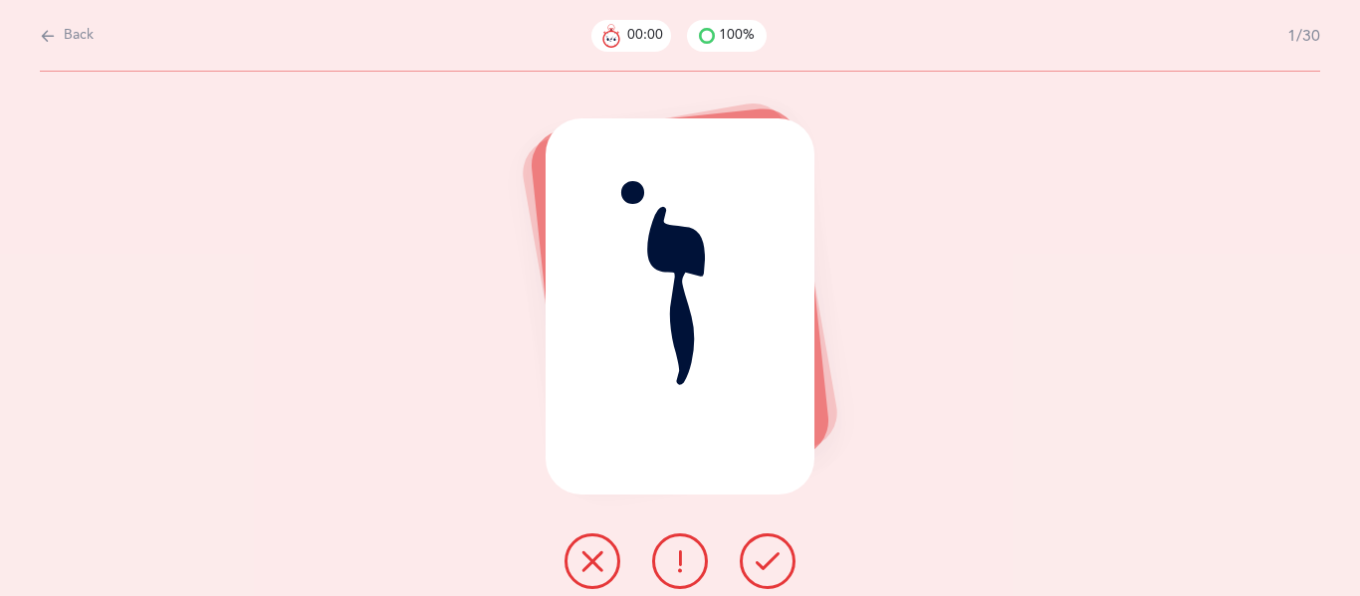
scroll to position [0, 0]
click at [767, 563] on icon at bounding box center [767, 561] width 24 height 24
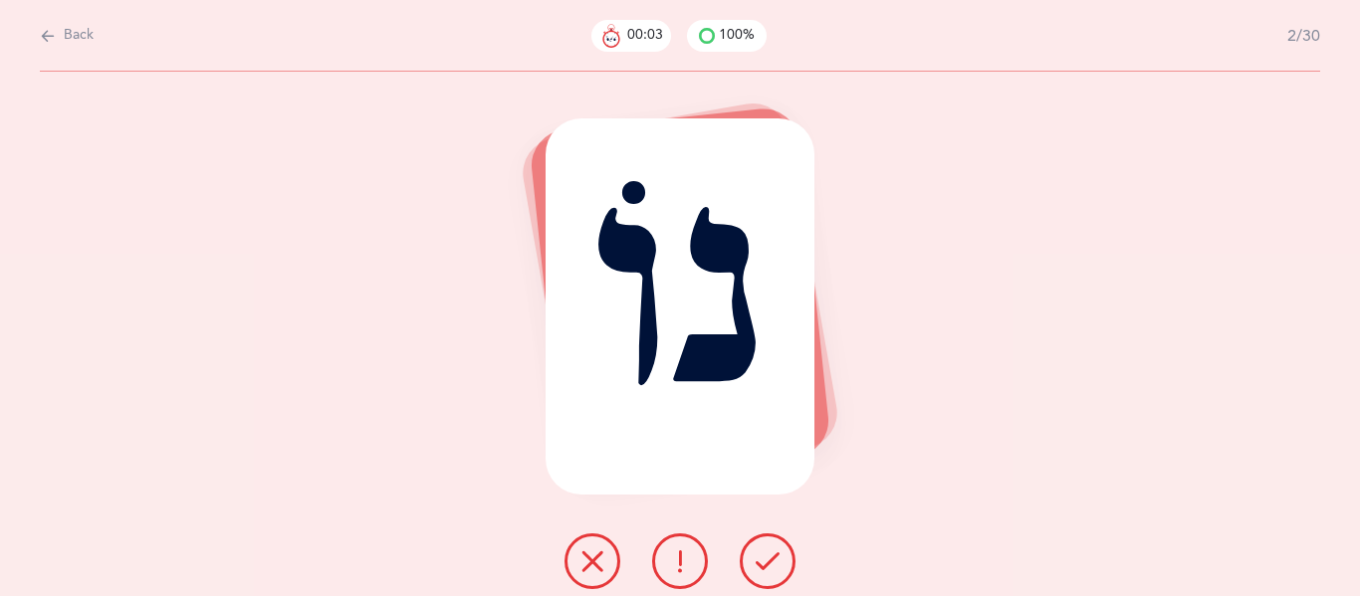
click at [767, 563] on icon at bounding box center [767, 561] width 24 height 24
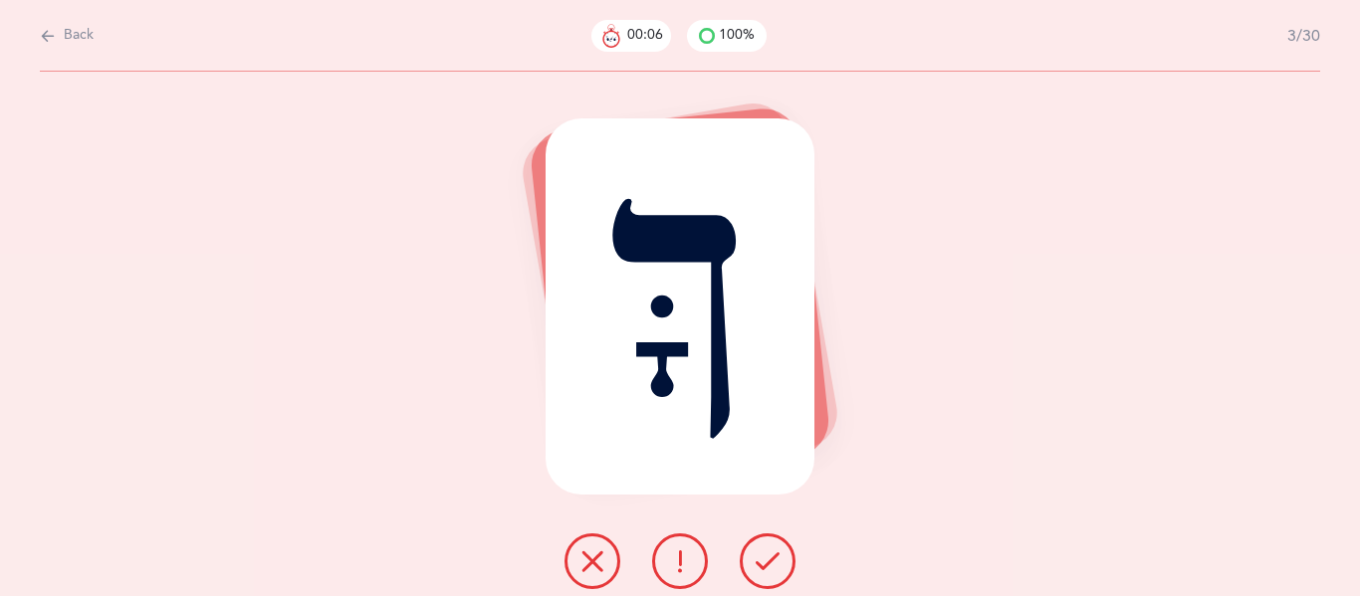
click at [767, 563] on icon at bounding box center [767, 561] width 24 height 24
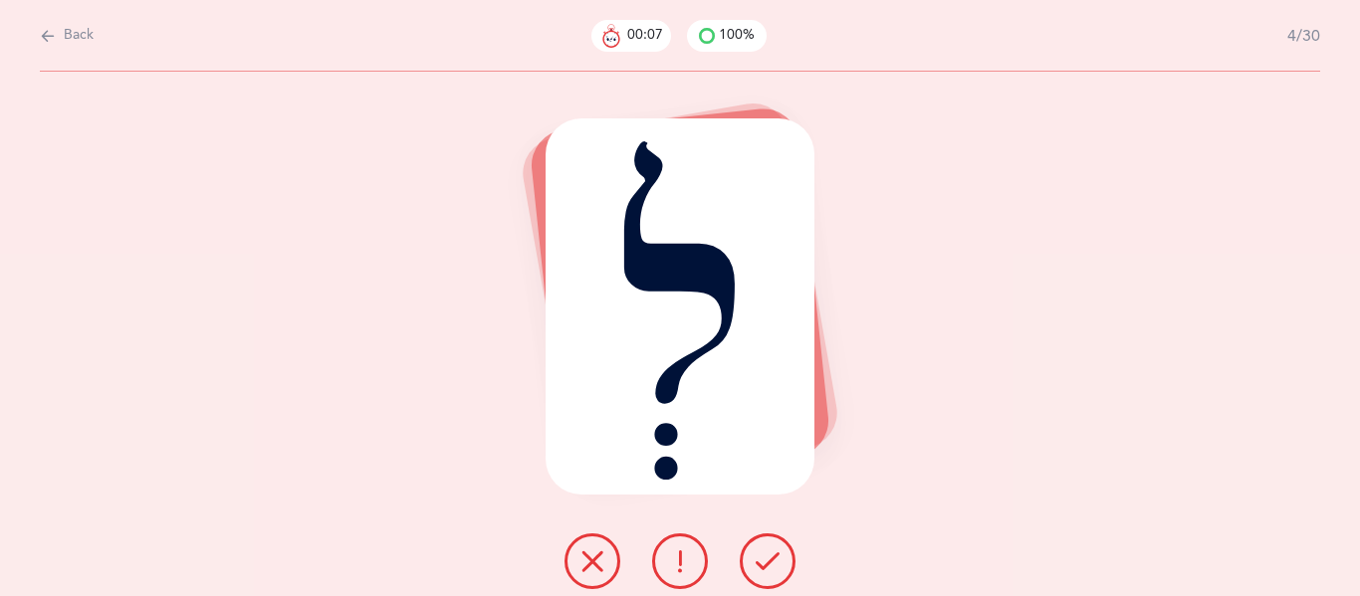
click at [767, 563] on icon at bounding box center [767, 561] width 24 height 24
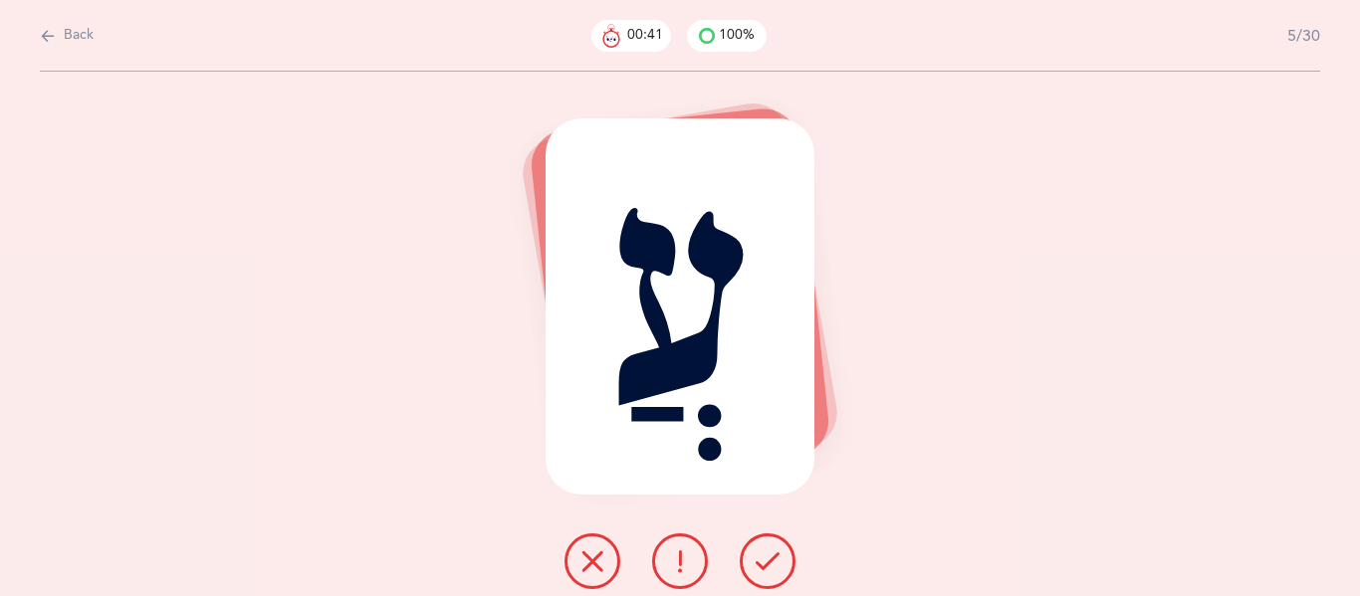
click at [767, 563] on icon at bounding box center [767, 561] width 24 height 24
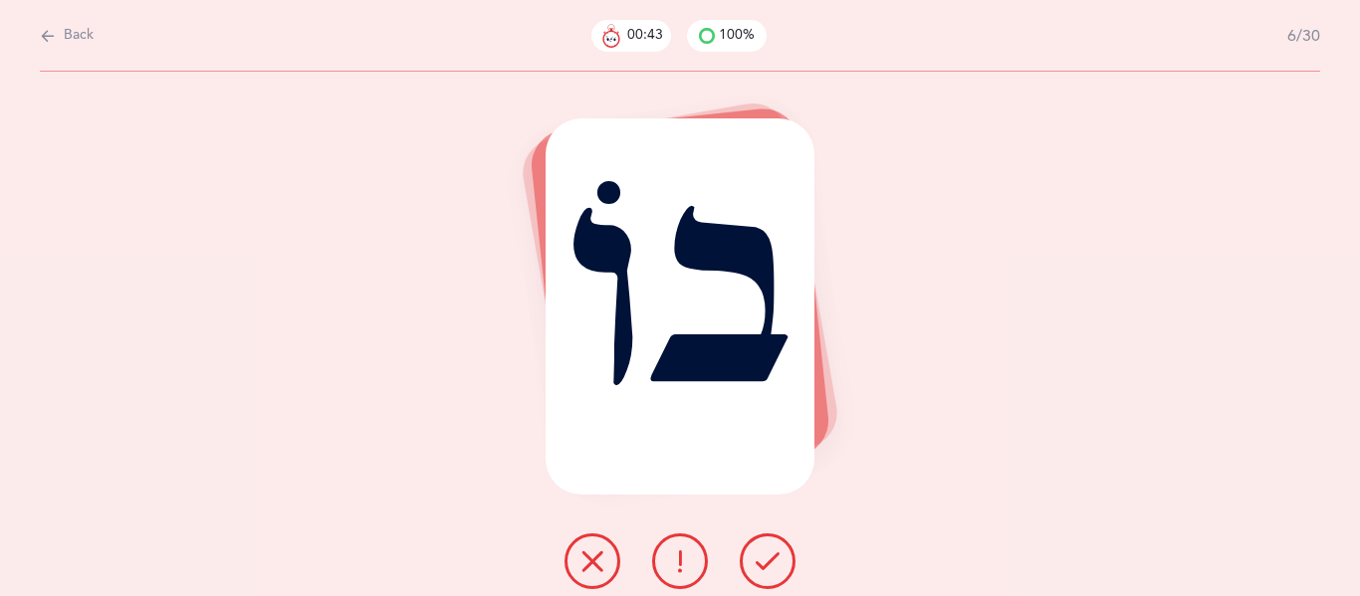
click at [767, 563] on icon at bounding box center [767, 561] width 24 height 24
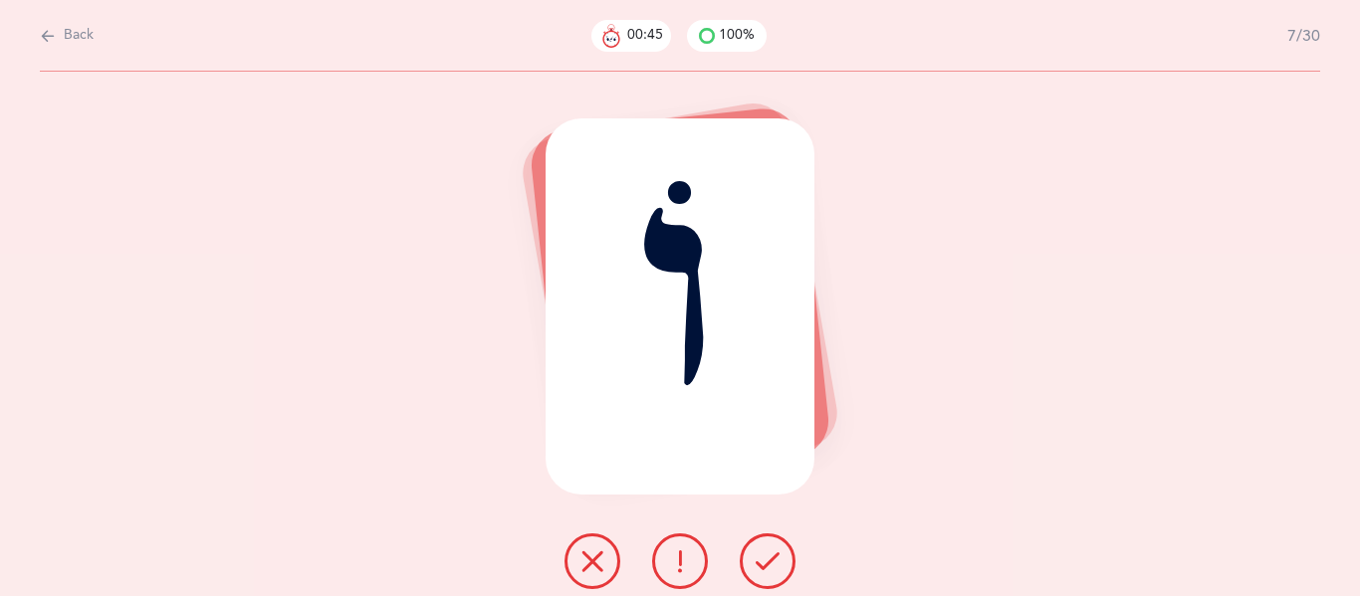
click at [767, 563] on icon at bounding box center [767, 561] width 24 height 24
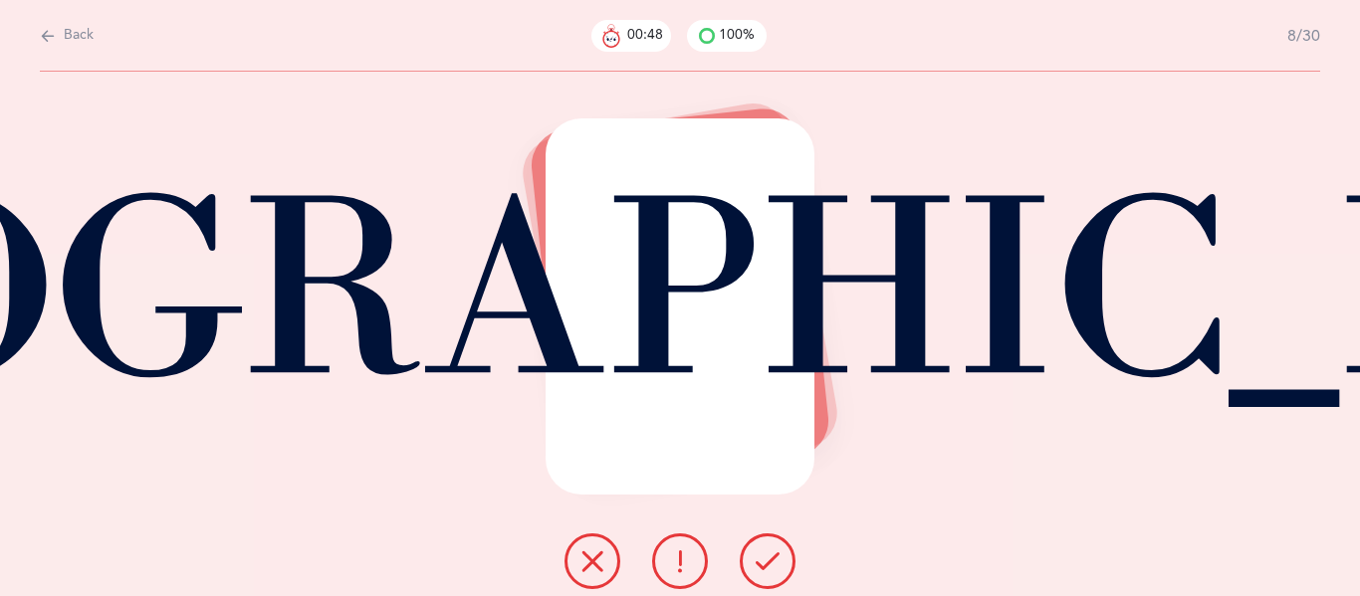
click at [767, 563] on icon at bounding box center [767, 561] width 24 height 24
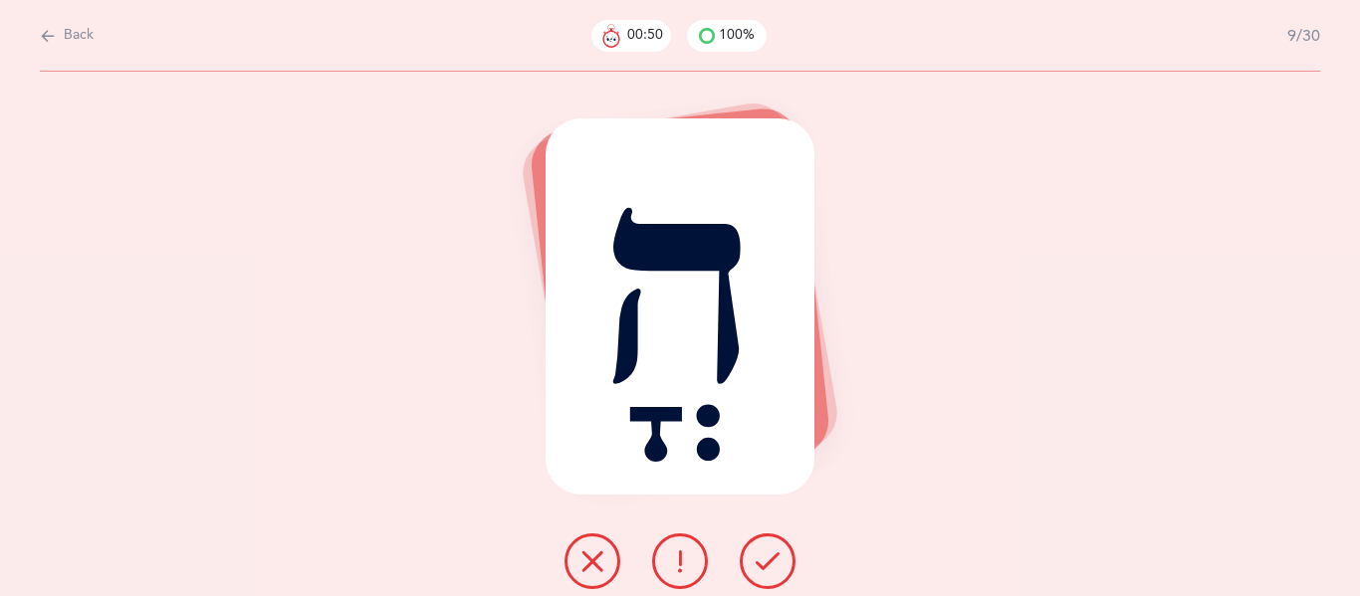
click at [767, 563] on icon at bounding box center [767, 561] width 24 height 24
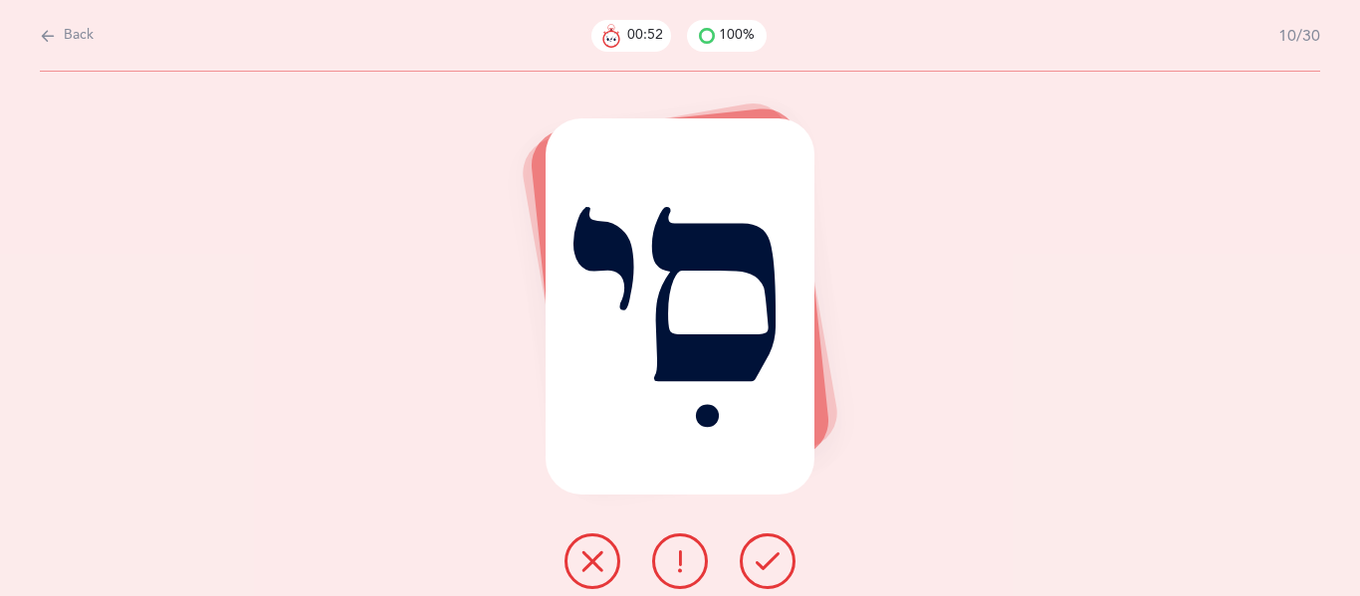
click at [767, 563] on icon at bounding box center [767, 561] width 24 height 24
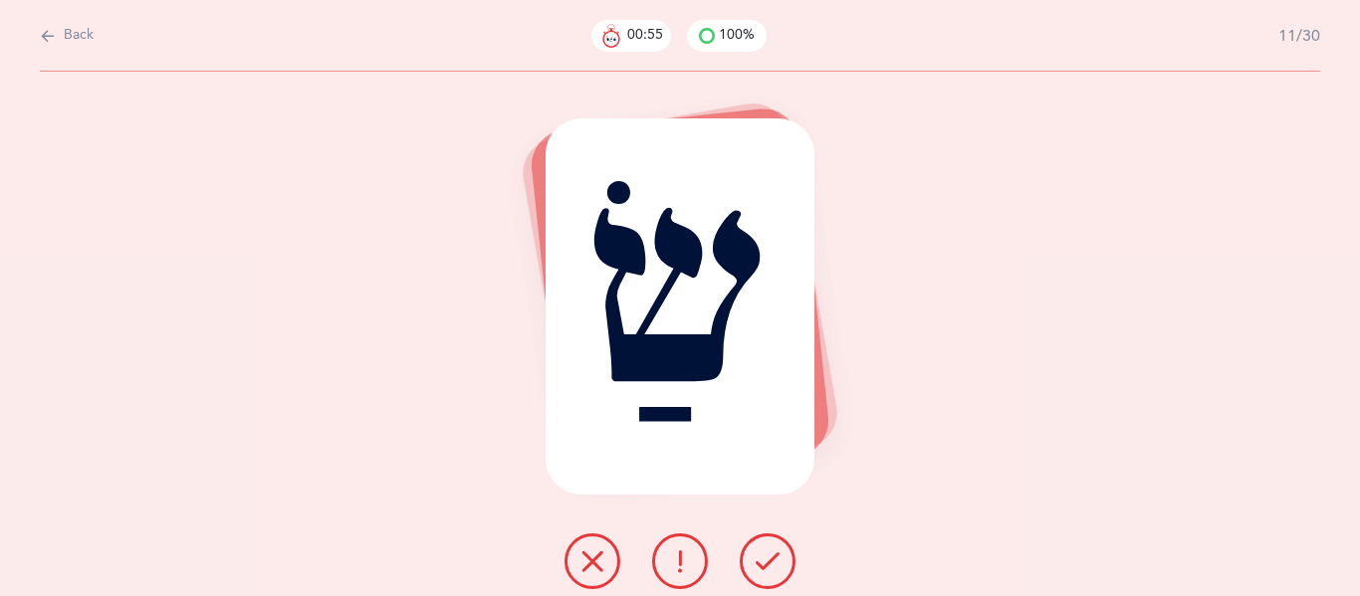
click at [767, 563] on icon at bounding box center [767, 561] width 24 height 24
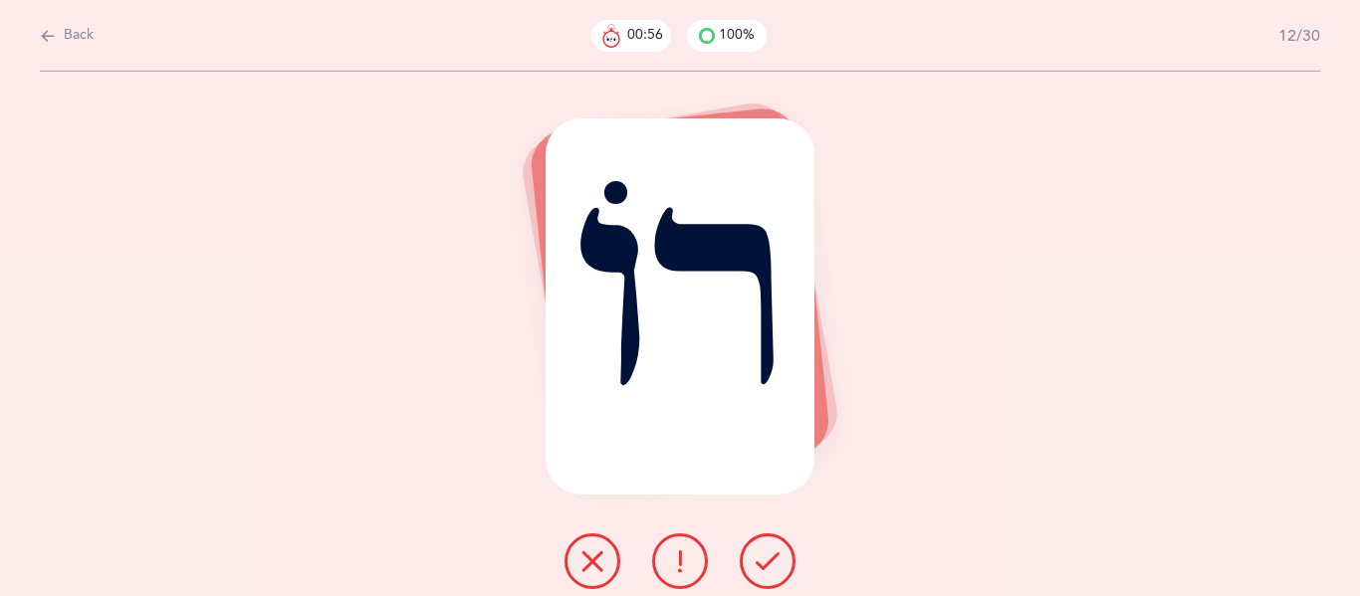
click at [767, 563] on icon at bounding box center [767, 561] width 24 height 24
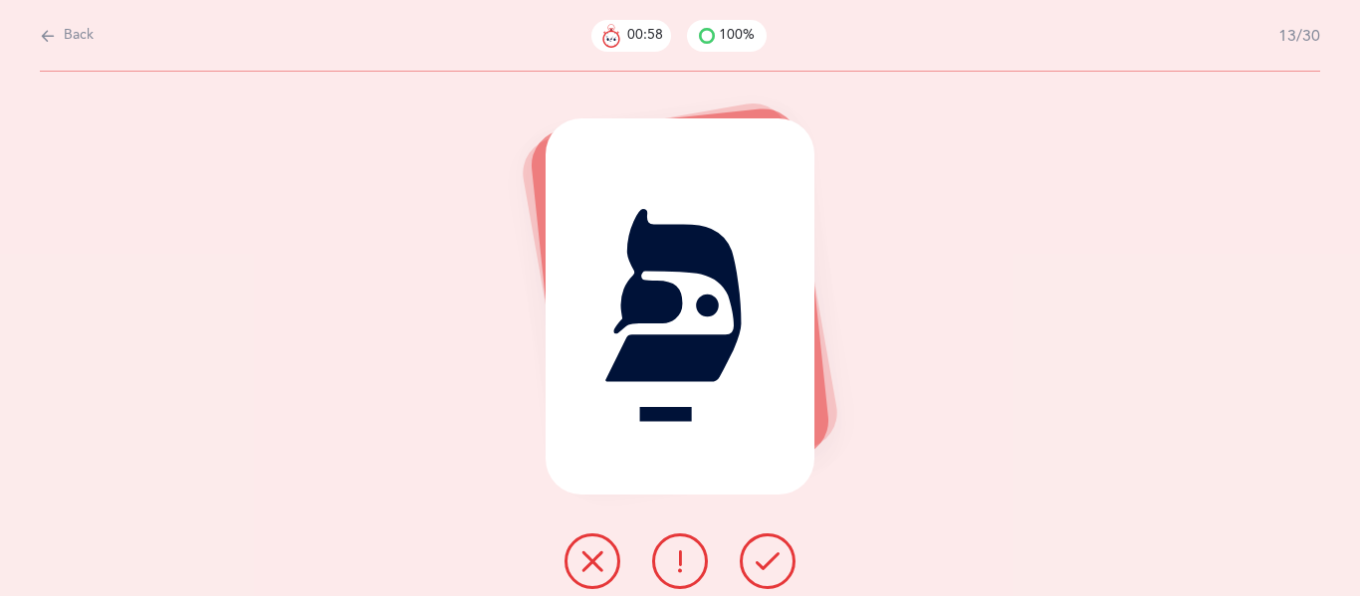
click at [767, 563] on icon at bounding box center [767, 561] width 24 height 24
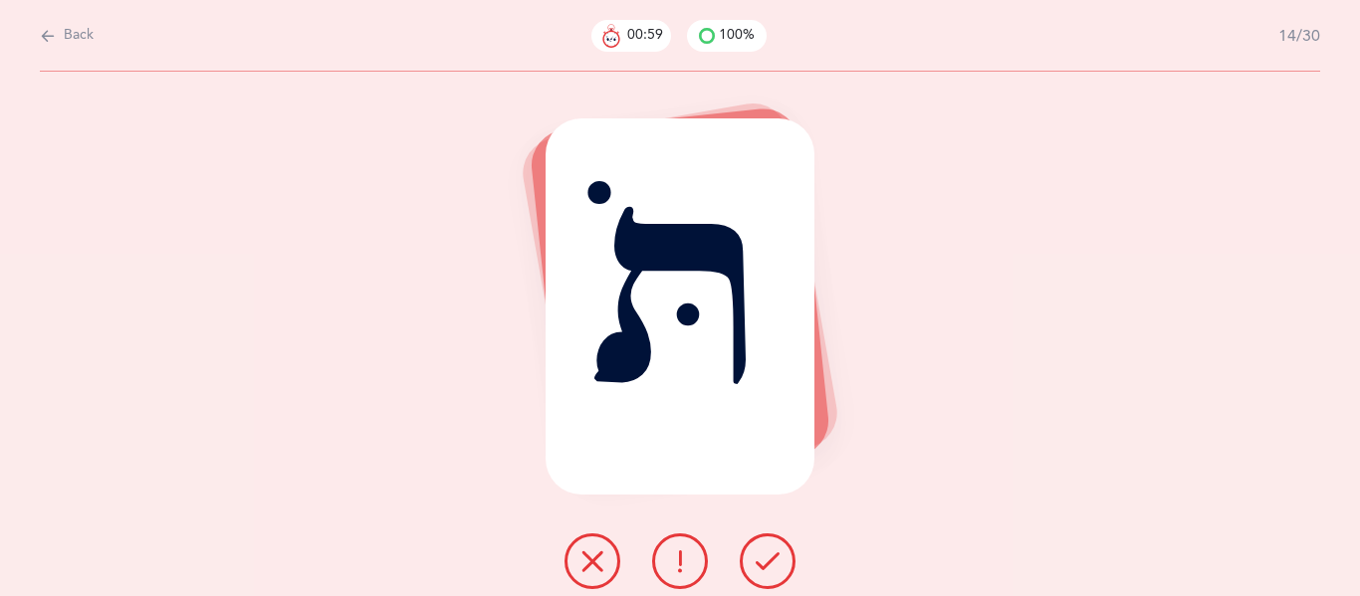
click at [767, 563] on icon at bounding box center [767, 561] width 24 height 24
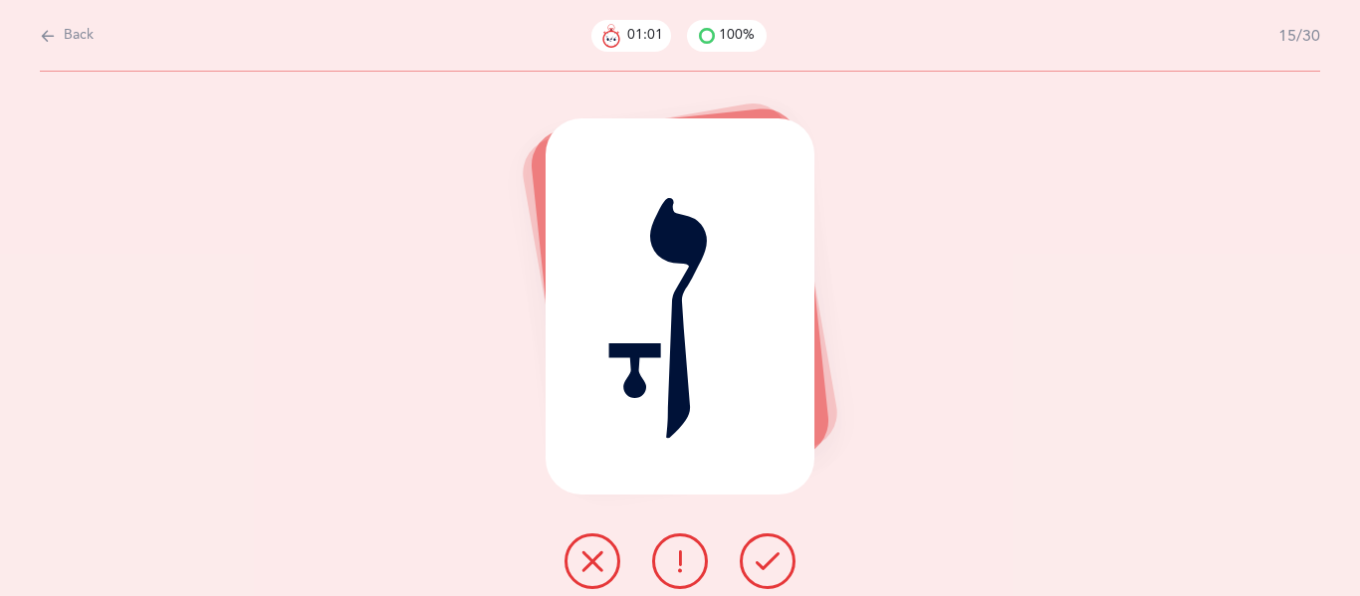
click at [767, 563] on icon at bounding box center [767, 561] width 24 height 24
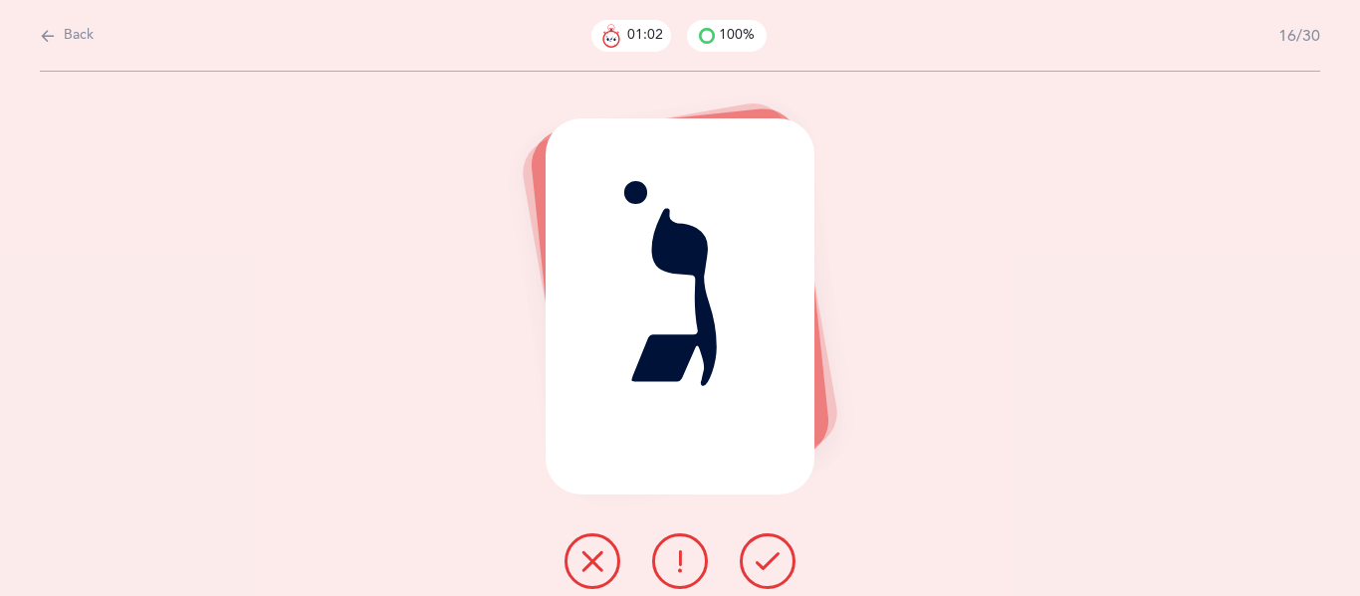
click at [767, 563] on icon at bounding box center [767, 561] width 24 height 24
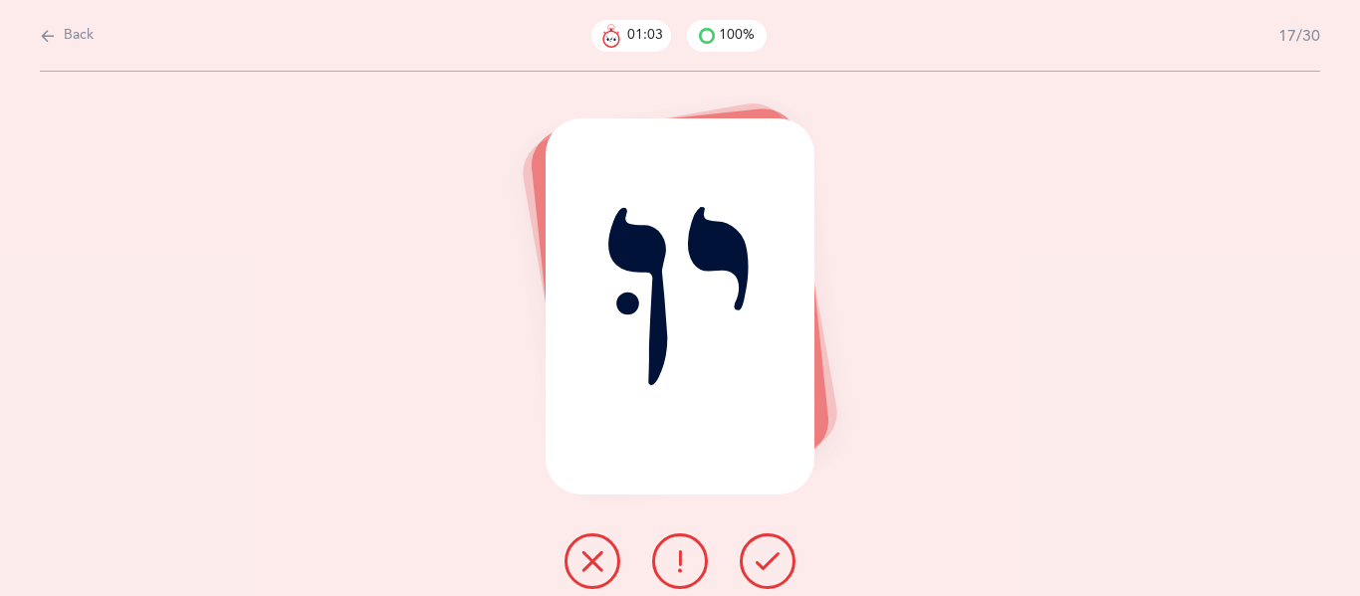
click at [767, 563] on icon at bounding box center [767, 561] width 24 height 24
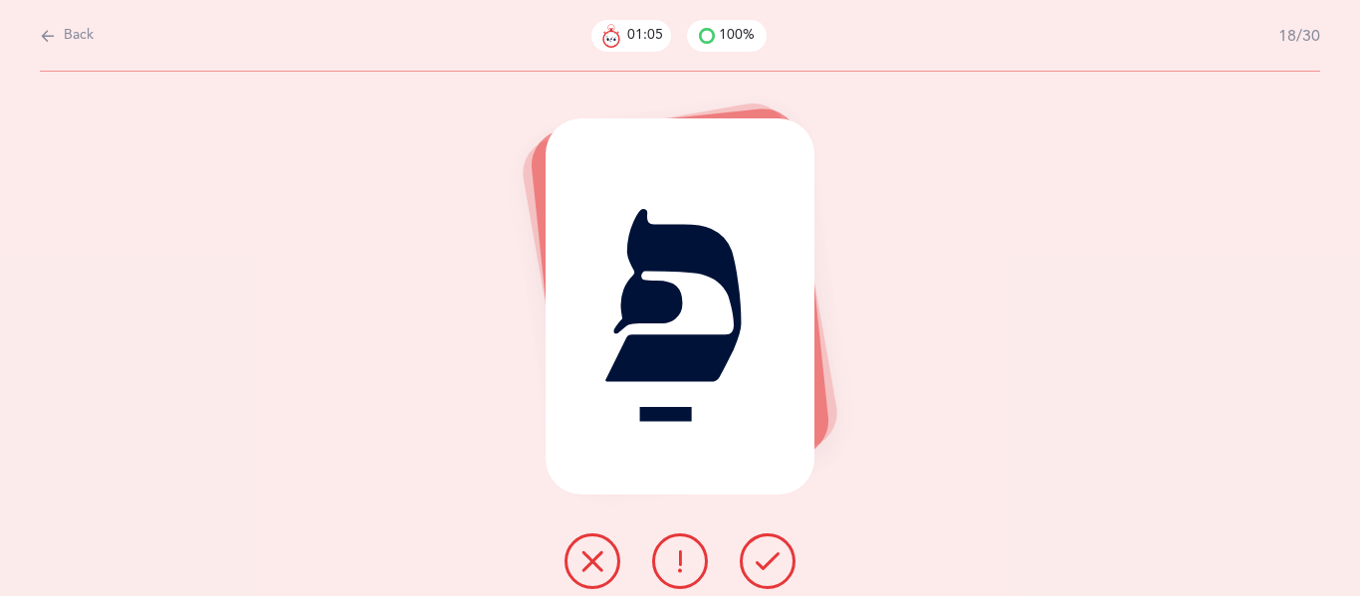
click at [767, 563] on icon at bounding box center [767, 561] width 24 height 24
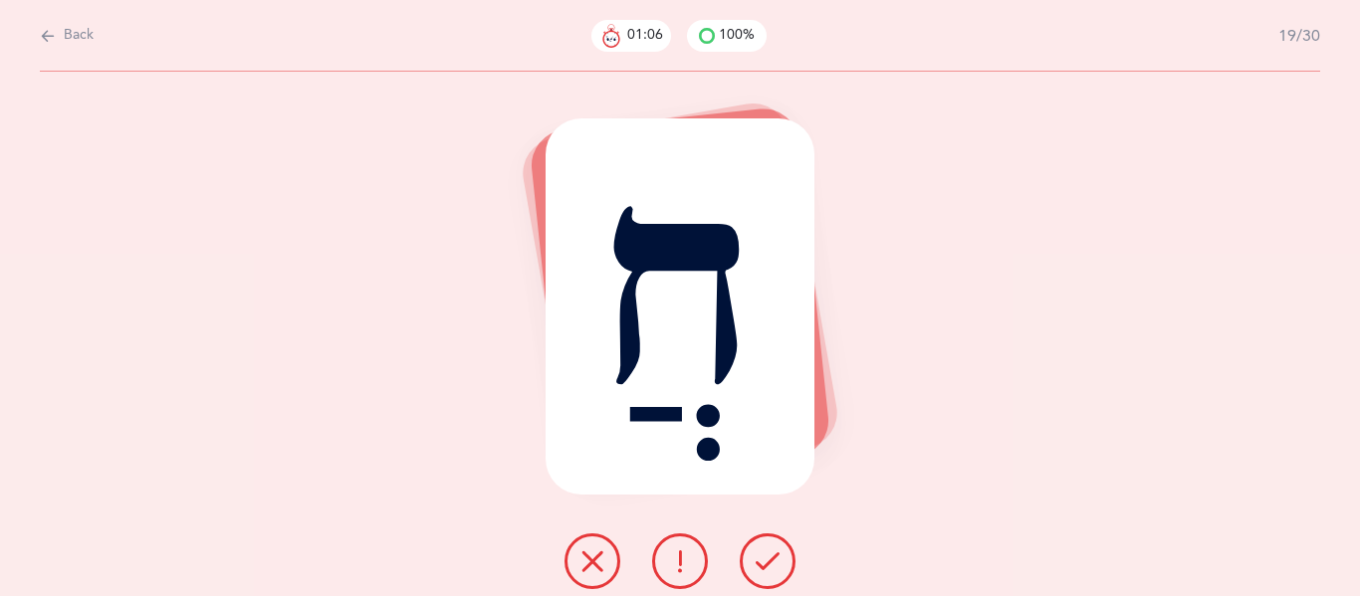
click at [767, 563] on icon at bounding box center [767, 561] width 24 height 24
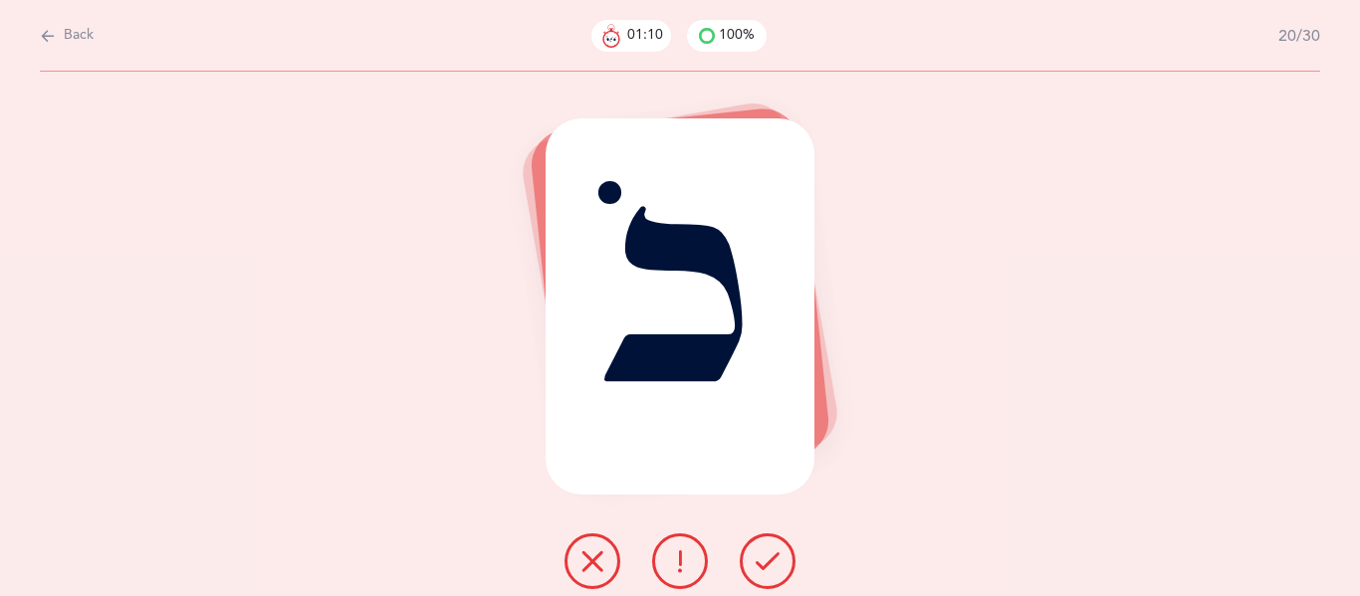
click at [767, 563] on icon at bounding box center [767, 561] width 24 height 24
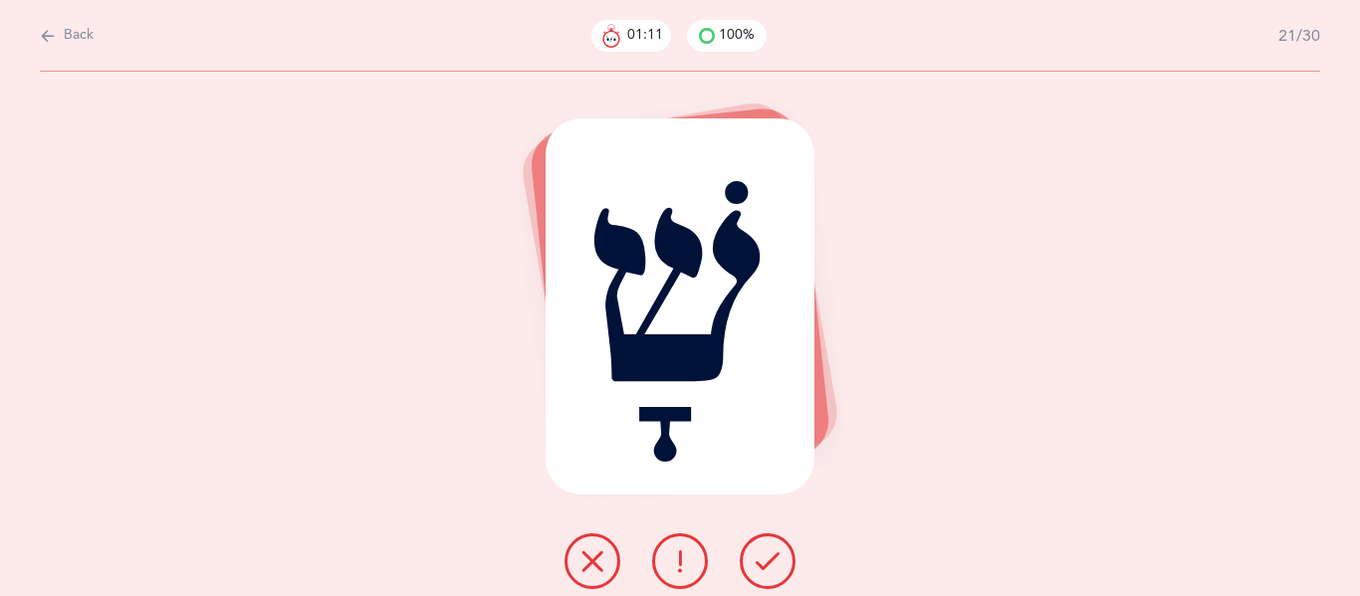
click at [767, 563] on icon at bounding box center [767, 561] width 24 height 24
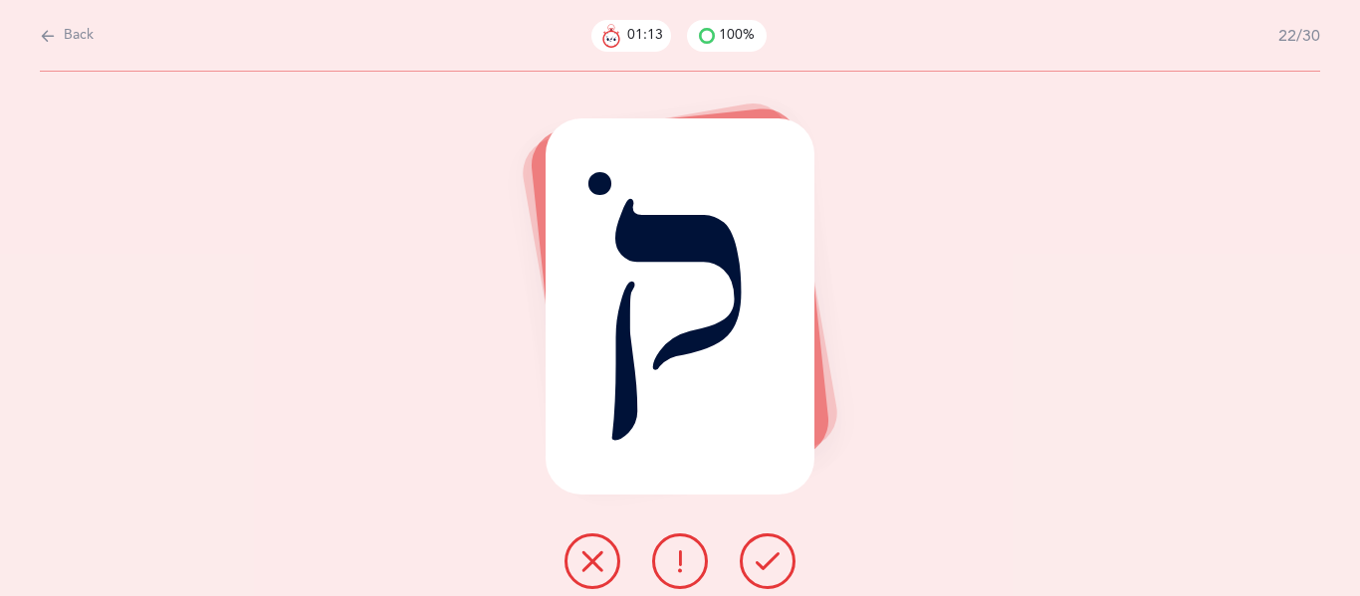
click at [767, 563] on icon at bounding box center [767, 561] width 24 height 24
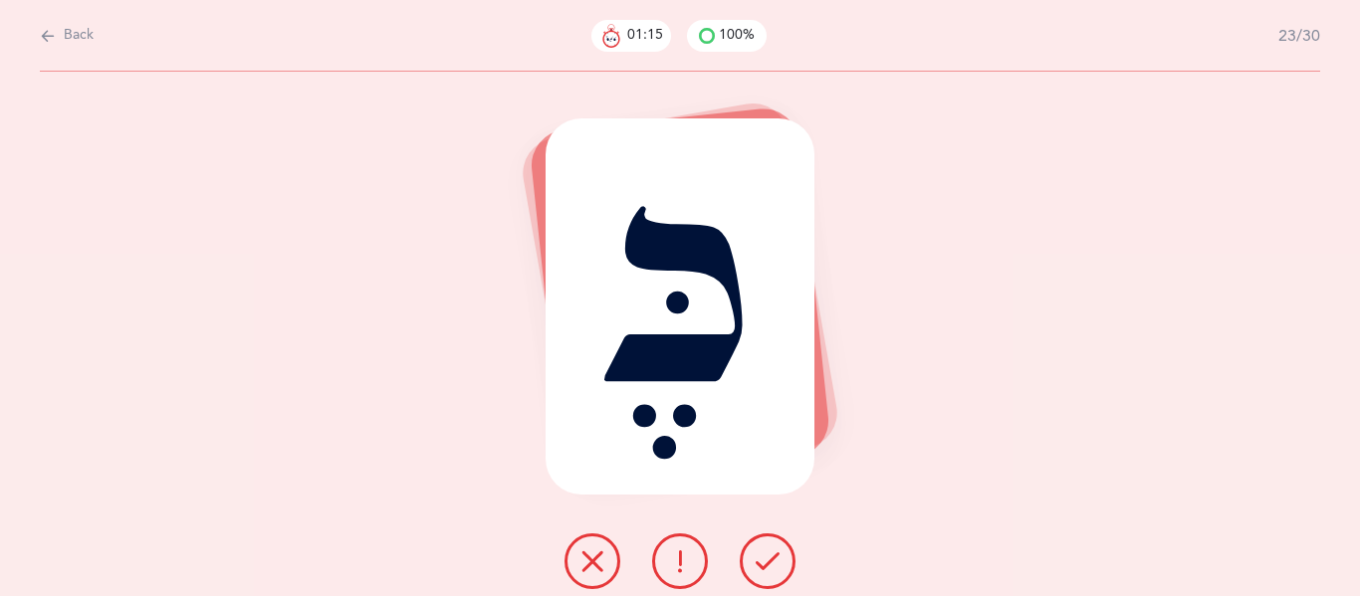
click at [767, 563] on icon at bounding box center [767, 561] width 24 height 24
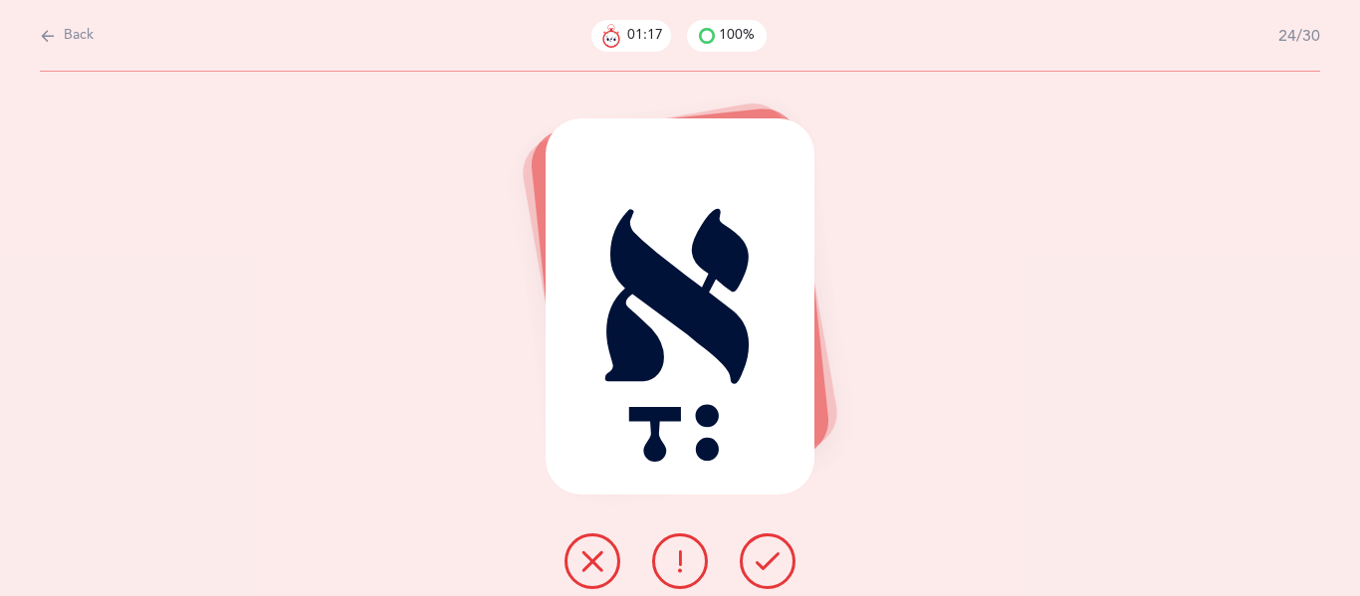
click at [767, 563] on icon at bounding box center [767, 561] width 24 height 24
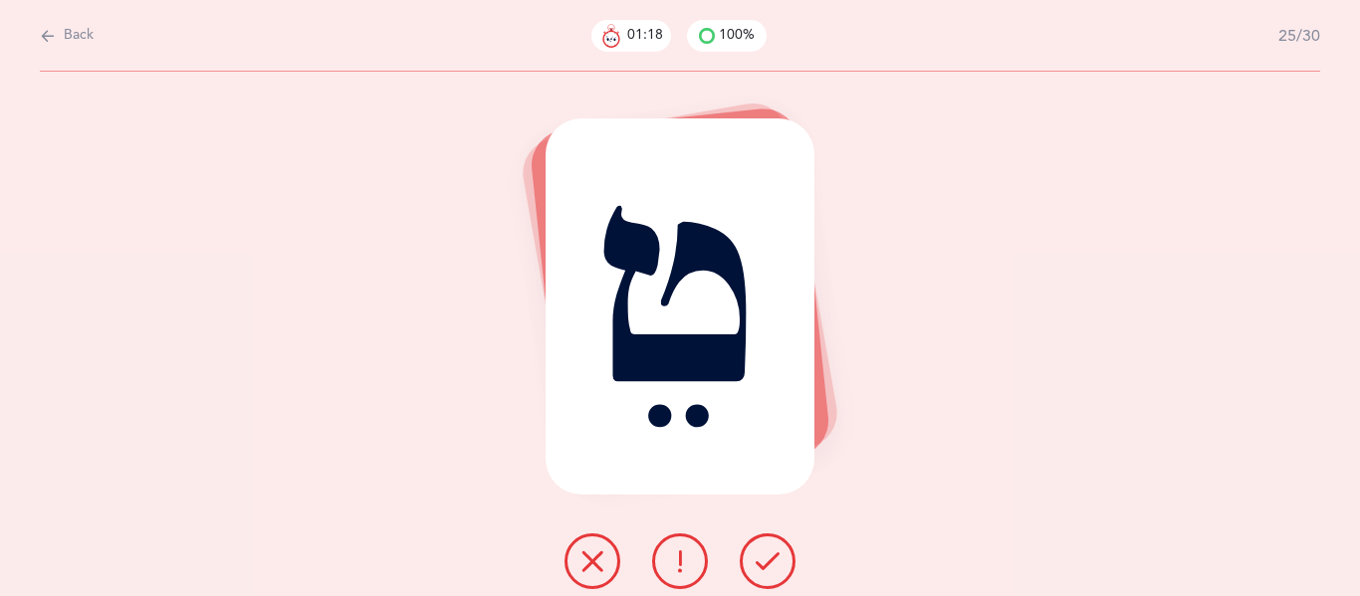
click at [767, 563] on icon at bounding box center [767, 561] width 24 height 24
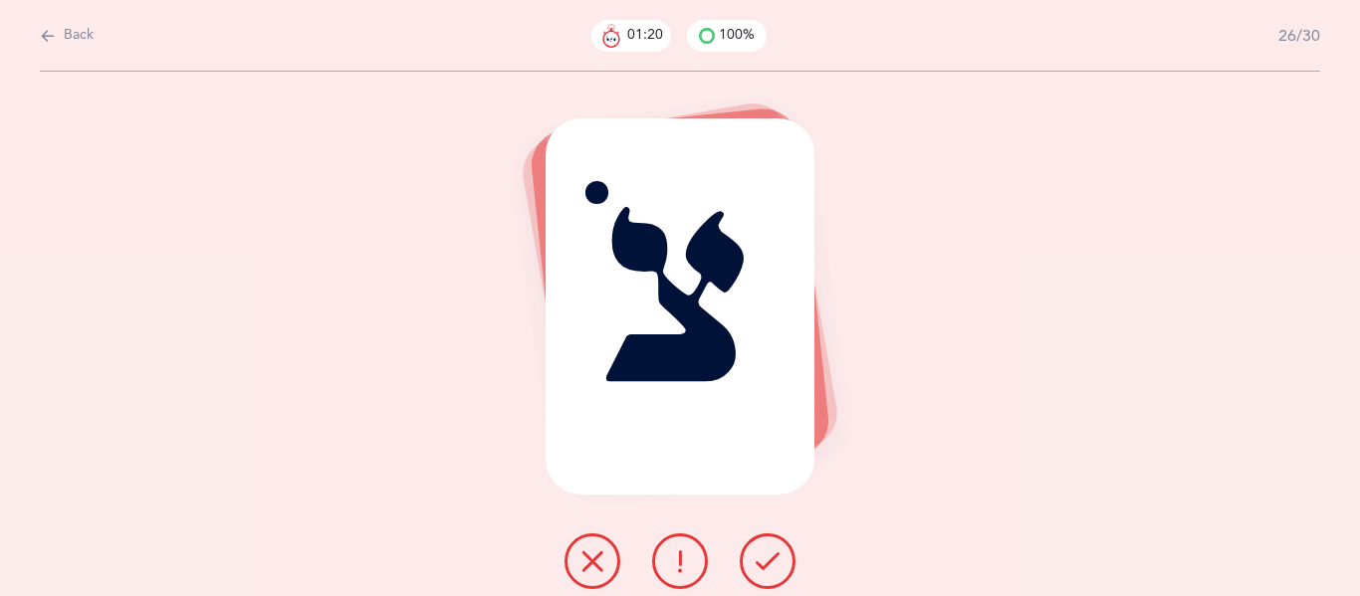
click at [767, 563] on icon at bounding box center [767, 561] width 24 height 24
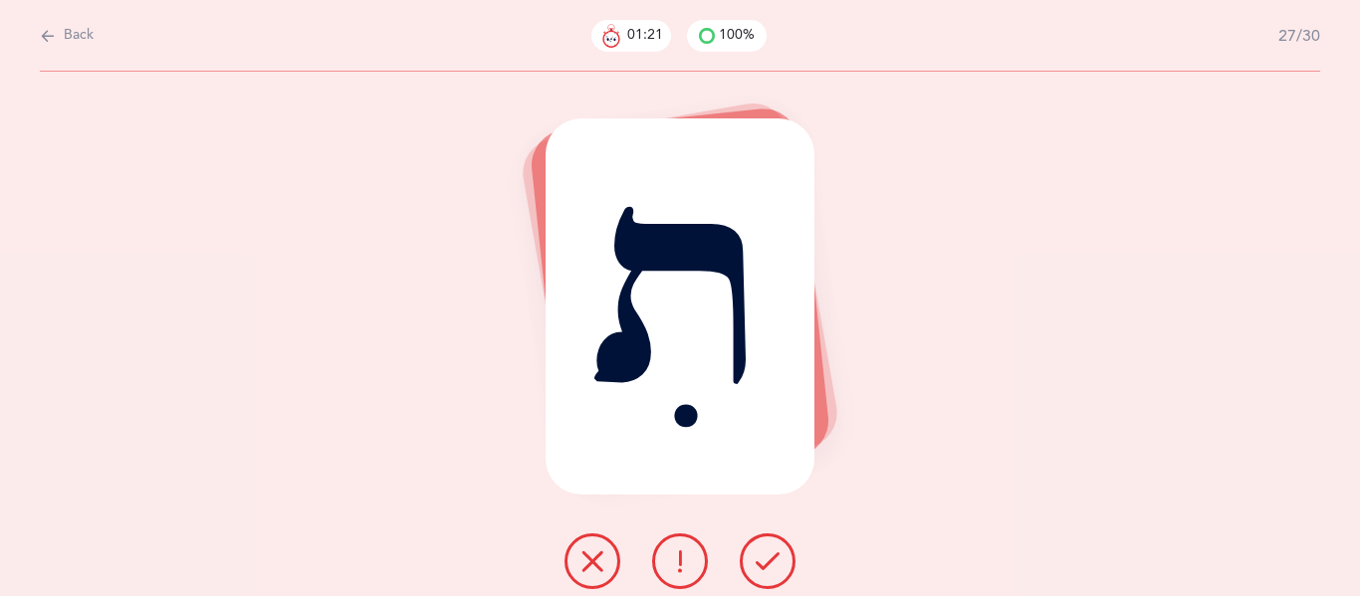
click at [767, 563] on icon at bounding box center [767, 561] width 24 height 24
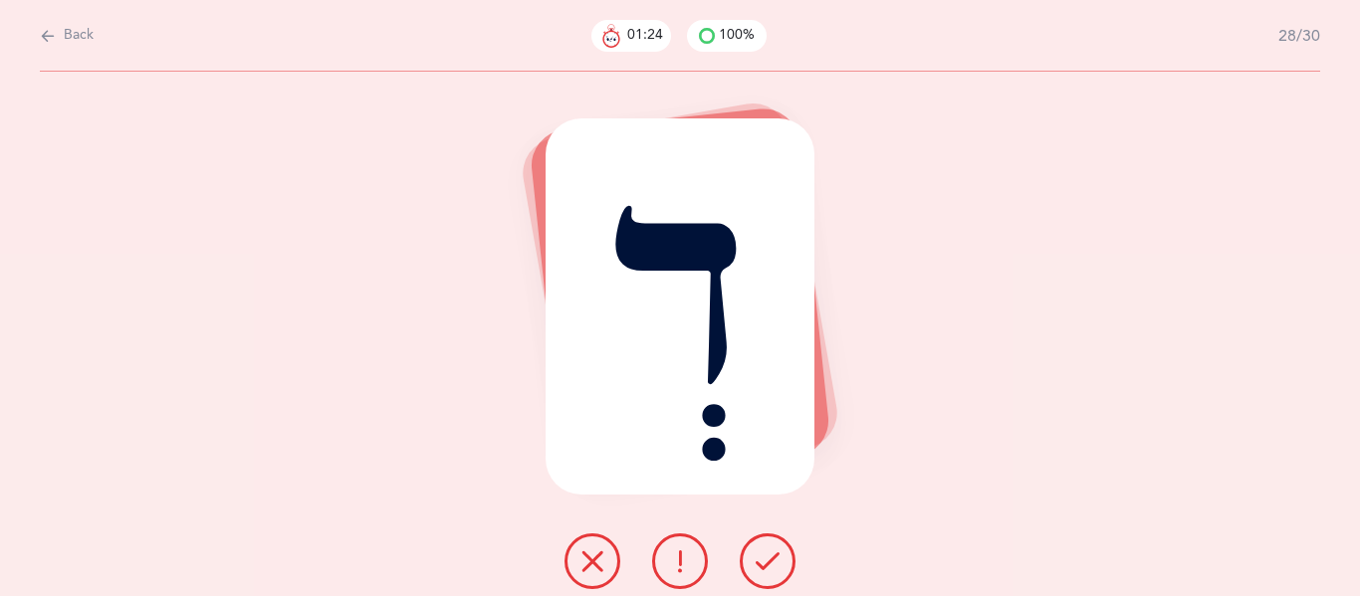
click at [767, 563] on icon at bounding box center [767, 561] width 24 height 24
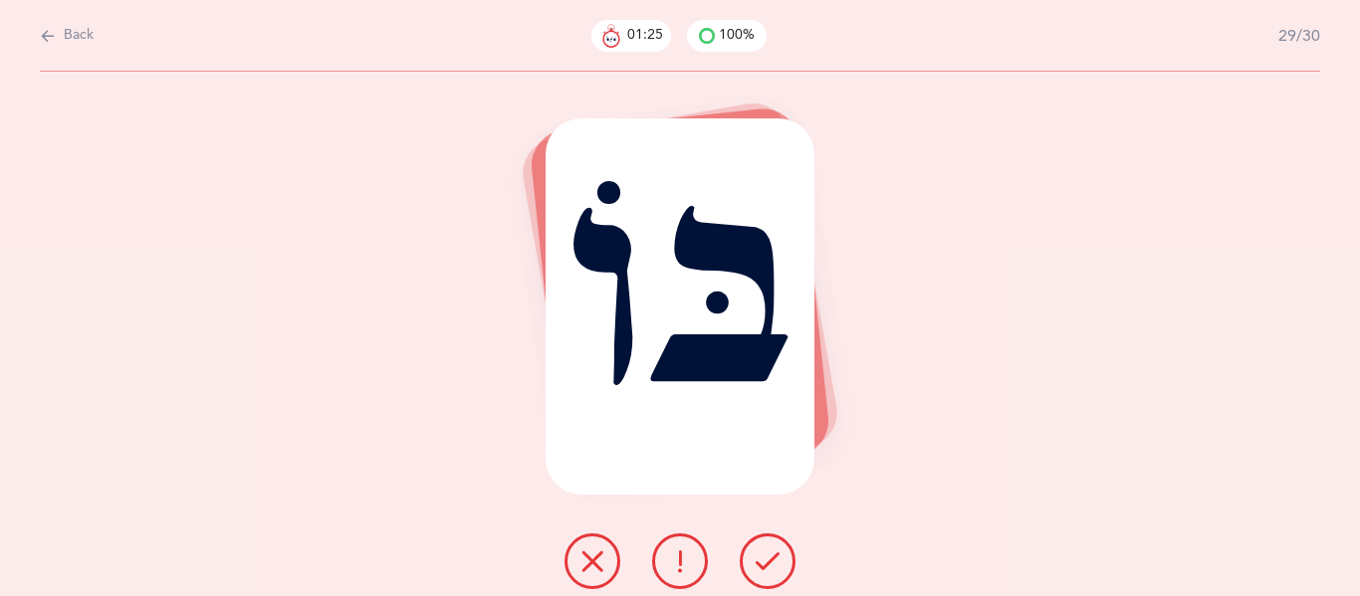
click at [767, 563] on icon at bounding box center [767, 561] width 24 height 24
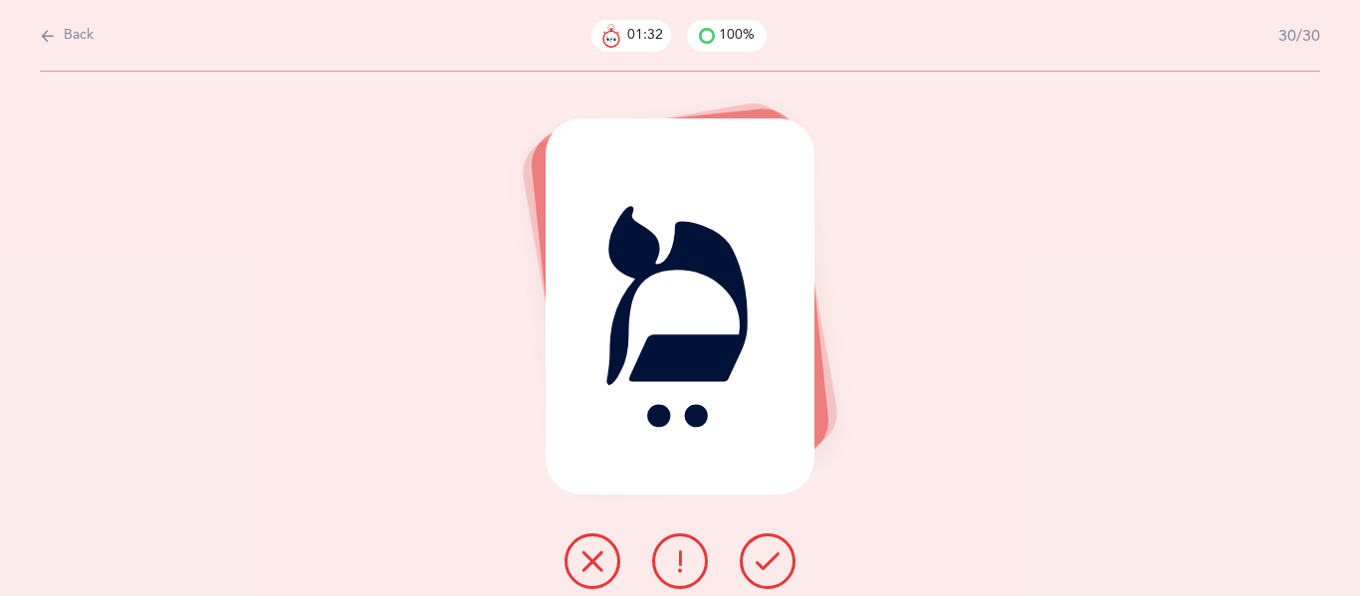
click at [767, 563] on icon at bounding box center [767, 561] width 24 height 24
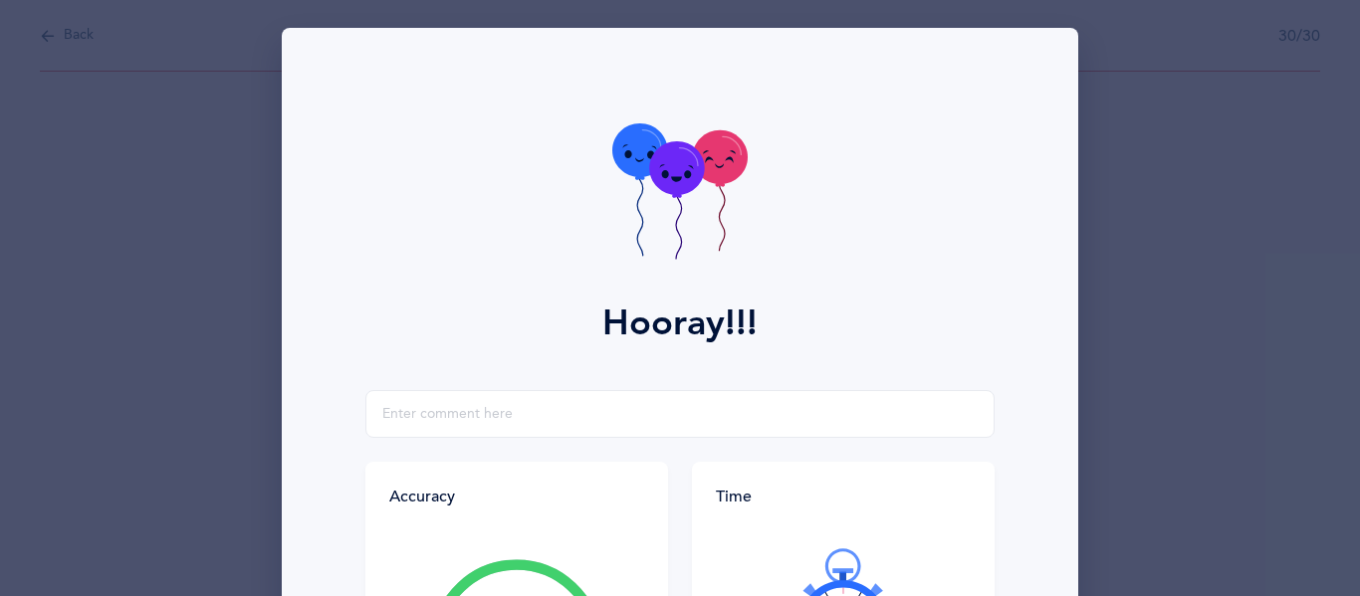
scroll to position [351, 0]
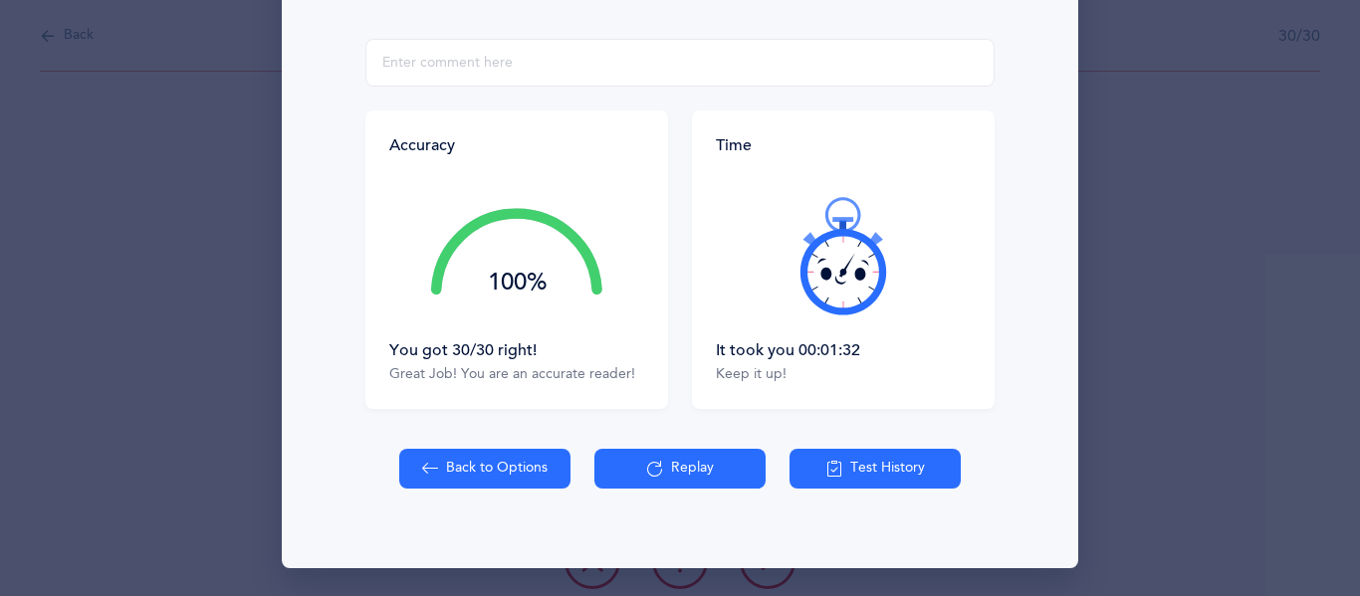
click at [445, 466] on button "Back to Options" at bounding box center [484, 469] width 171 height 40
select select "4"
select select "27"
select select "single"
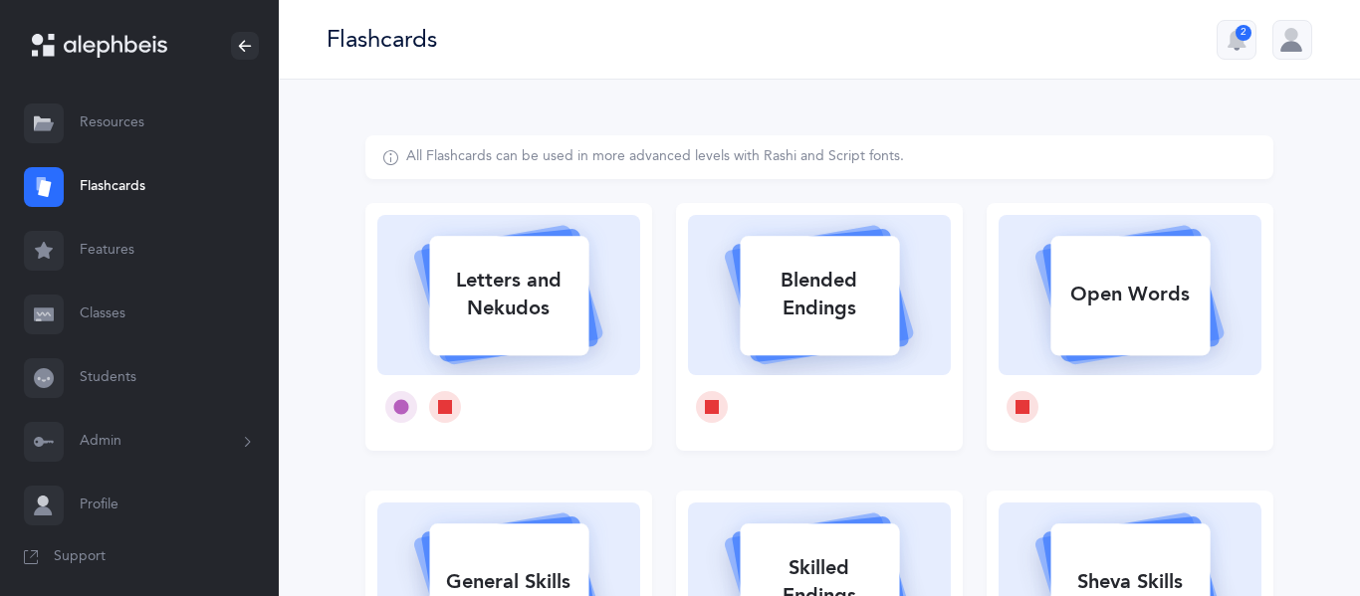
click at [522, 317] on div "Letters and Nekudos" at bounding box center [508, 295] width 159 height 80
select select "4"
select select "27"
select select "single"
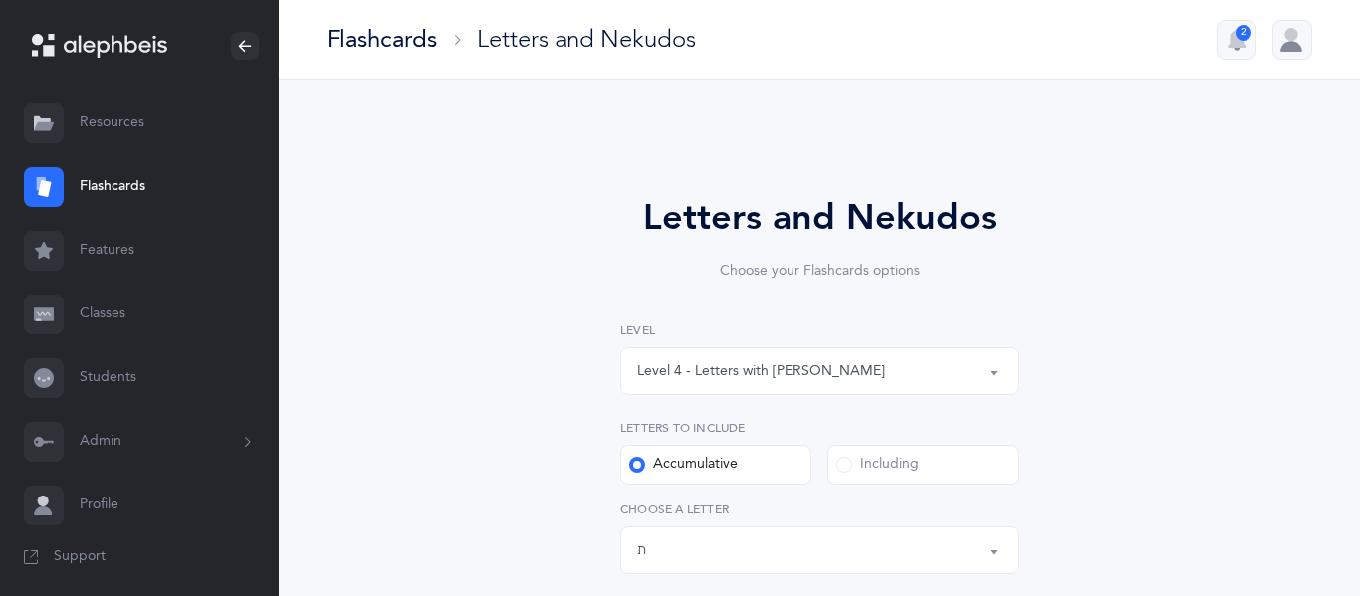
click at [995, 376] on button "Level 4 - Letters with [PERSON_NAME]" at bounding box center [819, 371] width 398 height 48
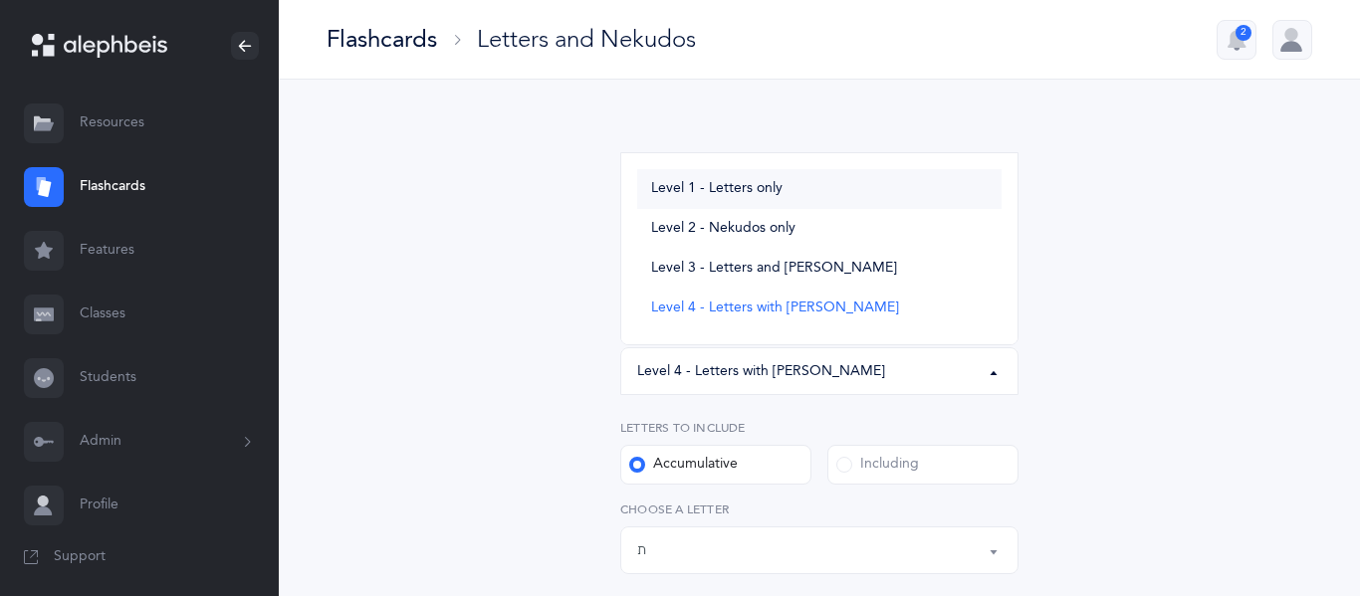
click at [753, 184] on span "Level 1 - Letters only" at bounding box center [716, 189] width 131 height 18
select select "1"
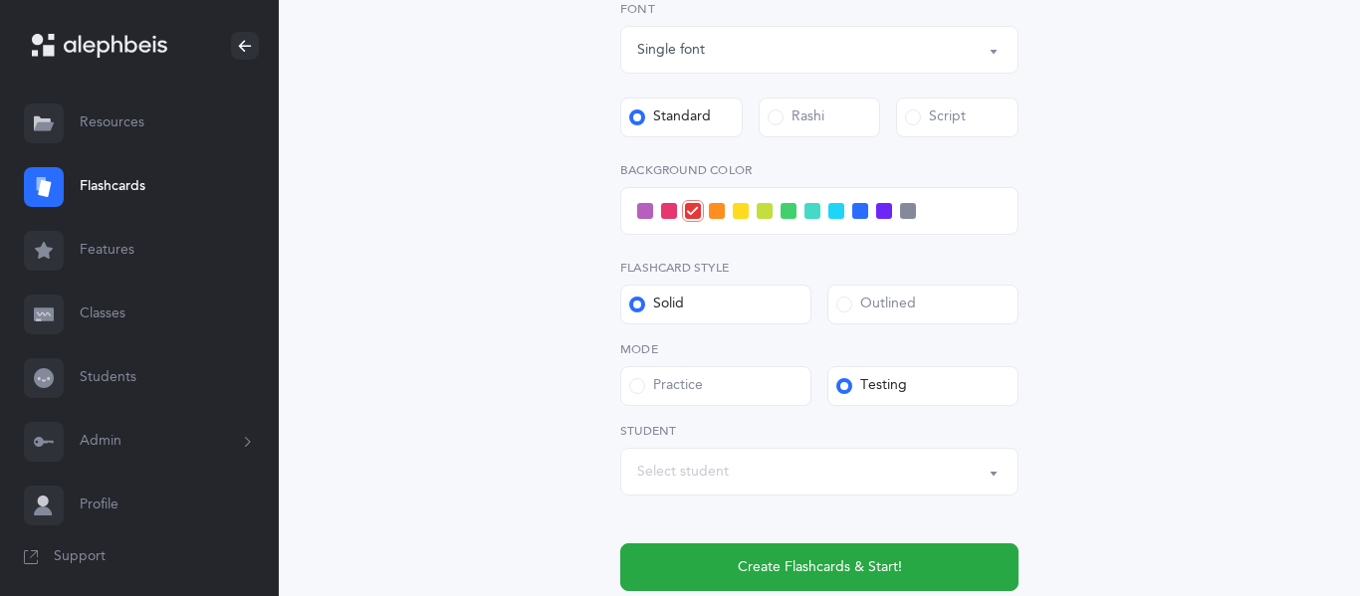
scroll to position [744, 0]
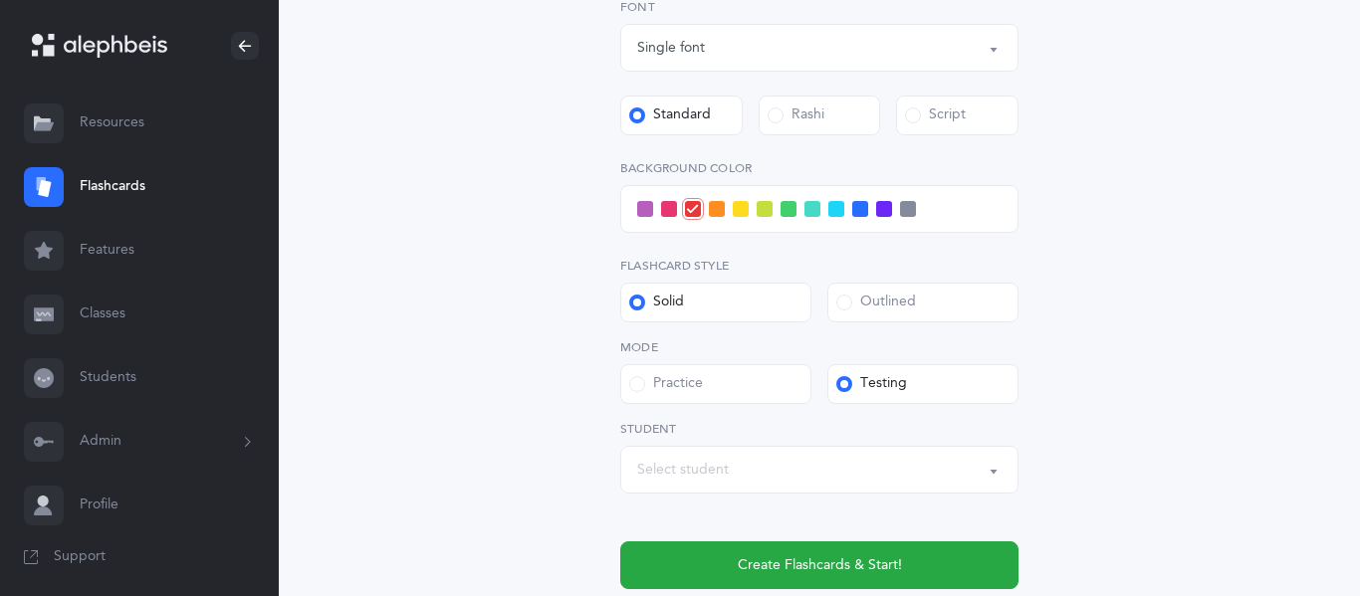
click at [864, 473] on div "Select student" at bounding box center [819, 470] width 364 height 34
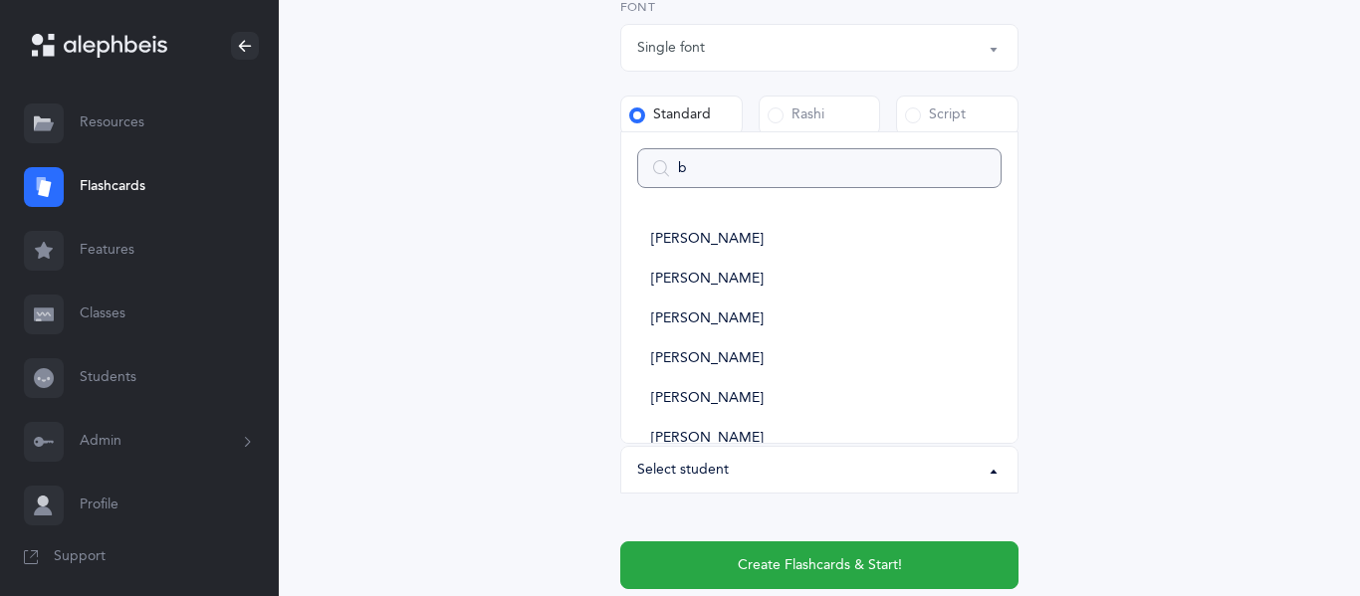
type input "be"
select select
type input "bell"
select select
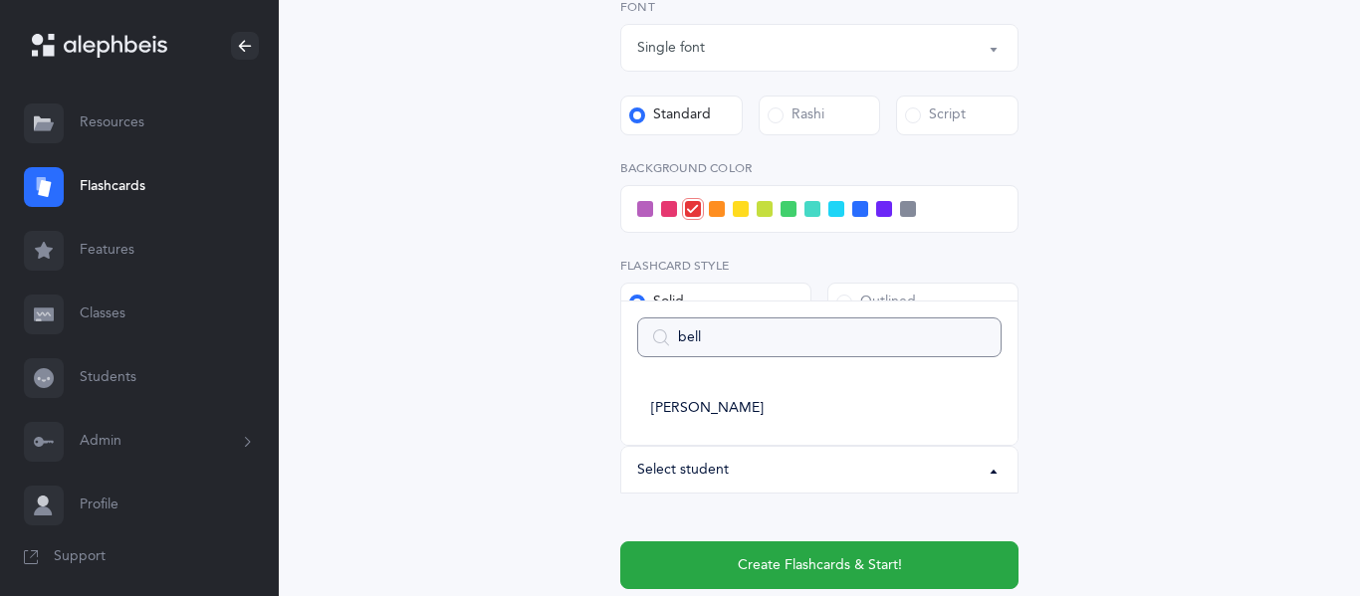
type input "bella"
click at [719, 407] on span "[PERSON_NAME]" at bounding box center [707, 409] width 112 height 18
select select "2948"
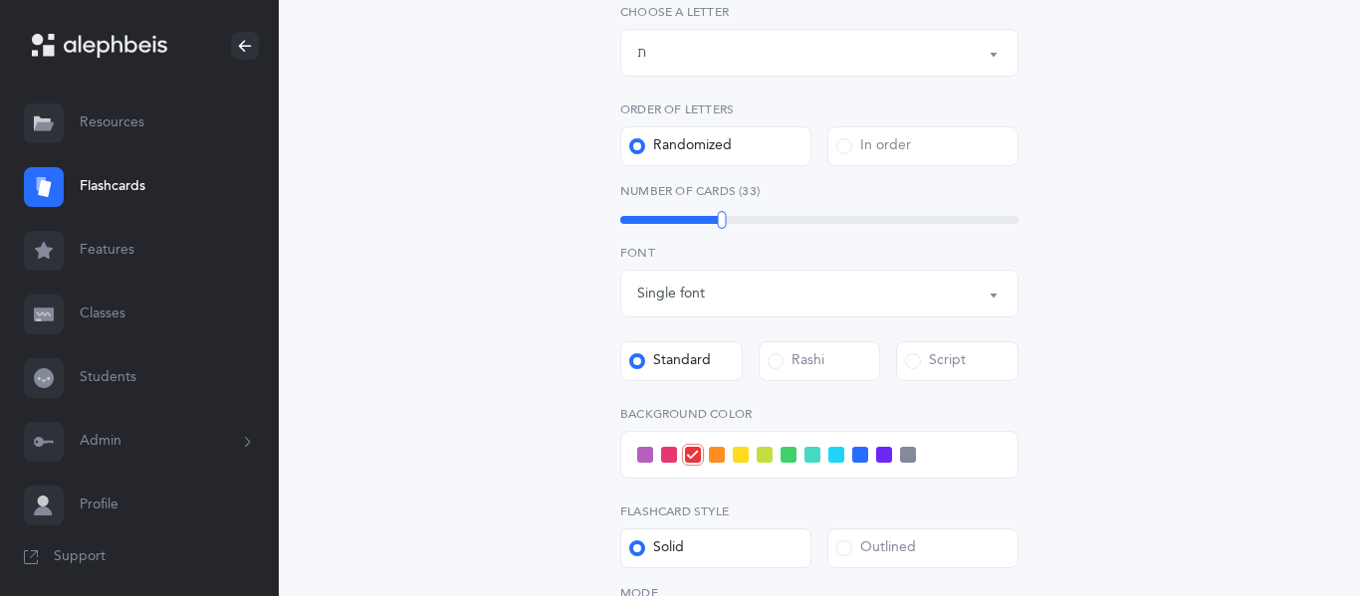
scroll to position [499, 0]
click at [909, 458] on span at bounding box center [908, 454] width 16 height 16
click at [0, 0] on input "checkbox" at bounding box center [0, 0] width 0 height 0
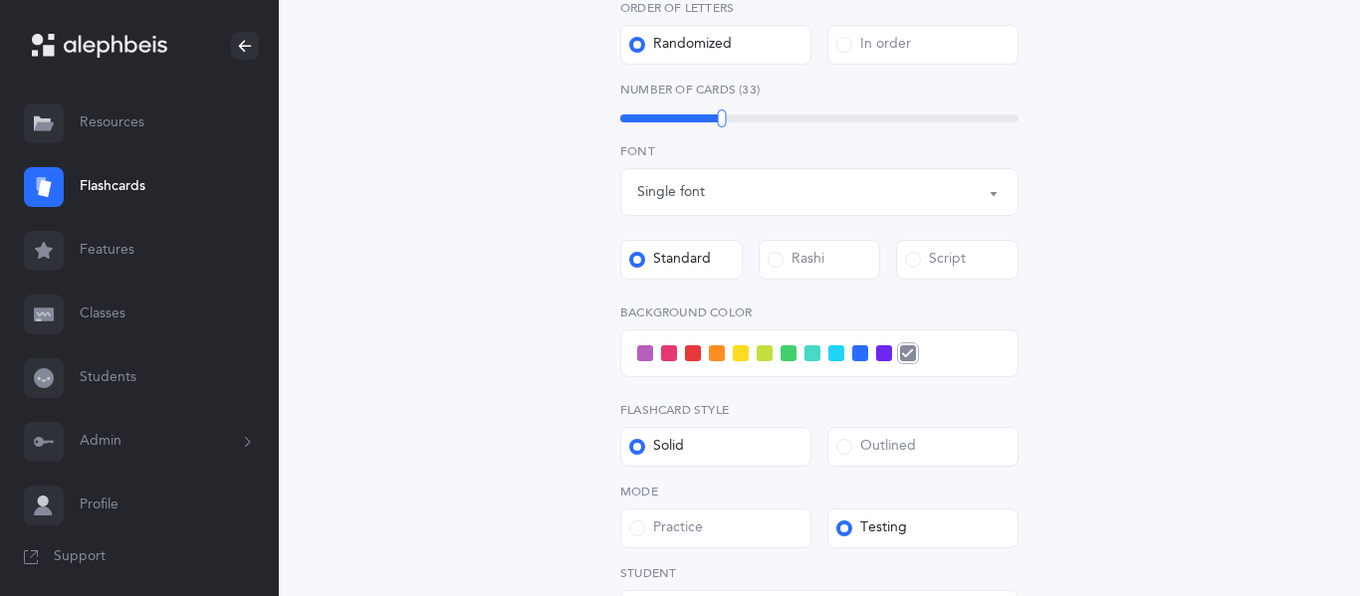
scroll to position [604, 0]
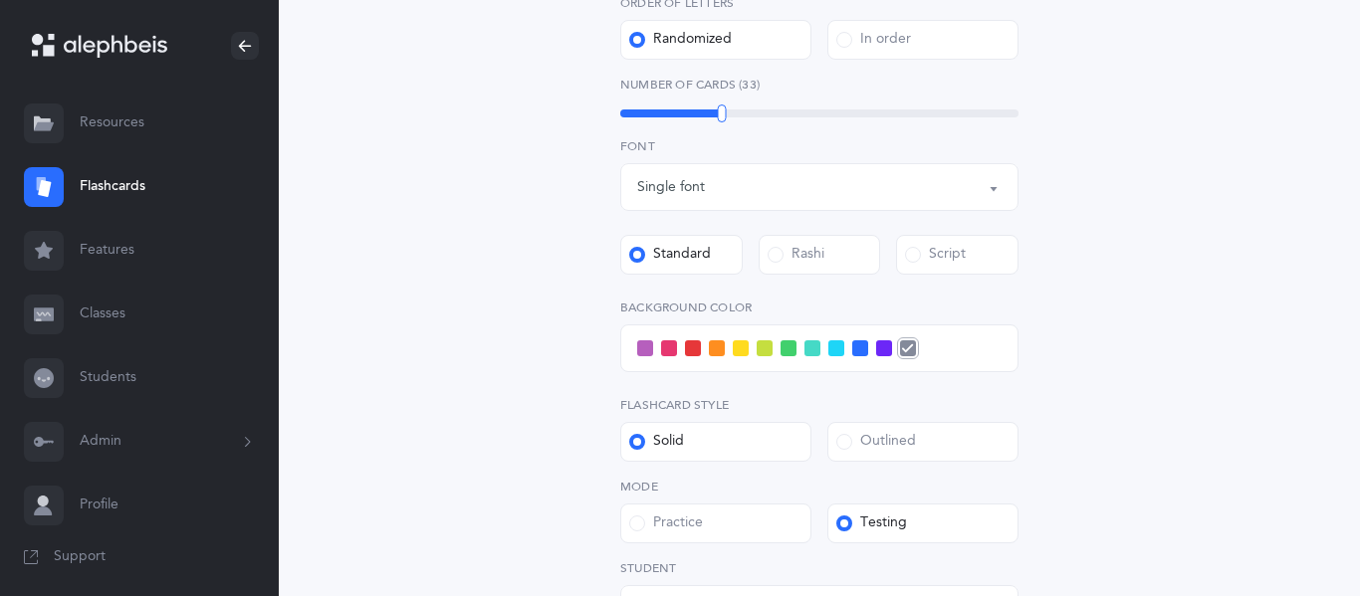
click at [764, 352] on span at bounding box center [764, 348] width 16 height 16
click at [0, 0] on input "checkbox" at bounding box center [0, 0] width 0 height 0
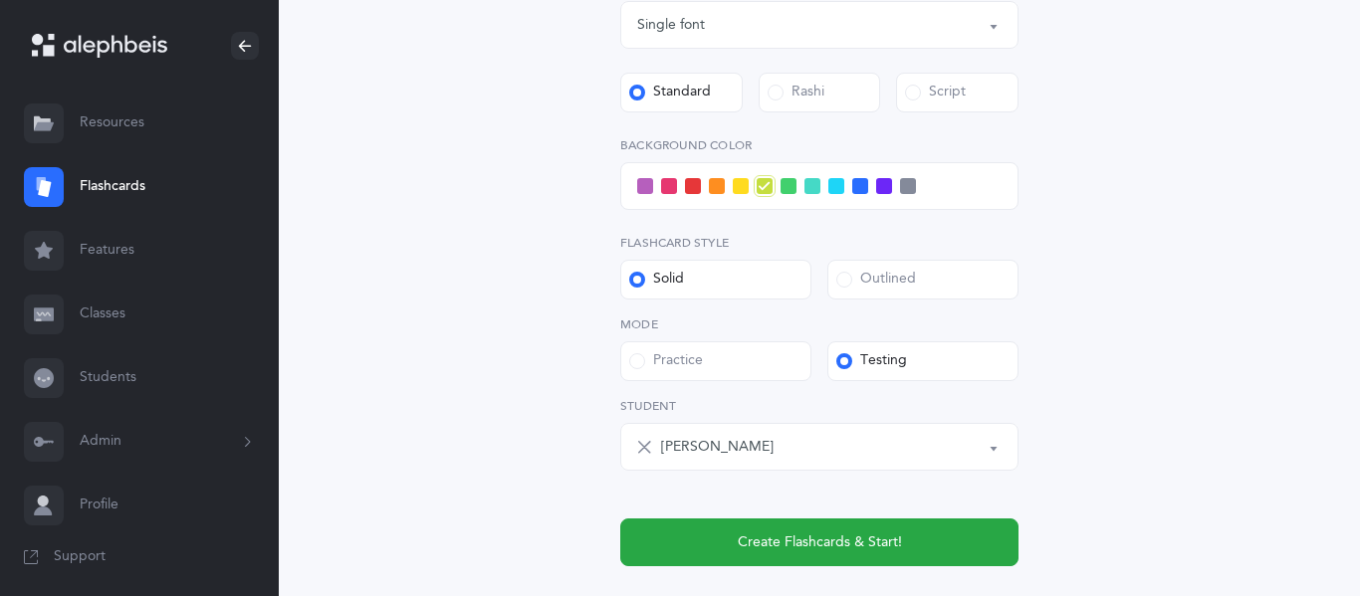
scroll to position [896, 0]
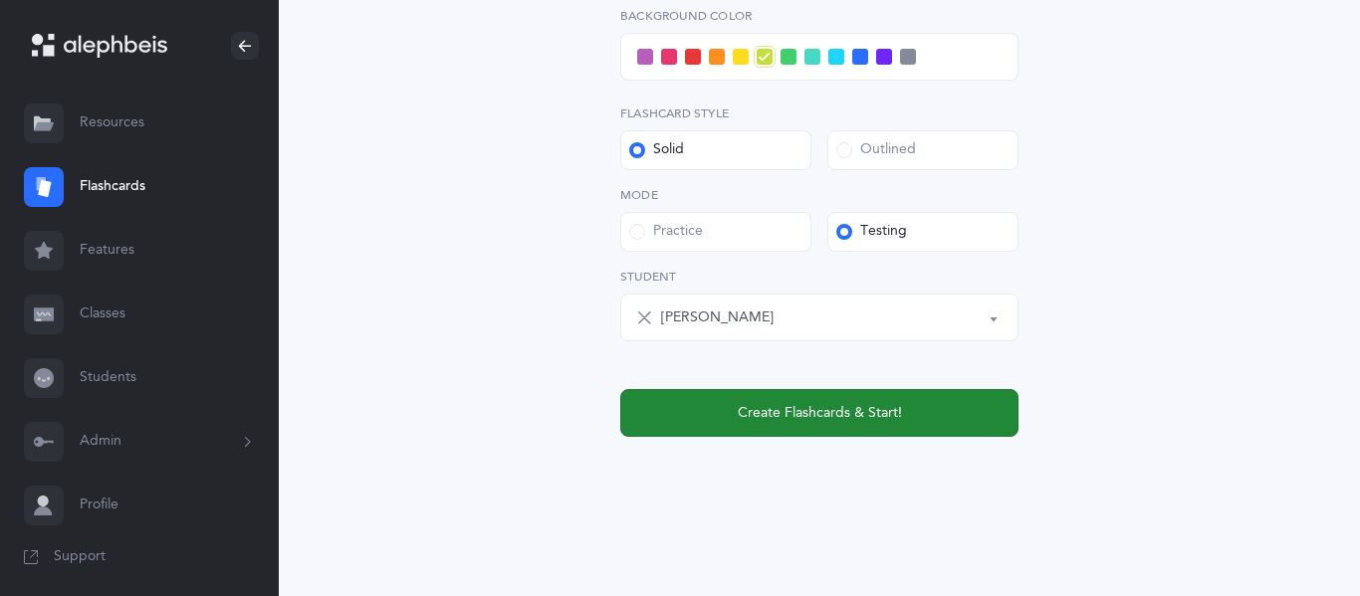
click at [777, 415] on span "Create Flashcards & Start!" at bounding box center [820, 413] width 164 height 21
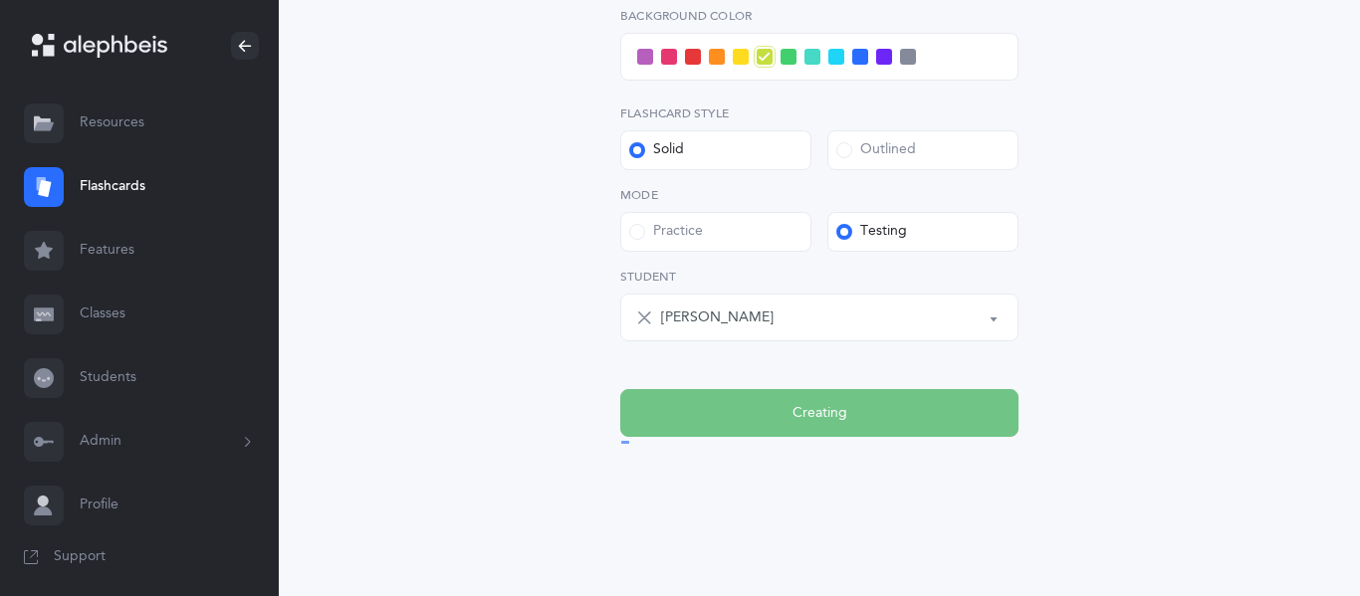
scroll to position [0, 0]
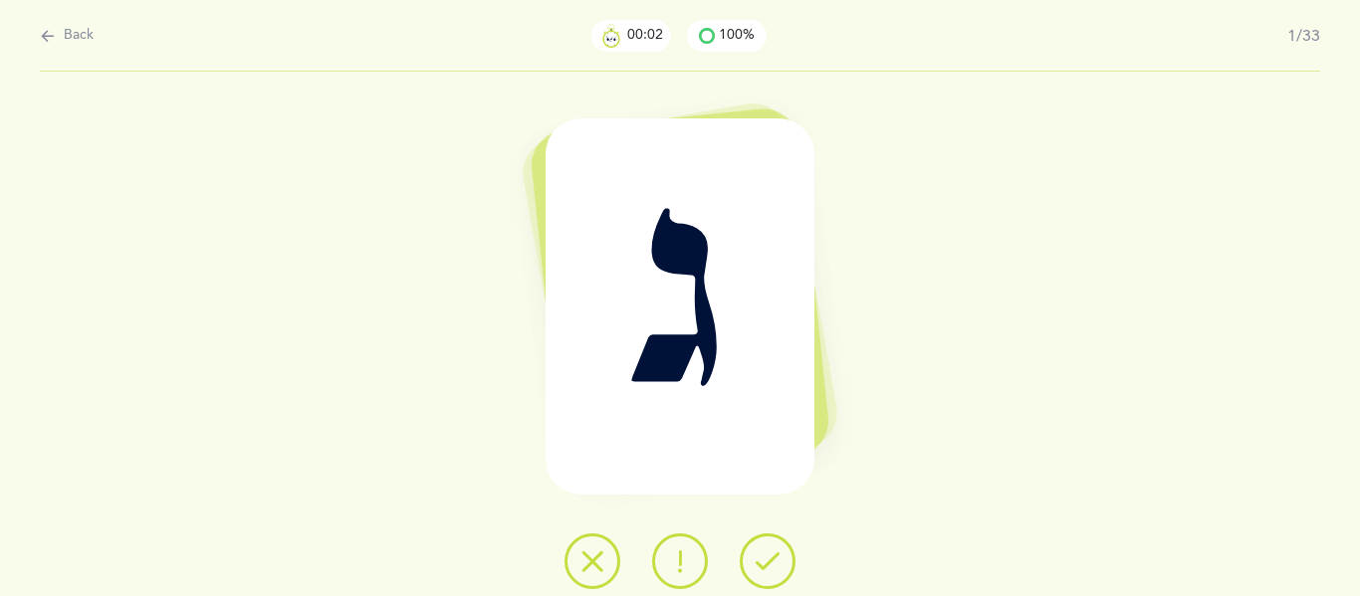
click at [757, 566] on icon at bounding box center [767, 561] width 24 height 24
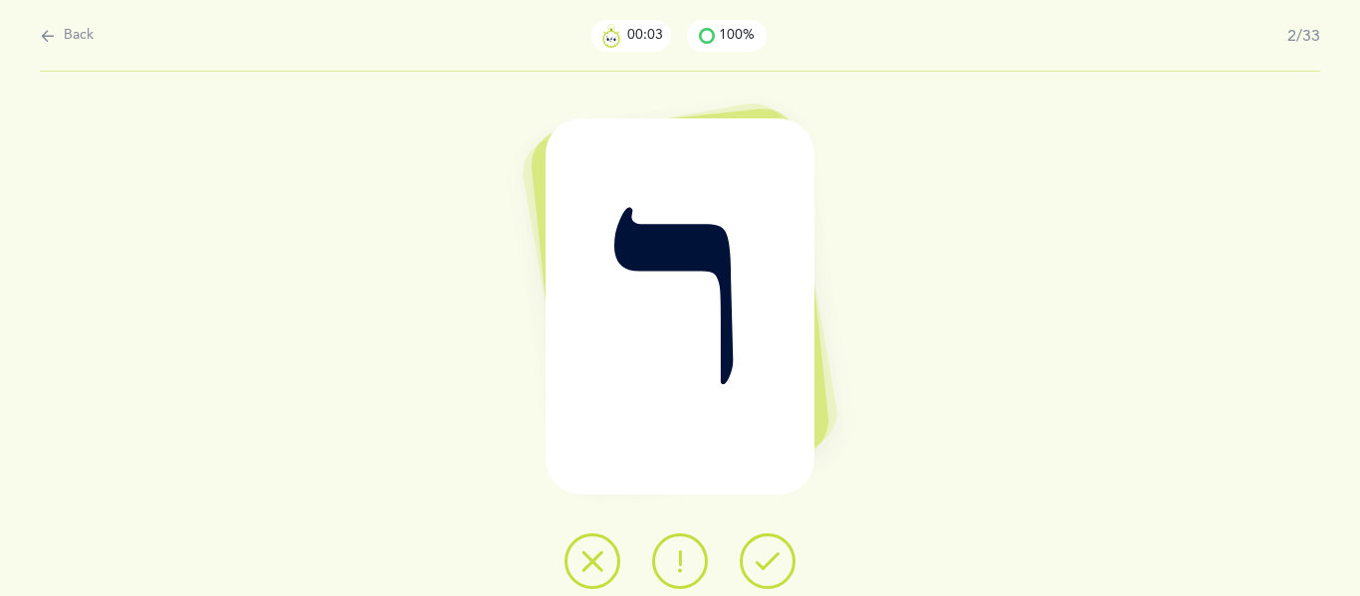
click at [757, 566] on icon at bounding box center [767, 561] width 24 height 24
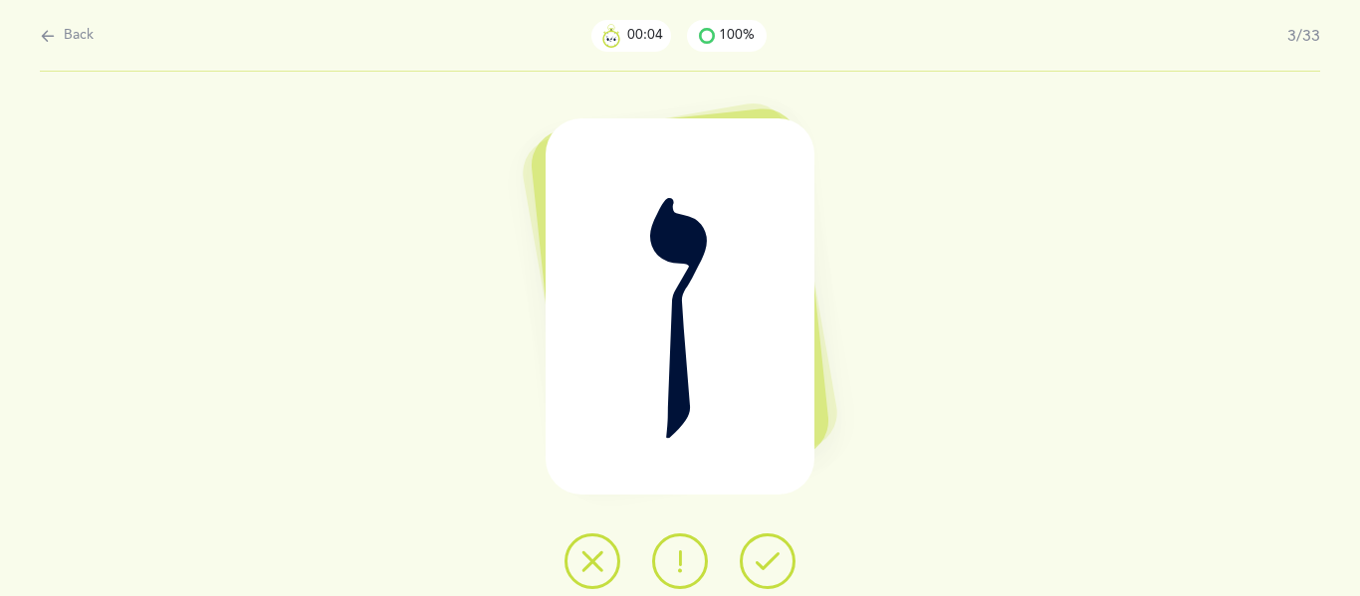
click at [757, 566] on icon at bounding box center [767, 561] width 24 height 24
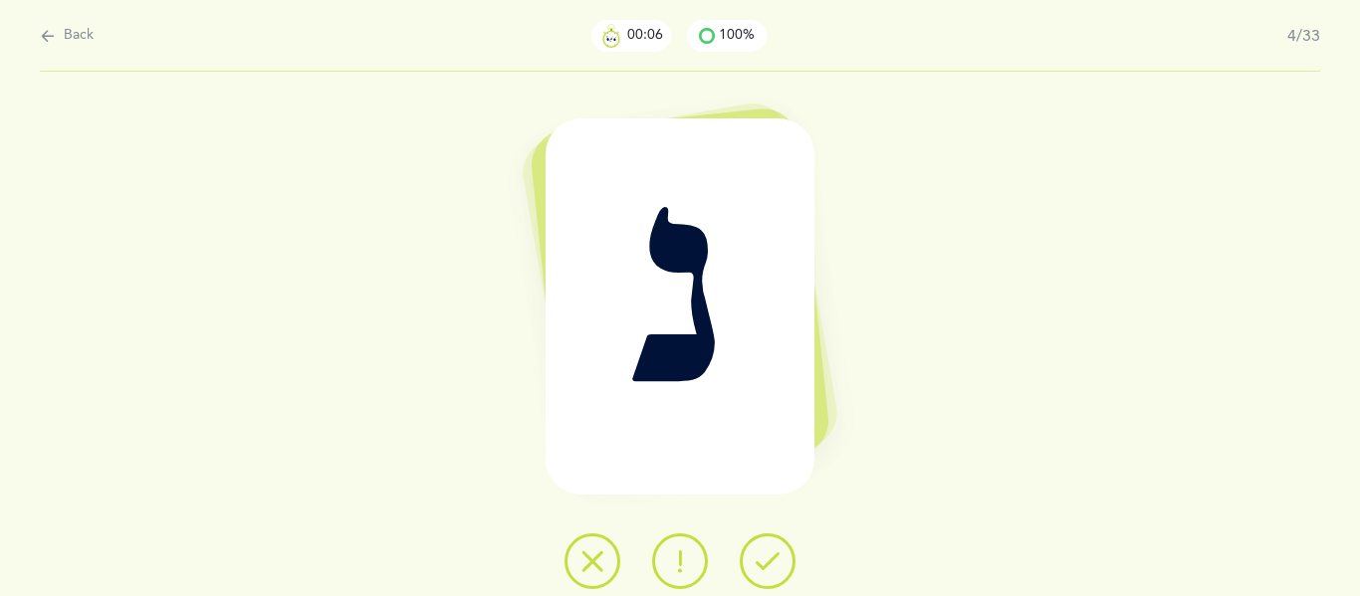
click at [757, 566] on icon at bounding box center [767, 561] width 24 height 24
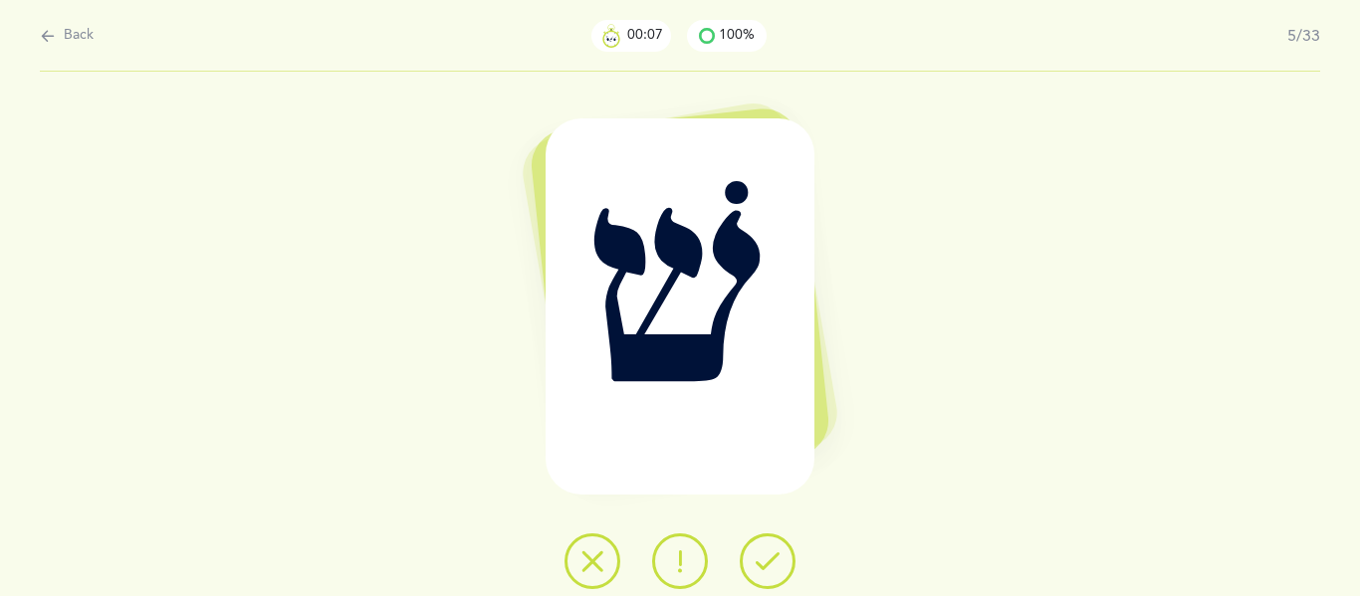
click at [757, 566] on icon at bounding box center [767, 561] width 24 height 24
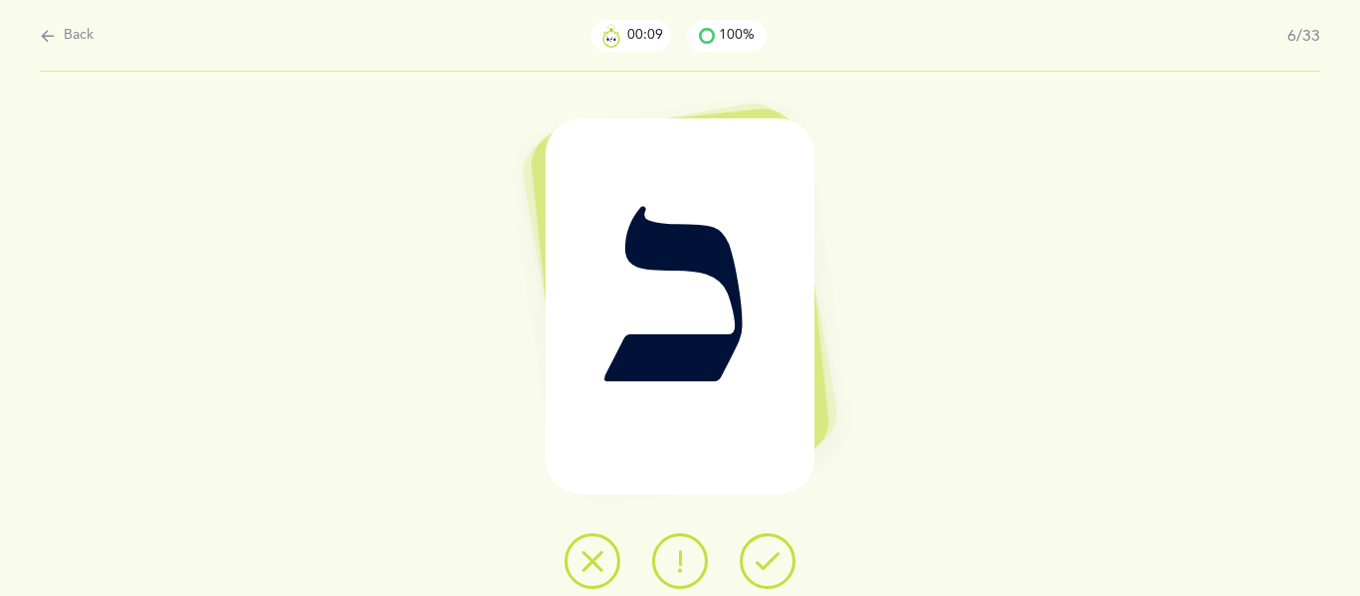
click at [757, 566] on icon at bounding box center [767, 561] width 24 height 24
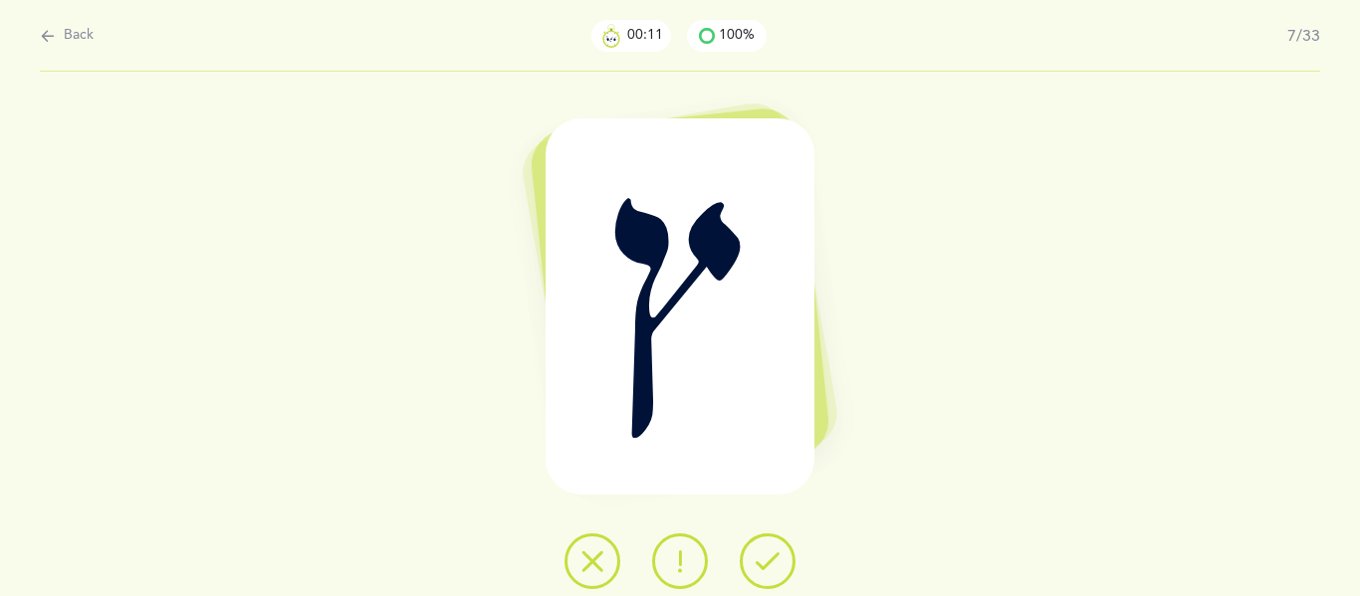
click at [757, 566] on icon at bounding box center [767, 561] width 24 height 24
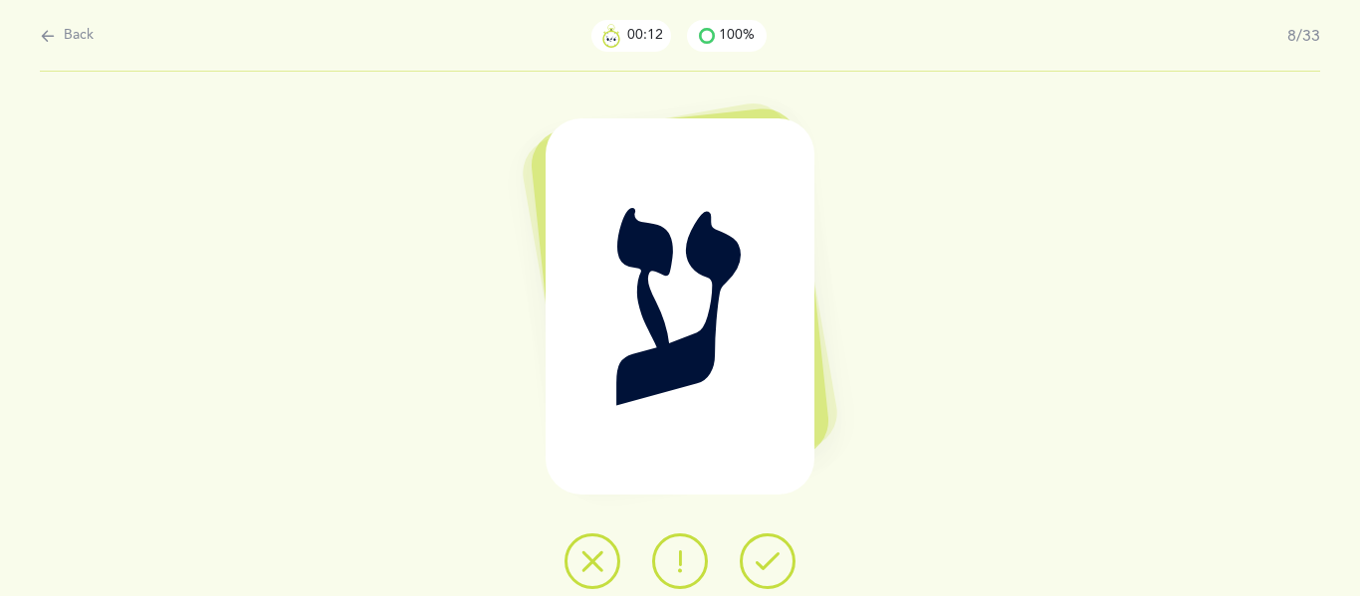
click at [757, 566] on icon at bounding box center [767, 561] width 24 height 24
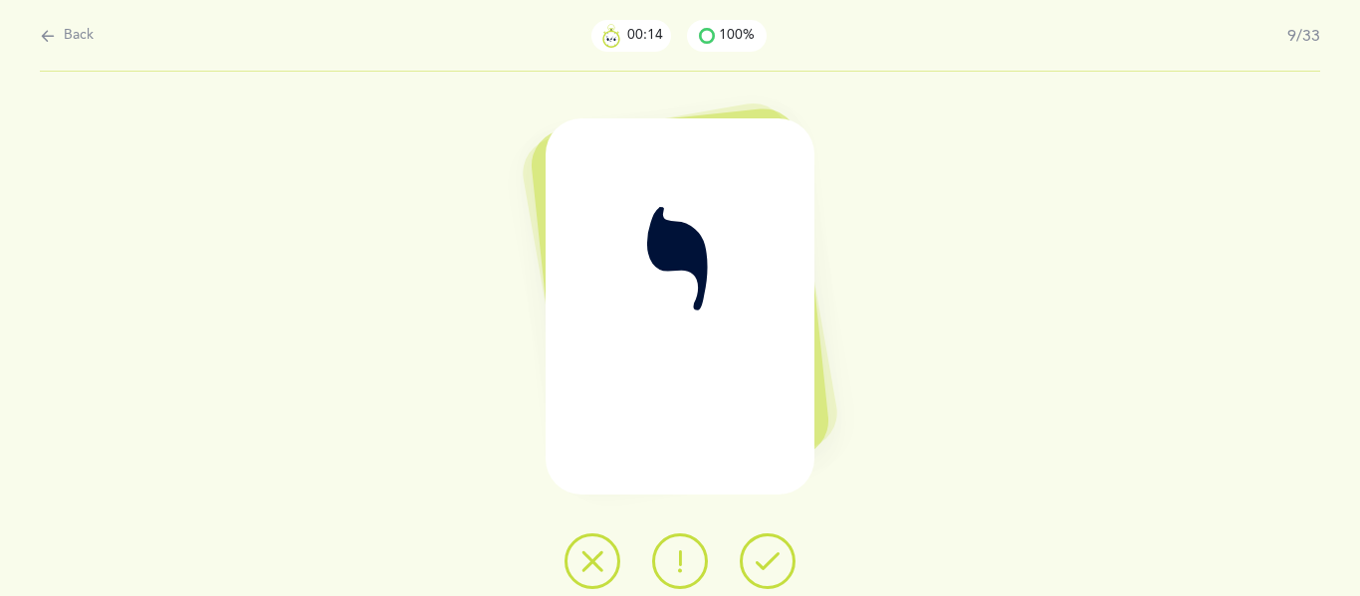
click at [757, 566] on icon at bounding box center [767, 561] width 24 height 24
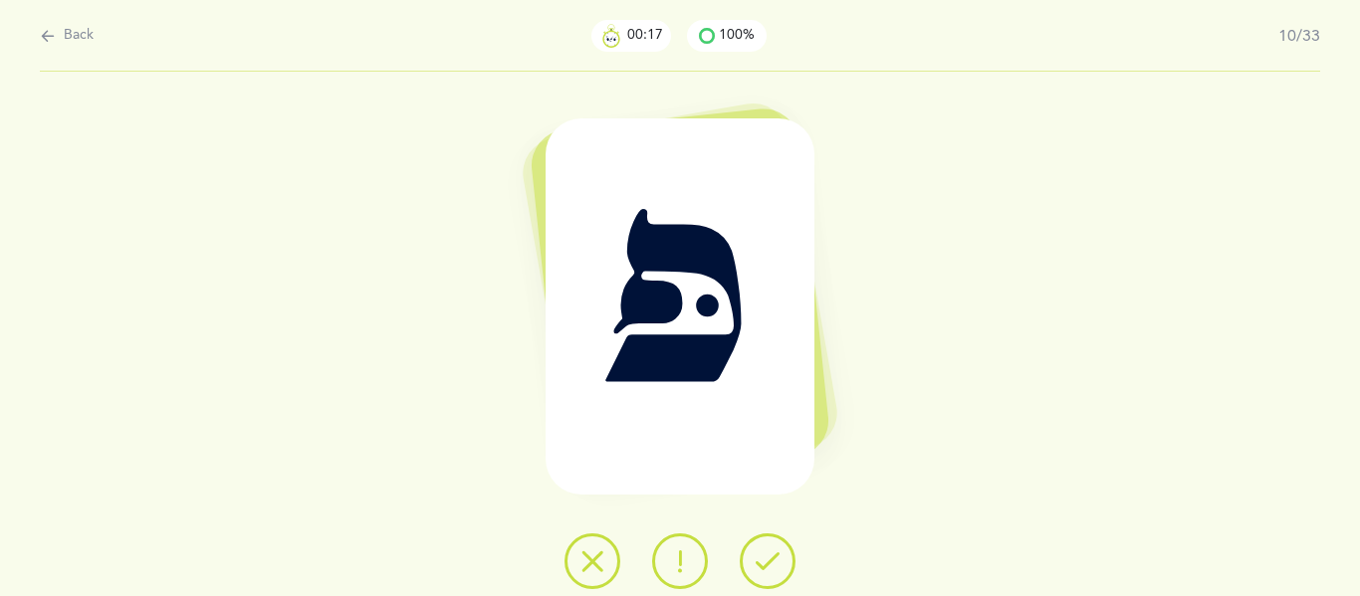
click at [757, 566] on icon at bounding box center [767, 561] width 24 height 24
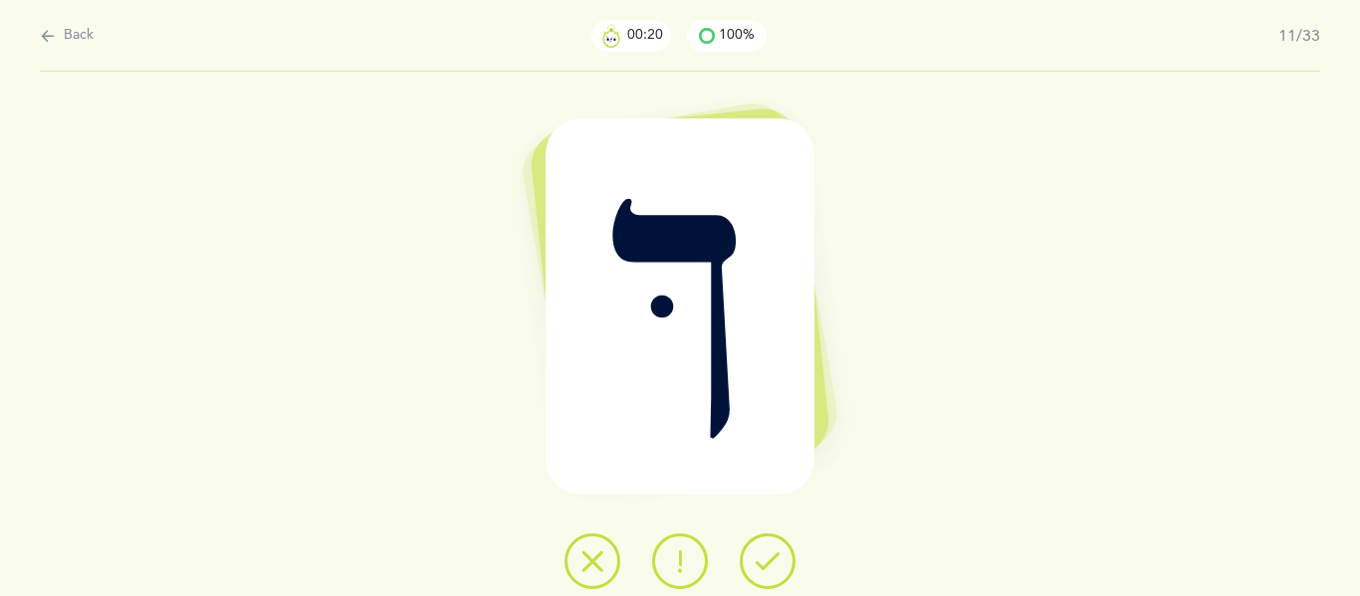
click at [757, 566] on icon at bounding box center [767, 561] width 24 height 24
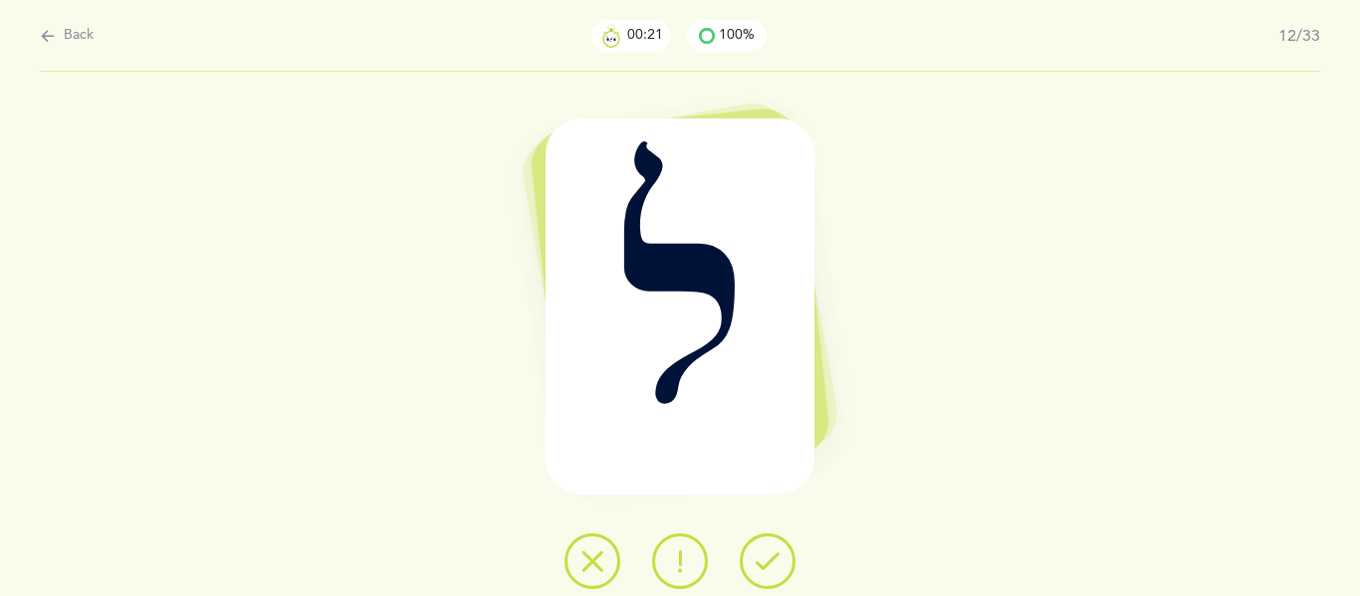
click at [757, 566] on icon at bounding box center [767, 561] width 24 height 24
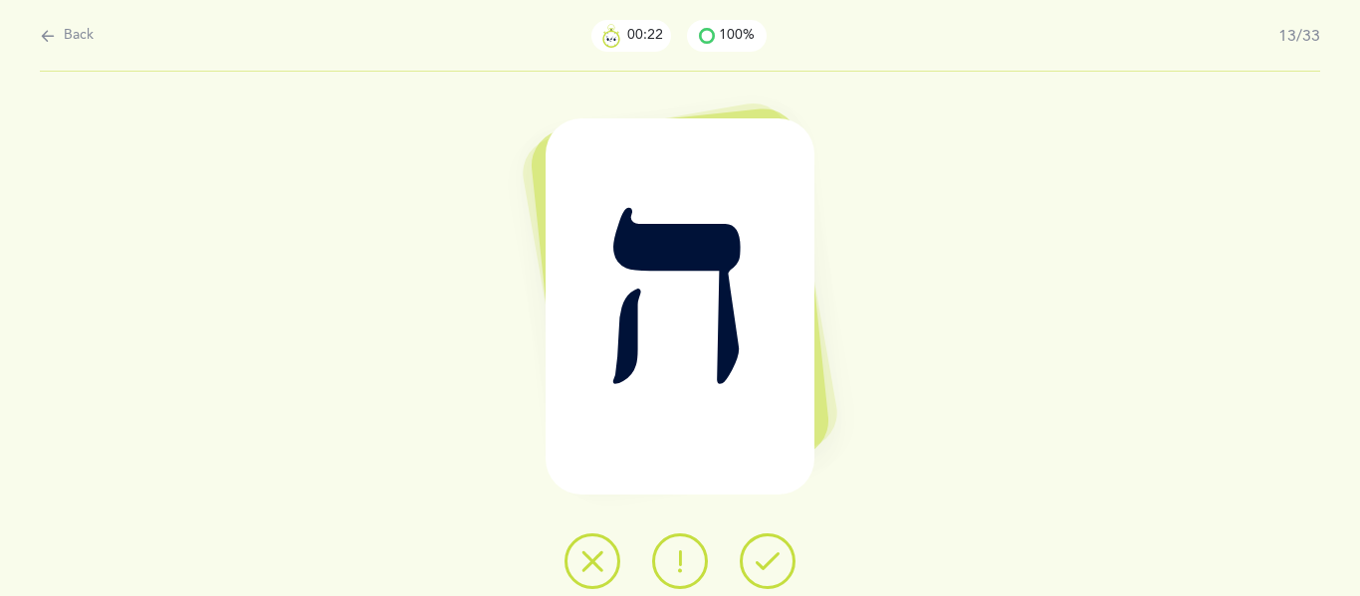
click at [757, 566] on icon at bounding box center [767, 561] width 24 height 24
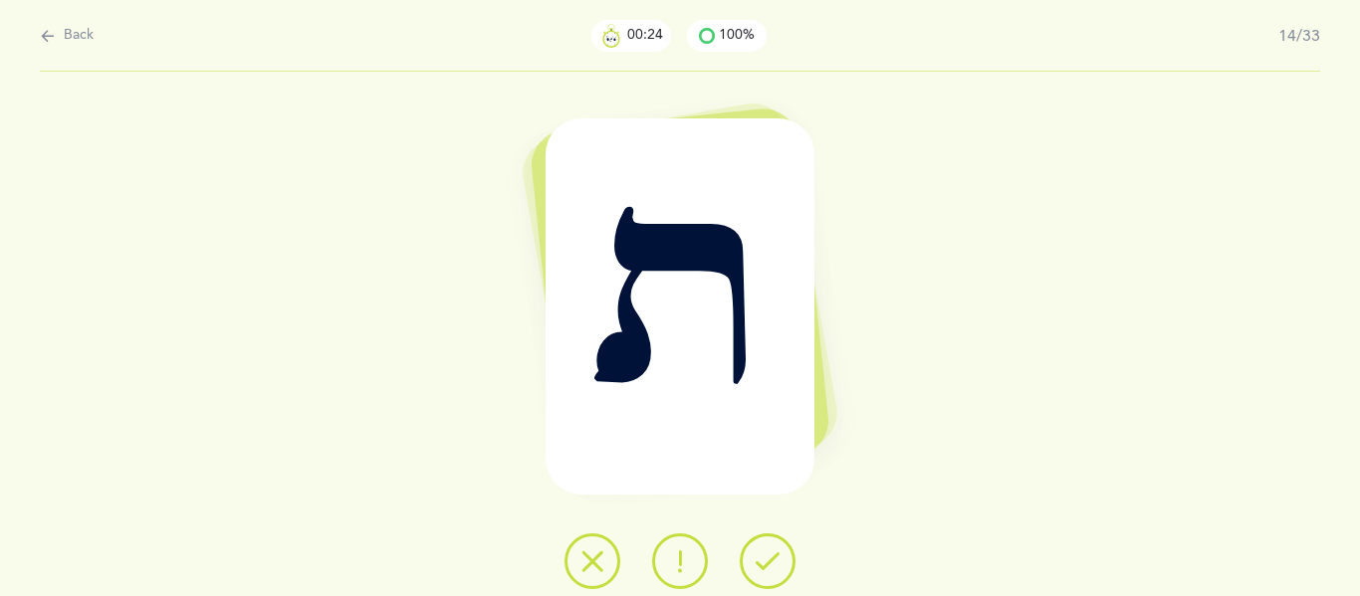
click at [757, 566] on icon at bounding box center [767, 561] width 24 height 24
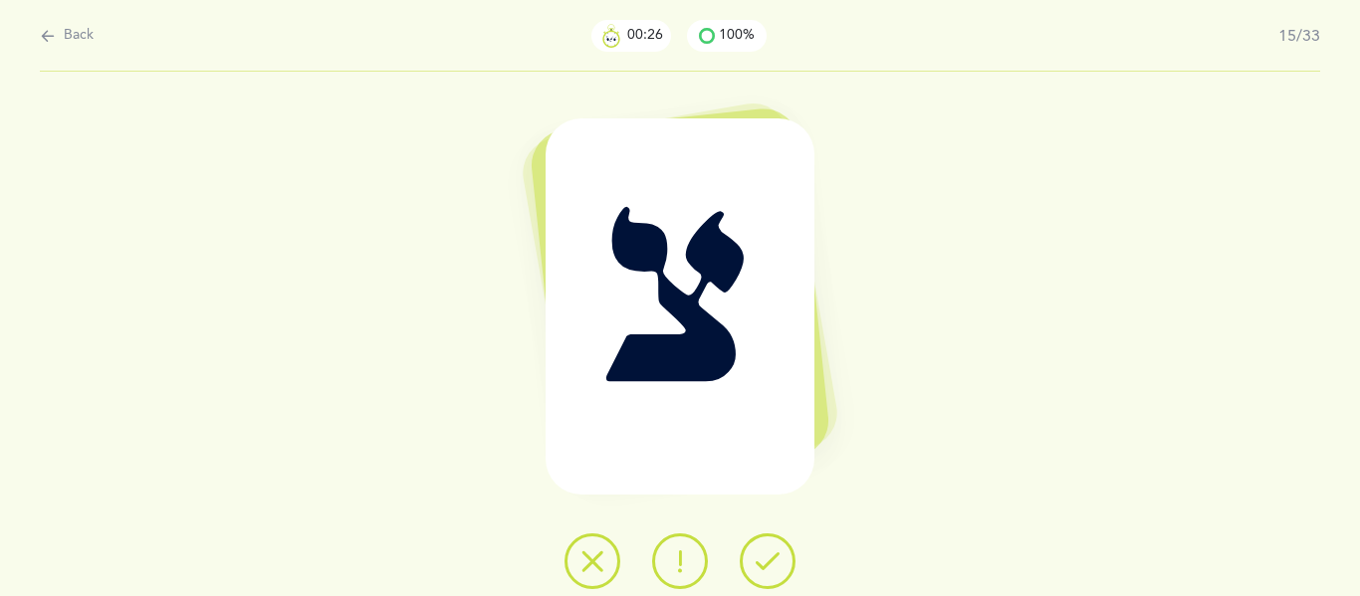
click at [757, 566] on icon at bounding box center [767, 561] width 24 height 24
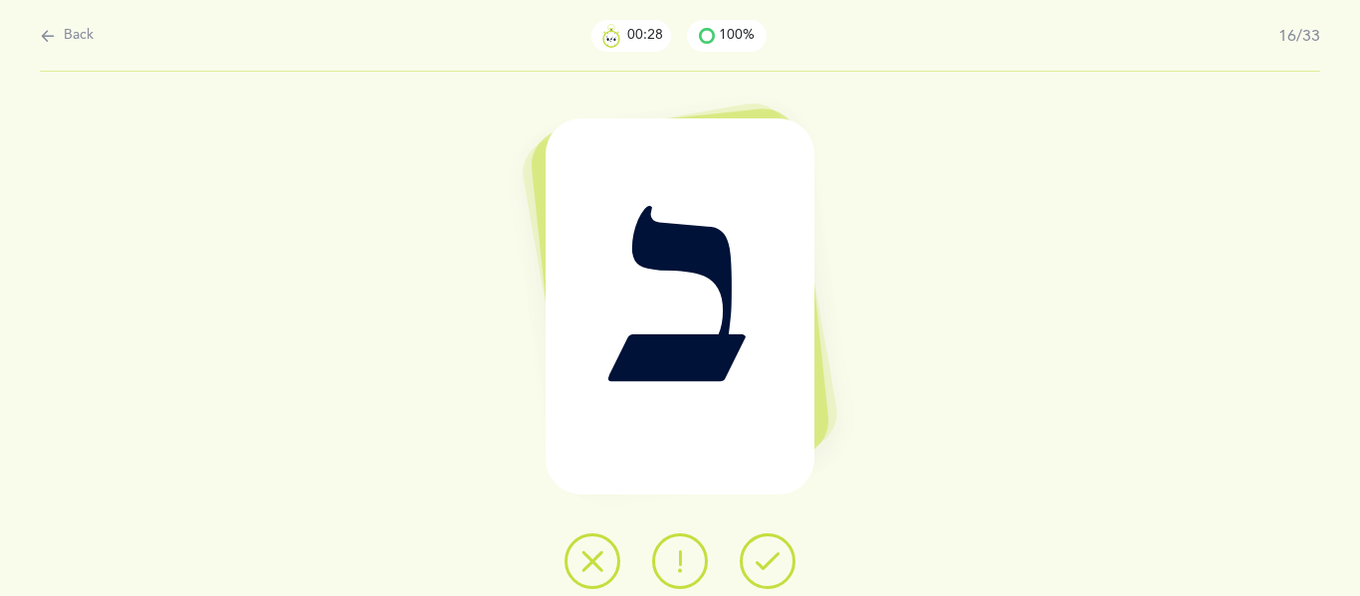
click at [757, 566] on icon at bounding box center [767, 561] width 24 height 24
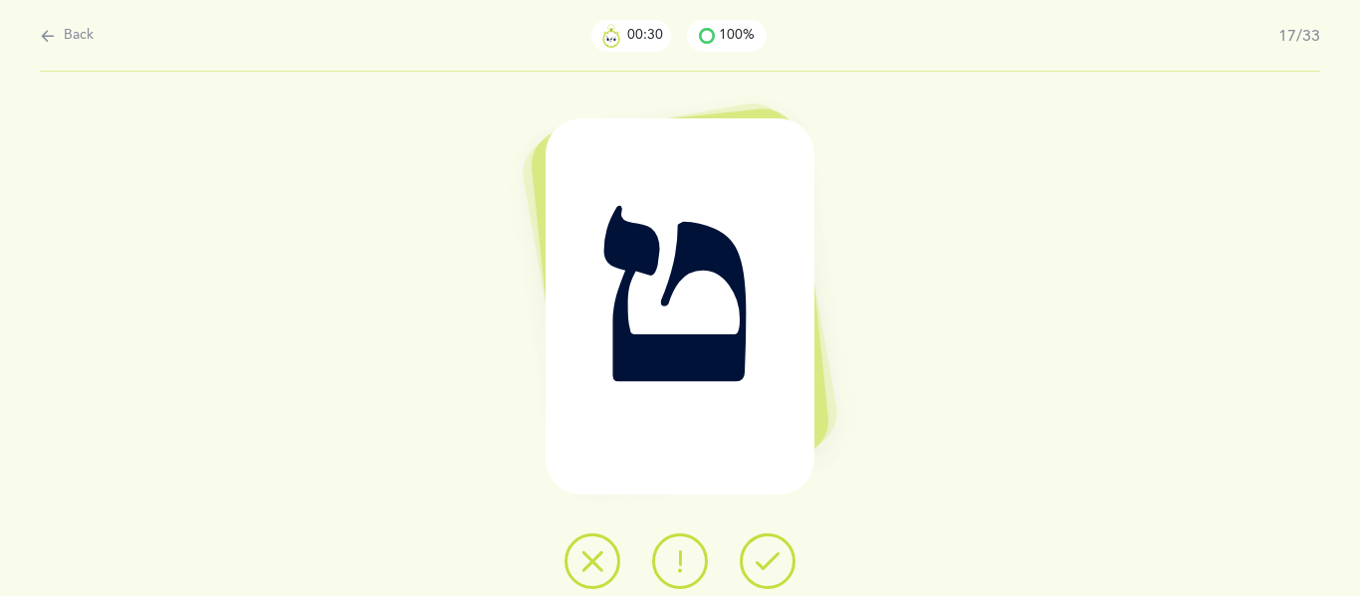
click at [757, 566] on icon at bounding box center [767, 561] width 24 height 24
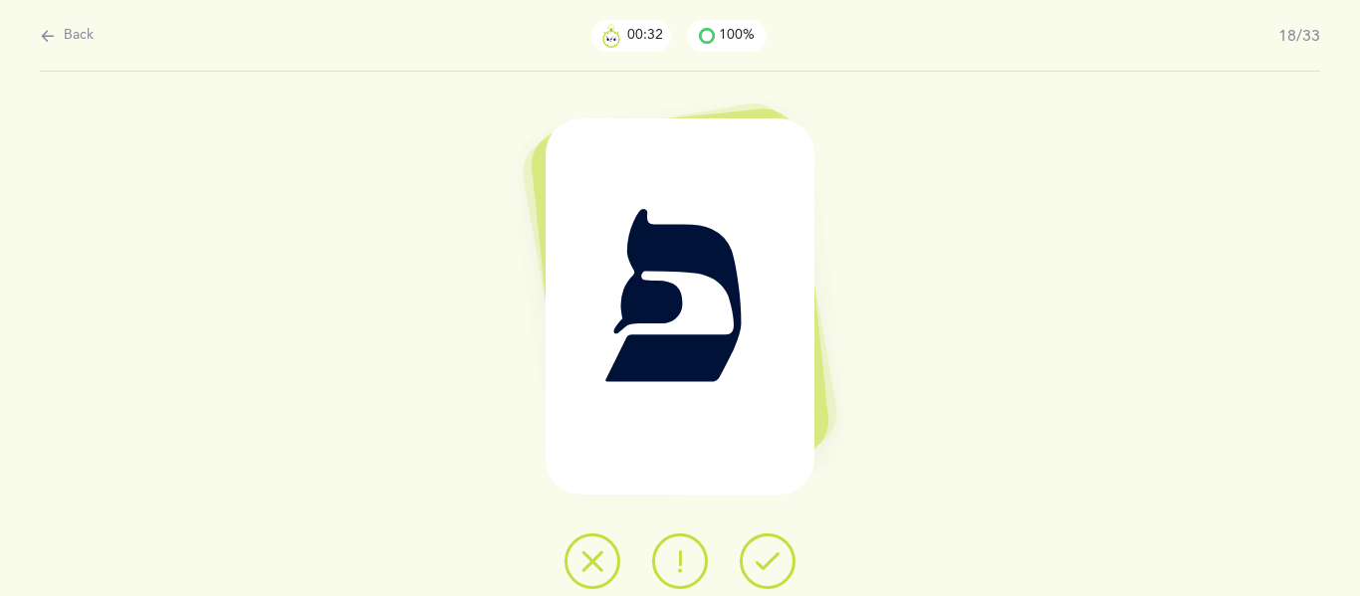
click at [757, 566] on icon at bounding box center [767, 561] width 24 height 24
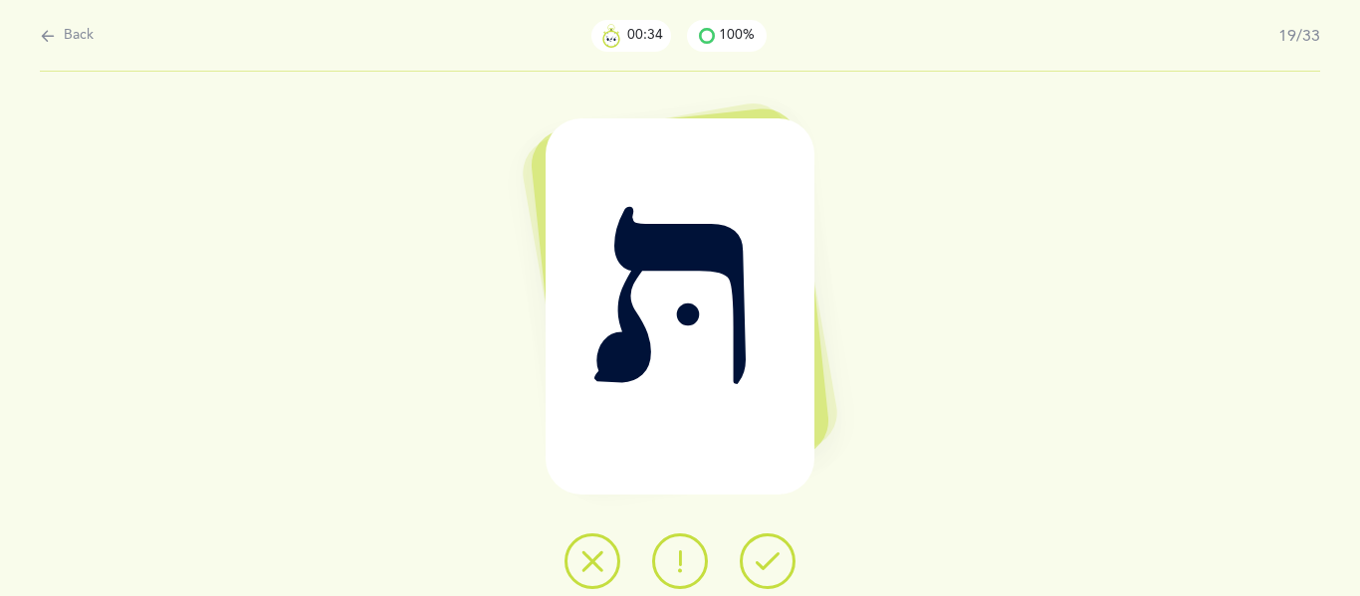
click at [757, 566] on icon at bounding box center [767, 561] width 24 height 24
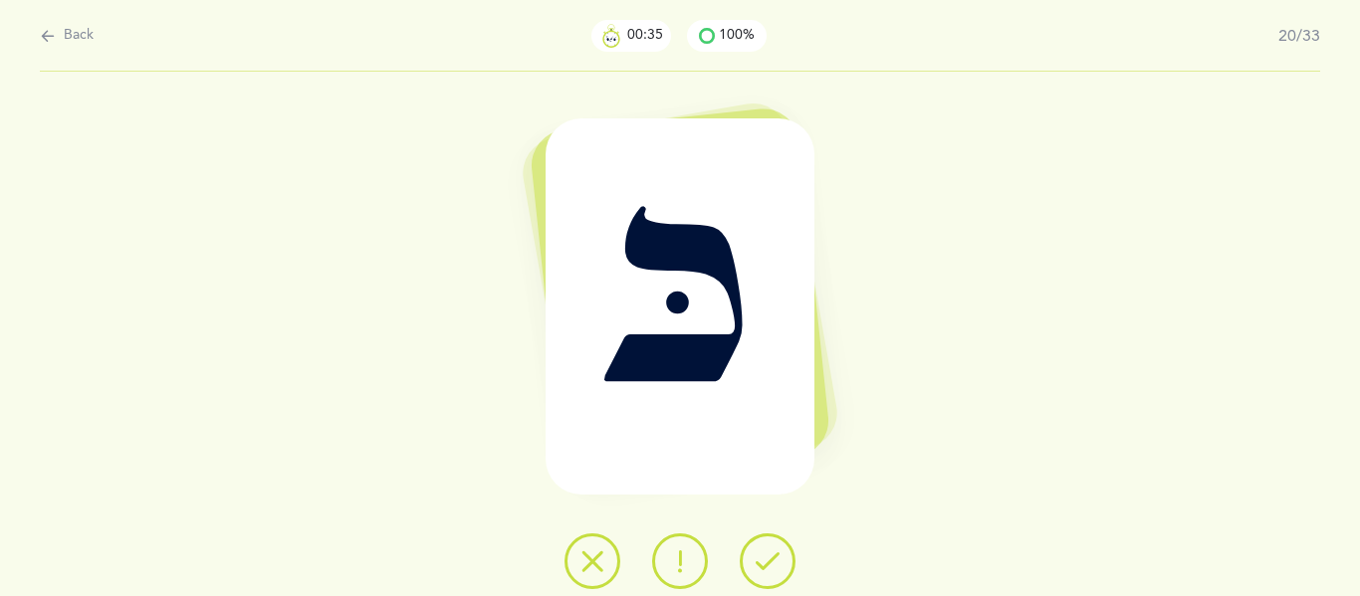
click at [757, 566] on icon at bounding box center [767, 561] width 24 height 24
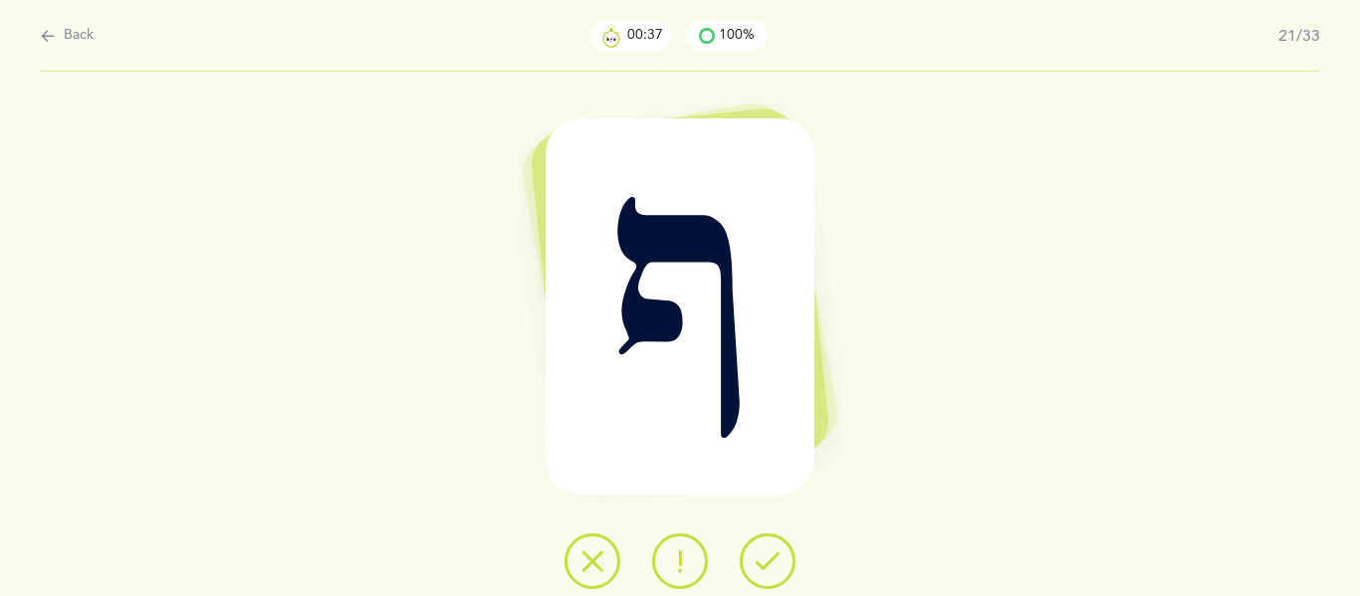
click at [757, 566] on icon at bounding box center [767, 561] width 24 height 24
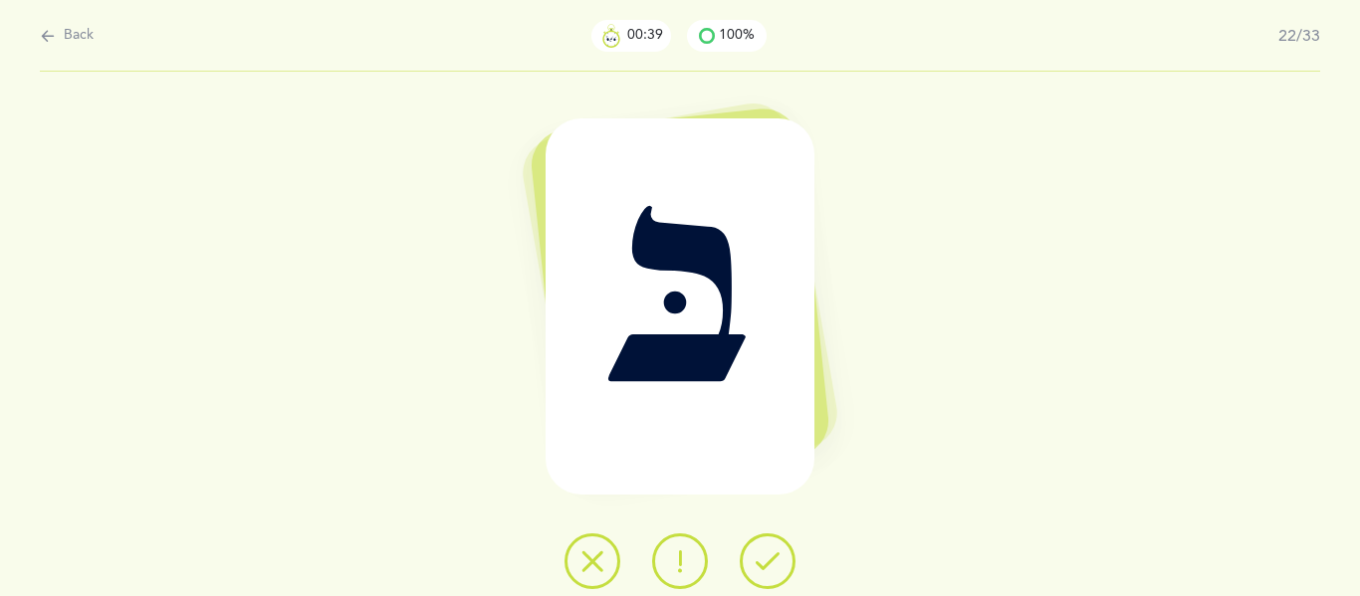
click at [757, 566] on icon at bounding box center [767, 561] width 24 height 24
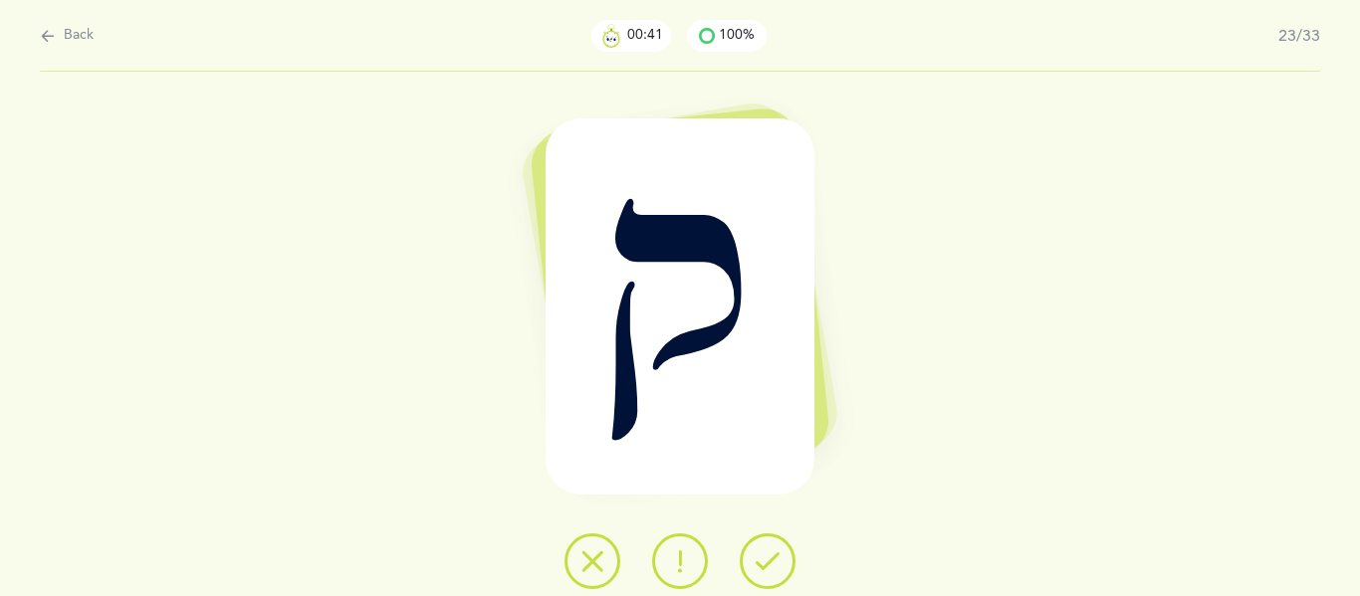
click at [757, 566] on icon at bounding box center [767, 561] width 24 height 24
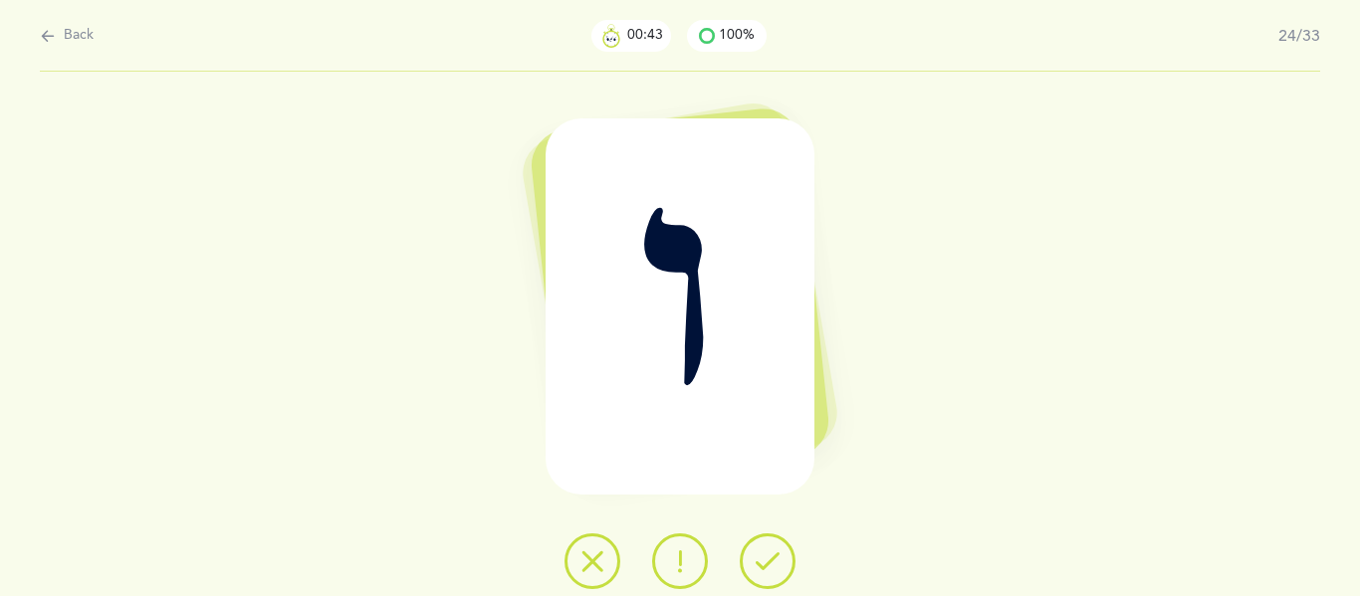
click at [757, 566] on icon at bounding box center [767, 561] width 24 height 24
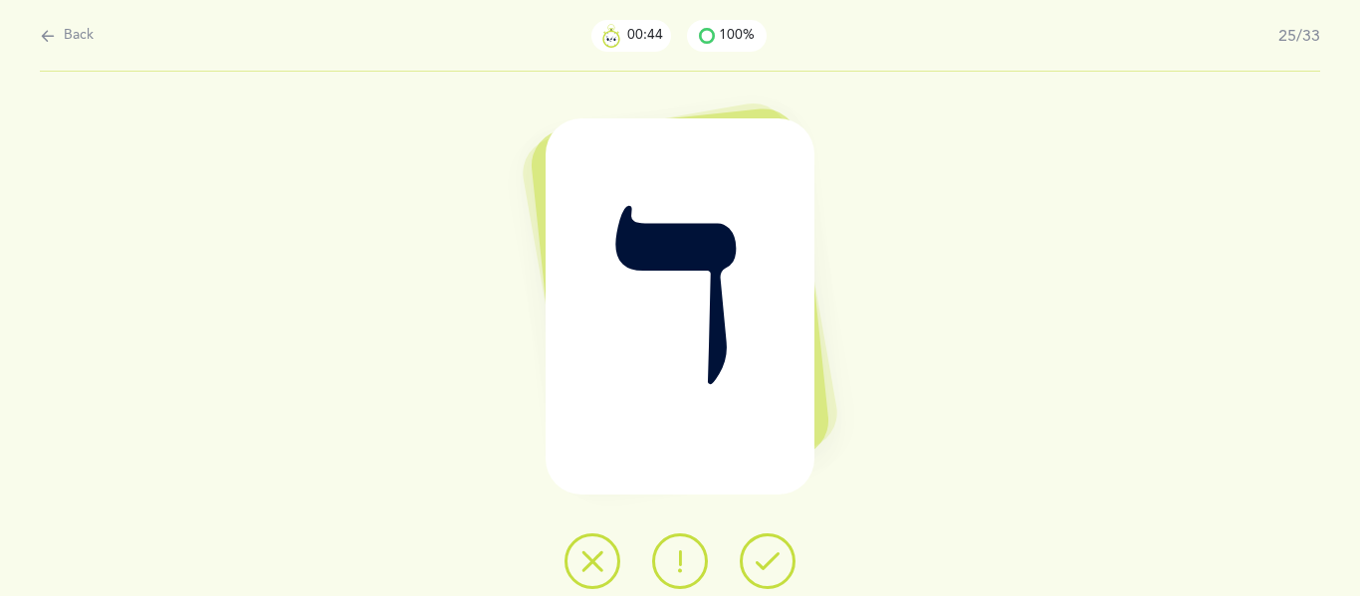
click at [757, 566] on icon at bounding box center [767, 561] width 24 height 24
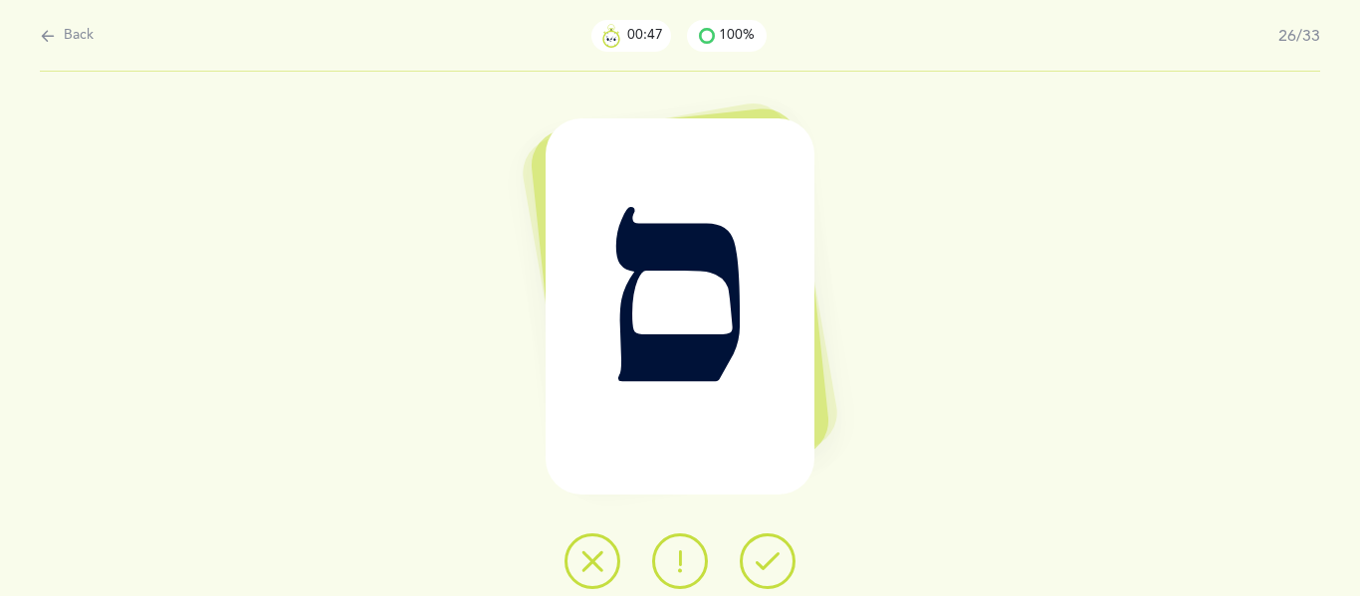
click at [757, 566] on icon at bounding box center [767, 561] width 24 height 24
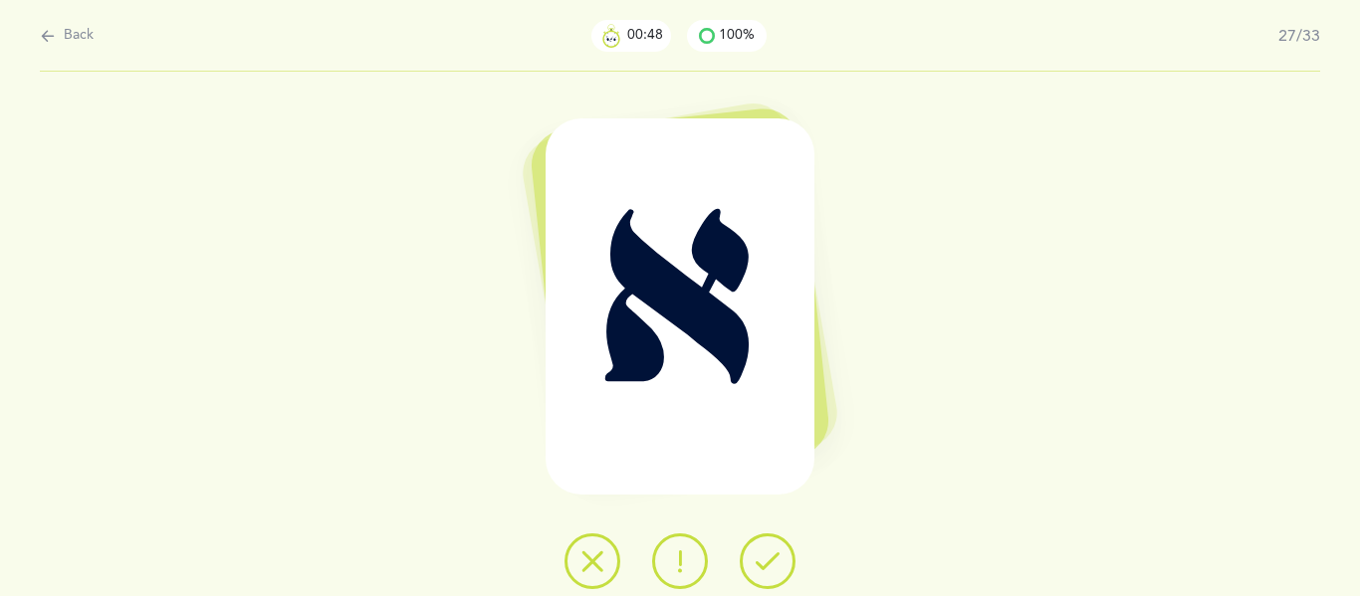
click at [757, 566] on icon at bounding box center [767, 561] width 24 height 24
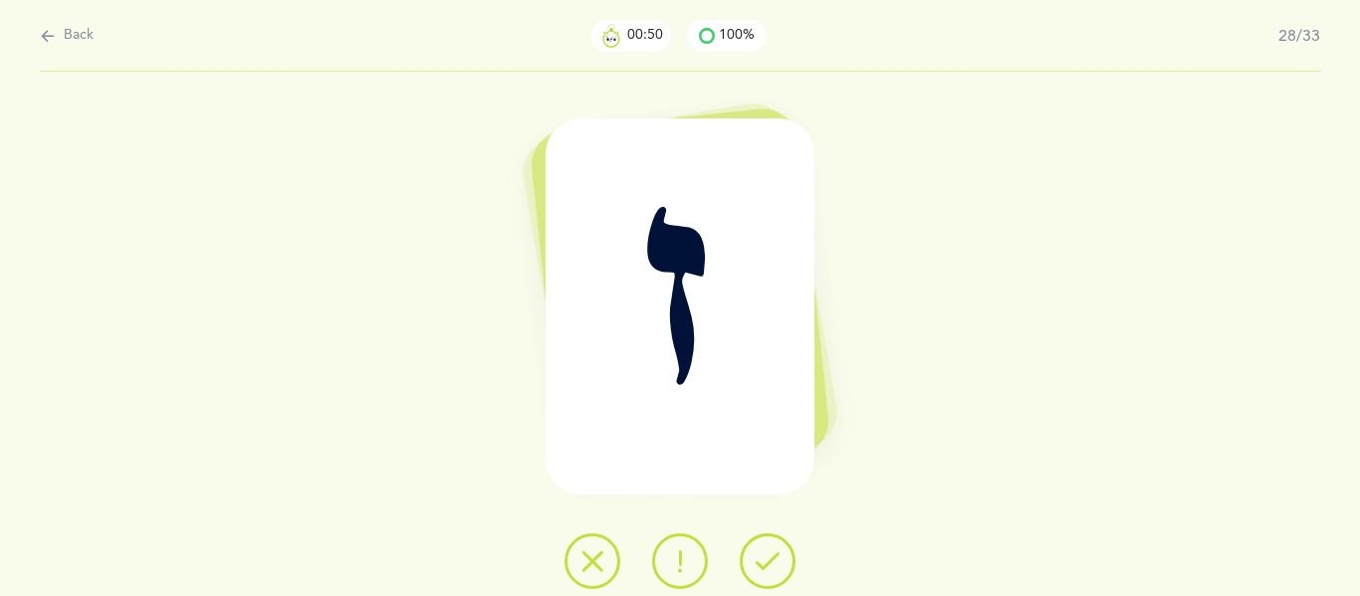
click at [757, 566] on icon at bounding box center [767, 561] width 24 height 24
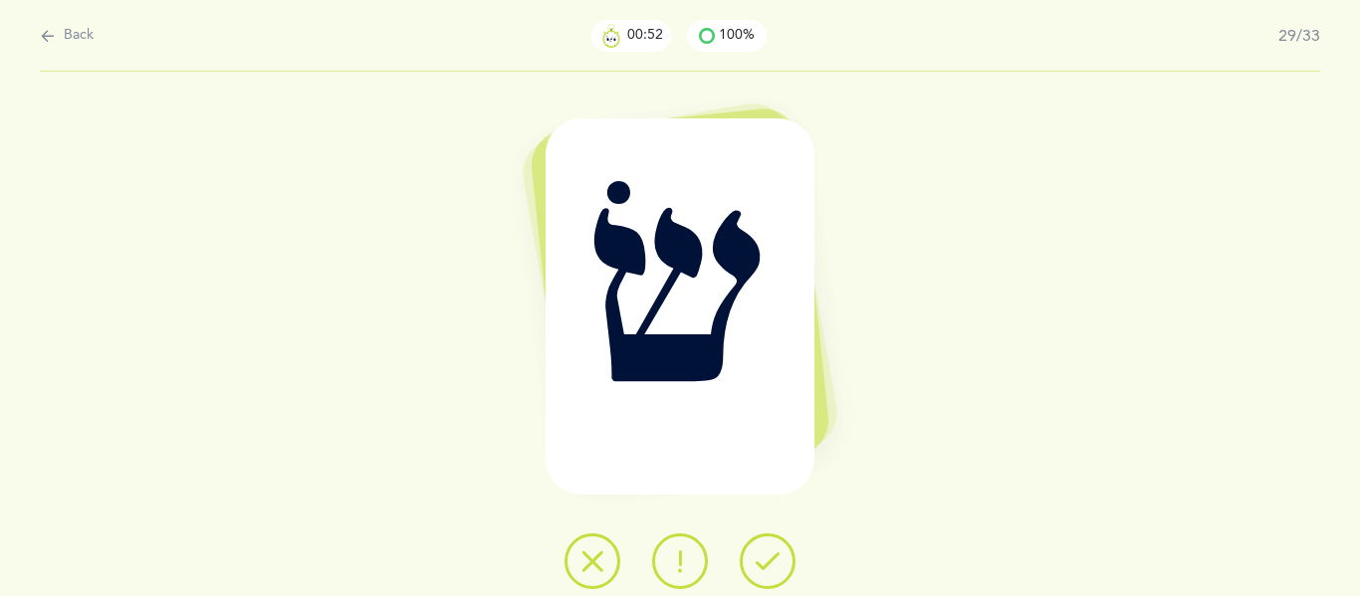
click at [757, 566] on icon at bounding box center [767, 561] width 24 height 24
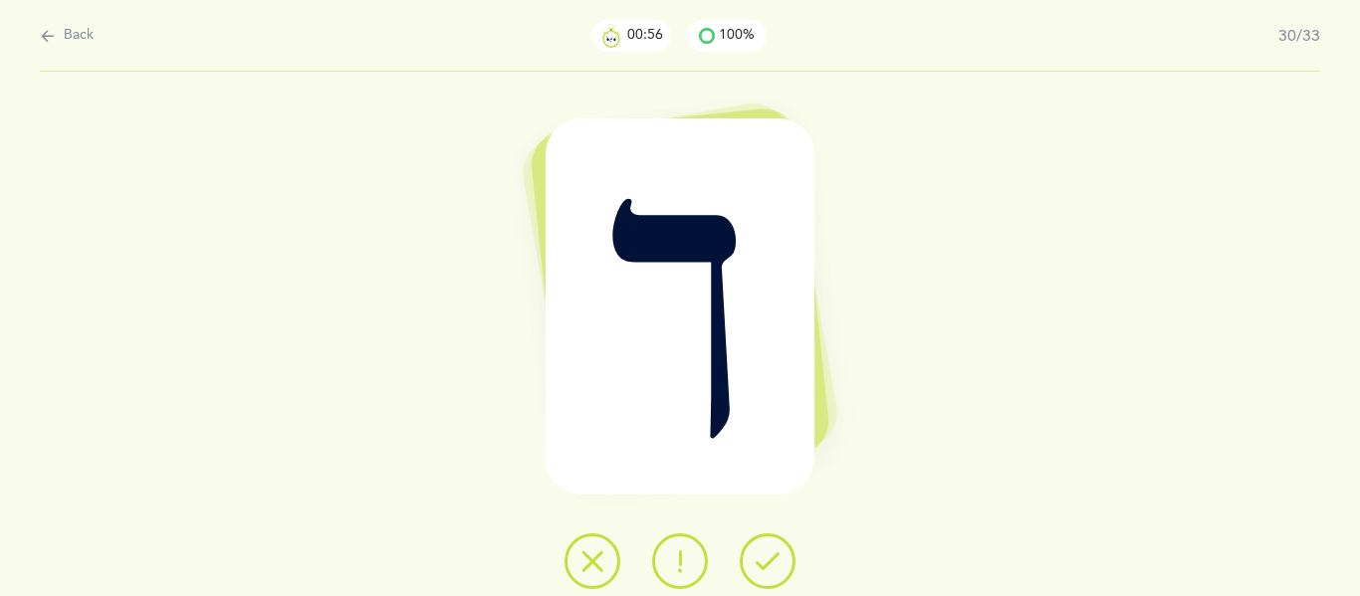
click at [757, 566] on icon at bounding box center [767, 561] width 24 height 24
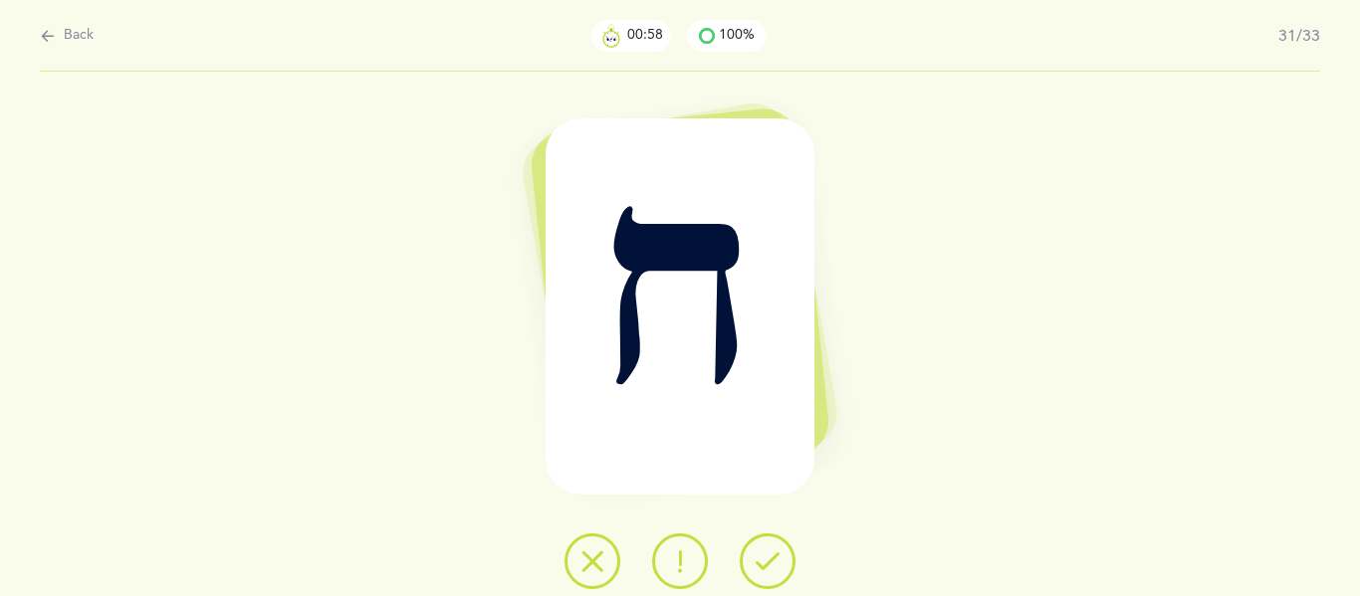
click at [757, 566] on icon at bounding box center [767, 561] width 24 height 24
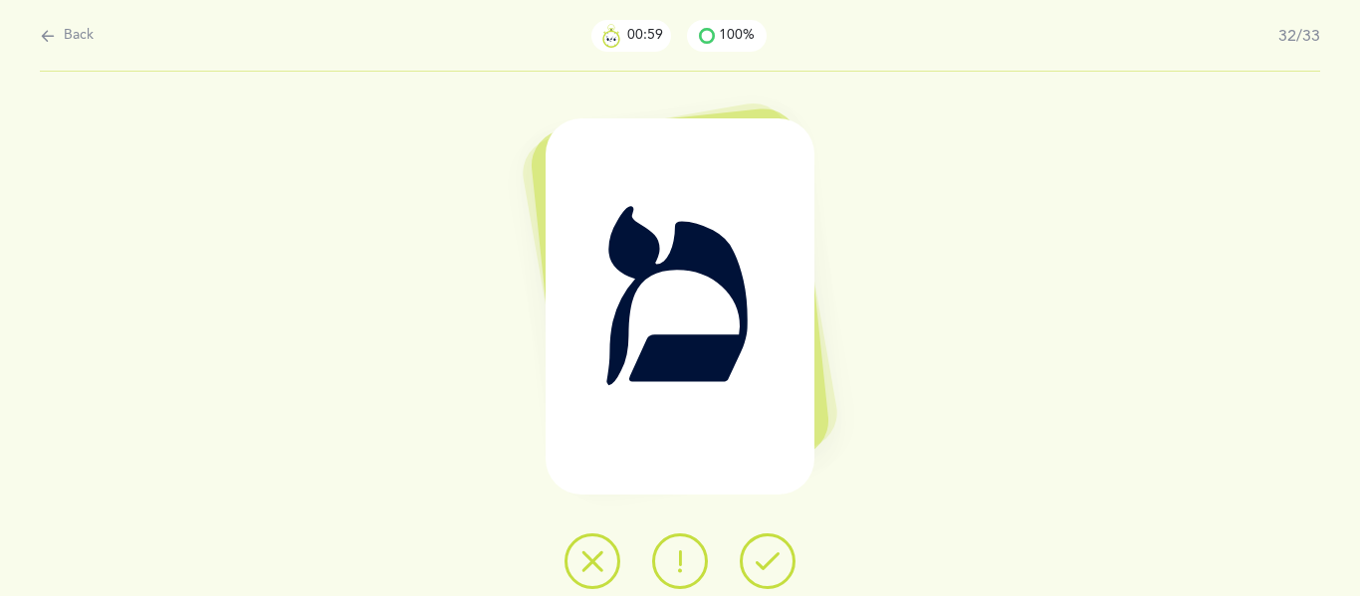
click at [757, 566] on icon at bounding box center [767, 561] width 24 height 24
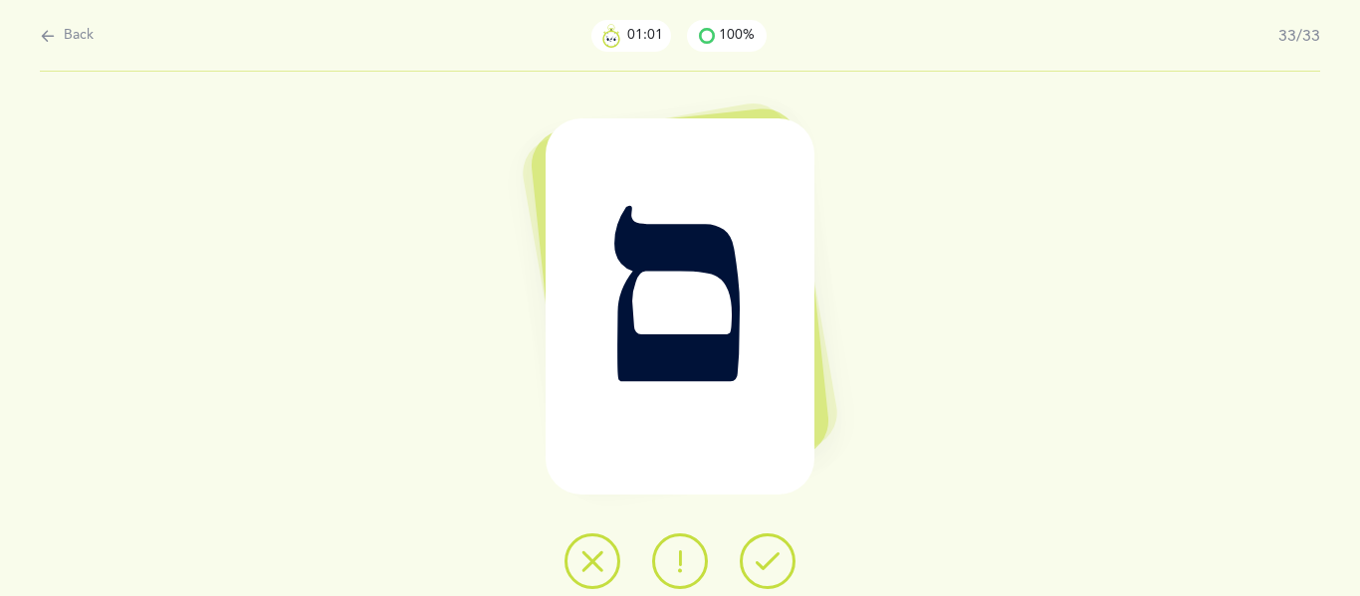
click at [757, 566] on icon at bounding box center [767, 561] width 24 height 24
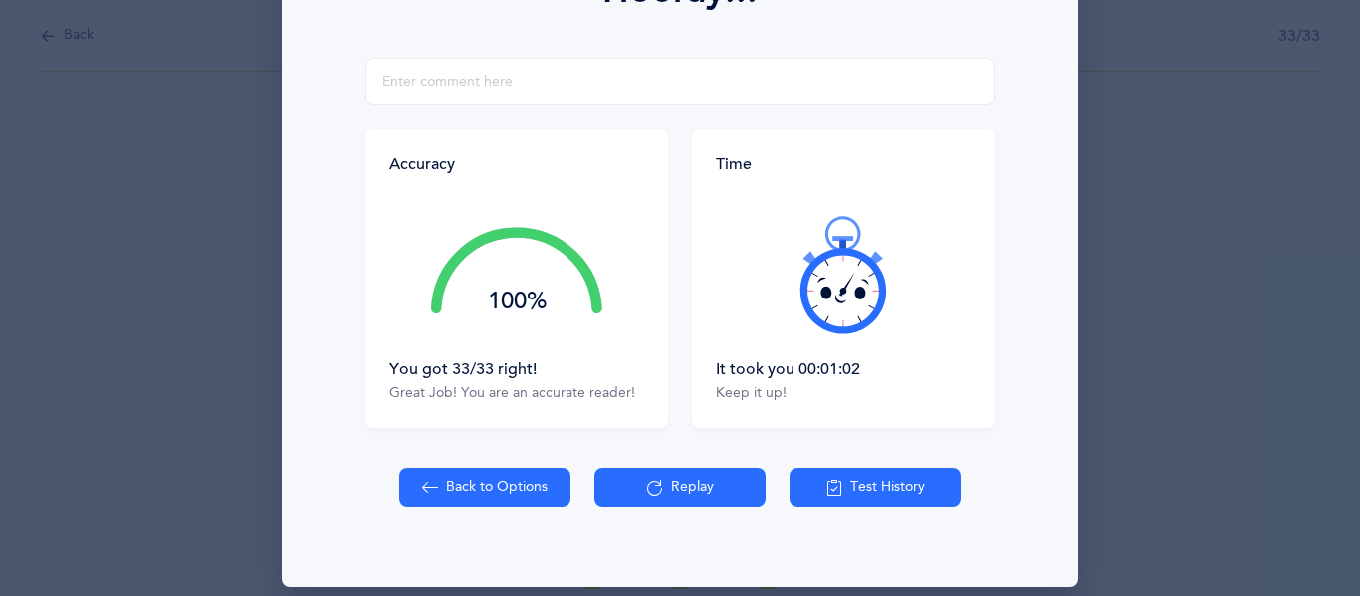
scroll to position [351, 0]
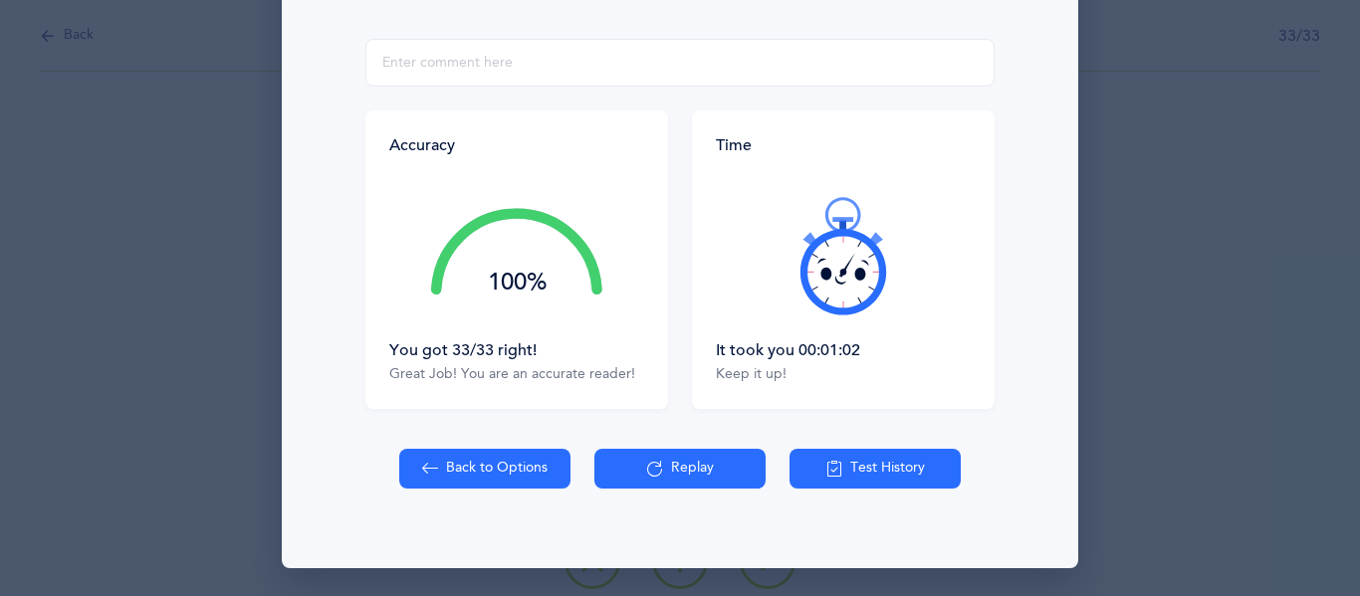
click at [449, 472] on button "Back to Options" at bounding box center [484, 469] width 171 height 40
select select "27"
select select "single"
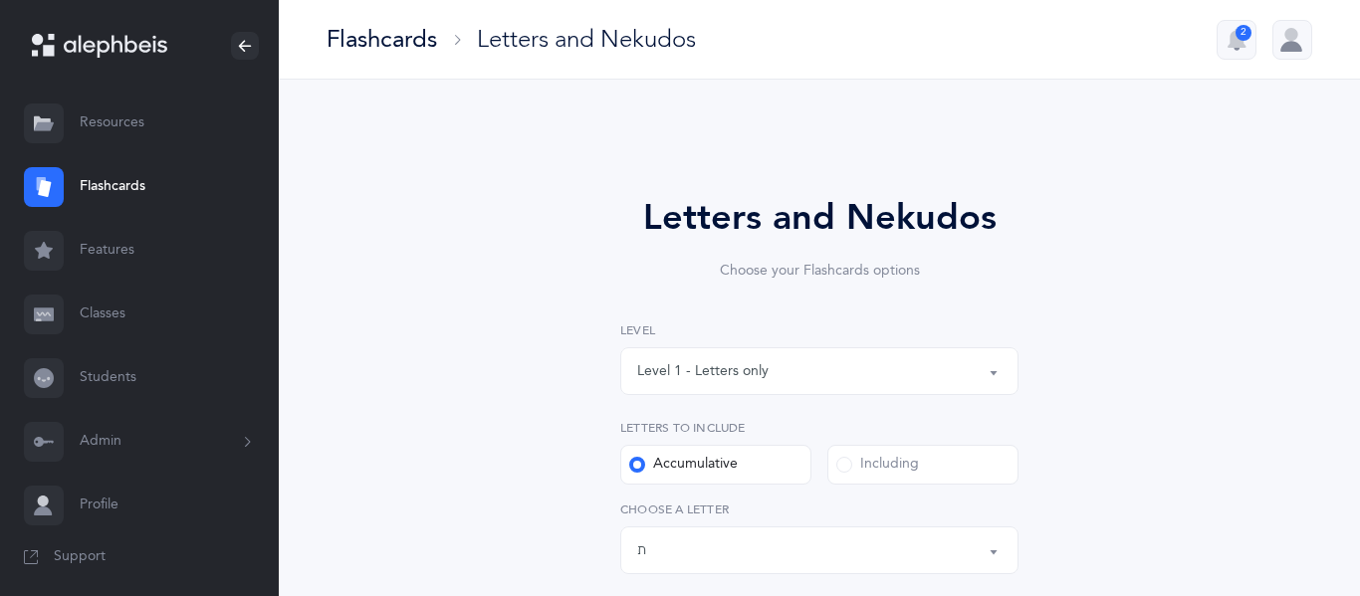
click at [991, 373] on button "Level 1 - Letters only" at bounding box center [819, 371] width 398 height 48
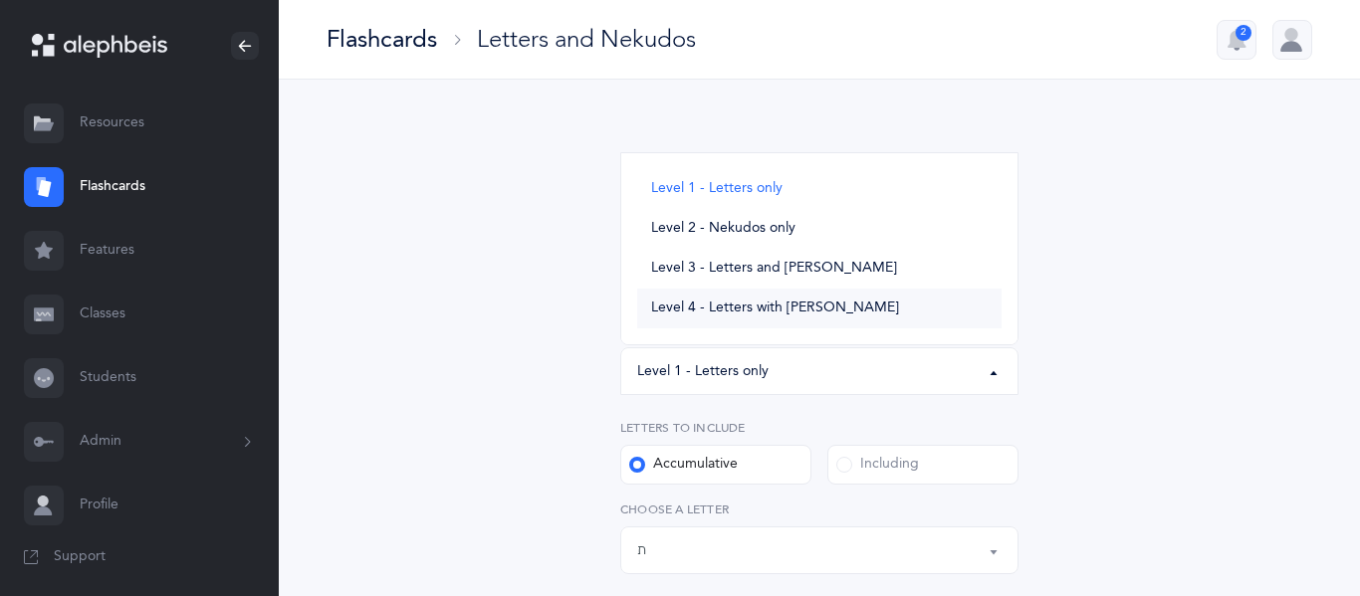
click at [768, 311] on span "Level 4 - Letters with [PERSON_NAME]" at bounding box center [775, 309] width 248 height 18
select select "4"
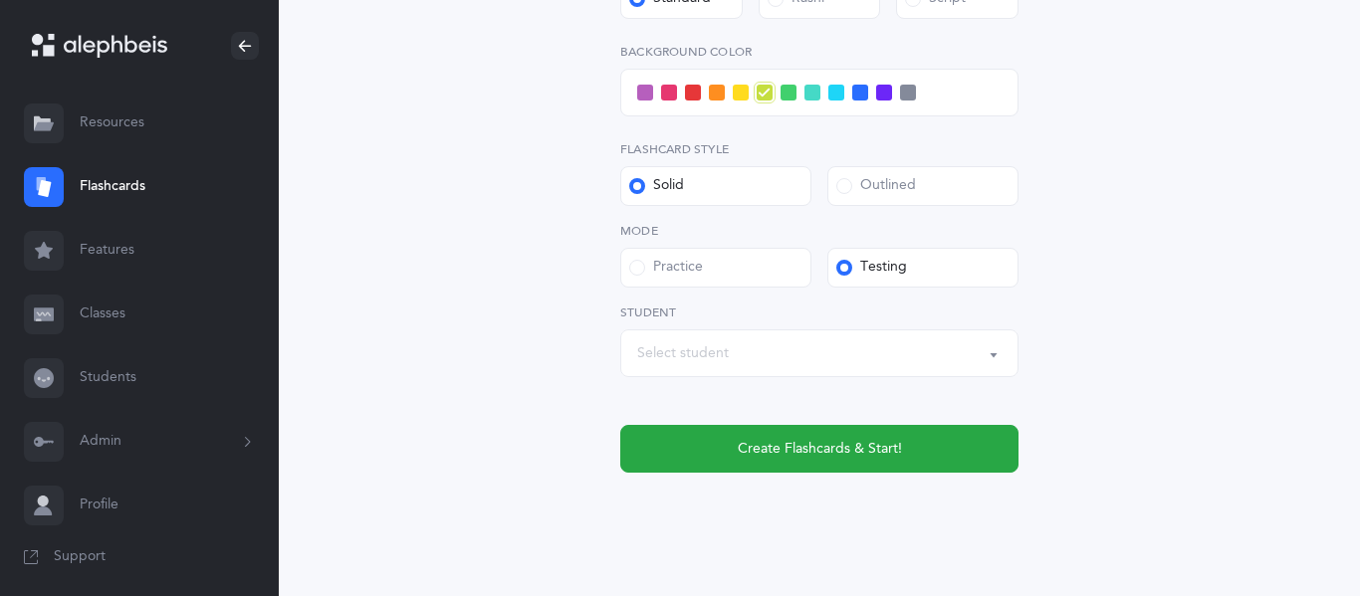
scroll to position [962, 0]
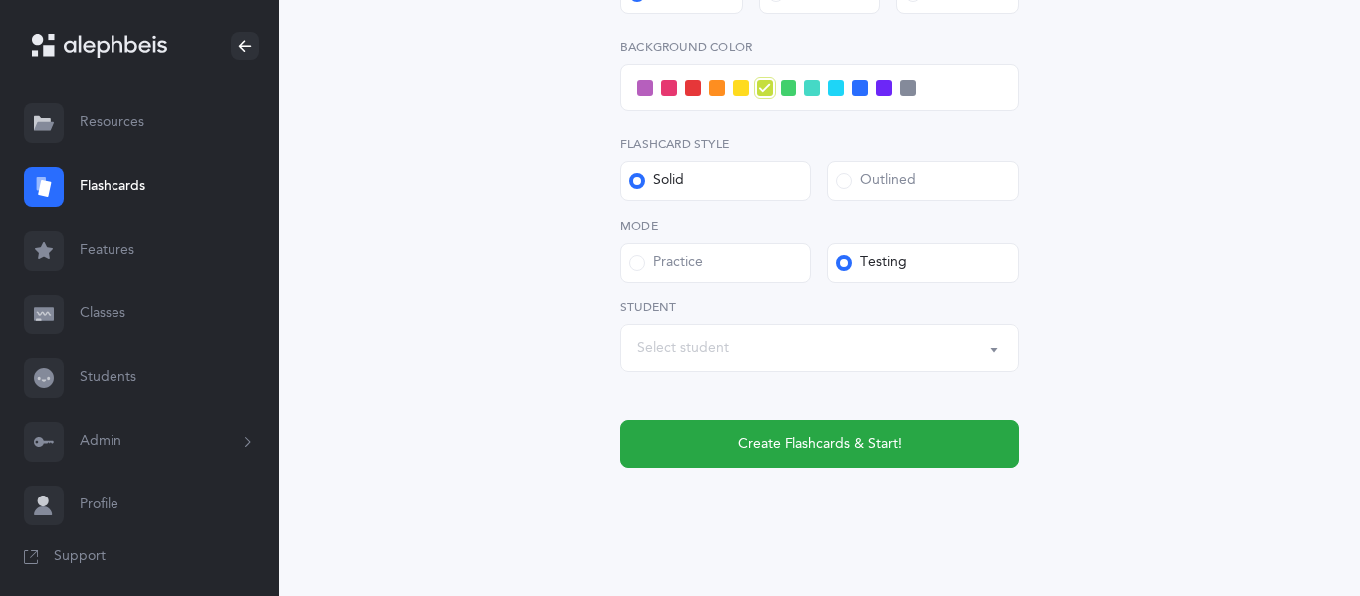
click at [751, 352] on div "Select student" at bounding box center [819, 348] width 364 height 34
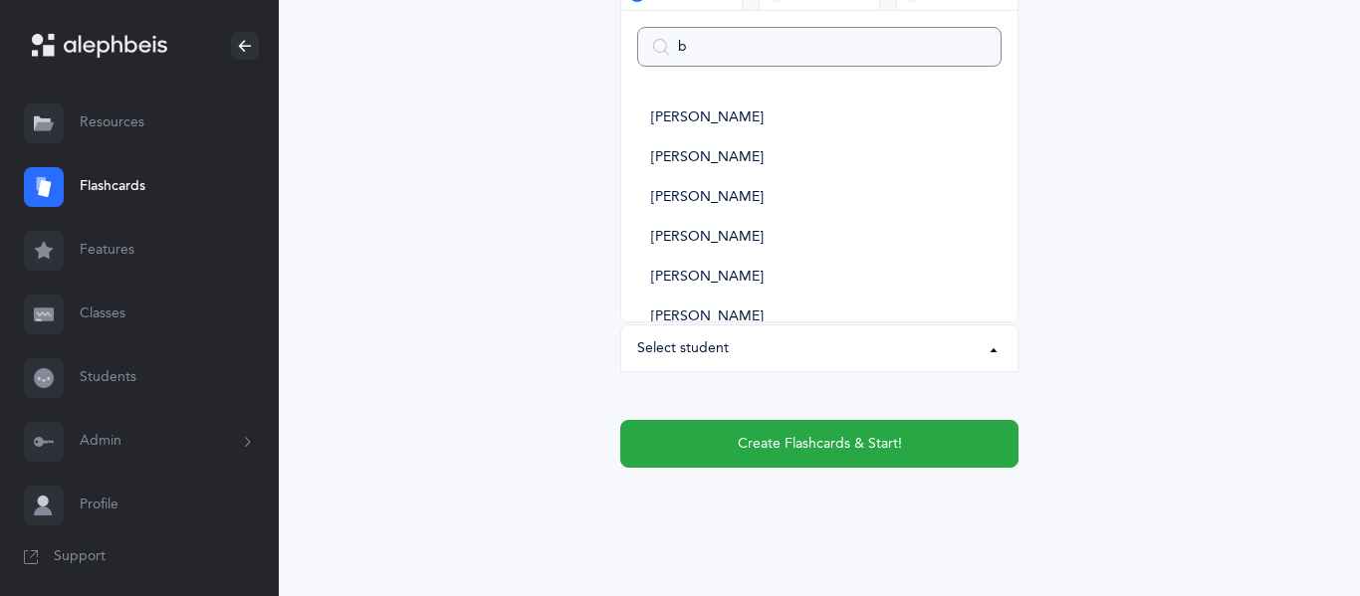
type input "be"
select select
type input "bell"
select select
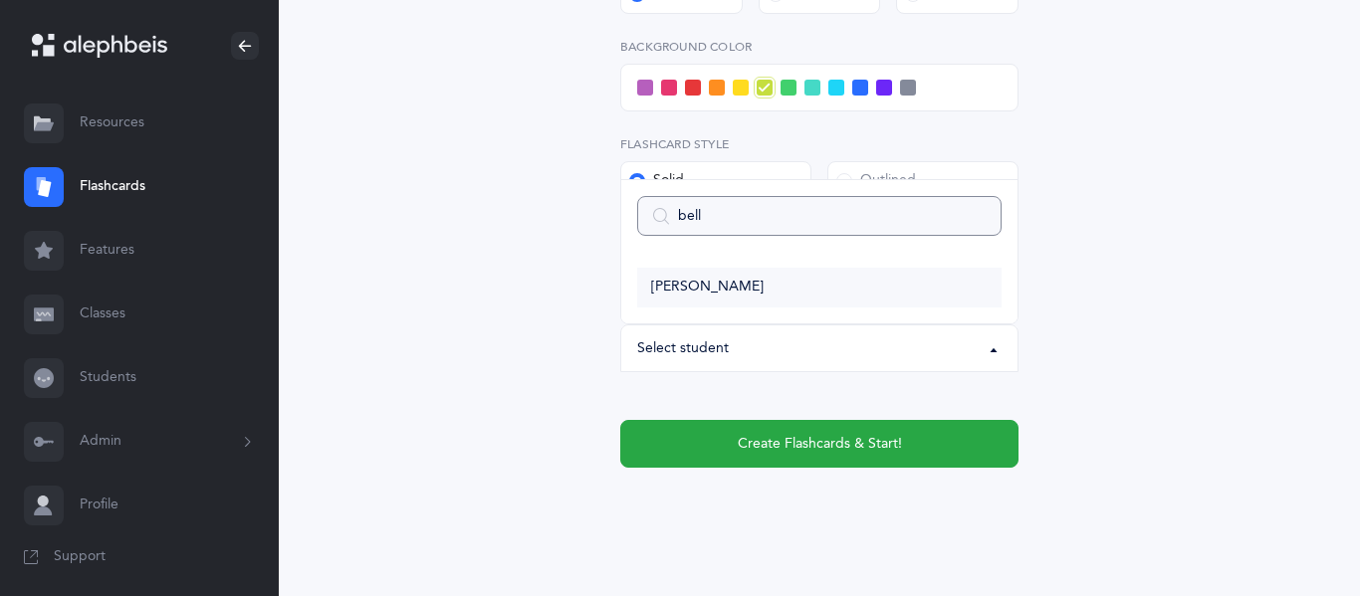
type input "bell"
click at [666, 286] on span "[PERSON_NAME]" at bounding box center [707, 288] width 112 height 18
select select "2948"
click at [818, 91] on span at bounding box center [812, 88] width 16 height 16
click at [0, 0] on input "checkbox" at bounding box center [0, 0] width 0 height 0
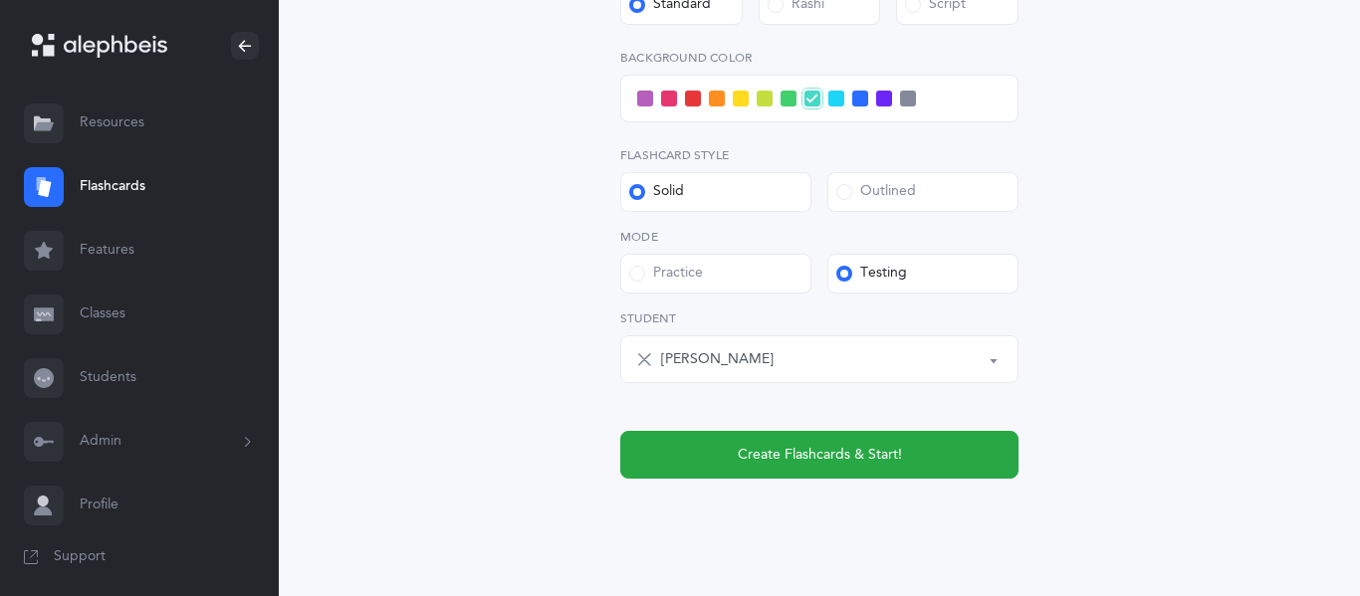
scroll to position [993, 0]
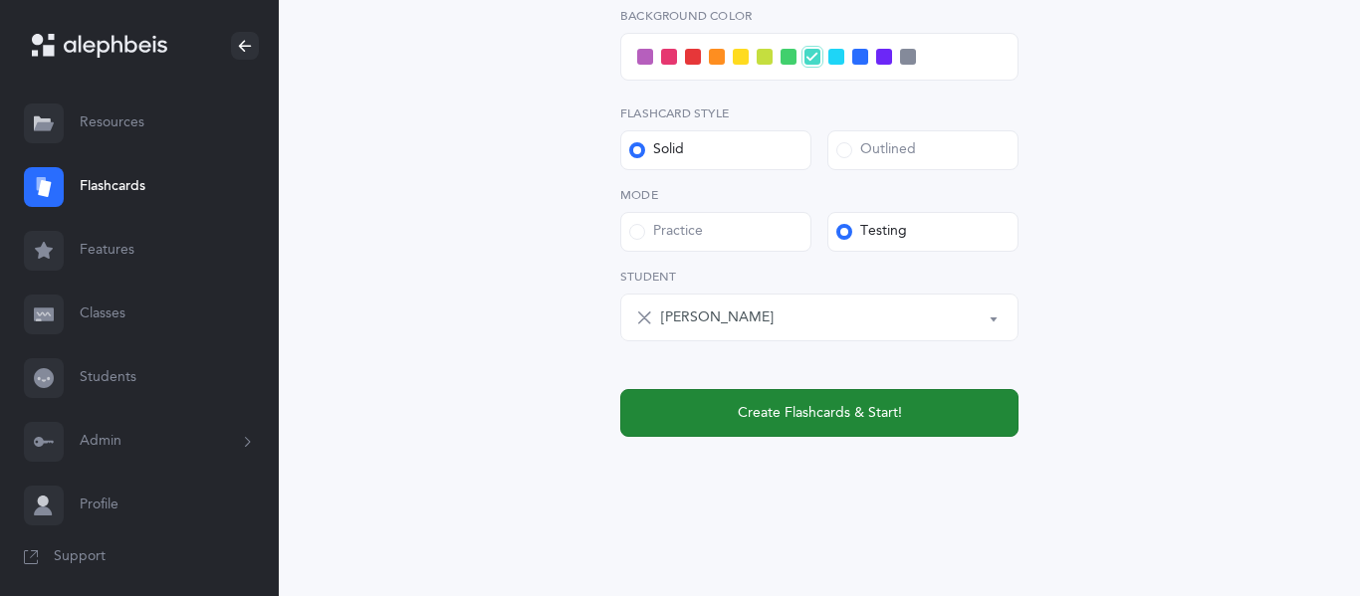
click at [807, 407] on span "Create Flashcards & Start!" at bounding box center [820, 413] width 164 height 21
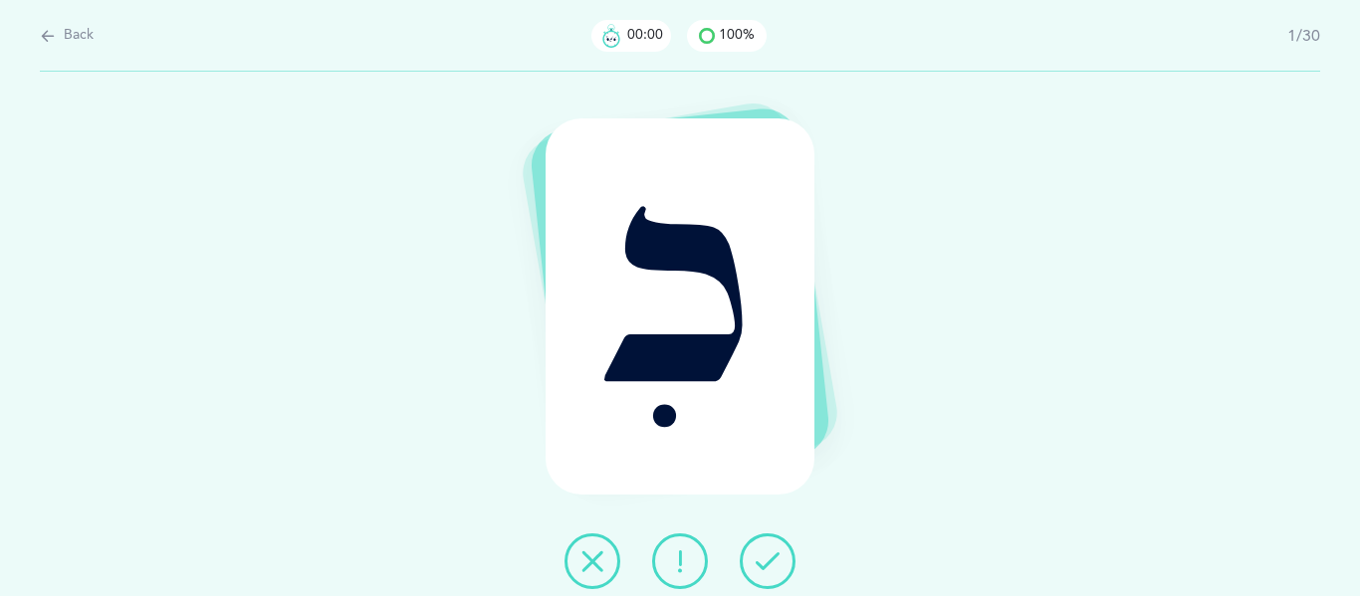
scroll to position [0, 0]
click at [760, 569] on icon at bounding box center [767, 561] width 24 height 24
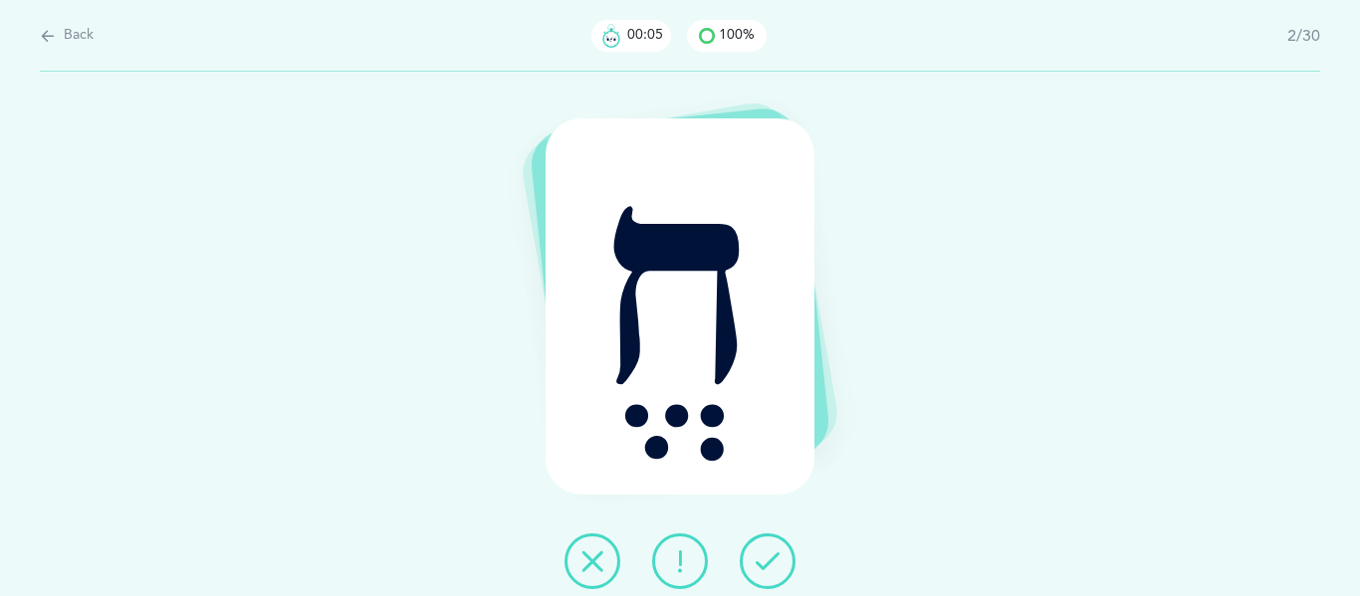
click at [760, 569] on icon at bounding box center [767, 561] width 24 height 24
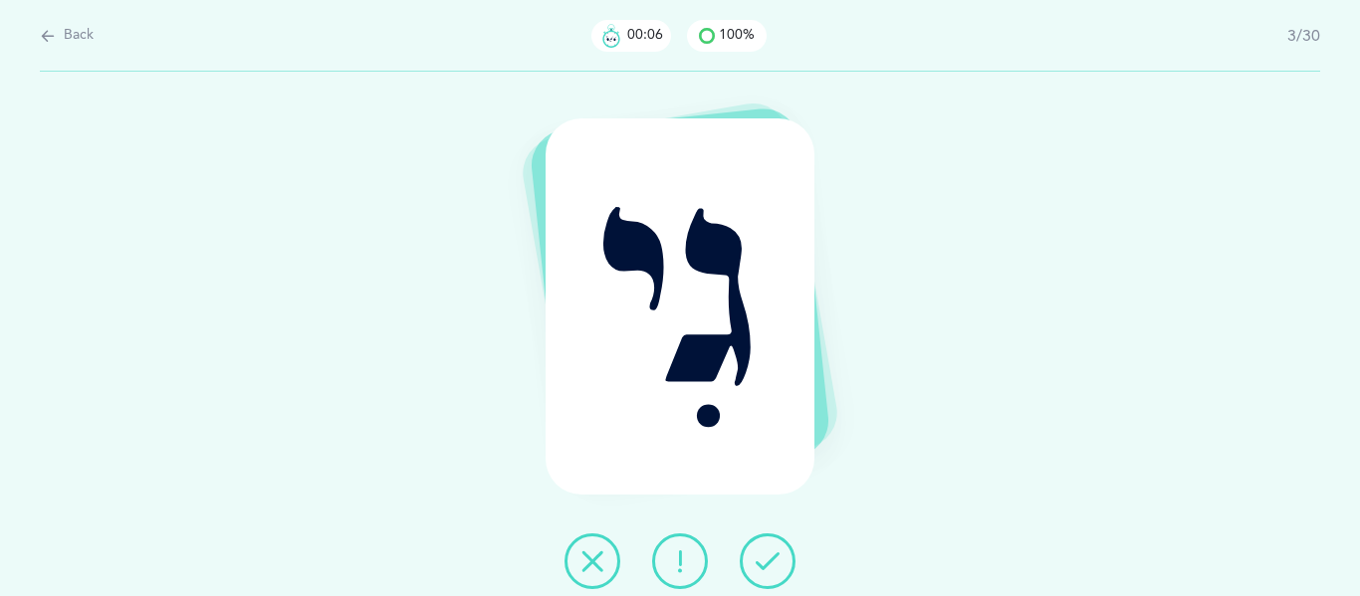
click at [760, 569] on icon at bounding box center [767, 561] width 24 height 24
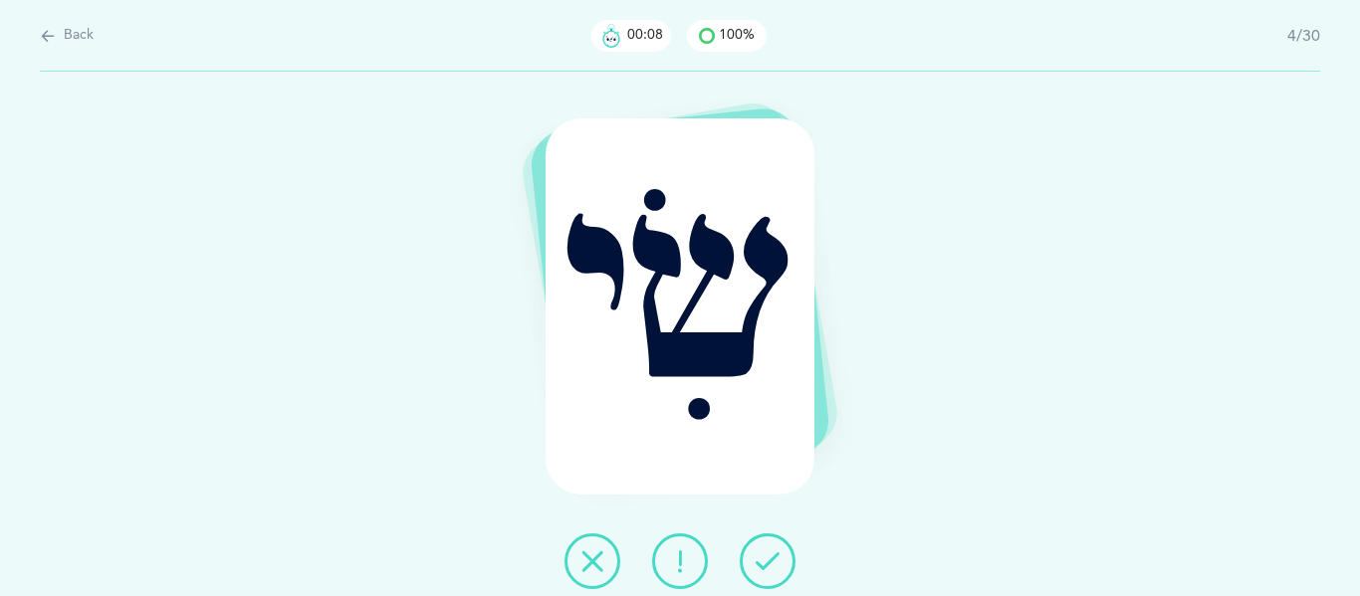
click at [760, 569] on icon at bounding box center [767, 561] width 24 height 24
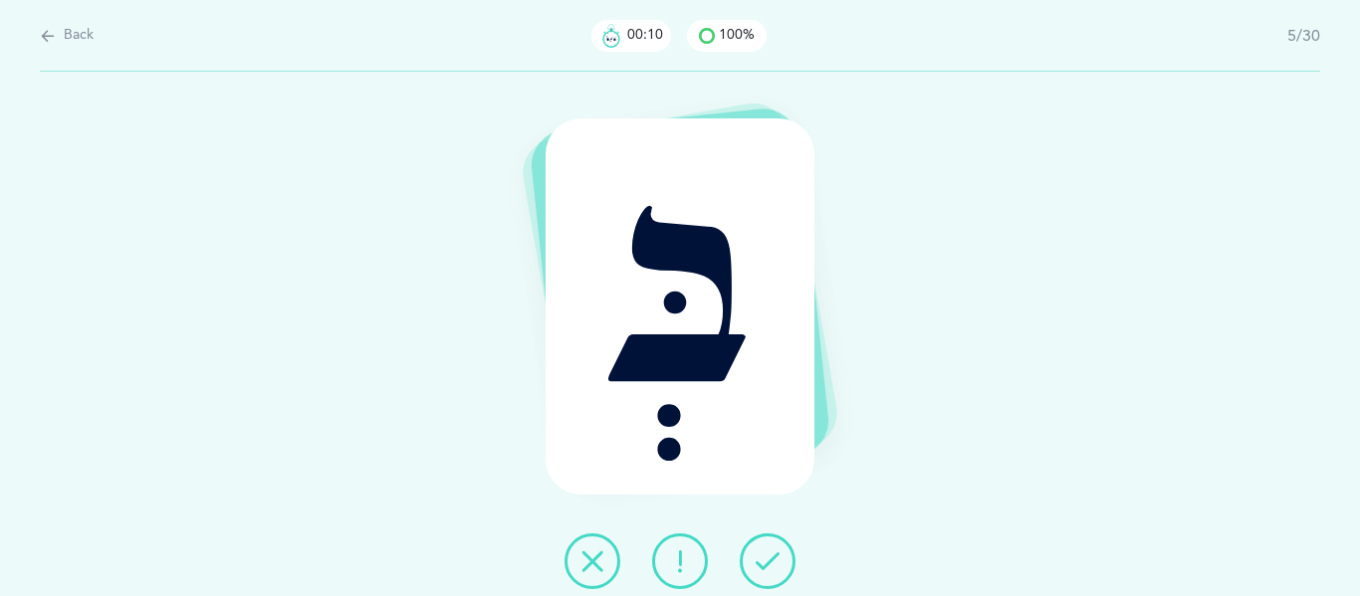
click at [760, 569] on icon at bounding box center [767, 561] width 24 height 24
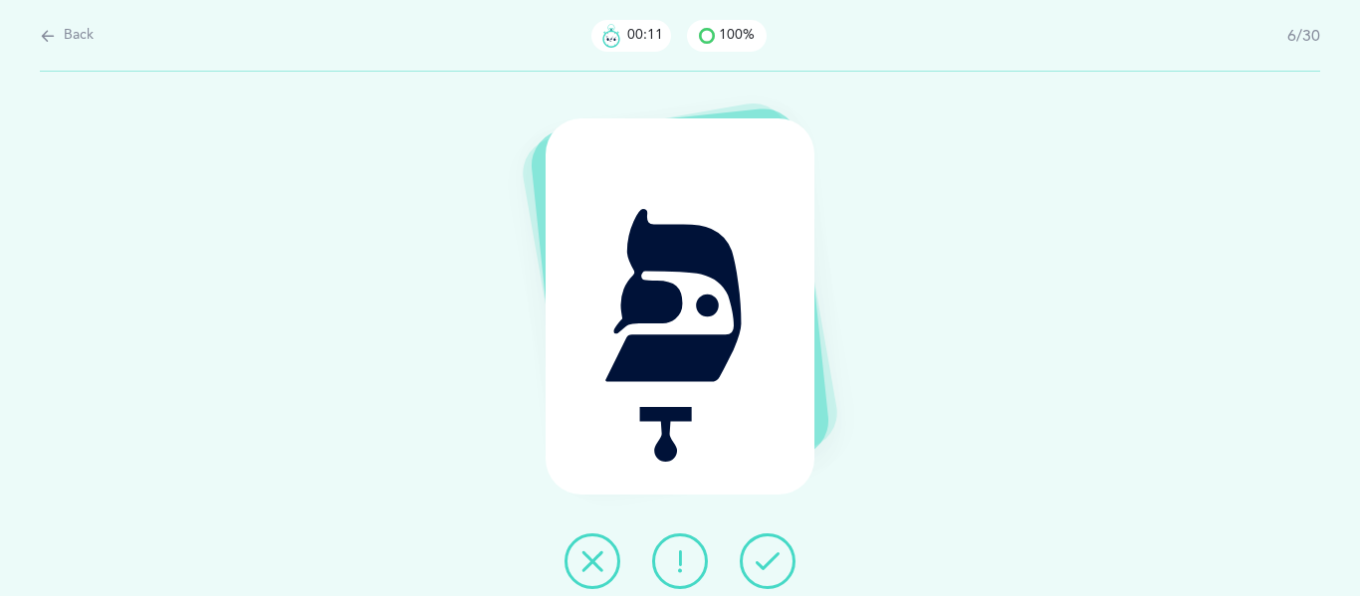
click at [760, 569] on icon at bounding box center [767, 561] width 24 height 24
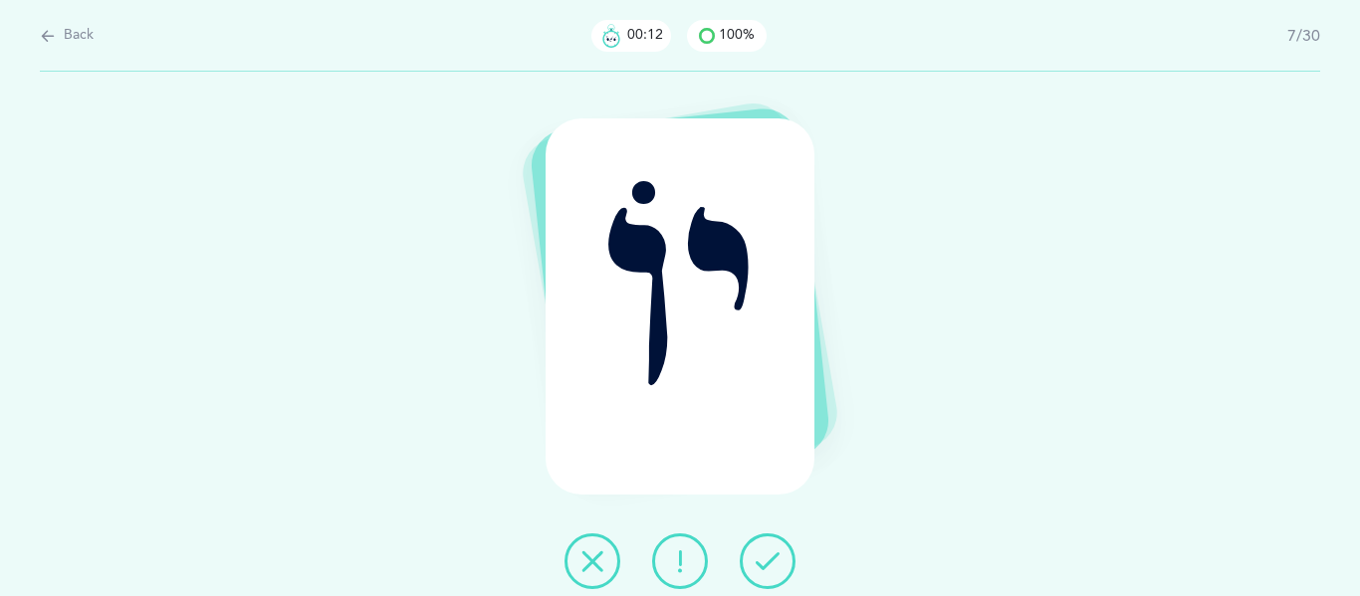
click at [760, 569] on icon at bounding box center [767, 561] width 24 height 24
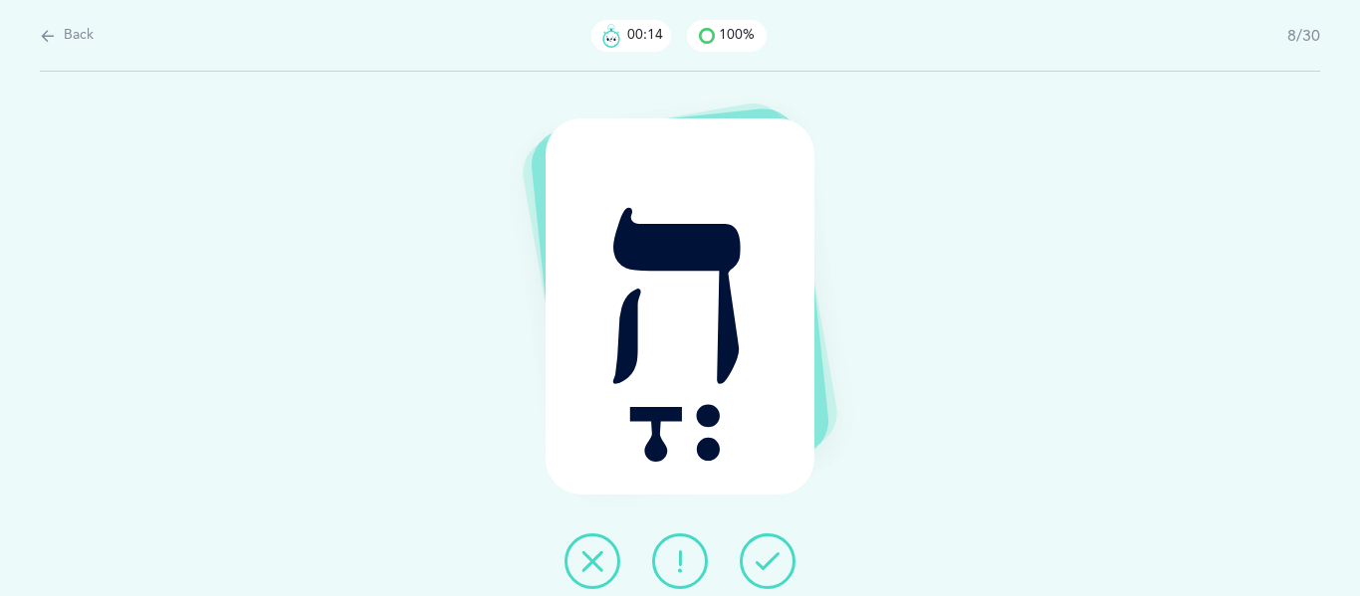
click at [760, 569] on icon at bounding box center [767, 561] width 24 height 24
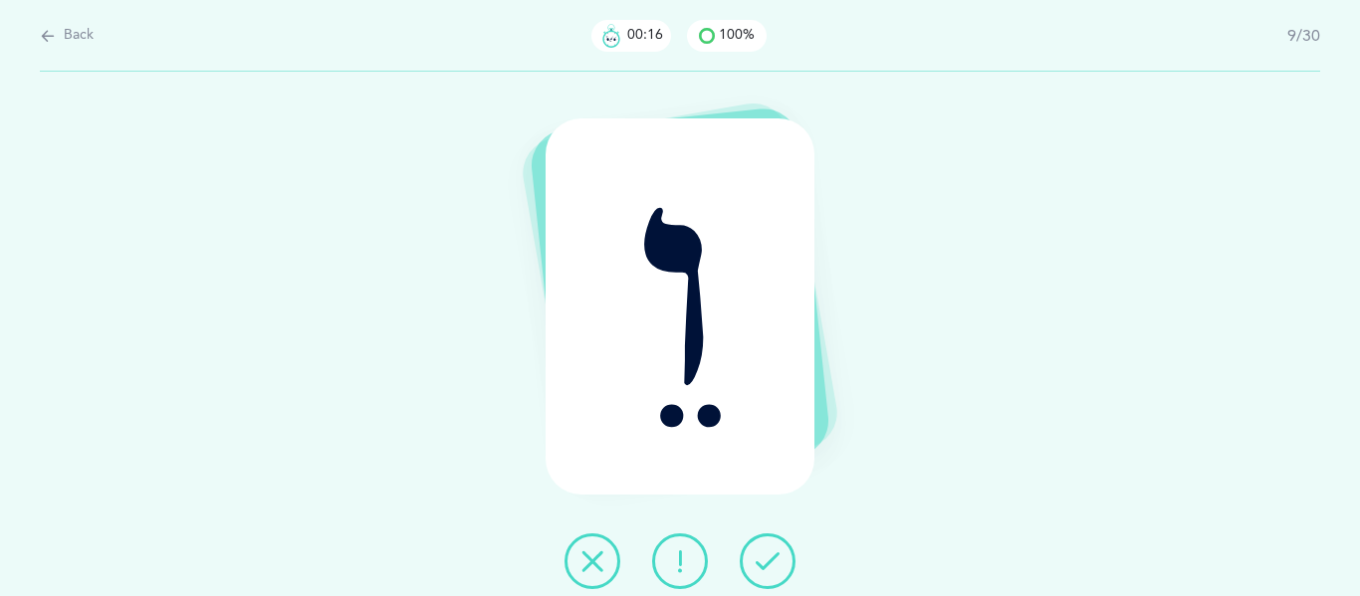
click at [760, 569] on icon at bounding box center [767, 561] width 24 height 24
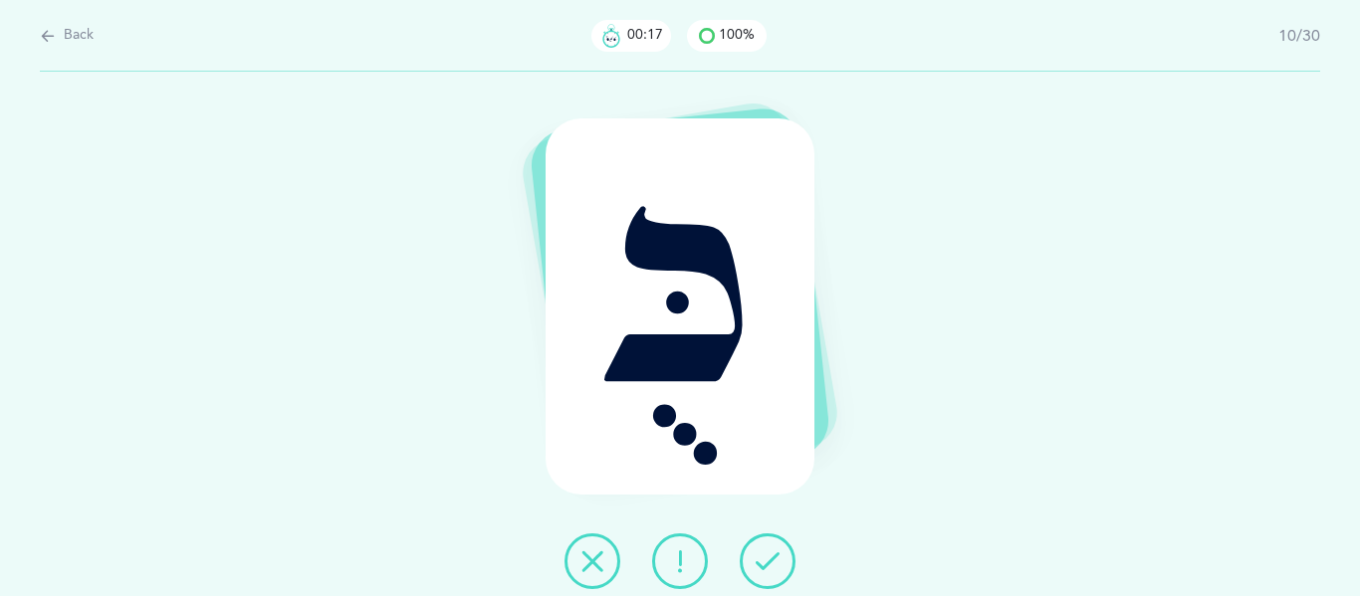
click at [760, 569] on icon at bounding box center [767, 561] width 24 height 24
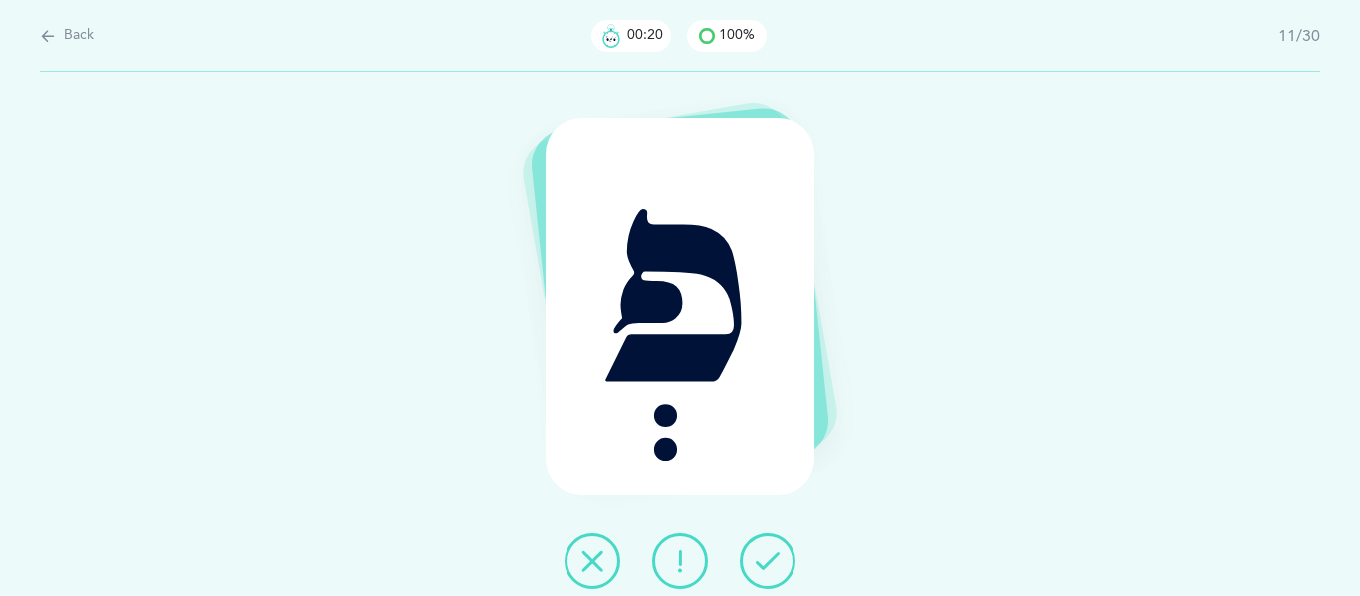
click at [760, 569] on icon at bounding box center [767, 561] width 24 height 24
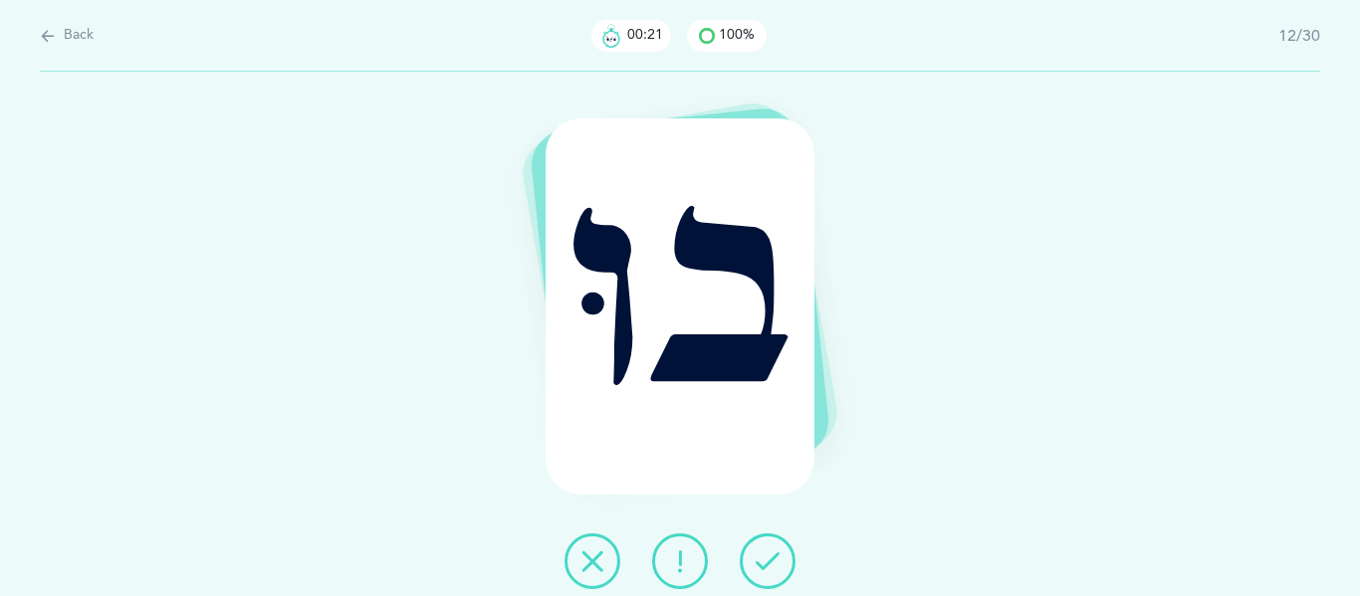
click at [760, 569] on icon at bounding box center [767, 561] width 24 height 24
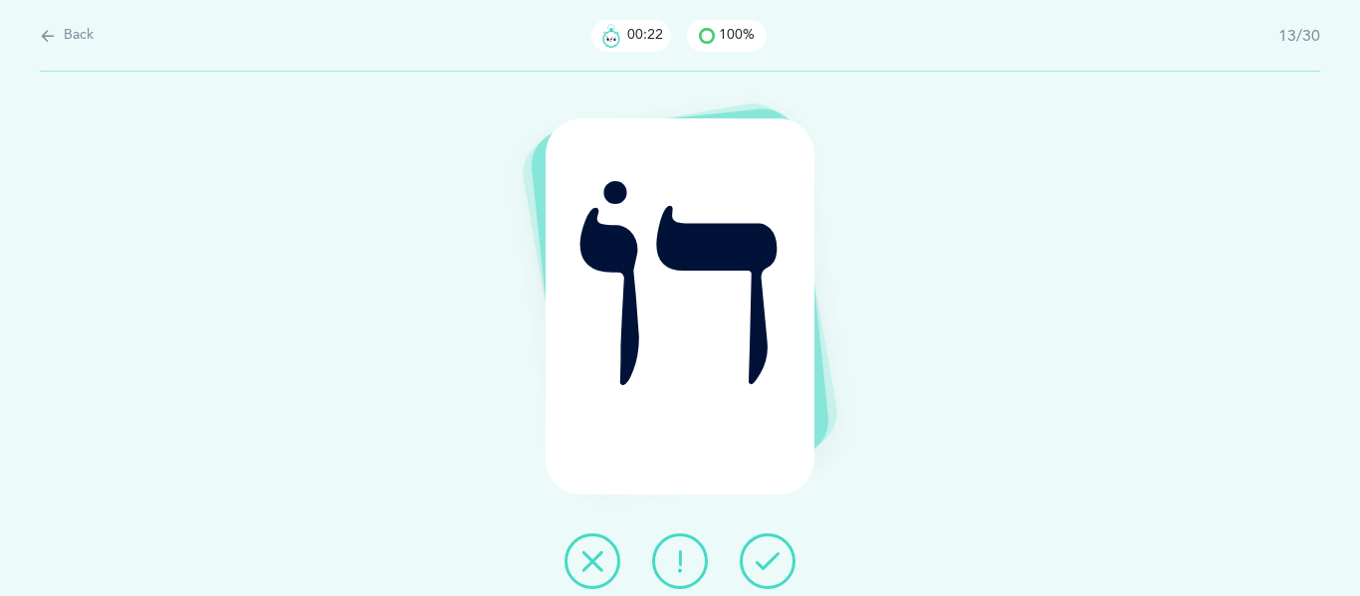
click at [760, 569] on icon at bounding box center [767, 561] width 24 height 24
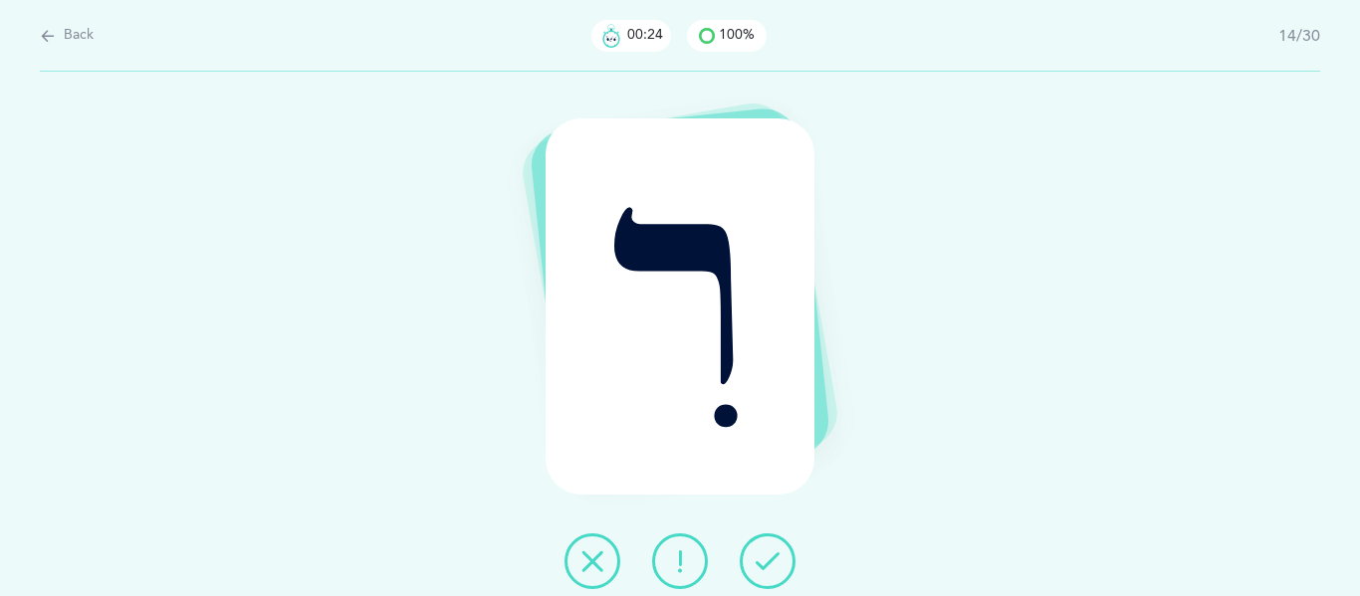
click at [760, 569] on icon at bounding box center [767, 561] width 24 height 24
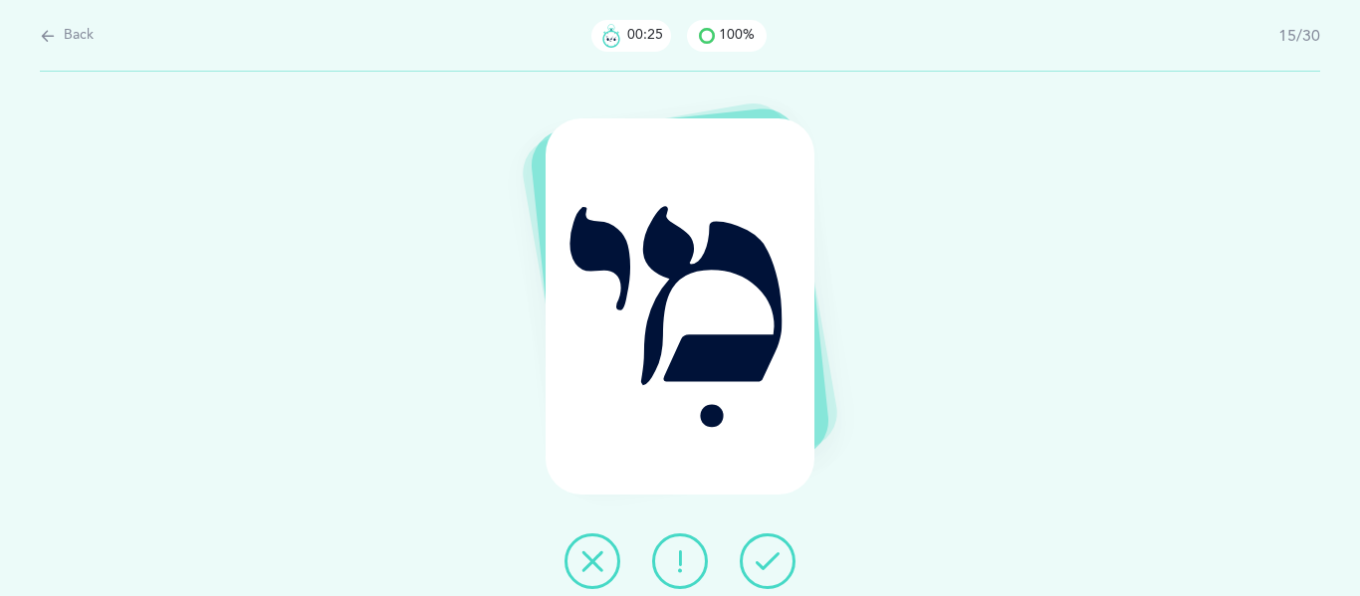
click at [760, 569] on icon at bounding box center [767, 561] width 24 height 24
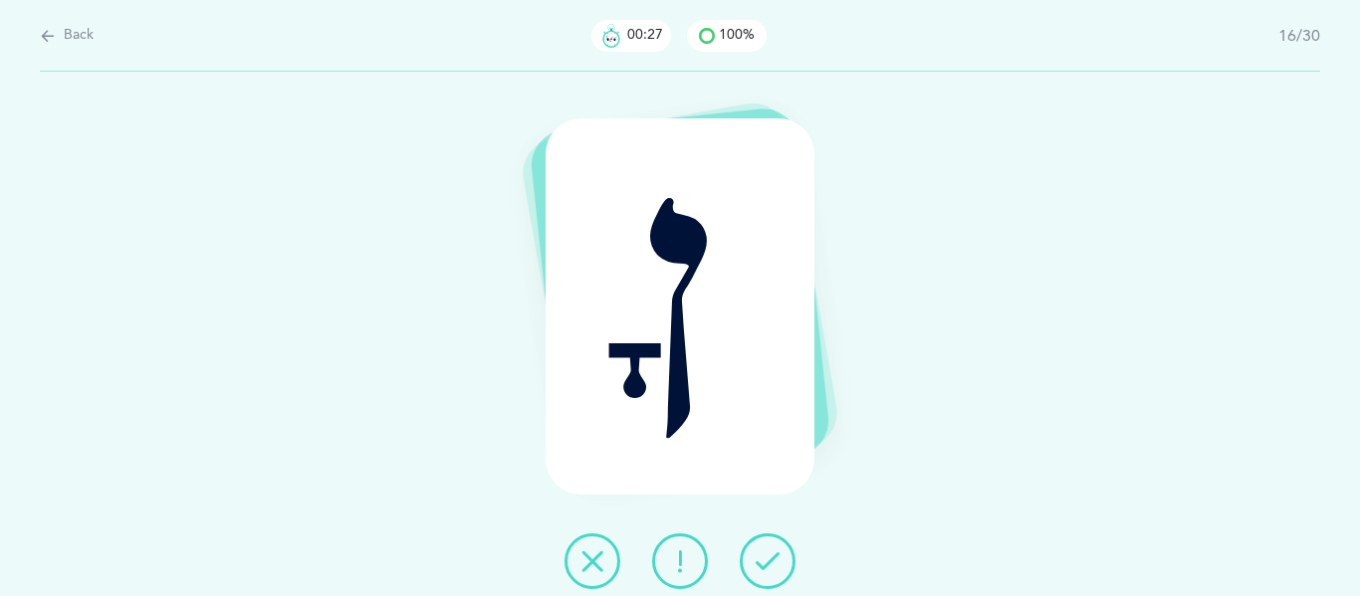
click at [760, 569] on icon at bounding box center [767, 561] width 24 height 24
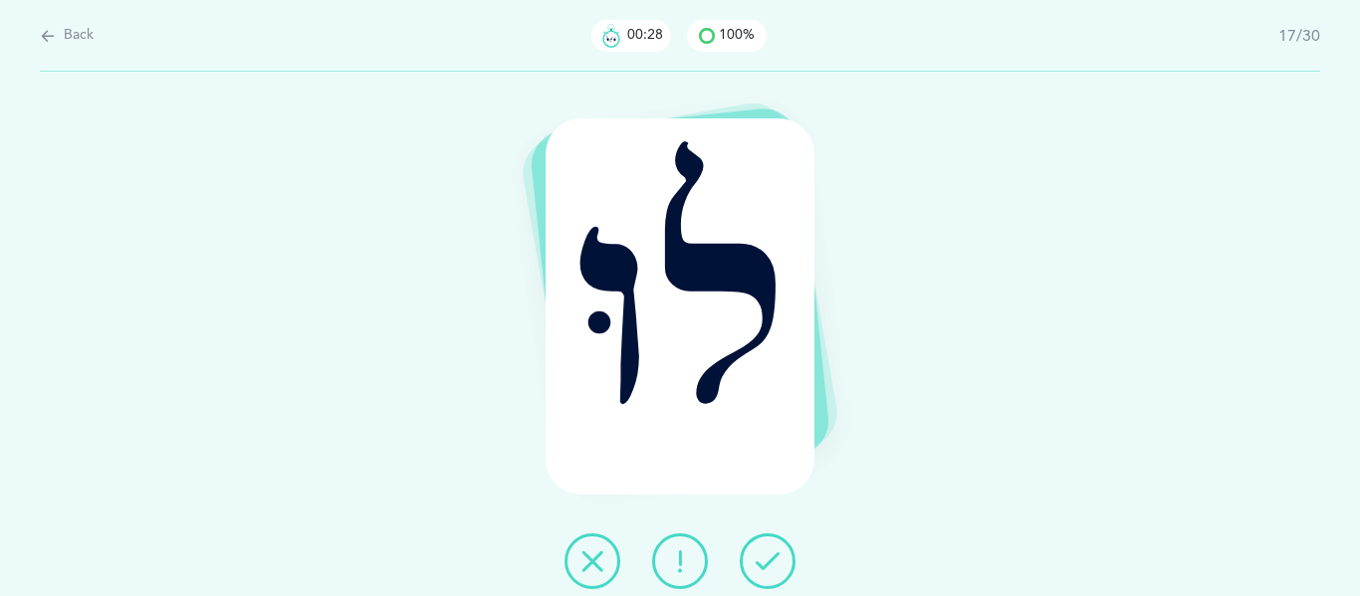
click at [760, 569] on icon at bounding box center [767, 561] width 24 height 24
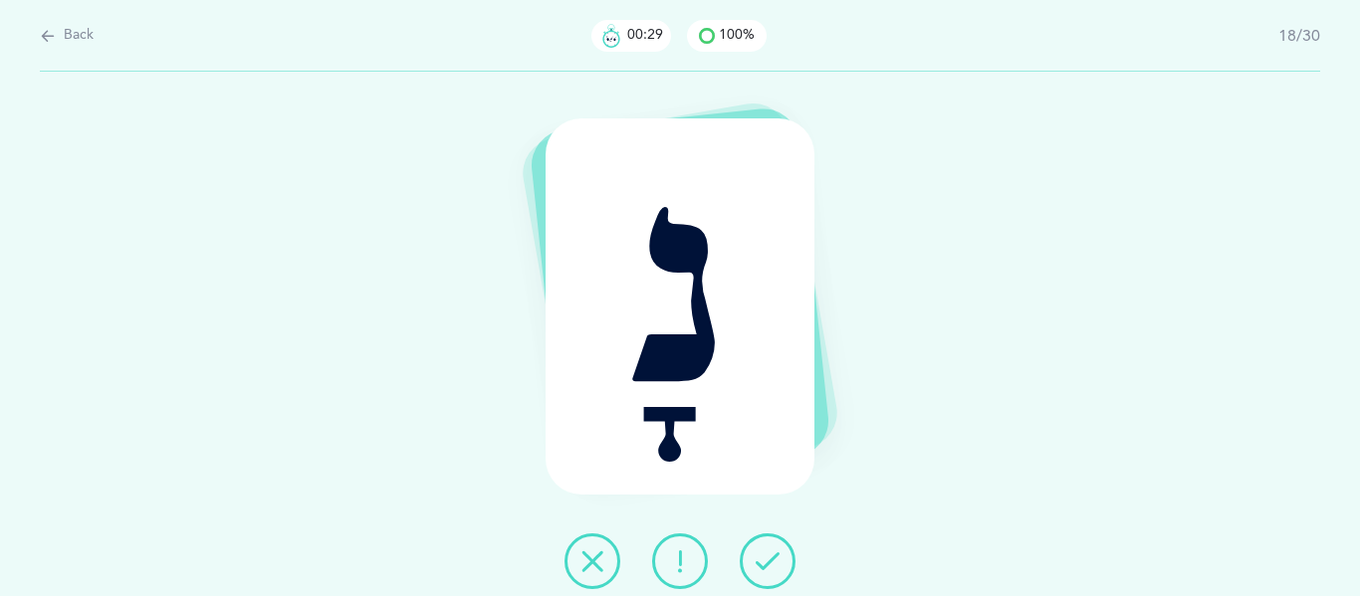
click at [760, 569] on icon at bounding box center [767, 561] width 24 height 24
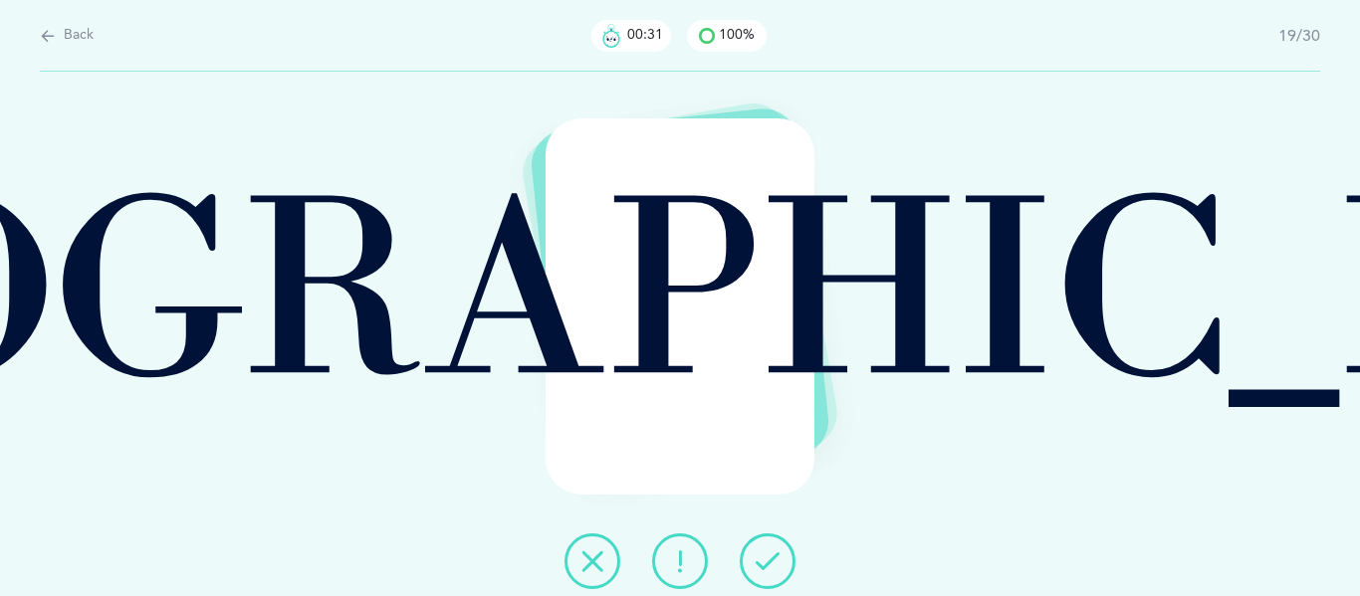
click at [760, 569] on icon at bounding box center [767, 561] width 24 height 24
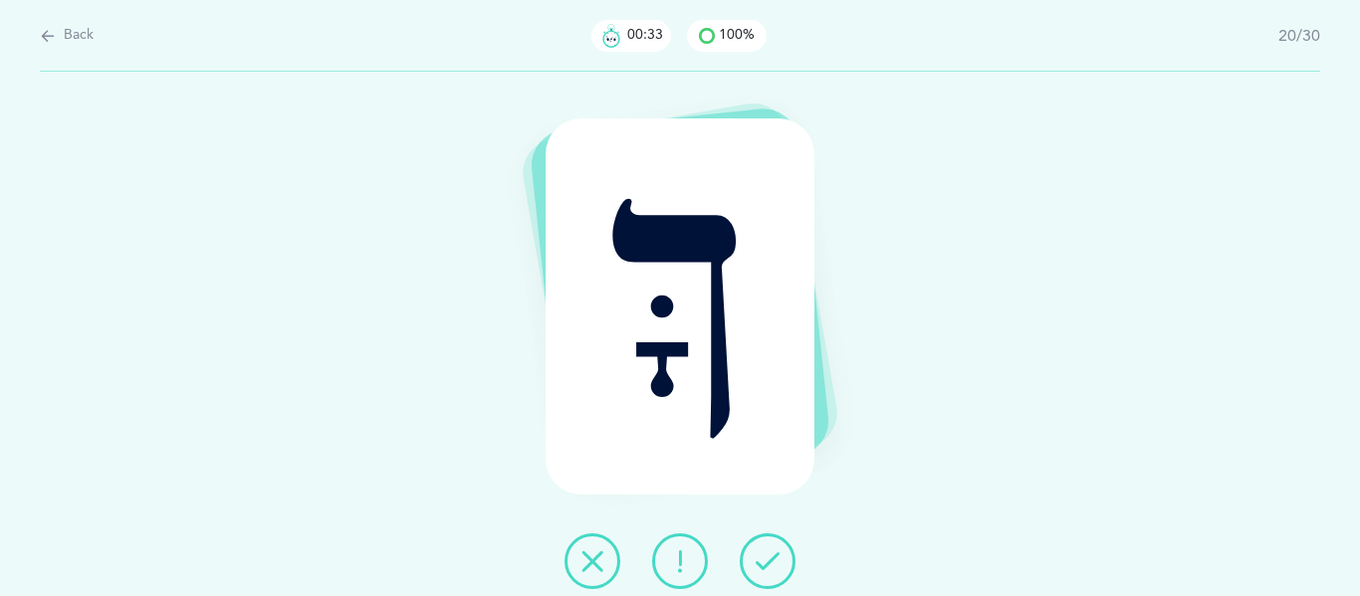
click at [760, 569] on icon at bounding box center [767, 561] width 24 height 24
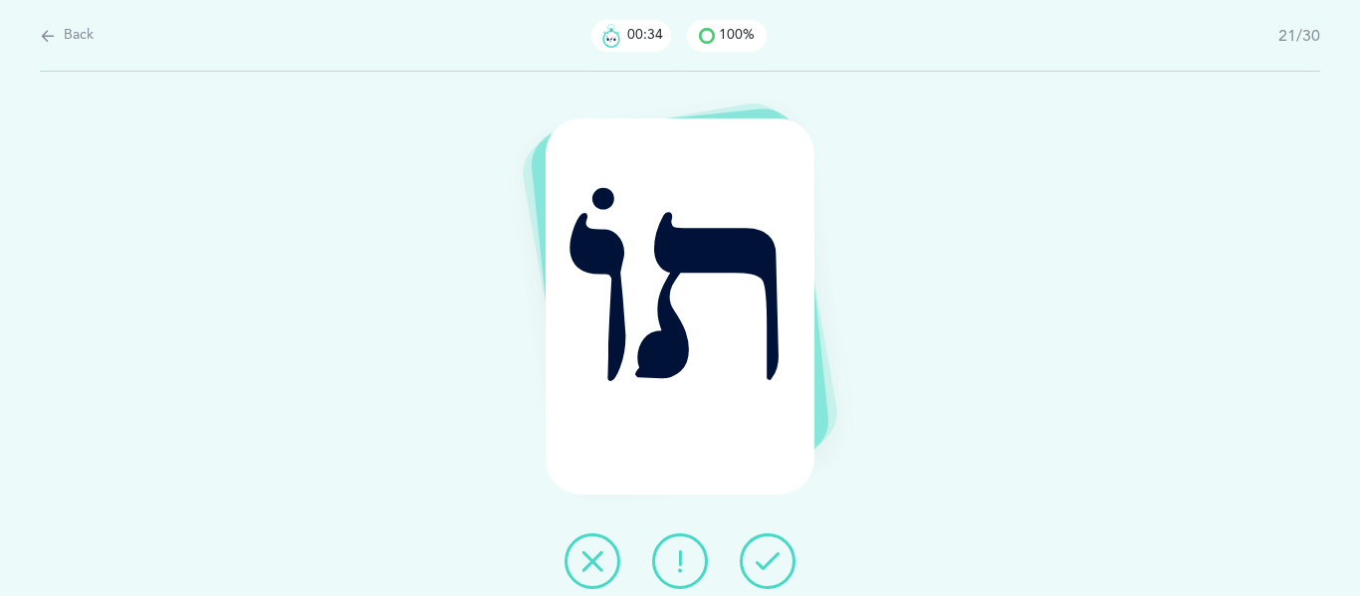
click at [760, 569] on icon at bounding box center [767, 561] width 24 height 24
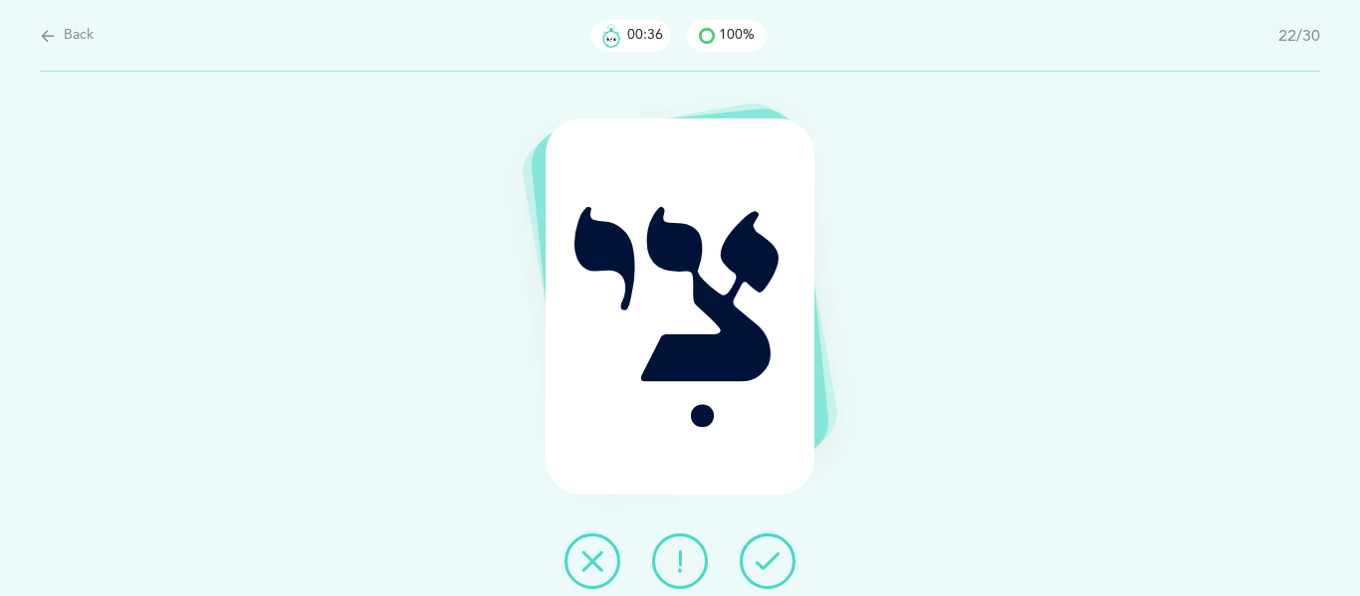
click at [760, 569] on icon at bounding box center [767, 561] width 24 height 24
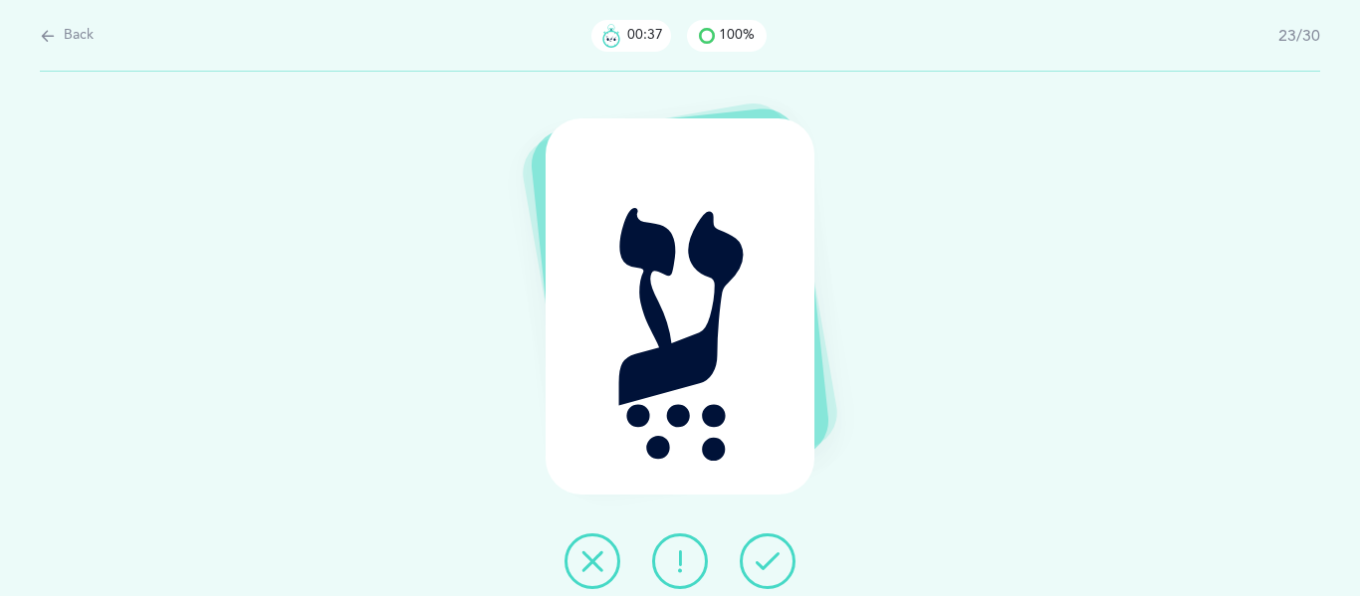
click at [760, 569] on icon at bounding box center [767, 561] width 24 height 24
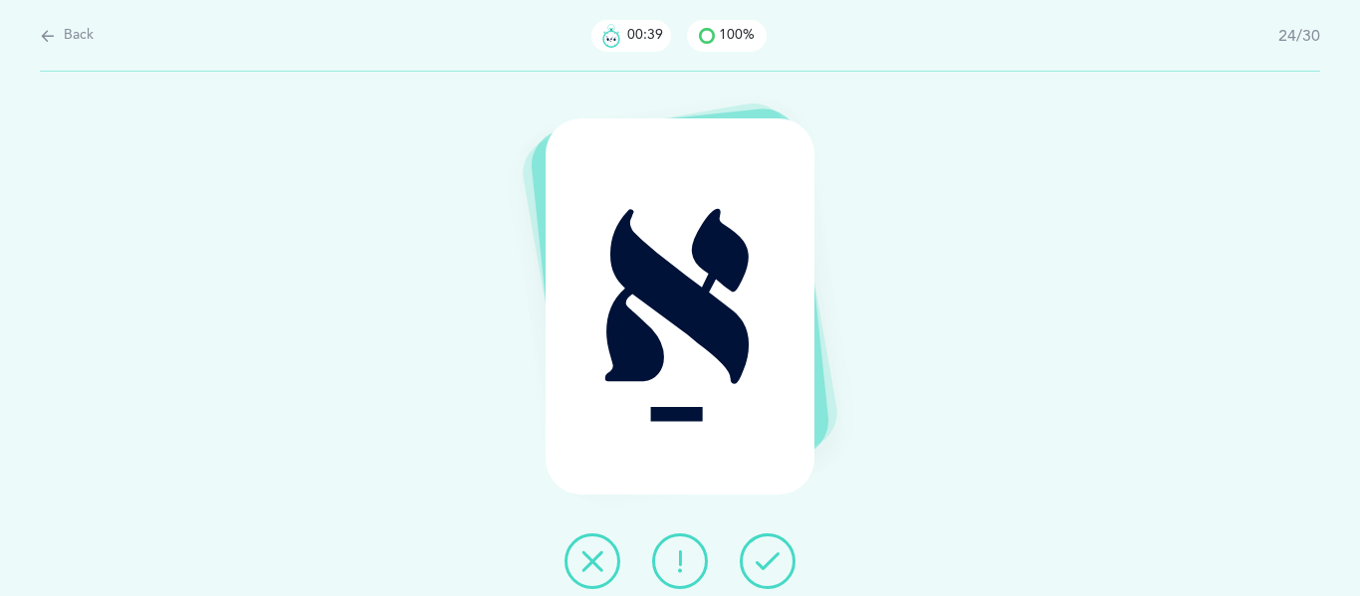
click at [760, 569] on icon at bounding box center [767, 561] width 24 height 24
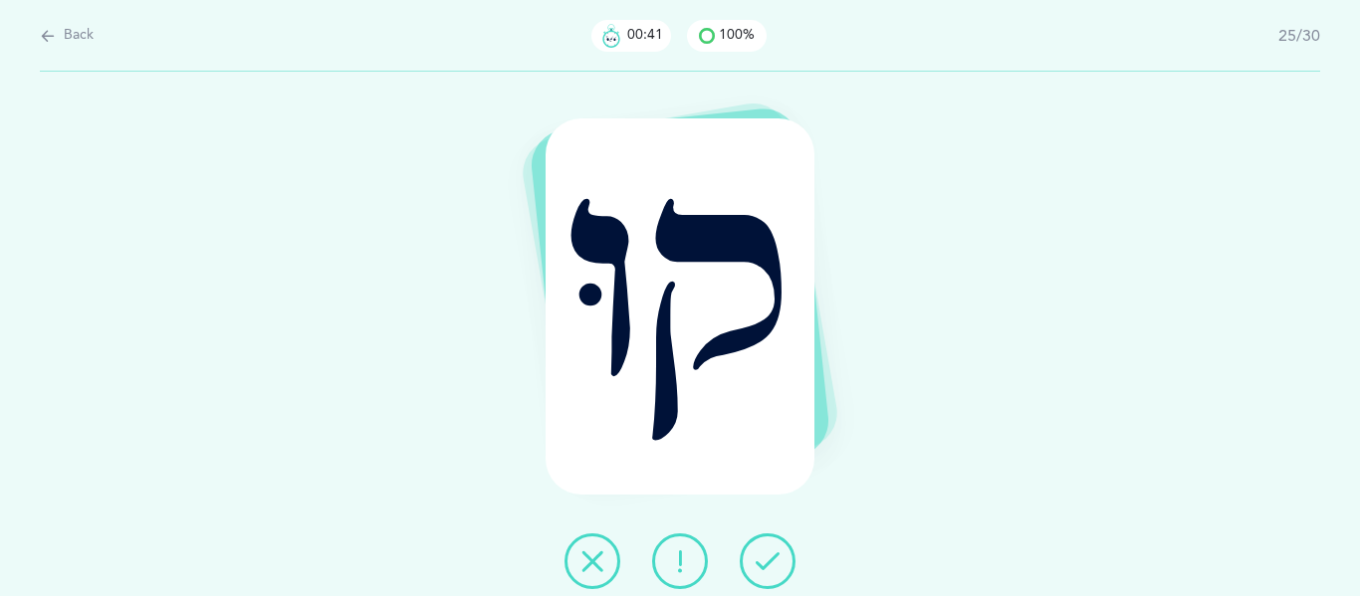
click at [760, 569] on icon at bounding box center [767, 561] width 24 height 24
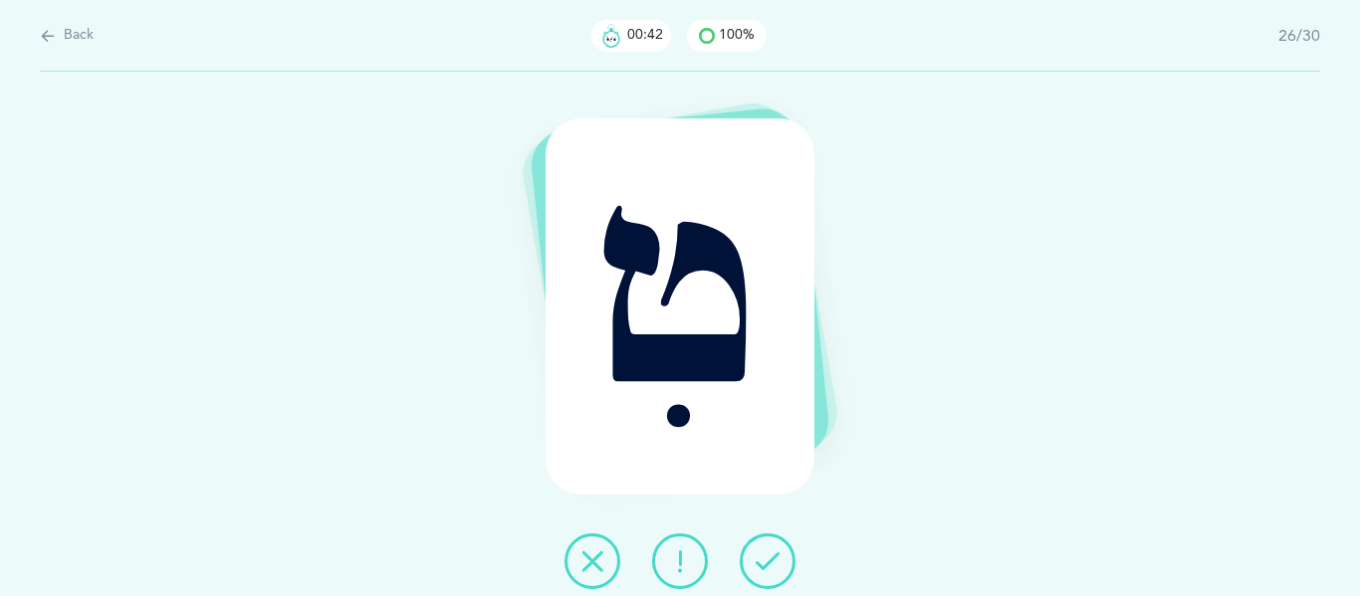
click at [760, 569] on icon at bounding box center [767, 561] width 24 height 24
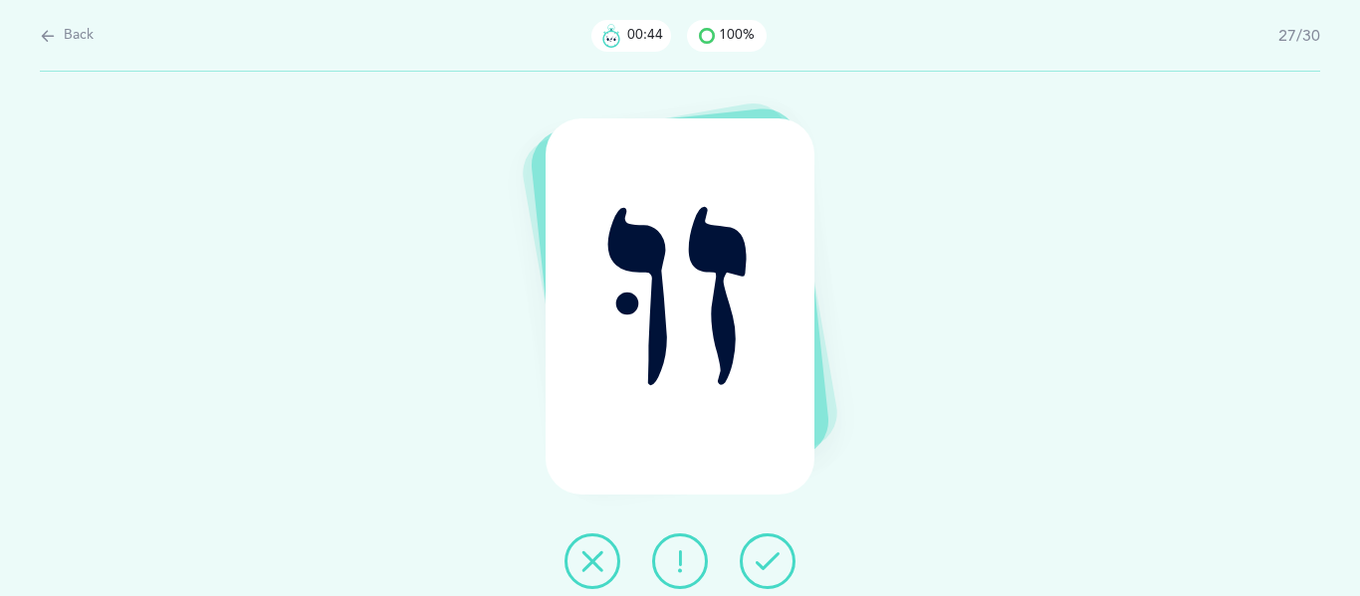
click at [760, 569] on icon at bounding box center [767, 561] width 24 height 24
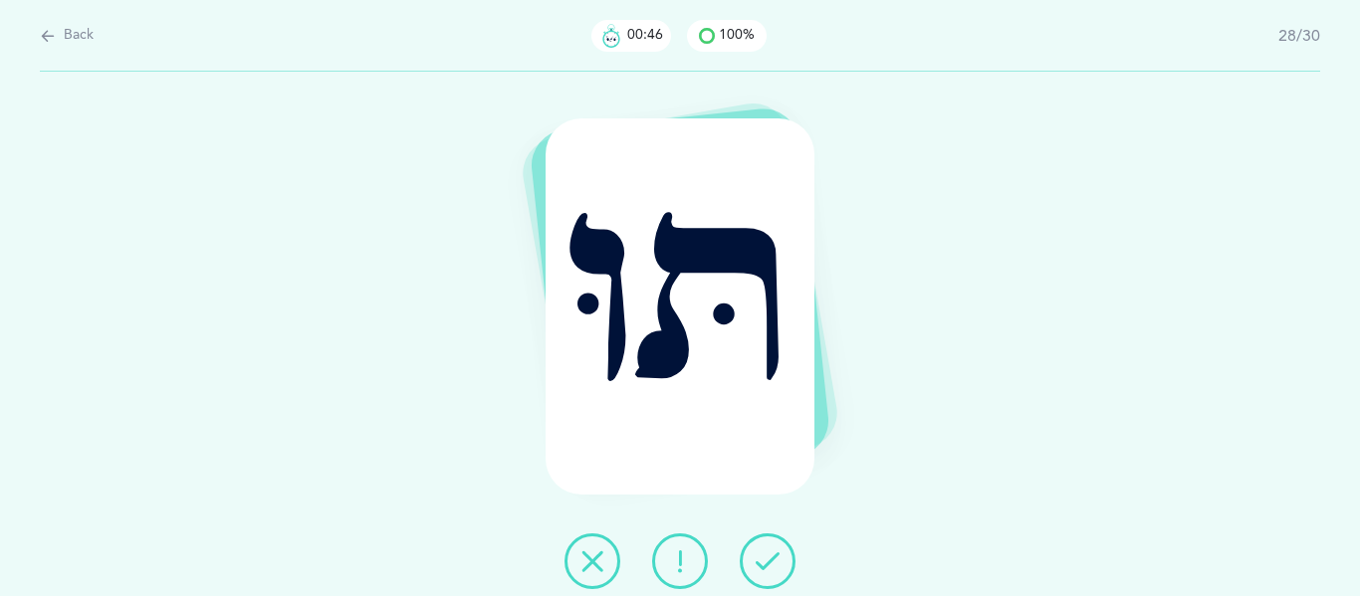
click at [760, 569] on icon at bounding box center [767, 561] width 24 height 24
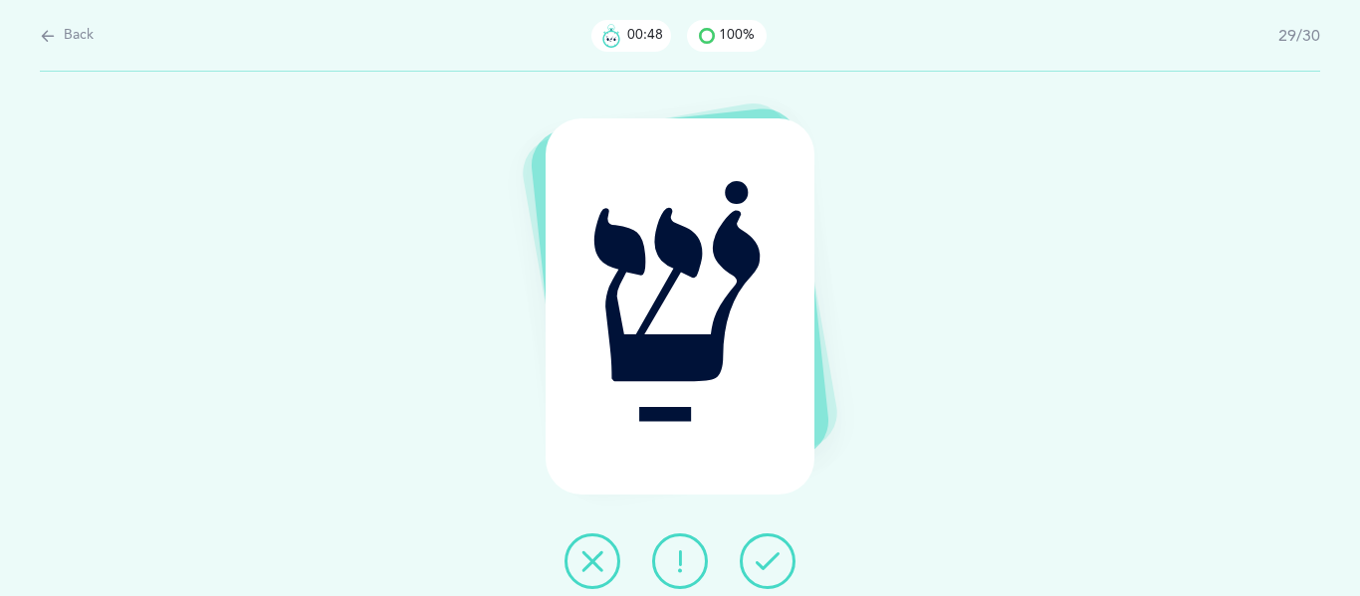
click at [760, 569] on icon at bounding box center [767, 561] width 24 height 24
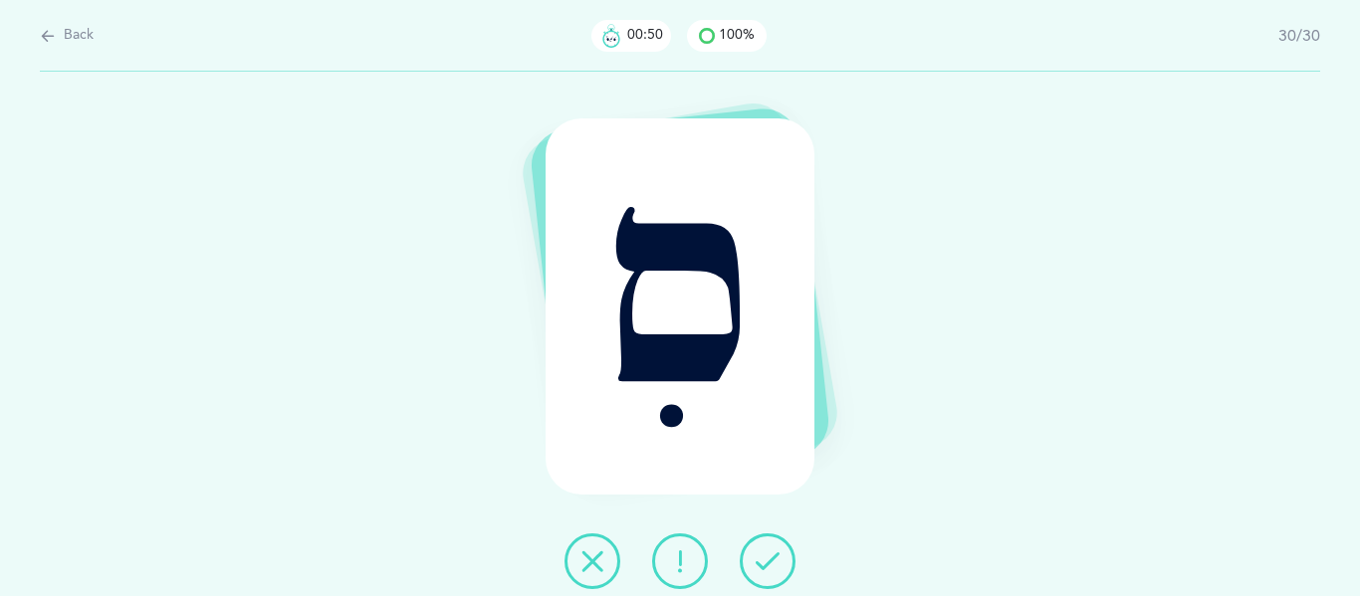
click at [760, 569] on icon at bounding box center [767, 561] width 24 height 24
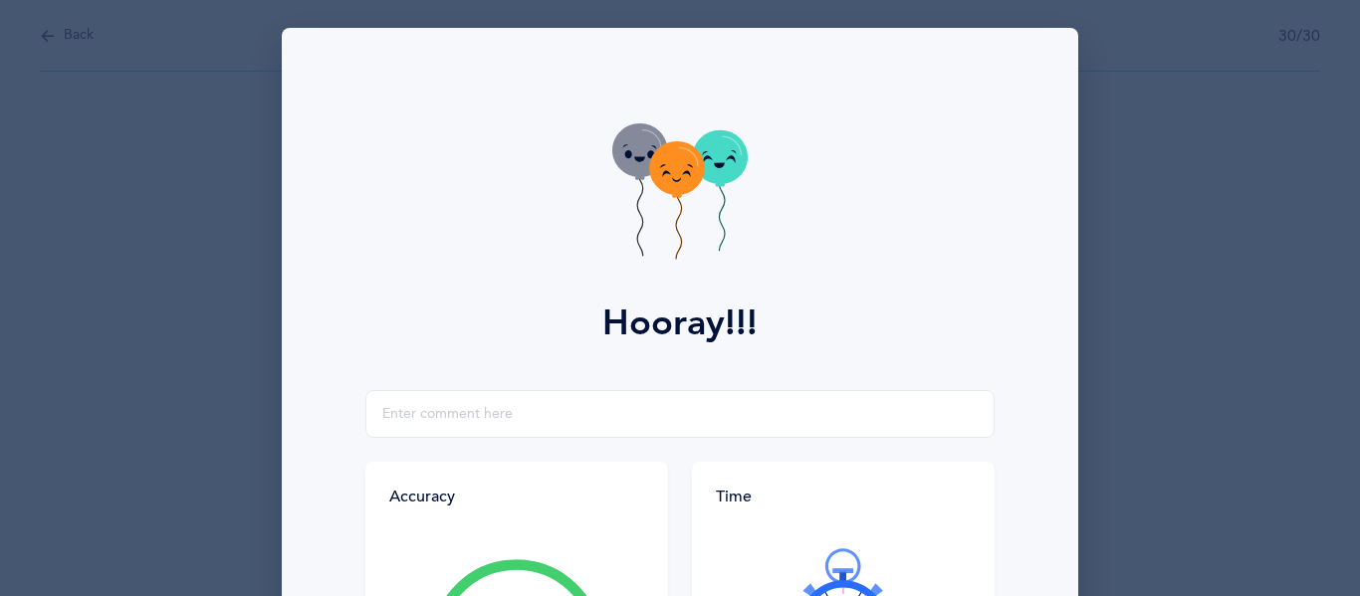
click at [275, 474] on div "Hooray!!! Accuracy 100% You got 30/30 right! Great Job! You are an accurate rea…" at bounding box center [680, 298] width 1360 height 596
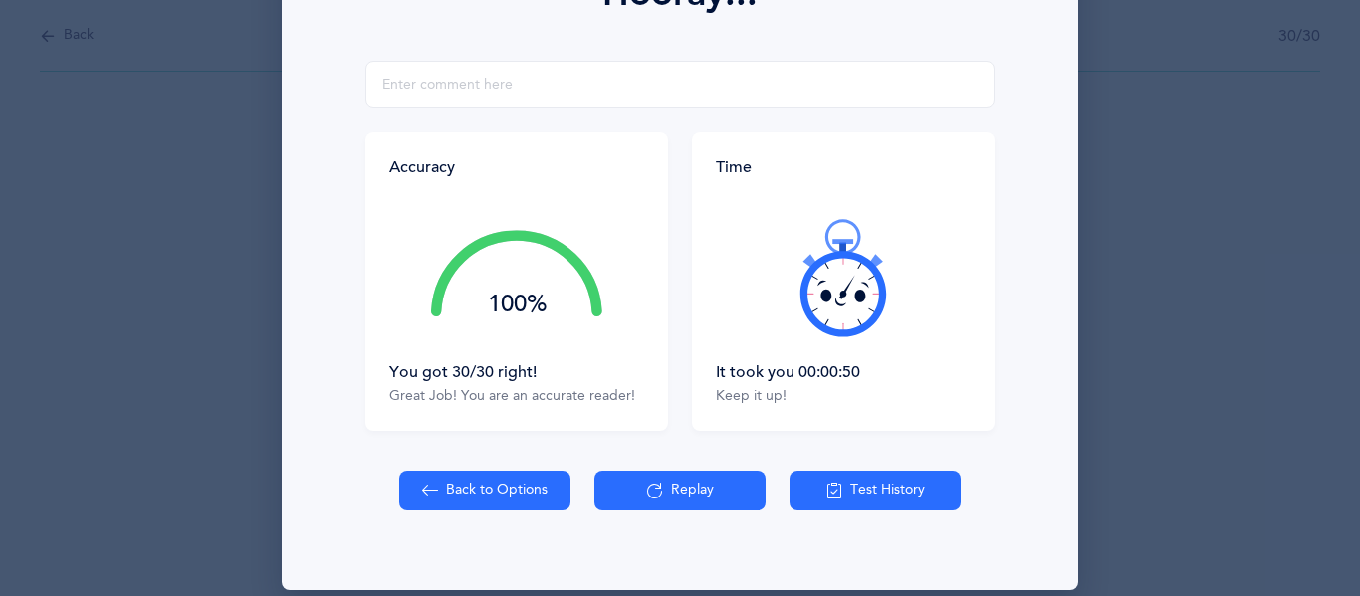
scroll to position [346, 0]
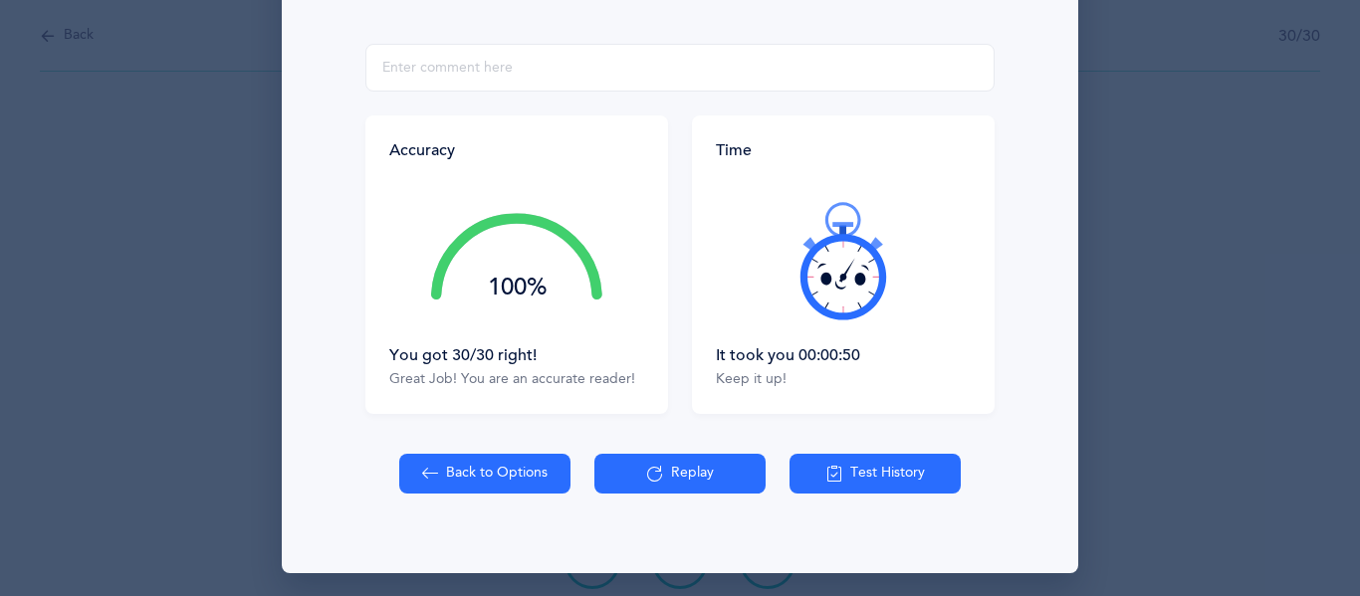
click at [456, 474] on button "Back to Options" at bounding box center [484, 474] width 171 height 40
select select "4"
select select "27"
select select "single"
